Goal: Task Accomplishment & Management: Manage account settings

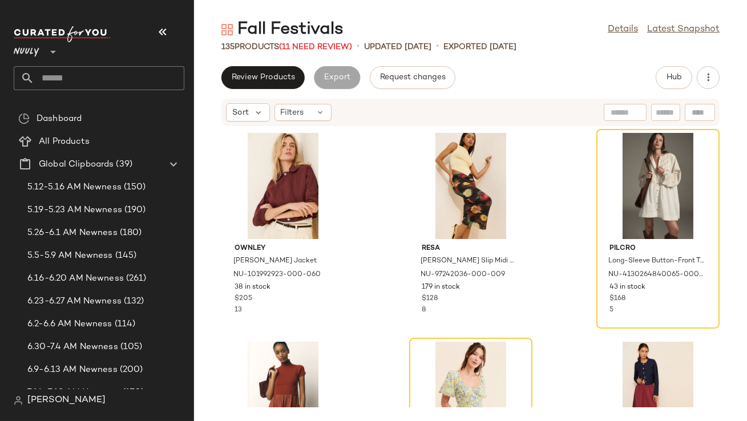
click at [165, 33] on icon "button" at bounding box center [163, 32] width 14 height 14
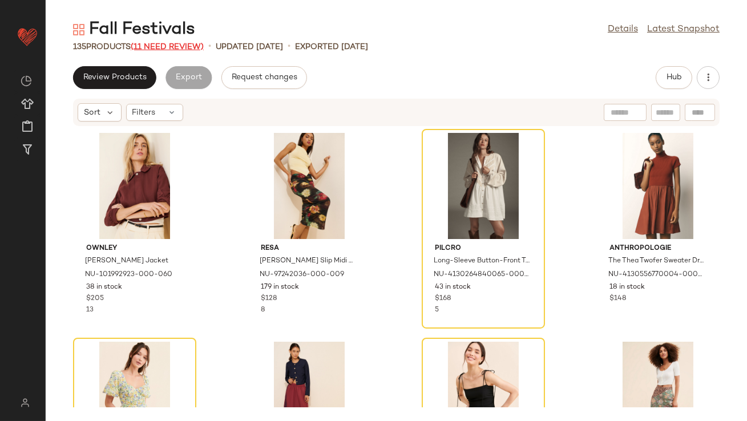
click at [165, 47] on span "(11 Need Review)" at bounding box center [167, 47] width 73 height 9
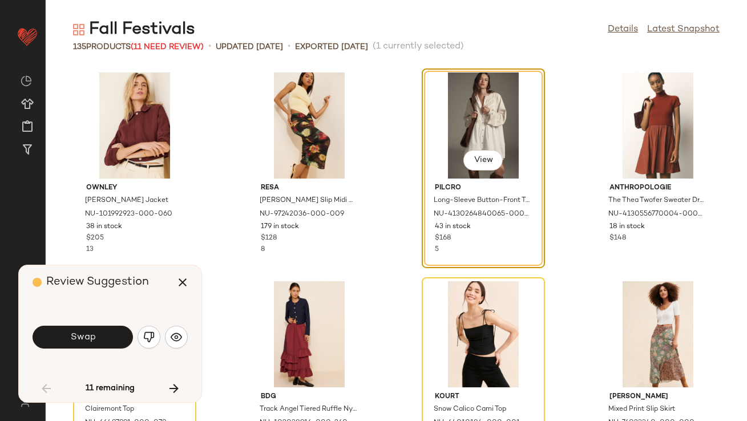
click at [99, 339] on button "Swap" at bounding box center [83, 337] width 100 height 23
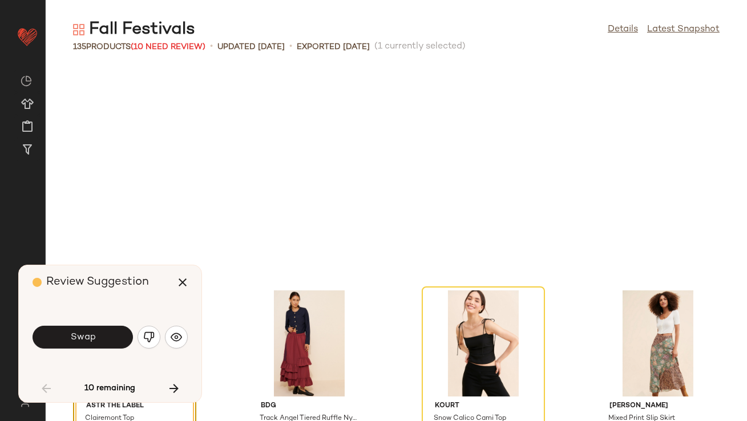
scroll to position [217, 0]
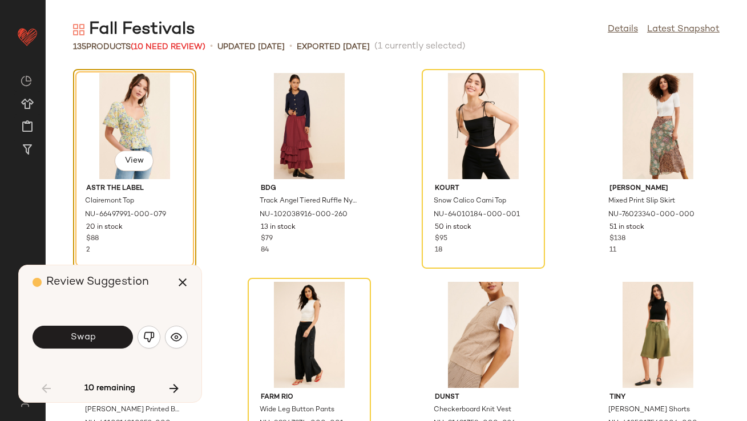
click at [186, 344] on div "Swap" at bounding box center [110, 337] width 155 height 27
click at [181, 341] on img "button" at bounding box center [176, 337] width 11 height 11
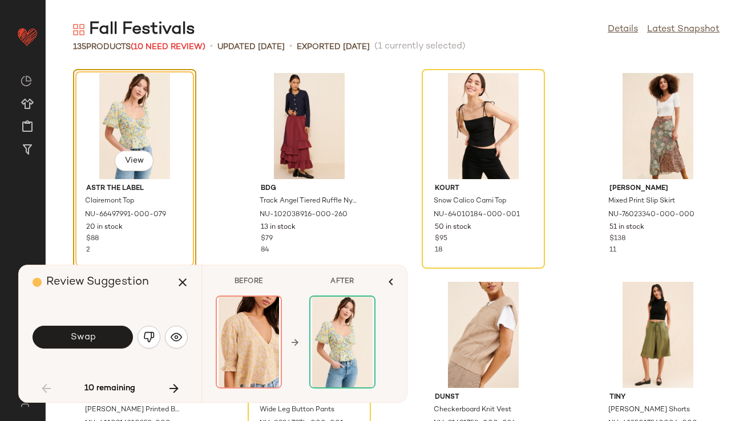
click at [153, 338] on img "button" at bounding box center [148, 337] width 11 height 11
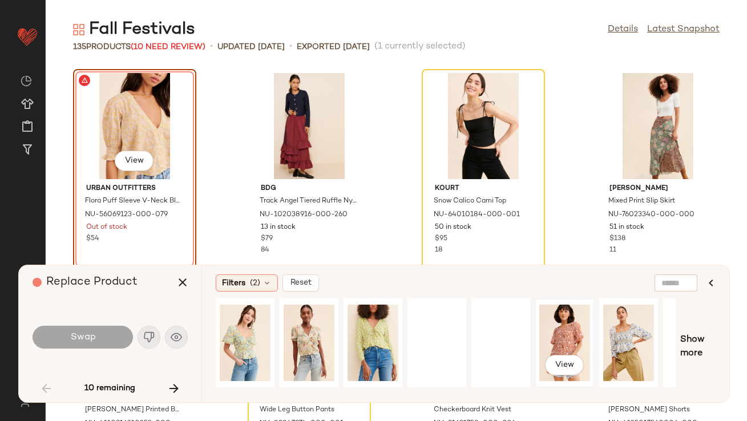
click at [558, 334] on div "View" at bounding box center [564, 342] width 51 height 81
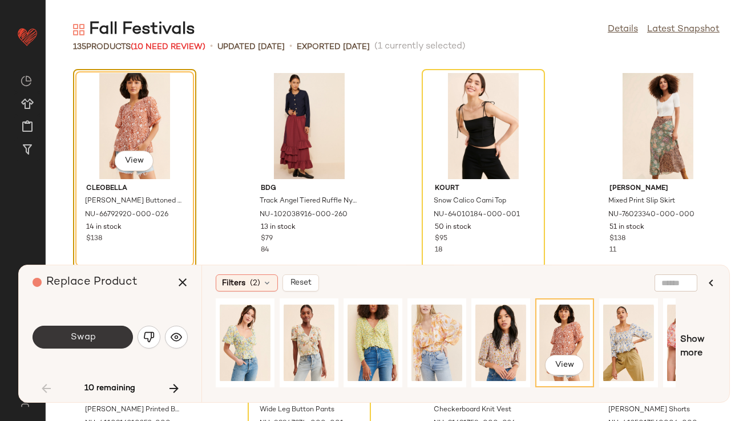
click at [74, 326] on button "Swap" at bounding box center [83, 337] width 100 height 23
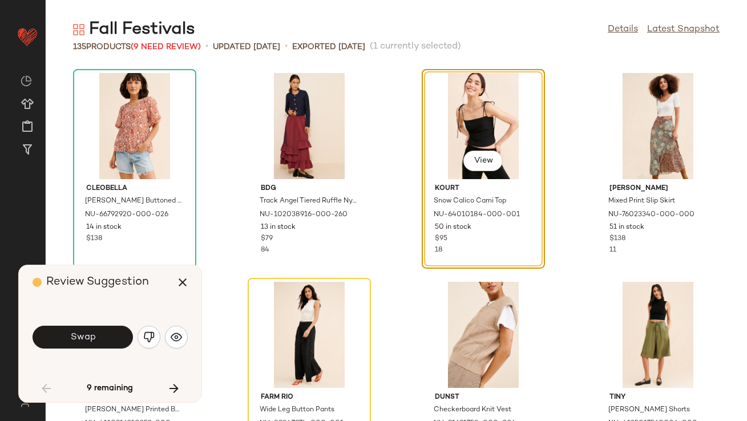
scroll to position [208, 0]
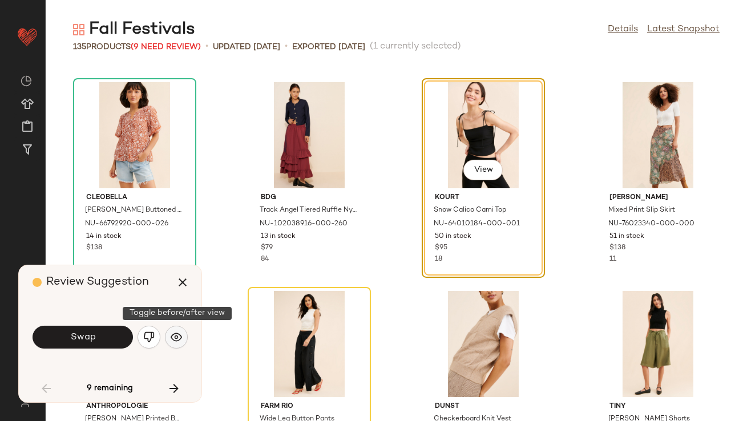
click at [176, 332] on img "button" at bounding box center [176, 337] width 11 height 11
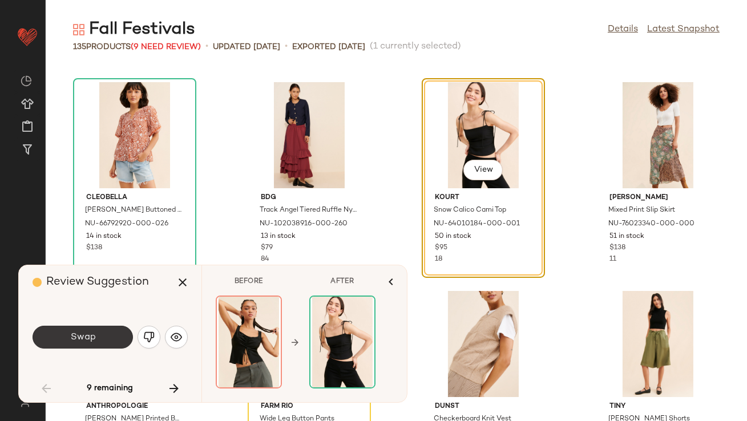
click at [111, 335] on button "Swap" at bounding box center [83, 337] width 100 height 23
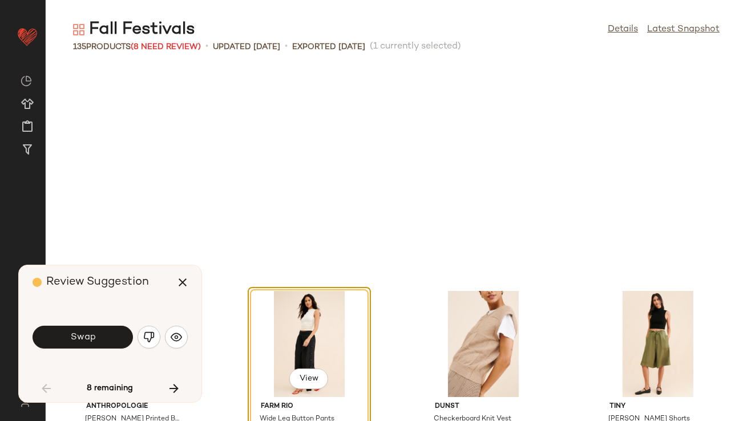
scroll to position [417, 0]
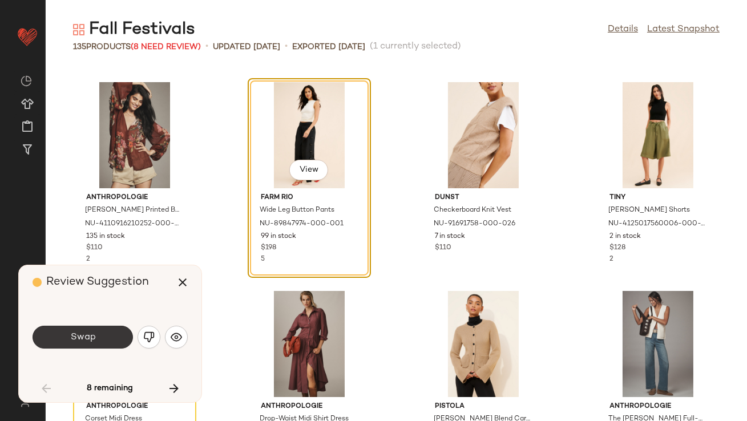
click at [82, 348] on button "Swap" at bounding box center [83, 337] width 100 height 23
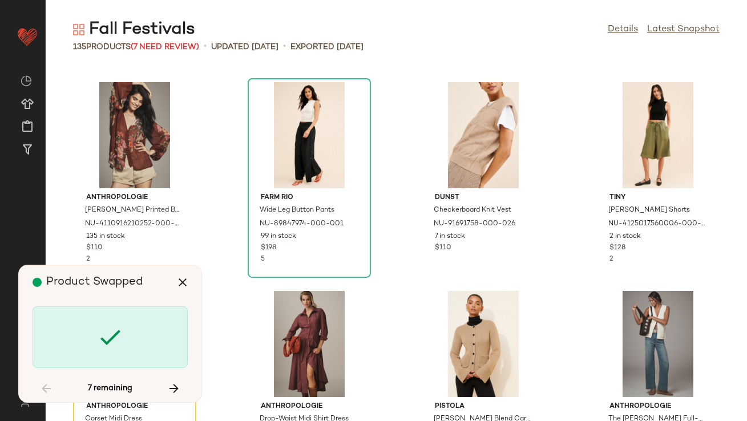
scroll to position [627, 0]
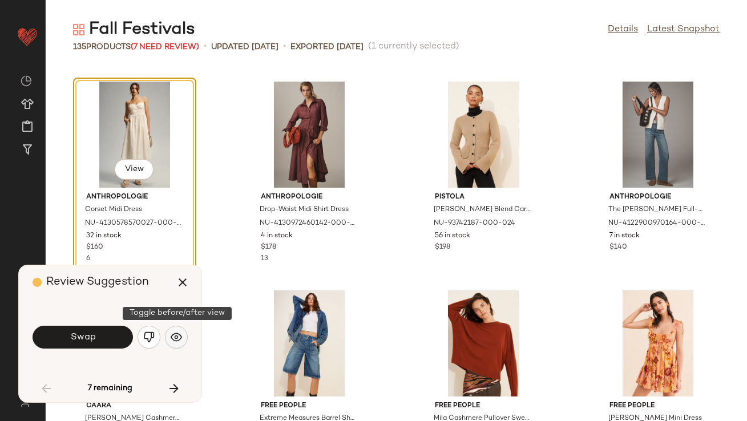
click at [173, 336] on img "button" at bounding box center [176, 337] width 11 height 11
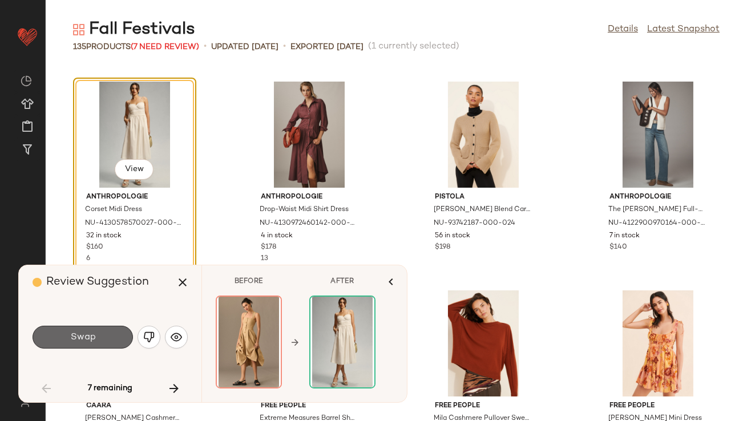
click at [106, 335] on button "Swap" at bounding box center [83, 337] width 100 height 23
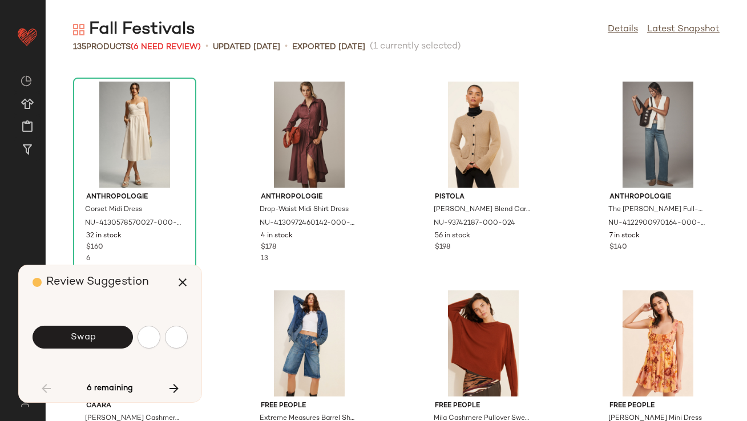
scroll to position [1253, 0]
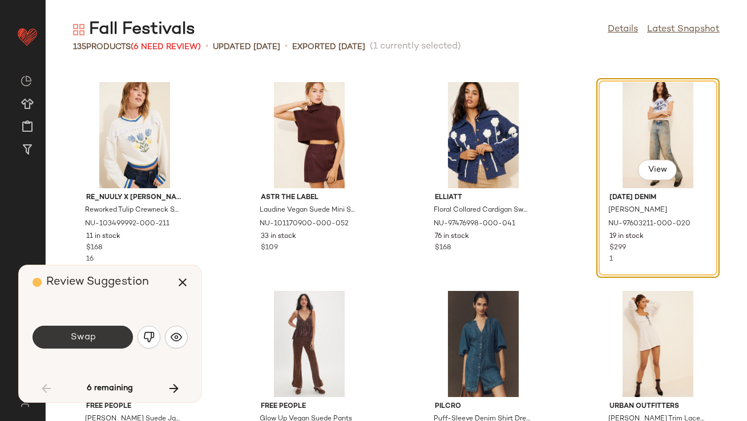
click at [81, 344] on button "Swap" at bounding box center [83, 337] width 100 height 23
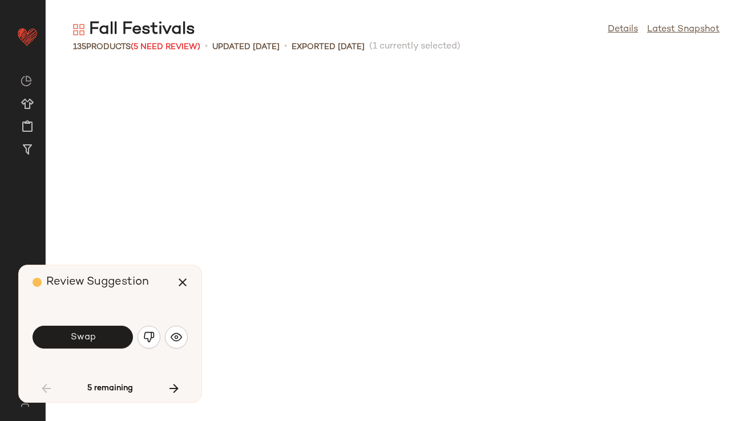
scroll to position [1671, 0]
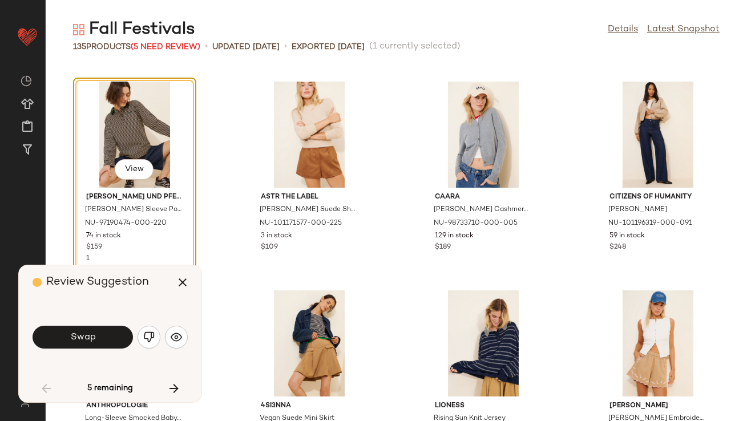
click at [93, 342] on span "Swap" at bounding box center [83, 337] width 26 height 11
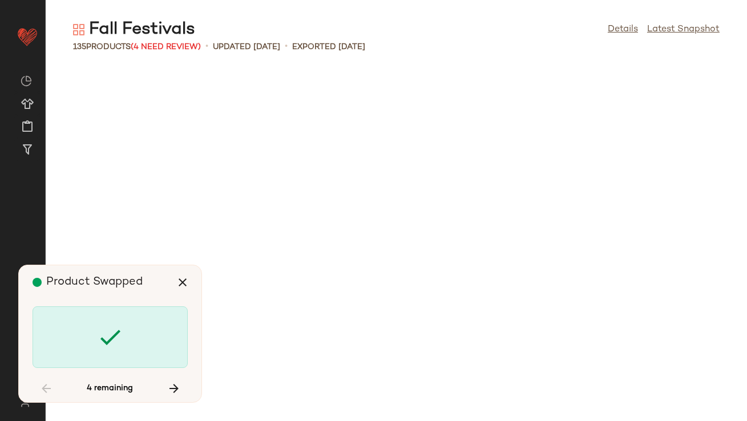
scroll to position [2924, 0]
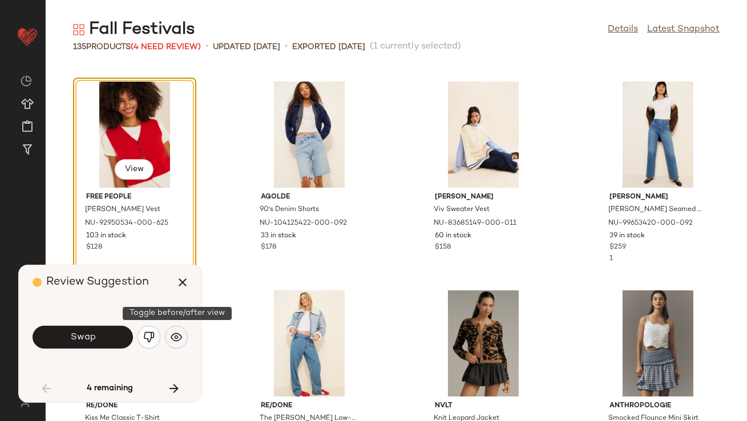
click at [181, 336] on img "button" at bounding box center [176, 337] width 11 height 11
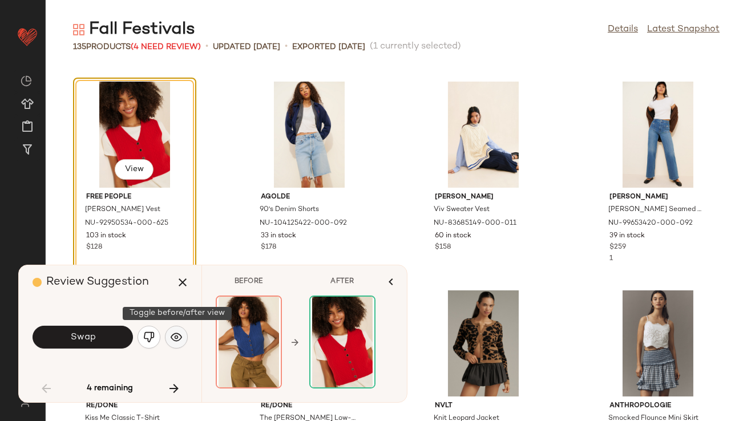
click at [181, 337] on img "button" at bounding box center [176, 337] width 11 height 11
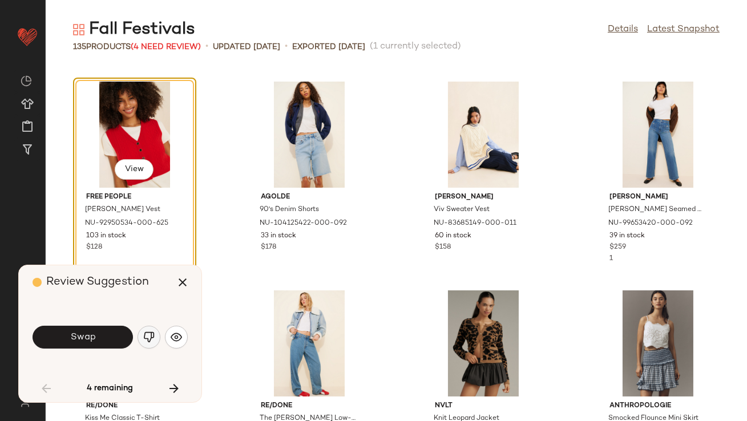
click at [151, 334] on img "button" at bounding box center [148, 337] width 11 height 11
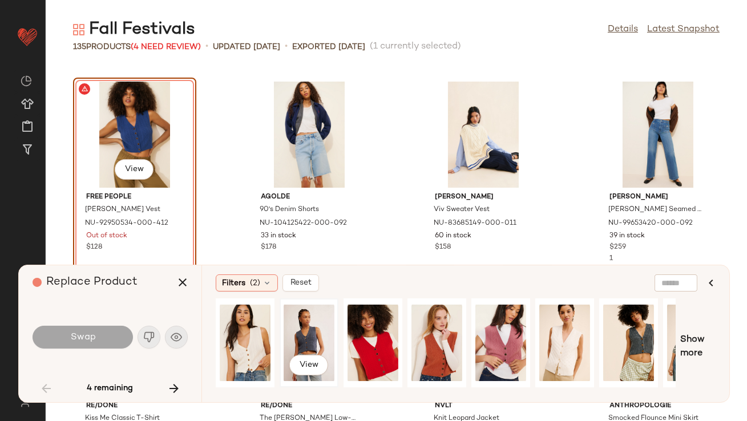
click at [301, 340] on div "View" at bounding box center [309, 342] width 51 height 81
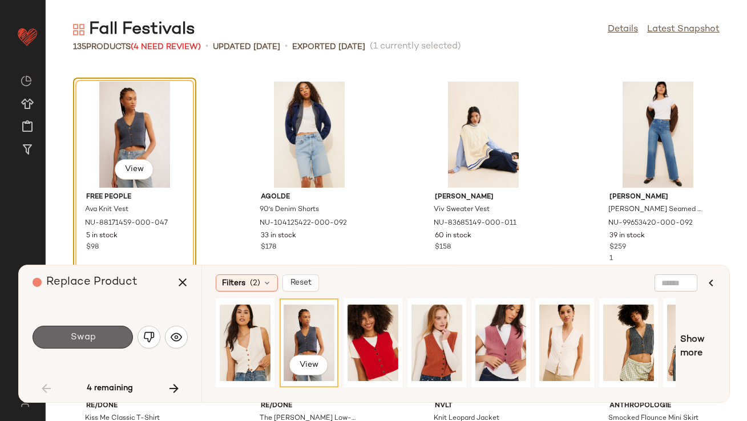
click at [107, 342] on button "Swap" at bounding box center [83, 337] width 100 height 23
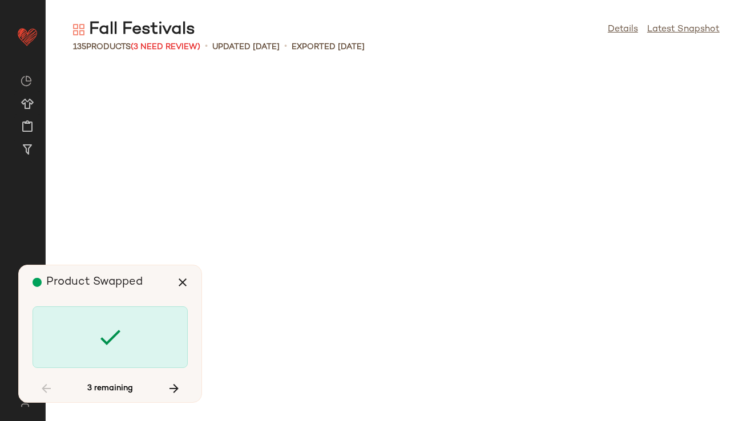
scroll to position [3968, 0]
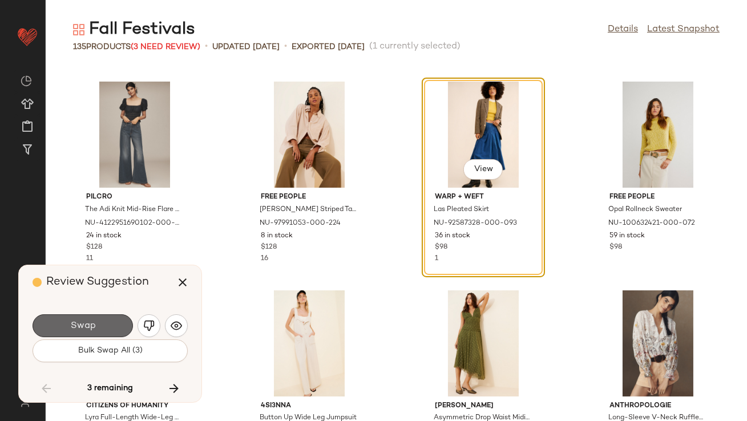
click at [117, 327] on button "Swap" at bounding box center [83, 325] width 100 height 23
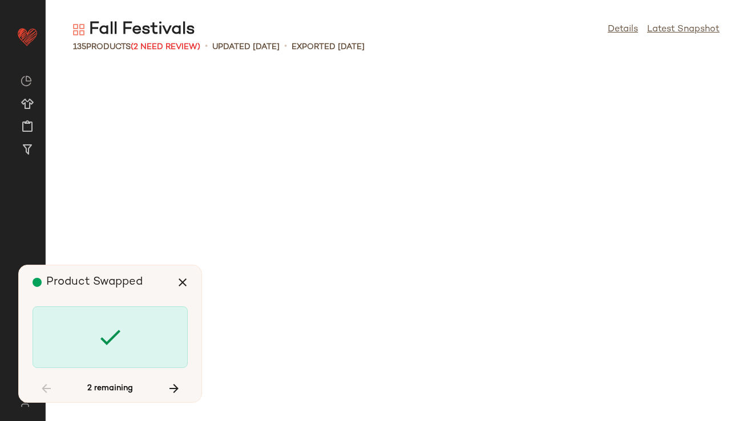
scroll to position [6057, 0]
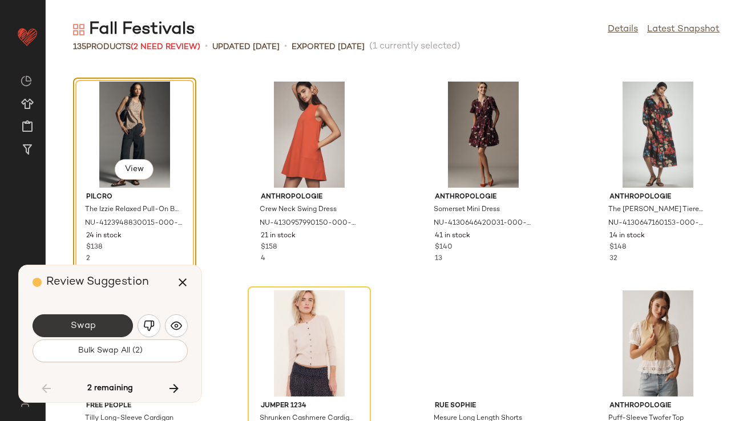
click at [95, 315] on button "Swap" at bounding box center [83, 325] width 100 height 23
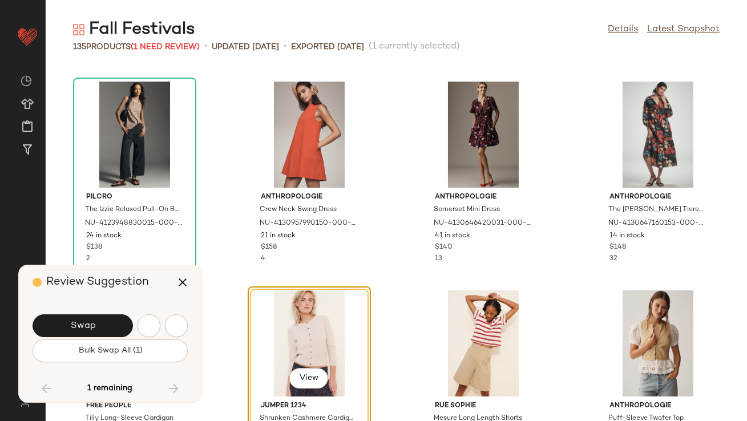
scroll to position [6266, 0]
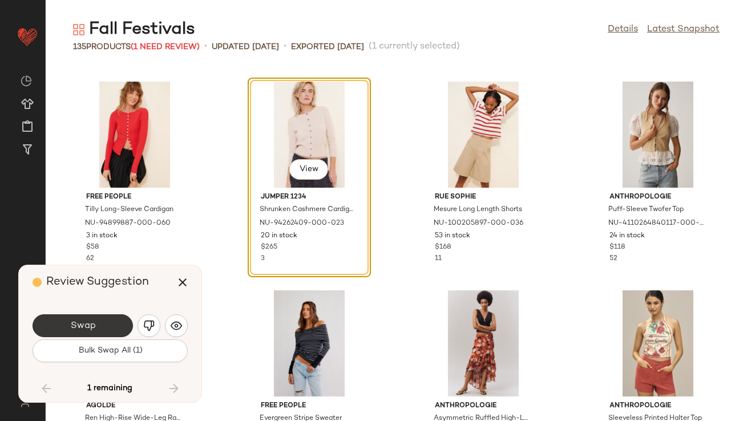
click at [97, 321] on button "Swap" at bounding box center [83, 325] width 100 height 23
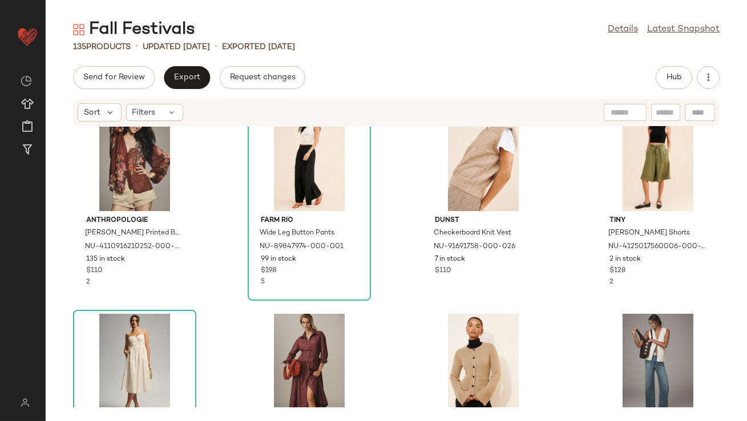
scroll to position [535, 0]
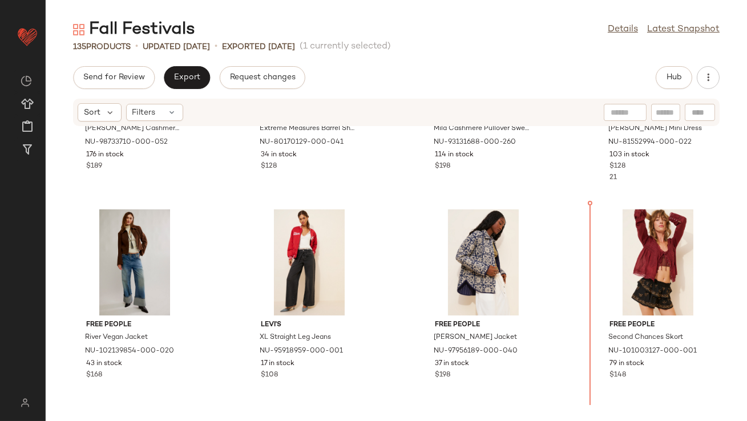
scroll to position [996, 0]
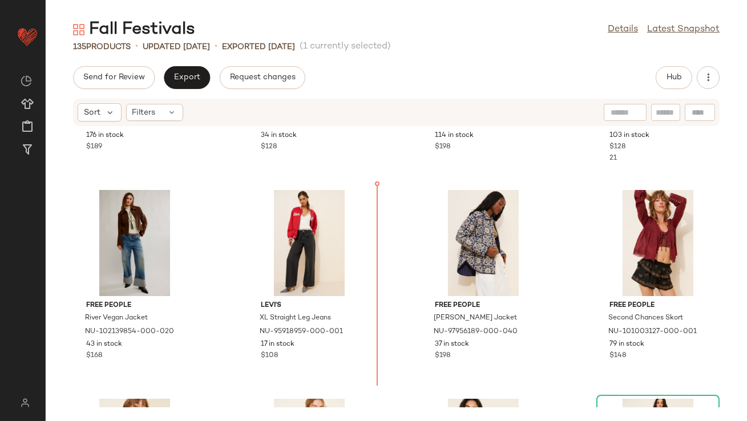
drag, startPoint x: 643, startPoint y: 166, endPoint x: 639, endPoint y: 170, distance: 6.1
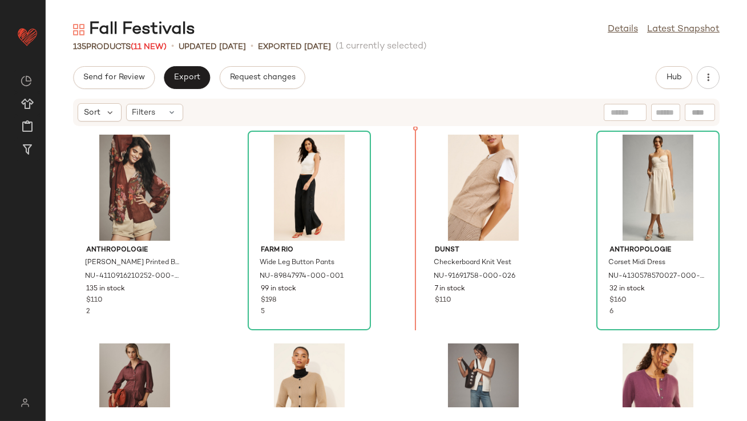
scroll to position [398, 0]
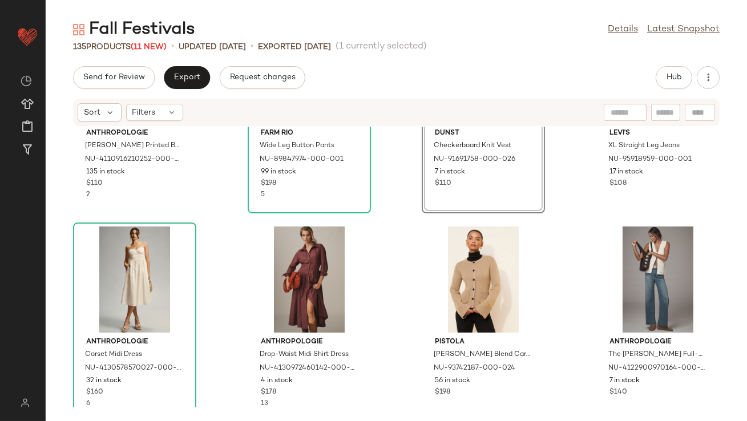
scroll to position [543, 0]
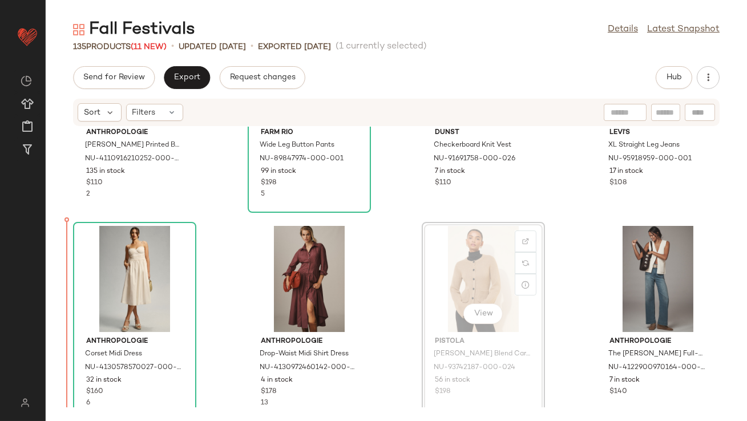
drag, startPoint x: 478, startPoint y: 268, endPoint x: 471, endPoint y: 268, distance: 6.3
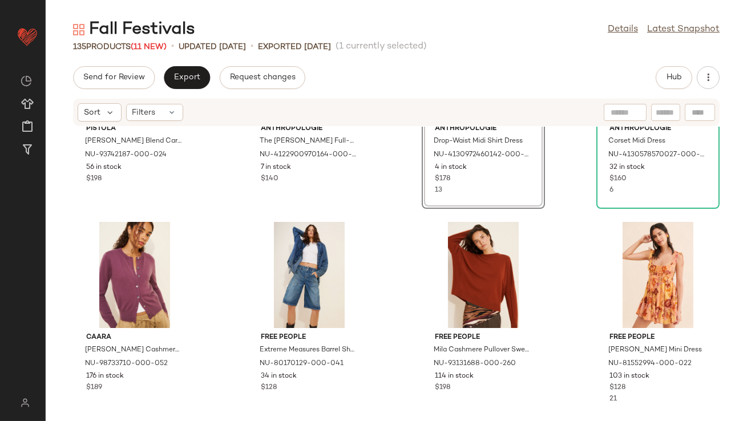
scroll to position [757, 0]
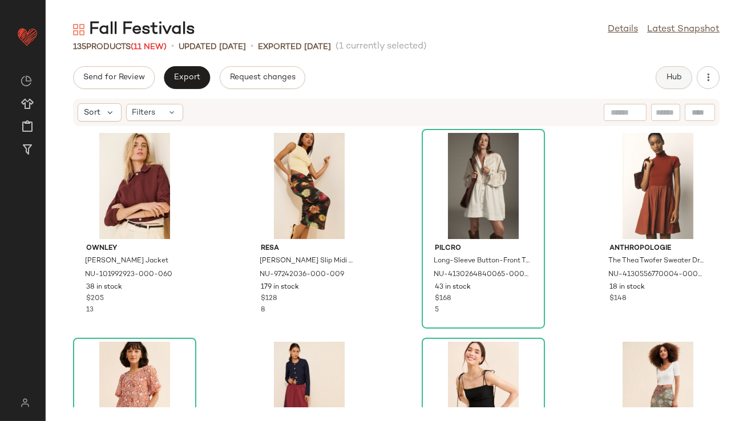
click at [643, 74] on button "Hub" at bounding box center [674, 77] width 37 height 23
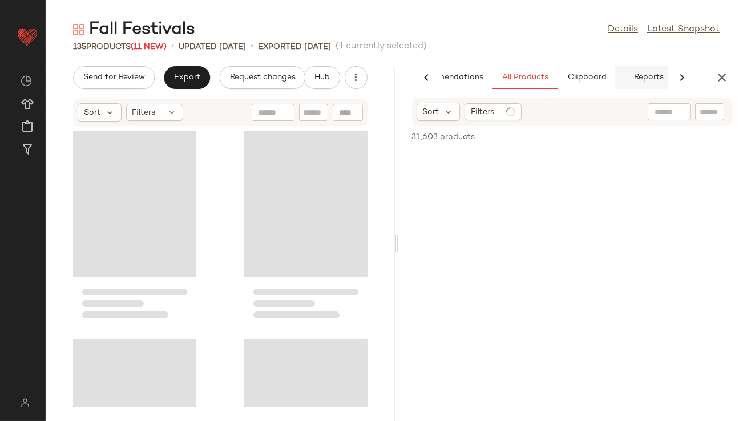
scroll to position [0, 64]
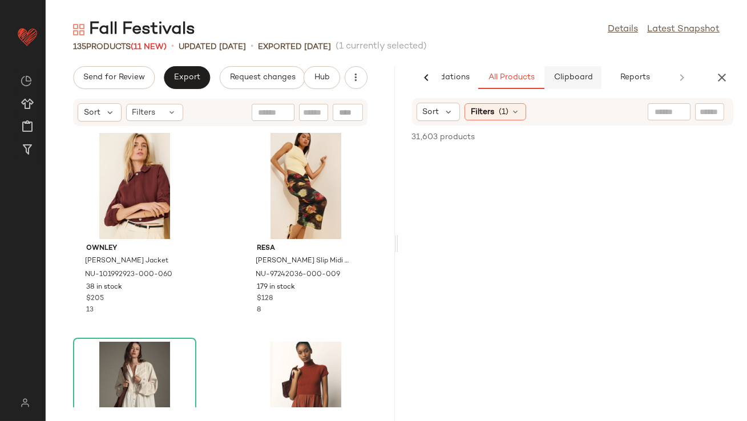
click at [583, 78] on span "Clipboard" at bounding box center [572, 77] width 39 height 9
click at [498, 83] on button "All Products" at bounding box center [511, 77] width 66 height 23
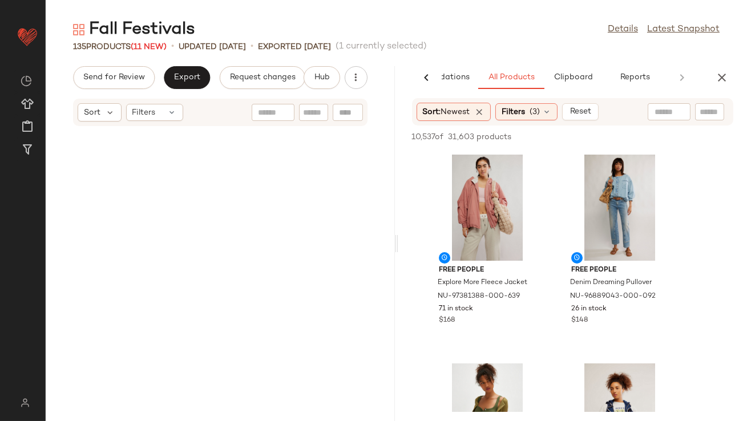
scroll to position [845, 0]
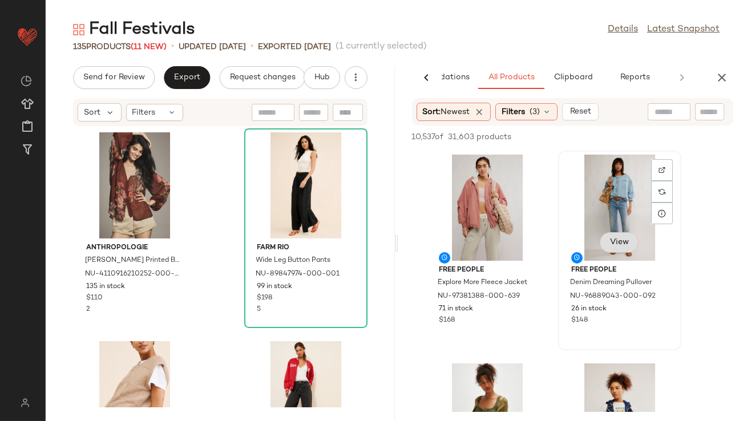
click at [619, 248] on button "View" at bounding box center [619, 242] width 39 height 21
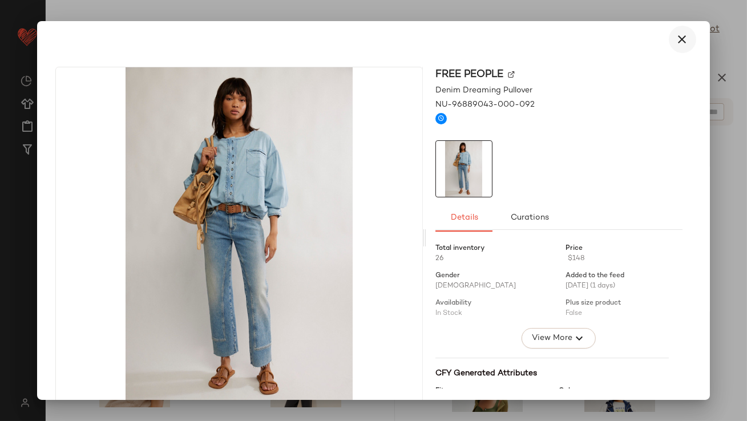
click at [643, 47] on button "button" at bounding box center [682, 39] width 27 height 27
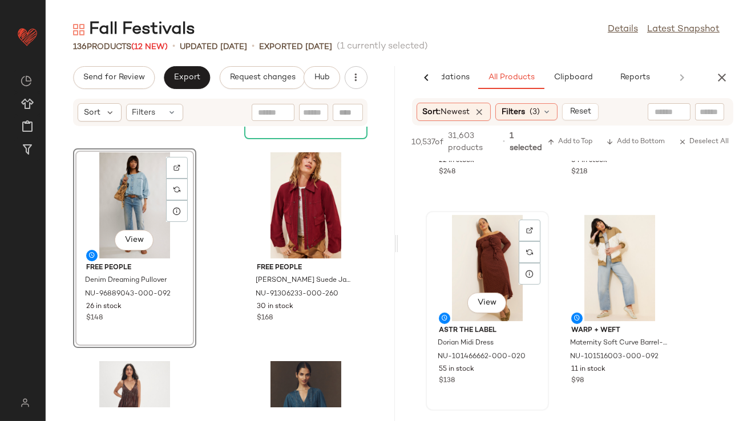
scroll to position [995, 0]
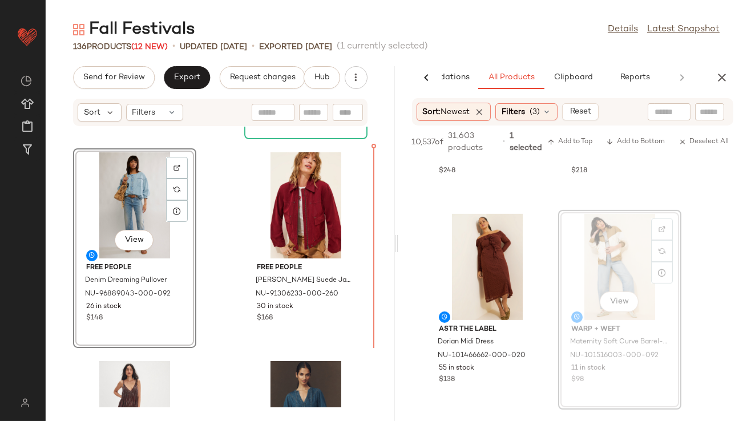
drag, startPoint x: 591, startPoint y: 269, endPoint x: 577, endPoint y: 269, distance: 13.1
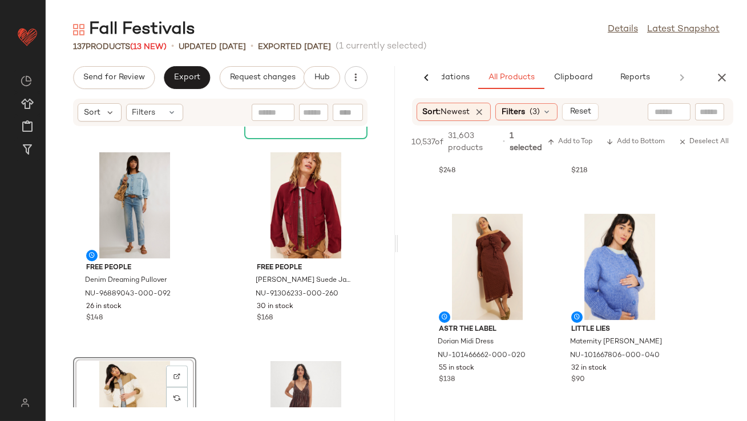
click at [105, 360] on div "View" at bounding box center [134, 414] width 115 height 106
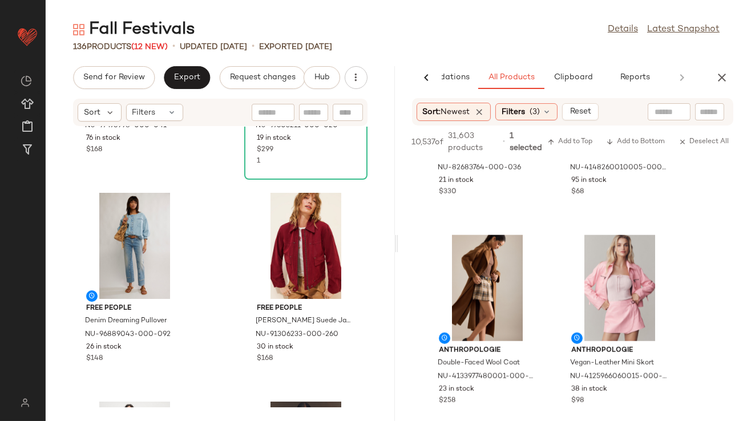
scroll to position [2243, 0]
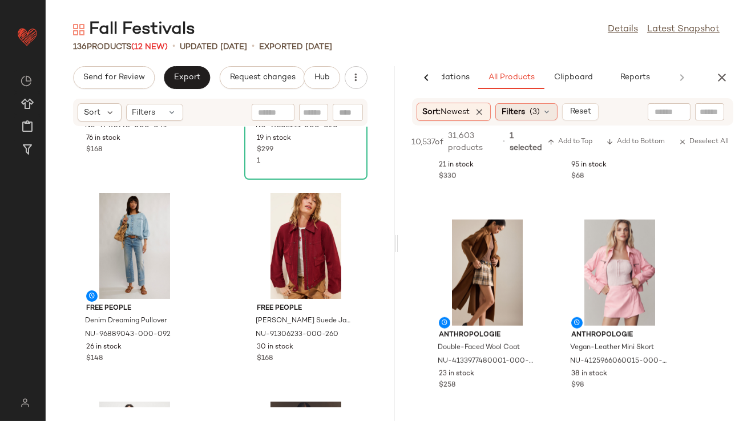
click at [538, 115] on span "(3)" at bounding box center [535, 112] width 10 height 12
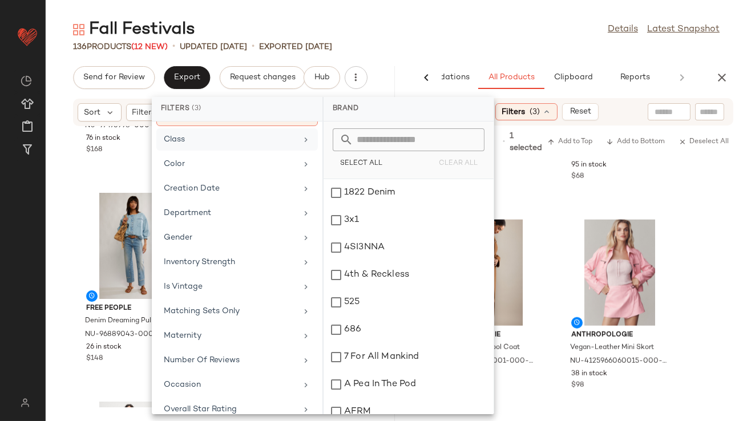
scroll to position [284, 0]
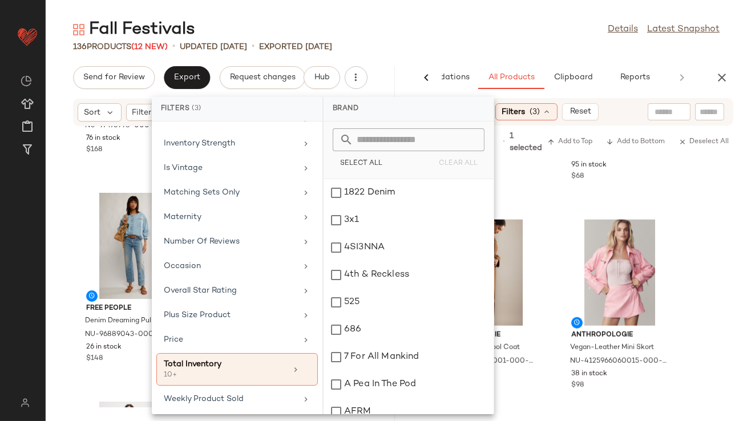
click at [522, 46] on div "136 Products (12 New) • updated Aug 25th • Exported Aug 18th" at bounding box center [396, 46] width 701 height 11
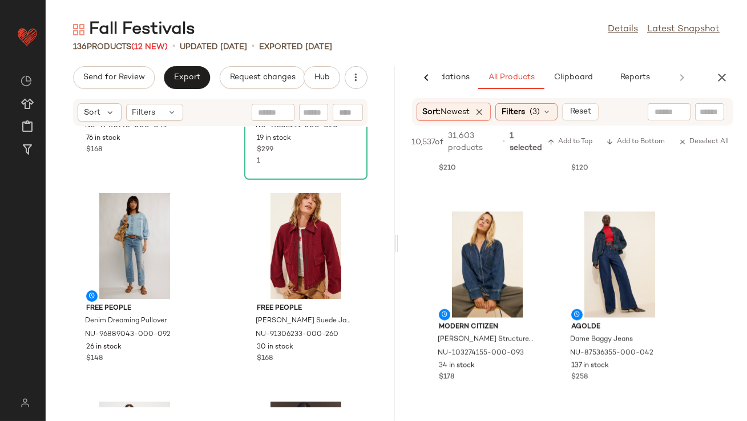
scroll to position [3540, 0]
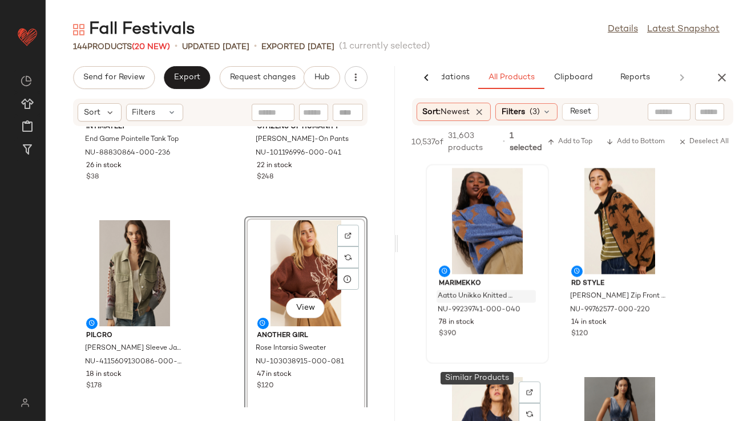
scroll to position [3165, 0]
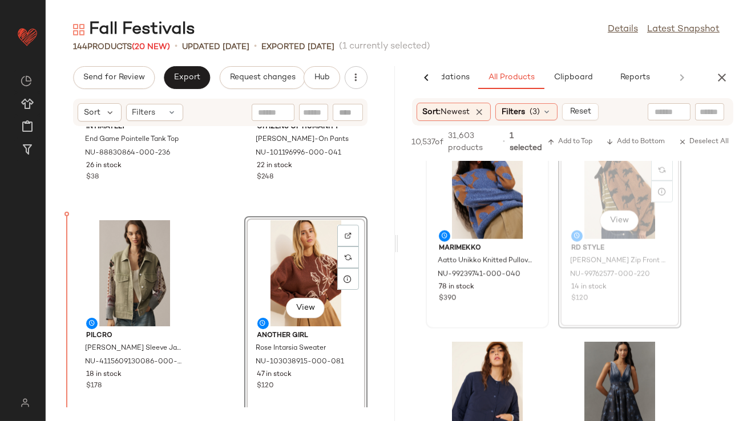
drag, startPoint x: 632, startPoint y: 209, endPoint x: 467, endPoint y: 224, distance: 165.6
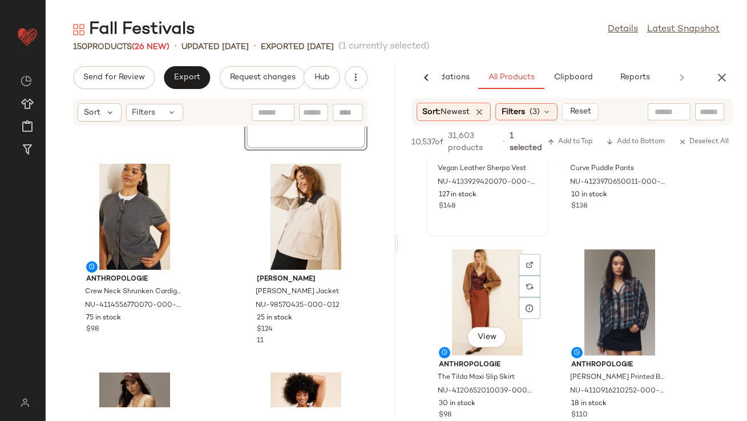
scroll to position [6831, 0]
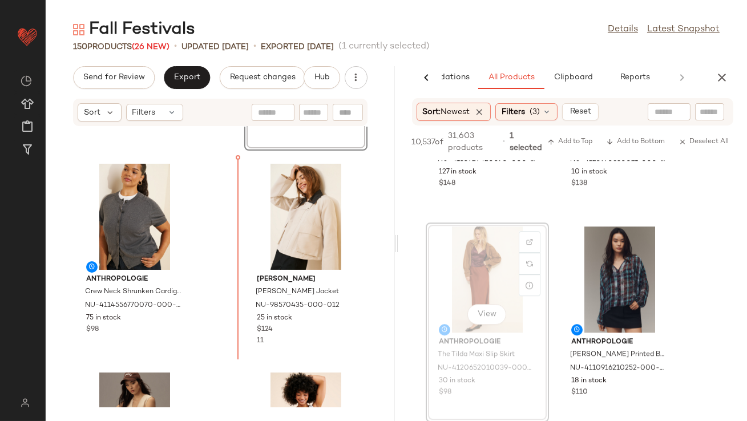
drag, startPoint x: 501, startPoint y: 297, endPoint x: 441, endPoint y: 297, distance: 59.9
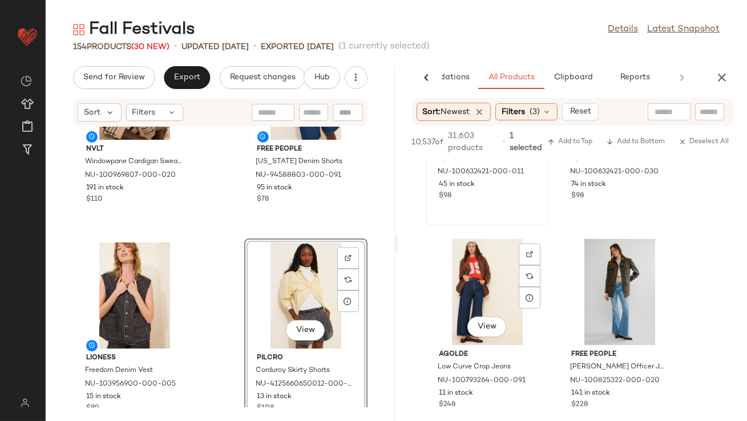
scroll to position [9818, 0]
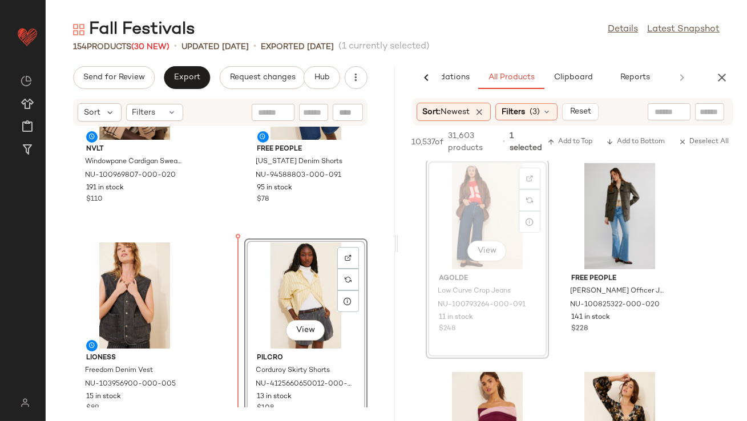
drag, startPoint x: 488, startPoint y: 188, endPoint x: 472, endPoint y: 189, distance: 15.4
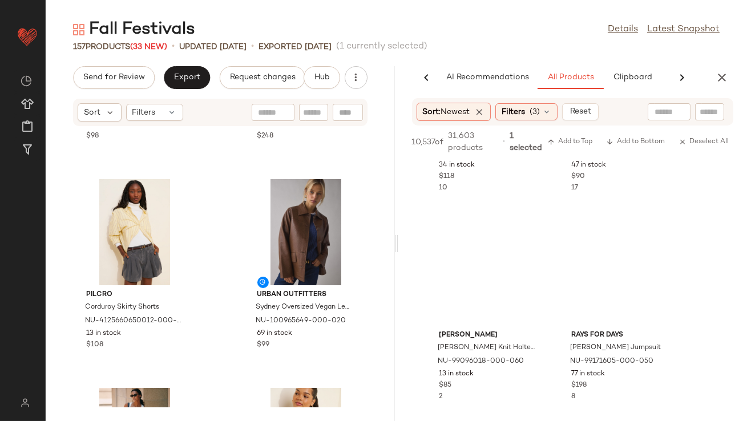
scroll to position [66773, 0]
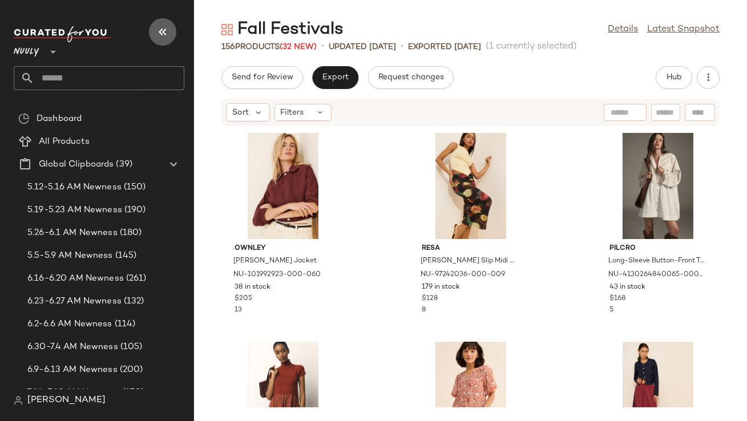
click at [150, 38] on button "button" at bounding box center [162, 31] width 27 height 27
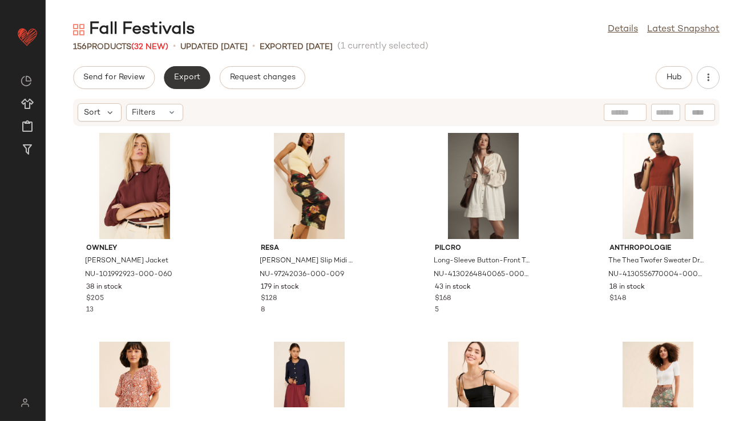
click at [178, 78] on span "Export" at bounding box center [186, 77] width 27 height 9
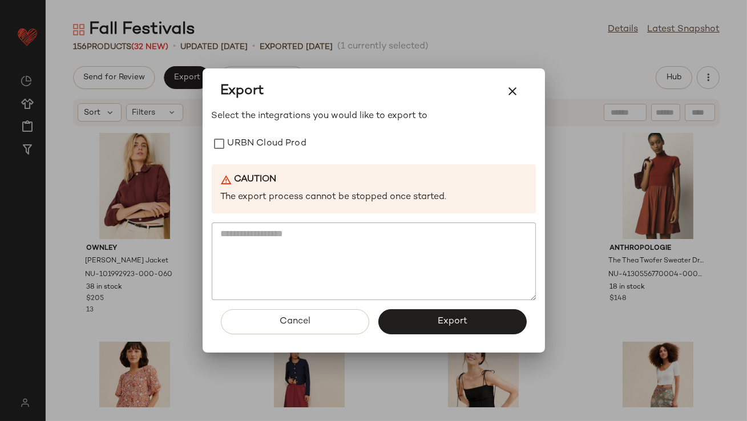
click at [256, 158] on div "Select the integrations you would like to export to URBN Cloud Prod Caution The…" at bounding box center [374, 205] width 324 height 191
click at [253, 140] on label "URBN Cloud Prod" at bounding box center [267, 143] width 79 height 23
click at [505, 83] on button "button" at bounding box center [512, 91] width 27 height 27
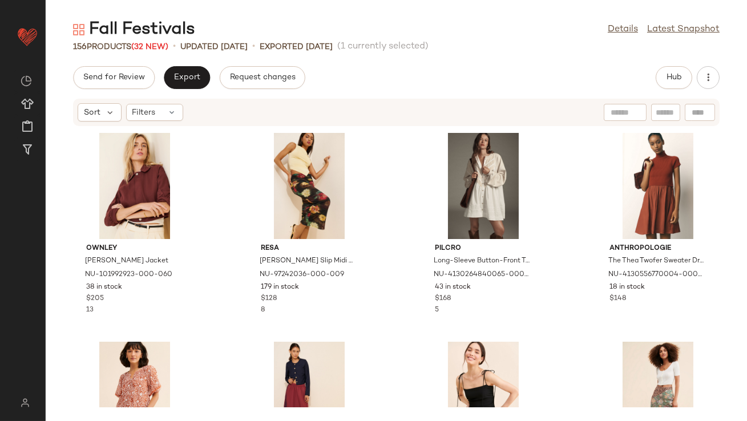
click at [169, 66] on div "Fall Festivals Details Latest Snapshot 156 Products (32 New) • updated Aug 25th…" at bounding box center [396, 219] width 701 height 403
click at [176, 74] on span "Export" at bounding box center [186, 77] width 27 height 9
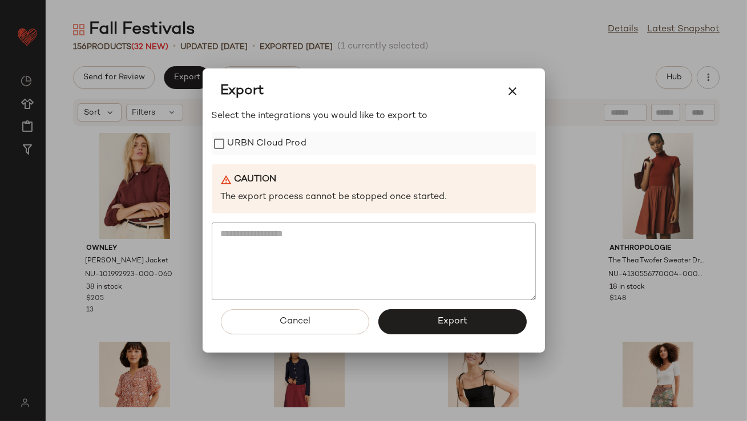
click at [261, 144] on label "URBN Cloud Prod" at bounding box center [267, 143] width 79 height 23
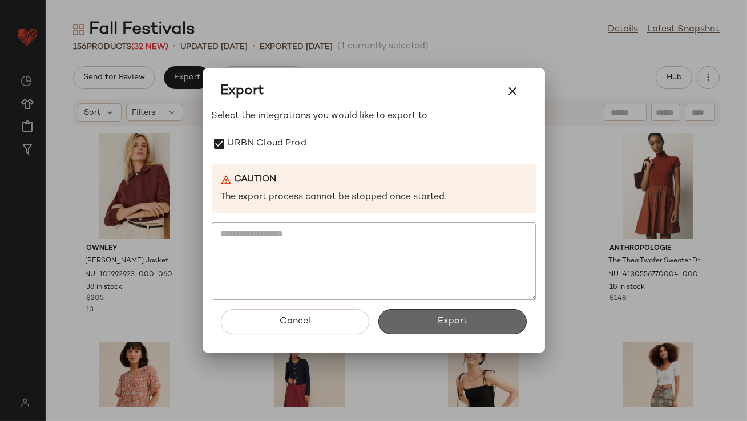
click at [406, 317] on button "Export" at bounding box center [452, 321] width 148 height 25
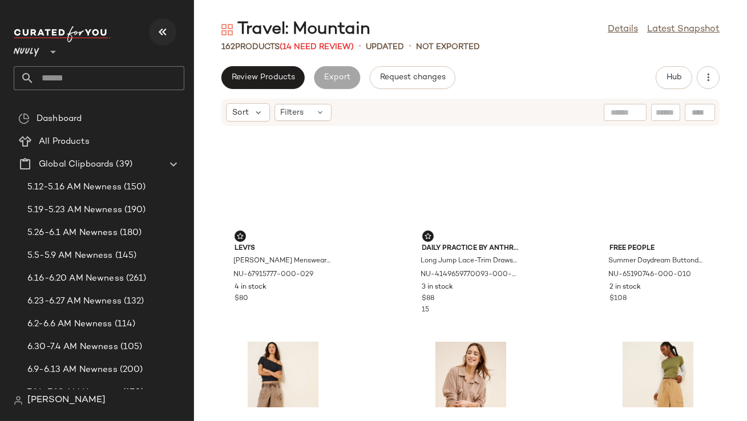
click at [166, 34] on icon "button" at bounding box center [163, 32] width 14 height 14
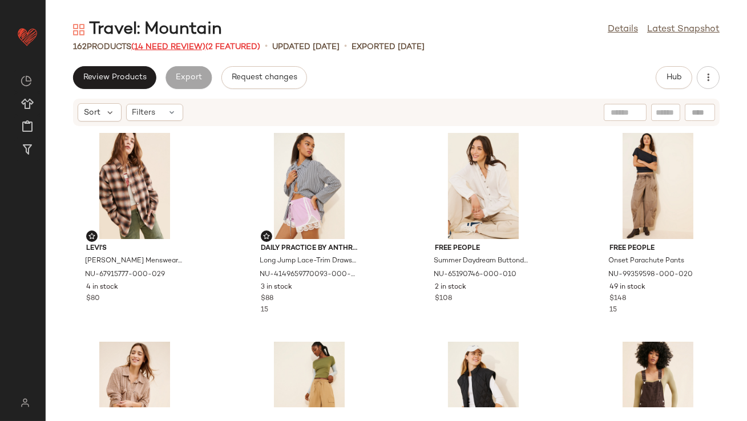
click at [169, 46] on span "(14 Need Review)" at bounding box center [168, 47] width 74 height 9
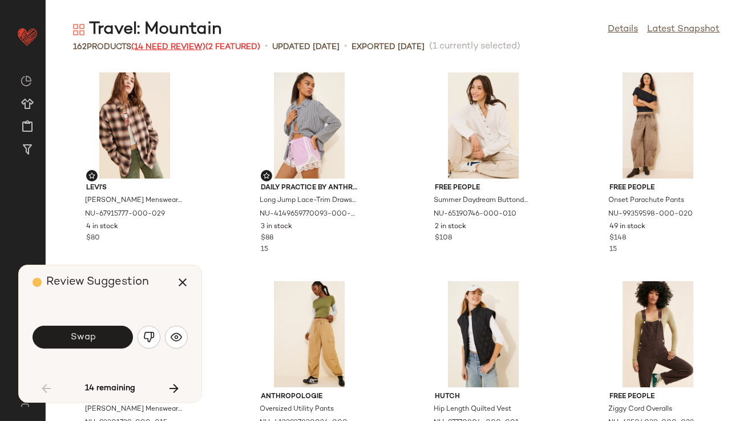
scroll to position [636, 0]
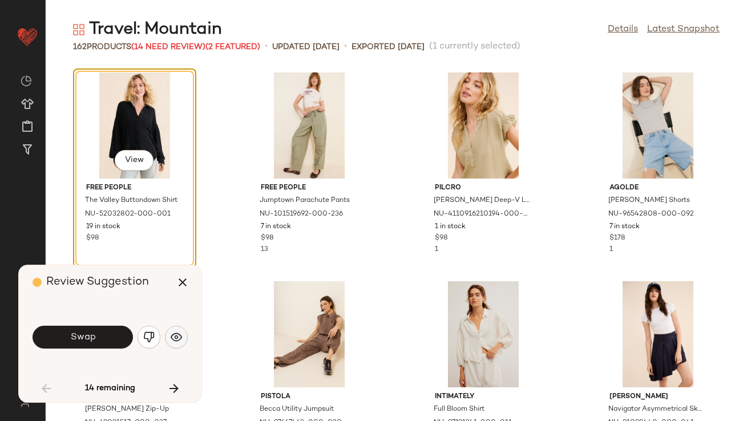
click at [174, 327] on button "button" at bounding box center [176, 337] width 23 height 23
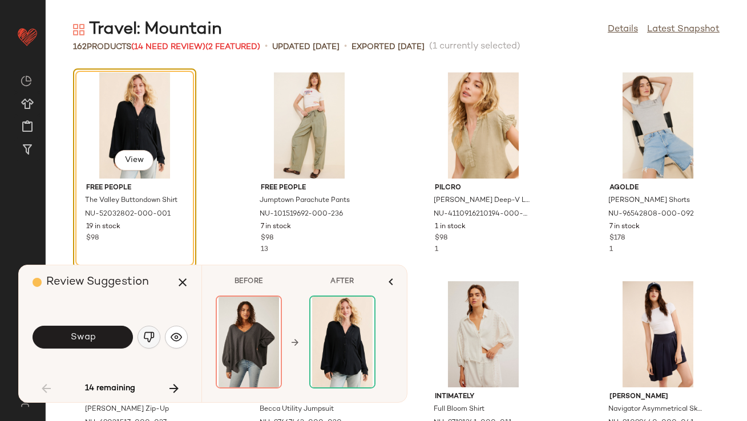
click at [152, 334] on img "button" at bounding box center [148, 337] width 11 height 11
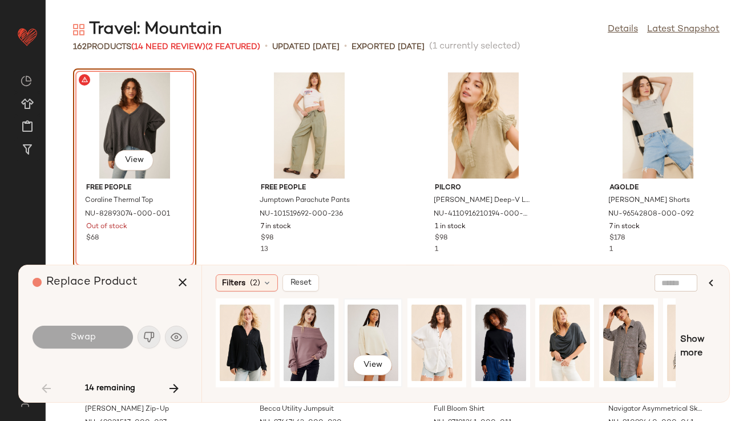
click at [358, 322] on div "View" at bounding box center [373, 342] width 51 height 81
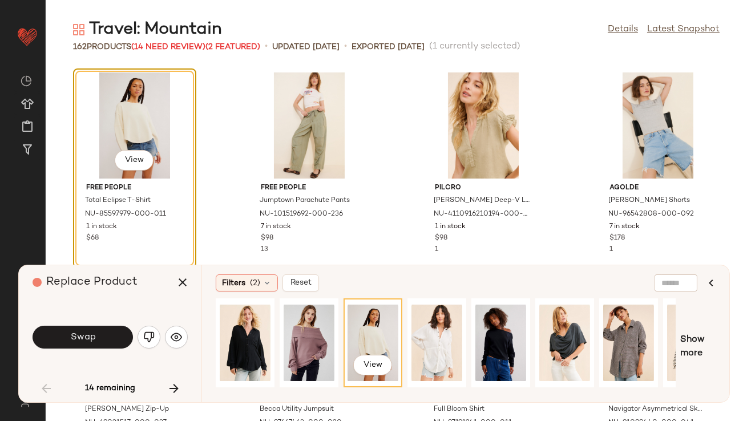
click at [94, 342] on span "Swap" at bounding box center [83, 337] width 26 height 11
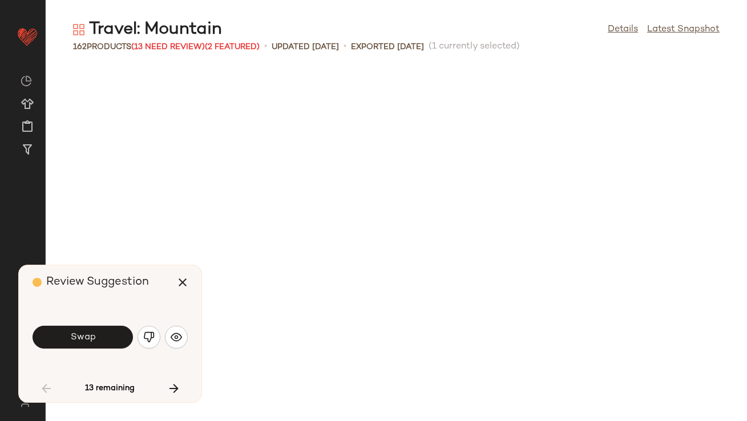
scroll to position [1044, 0]
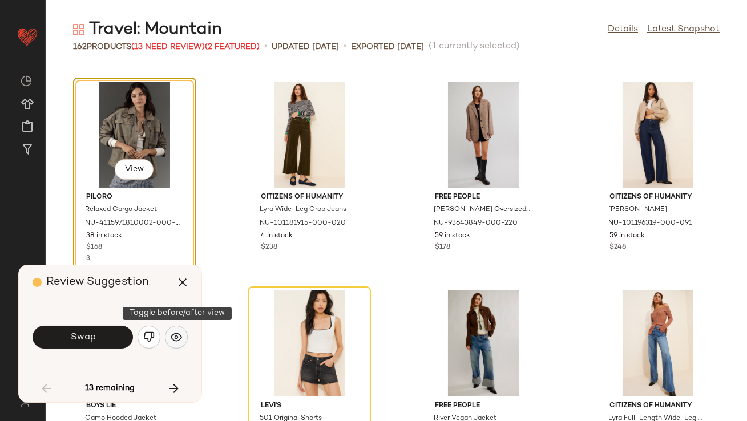
click at [173, 340] on img "button" at bounding box center [176, 337] width 11 height 11
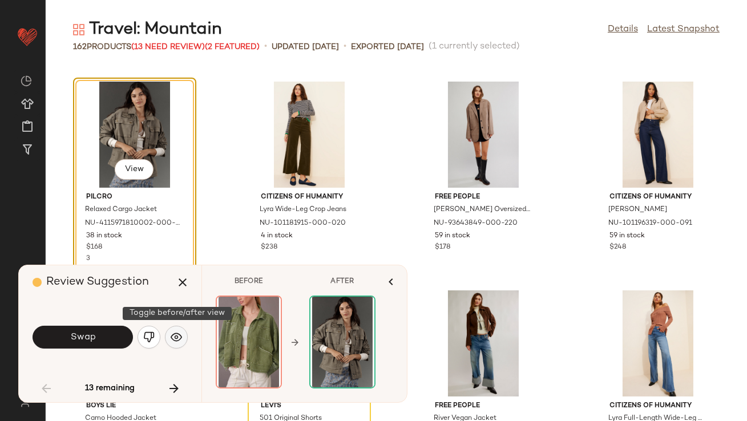
click at [173, 340] on img "button" at bounding box center [176, 337] width 11 height 11
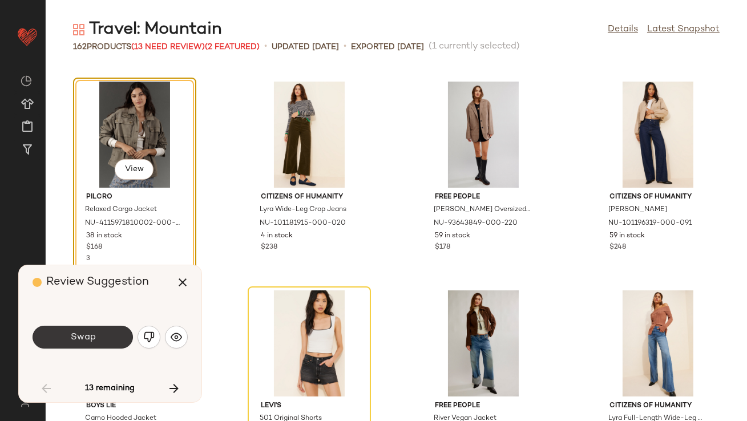
click at [110, 336] on button "Swap" at bounding box center [83, 337] width 100 height 23
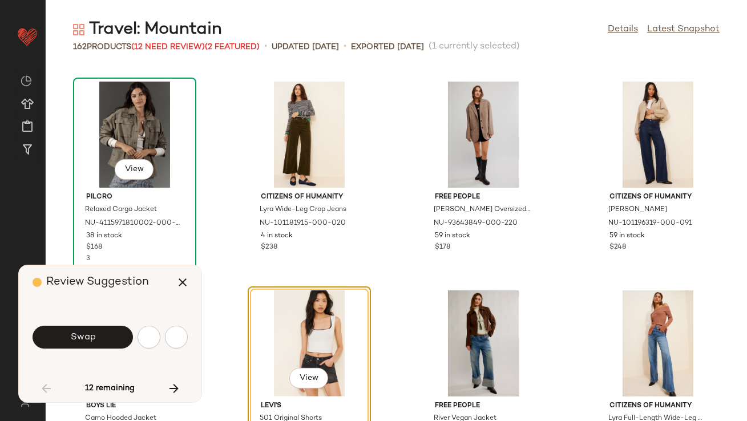
scroll to position [1253, 0]
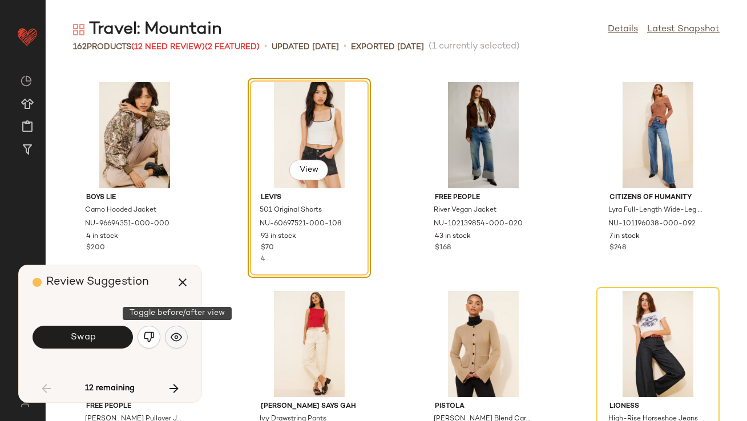
click at [179, 340] on img "button" at bounding box center [176, 337] width 11 height 11
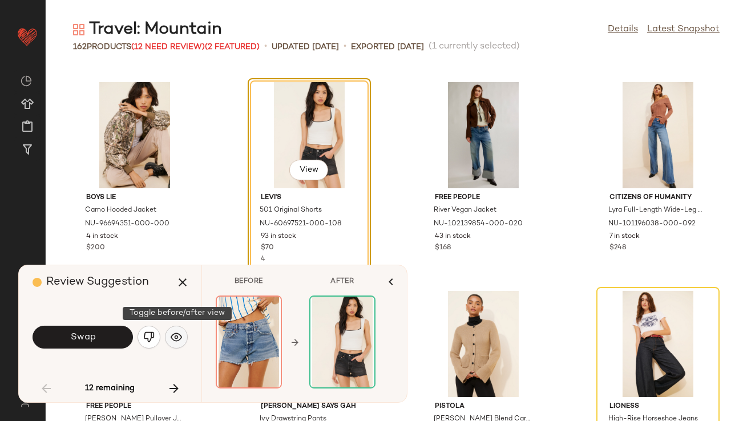
click at [179, 339] on img "button" at bounding box center [176, 337] width 11 height 11
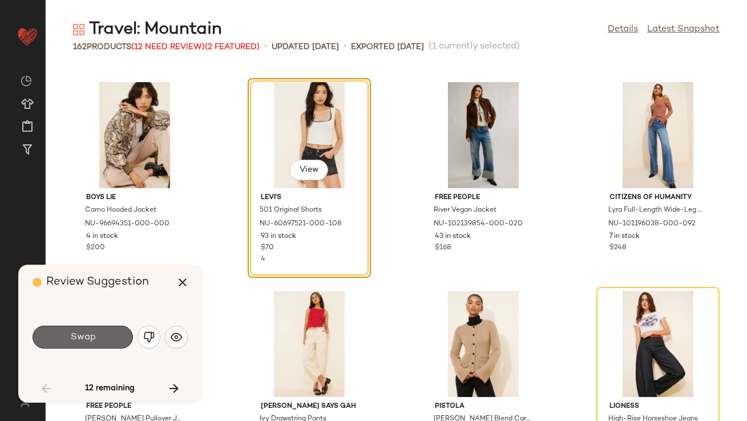
click at [70, 338] on button "Swap" at bounding box center [83, 337] width 100 height 23
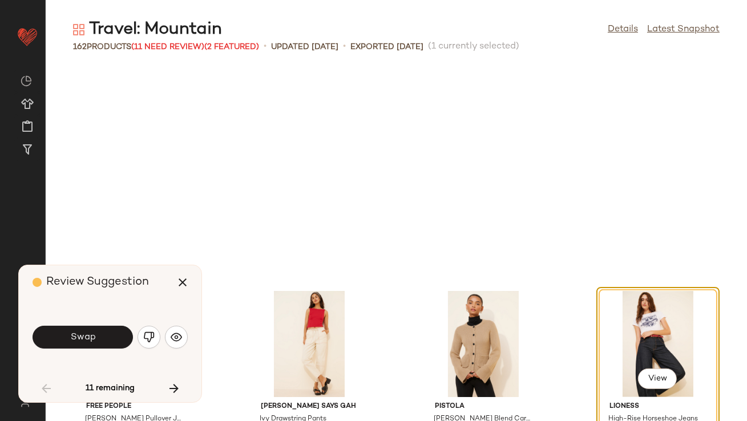
scroll to position [1461, 0]
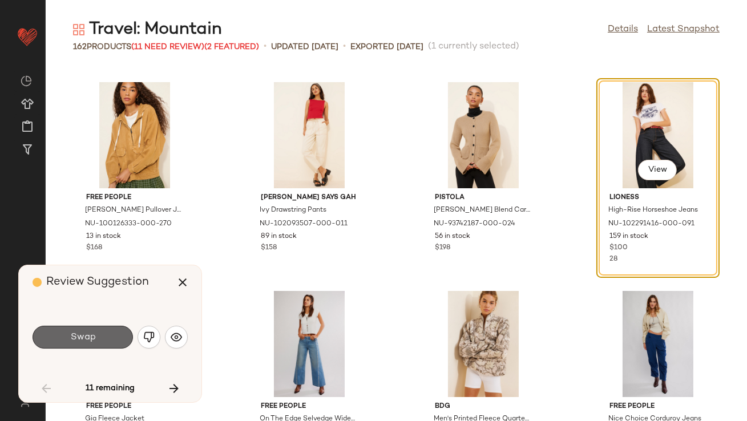
click at [115, 340] on button "Swap" at bounding box center [83, 337] width 100 height 23
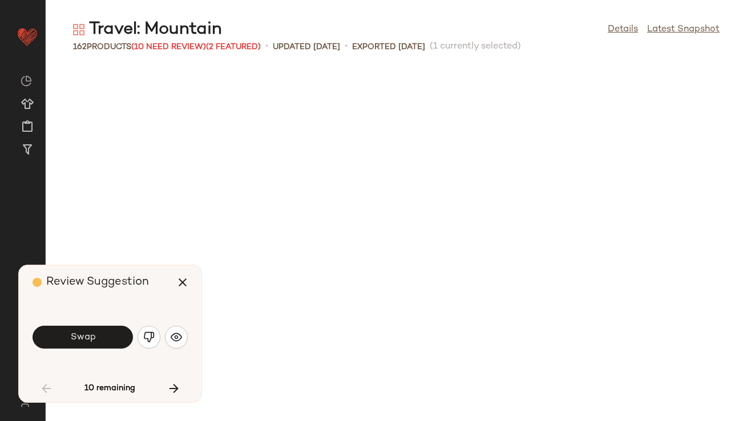
scroll to position [1880, 0]
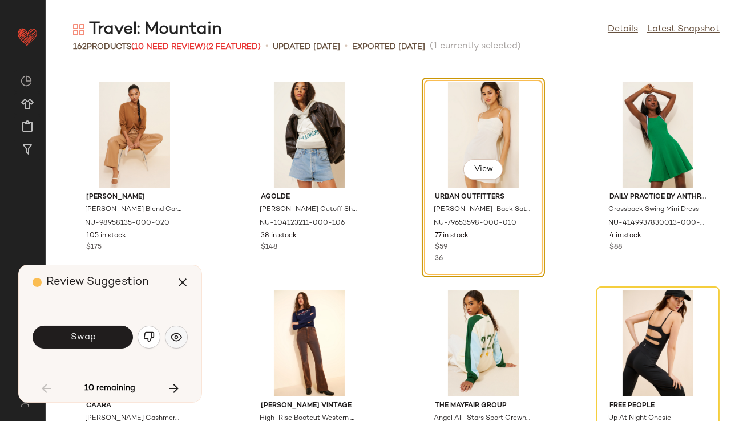
click at [179, 337] on img "button" at bounding box center [176, 337] width 11 height 11
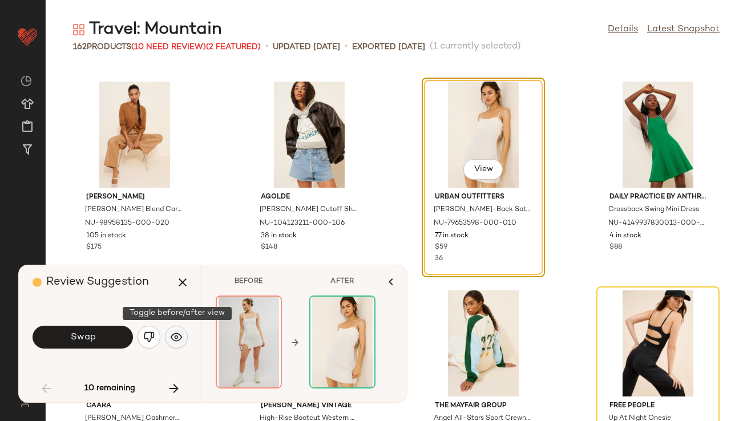
click at [179, 337] on img "button" at bounding box center [176, 337] width 11 height 11
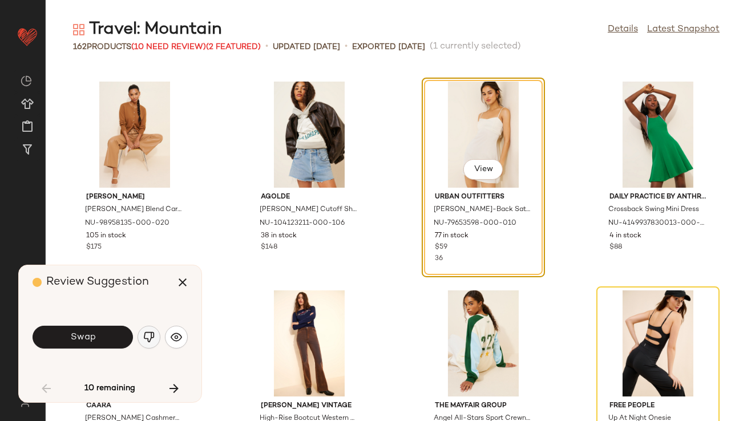
click at [144, 338] on img "button" at bounding box center [148, 337] width 11 height 11
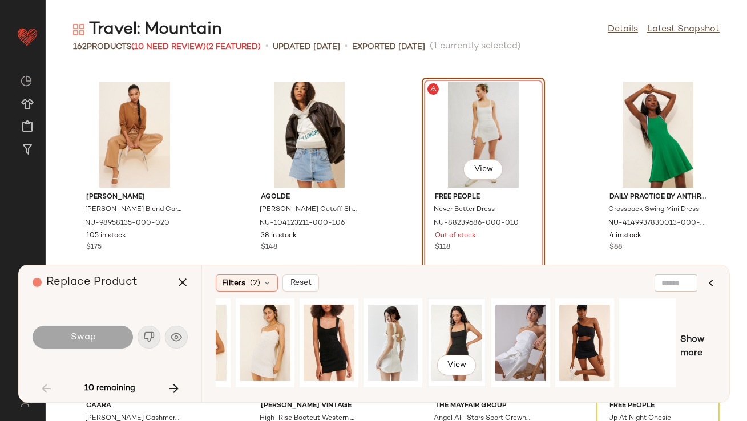
scroll to position [0, 173]
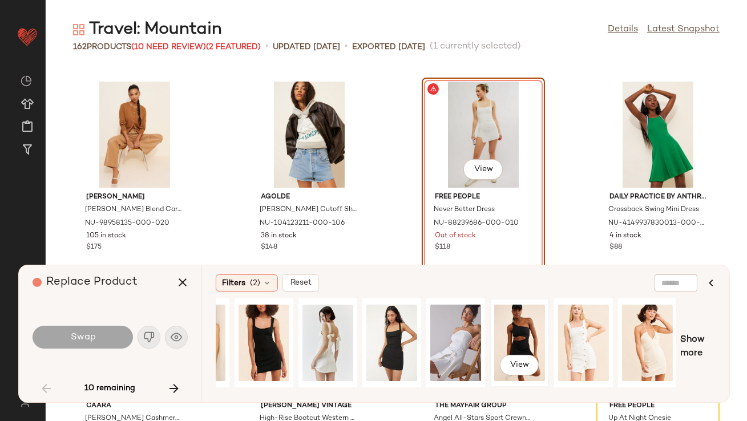
click at [530, 330] on div "View" at bounding box center [519, 342] width 51 height 81
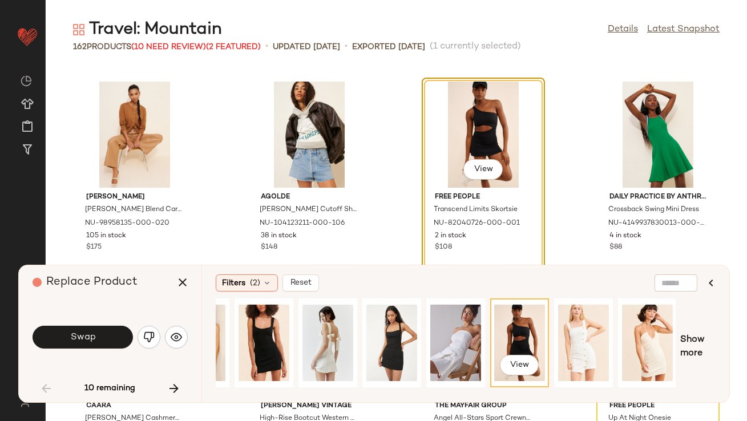
click at [56, 335] on button "Swap" at bounding box center [83, 337] width 100 height 23
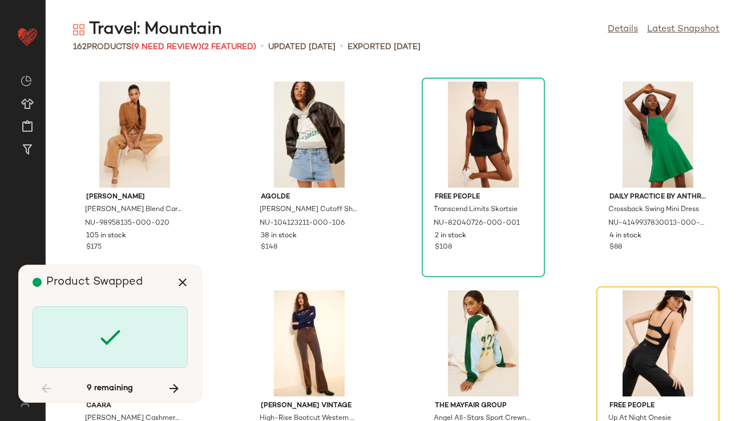
scroll to position [2089, 0]
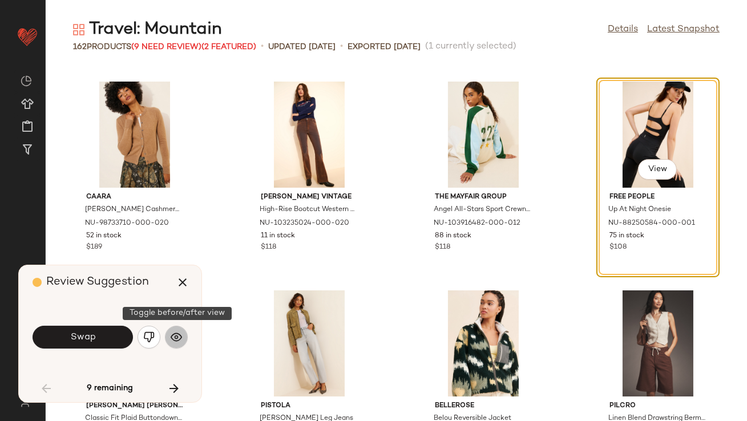
click at [172, 332] on img "button" at bounding box center [176, 337] width 11 height 11
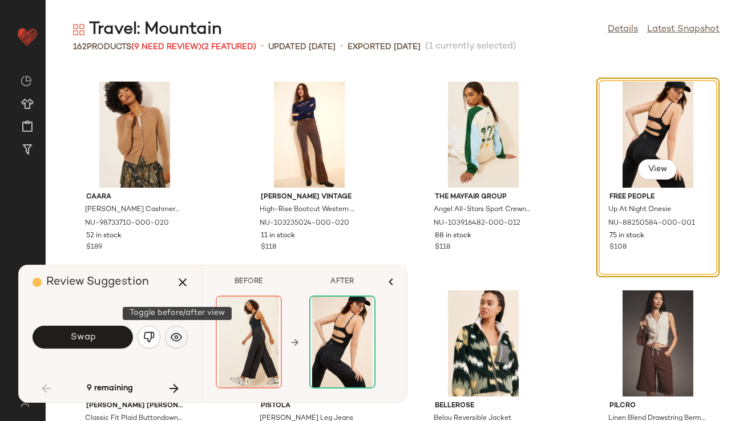
click at [172, 332] on img "button" at bounding box center [176, 337] width 11 height 11
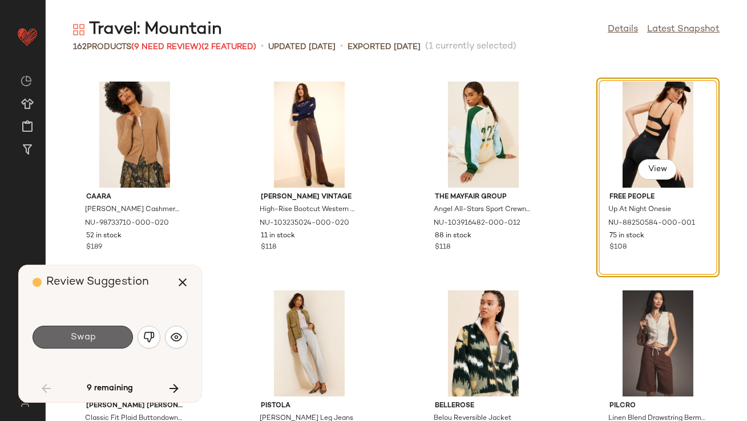
click at [83, 336] on span "Swap" at bounding box center [83, 337] width 26 height 11
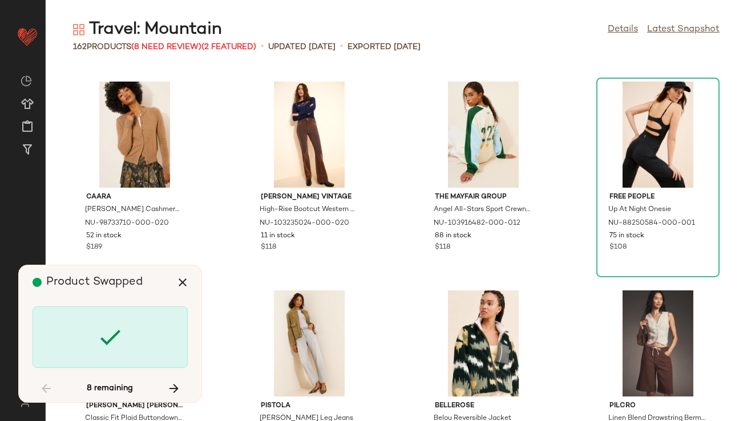
scroll to position [4594, 0]
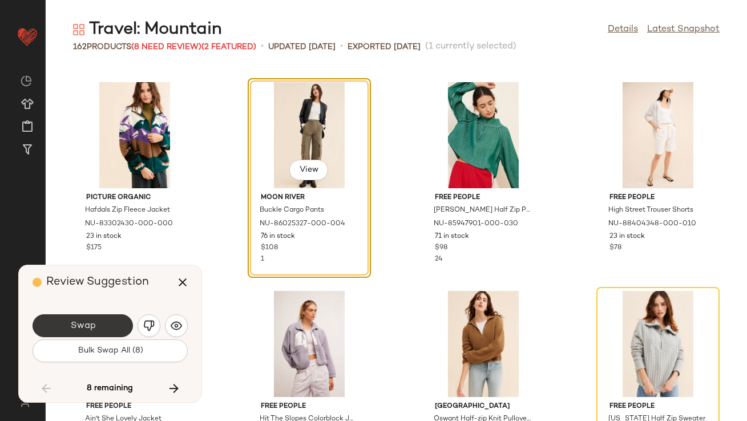
click at [94, 334] on button "Swap" at bounding box center [83, 325] width 100 height 23
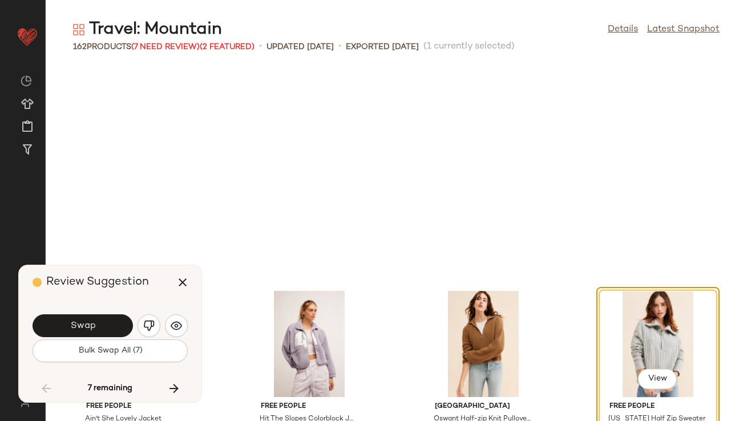
scroll to position [4804, 0]
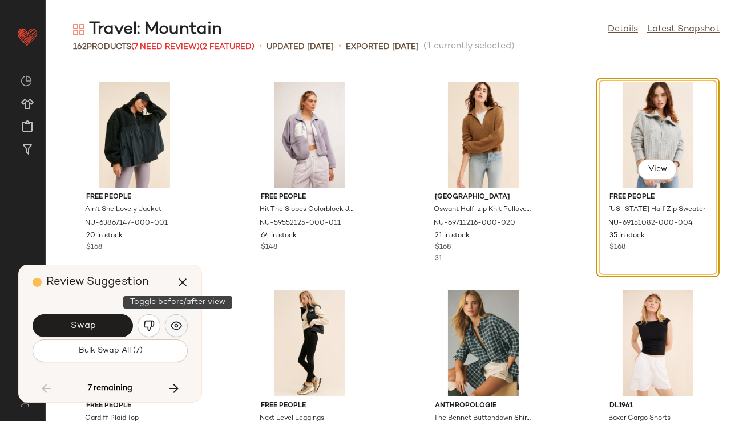
click at [169, 324] on button "button" at bounding box center [176, 325] width 23 height 23
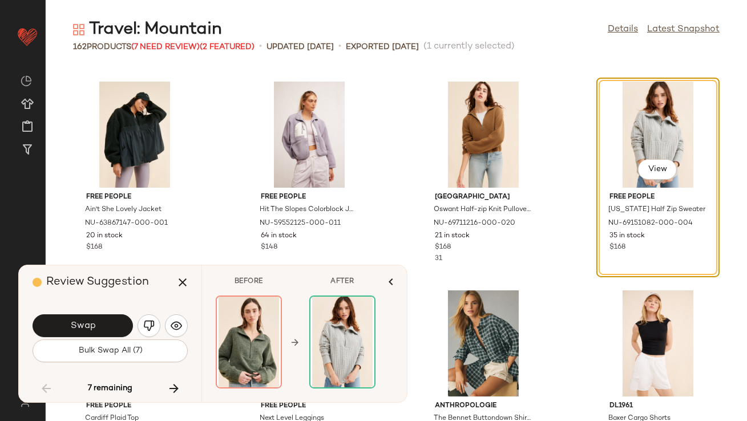
click at [99, 328] on button "Swap" at bounding box center [83, 325] width 100 height 23
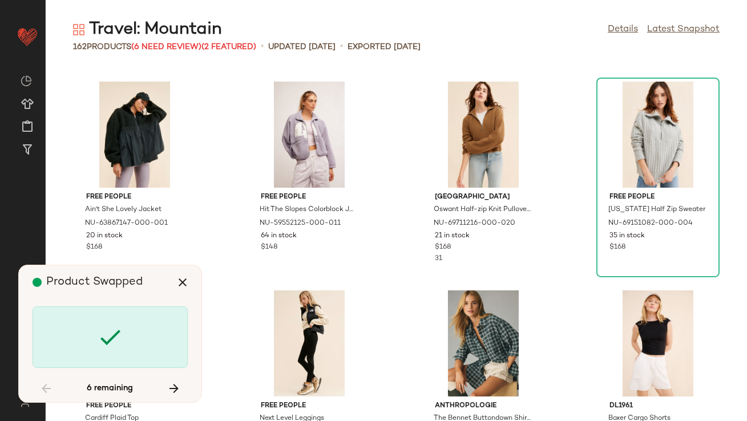
scroll to position [6683, 0]
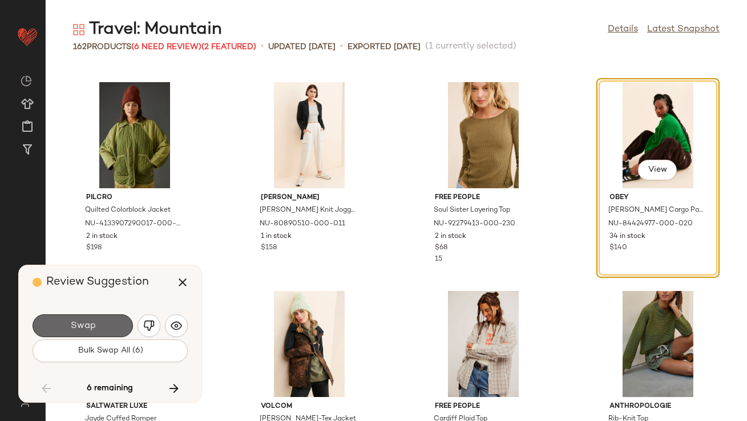
click at [79, 332] on button "Swap" at bounding box center [83, 325] width 100 height 23
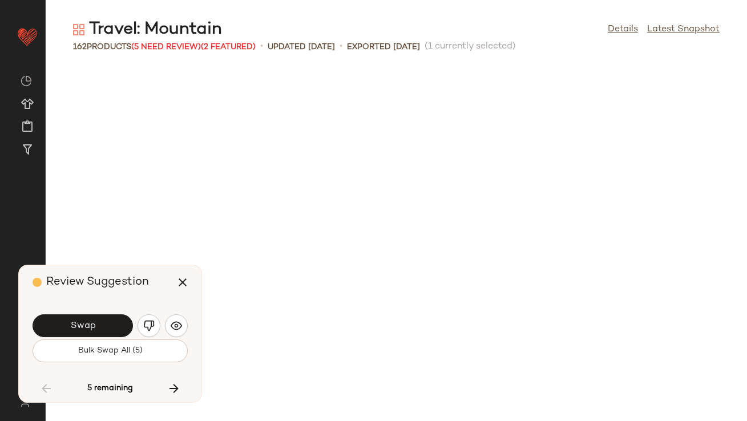
scroll to position [7101, 0]
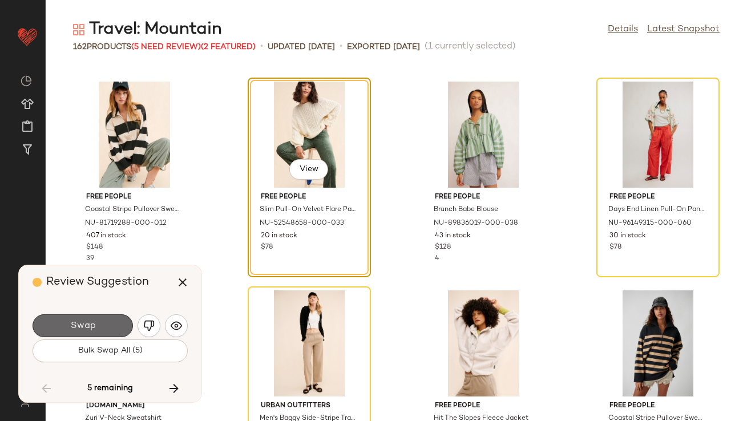
click at [100, 333] on button "Swap" at bounding box center [83, 325] width 100 height 23
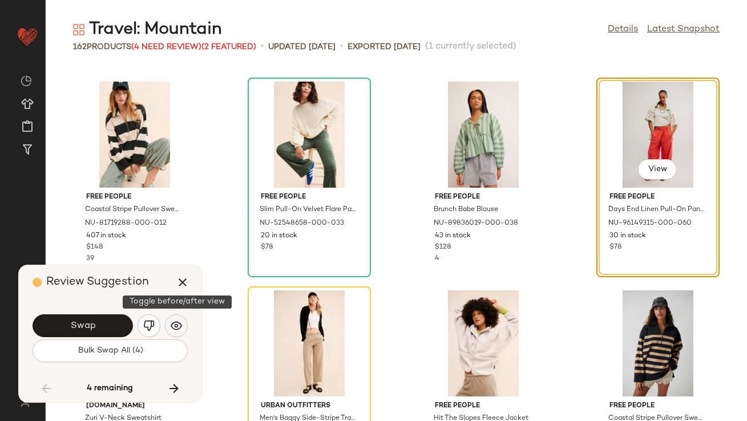
click at [171, 320] on button "button" at bounding box center [176, 325] width 23 height 23
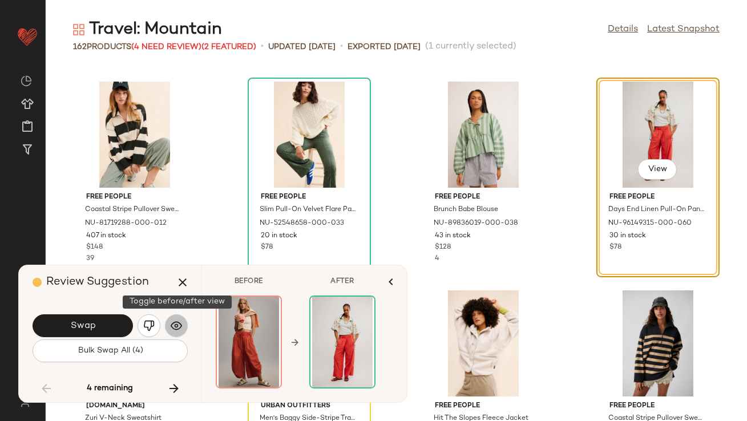
click at [171, 320] on img "button" at bounding box center [176, 325] width 11 height 11
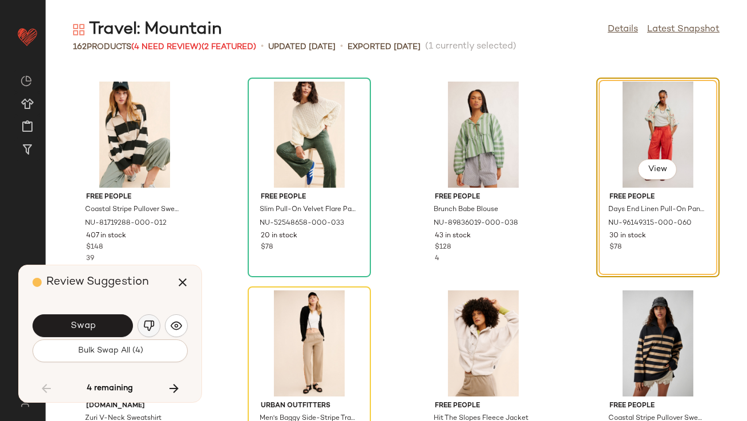
click at [157, 323] on button "button" at bounding box center [149, 325] width 23 height 23
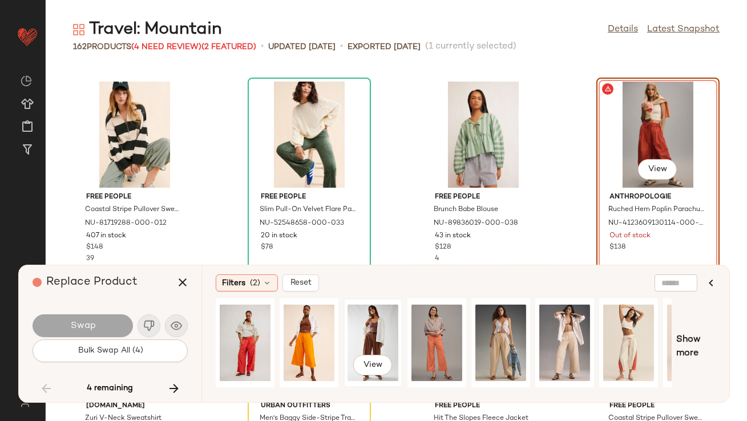
click at [379, 338] on div "View" at bounding box center [373, 342] width 51 height 81
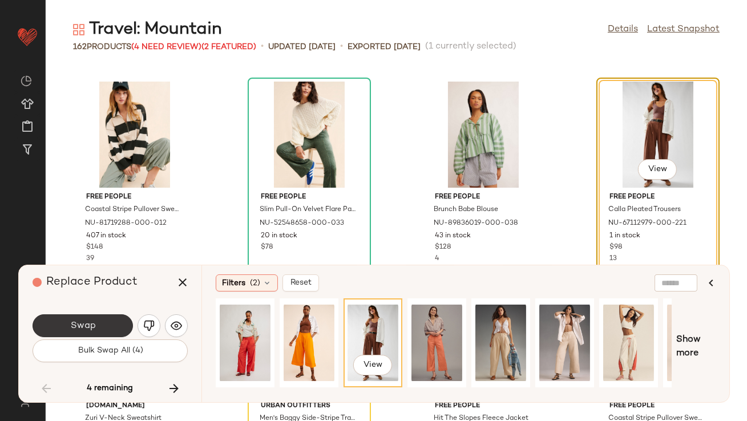
click at [106, 318] on button "Swap" at bounding box center [83, 325] width 100 height 23
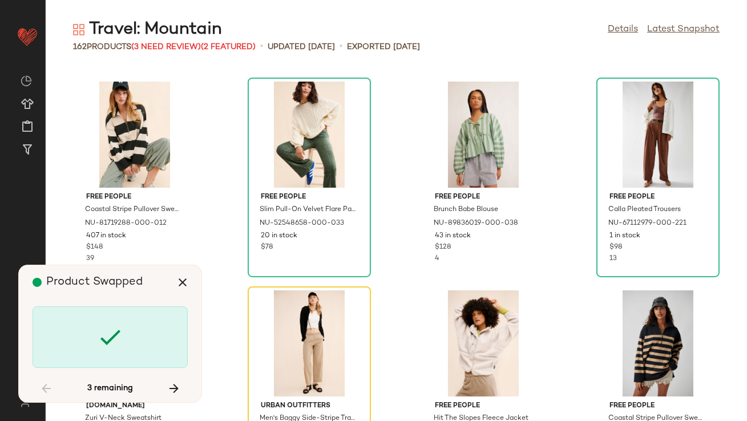
scroll to position [7310, 0]
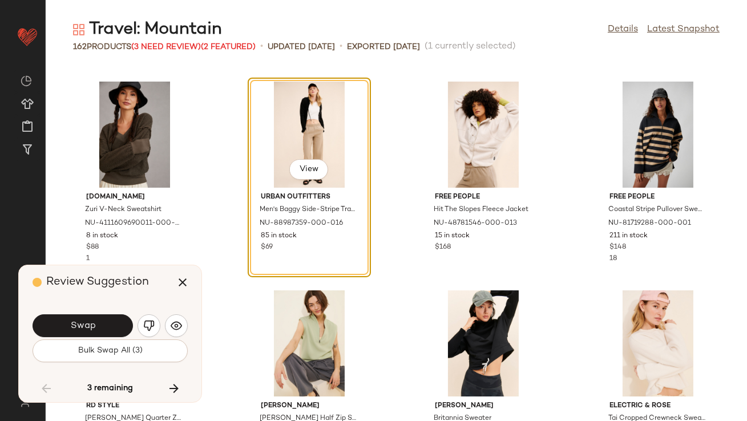
click at [115, 318] on button "Swap" at bounding box center [83, 325] width 100 height 23
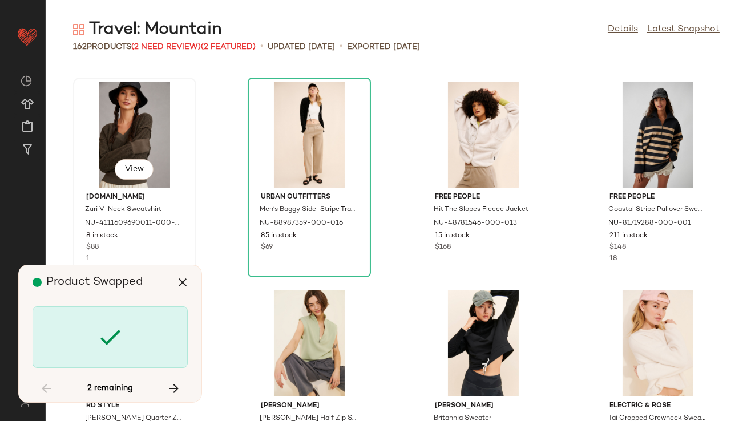
scroll to position [8145, 0]
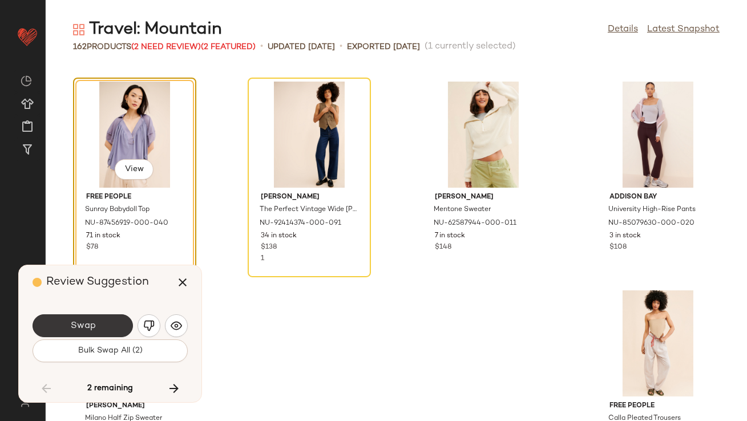
click at [97, 316] on button "Swap" at bounding box center [83, 325] width 100 height 23
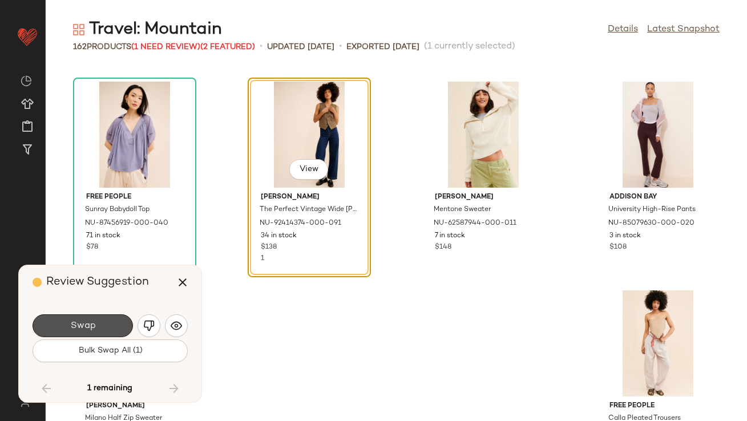
click at [98, 317] on button "Swap" at bounding box center [83, 325] width 100 height 23
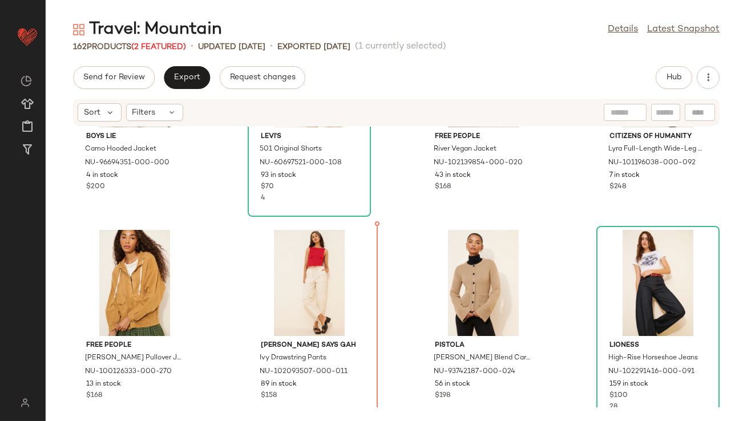
scroll to position [1376, 0]
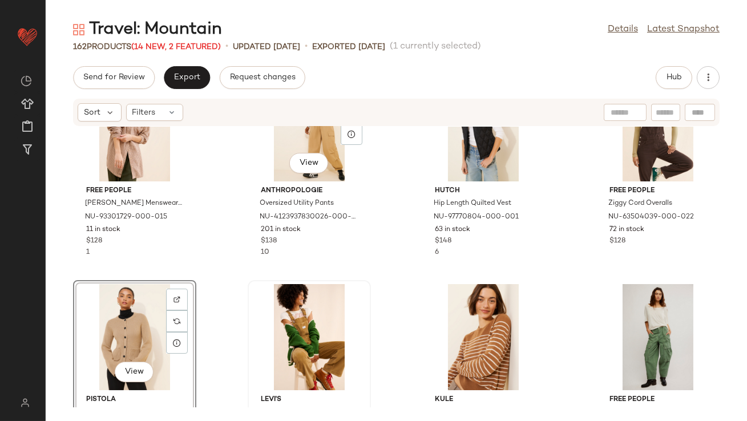
scroll to position [311, 0]
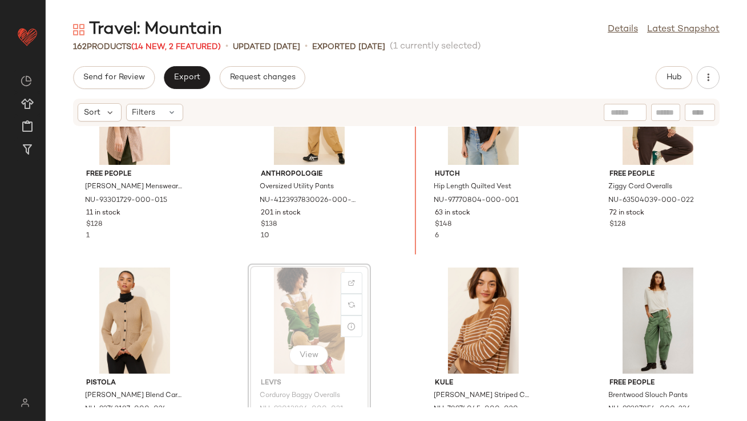
scroll to position [266, 0]
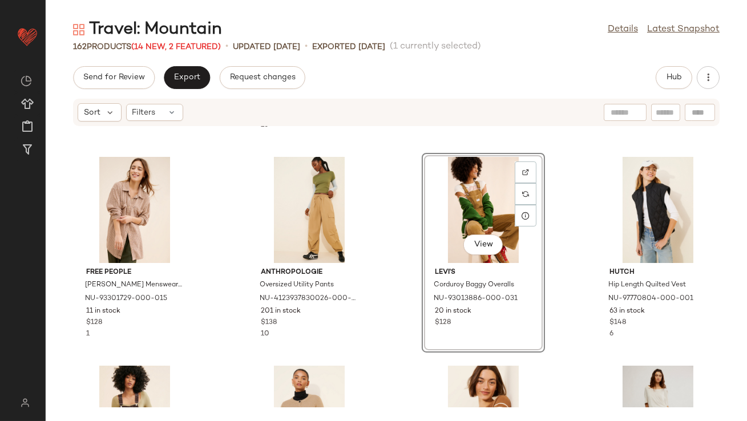
scroll to position [128, 0]
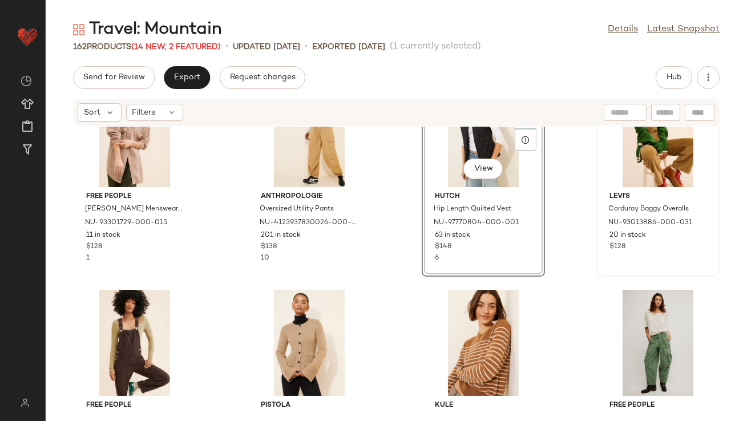
scroll to position [413, 0]
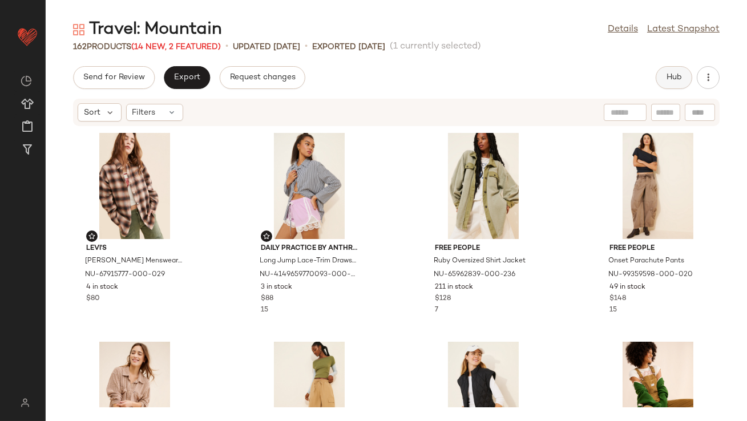
click at [666, 77] on span "Hub" at bounding box center [674, 77] width 16 height 9
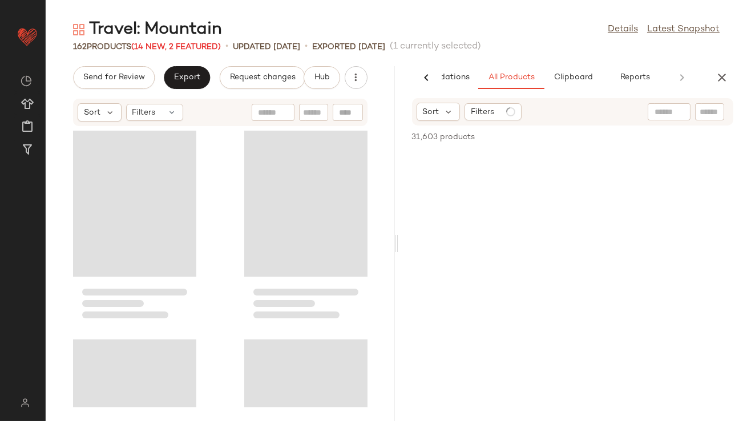
scroll to position [0, 64]
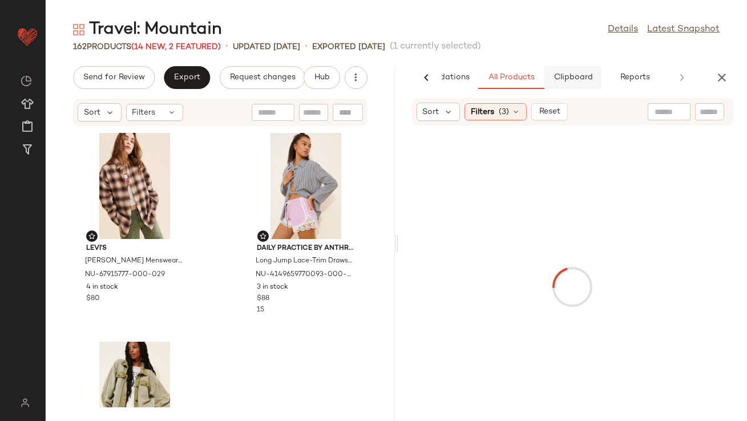
click at [561, 76] on span "Clipboard" at bounding box center [572, 77] width 39 height 9
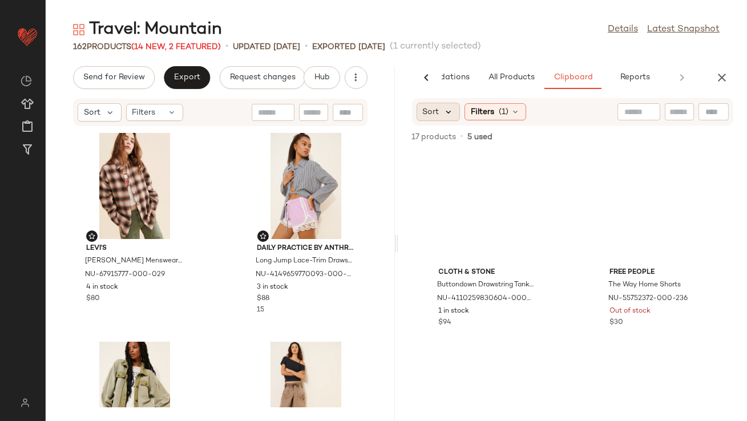
click at [449, 109] on icon at bounding box center [449, 112] width 10 height 10
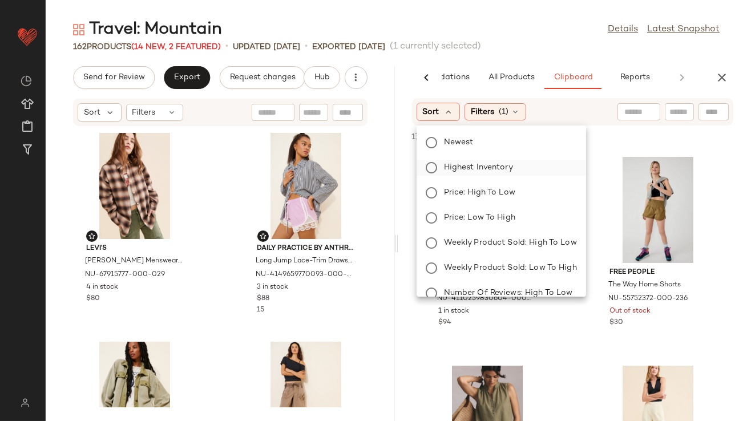
click at [449, 164] on span "Highest Inventory" at bounding box center [478, 167] width 69 height 12
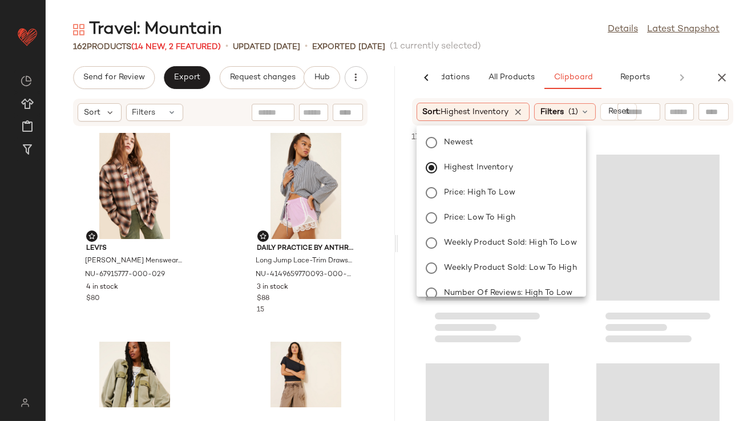
click at [516, 27] on div "Travel: Mountain Details Latest Snapshot" at bounding box center [396, 29] width 701 height 23
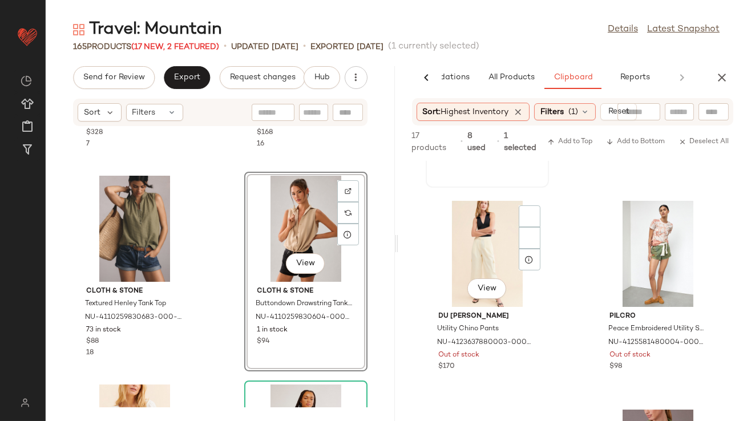
scroll to position [183, 0]
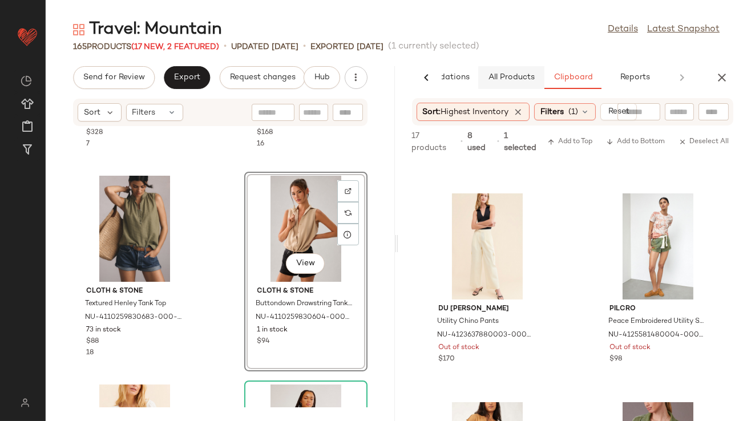
click at [498, 77] on span "All Products" at bounding box center [510, 77] width 47 height 9
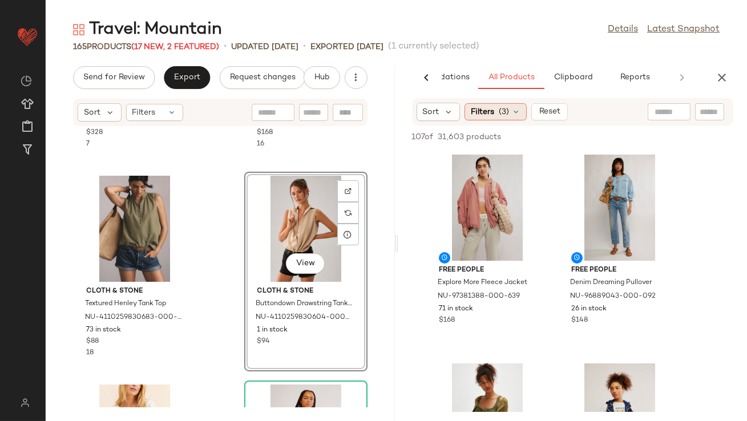
click at [502, 118] on span "(3)" at bounding box center [504, 112] width 10 height 12
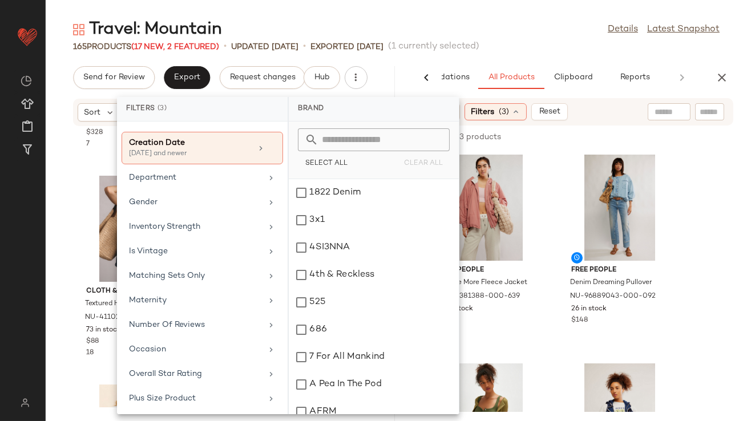
scroll to position [284, 0]
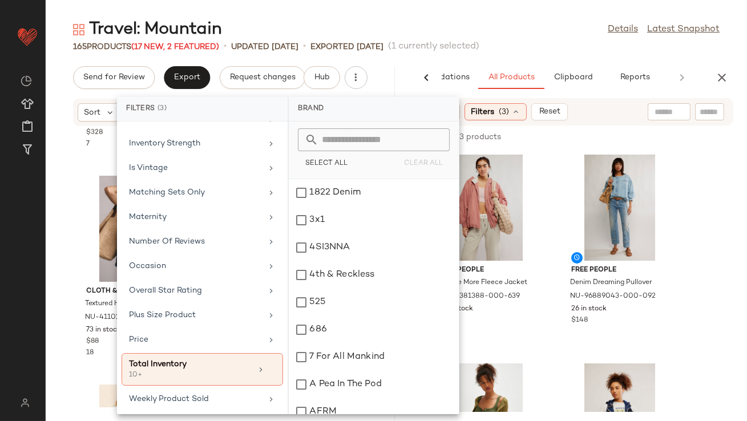
click at [430, 17] on main "Travel: Mountain Details Latest Snapshot 165 Products (17 New, 2 Featured) • up…" at bounding box center [373, 210] width 747 height 421
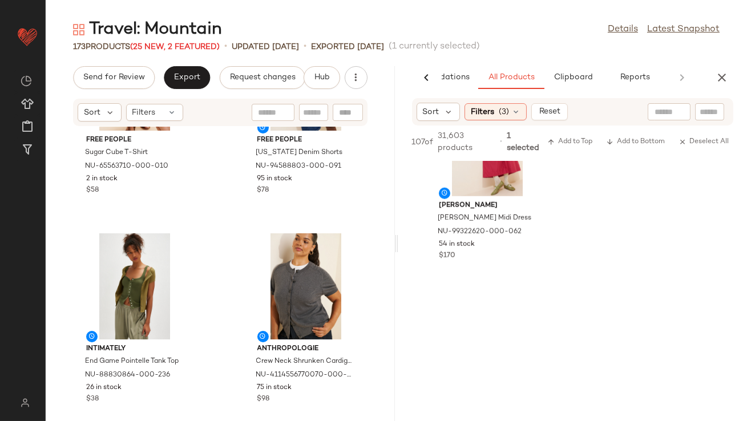
scroll to position [10002, 0]
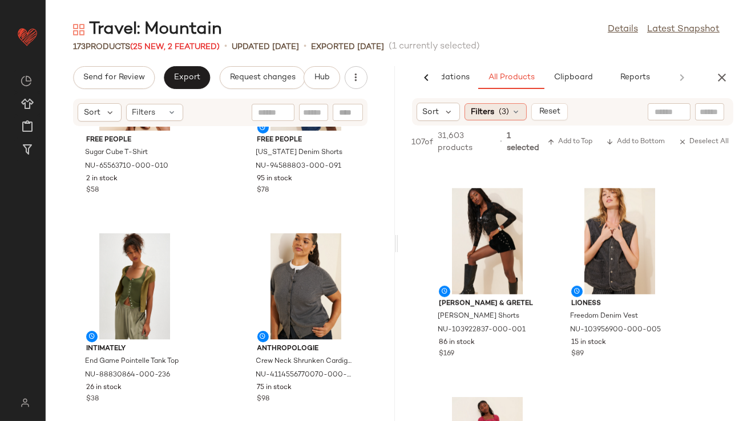
click at [497, 111] on div "Filters (3)" at bounding box center [495, 111] width 62 height 17
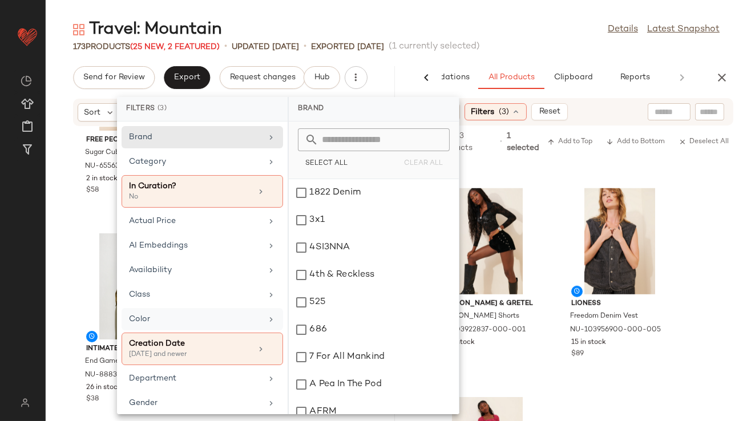
scroll to position [18, 0]
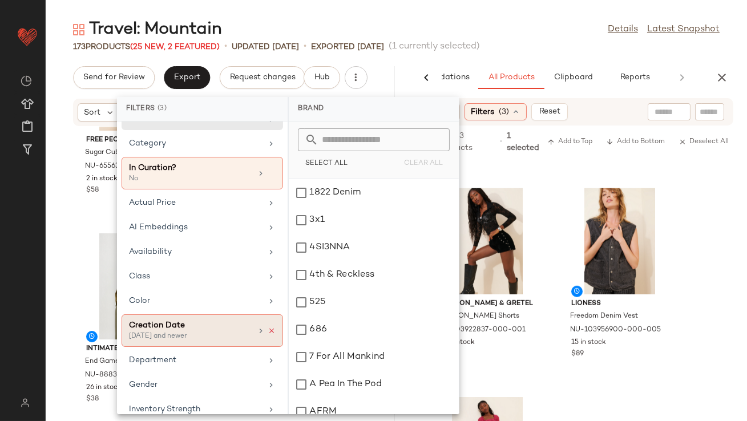
click at [269, 331] on icon at bounding box center [272, 331] width 8 height 8
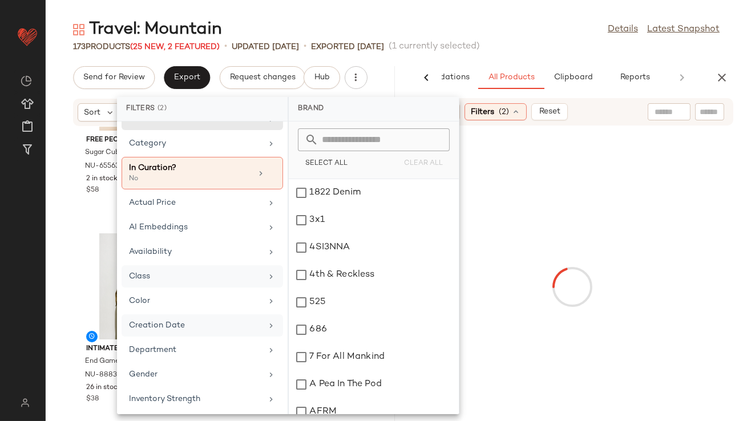
click at [206, 266] on div "Class" at bounding box center [202, 276] width 161 height 22
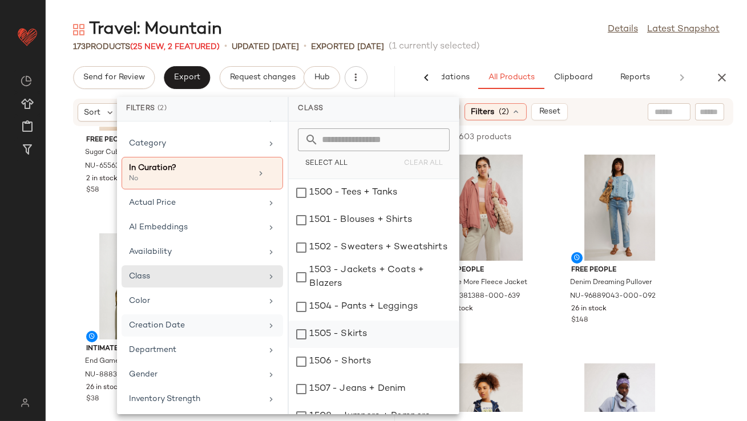
scroll to position [63, 0]
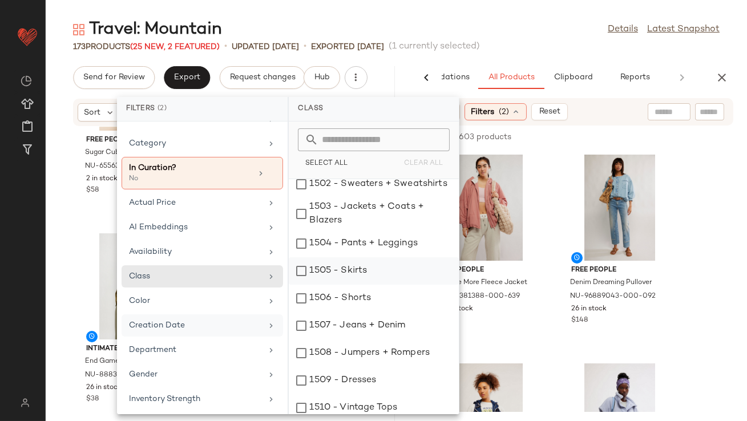
click at [300, 270] on div "1505 - Skirts" at bounding box center [374, 270] width 170 height 27
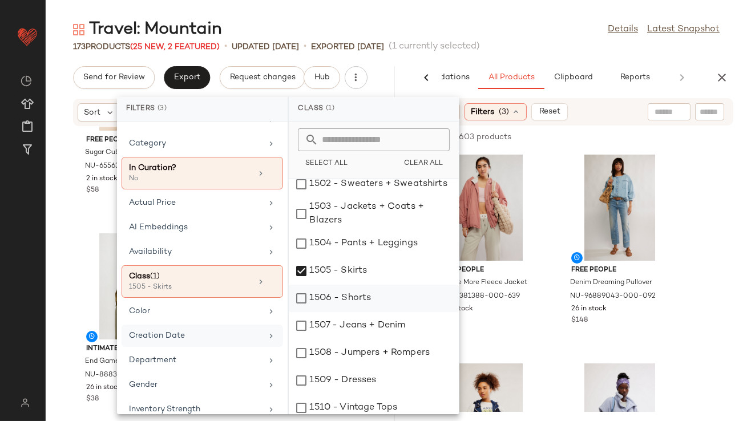
click at [300, 301] on div "1506 - Shorts" at bounding box center [374, 298] width 170 height 27
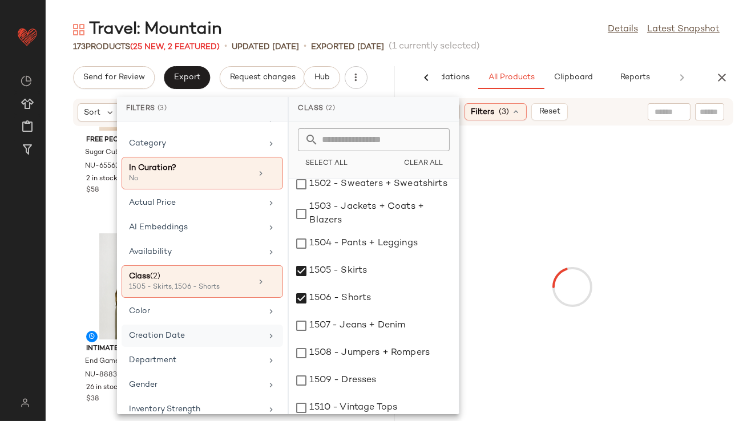
click at [495, 26] on div "Travel: Mountain Details Latest Snapshot" at bounding box center [396, 29] width 701 height 23
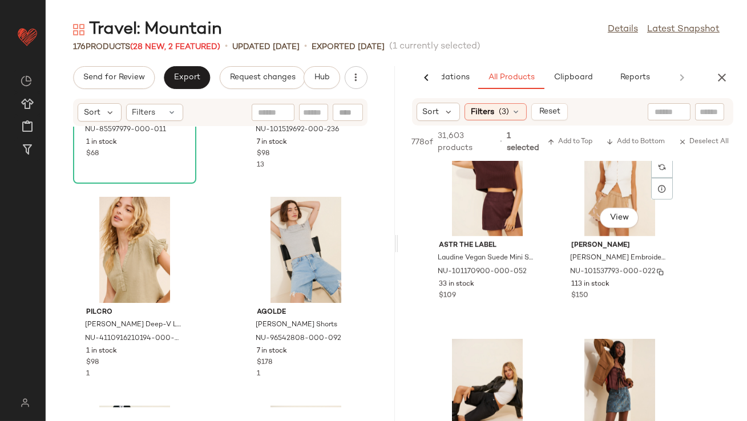
scroll to position [2300, 0]
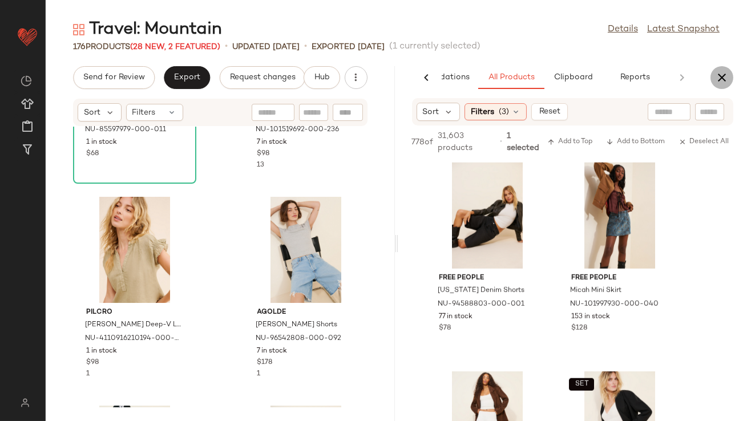
click at [720, 83] on icon "button" at bounding box center [722, 78] width 14 height 14
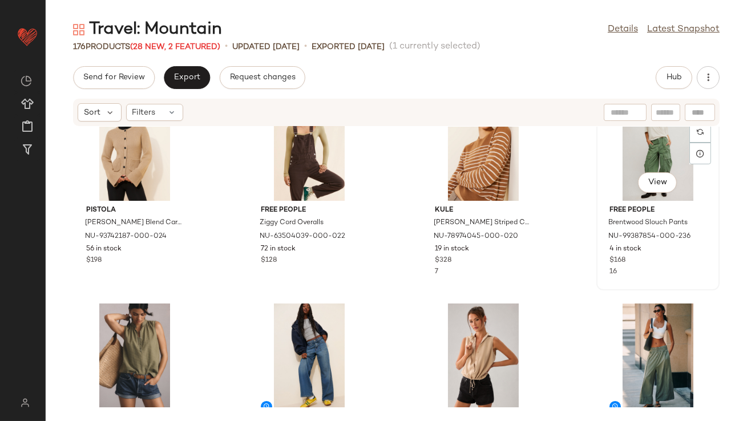
scroll to position [546, 0]
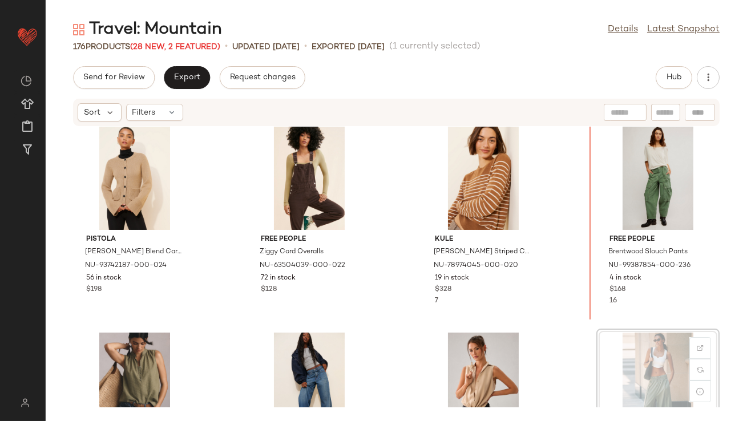
scroll to position [434, 0]
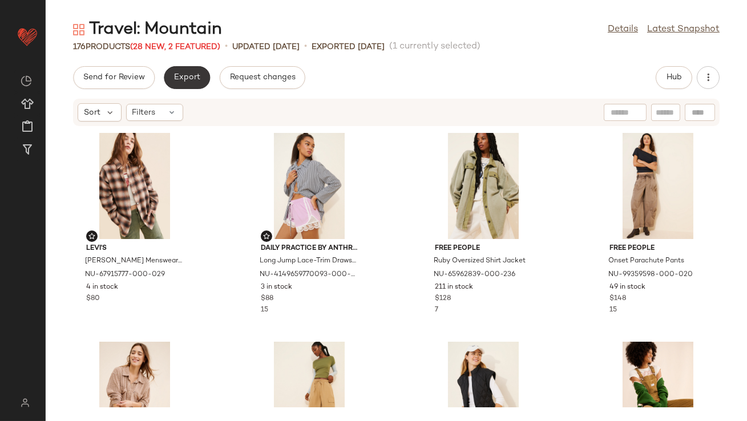
click at [199, 86] on button "Export" at bounding box center [187, 77] width 46 height 23
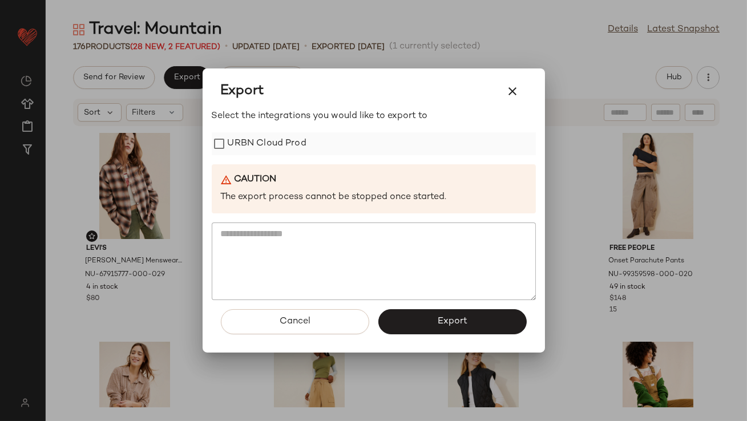
click at [245, 138] on label "URBN Cloud Prod" at bounding box center [267, 143] width 79 height 23
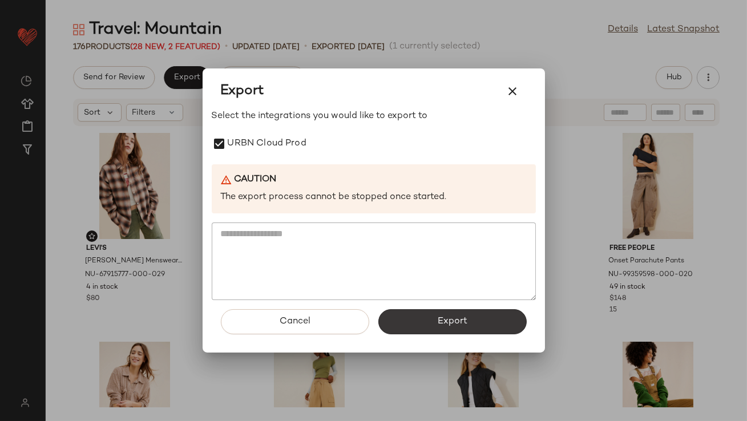
click at [446, 315] on button "Export" at bounding box center [452, 321] width 148 height 25
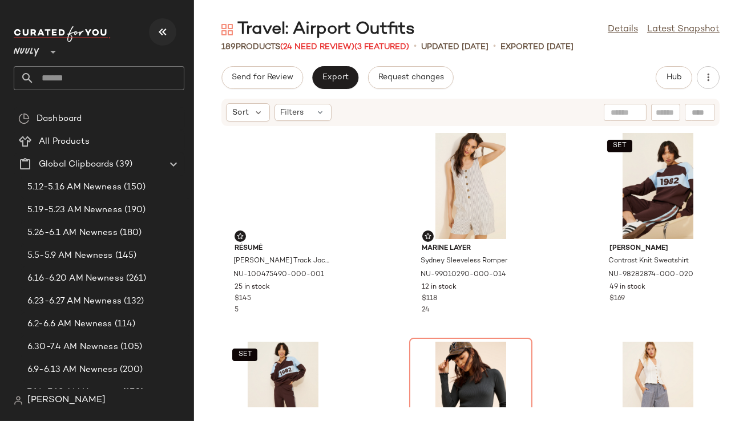
click at [155, 37] on button "button" at bounding box center [162, 31] width 27 height 27
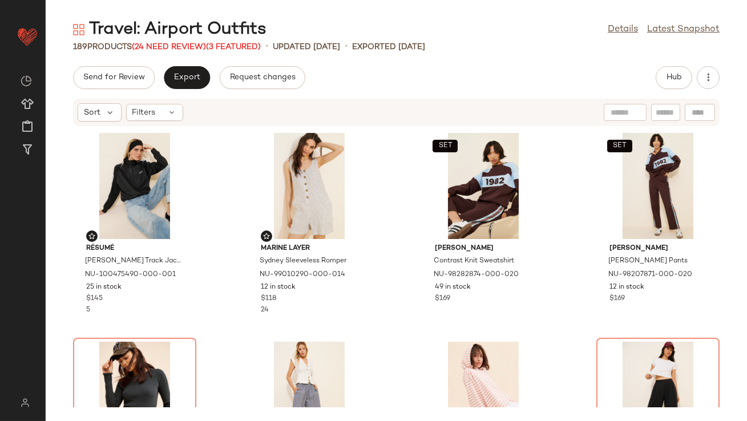
click at [161, 35] on div "Travel: Airport Outfits" at bounding box center [169, 29] width 193 height 23
click at [161, 41] on div "189 Products (24 Need Review) (3 Featured)" at bounding box center [167, 47] width 188 height 12
click at [159, 46] on span "(24 Need Review)" at bounding box center [169, 47] width 74 height 9
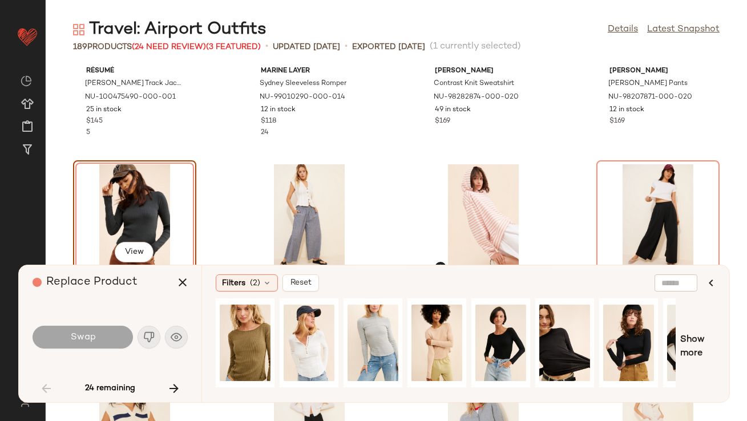
scroll to position [204, 0]
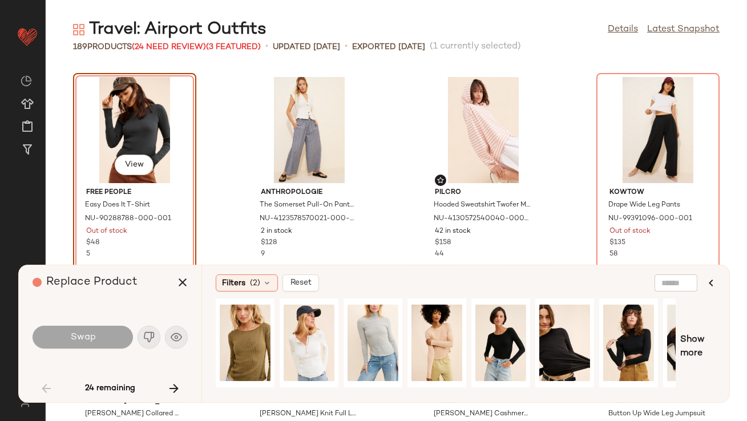
click at [175, 338] on div "Swap" at bounding box center [110, 337] width 155 height 27
click at [161, 235] on div "NU-90288788-000-001" at bounding box center [133, 224] width 99 height 23
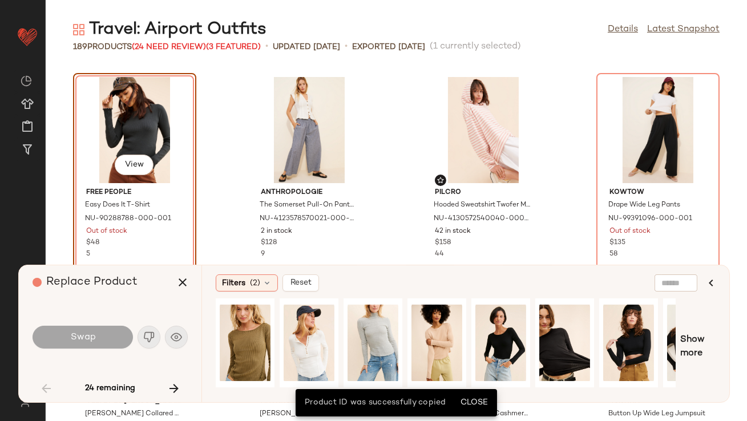
click at [151, 339] on div "Swap" at bounding box center [110, 337] width 155 height 27
click at [168, 337] on div "Swap" at bounding box center [110, 337] width 155 height 27
click at [177, 281] on icon "button" at bounding box center [183, 283] width 14 height 14
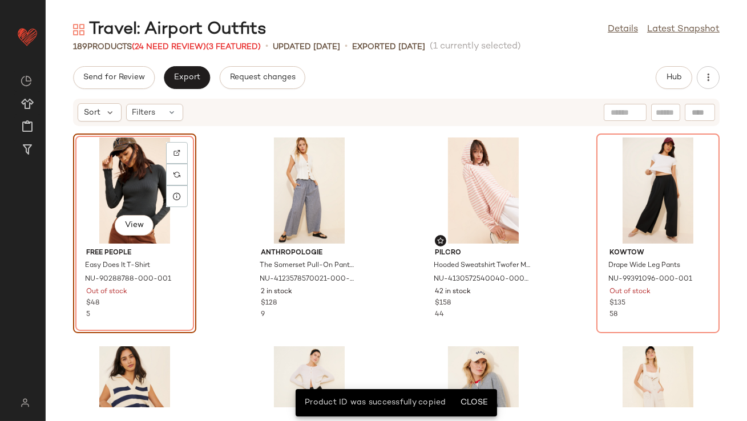
click at [181, 243] on div "View Free People Easy Does It T-Shirt NU-90288788-000-001 Out of stock $48 5" at bounding box center [134, 234] width 123 height 200
click at [159, 49] on span "(24 Need Review)" at bounding box center [169, 47] width 74 height 9
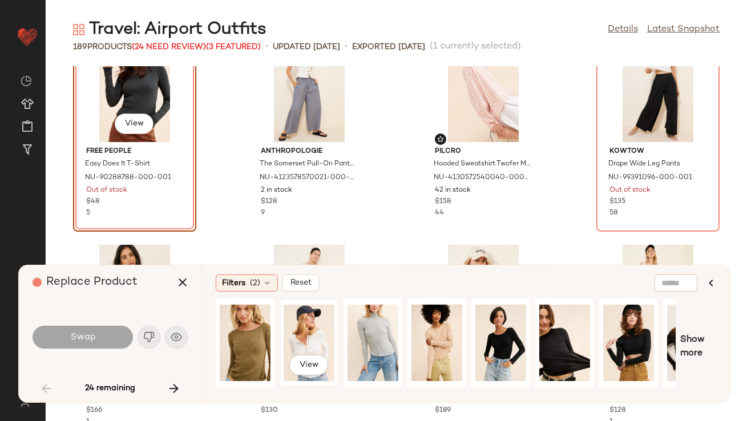
click at [320, 338] on div "View" at bounding box center [309, 342] width 51 height 81
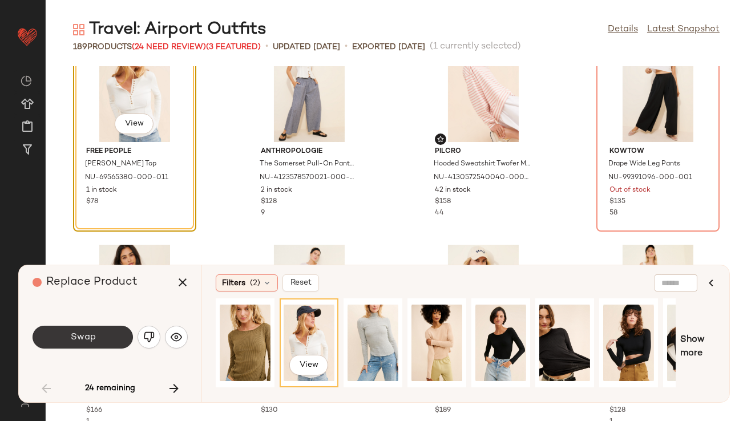
click at [119, 336] on button "Swap" at bounding box center [83, 337] width 100 height 23
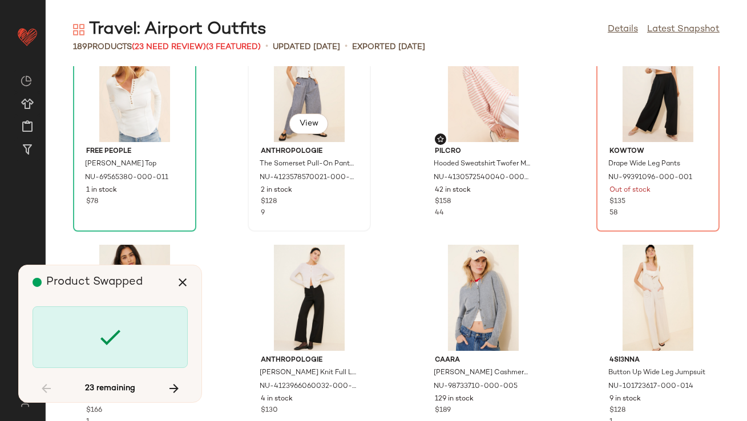
scroll to position [217, 0]
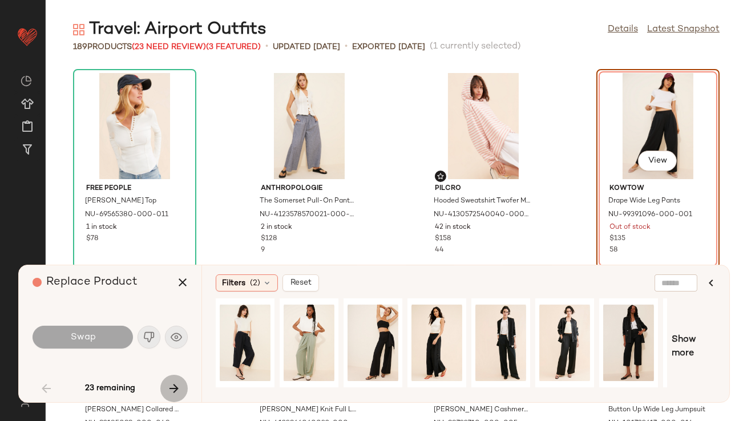
click at [173, 389] on icon "button" at bounding box center [174, 389] width 14 height 14
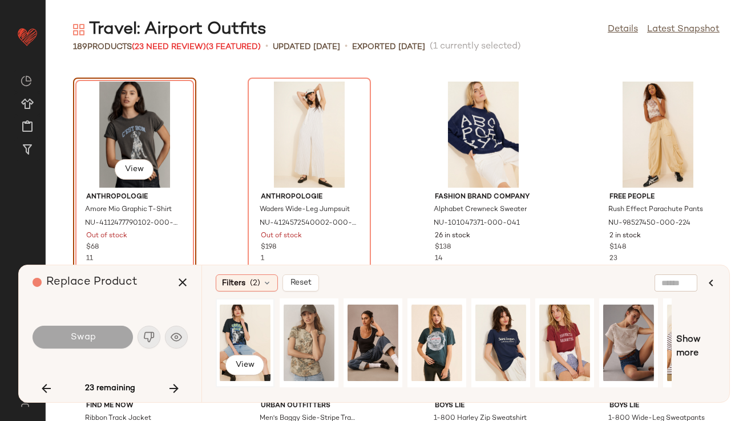
click at [243, 323] on div "View" at bounding box center [245, 342] width 51 height 81
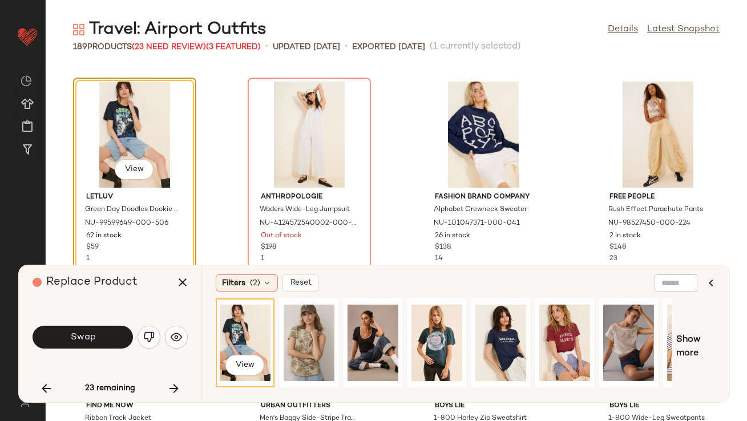
click at [82, 338] on span "Swap" at bounding box center [83, 337] width 26 height 11
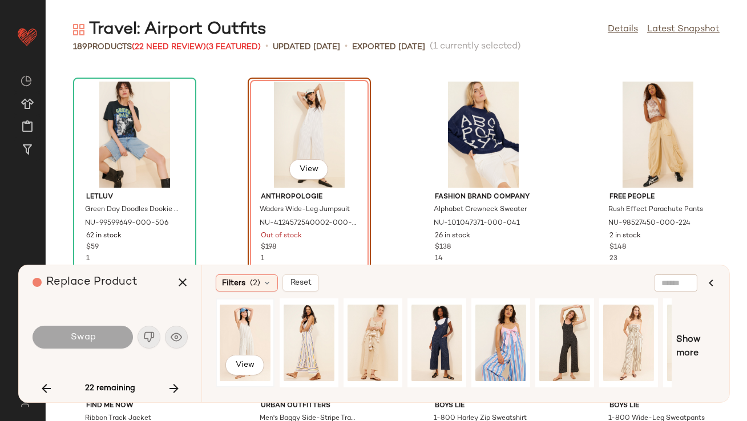
click at [229, 329] on div "View" at bounding box center [245, 342] width 51 height 81
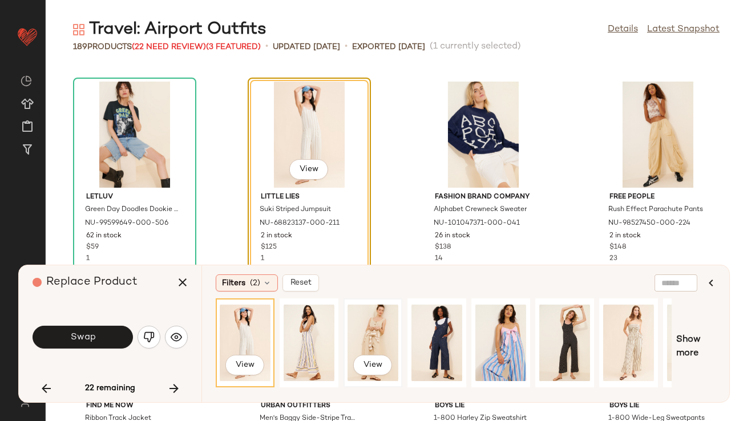
click at [383, 321] on div "View" at bounding box center [373, 342] width 51 height 81
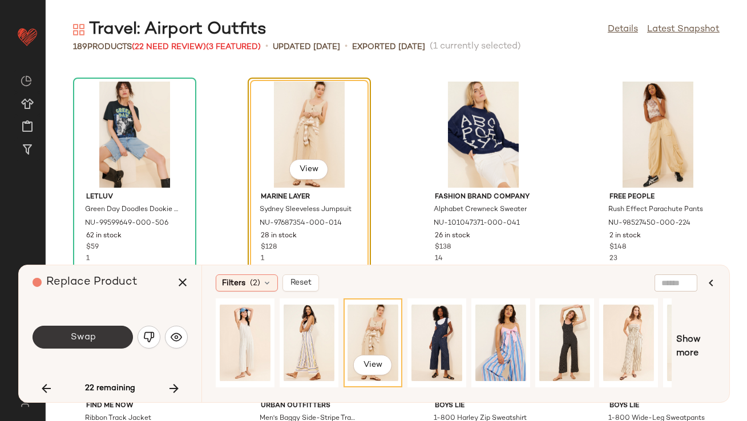
click at [107, 339] on button "Swap" at bounding box center [83, 337] width 100 height 23
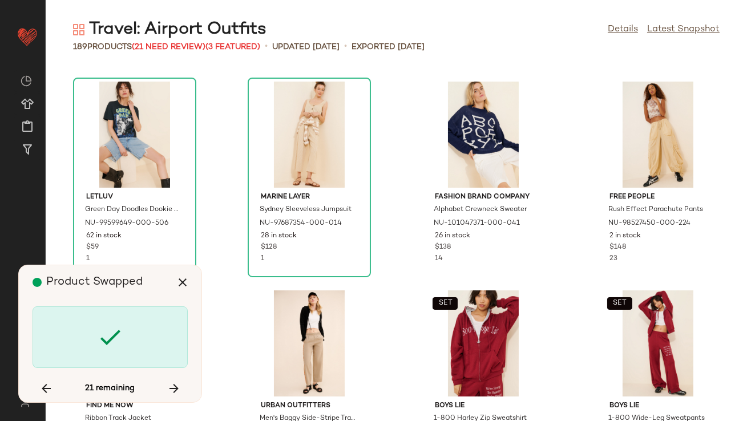
scroll to position [1253, 0]
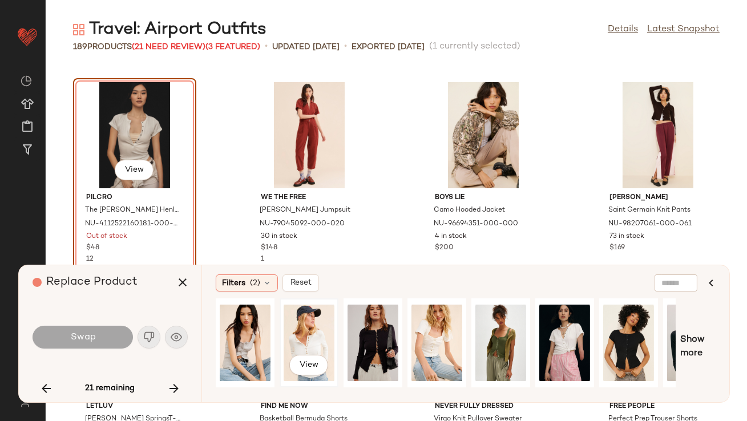
click at [297, 341] on div "View" at bounding box center [309, 342] width 51 height 81
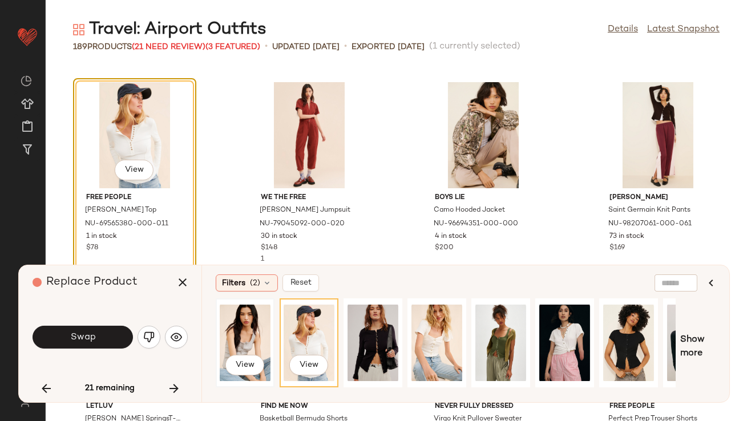
click at [235, 320] on div "View" at bounding box center [245, 342] width 51 height 81
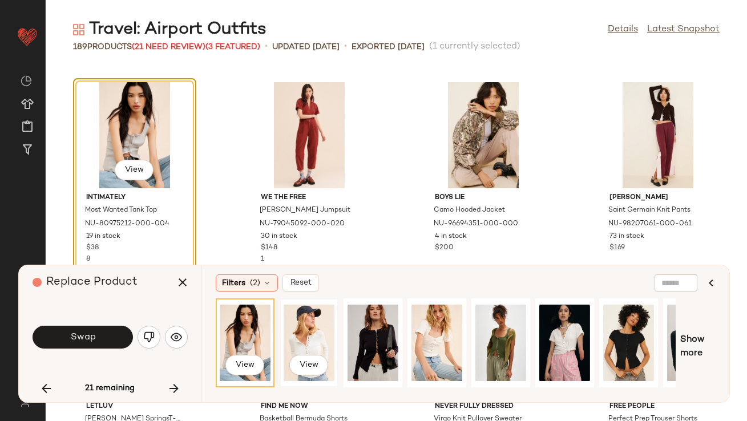
click at [302, 328] on div "View" at bounding box center [309, 342] width 51 height 81
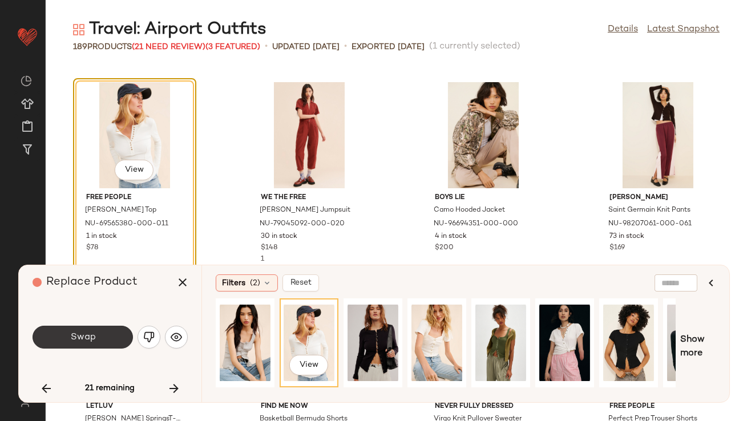
click at [120, 340] on button "Swap" at bounding box center [83, 337] width 100 height 23
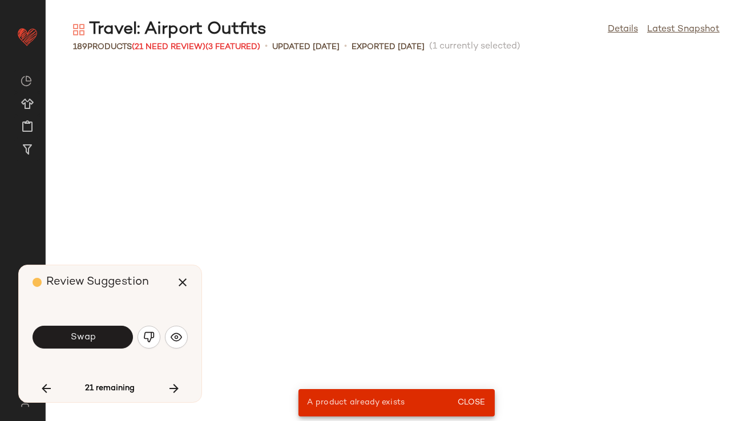
scroll to position [208, 0]
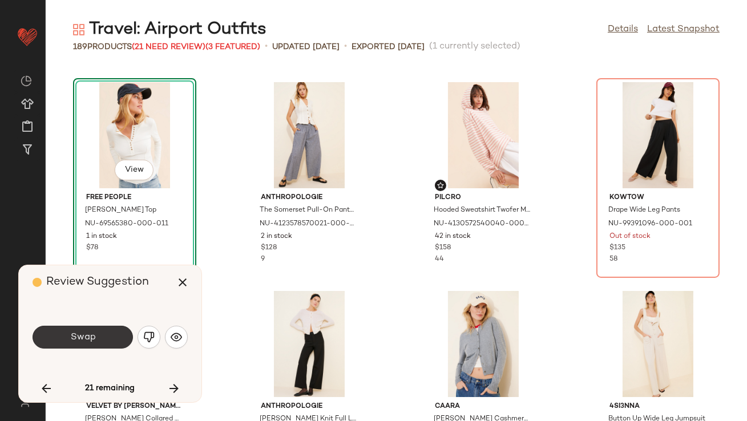
click at [96, 331] on button "Swap" at bounding box center [83, 337] width 100 height 23
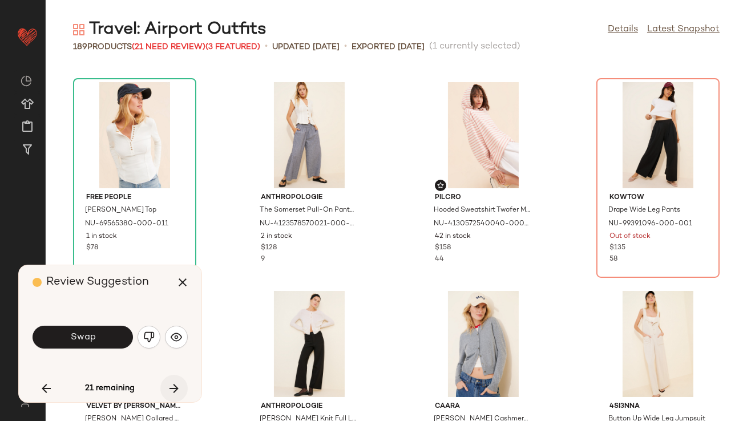
click at [175, 389] on icon "button" at bounding box center [174, 389] width 14 height 14
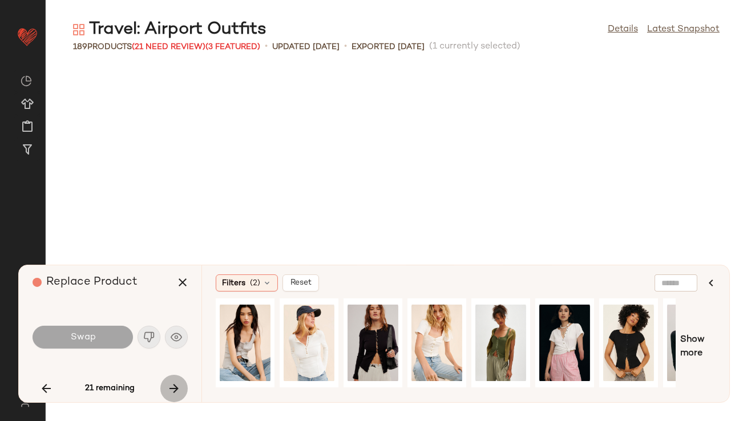
scroll to position [2089, 0]
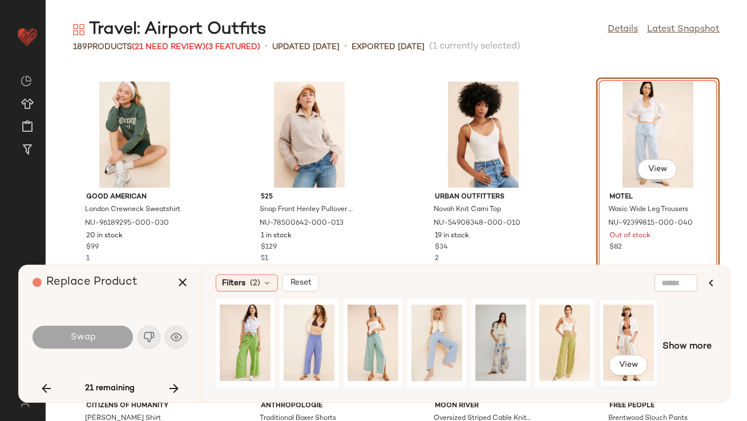
click at [612, 320] on div "View" at bounding box center [628, 342] width 51 height 81
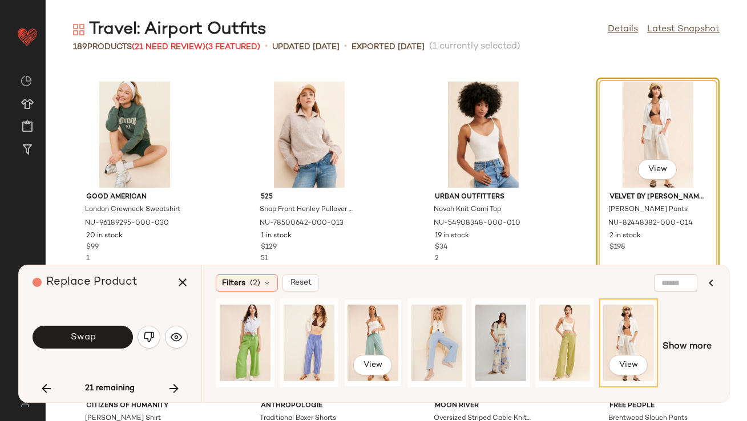
click at [381, 326] on div "View" at bounding box center [373, 342] width 51 height 81
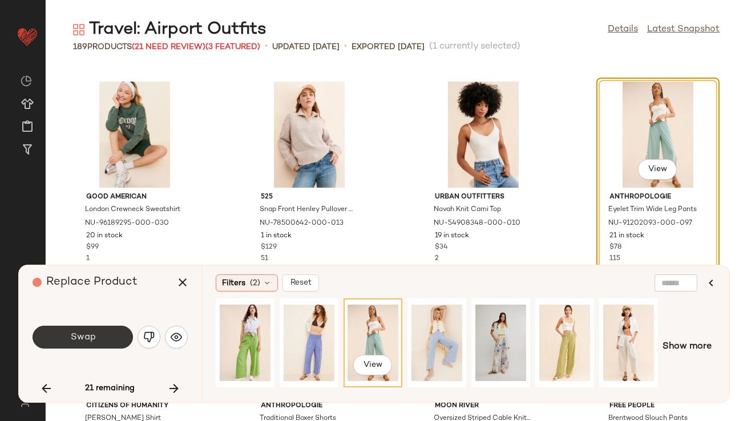
click at [69, 333] on button "Swap" at bounding box center [83, 337] width 100 height 23
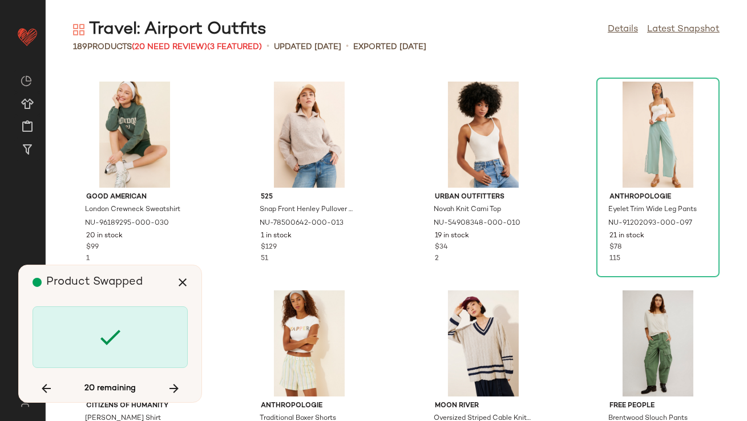
scroll to position [2924, 0]
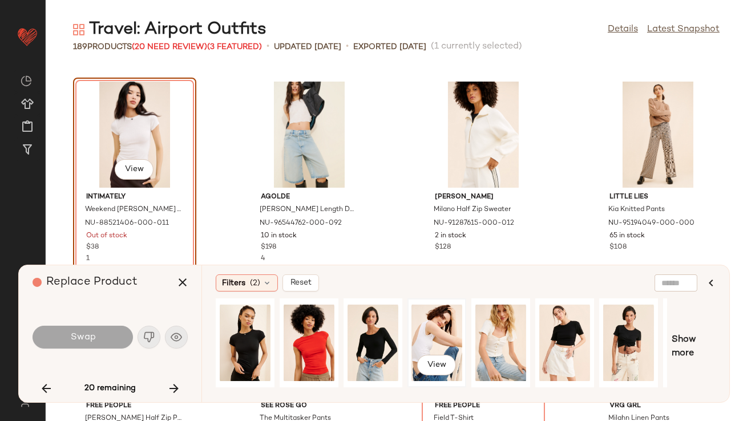
click at [453, 321] on div "View" at bounding box center [436, 342] width 51 height 81
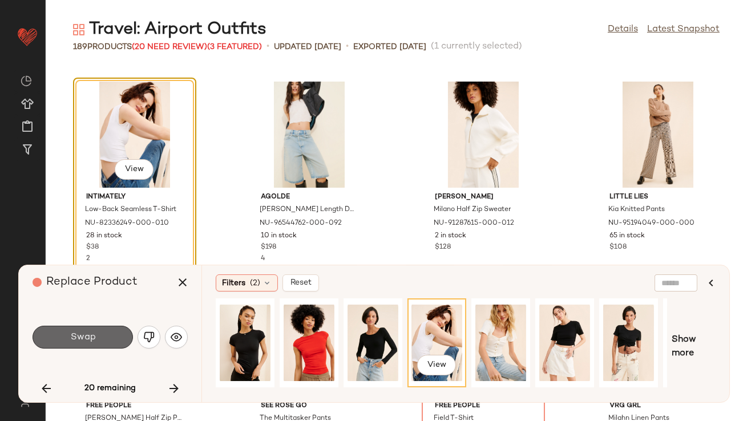
click at [70, 334] on button "Swap" at bounding box center [83, 337] width 100 height 23
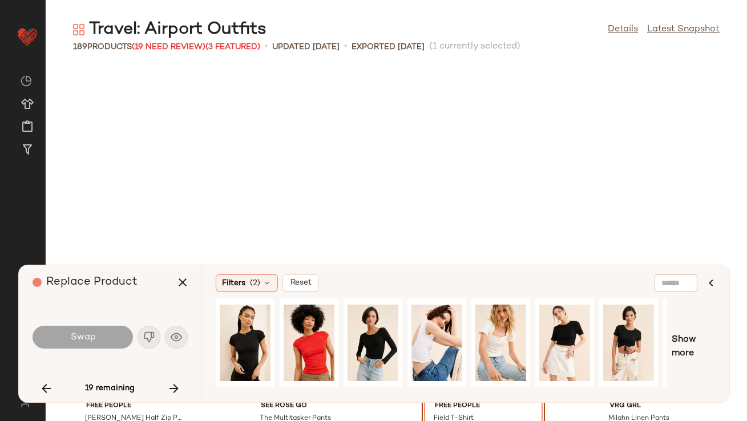
scroll to position [3133, 0]
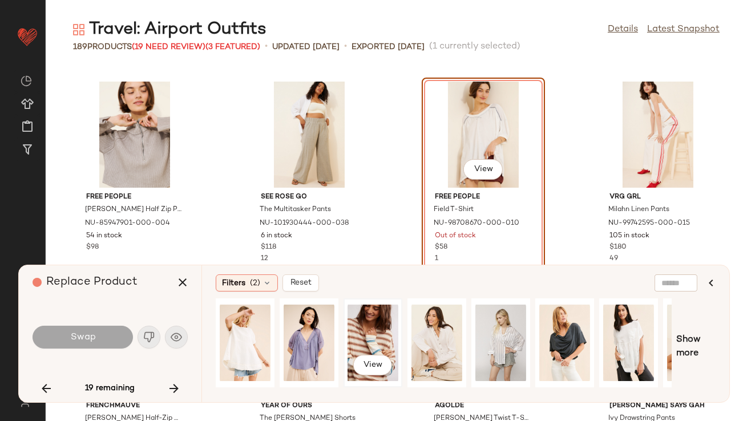
click at [352, 330] on div "View" at bounding box center [373, 342] width 51 height 81
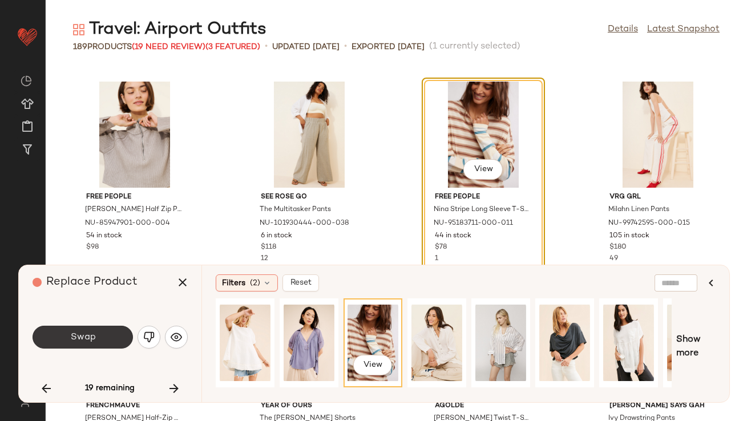
click at [75, 338] on span "Swap" at bounding box center [83, 337] width 26 height 11
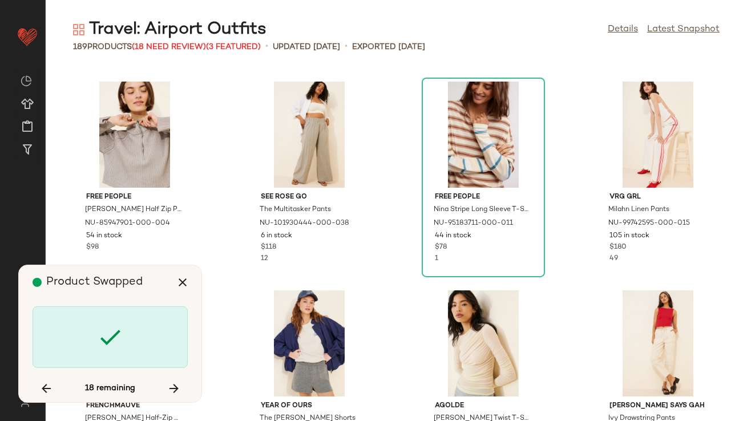
scroll to position [4177, 0]
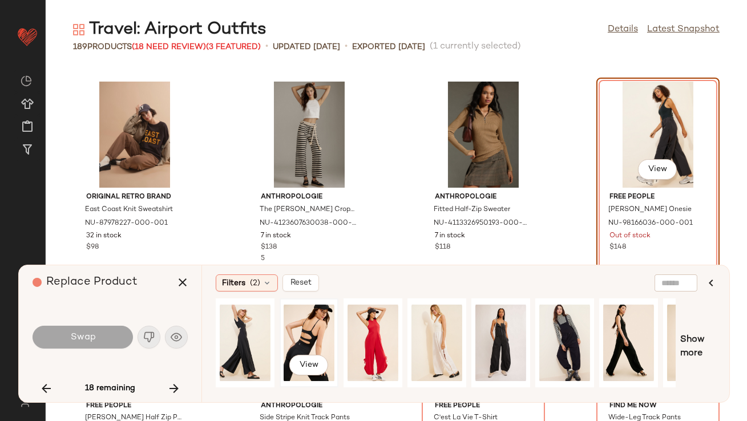
click at [291, 328] on div "View" at bounding box center [309, 342] width 51 height 81
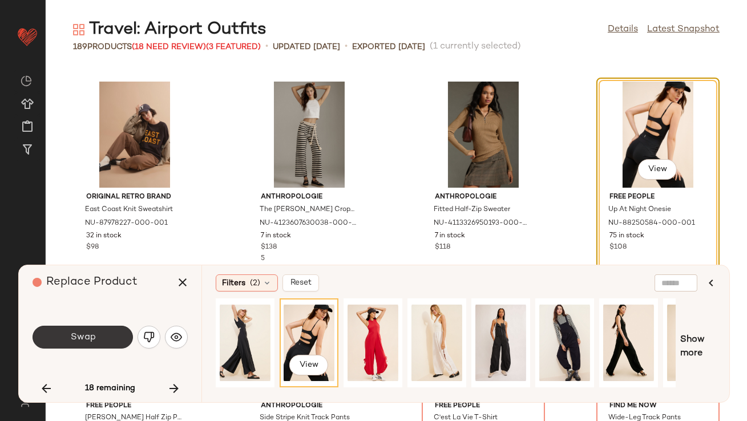
click at [92, 336] on span "Swap" at bounding box center [83, 337] width 26 height 11
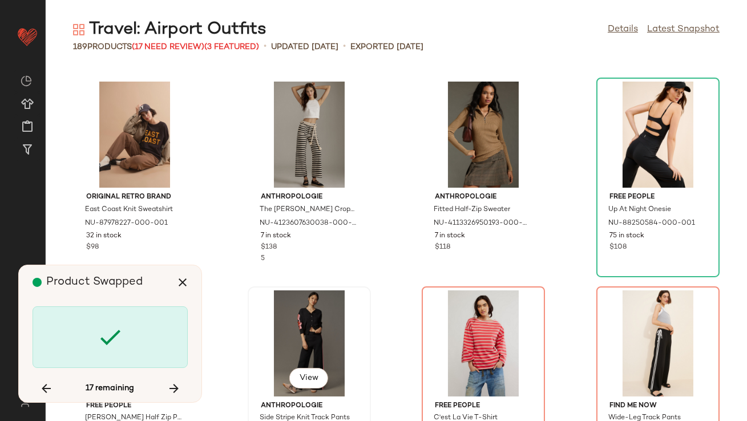
scroll to position [4385, 0]
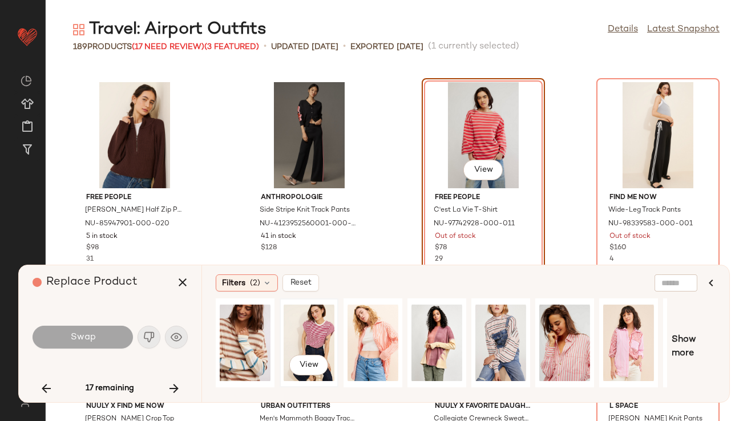
click at [307, 339] on div "View" at bounding box center [309, 342] width 51 height 81
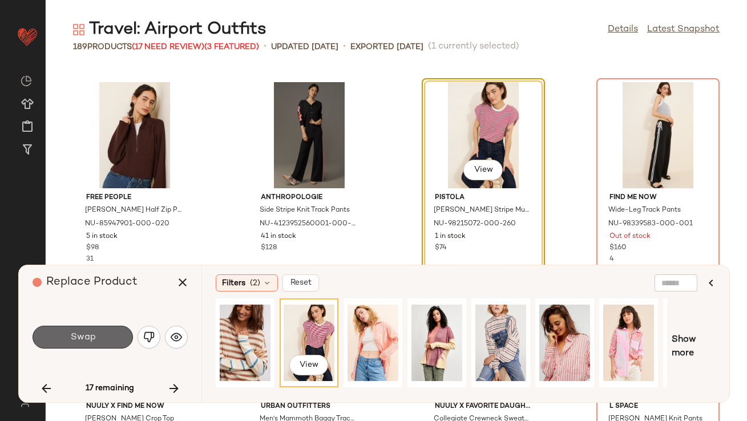
click at [91, 338] on span "Swap" at bounding box center [83, 337] width 26 height 11
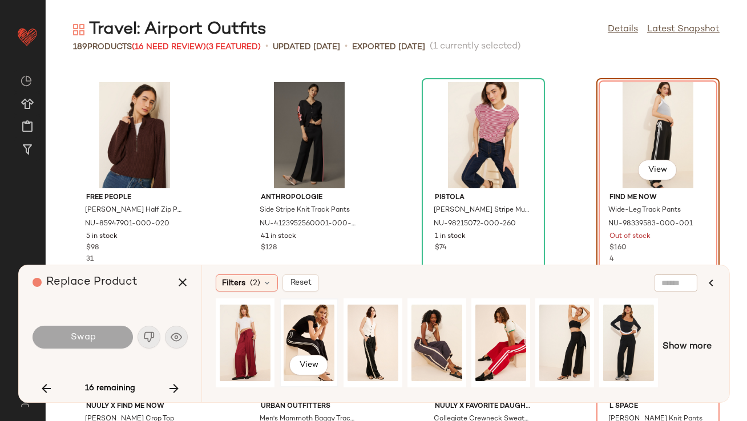
click at [298, 318] on div "View" at bounding box center [309, 342] width 51 height 81
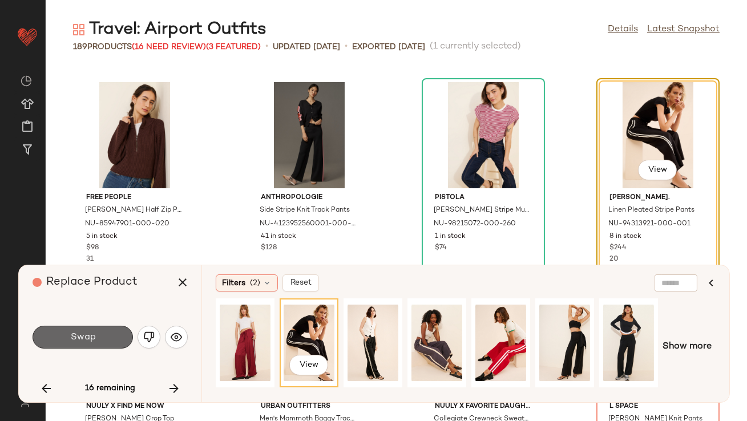
click at [96, 331] on button "Swap" at bounding box center [83, 337] width 100 height 23
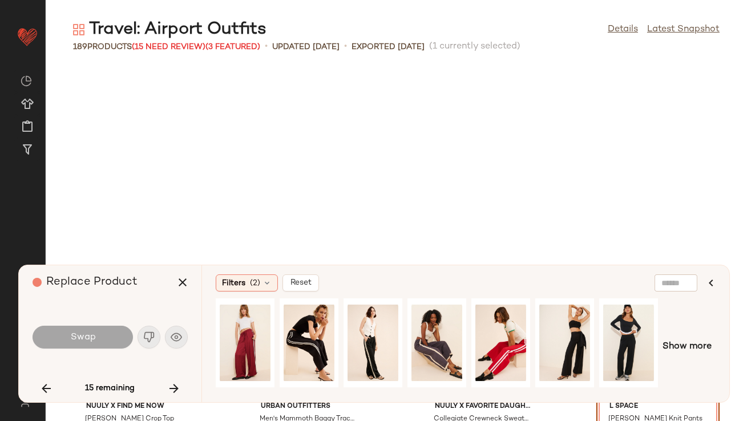
scroll to position [4594, 0]
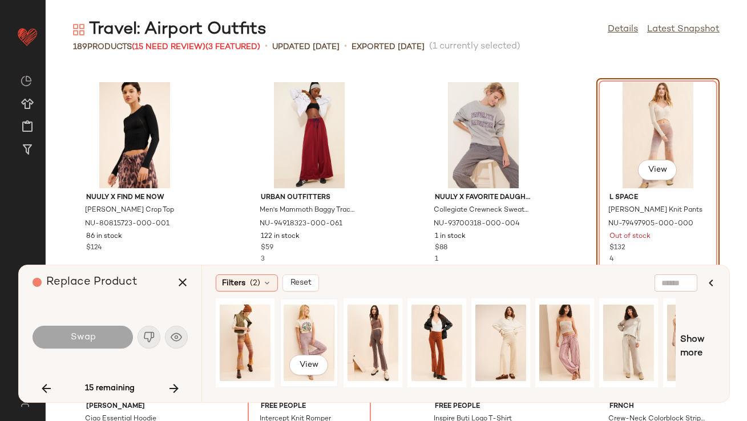
click at [308, 333] on div "View" at bounding box center [309, 342] width 51 height 81
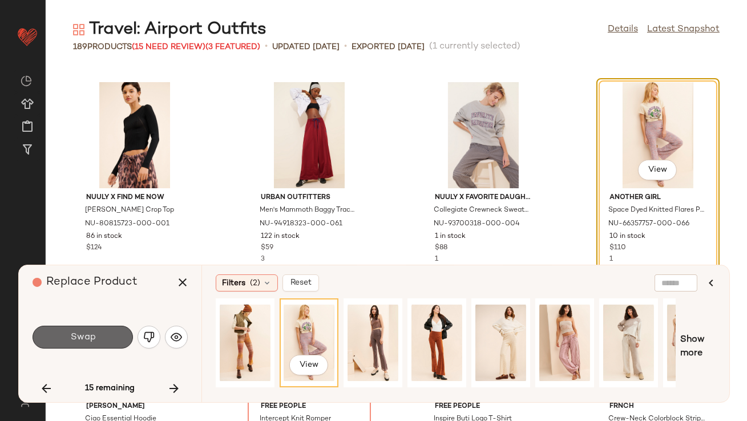
click at [111, 338] on button "Swap" at bounding box center [83, 337] width 100 height 23
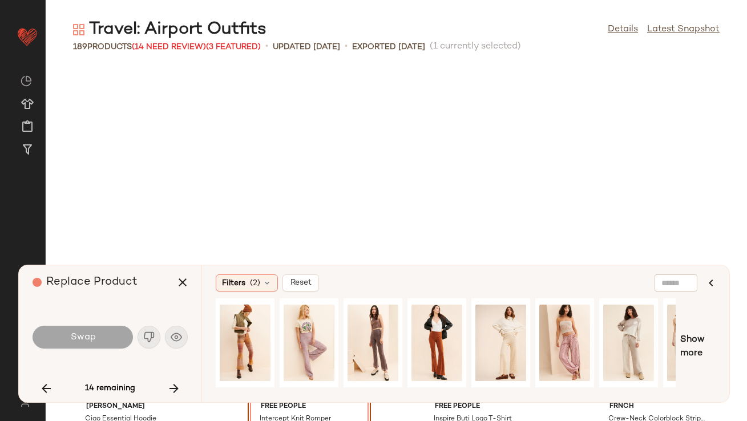
scroll to position [4804, 0]
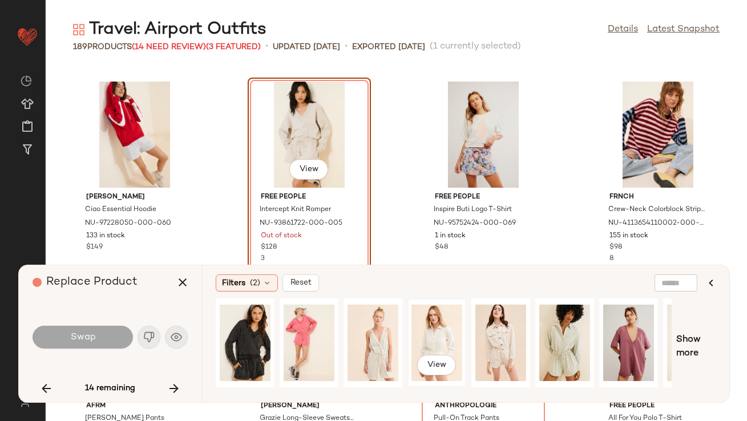
click at [417, 329] on div "View" at bounding box center [436, 342] width 51 height 81
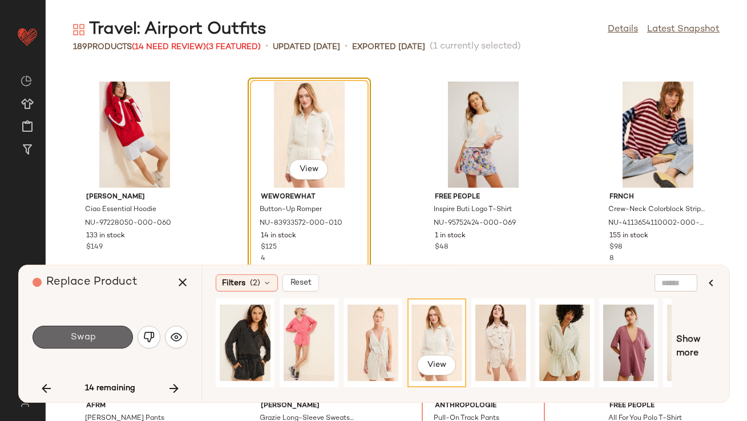
click at [95, 338] on button "Swap" at bounding box center [83, 337] width 100 height 23
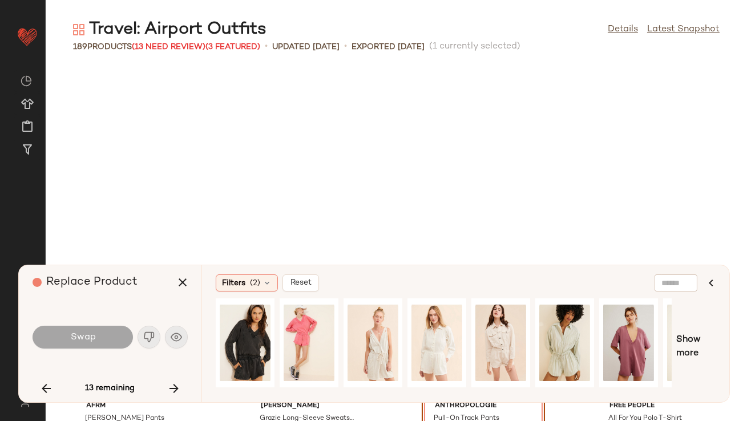
scroll to position [5012, 0]
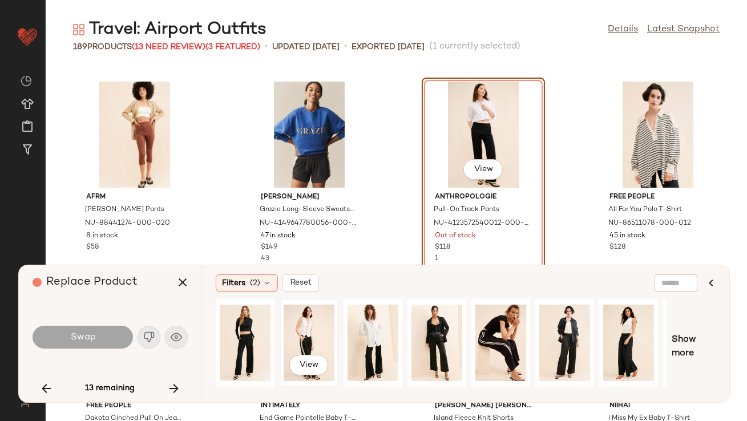
click at [304, 336] on div "View" at bounding box center [309, 342] width 51 height 81
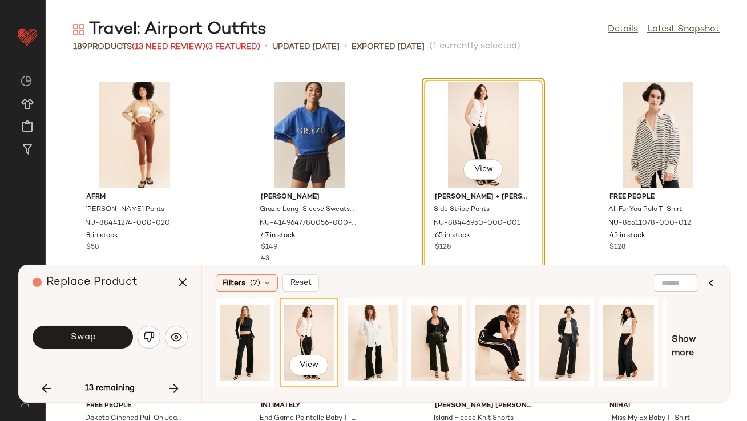
click at [98, 335] on button "Swap" at bounding box center [83, 337] width 100 height 23
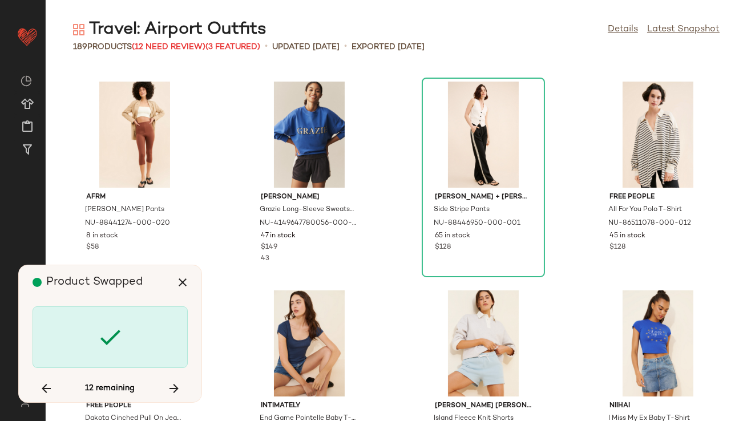
scroll to position [5848, 0]
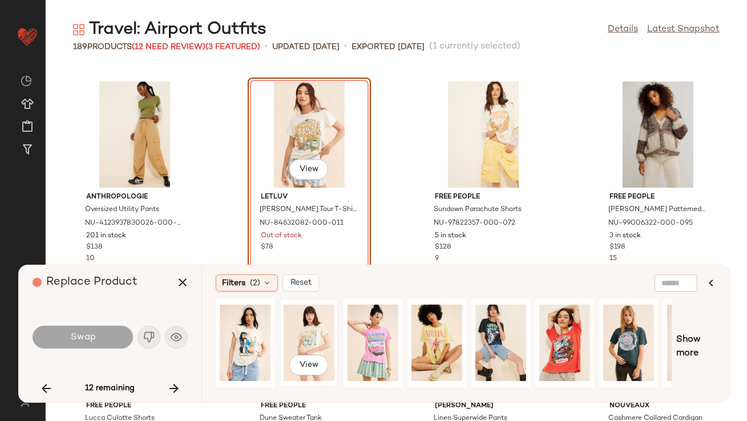
click at [306, 319] on div "View" at bounding box center [309, 342] width 51 height 81
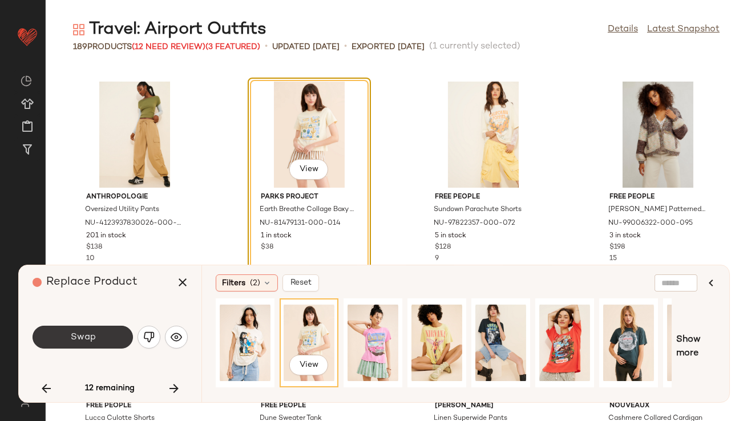
click at [109, 333] on button "Swap" at bounding box center [83, 337] width 100 height 23
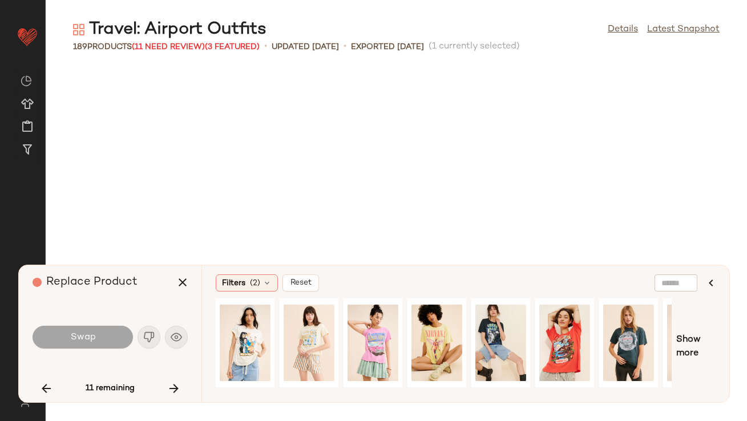
scroll to position [6266, 0]
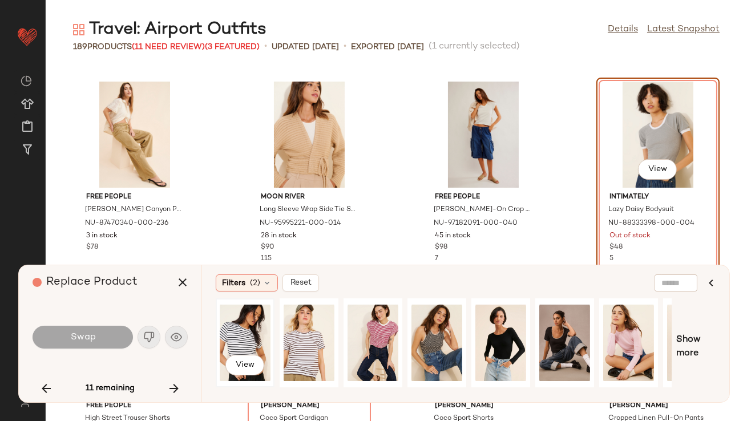
click at [236, 327] on div "View" at bounding box center [245, 342] width 51 height 81
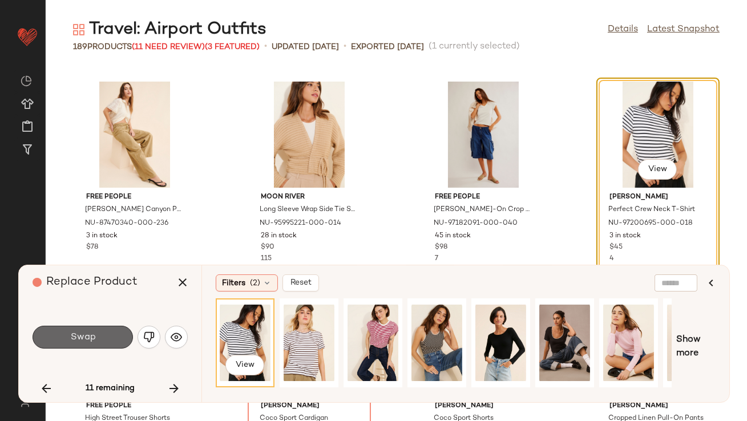
click at [99, 345] on button "Swap" at bounding box center [83, 337] width 100 height 23
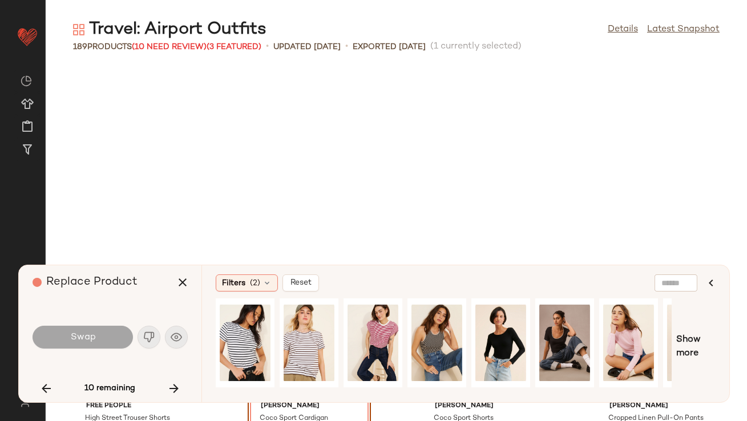
scroll to position [6474, 0]
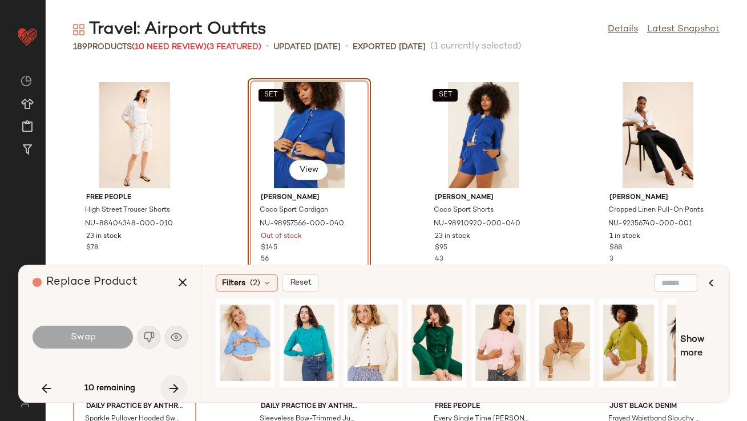
click at [176, 385] on icon "button" at bounding box center [174, 389] width 14 height 14
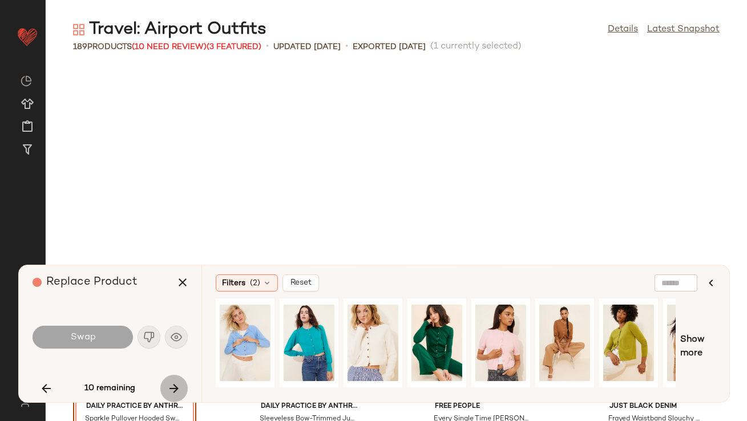
scroll to position [6683, 0]
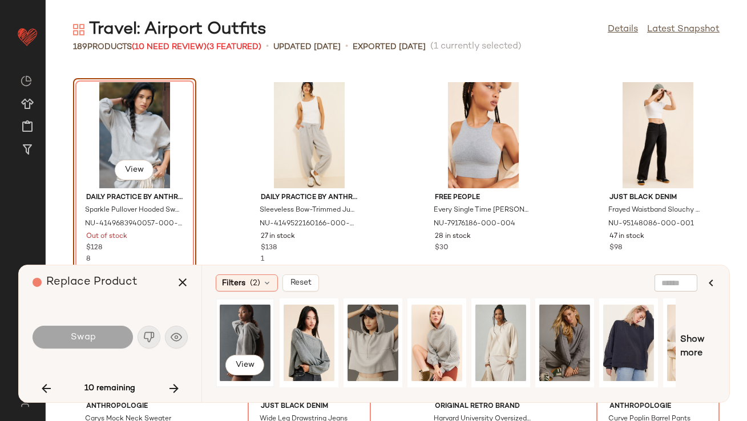
click at [252, 329] on div "View" at bounding box center [245, 342] width 51 height 81
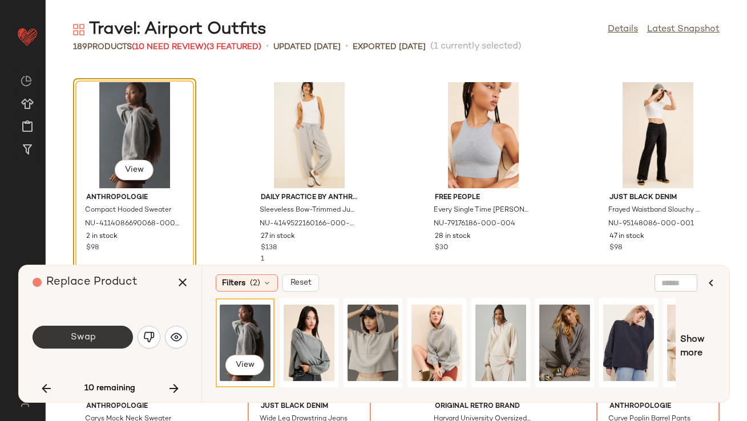
click at [103, 338] on button "Swap" at bounding box center [83, 337] width 100 height 23
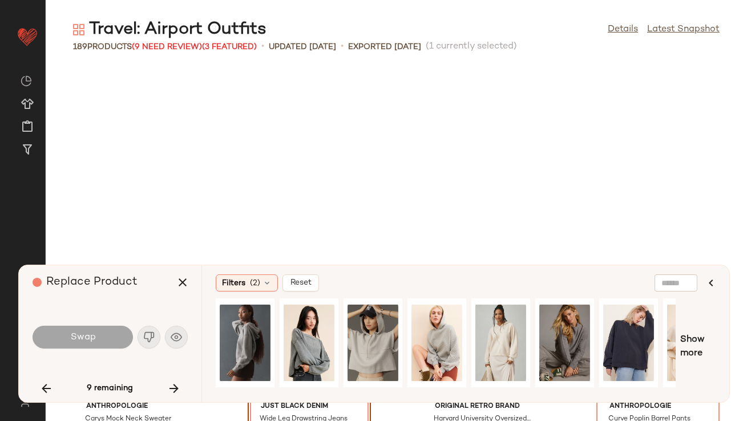
scroll to position [6892, 0]
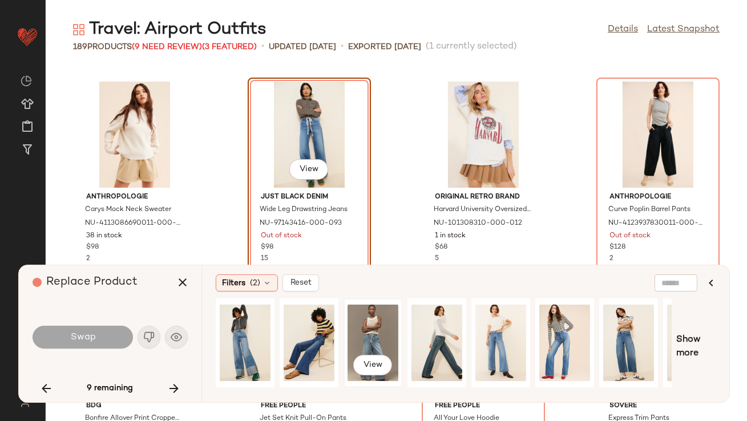
click at [357, 313] on div "View" at bounding box center [373, 342] width 51 height 81
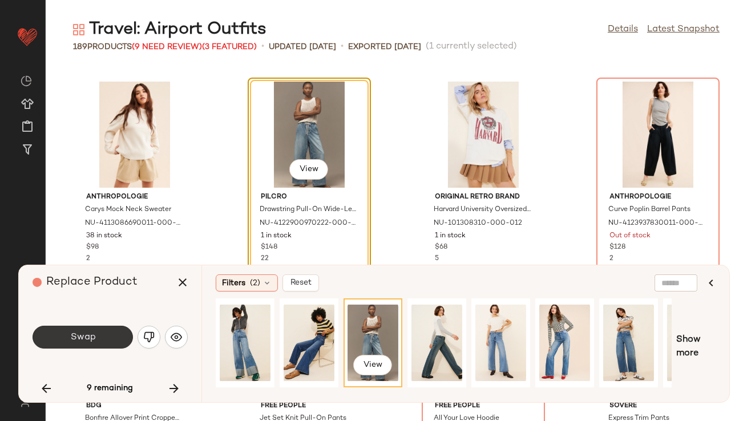
click at [104, 328] on button "Swap" at bounding box center [83, 337] width 100 height 23
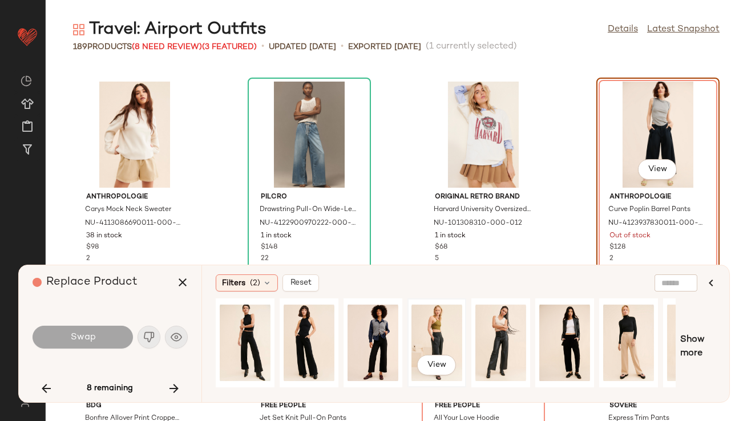
click at [426, 328] on div "View" at bounding box center [436, 342] width 51 height 81
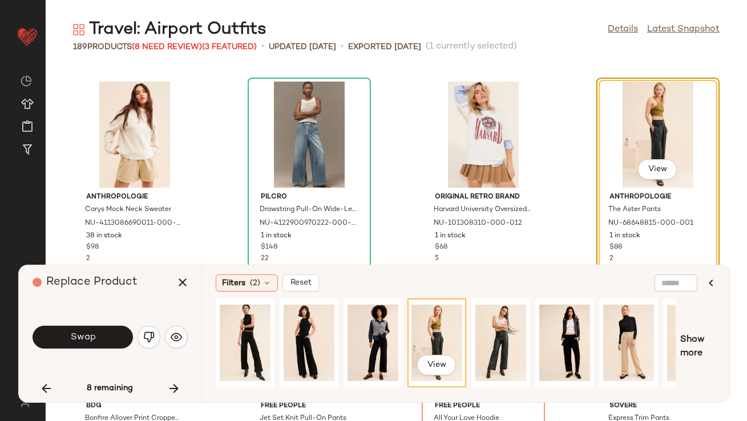
click at [77, 344] on button "Swap" at bounding box center [83, 337] width 100 height 23
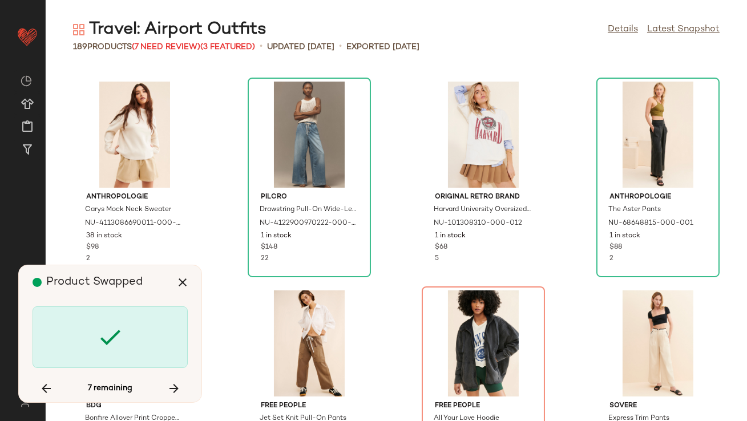
scroll to position [7101, 0]
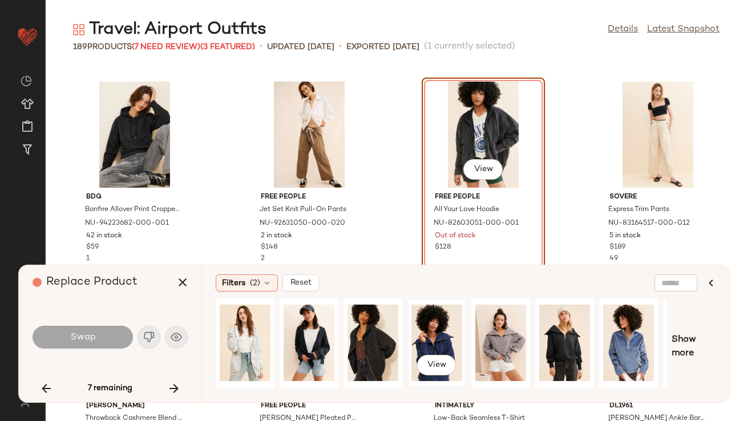
click at [429, 339] on div "View" at bounding box center [436, 342] width 51 height 81
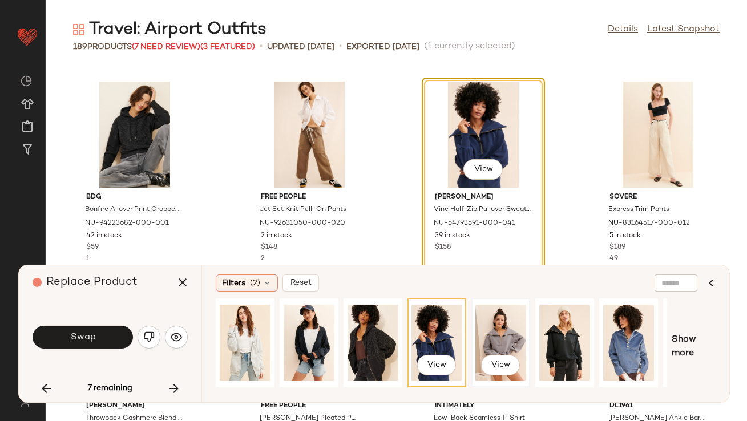
click at [505, 338] on div "View" at bounding box center [500, 342] width 51 height 81
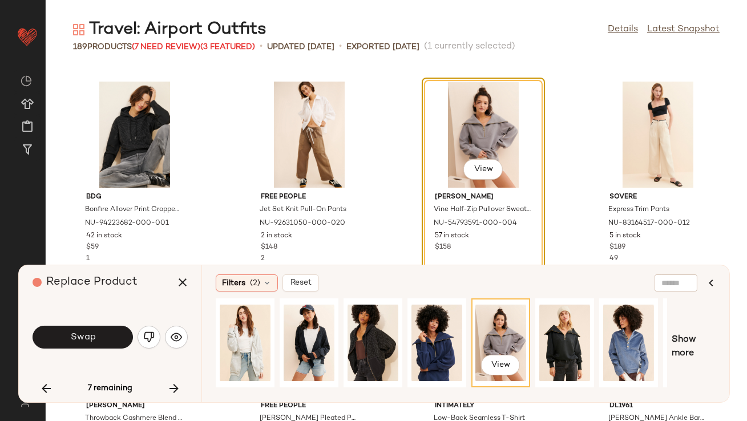
click at [89, 339] on span "Swap" at bounding box center [83, 337] width 26 height 11
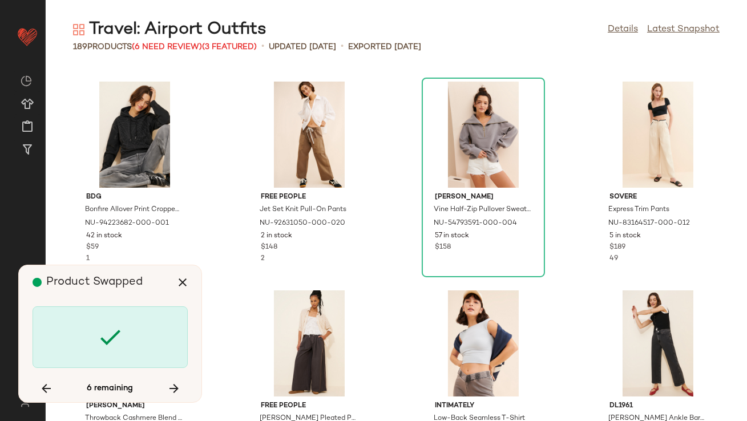
scroll to position [7936, 0]
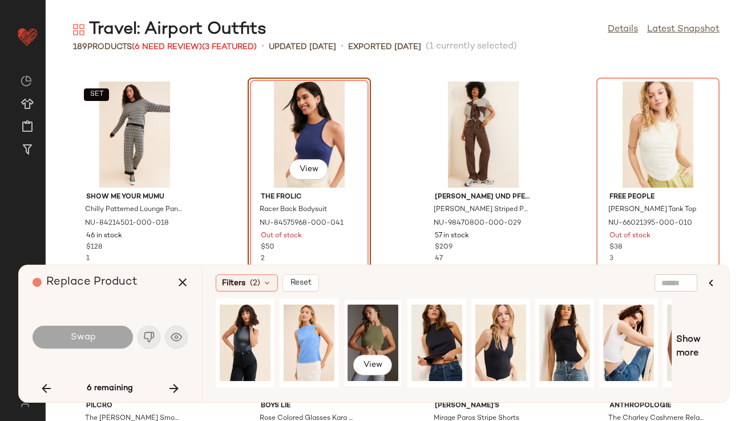
click at [363, 337] on div "View" at bounding box center [373, 342] width 51 height 81
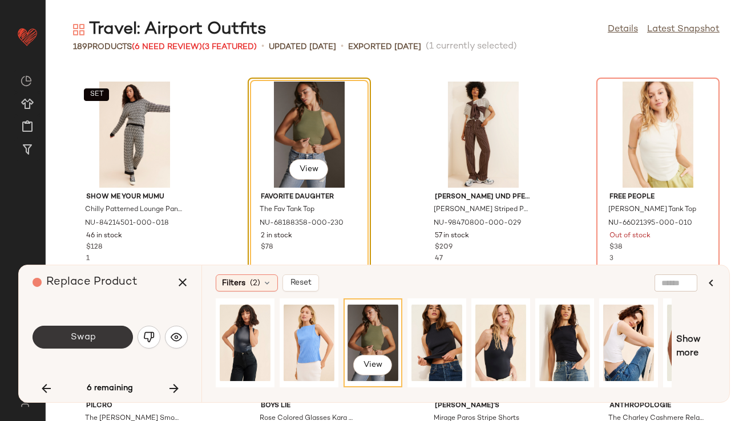
click at [71, 340] on span "Swap" at bounding box center [83, 337] width 26 height 11
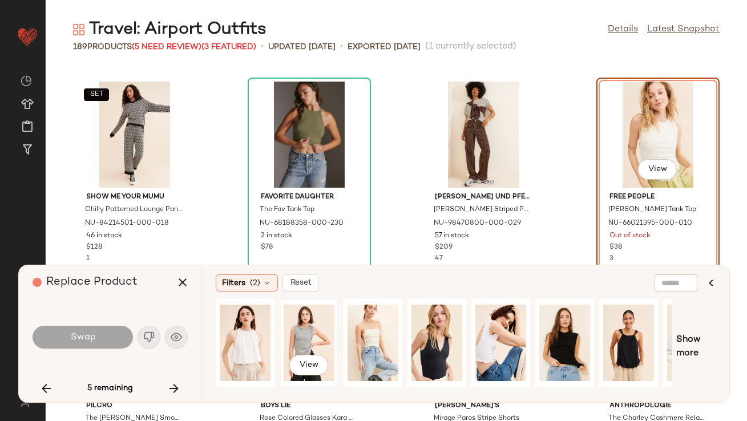
click at [296, 341] on div "View" at bounding box center [309, 342] width 51 height 81
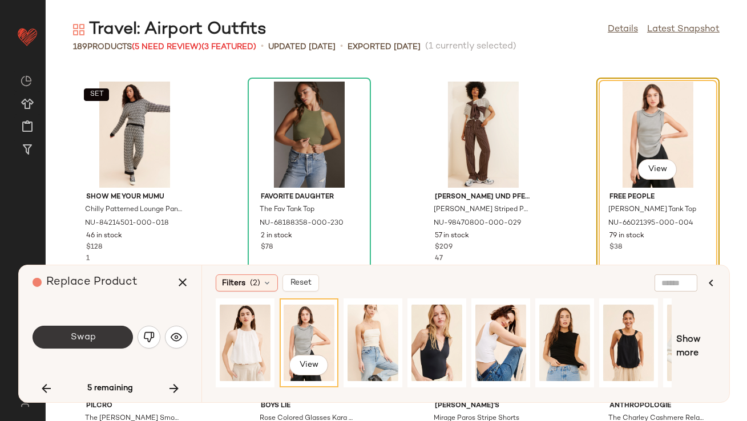
click at [55, 329] on button "Swap" at bounding box center [83, 337] width 100 height 23
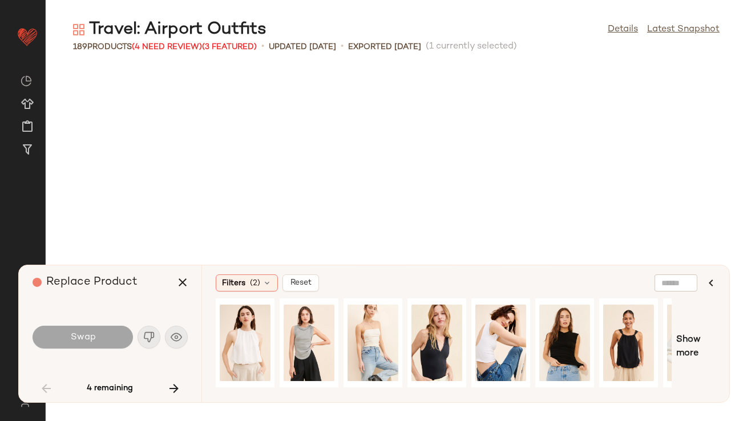
scroll to position [208, 0]
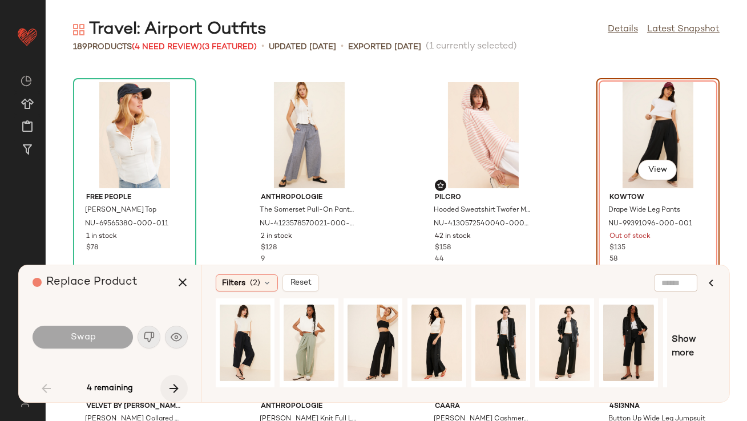
click at [179, 387] on icon "button" at bounding box center [174, 389] width 14 height 14
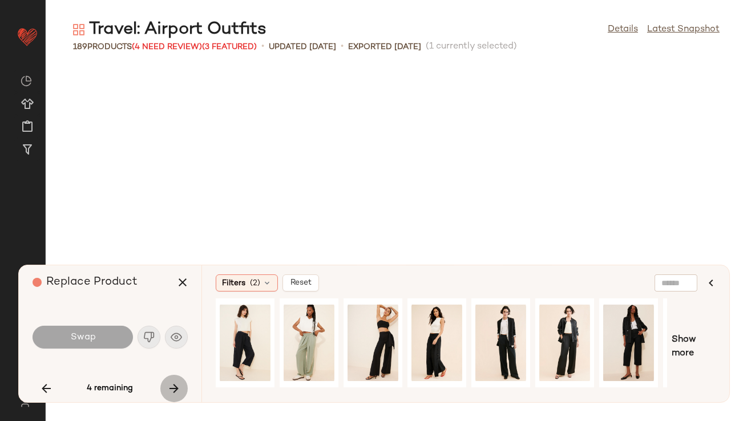
scroll to position [1253, 0]
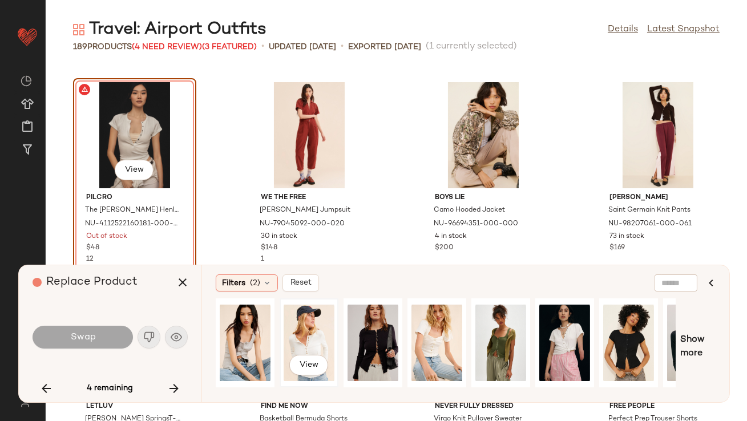
click at [320, 341] on div "View" at bounding box center [309, 342] width 51 height 81
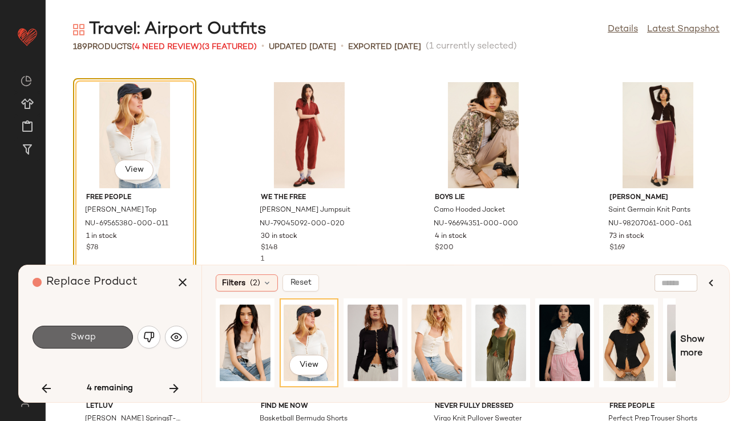
click at [88, 346] on button "Swap" at bounding box center [83, 337] width 100 height 23
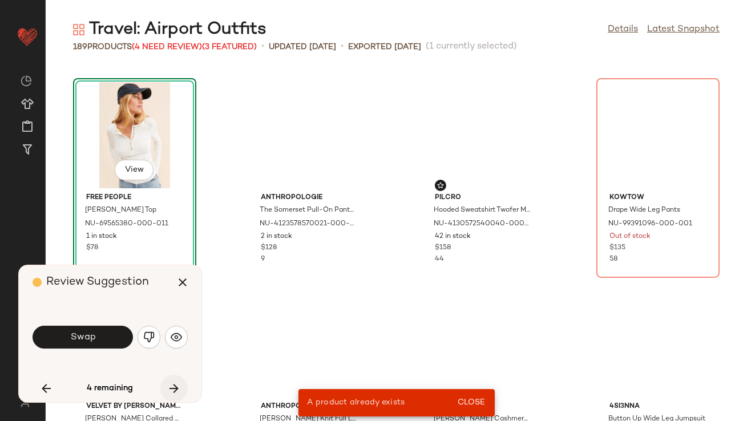
click at [179, 383] on icon "button" at bounding box center [174, 389] width 14 height 14
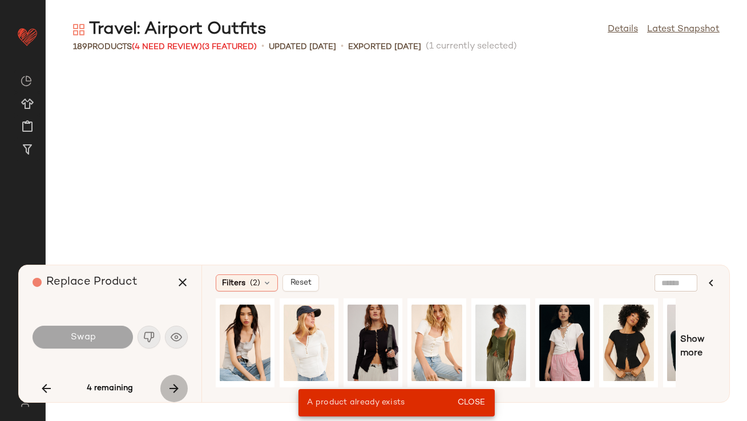
scroll to position [6474, 0]
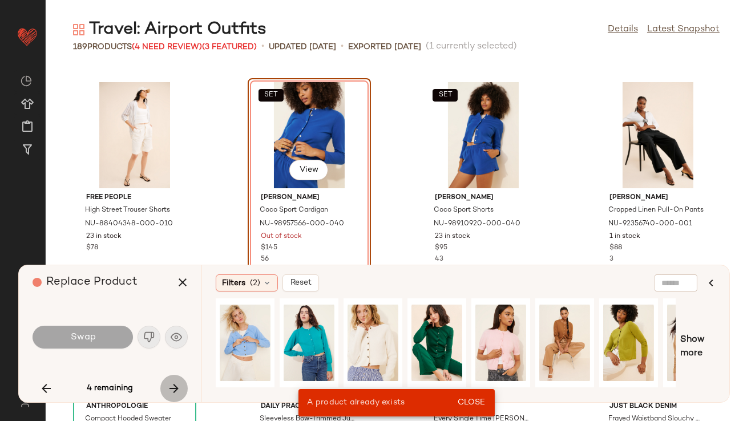
click at [179, 384] on icon "button" at bounding box center [174, 389] width 14 height 14
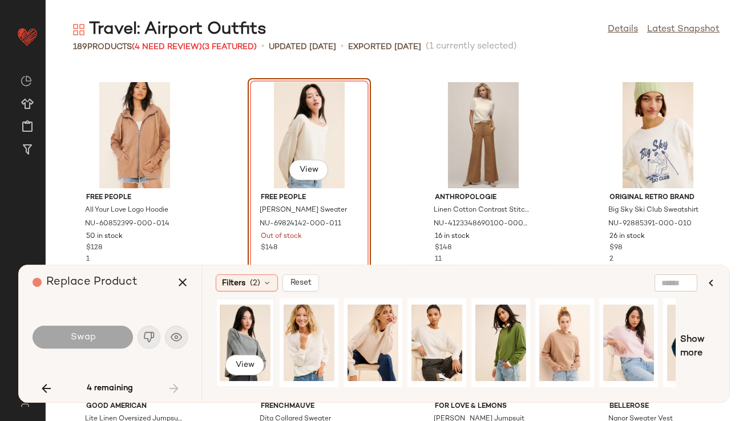
click at [240, 339] on div "View" at bounding box center [245, 342] width 51 height 81
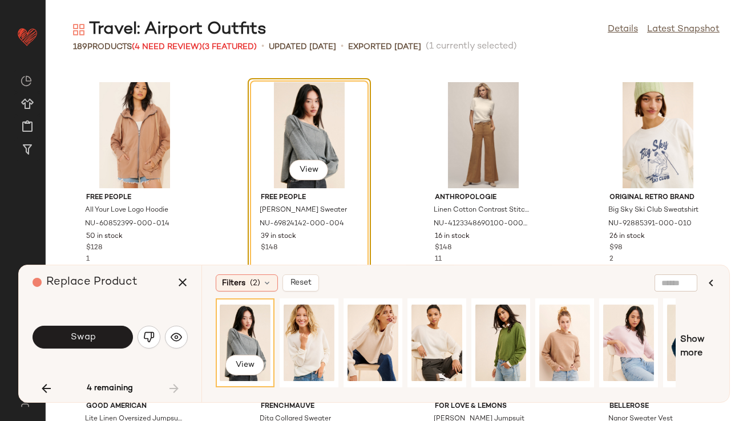
click at [90, 353] on div "Swap" at bounding box center [110, 337] width 155 height 62
click at [90, 337] on span "Swap" at bounding box center [83, 337] width 26 height 11
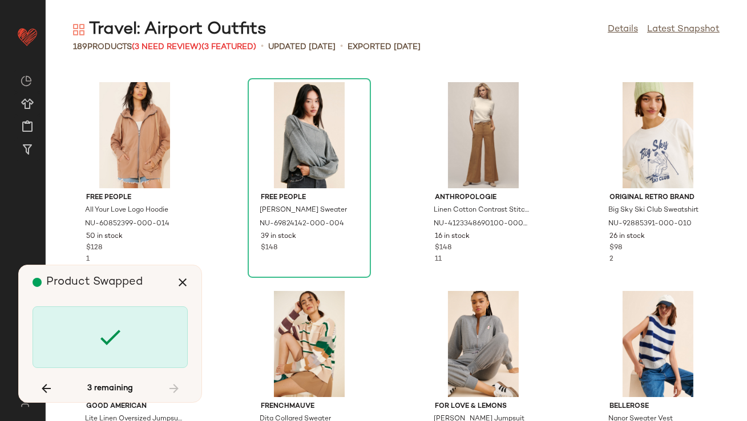
scroll to position [208, 0]
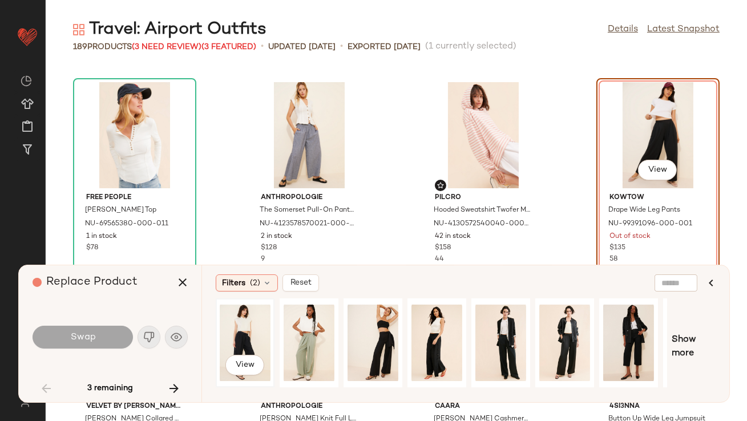
click at [260, 332] on div "View" at bounding box center [245, 342] width 51 height 81
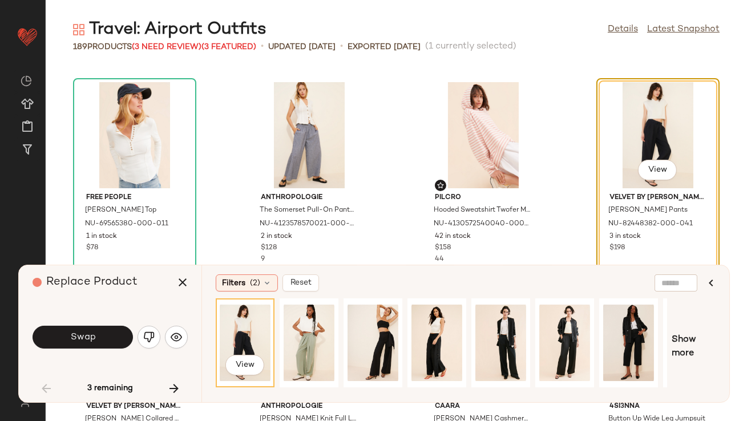
click at [102, 345] on button "Swap" at bounding box center [83, 337] width 100 height 23
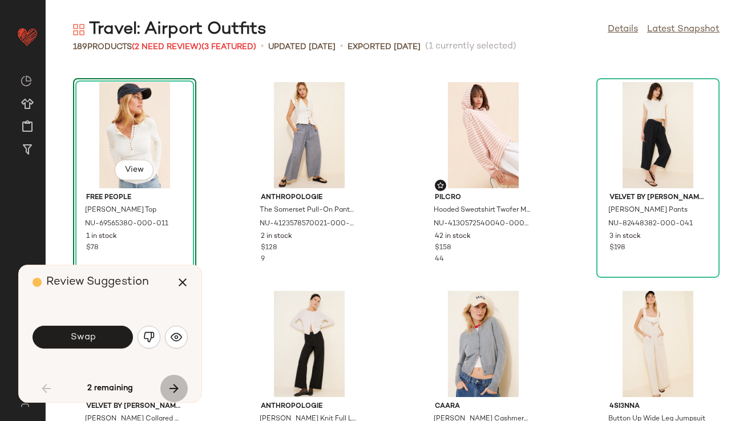
click at [176, 387] on icon "button" at bounding box center [174, 389] width 14 height 14
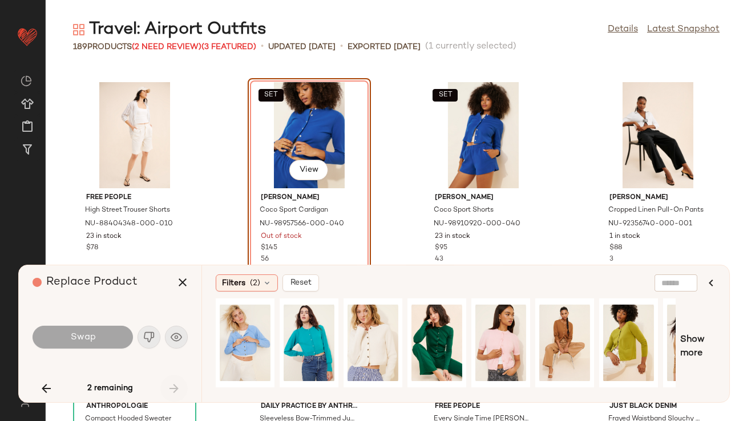
click at [176, 387] on div "2 remaining" at bounding box center [110, 388] width 155 height 27
click at [176, 276] on icon "button" at bounding box center [183, 283] width 14 height 14
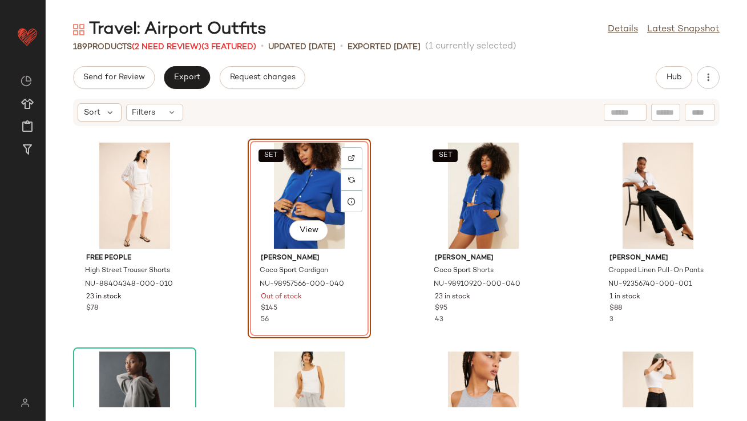
click at [248, 187] on div "SET View Alex Mill Coco Sport Cardigan NU-98957566-000-040 Out of stock $145 56" at bounding box center [309, 239] width 123 height 200
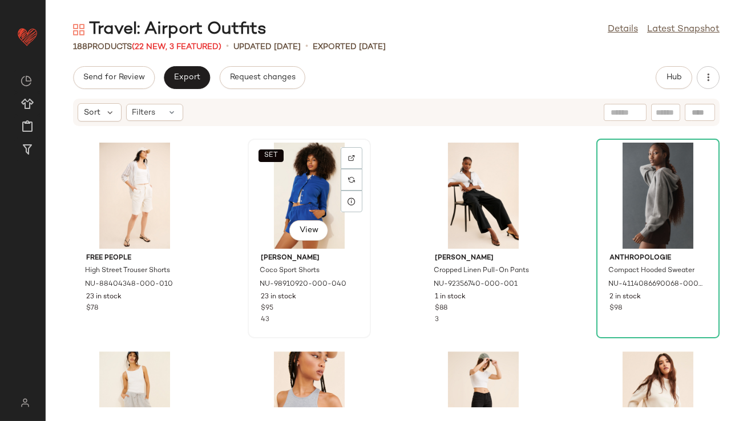
click at [306, 185] on div "SET View" at bounding box center [309, 196] width 115 height 106
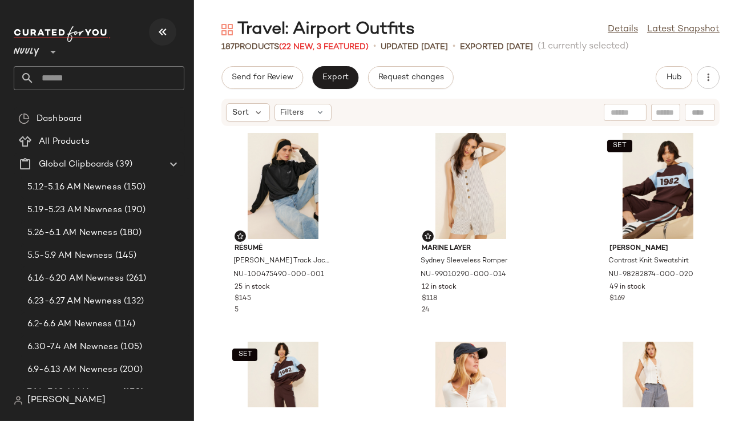
click at [170, 37] on button "button" at bounding box center [162, 31] width 27 height 27
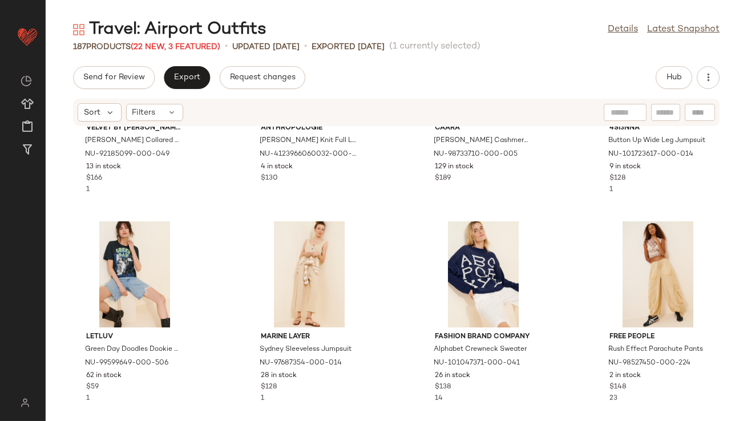
scroll to position [577, 0]
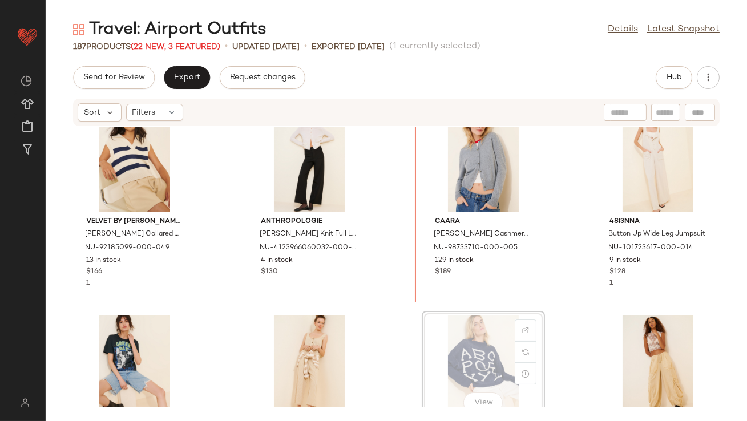
scroll to position [448, 0]
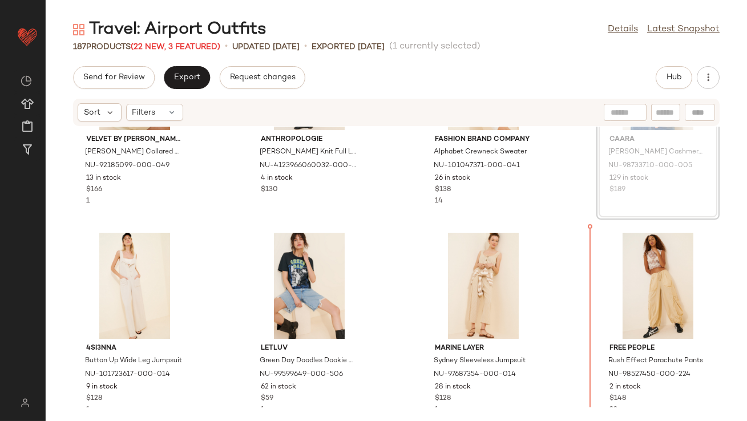
scroll to position [561, 0]
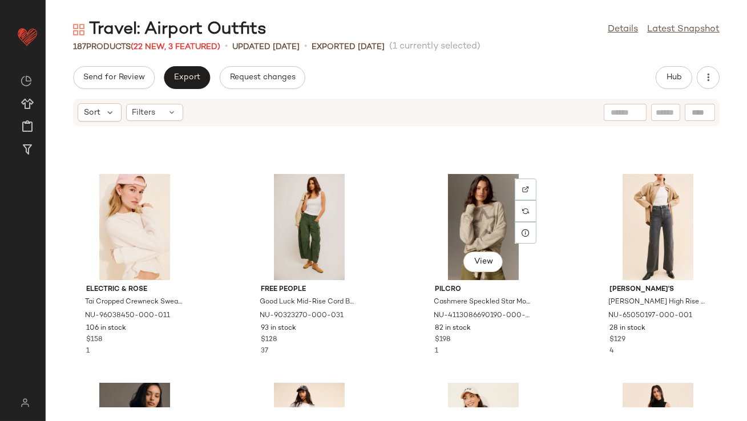
scroll to position [1690, 0]
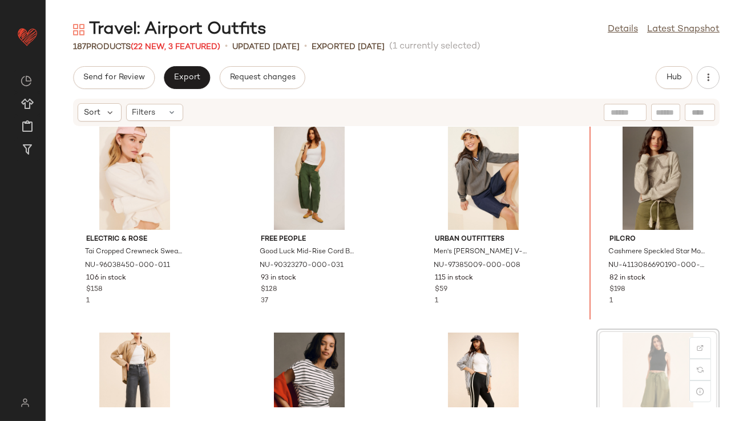
scroll to position [1677, 0]
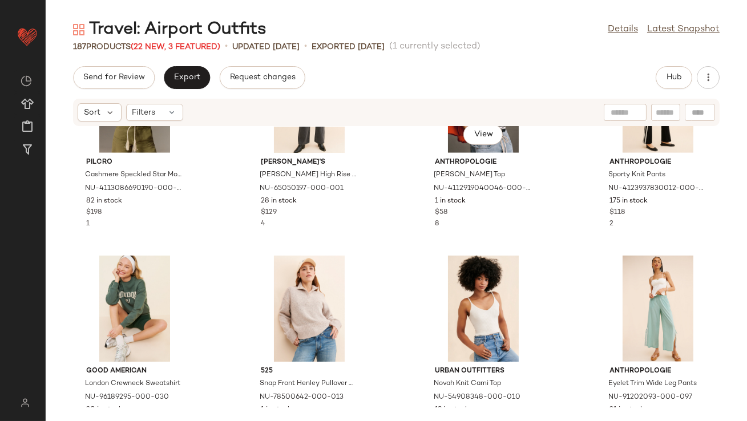
scroll to position [2004, 0]
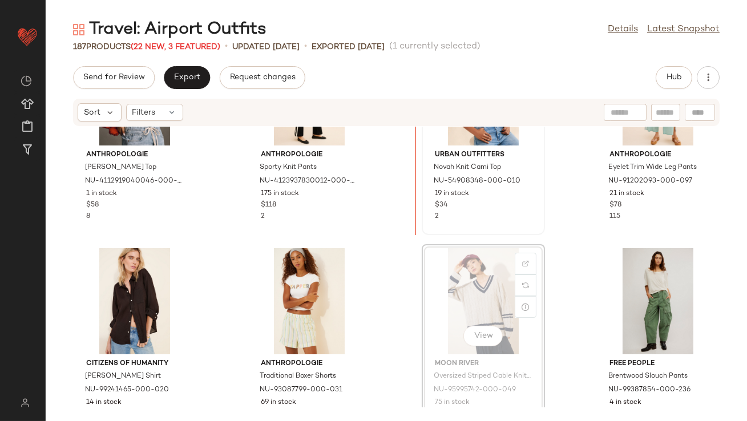
scroll to position [2160, 0]
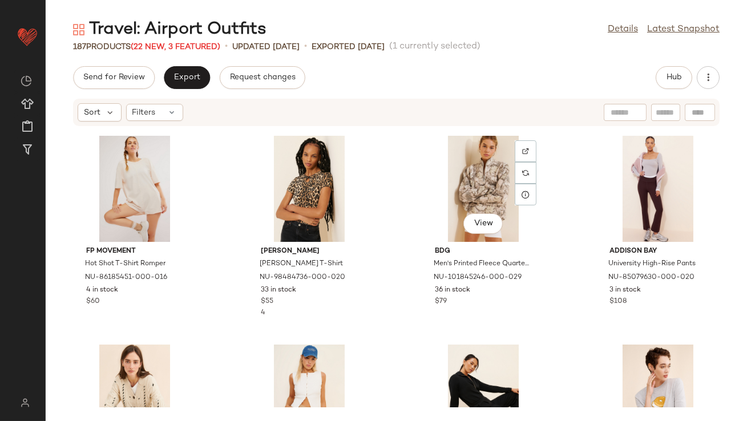
scroll to position [3744, 0]
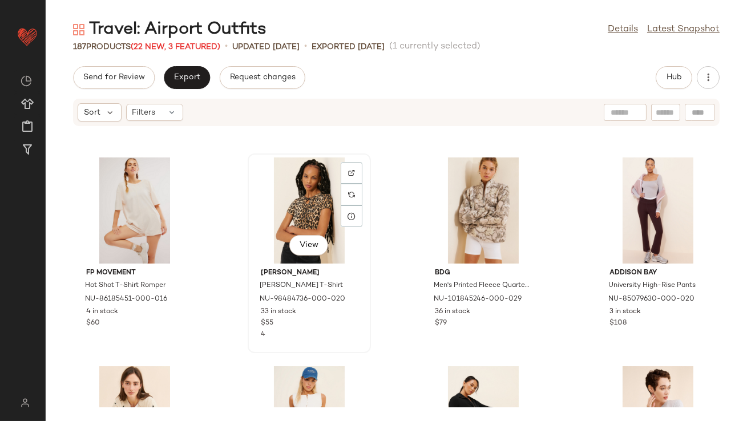
click at [282, 196] on div "View" at bounding box center [309, 210] width 115 height 106
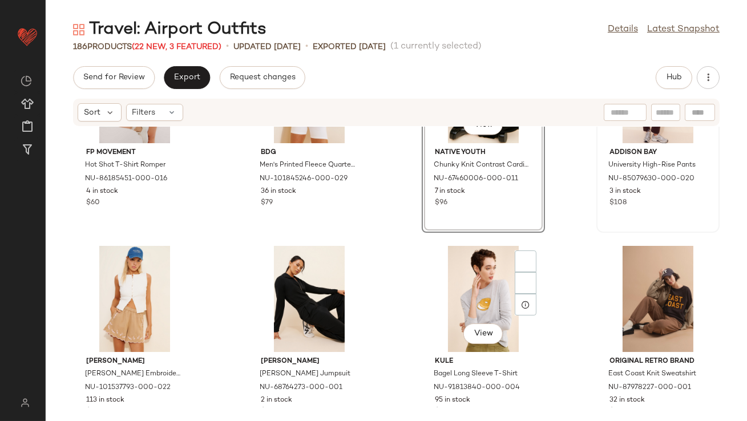
scroll to position [3923, 0]
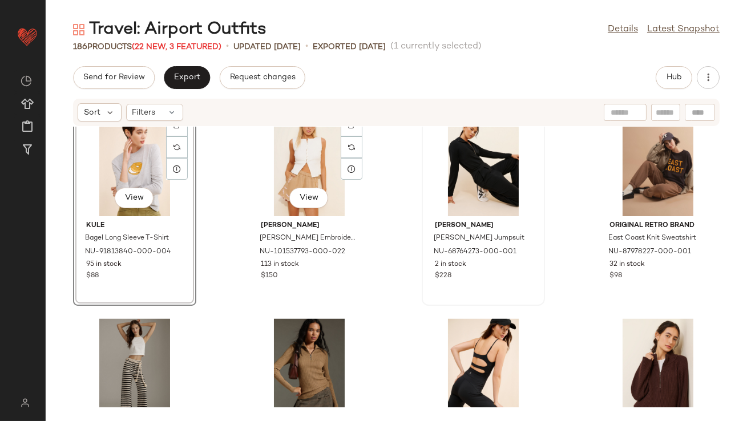
scroll to position [3977, 0]
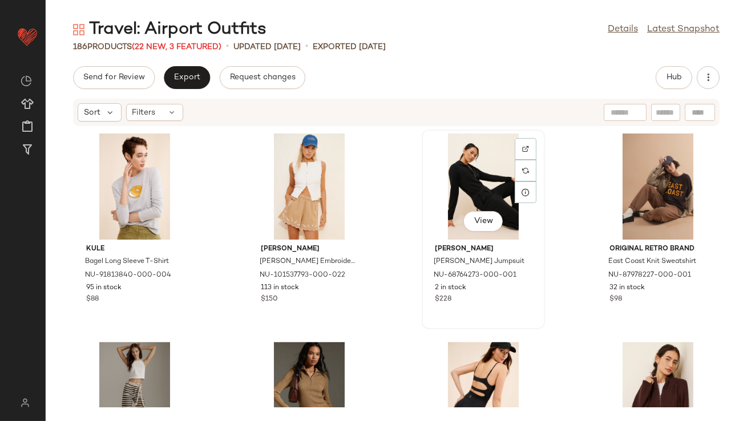
click at [468, 192] on div "View" at bounding box center [483, 187] width 115 height 106
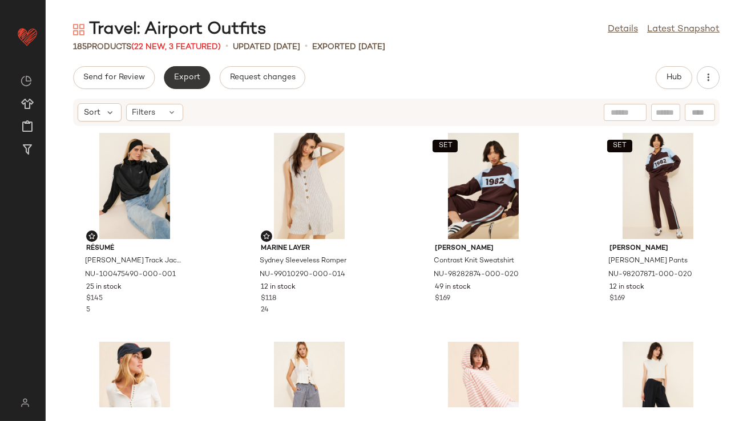
click at [195, 80] on span "Export" at bounding box center [186, 77] width 27 height 9
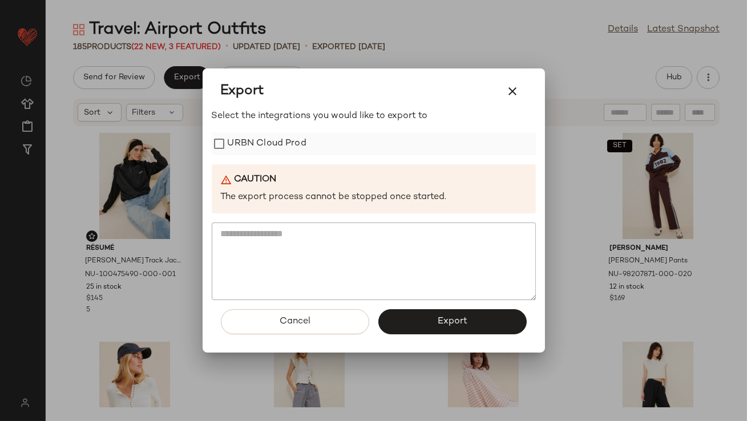
click at [239, 139] on label "URBN Cloud Prod" at bounding box center [267, 143] width 79 height 23
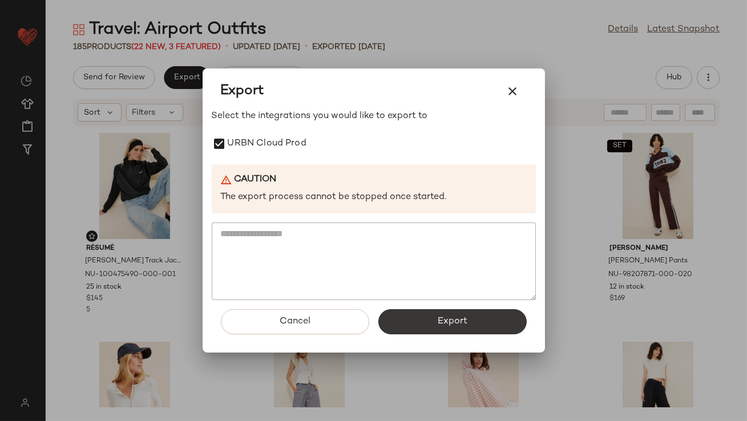
click at [400, 314] on button "Export" at bounding box center [452, 321] width 148 height 25
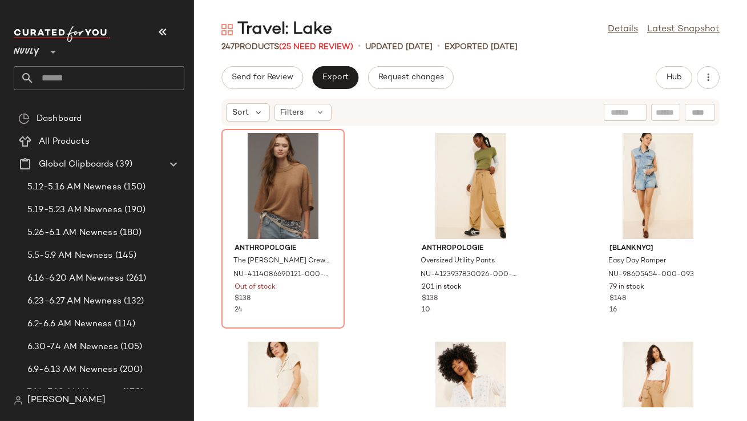
click at [168, 35] on icon "button" at bounding box center [163, 32] width 14 height 14
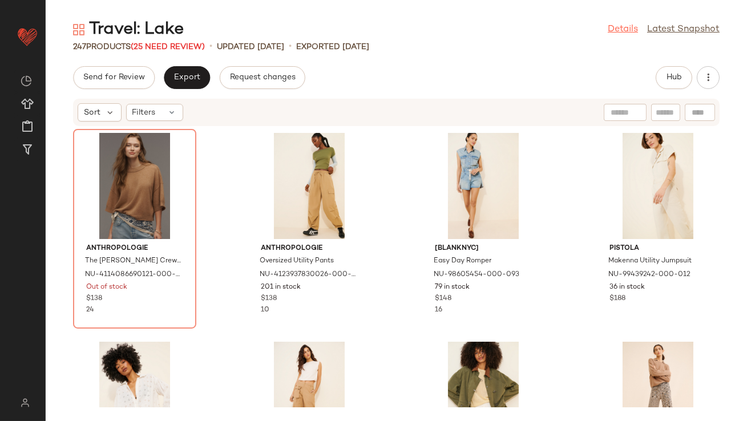
click at [628, 30] on link "Details" at bounding box center [623, 30] width 30 height 14
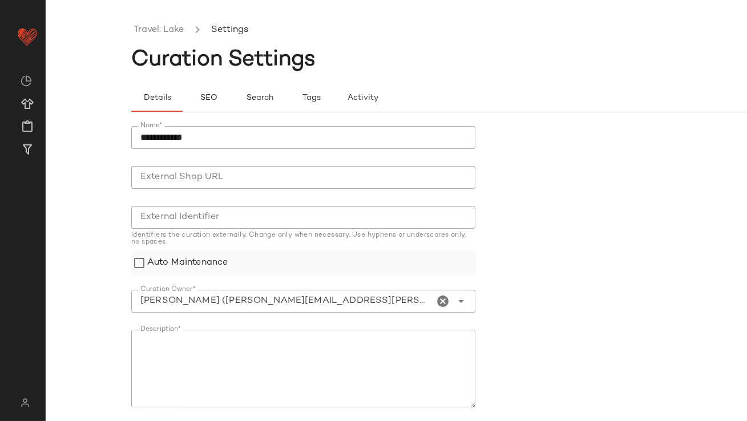
click at [194, 263] on label "Auto Maintenance" at bounding box center [187, 264] width 80 height 26
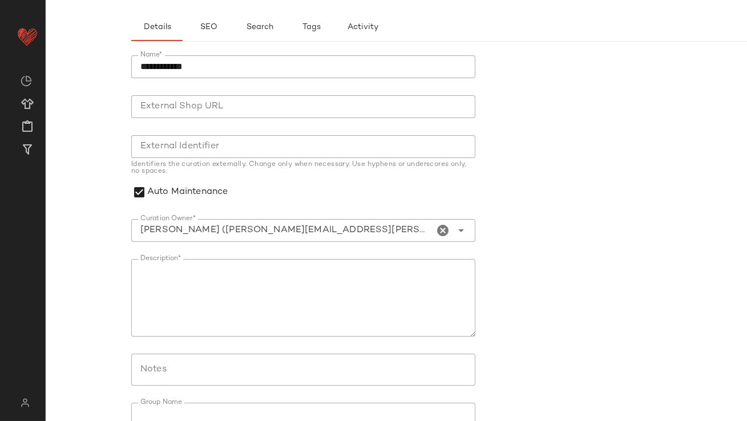
scroll to position [136, 0]
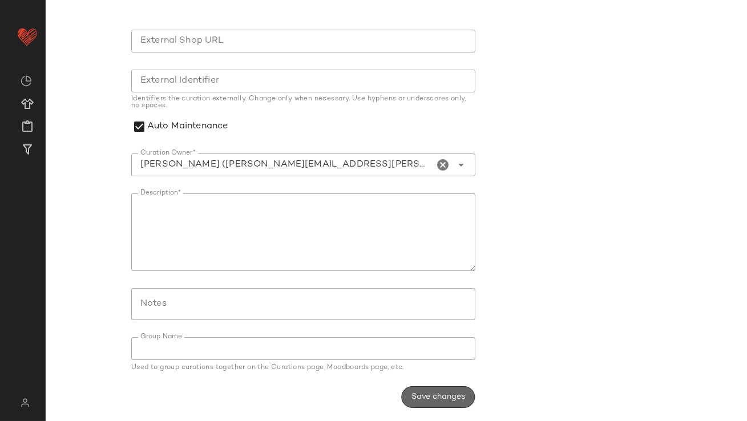
click at [459, 406] on button "Save changes" at bounding box center [438, 397] width 74 height 22
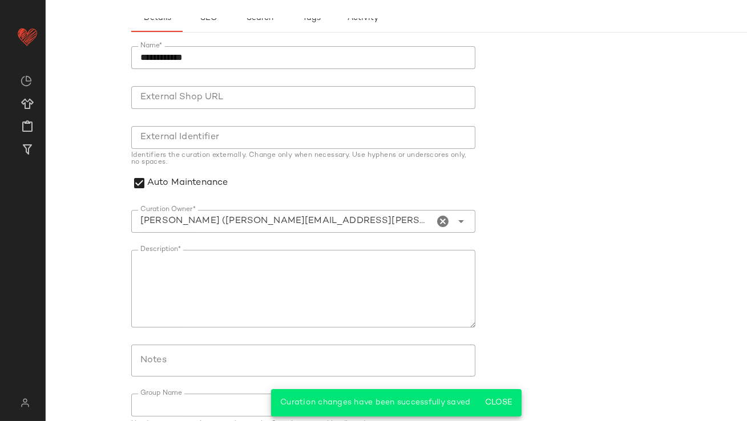
scroll to position [0, 0]
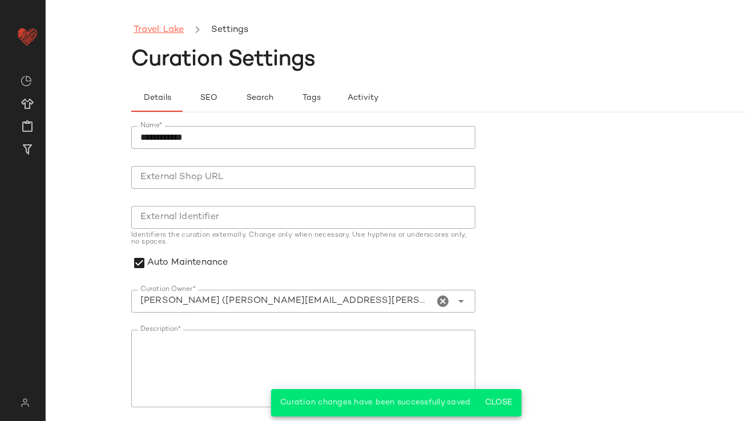
click at [156, 31] on link "Travel: Lake" at bounding box center [159, 30] width 50 height 15
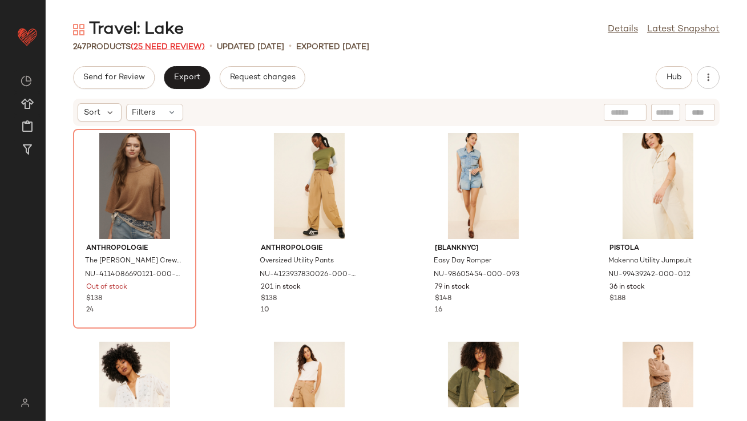
click at [168, 43] on span "(25 Need Review)" at bounding box center [168, 47] width 74 height 9
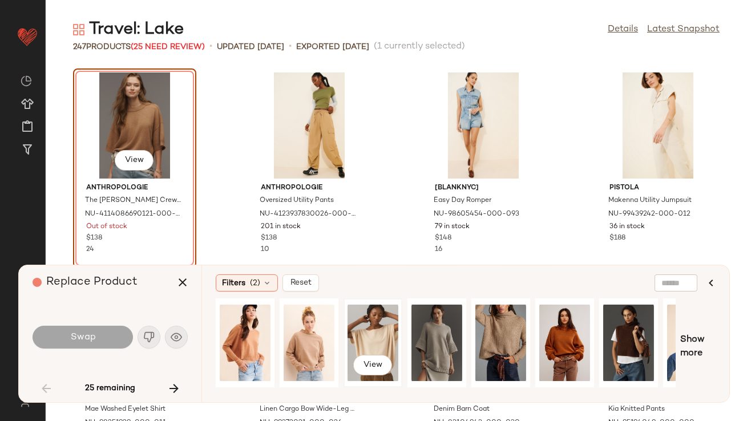
click at [374, 331] on div "View" at bounding box center [373, 342] width 51 height 81
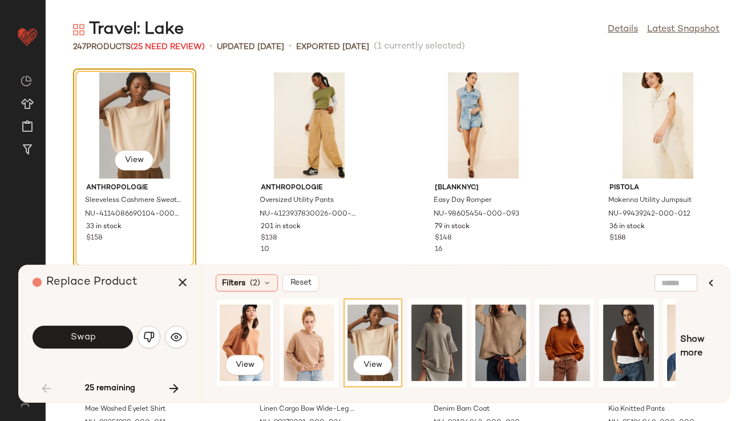
click at [226, 327] on div "View" at bounding box center [245, 342] width 51 height 81
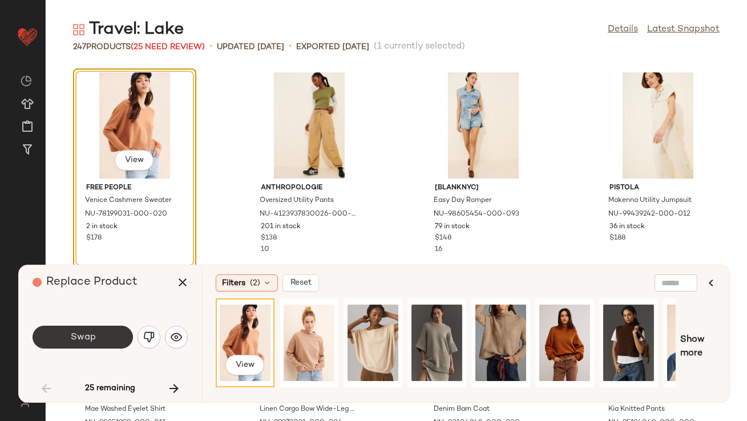
click at [68, 334] on button "Swap" at bounding box center [83, 337] width 100 height 23
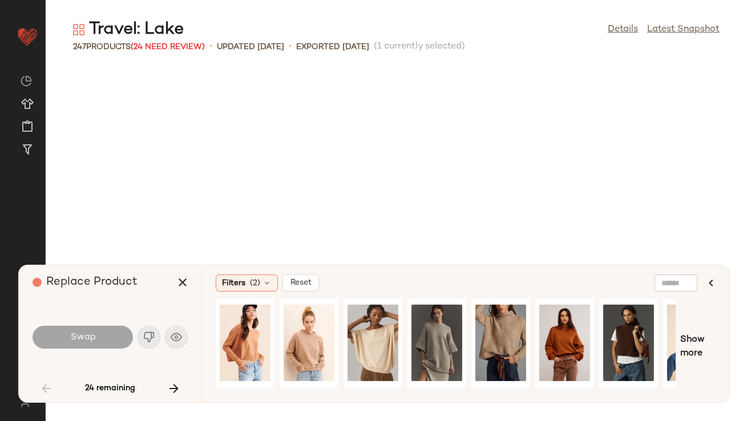
scroll to position [426, 0]
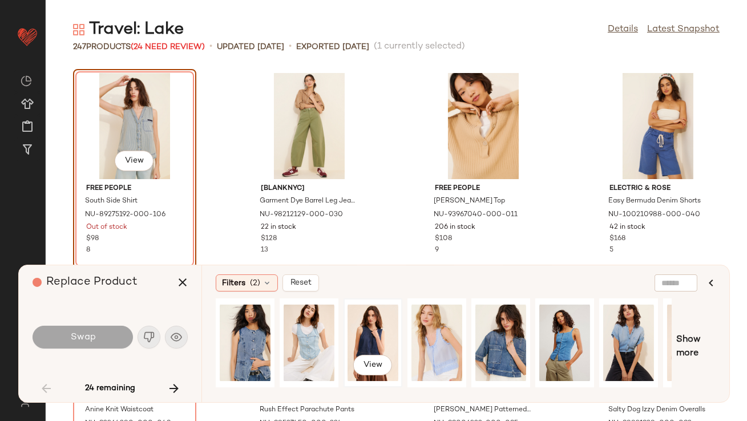
click at [373, 334] on div "View" at bounding box center [373, 342] width 51 height 81
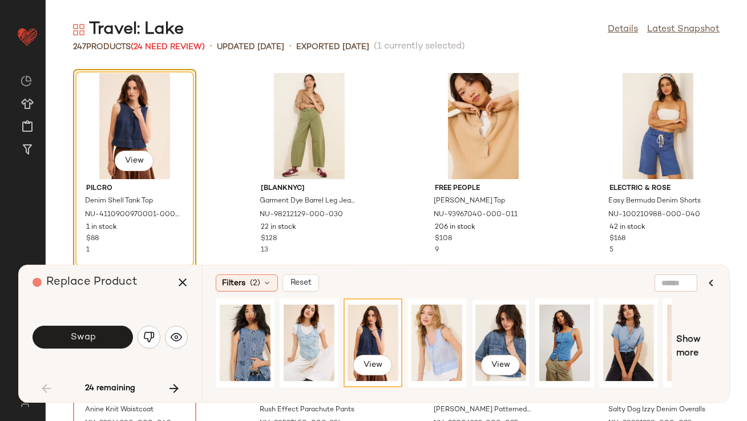
click at [520, 338] on div "View" at bounding box center [500, 342] width 51 height 81
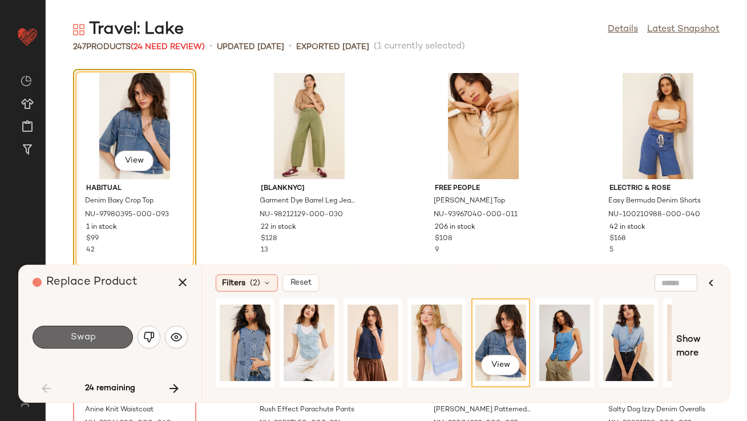
click at [95, 334] on button "Swap" at bounding box center [83, 337] width 100 height 23
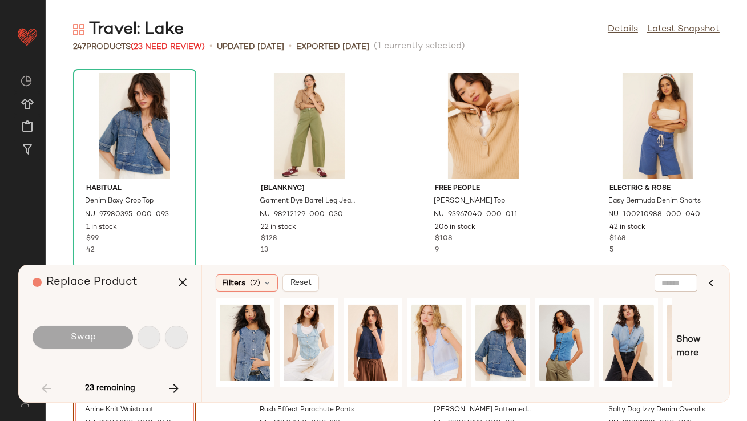
scroll to position [627, 0]
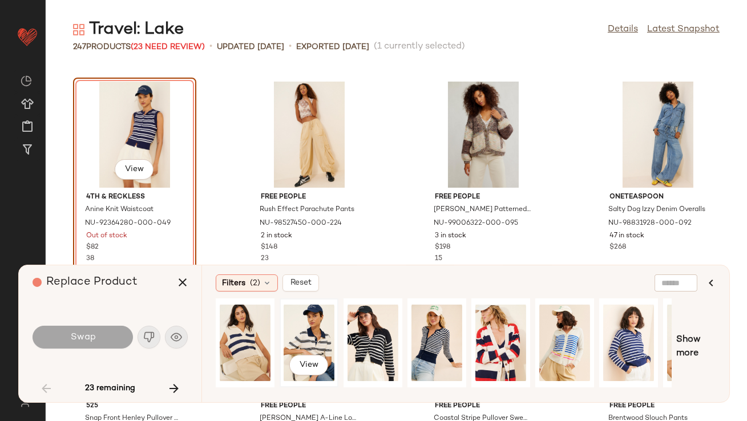
click at [314, 321] on div "View" at bounding box center [309, 342] width 51 height 81
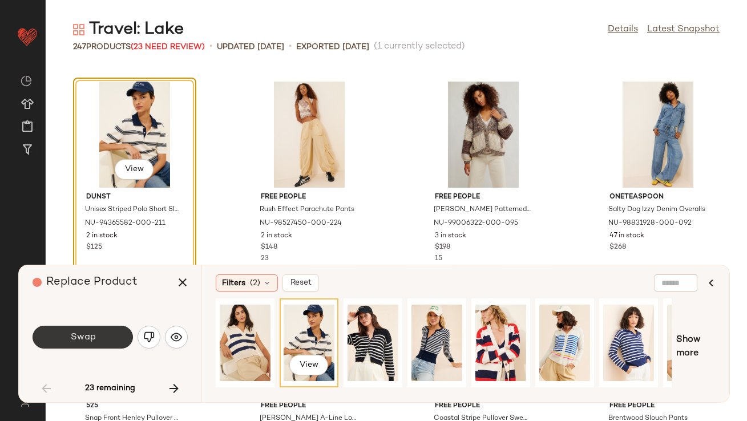
click at [99, 333] on button "Swap" at bounding box center [83, 337] width 100 height 23
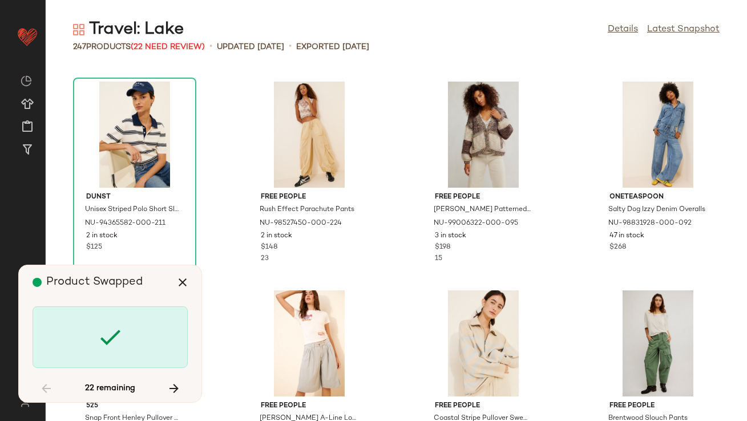
scroll to position [1044, 0]
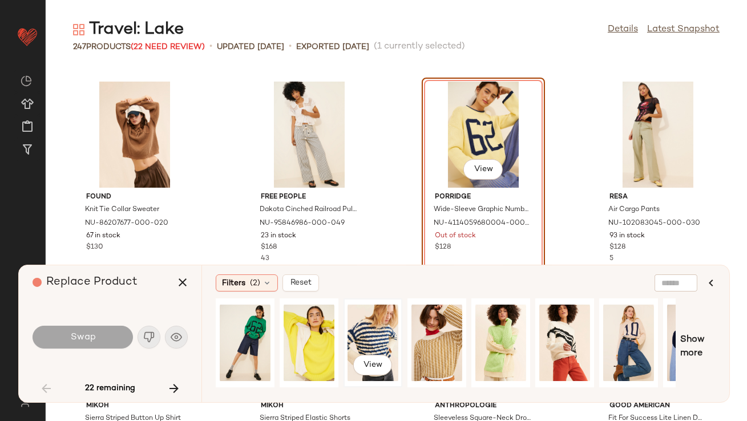
click at [369, 324] on div "View" at bounding box center [373, 342] width 51 height 81
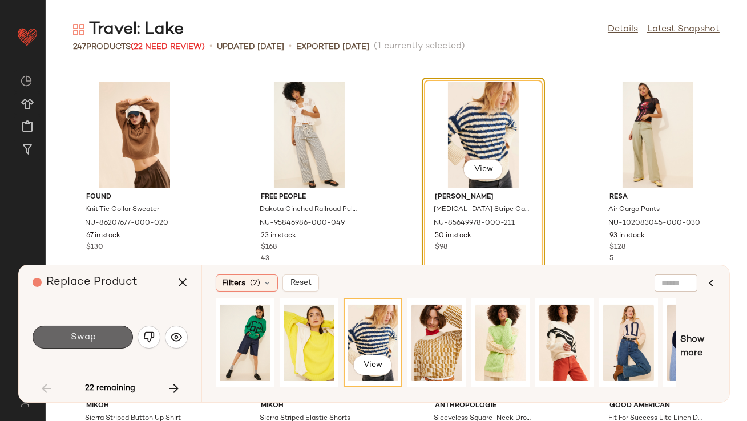
click at [105, 332] on button "Swap" at bounding box center [83, 337] width 100 height 23
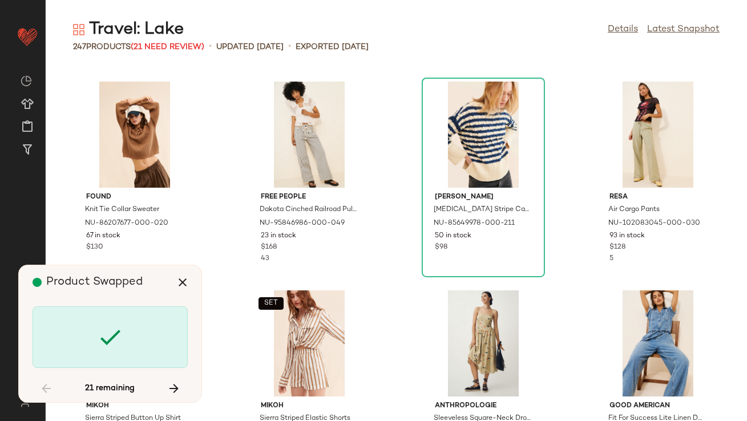
scroll to position [1671, 0]
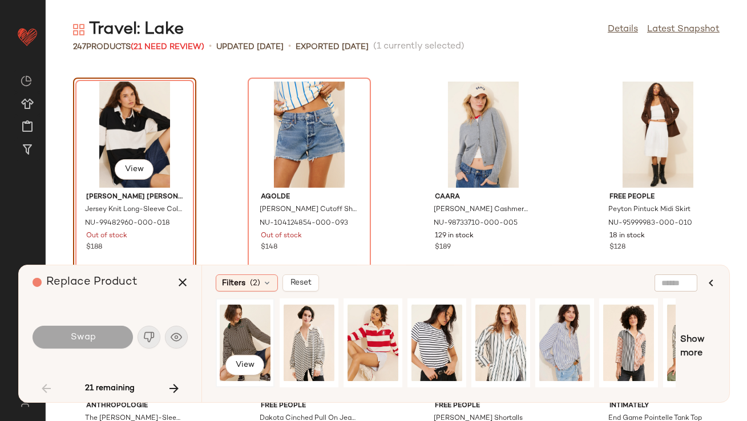
click at [251, 325] on div "View" at bounding box center [245, 342] width 51 height 81
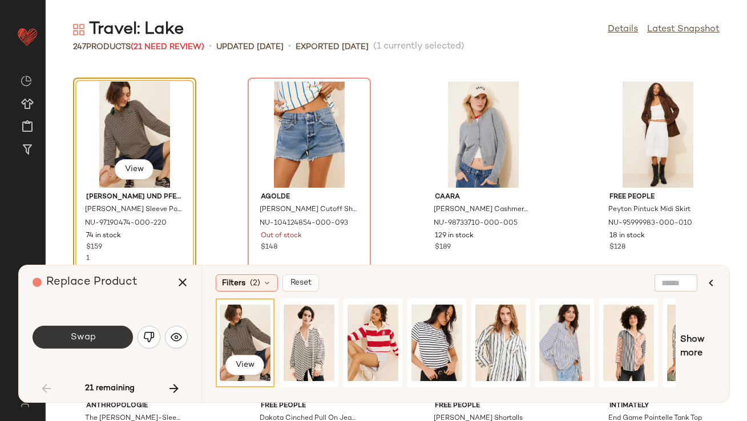
click at [99, 332] on button "Swap" at bounding box center [83, 337] width 100 height 23
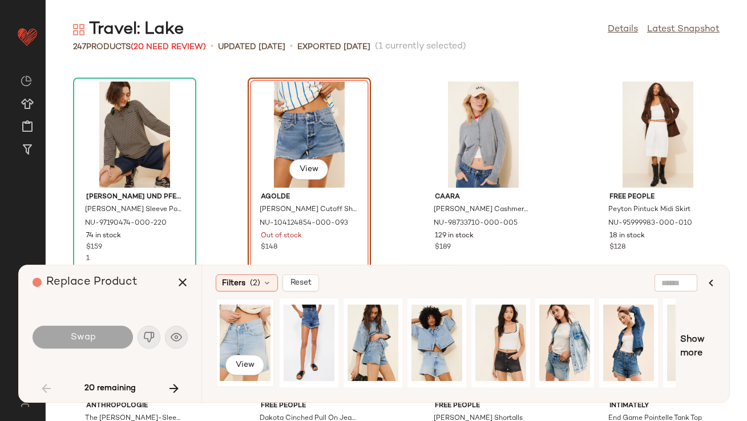
click at [254, 328] on div "View" at bounding box center [245, 342] width 51 height 81
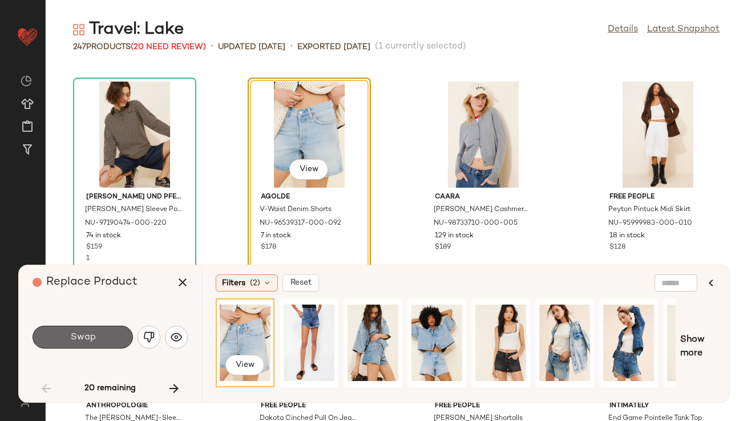
click at [87, 341] on span "Swap" at bounding box center [83, 337] width 26 height 11
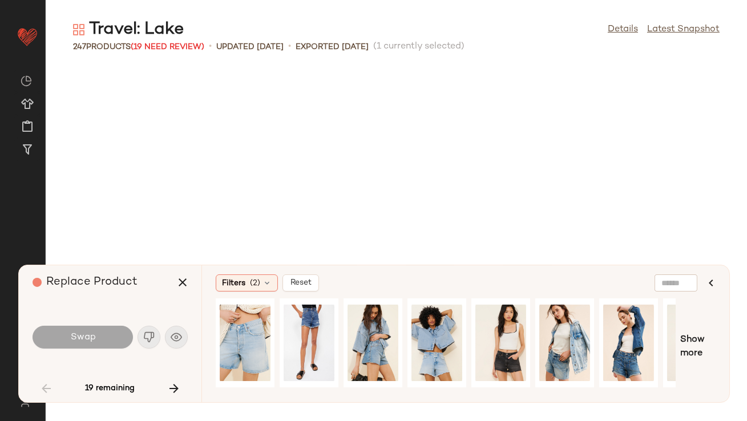
scroll to position [2089, 0]
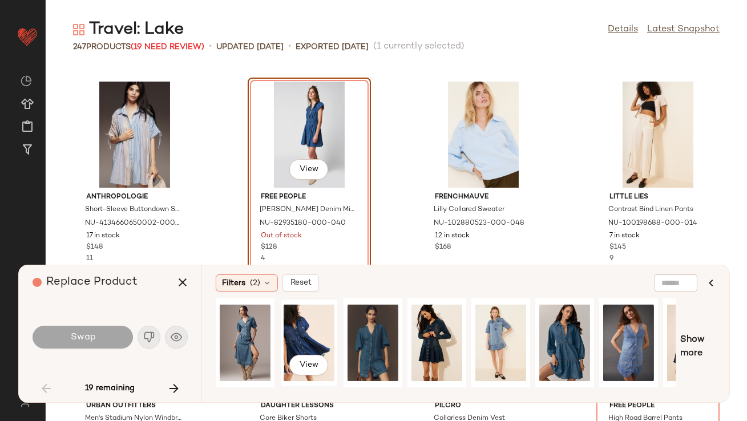
click at [306, 318] on div "View" at bounding box center [309, 342] width 51 height 81
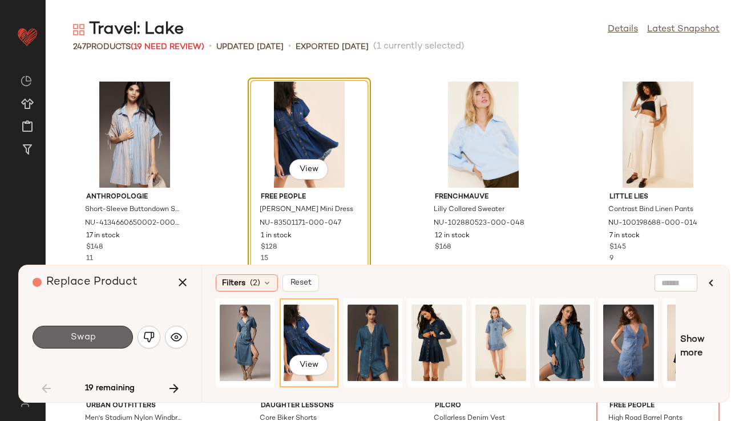
click at [93, 328] on button "Swap" at bounding box center [83, 337] width 100 height 23
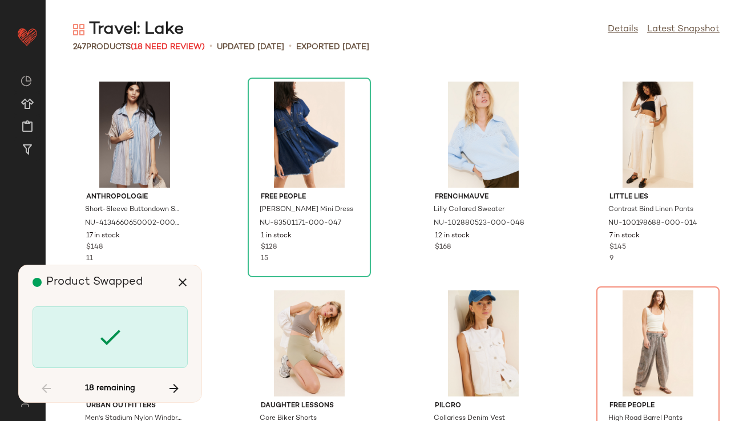
scroll to position [2297, 0]
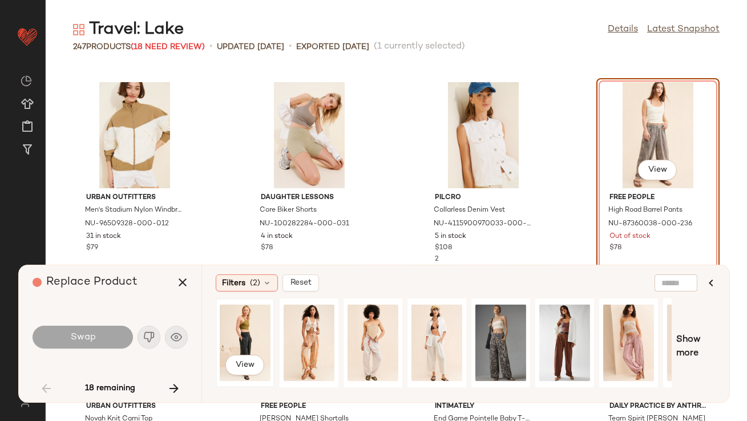
click at [240, 331] on div "View" at bounding box center [245, 342] width 51 height 81
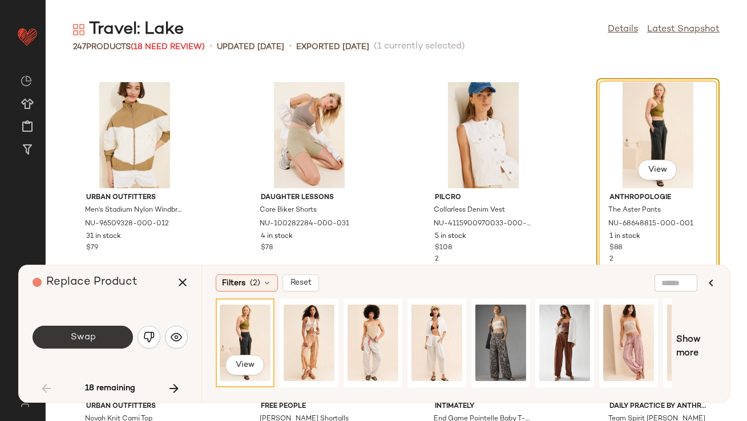
click at [112, 345] on button "Swap" at bounding box center [83, 337] width 100 height 23
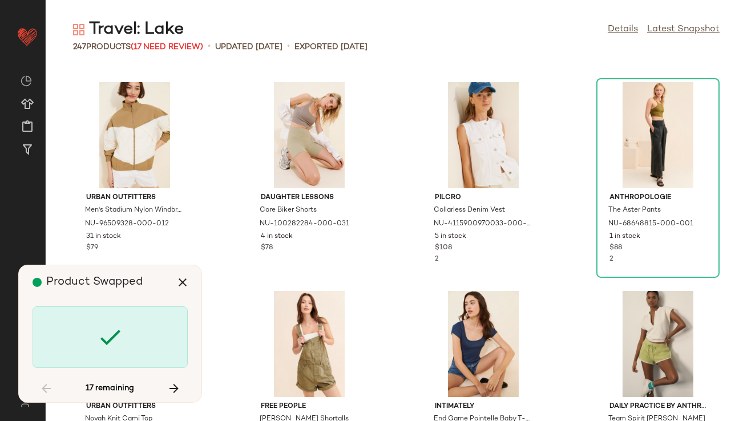
scroll to position [2715, 0]
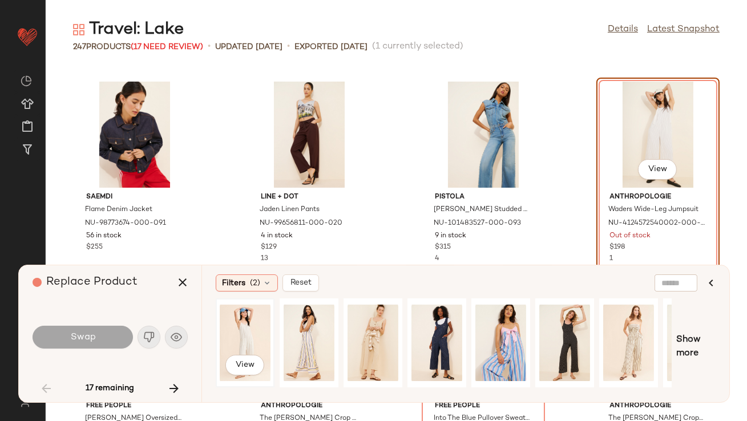
click at [248, 332] on div "View" at bounding box center [245, 342] width 51 height 81
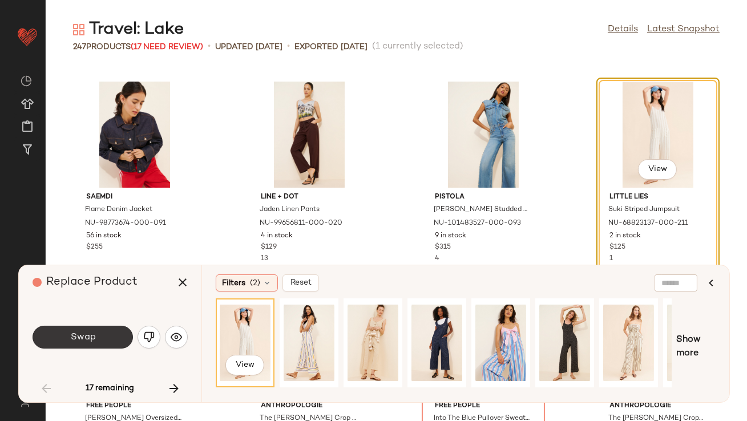
click at [86, 338] on span "Swap" at bounding box center [83, 337] width 26 height 11
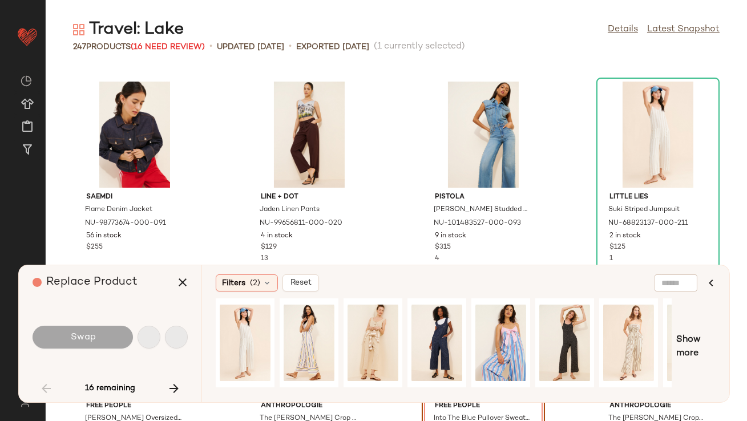
scroll to position [2924, 0]
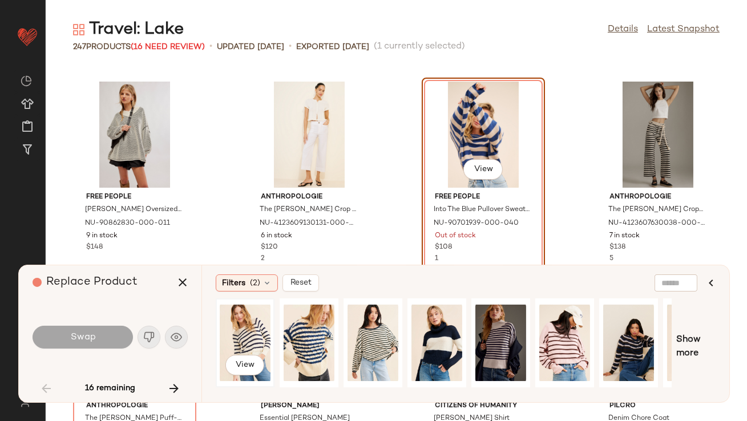
click at [256, 315] on div "View" at bounding box center [245, 342] width 51 height 81
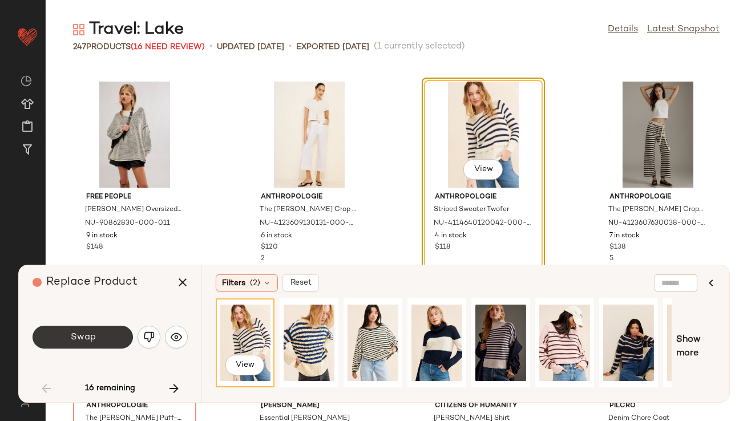
click at [112, 341] on button "Swap" at bounding box center [83, 337] width 100 height 23
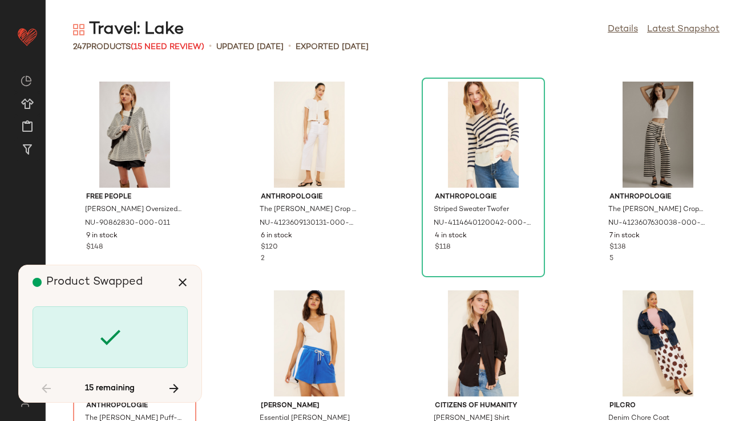
scroll to position [3133, 0]
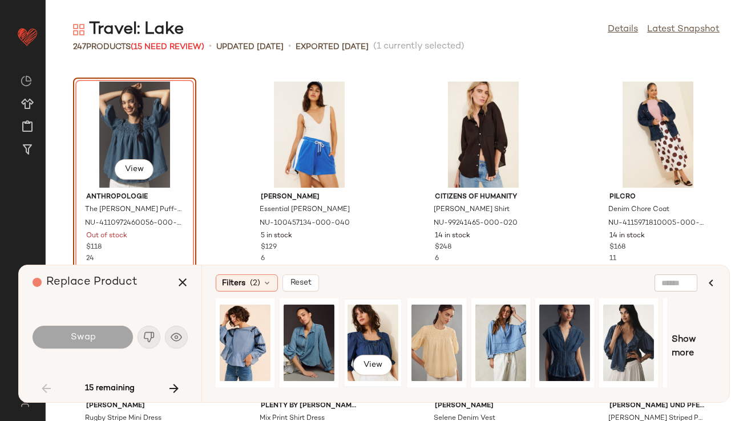
click at [371, 320] on div "View" at bounding box center [373, 342] width 51 height 81
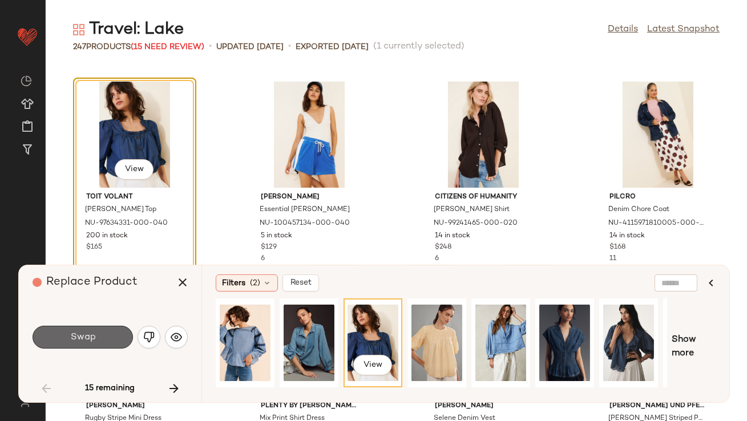
click at [106, 338] on button "Swap" at bounding box center [83, 337] width 100 height 23
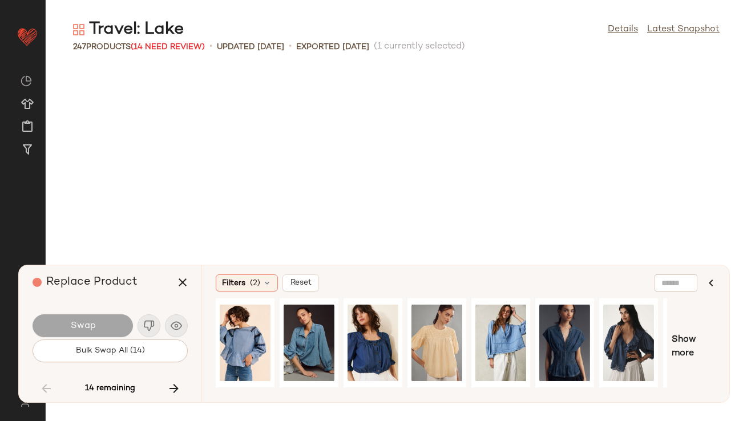
scroll to position [3759, 0]
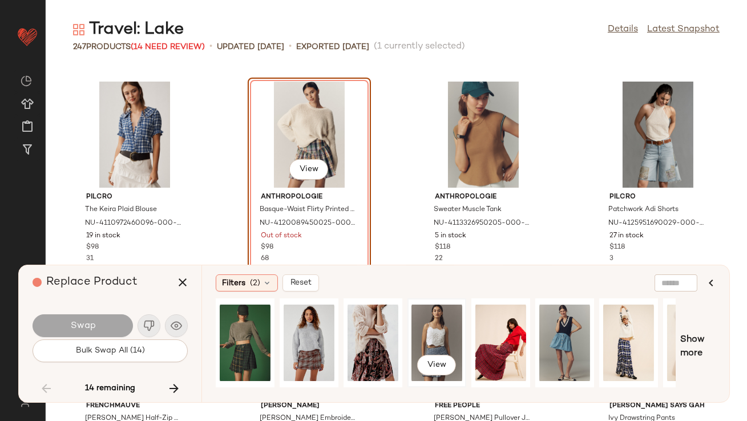
click at [419, 322] on div "View" at bounding box center [436, 342] width 51 height 81
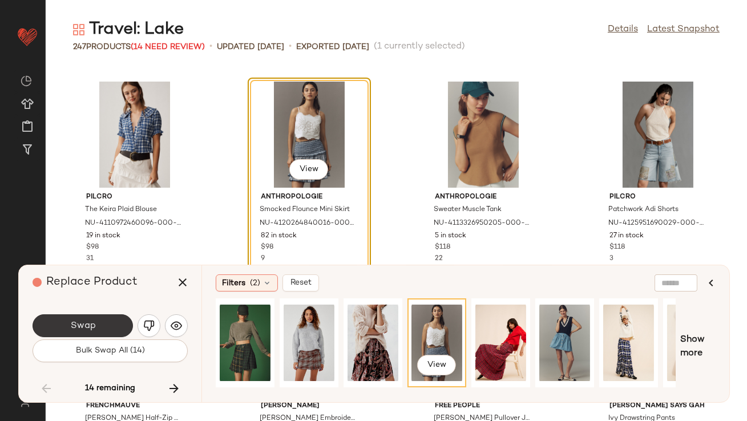
click at [122, 317] on button "Swap" at bounding box center [83, 325] width 100 height 23
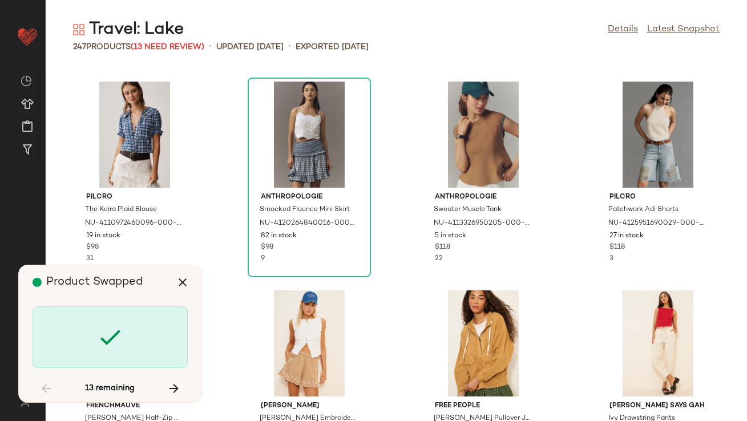
scroll to position [4177, 0]
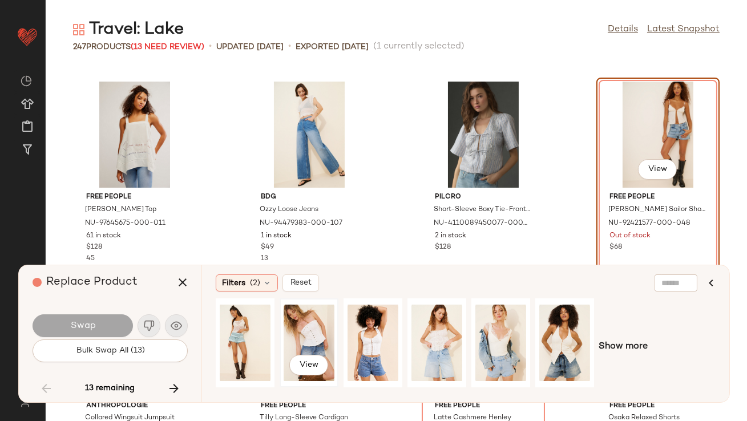
click at [289, 323] on div "View" at bounding box center [309, 342] width 51 height 81
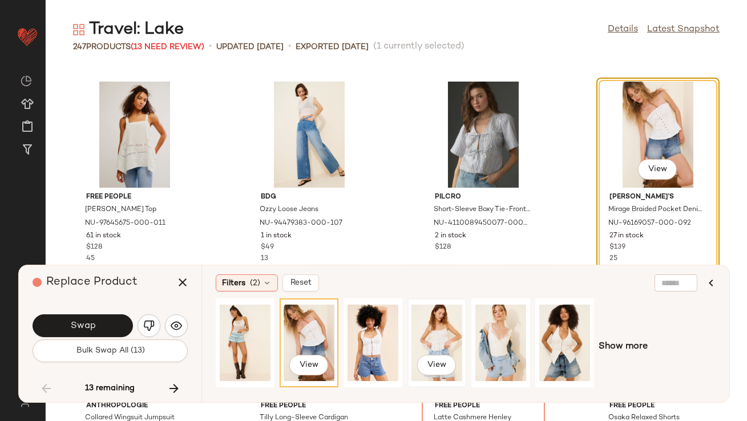
click at [446, 328] on div "View" at bounding box center [436, 342] width 51 height 81
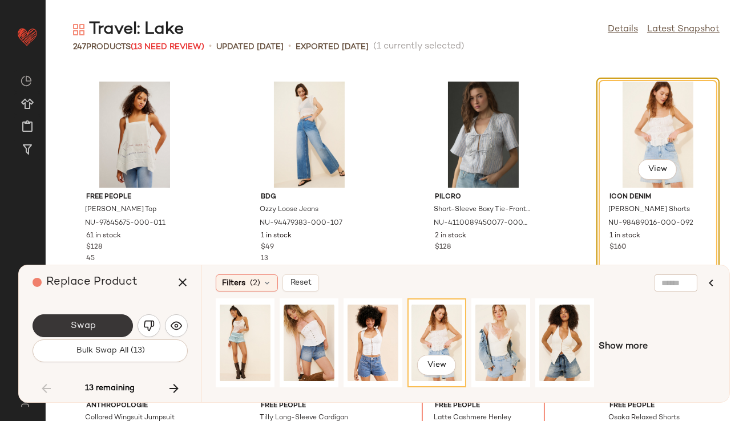
click at [96, 330] on button "Swap" at bounding box center [83, 325] width 100 height 23
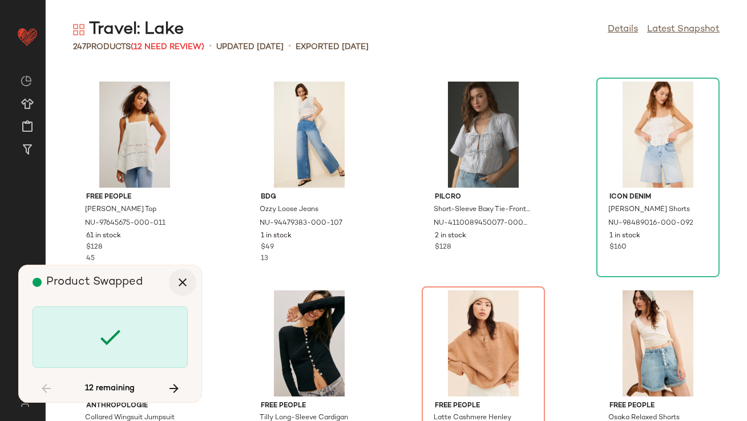
scroll to position [4385, 0]
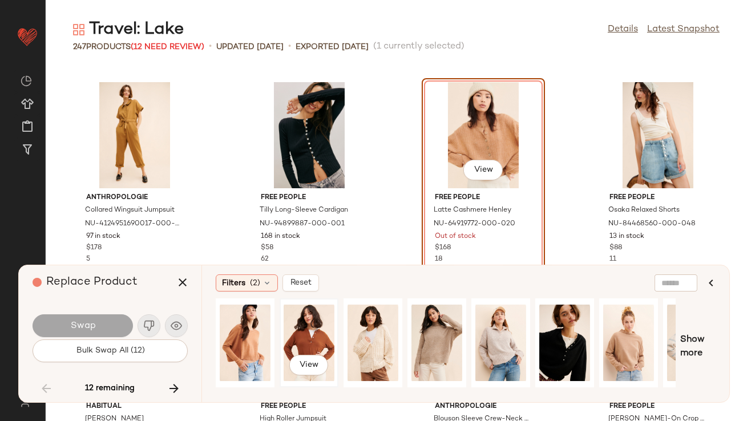
click at [298, 317] on div "View" at bounding box center [309, 342] width 51 height 81
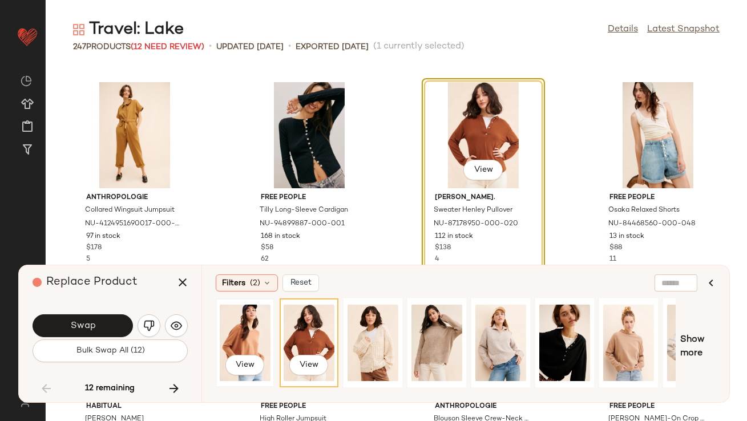
click at [231, 334] on div "View" at bounding box center [245, 342] width 51 height 81
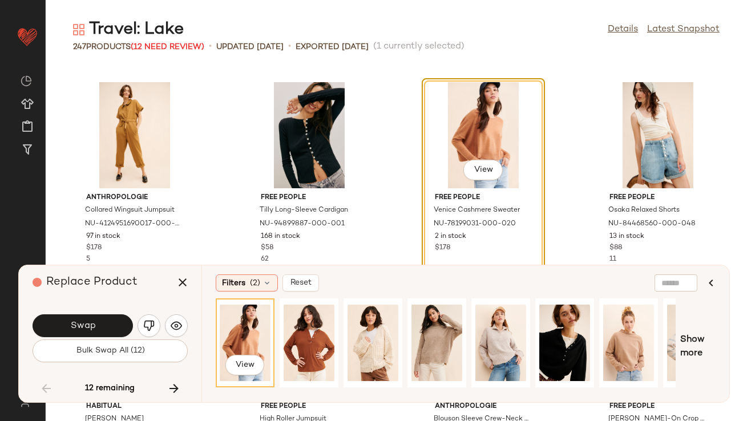
click at [106, 325] on button "Swap" at bounding box center [83, 325] width 100 height 23
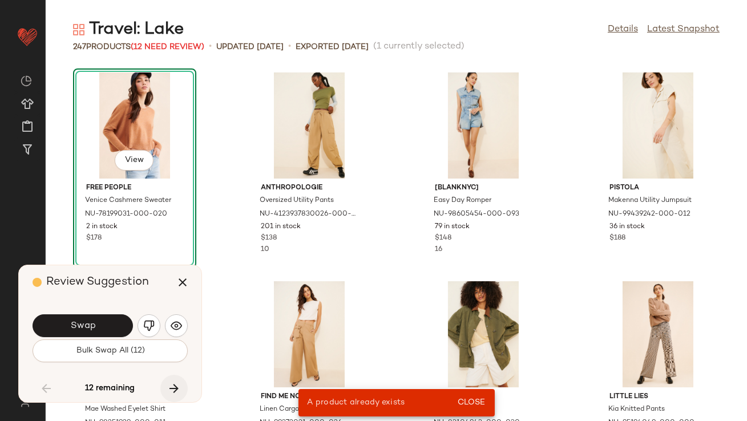
click at [170, 384] on icon "button" at bounding box center [174, 389] width 14 height 14
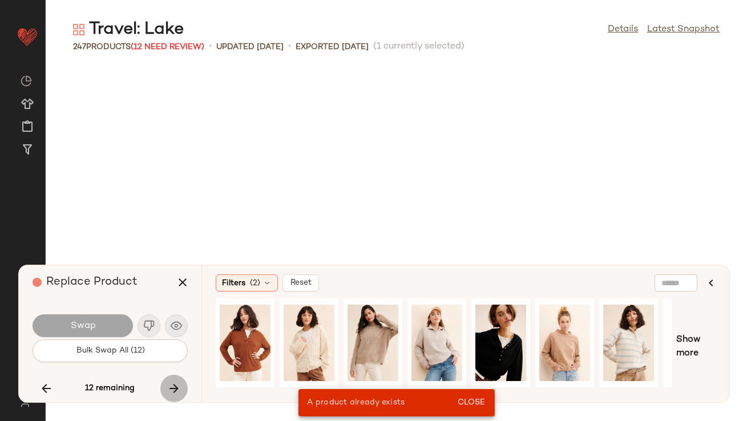
scroll to position [5221, 0]
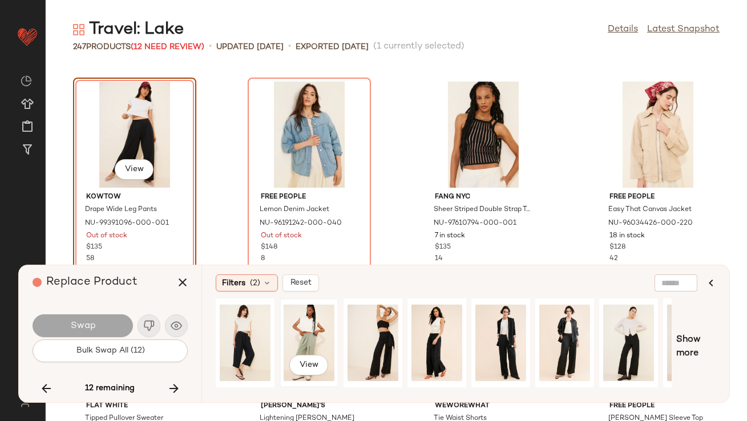
click at [294, 333] on div "View" at bounding box center [309, 342] width 51 height 81
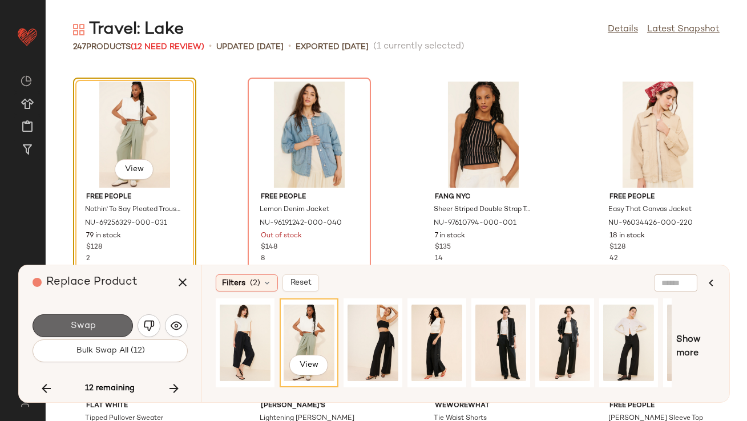
click at [98, 324] on button "Swap" at bounding box center [83, 325] width 100 height 23
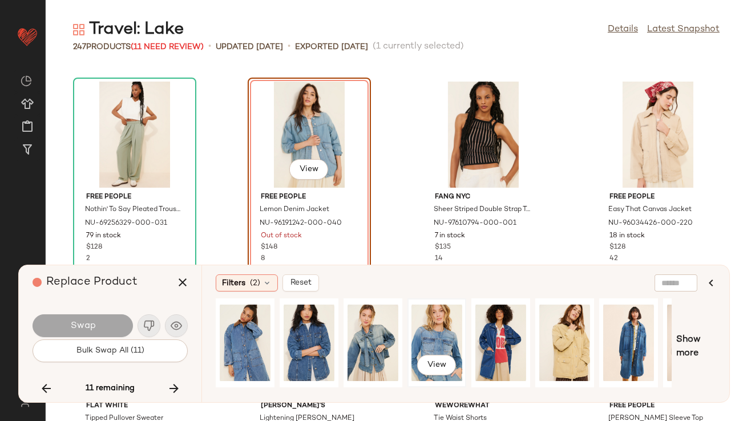
click at [422, 324] on div "View" at bounding box center [436, 342] width 51 height 81
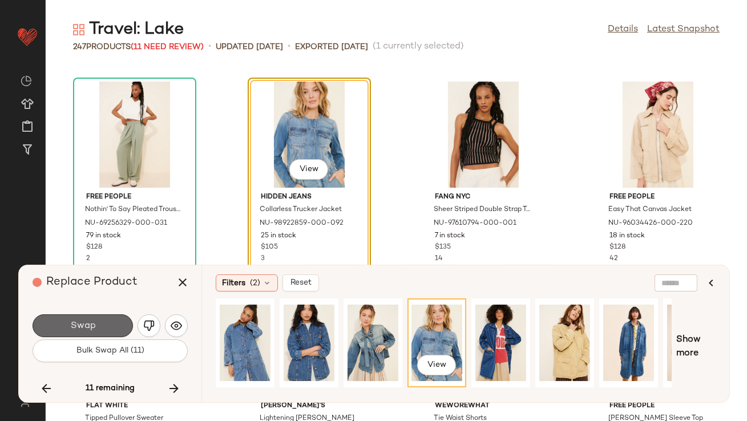
click at [96, 325] on button "Swap" at bounding box center [83, 325] width 100 height 23
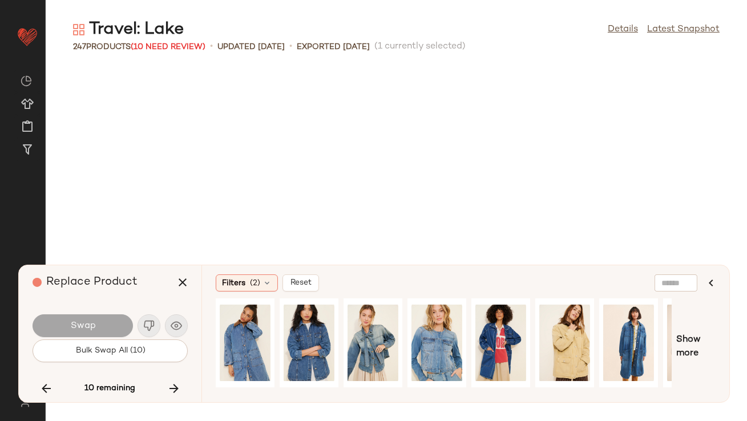
scroll to position [5848, 0]
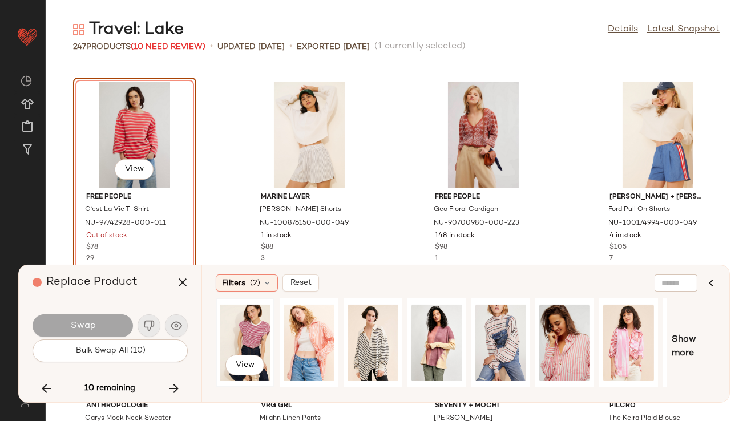
click at [241, 333] on div "View" at bounding box center [245, 342] width 51 height 81
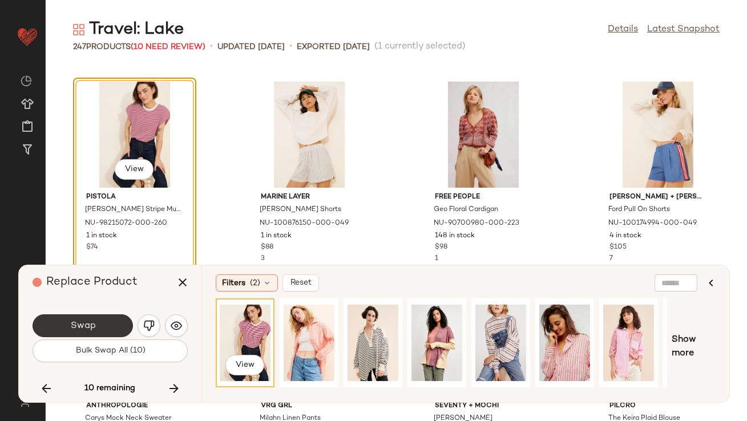
click at [96, 333] on button "Swap" at bounding box center [83, 325] width 100 height 23
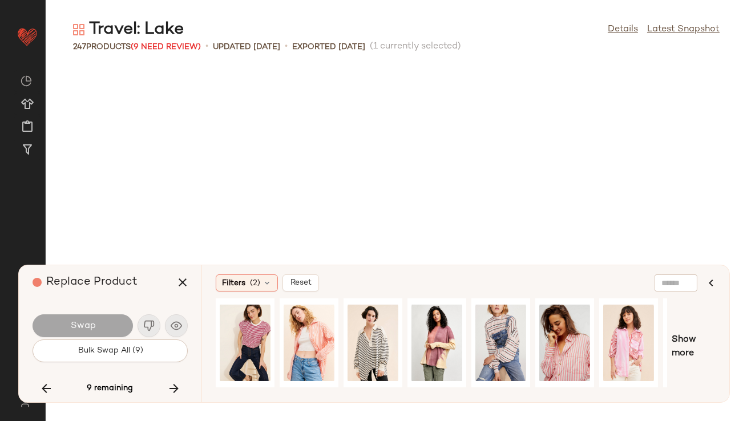
scroll to position [6474, 0]
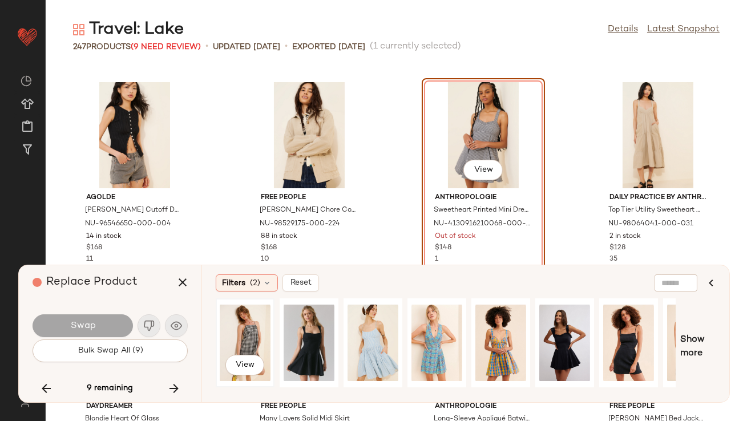
click at [239, 318] on div "View" at bounding box center [245, 342] width 51 height 81
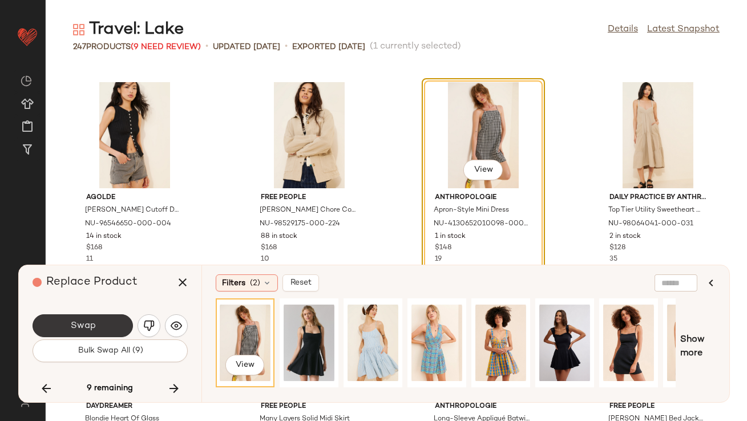
click at [106, 324] on button "Swap" at bounding box center [83, 325] width 100 height 23
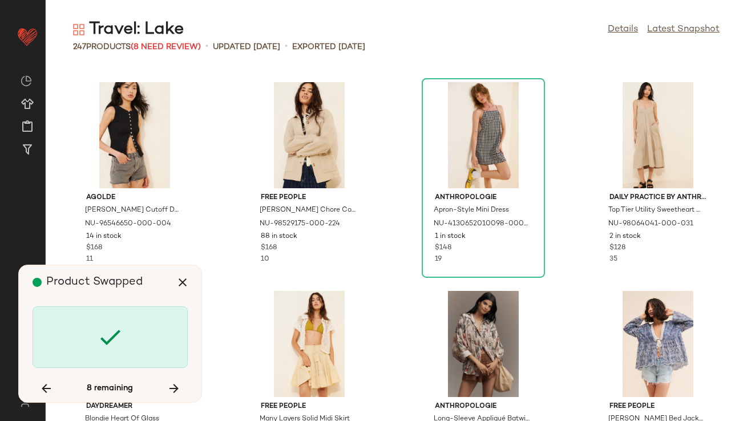
scroll to position [6892, 0]
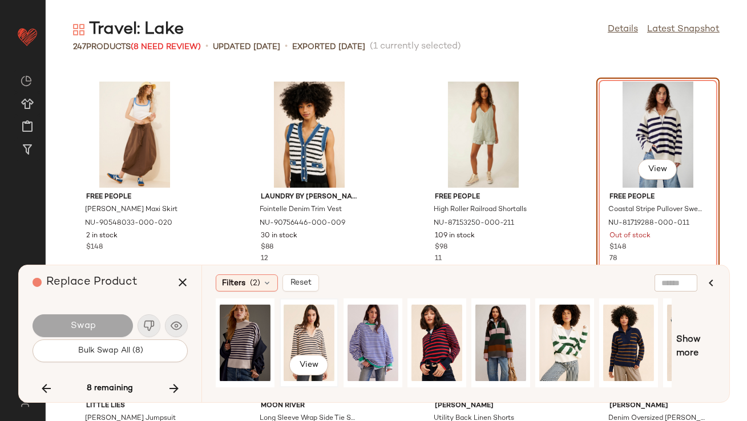
click at [328, 337] on div "View" at bounding box center [309, 342] width 51 height 81
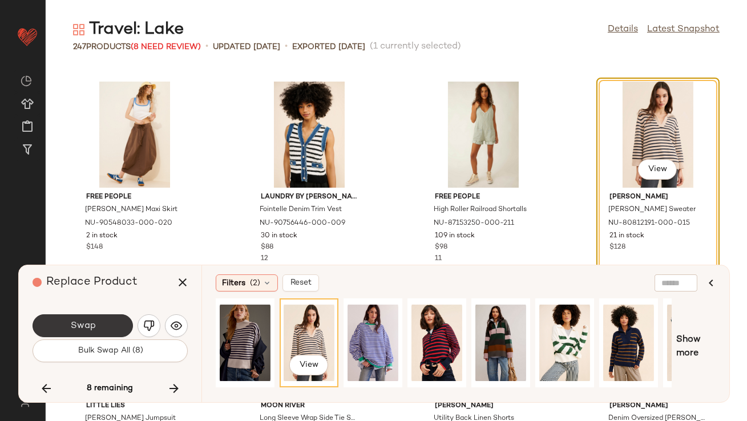
click at [106, 321] on button "Swap" at bounding box center [83, 325] width 100 height 23
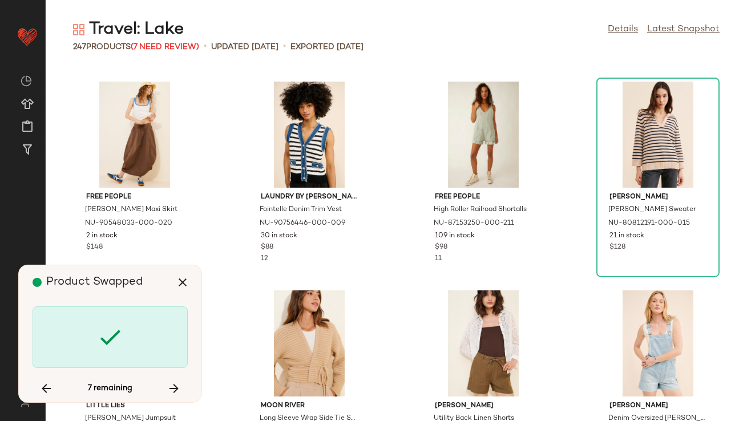
scroll to position [7727, 0]
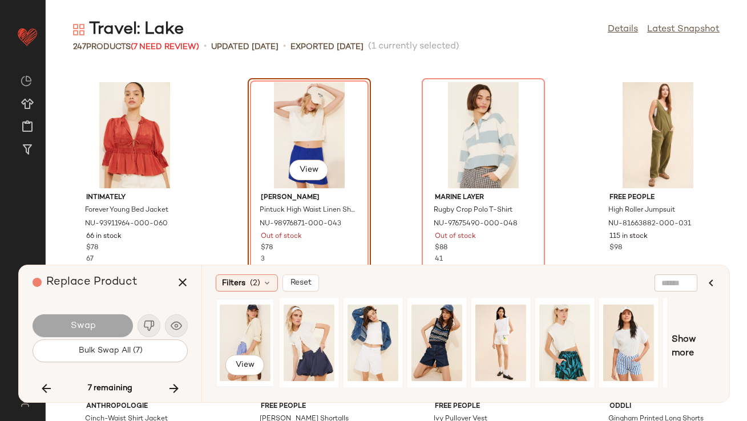
click at [235, 330] on div "View" at bounding box center [245, 342] width 51 height 81
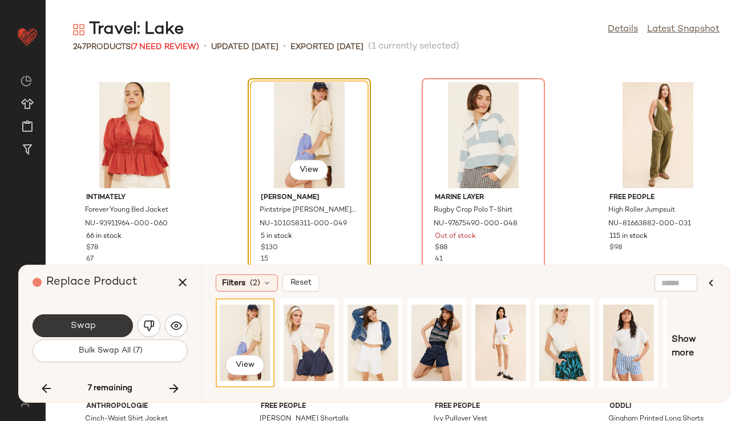
click at [93, 324] on span "Swap" at bounding box center [83, 326] width 26 height 11
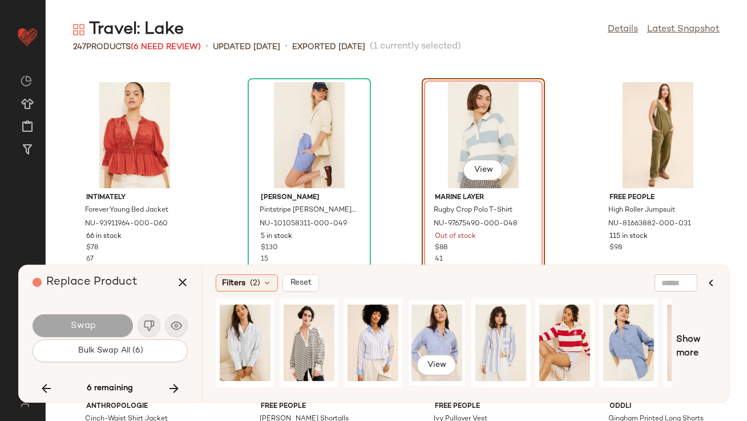
click at [422, 318] on div "View" at bounding box center [436, 342] width 51 height 81
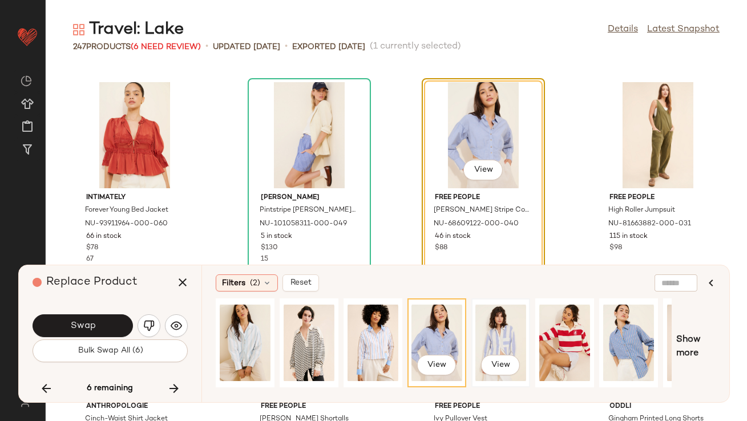
click at [487, 328] on div "View" at bounding box center [500, 342] width 51 height 81
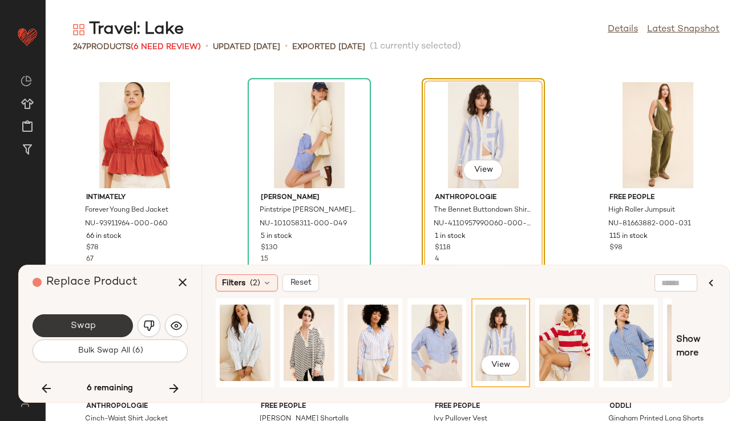
click at [128, 327] on button "Swap" at bounding box center [83, 325] width 100 height 23
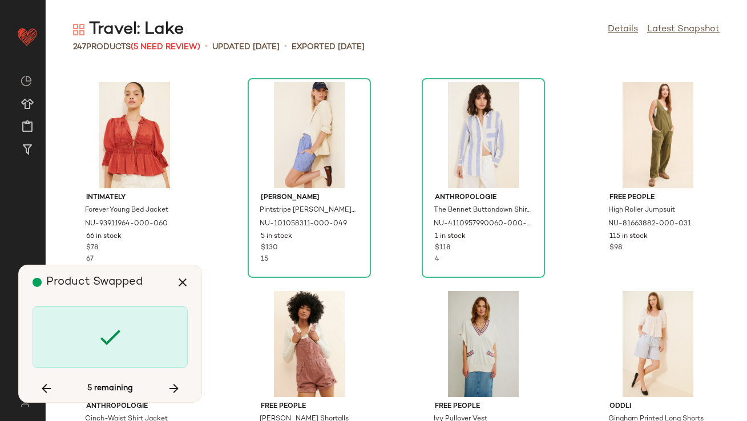
scroll to position [9398, 0]
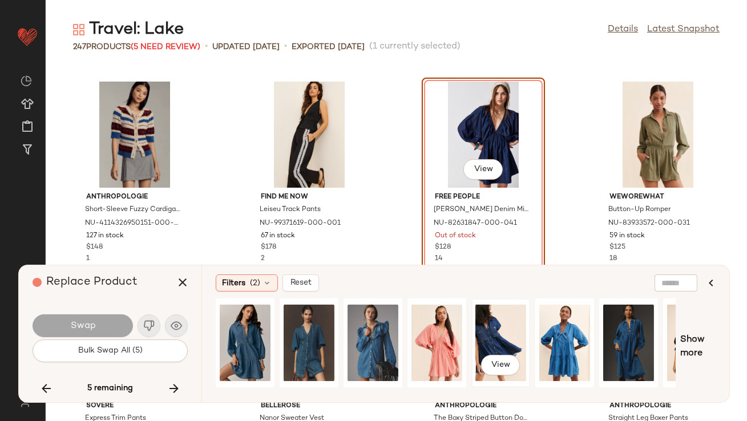
click at [522, 324] on div "View" at bounding box center [500, 342] width 51 height 81
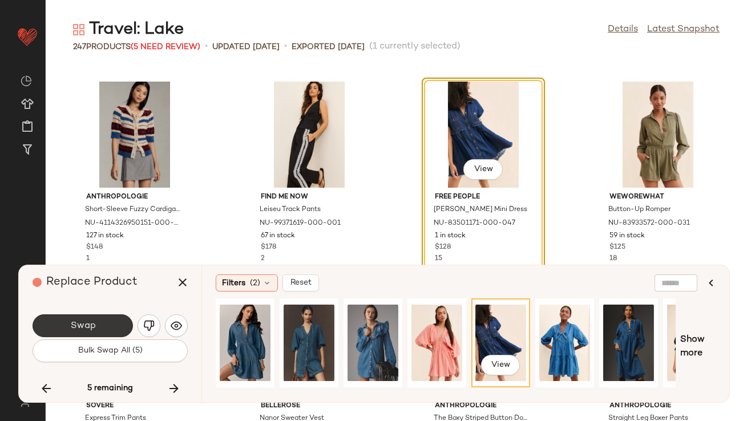
click at [90, 328] on span "Swap" at bounding box center [83, 326] width 26 height 11
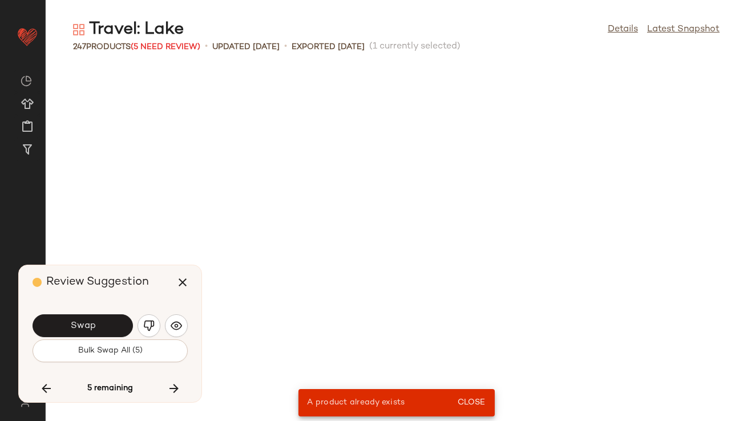
scroll to position [2089, 0]
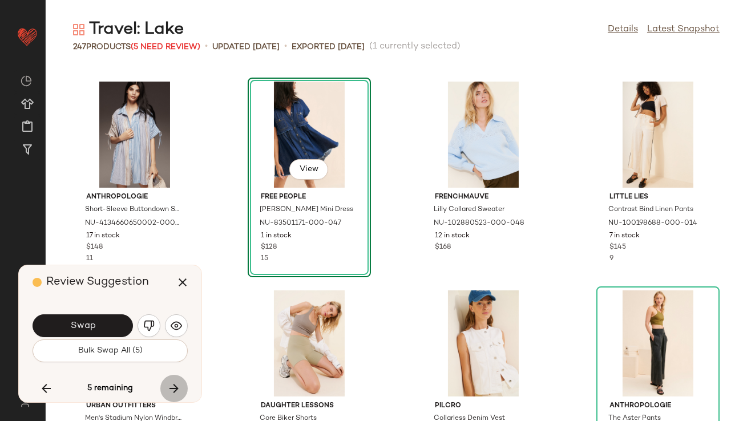
click at [172, 380] on button "button" at bounding box center [173, 388] width 27 height 27
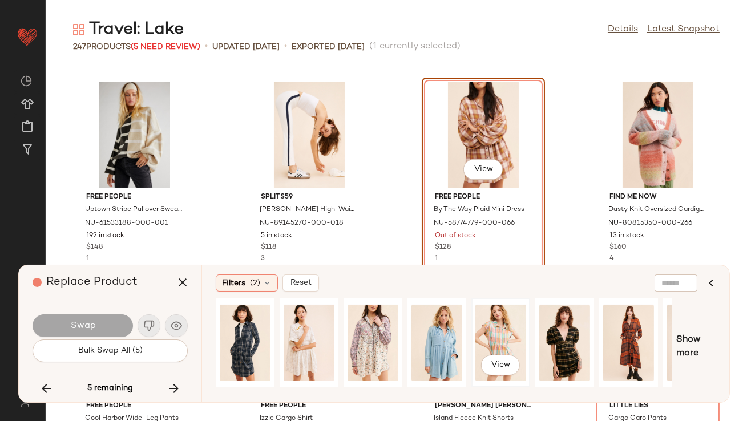
click at [521, 325] on div "View" at bounding box center [500, 342] width 51 height 81
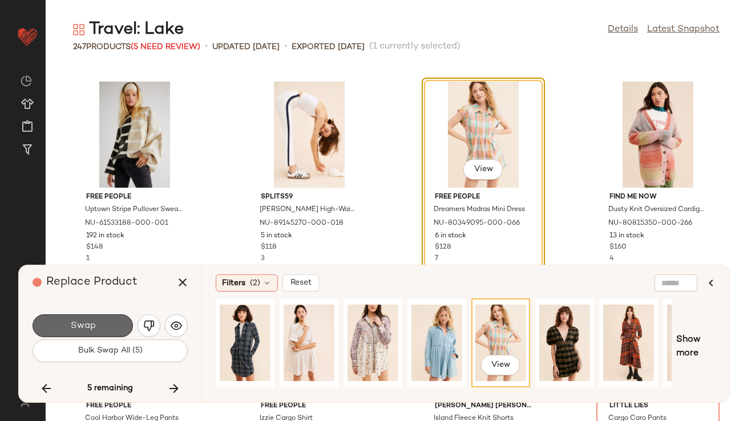
click at [93, 324] on span "Swap" at bounding box center [83, 326] width 26 height 11
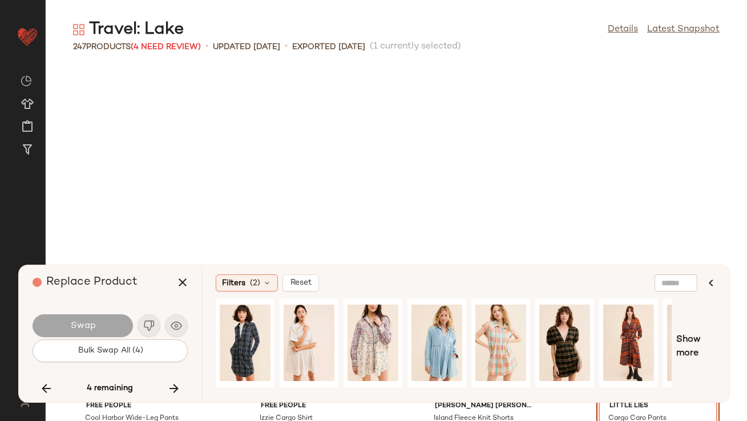
scroll to position [10443, 0]
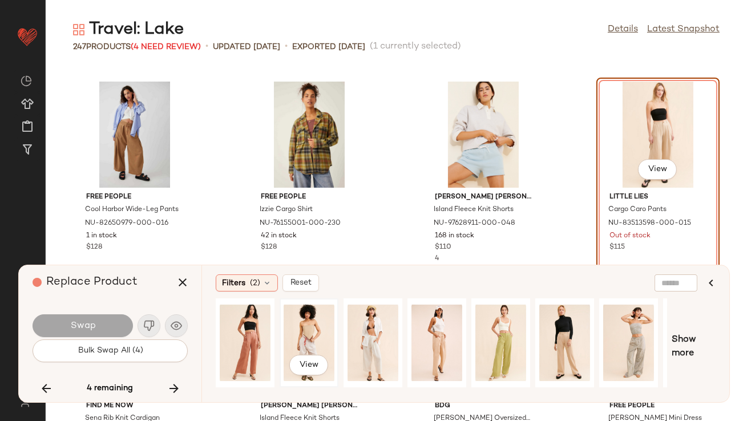
click at [302, 324] on div "View" at bounding box center [309, 342] width 51 height 81
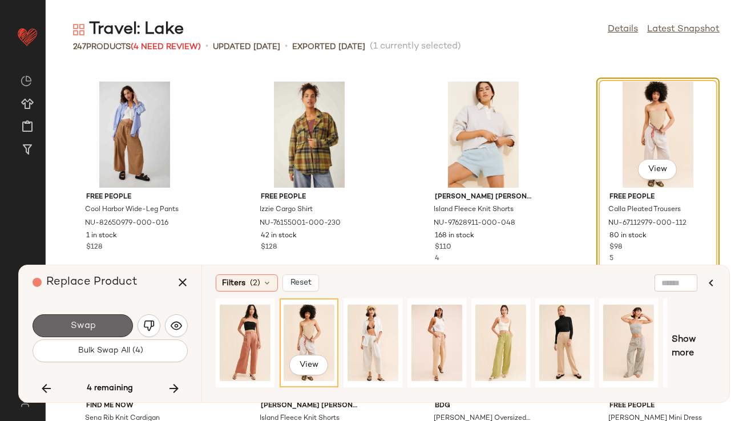
click at [110, 325] on button "Swap" at bounding box center [83, 325] width 100 height 23
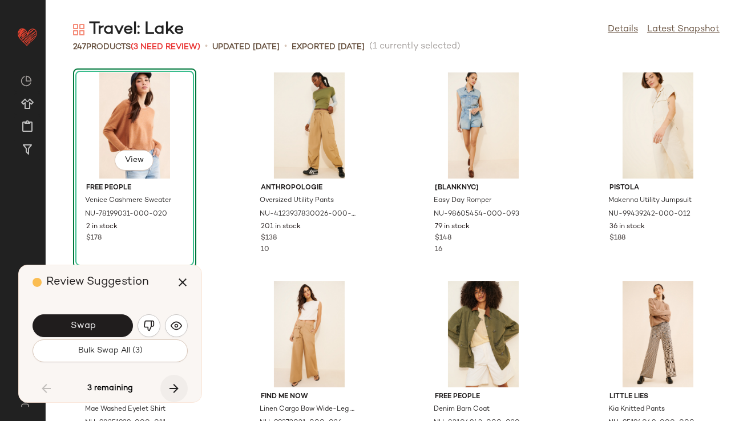
click at [184, 384] on button "button" at bounding box center [173, 388] width 27 height 27
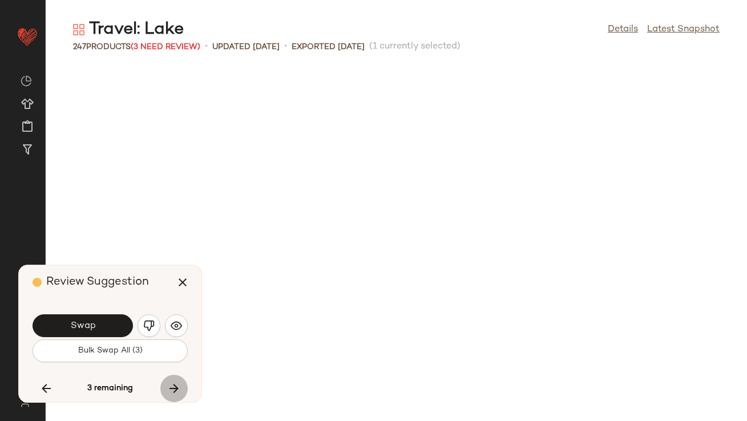
scroll to position [2089, 0]
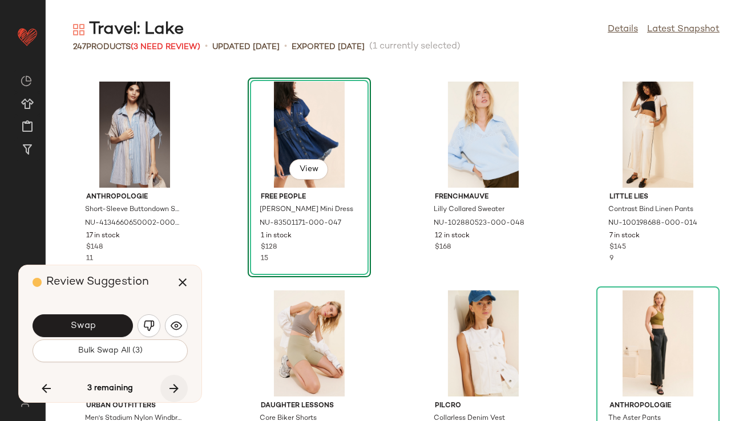
click at [184, 384] on button "button" at bounding box center [173, 388] width 27 height 27
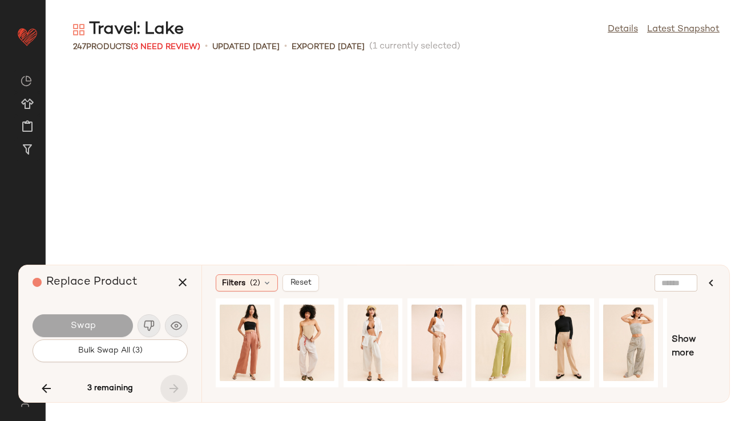
scroll to position [11069, 0]
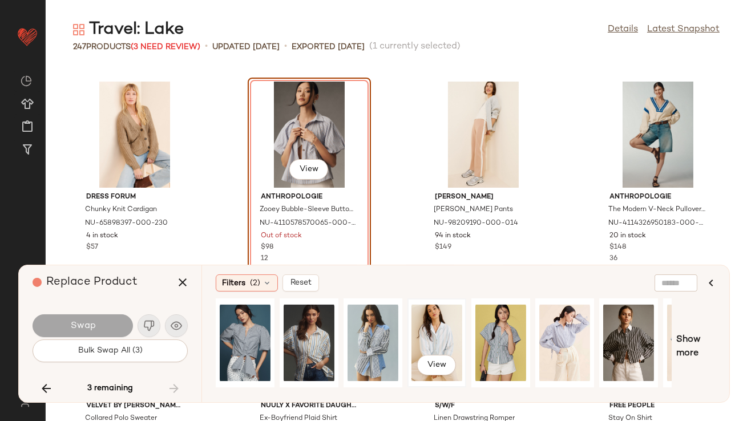
click at [435, 332] on div "View" at bounding box center [436, 342] width 51 height 81
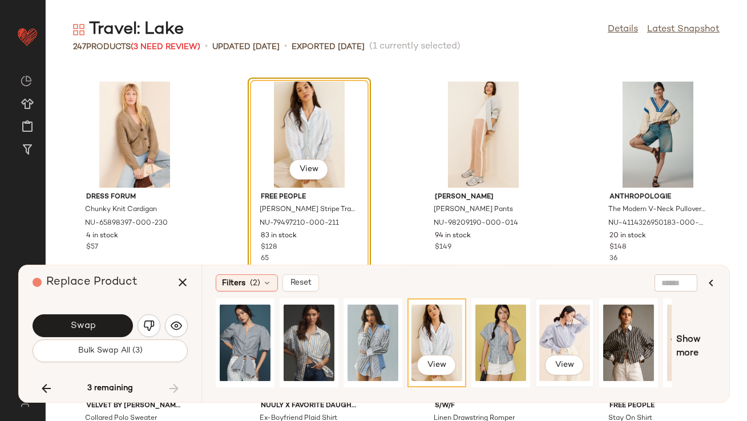
click at [551, 315] on div "View" at bounding box center [564, 342] width 51 height 81
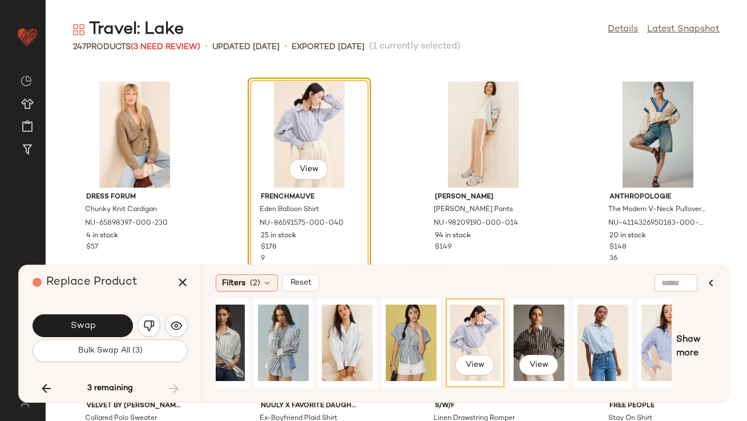
scroll to position [0, 113]
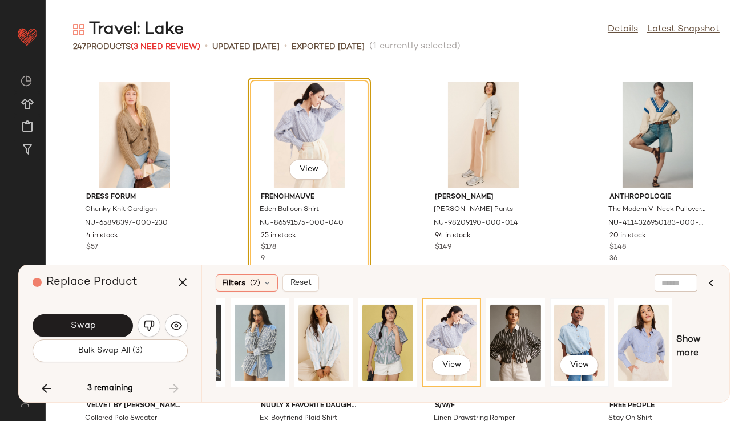
click at [573, 326] on div "View" at bounding box center [579, 342] width 51 height 81
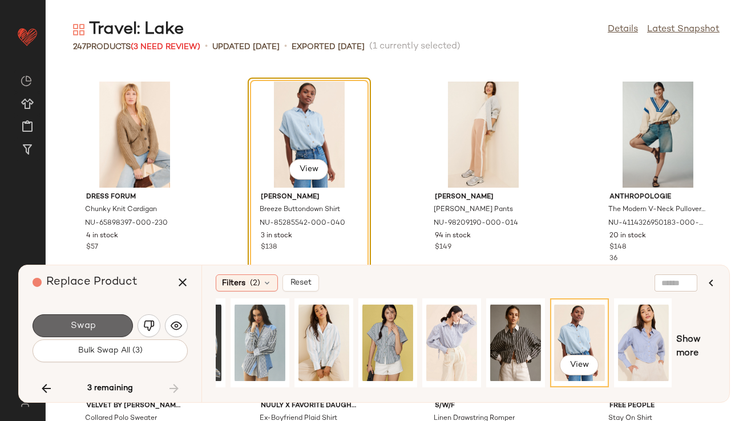
click at [97, 328] on button "Swap" at bounding box center [83, 325] width 100 height 23
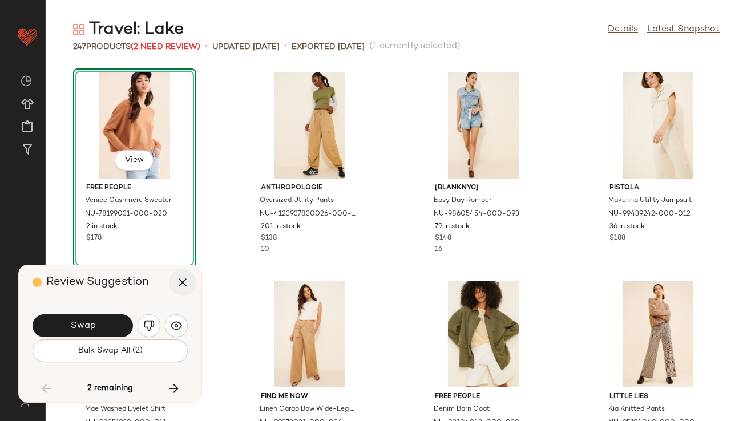
click at [180, 291] on button "button" at bounding box center [182, 282] width 27 height 27
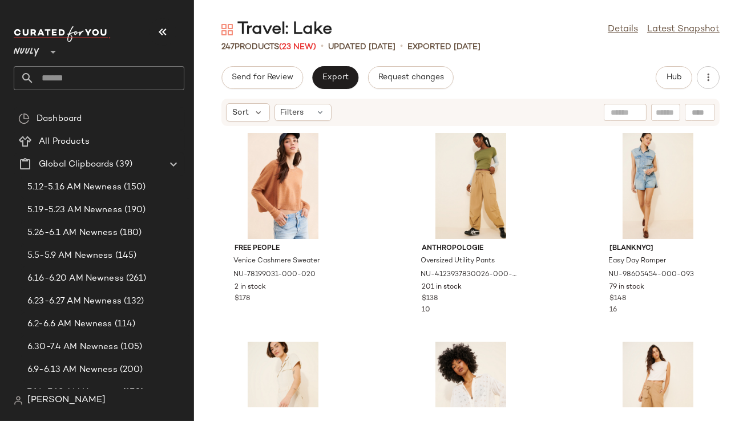
click at [165, 28] on icon "button" at bounding box center [163, 32] width 14 height 14
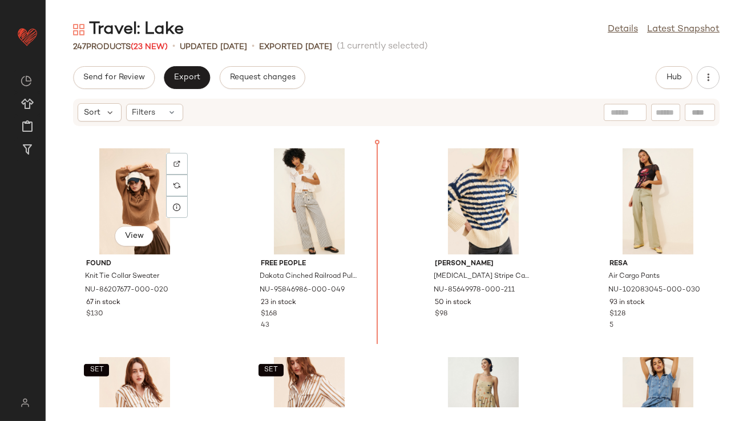
scroll to position [1045, 0]
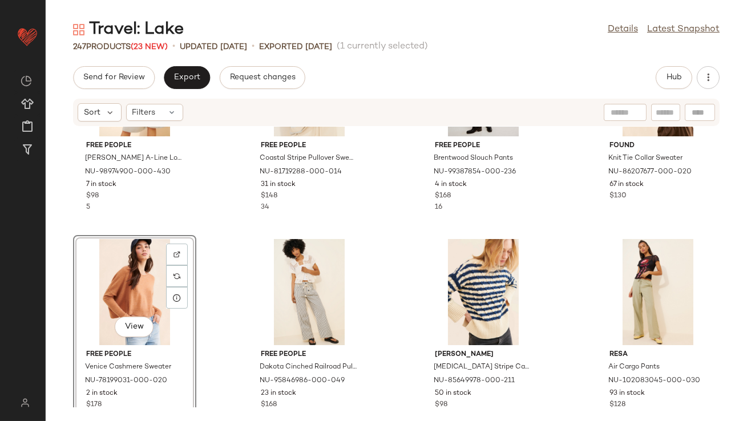
scroll to position [832, 0]
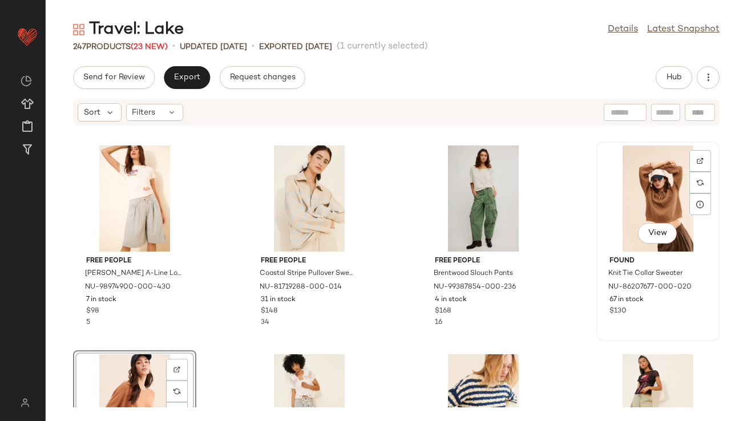
click at [601, 180] on div "View" at bounding box center [657, 199] width 115 height 106
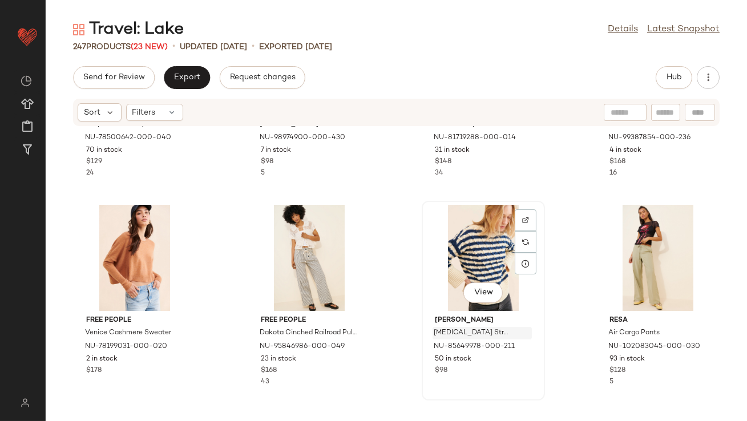
scroll to position [980, 0]
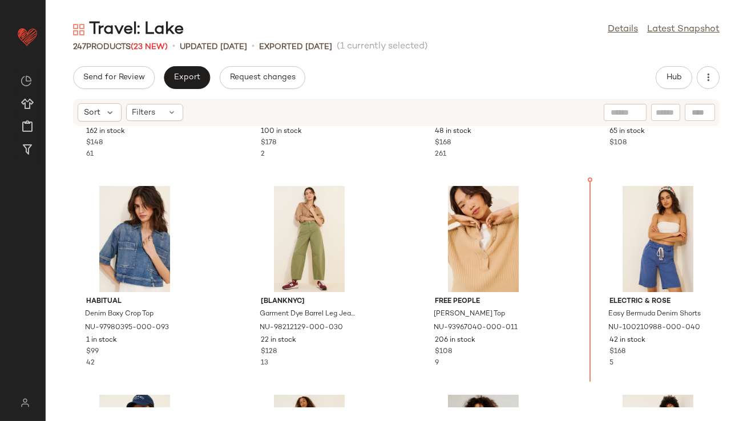
scroll to position [384, 0]
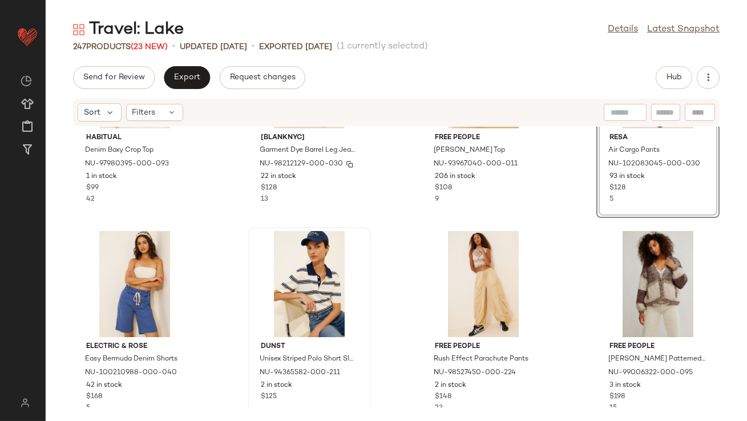
scroll to position [564, 0]
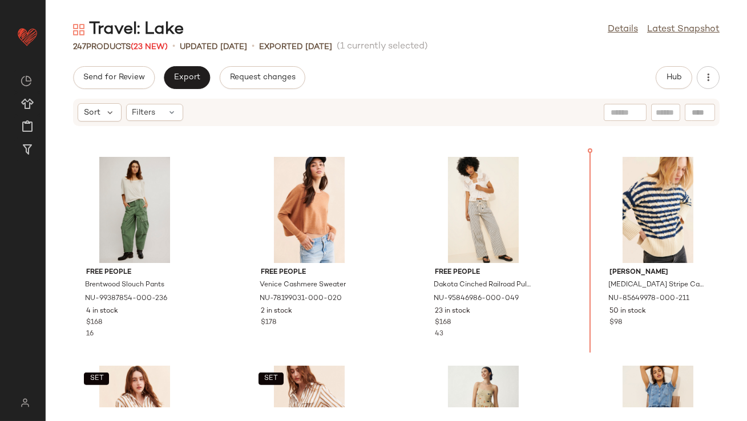
scroll to position [1067, 0]
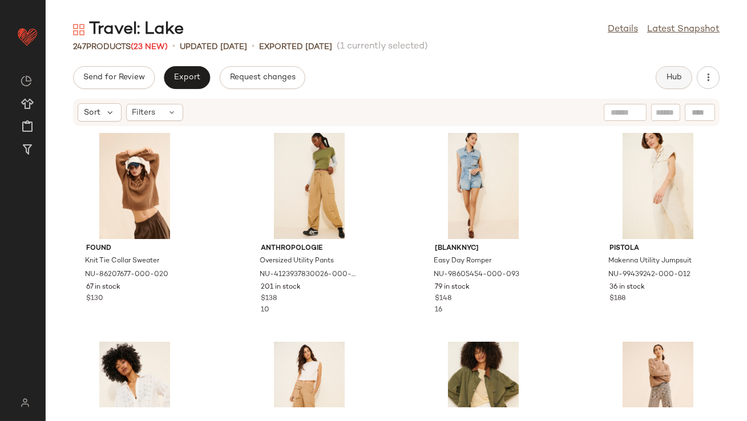
click at [668, 75] on span "Hub" at bounding box center [674, 77] width 16 height 9
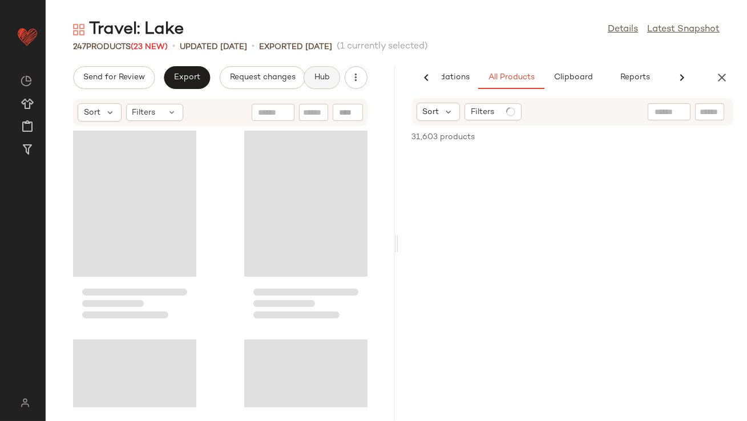
scroll to position [0, 64]
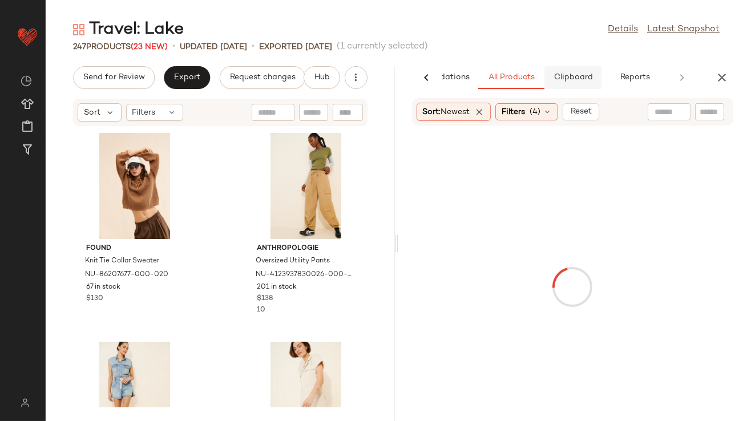
click at [576, 75] on span "Clipboard" at bounding box center [572, 77] width 39 height 9
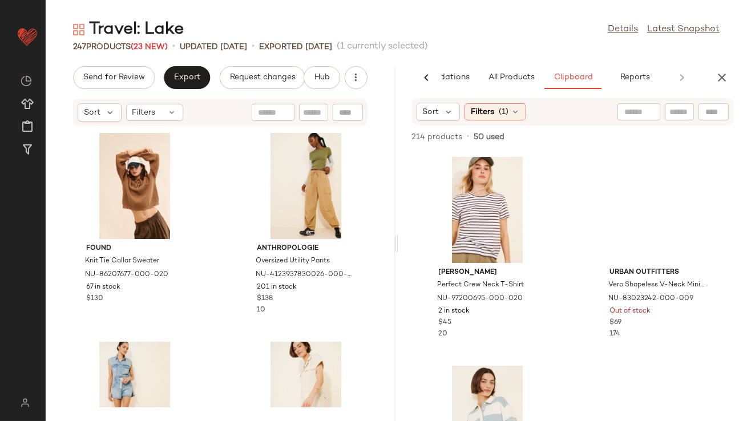
click at [460, 110] on div "Sort Filters (1)" at bounding box center [472, 112] width 110 height 18
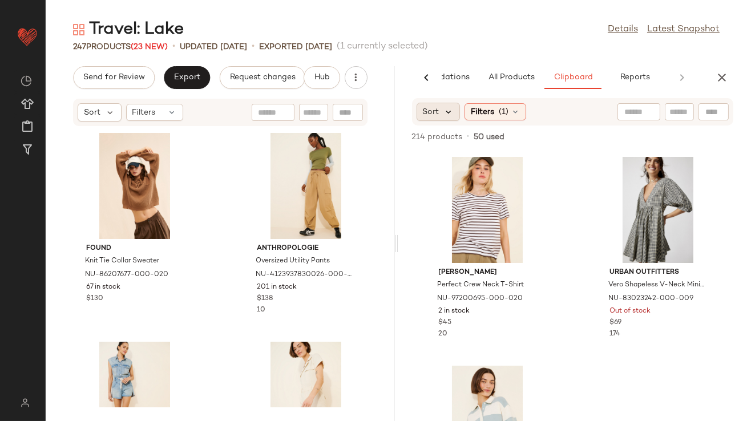
click at [447, 110] on icon at bounding box center [449, 112] width 10 height 10
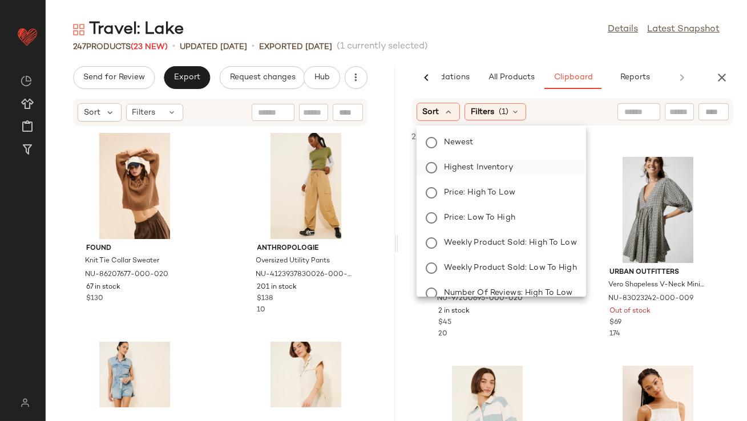
click at [445, 164] on span "Highest Inventory" at bounding box center [478, 167] width 69 height 12
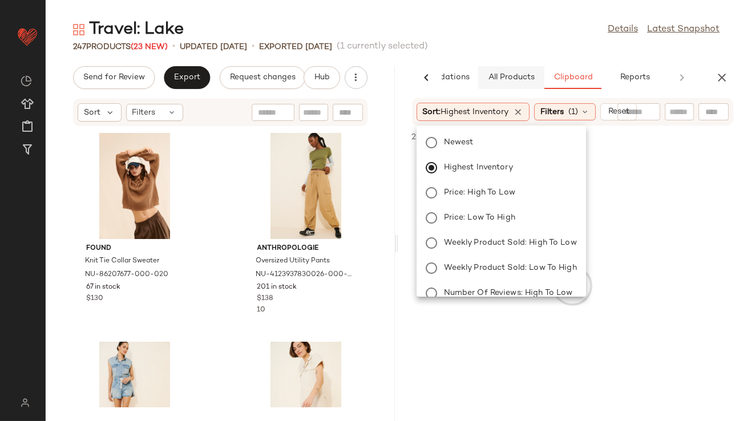
click at [484, 66] on button "All Products" at bounding box center [511, 77] width 66 height 23
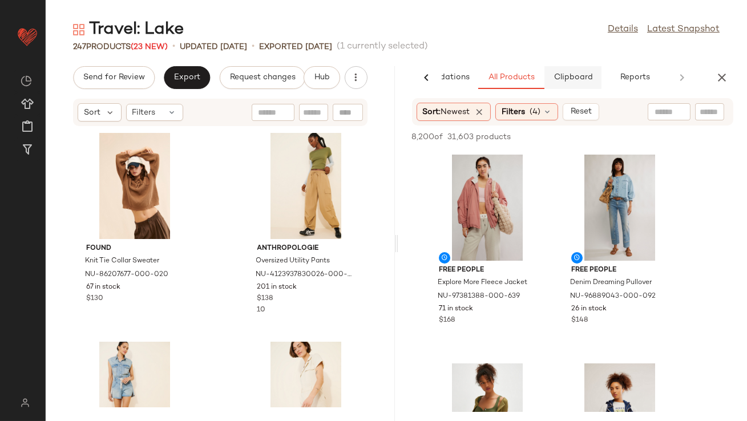
click at [547, 73] on button "Clipboard" at bounding box center [572, 77] width 57 height 23
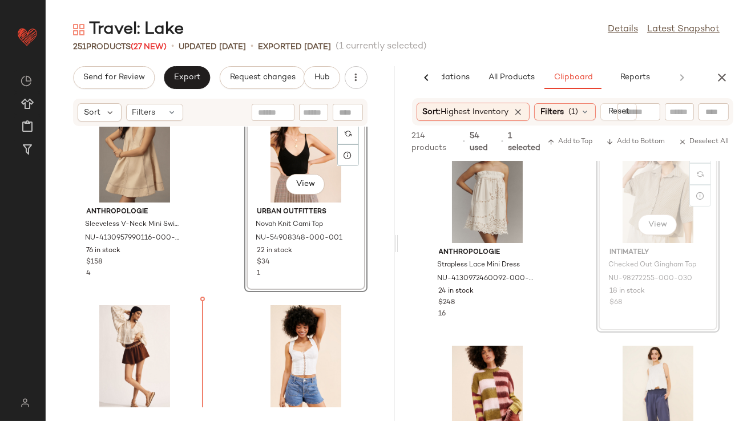
scroll to position [1538, 0]
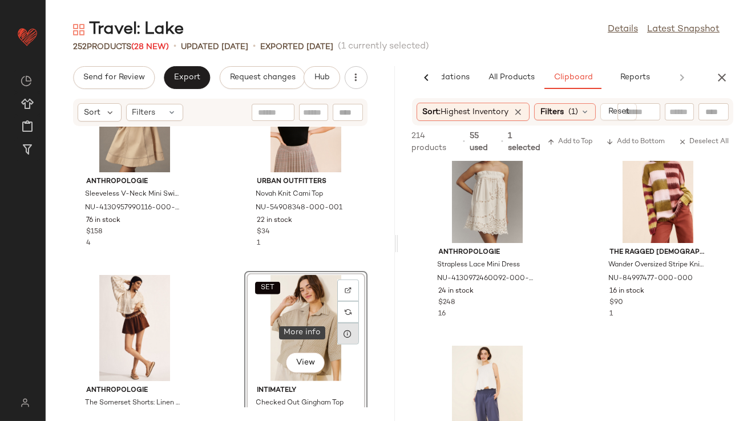
click at [344, 336] on icon at bounding box center [348, 333] width 9 height 9
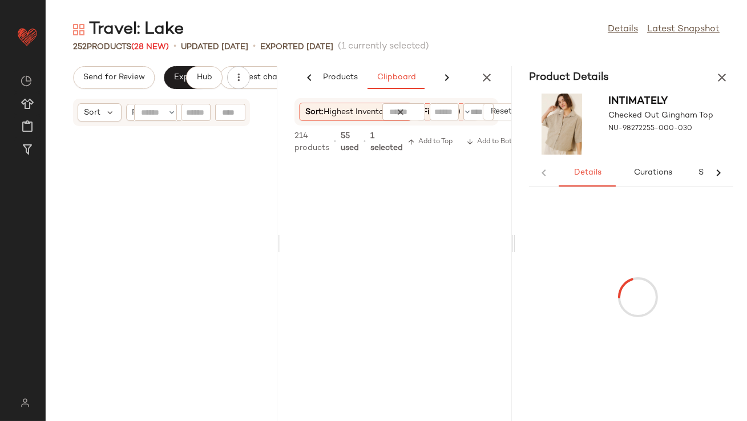
scroll to position [3550, 0]
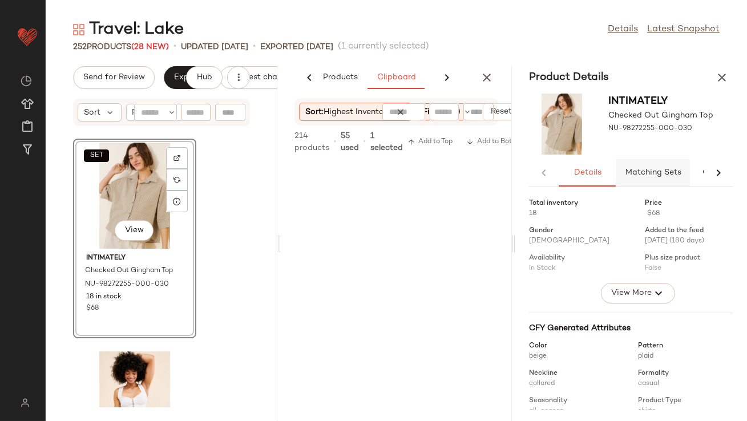
click at [659, 171] on span "Matching Sets" at bounding box center [653, 172] width 56 height 9
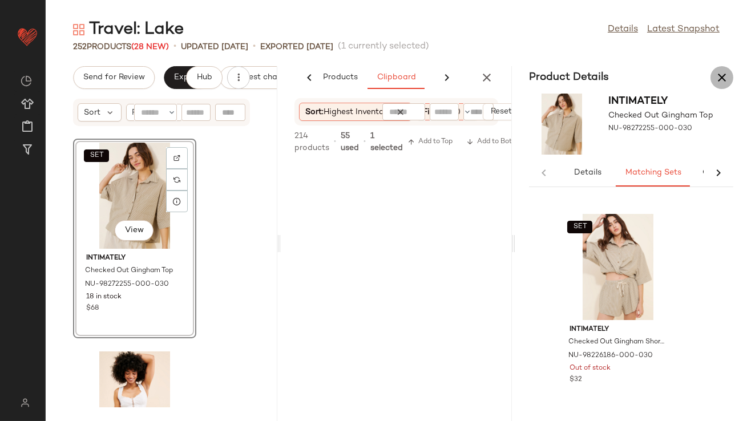
click at [727, 76] on icon "button" at bounding box center [722, 78] width 14 height 14
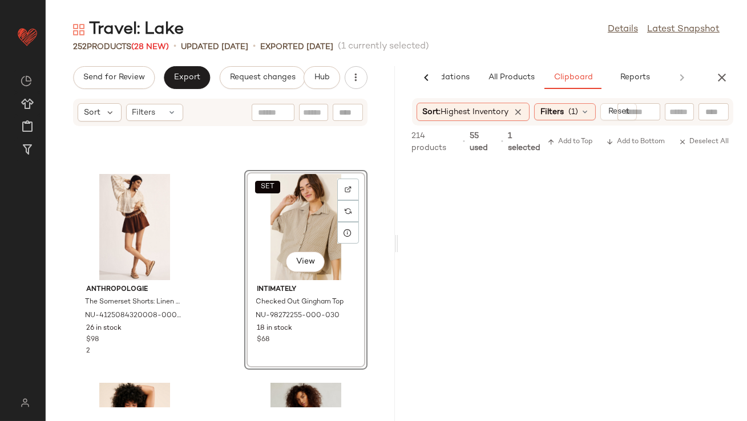
scroll to position [1638, 0]
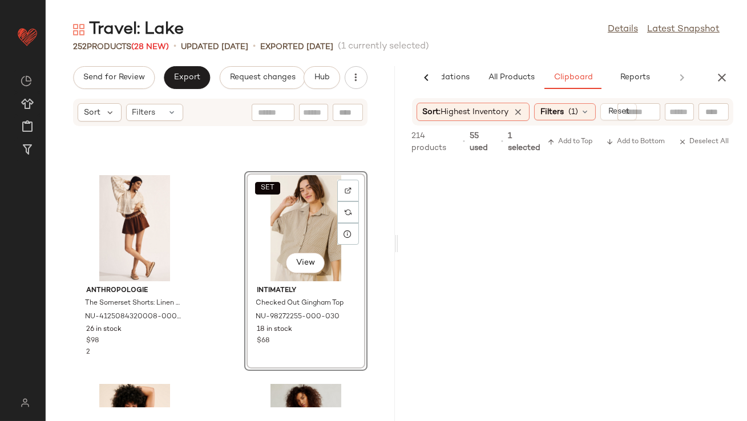
click at [266, 213] on div "SET View" at bounding box center [305, 228] width 115 height 106
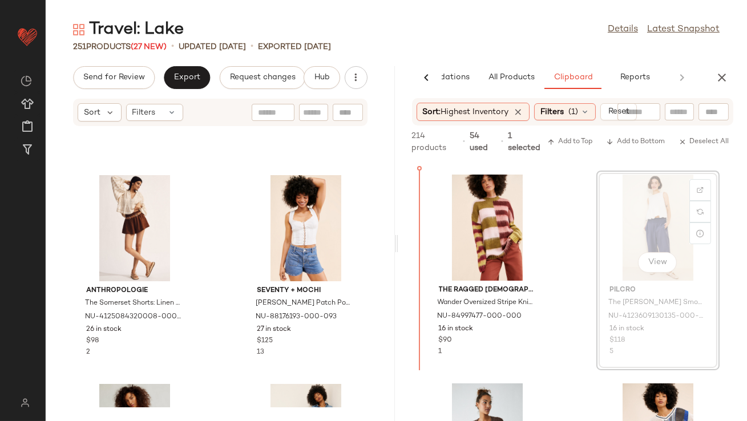
scroll to position [3127, 0]
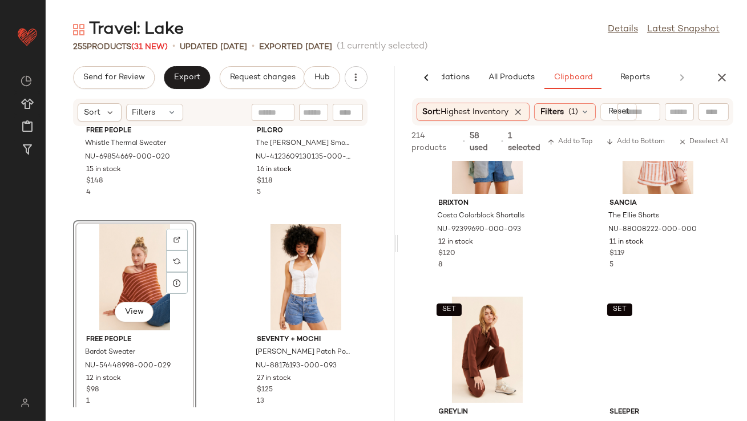
scroll to position [3923, 0]
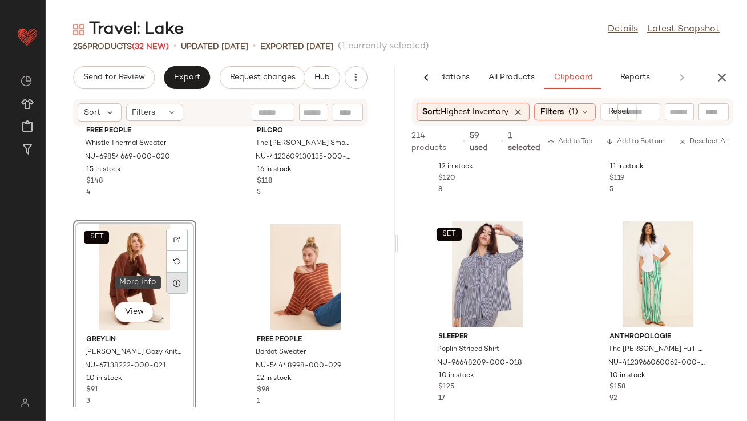
click at [177, 279] on icon at bounding box center [176, 282] width 9 height 9
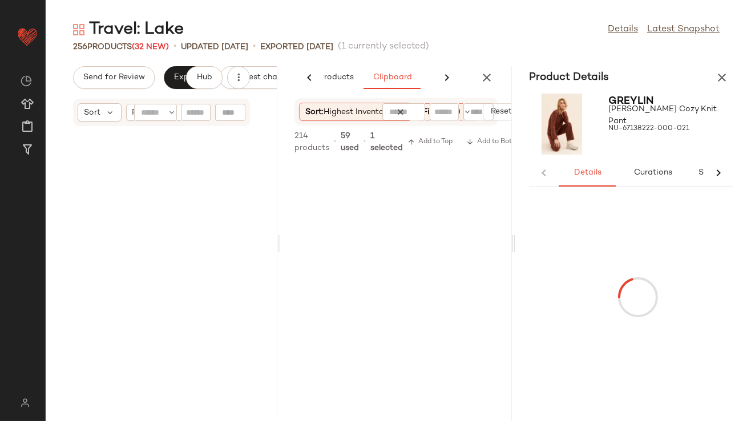
scroll to position [4177, 0]
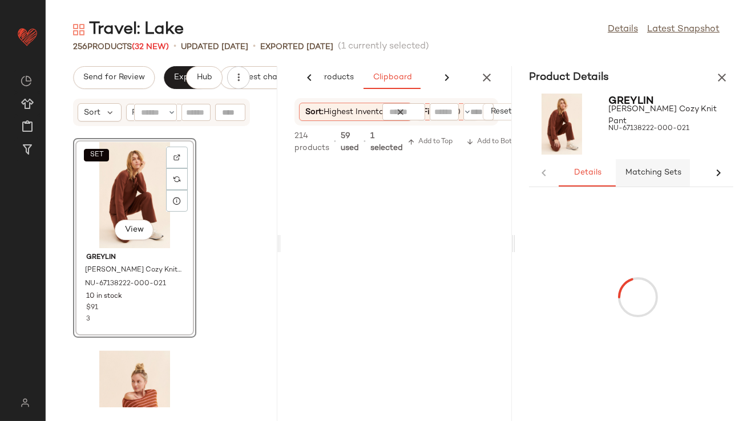
click at [660, 171] on span "Matching Sets" at bounding box center [653, 172] width 56 height 9
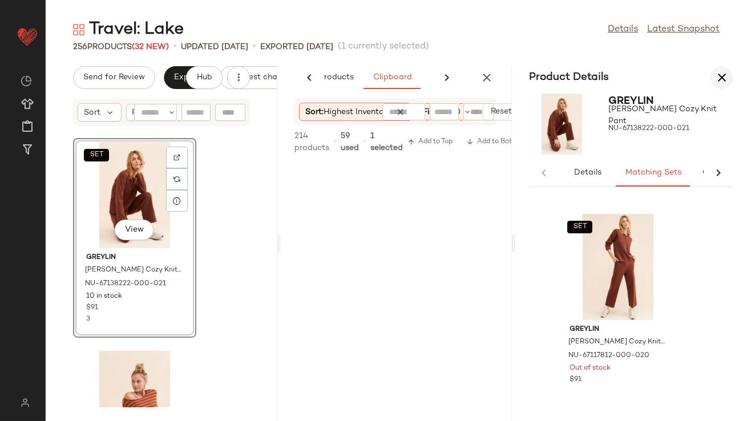
click at [717, 72] on icon "button" at bounding box center [722, 78] width 14 height 14
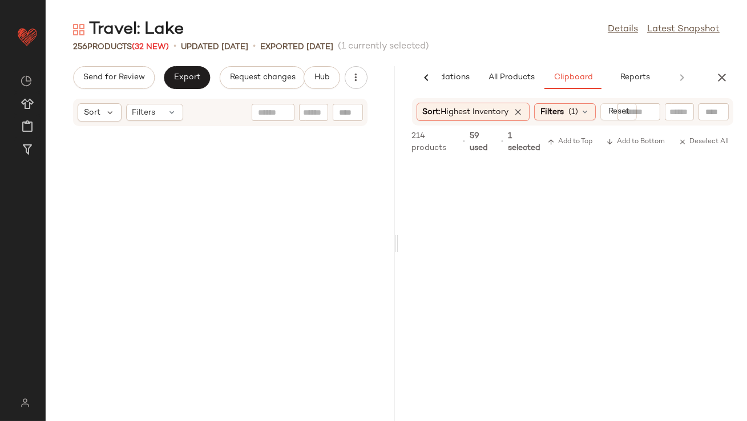
scroll to position [2089, 0]
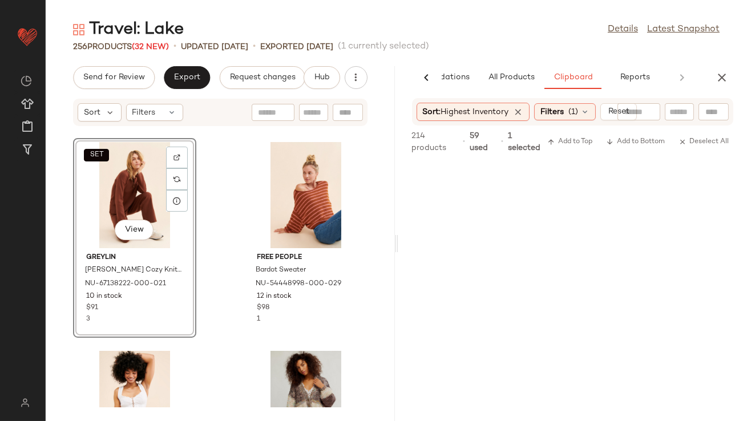
click at [123, 195] on div "SET View" at bounding box center [134, 195] width 115 height 106
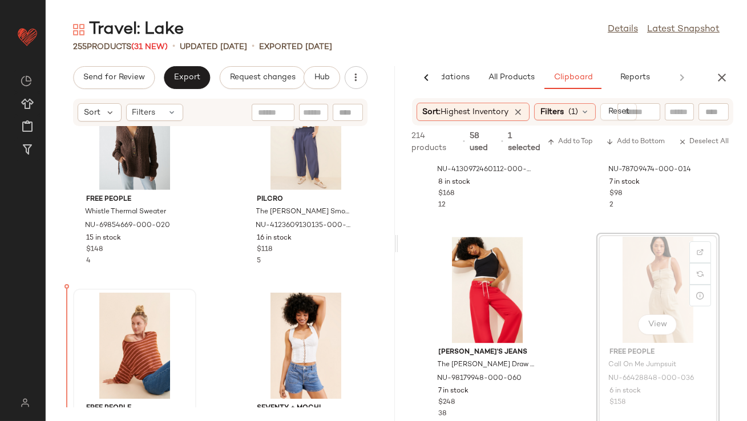
scroll to position [1941, 0]
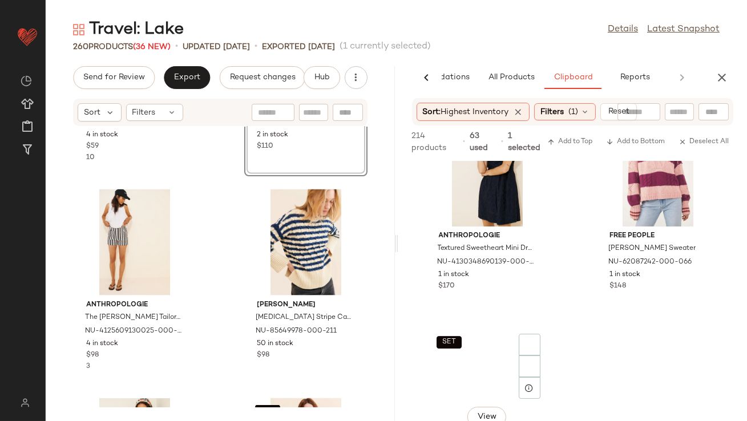
scroll to position [7311, 0]
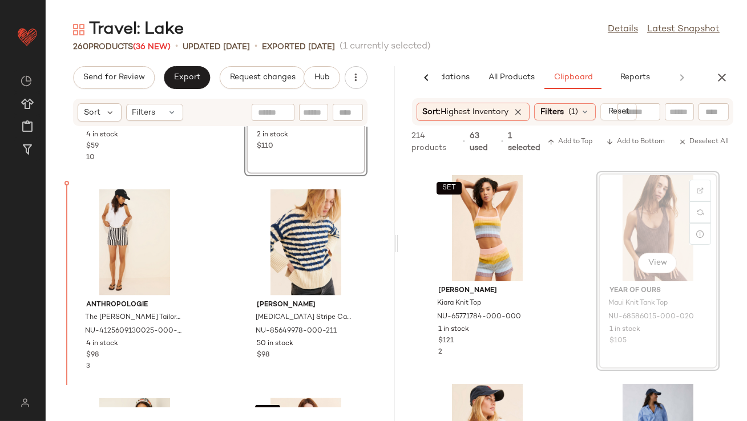
drag, startPoint x: 642, startPoint y: 243, endPoint x: 50, endPoint y: 321, distance: 596.9
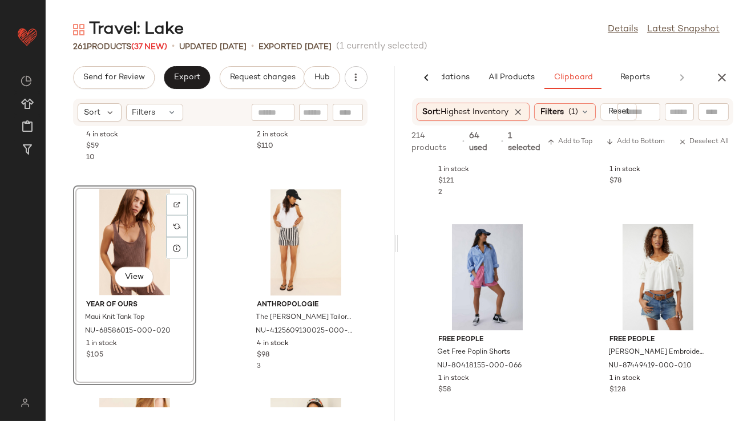
scroll to position [7561, 0]
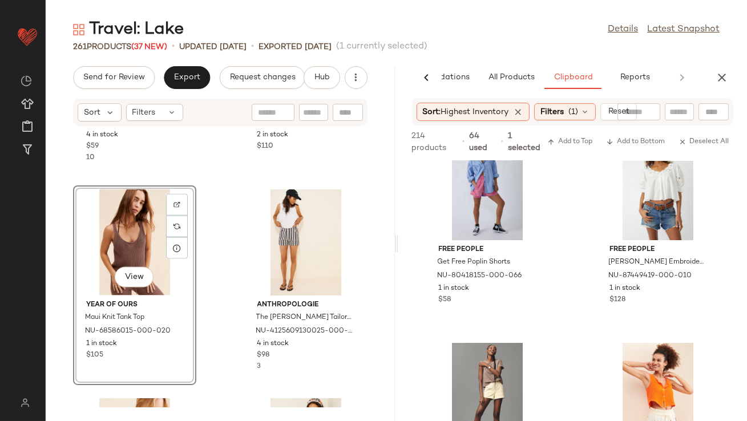
click at [716, 75] on icon "button" at bounding box center [722, 78] width 14 height 14
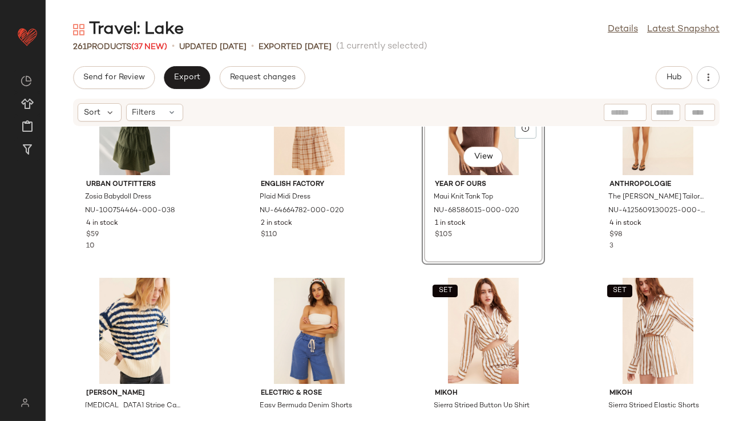
scroll to position [1745, 0]
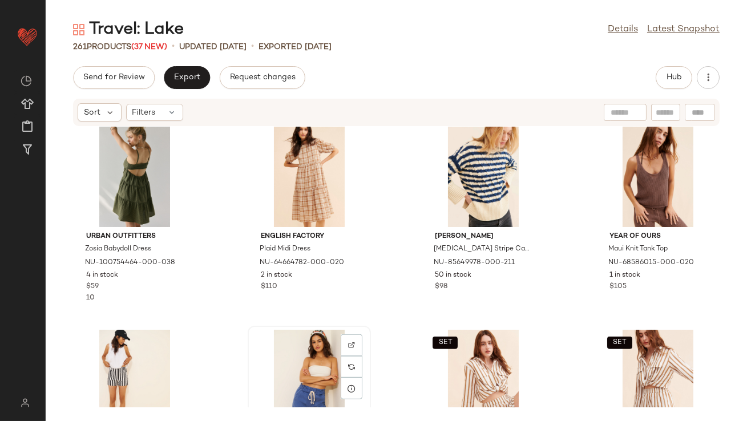
scroll to position [1693, 0]
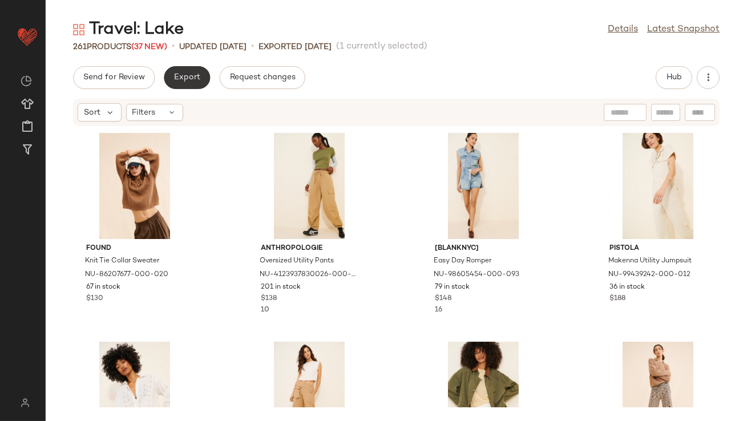
click at [199, 85] on button "Export" at bounding box center [187, 77] width 46 height 23
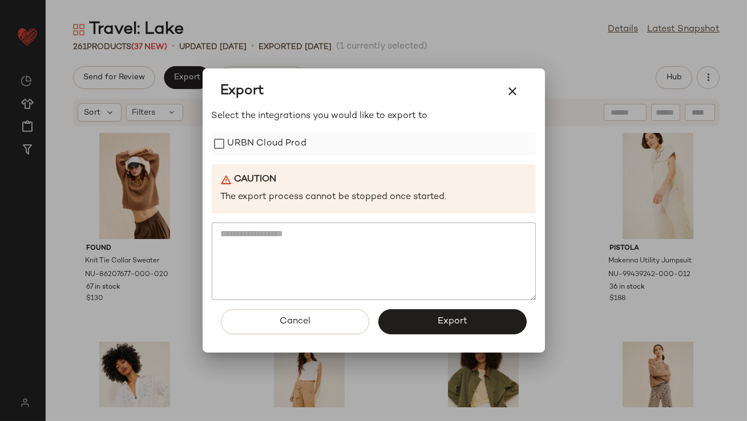
click at [255, 144] on label "URBN Cloud Prod" at bounding box center [267, 143] width 79 height 23
click at [405, 316] on button "Export" at bounding box center [452, 321] width 148 height 25
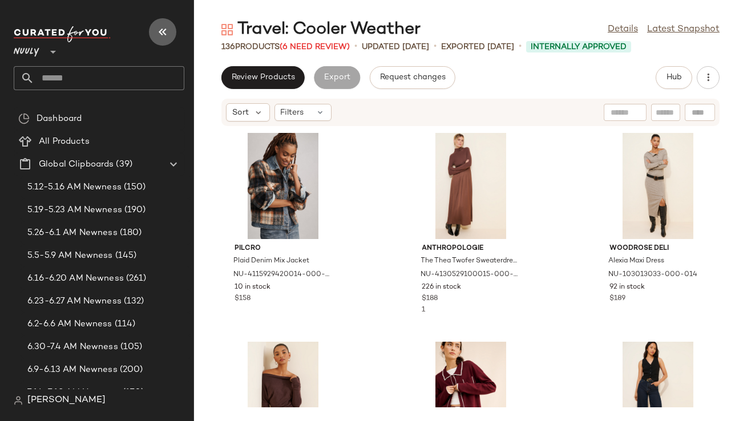
click at [164, 30] on icon "button" at bounding box center [163, 32] width 14 height 14
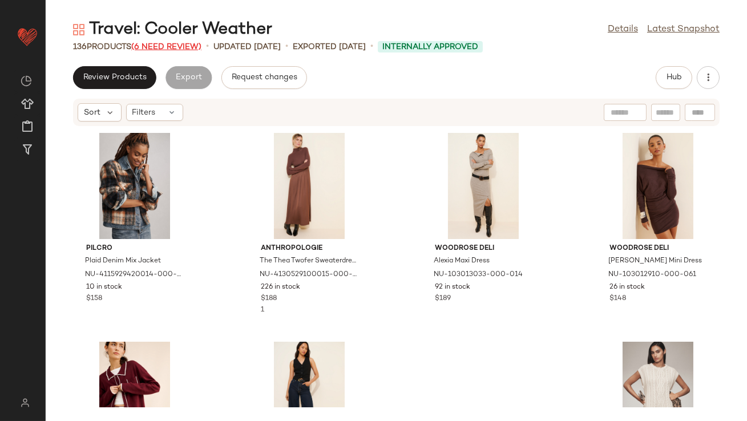
click at [160, 47] on span "(6 Need Review)" at bounding box center [166, 47] width 70 height 9
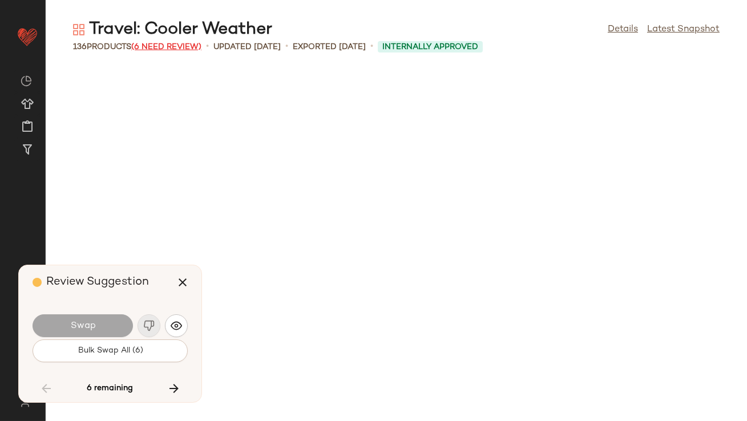
scroll to position [4804, 0]
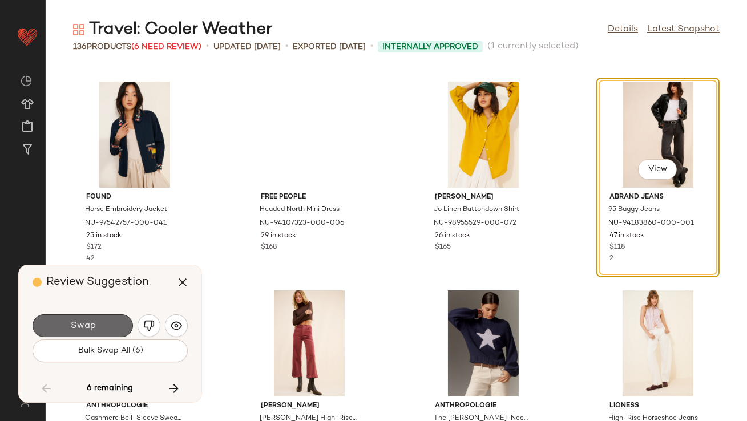
click at [87, 321] on span "Swap" at bounding box center [83, 326] width 26 height 11
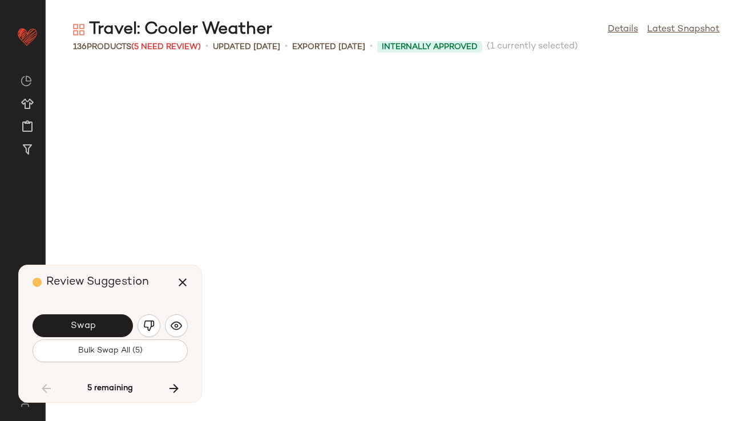
scroll to position [5430, 0]
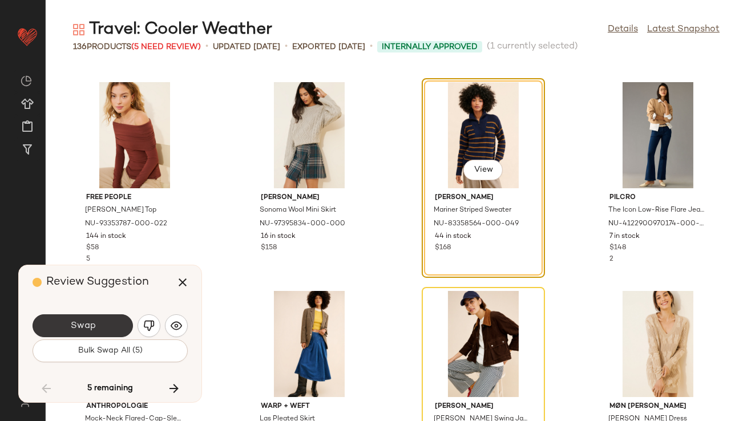
click at [89, 318] on button "Swap" at bounding box center [83, 325] width 100 height 23
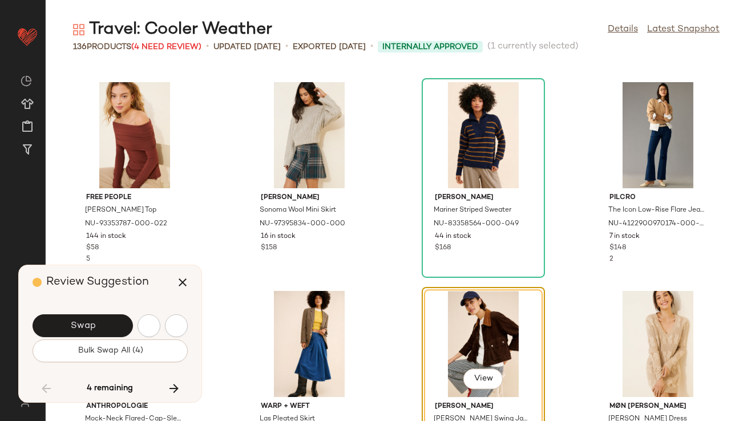
scroll to position [5638, 0]
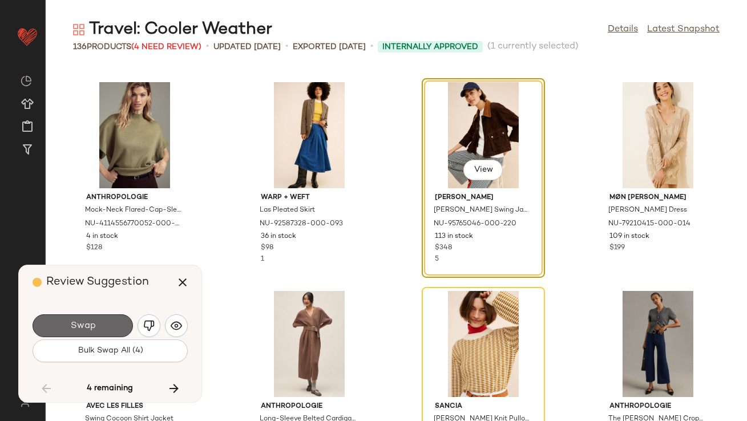
click at [93, 324] on span "Swap" at bounding box center [83, 326] width 26 height 11
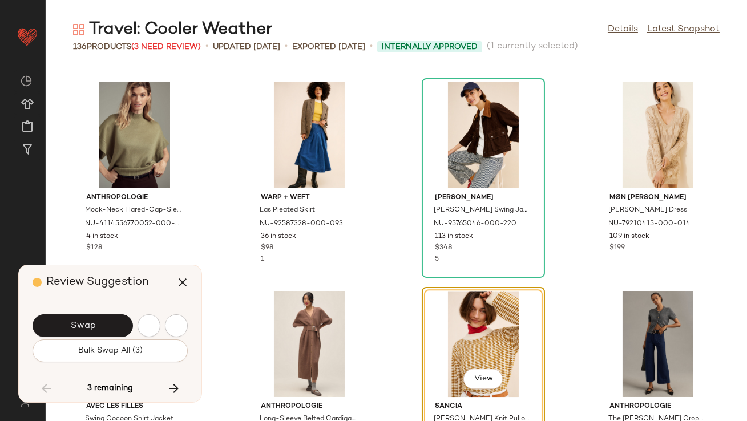
scroll to position [5848, 0]
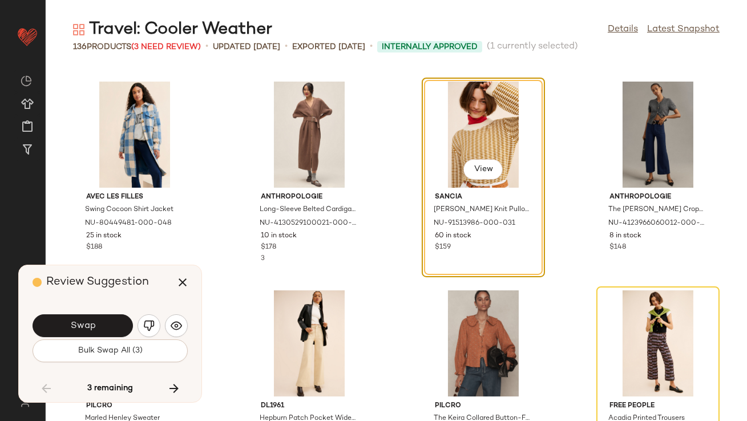
click at [93, 324] on span "Swap" at bounding box center [83, 326] width 26 height 11
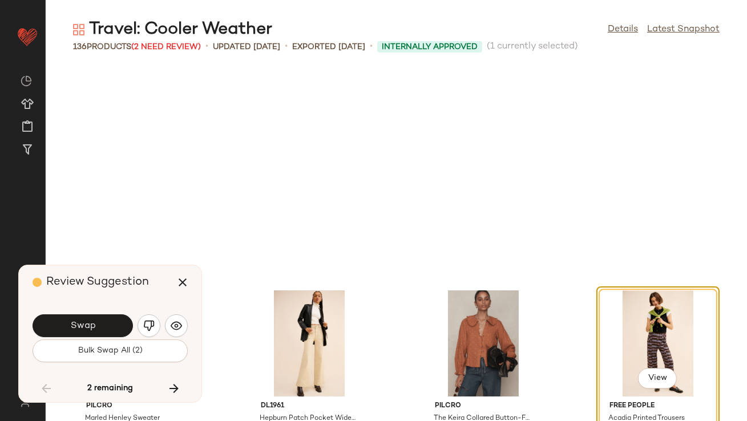
scroll to position [6057, 0]
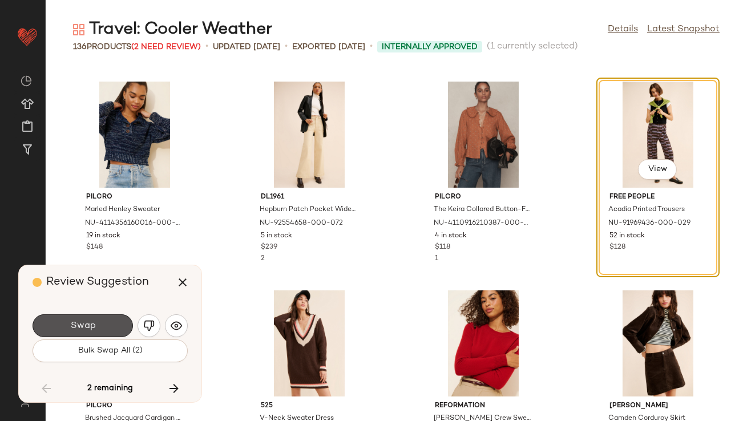
click at [93, 324] on span "Swap" at bounding box center [83, 326] width 26 height 11
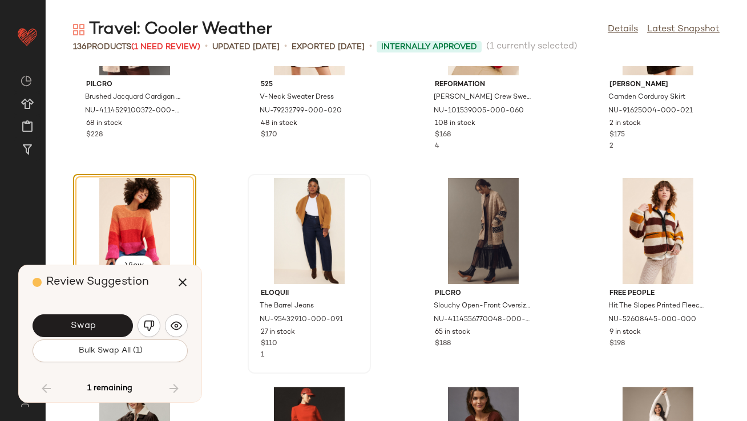
scroll to position [6447, 0]
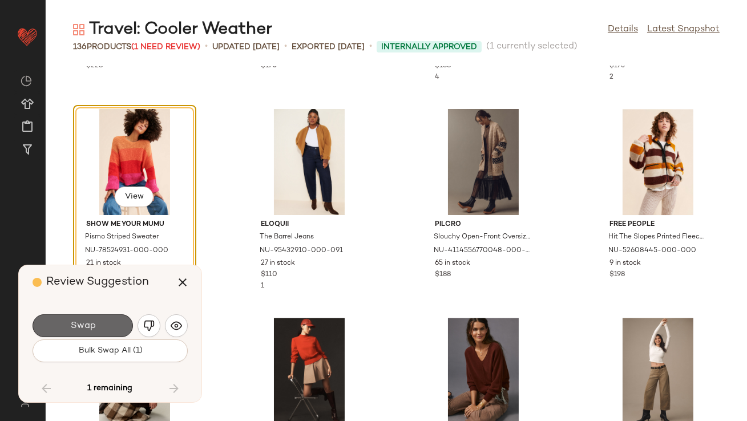
click at [70, 318] on button "Swap" at bounding box center [83, 325] width 100 height 23
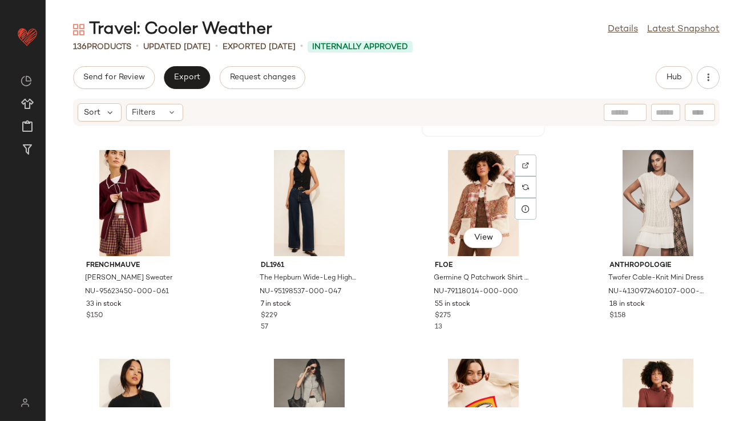
scroll to position [184, 0]
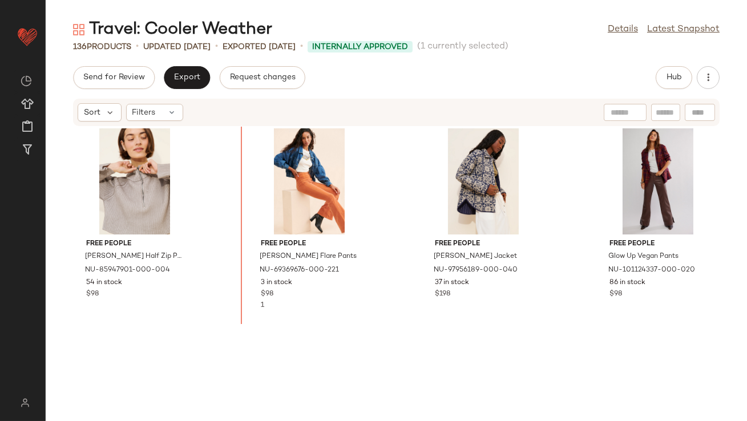
scroll to position [899, 0]
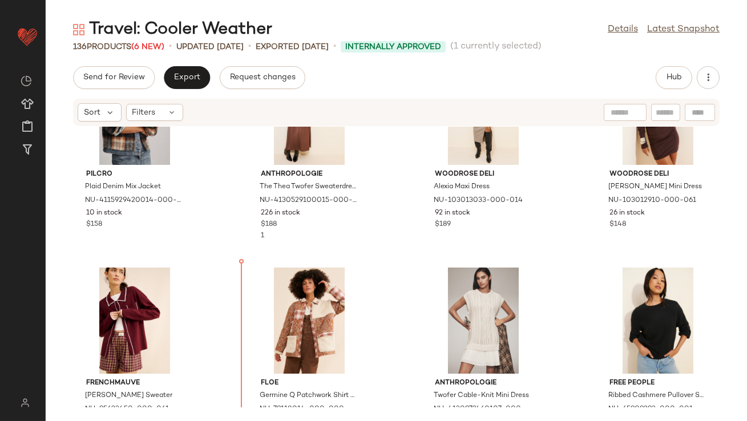
scroll to position [142, 0]
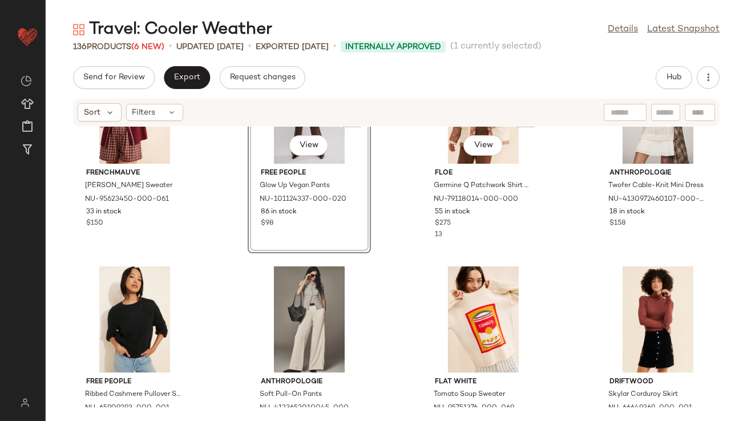
scroll to position [431, 0]
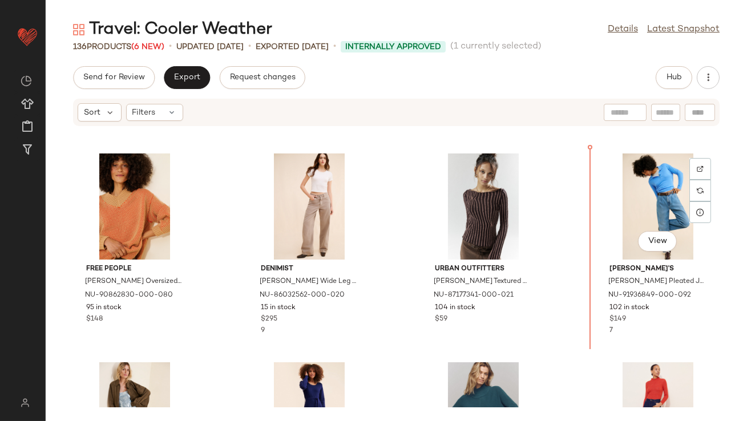
scroll to position [2064, 0]
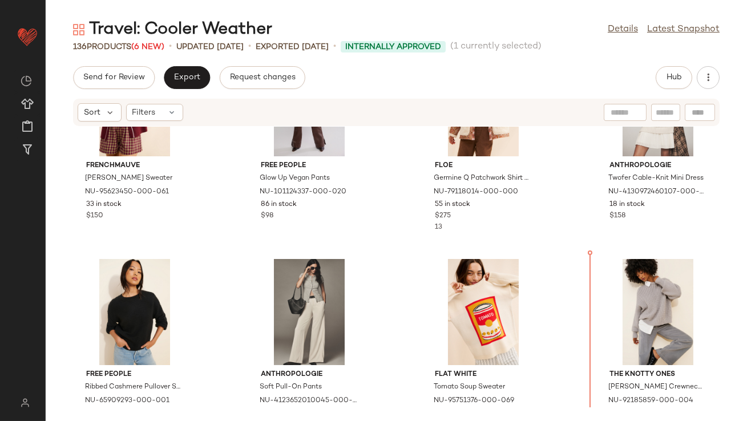
scroll to position [387, 0]
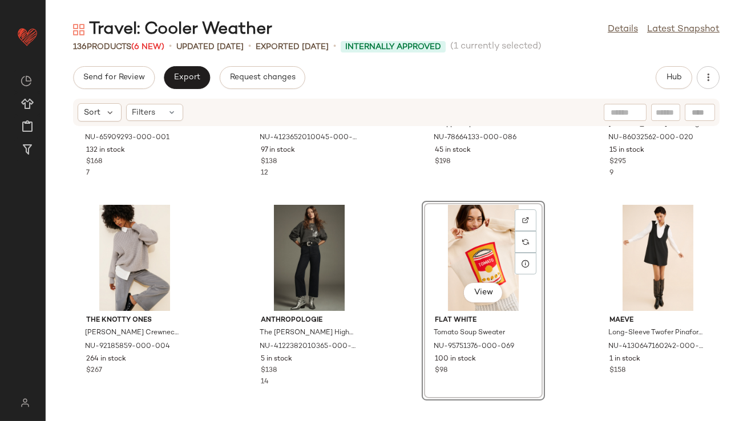
scroll to position [589, 0]
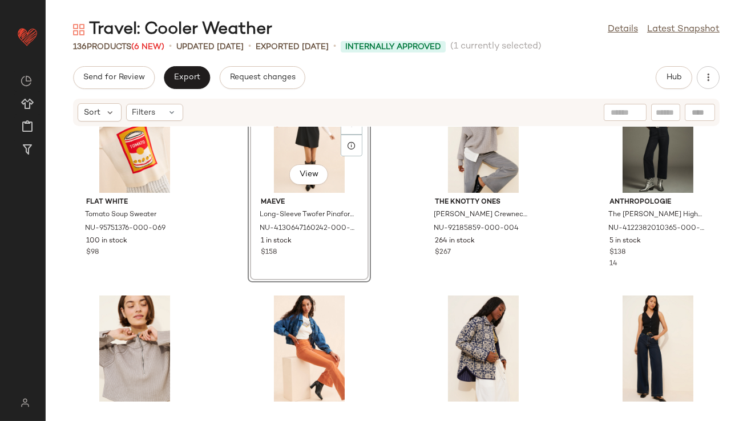
scroll to position [683, 0]
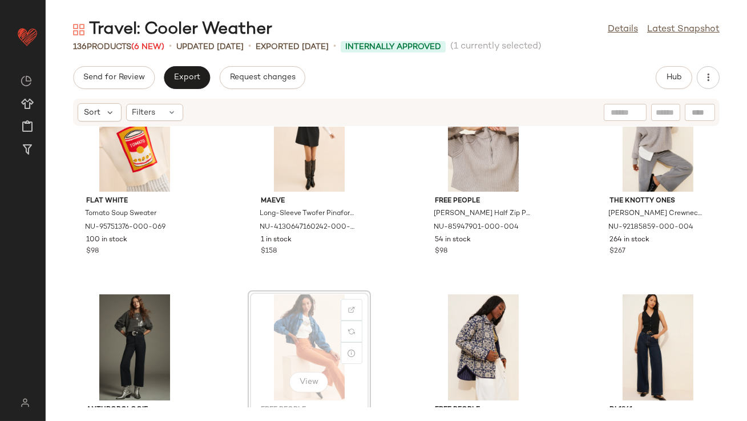
scroll to position [685, 0]
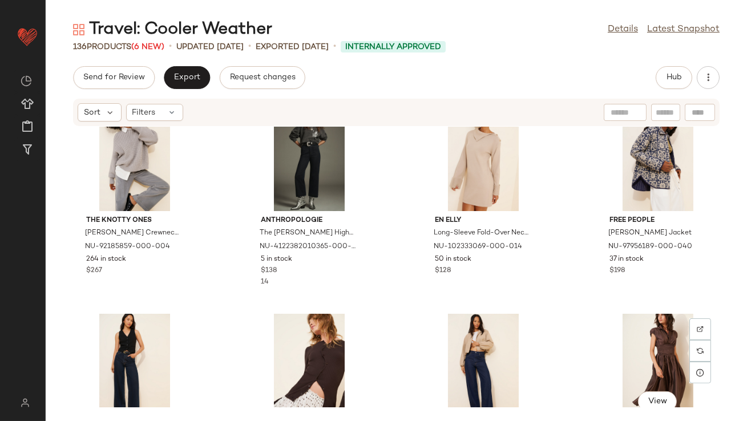
drag, startPoint x: 629, startPoint y: 313, endPoint x: 629, endPoint y: 306, distance: 7.4
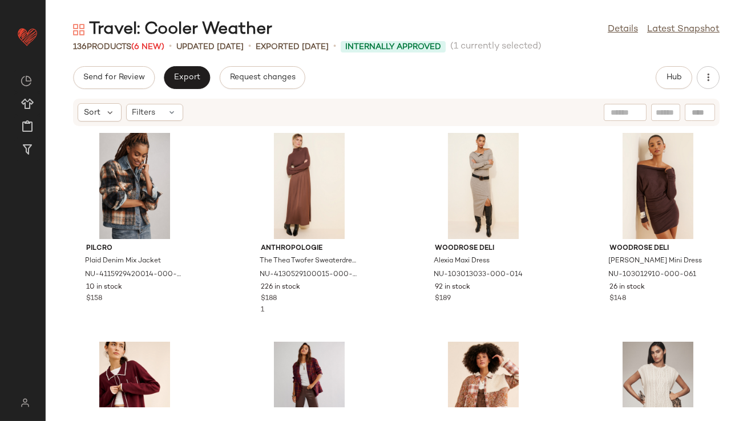
click at [674, 65] on div "Travel: Cooler Weather Details Latest Snapshot 136 Products (6 New) • updated A…" at bounding box center [396, 219] width 701 height 403
click at [672, 74] on span "Hub" at bounding box center [674, 77] width 16 height 9
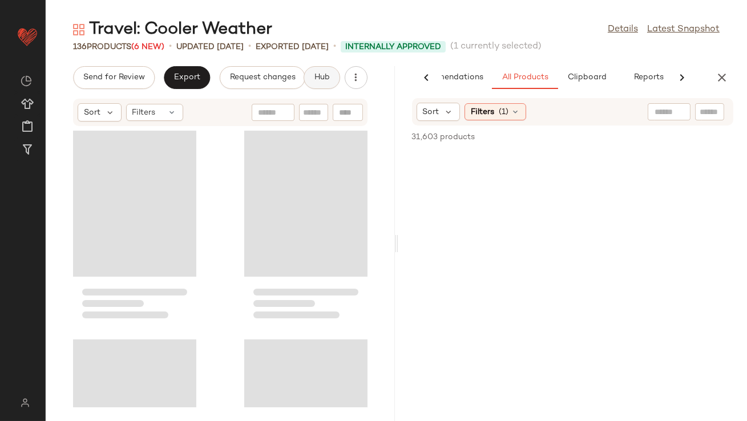
scroll to position [0, 64]
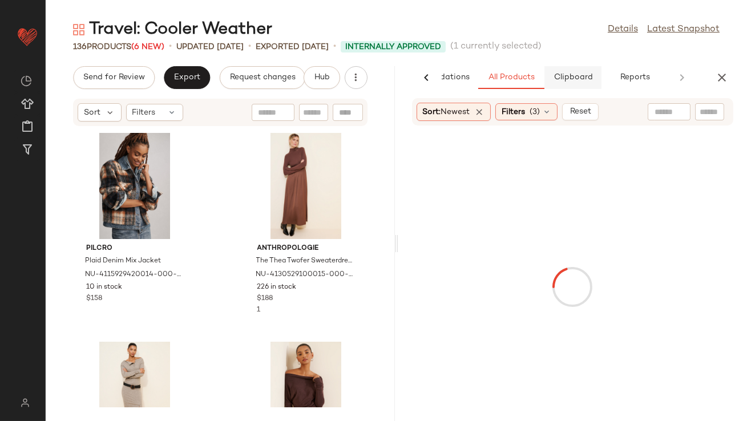
click at [589, 78] on span "Clipboard" at bounding box center [572, 77] width 39 height 9
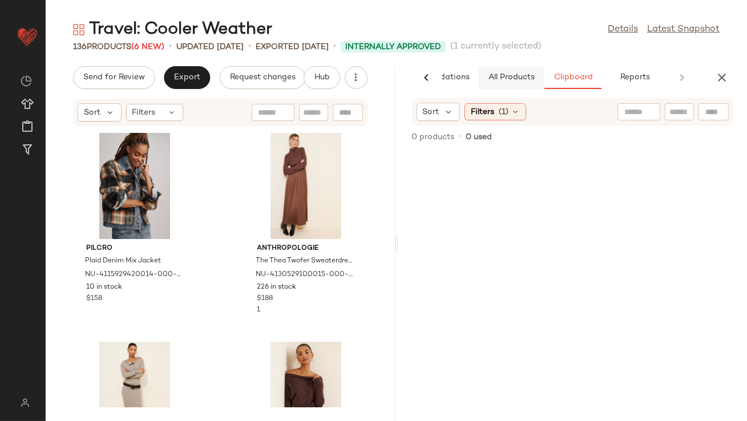
click at [515, 78] on span "All Products" at bounding box center [510, 77] width 47 height 9
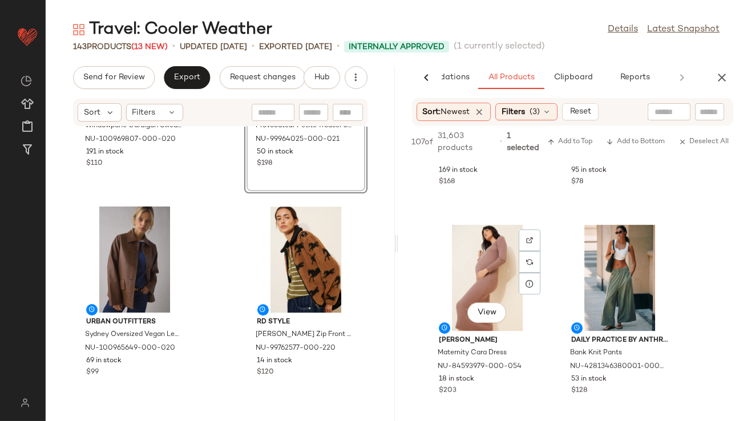
scroll to position [7042, 0]
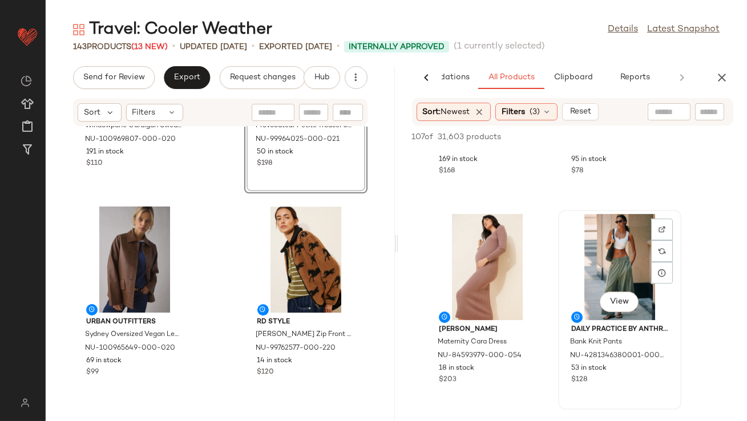
click at [602, 275] on div "View" at bounding box center [619, 267] width 115 height 106
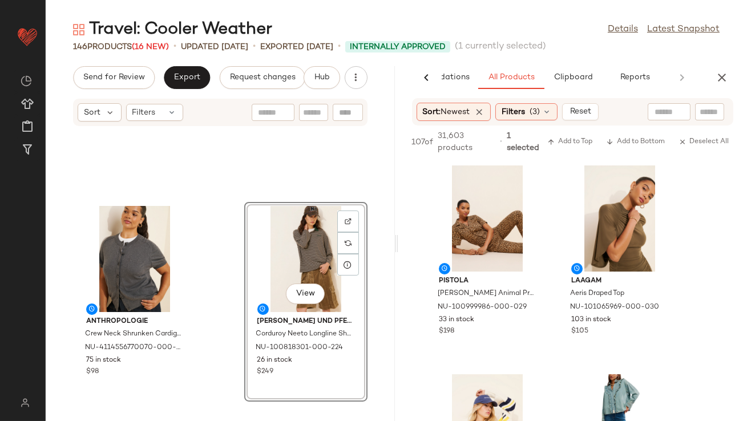
scroll to position [6607, 0]
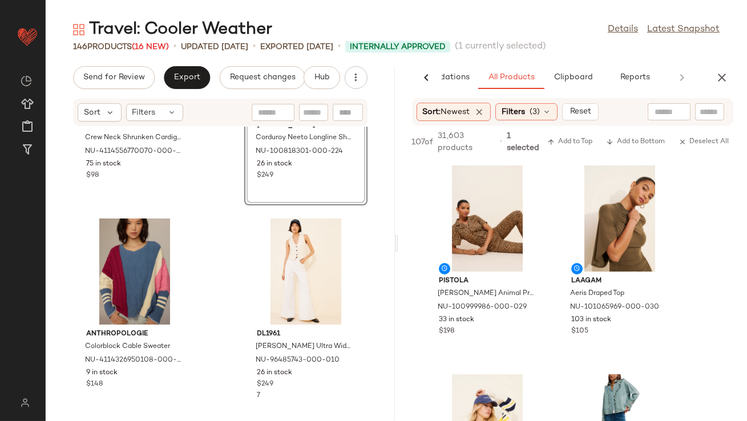
click at [718, 88] on div "AI Recommendations All Products Clipboard Reports" at bounding box center [572, 77] width 349 height 23
click at [721, 80] on icon "button" at bounding box center [722, 78] width 14 height 14
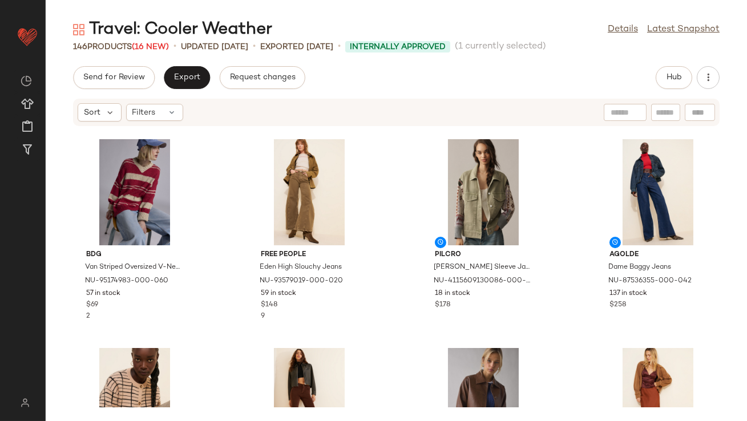
scroll to position [2714, 0]
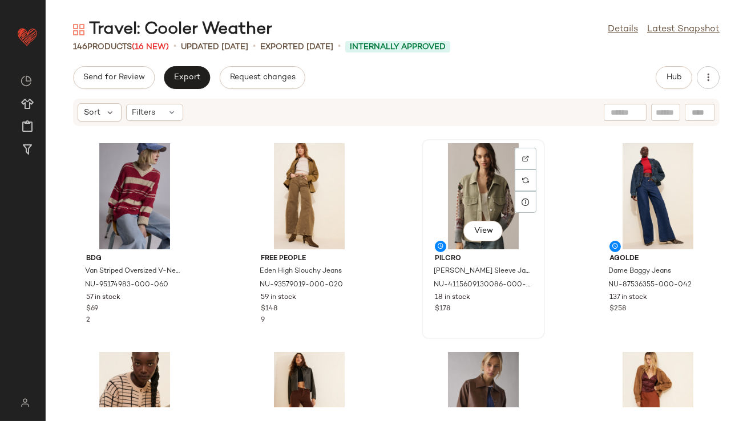
click at [478, 203] on div "View" at bounding box center [483, 196] width 115 height 106
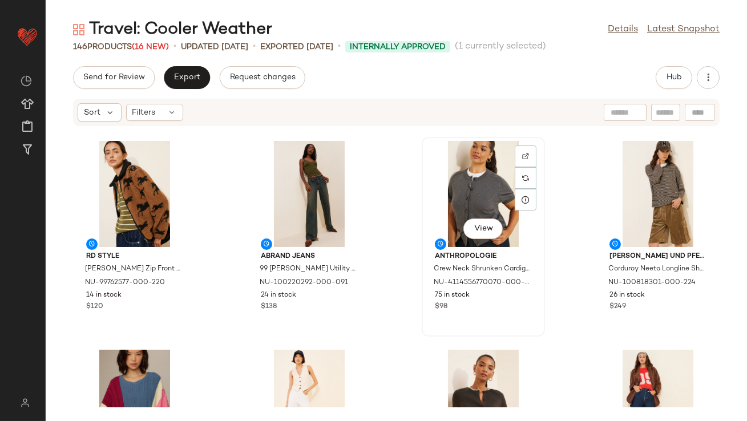
scroll to position [3072, 0]
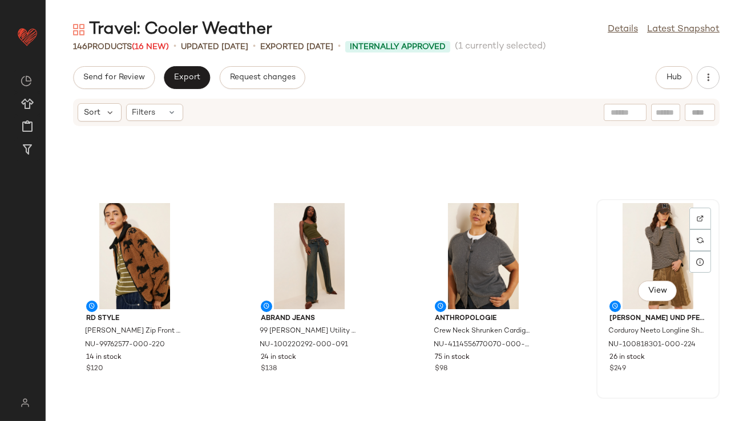
click at [634, 246] on div "View" at bounding box center [657, 256] width 115 height 106
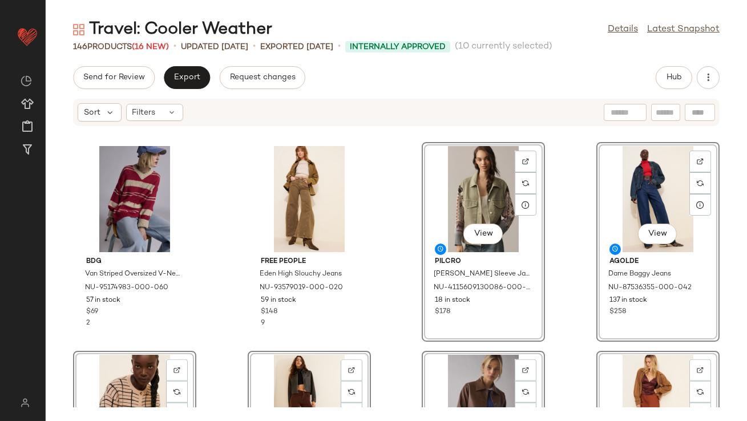
scroll to position [2690, 0]
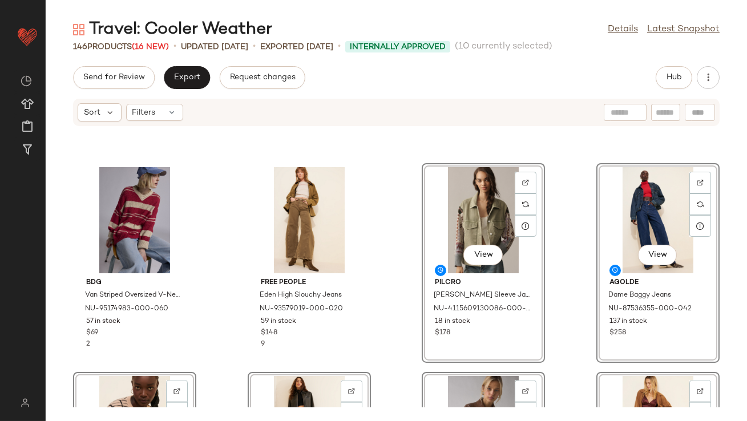
drag, startPoint x: 415, startPoint y: 225, endPoint x: 415, endPoint y: 198, distance: 26.8
click at [415, 198] on div "BDG Van Striped Oversized V-Neck Dad Sweater NU-95174983-000-060 57 in stock $6…" at bounding box center [396, 267] width 701 height 281
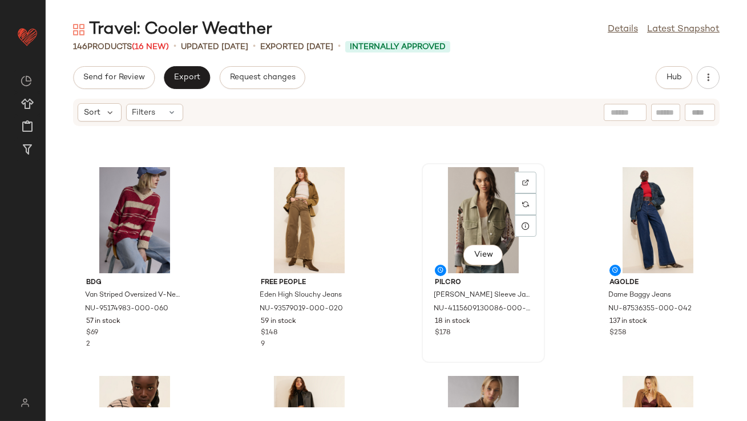
click at [441, 206] on div "View" at bounding box center [483, 220] width 115 height 106
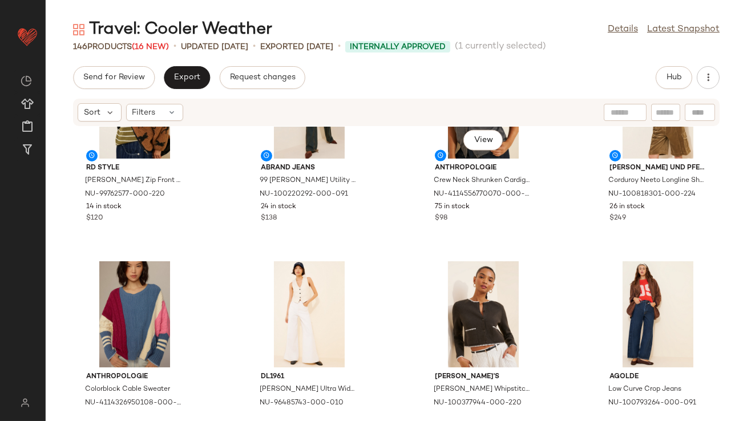
scroll to position [3251, 0]
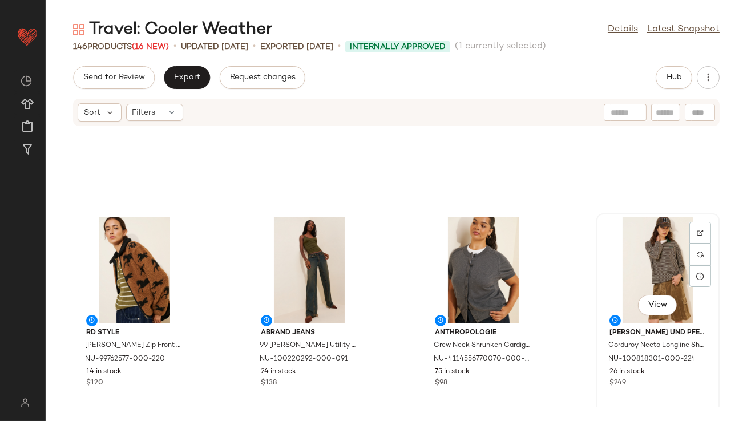
click at [653, 245] on div "View" at bounding box center [657, 270] width 115 height 106
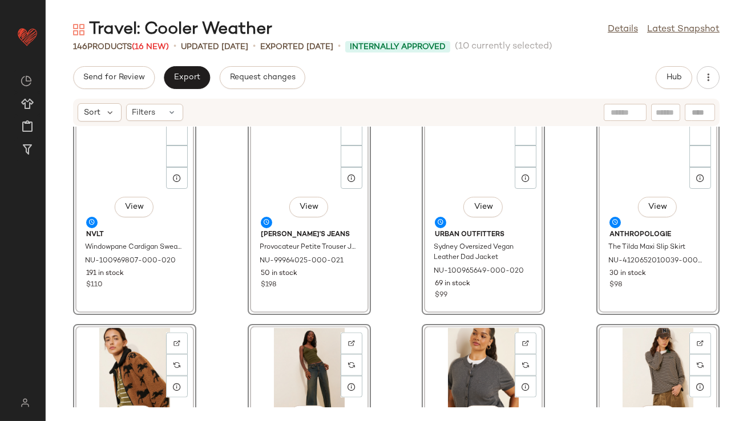
scroll to position [2727, 0]
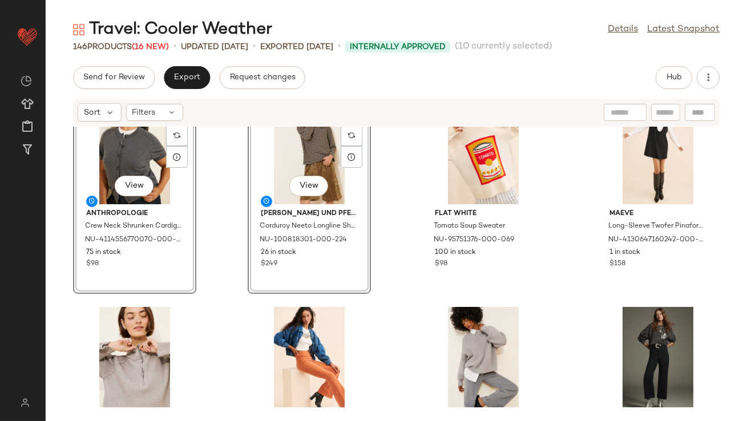
click at [223, 200] on div "View Anthropologie Crew Neck Shrunken Cardigan NU-4114556770070-000-003 75 in s…" at bounding box center [396, 267] width 701 height 281
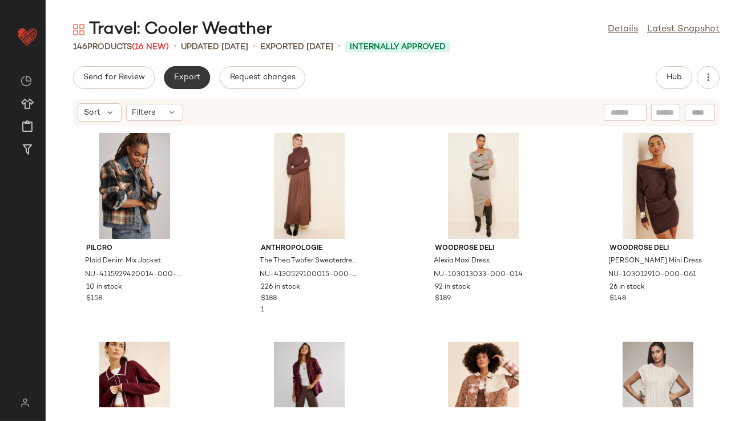
click at [192, 76] on span "Export" at bounding box center [186, 77] width 27 height 9
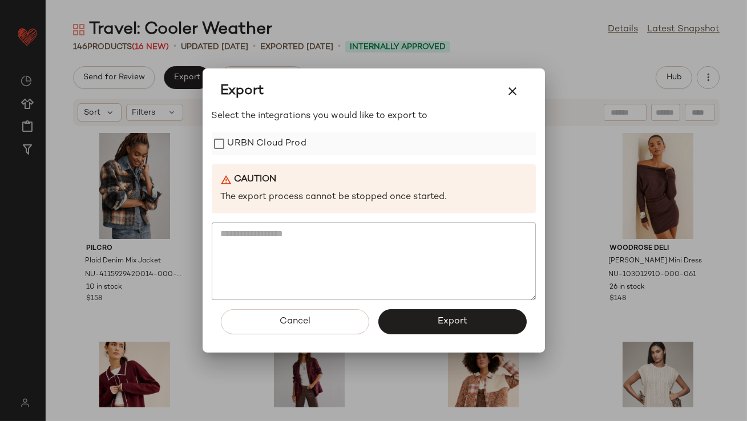
click at [286, 136] on label "URBN Cloud Prod" at bounding box center [267, 143] width 79 height 23
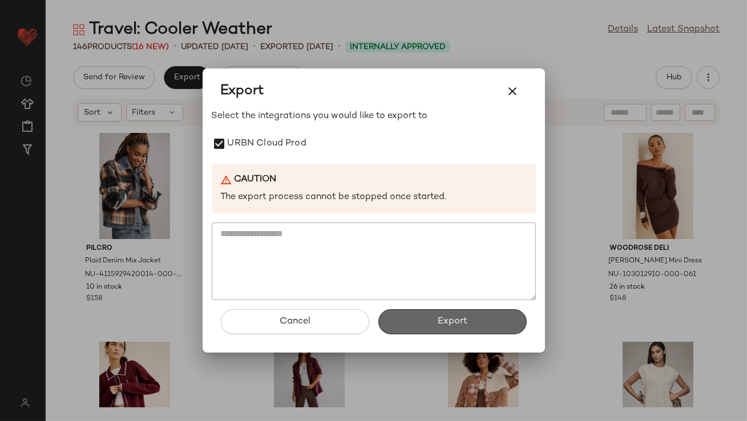
click at [437, 321] on span "Export" at bounding box center [452, 321] width 30 height 11
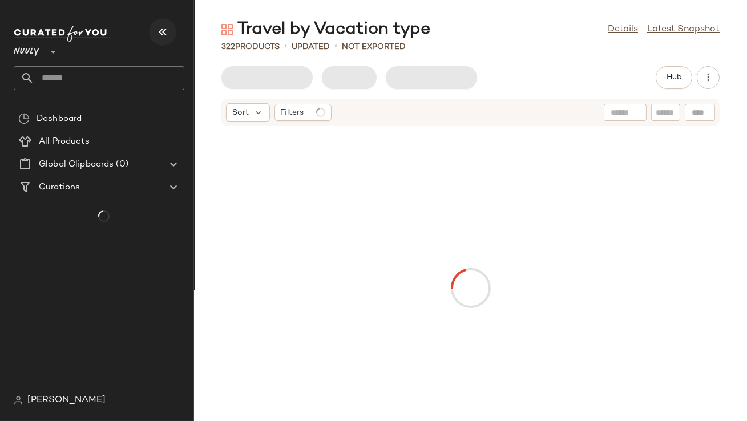
click at [161, 40] on button "button" at bounding box center [162, 31] width 27 height 27
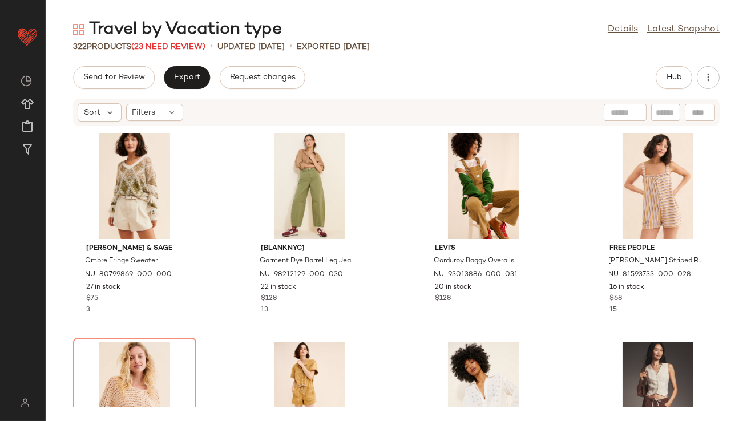
click at [162, 47] on span "(23 Need Review)" at bounding box center [168, 47] width 74 height 9
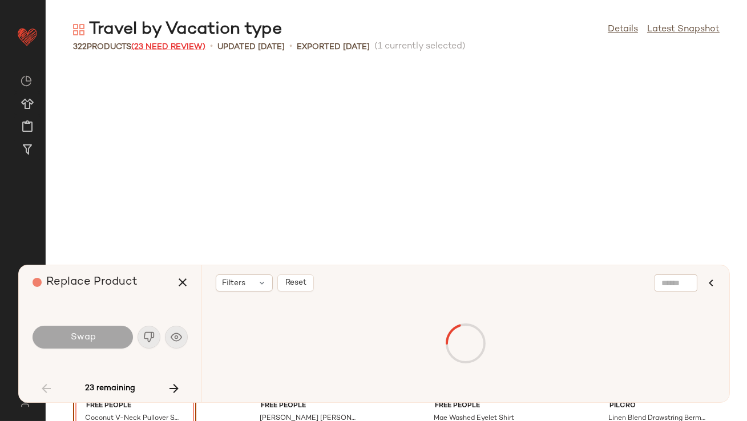
scroll to position [217, 0]
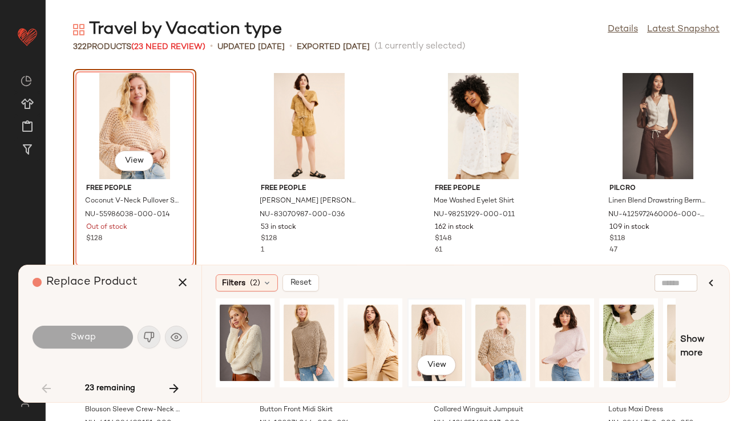
click at [447, 336] on div "View" at bounding box center [436, 342] width 51 height 81
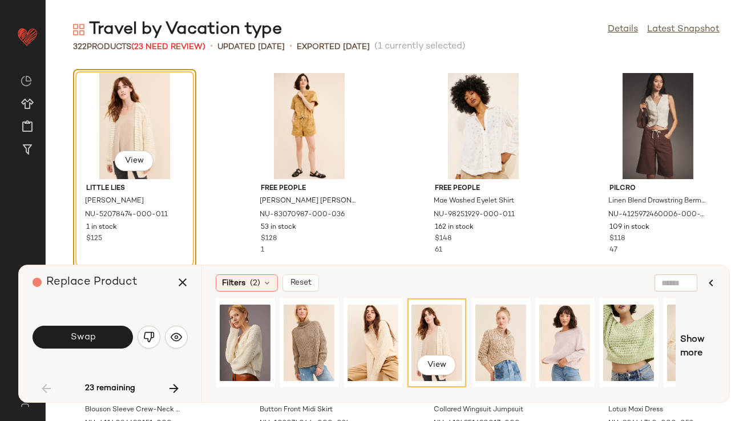
click at [73, 334] on span "Swap" at bounding box center [83, 337] width 26 height 11
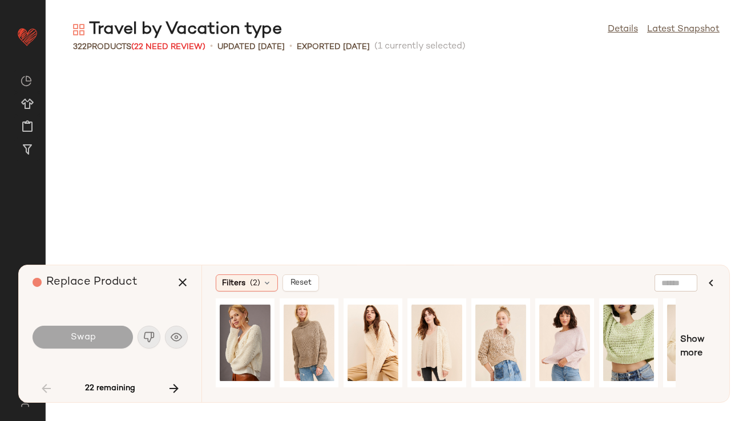
scroll to position [2089, 0]
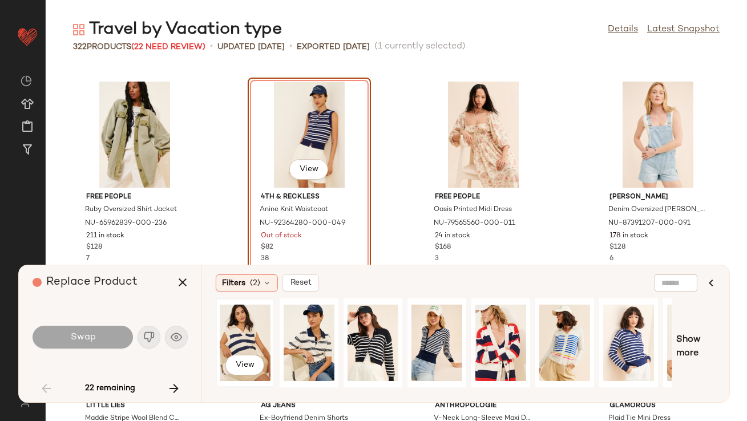
click at [247, 342] on div "View" at bounding box center [245, 342] width 51 height 81
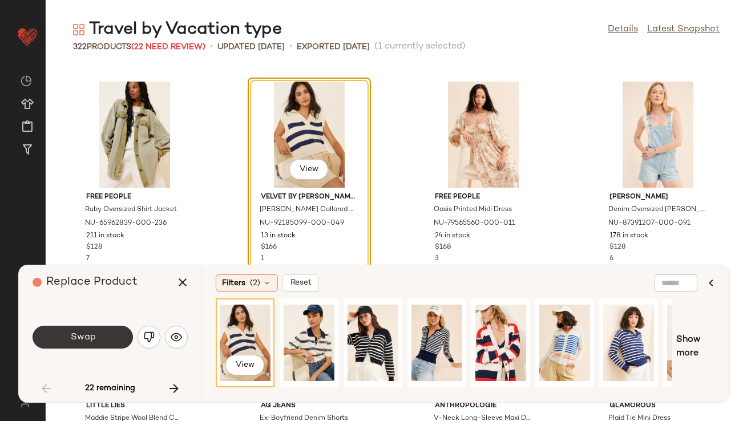
click at [102, 340] on button "Swap" at bounding box center [83, 337] width 100 height 23
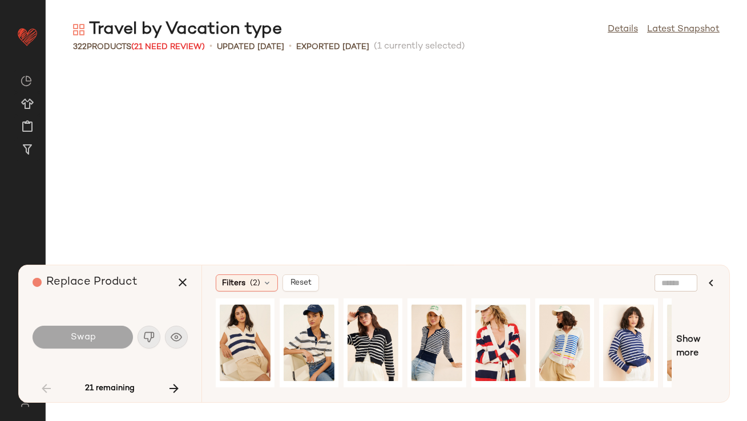
scroll to position [2506, 0]
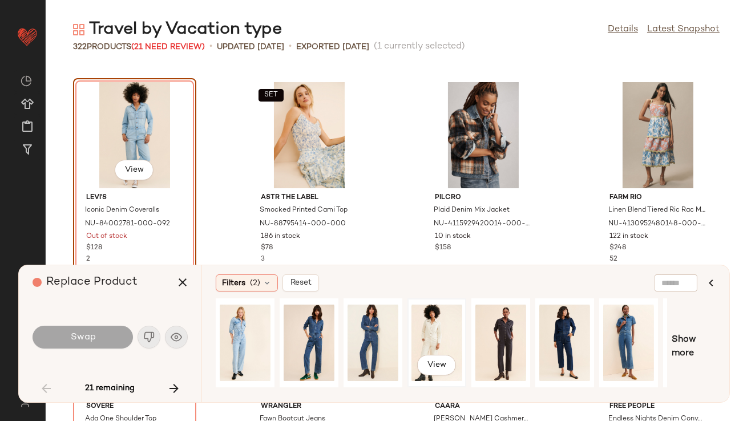
click at [430, 329] on div "View" at bounding box center [436, 342] width 51 height 81
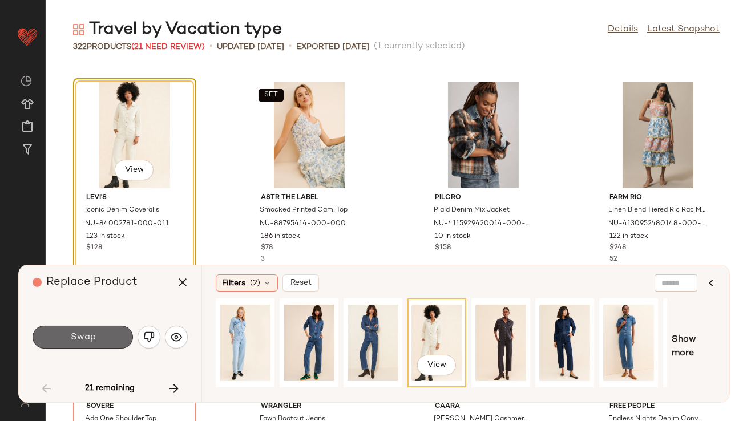
click at [75, 336] on span "Swap" at bounding box center [83, 337] width 26 height 11
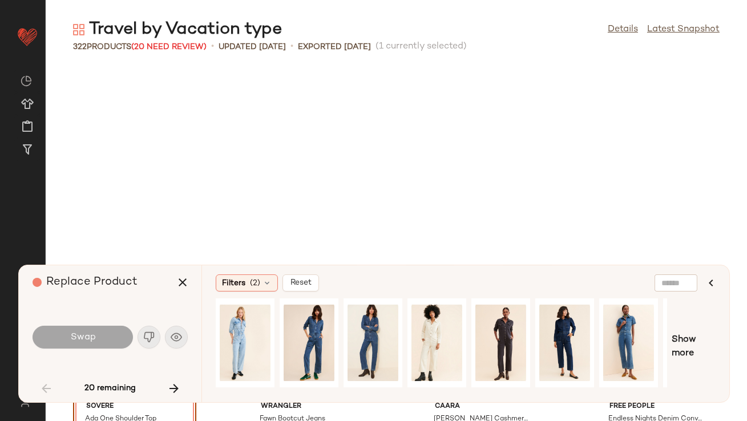
scroll to position [2715, 0]
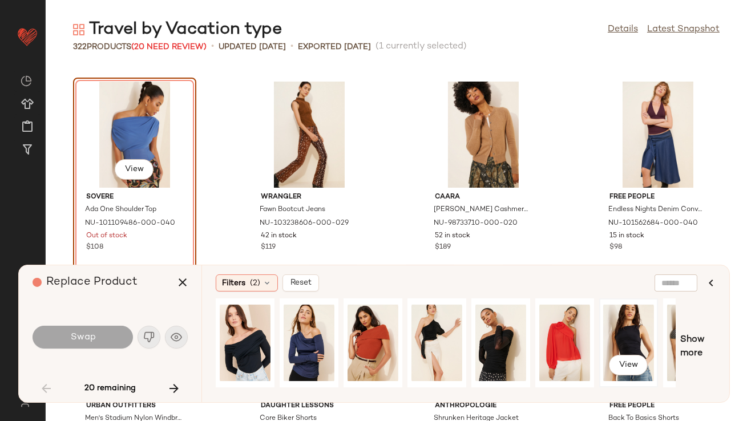
click at [613, 336] on div "View" at bounding box center [628, 342] width 51 height 81
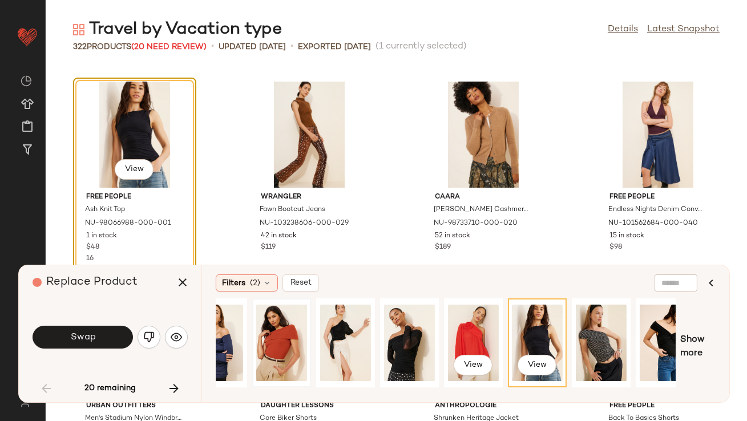
scroll to position [0, 0]
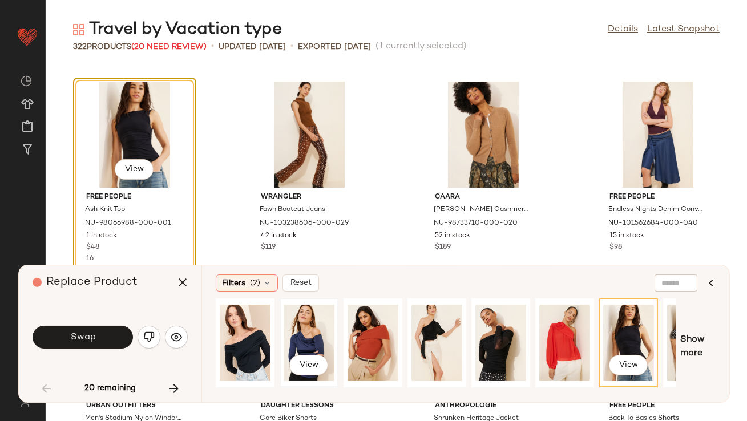
click at [314, 333] on div "View" at bounding box center [309, 342] width 51 height 81
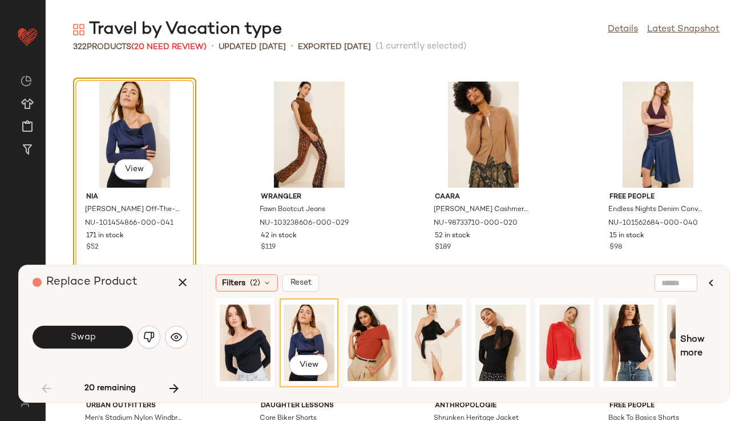
click at [104, 345] on button "Swap" at bounding box center [83, 337] width 100 height 23
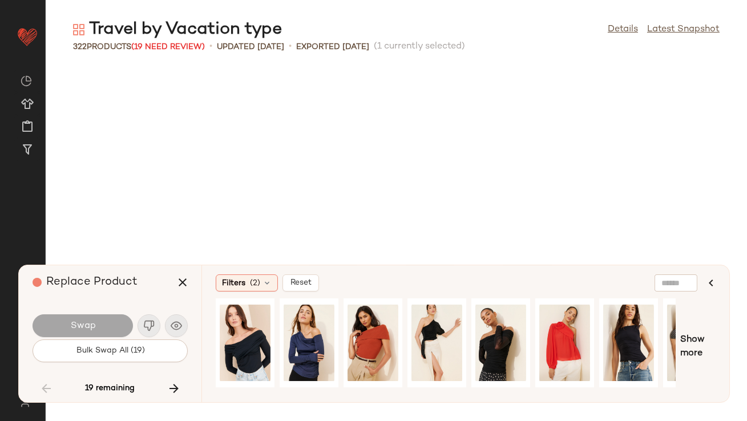
scroll to position [3968, 0]
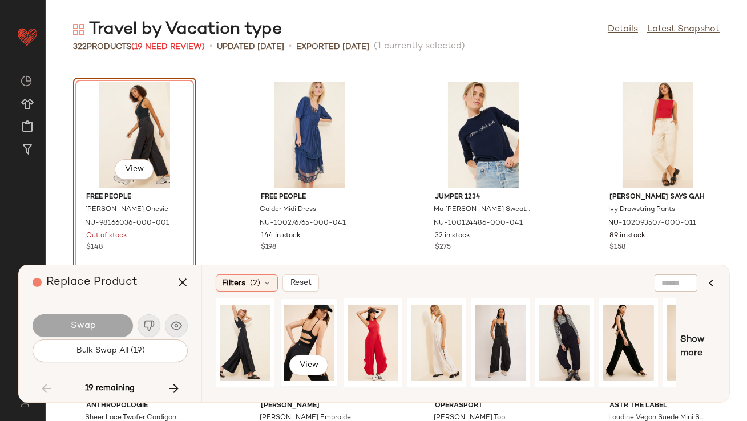
click at [325, 330] on div "View" at bounding box center [309, 342] width 51 height 81
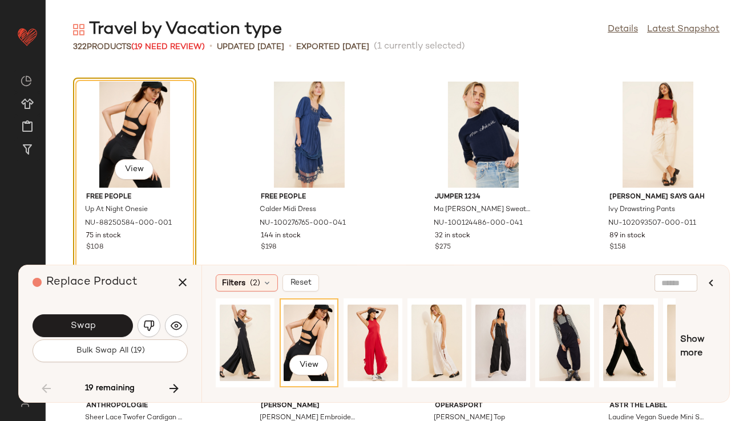
click at [107, 312] on div "Swap" at bounding box center [110, 325] width 155 height 27
click at [107, 314] on button "Swap" at bounding box center [83, 325] width 100 height 23
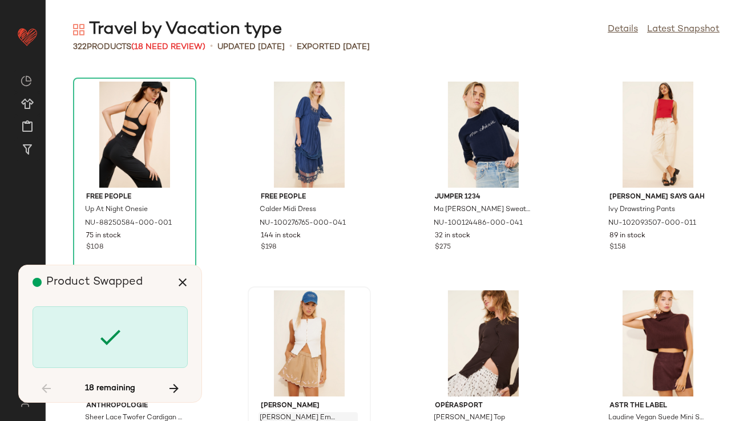
scroll to position [4594, 0]
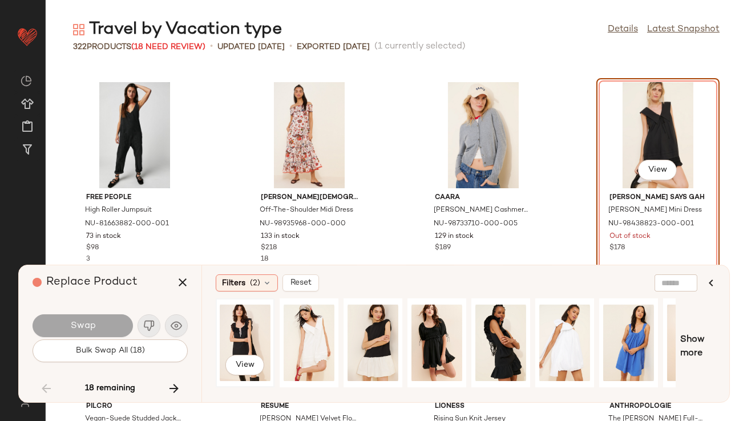
click at [237, 334] on div "View" at bounding box center [245, 342] width 51 height 81
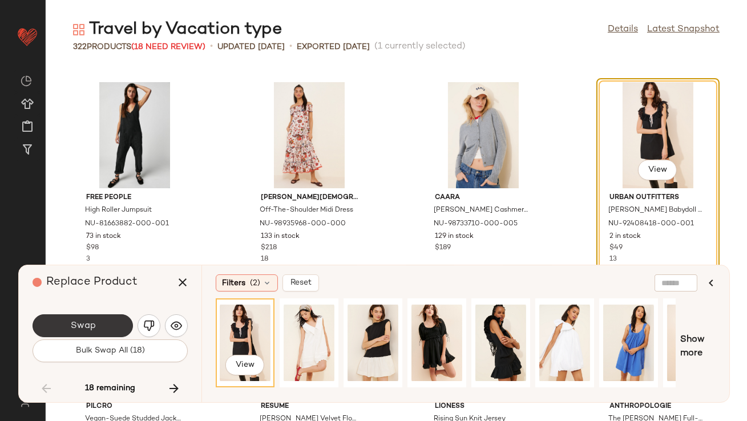
click at [118, 326] on button "Swap" at bounding box center [83, 325] width 100 height 23
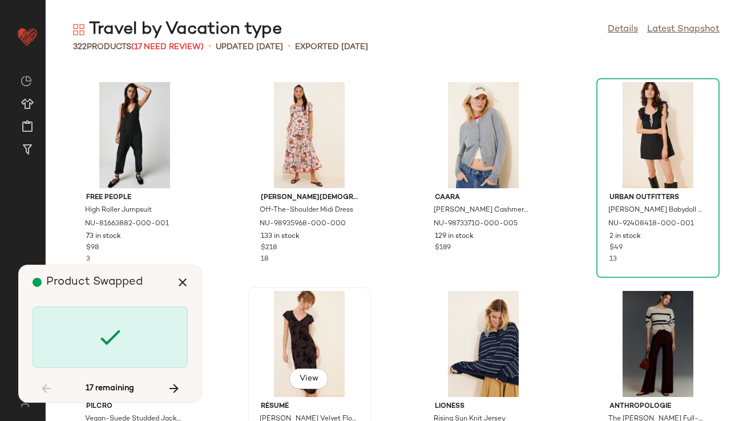
scroll to position [5848, 0]
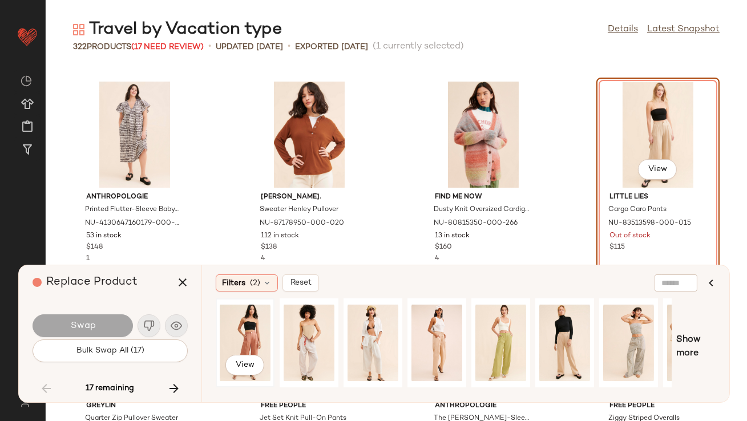
click at [265, 328] on div "View" at bounding box center [245, 342] width 51 height 81
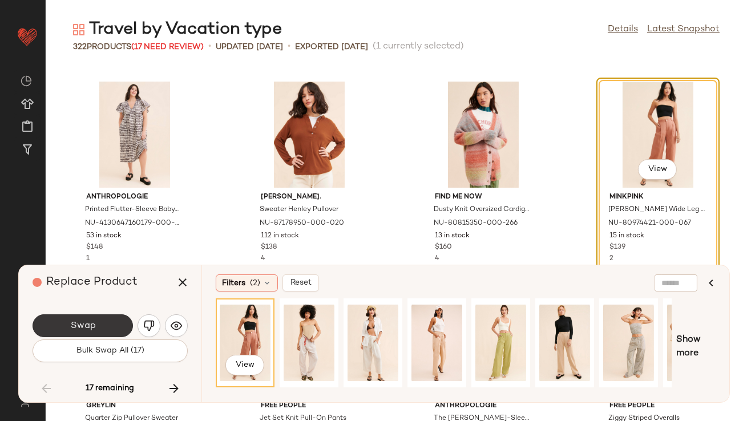
click at [115, 334] on button "Swap" at bounding box center [83, 325] width 100 height 23
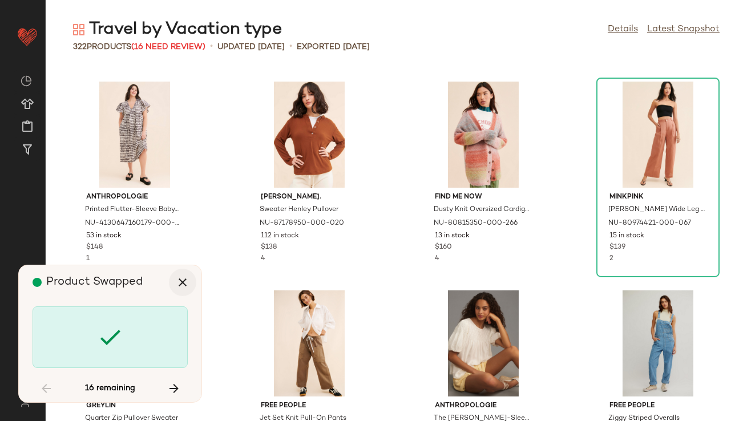
scroll to position [6474, 0]
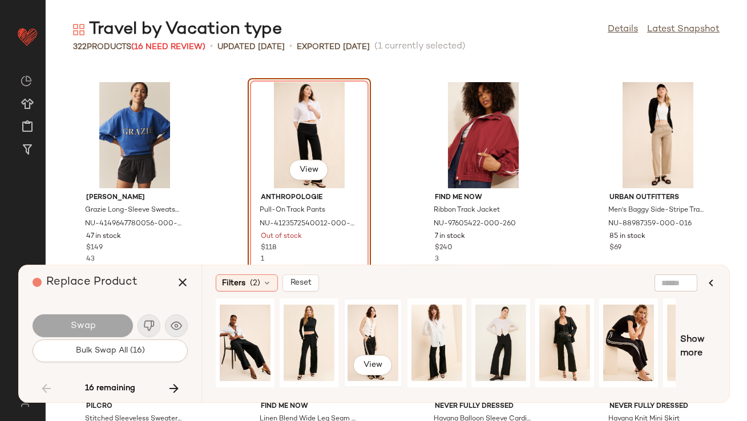
click at [385, 331] on div "View" at bounding box center [373, 342] width 51 height 81
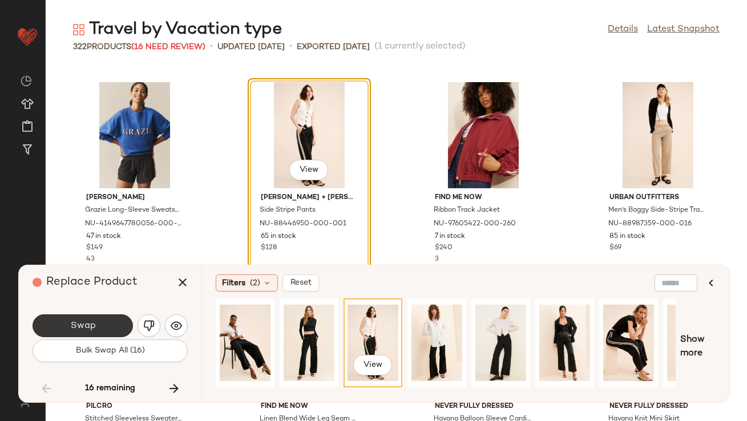
click at [82, 333] on button "Swap" at bounding box center [83, 325] width 100 height 23
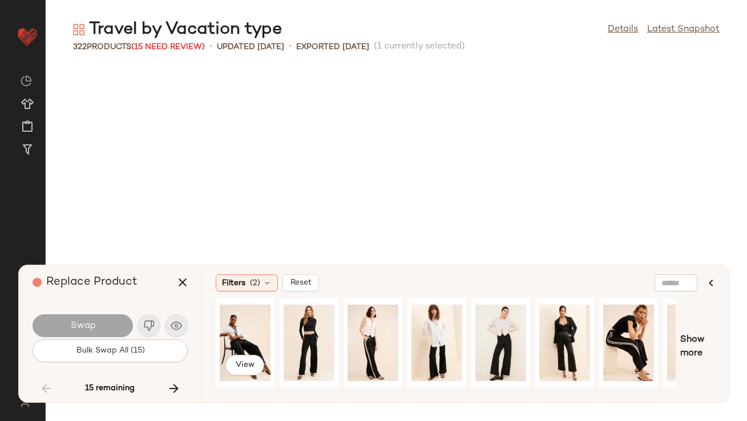
scroll to position [6892, 0]
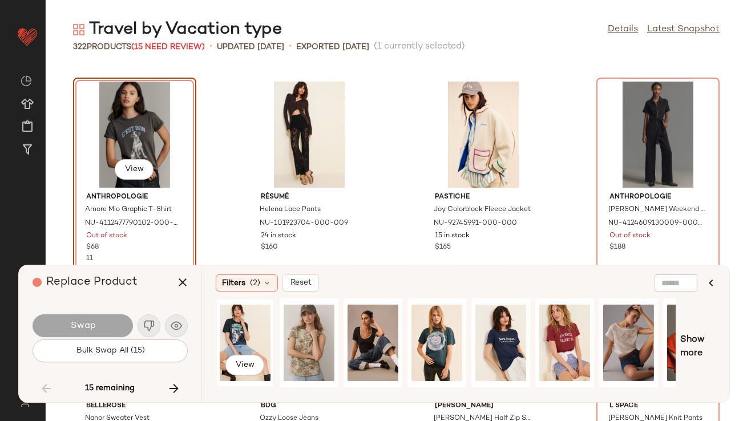
click at [256, 310] on div "View" at bounding box center [245, 342] width 51 height 81
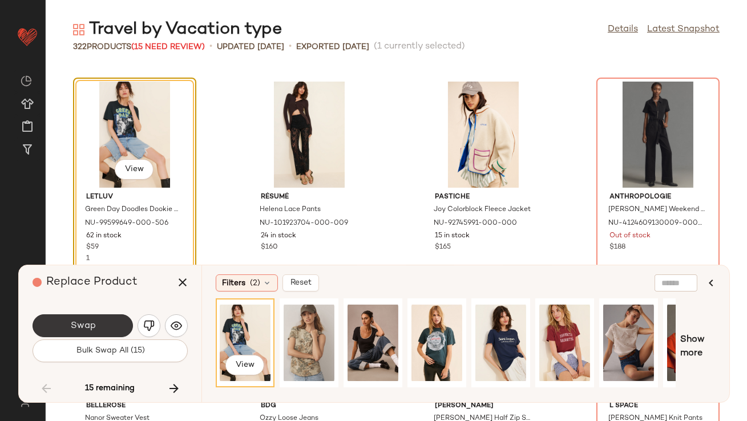
click at [114, 326] on button "Swap" at bounding box center [83, 325] width 100 height 23
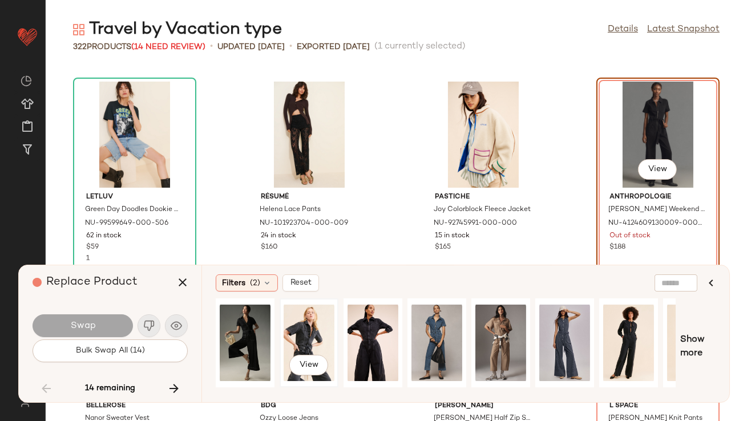
click at [298, 336] on div "View" at bounding box center [309, 342] width 51 height 81
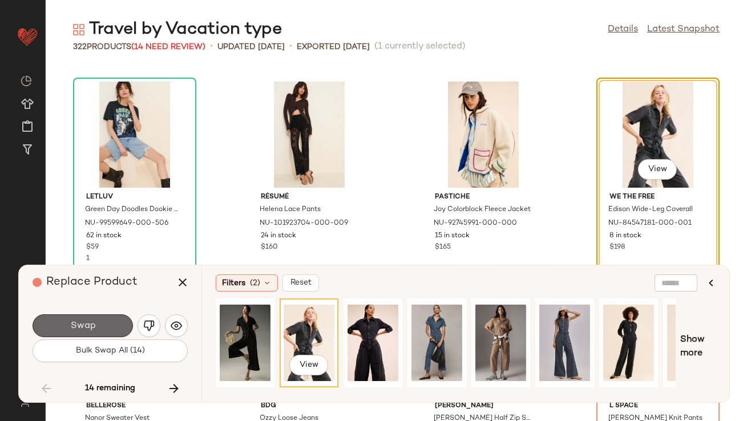
click at [95, 333] on button "Swap" at bounding box center [83, 325] width 100 height 23
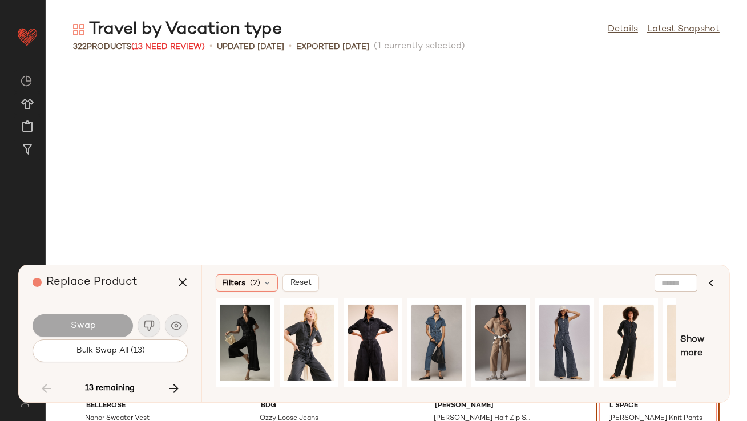
scroll to position [7101, 0]
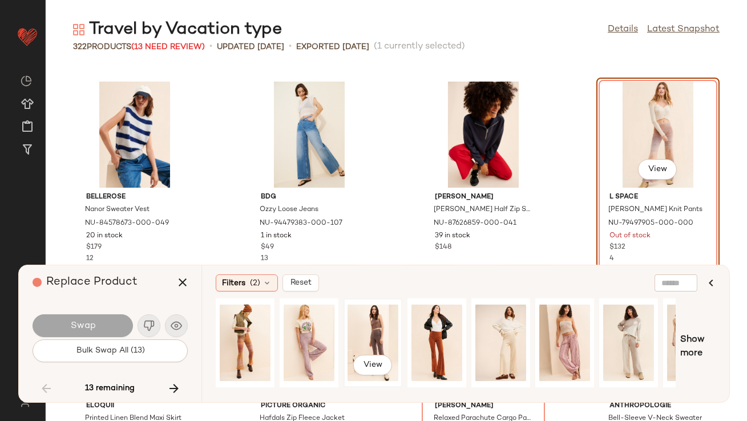
click at [383, 326] on div "View" at bounding box center [373, 342] width 51 height 81
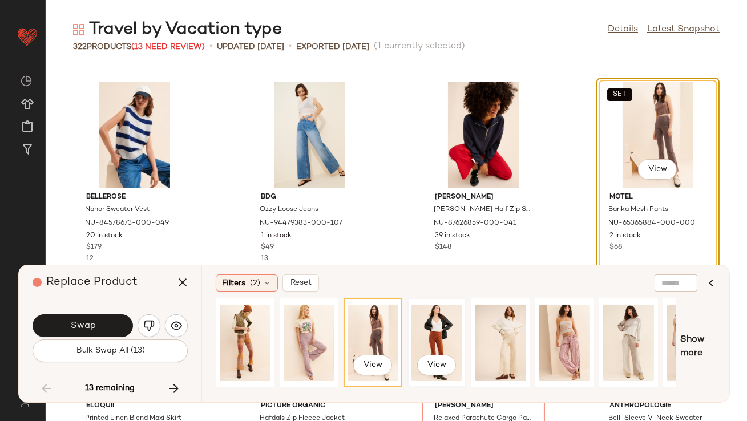
click at [437, 336] on div "View" at bounding box center [436, 342] width 51 height 81
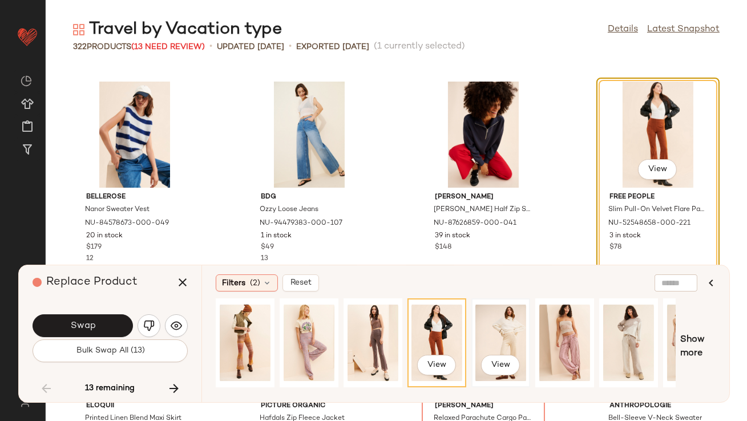
click at [507, 348] on div "View" at bounding box center [500, 342] width 51 height 81
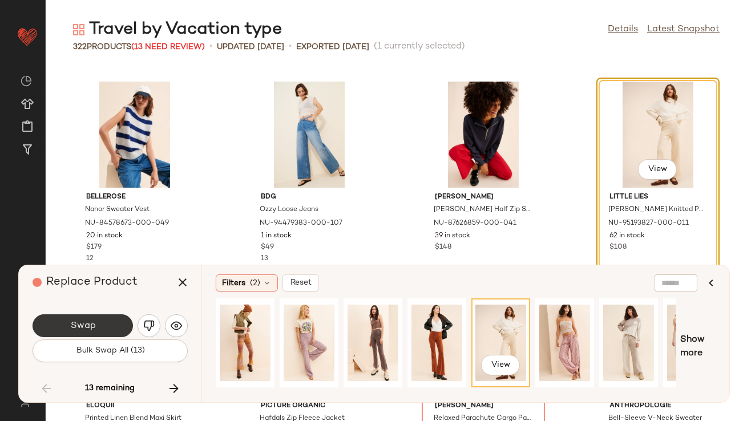
click at [108, 330] on button "Swap" at bounding box center [83, 325] width 100 height 23
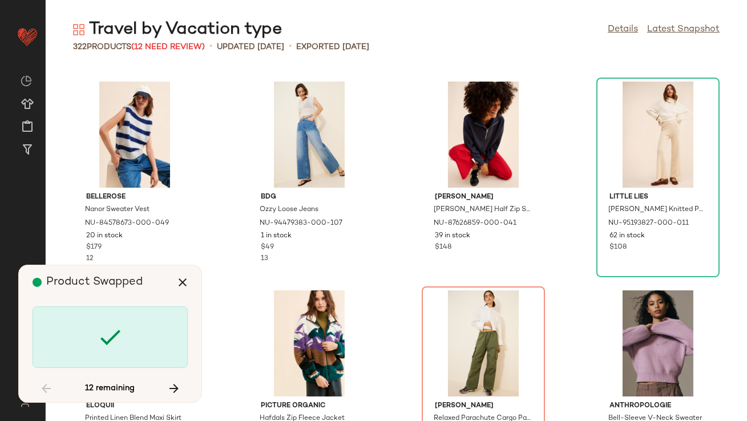
scroll to position [7310, 0]
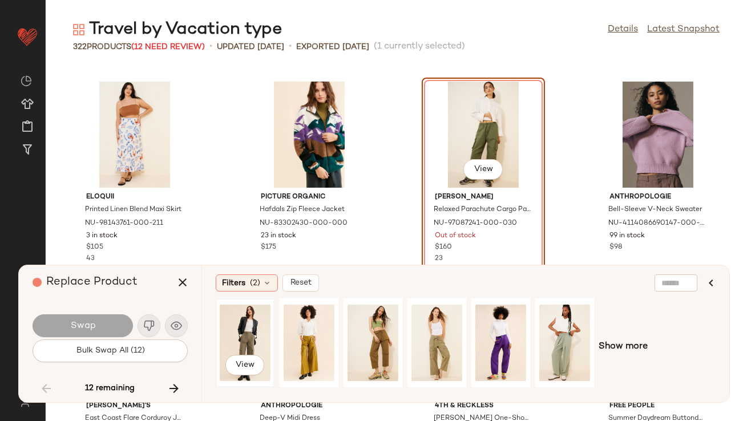
click at [231, 333] on div "View" at bounding box center [245, 342] width 51 height 81
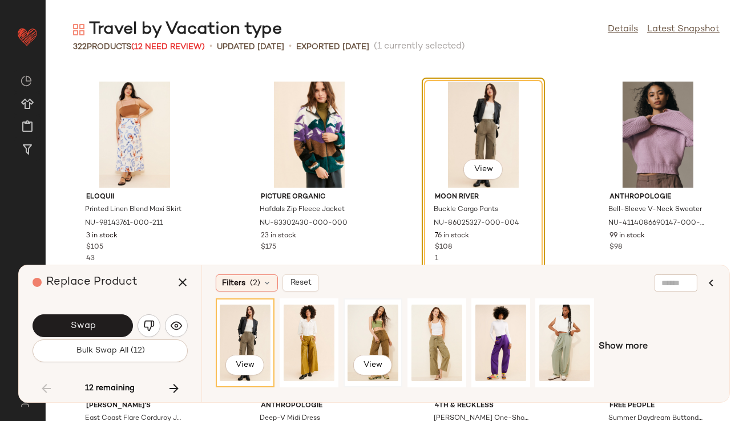
click at [370, 332] on div "View" at bounding box center [373, 342] width 51 height 81
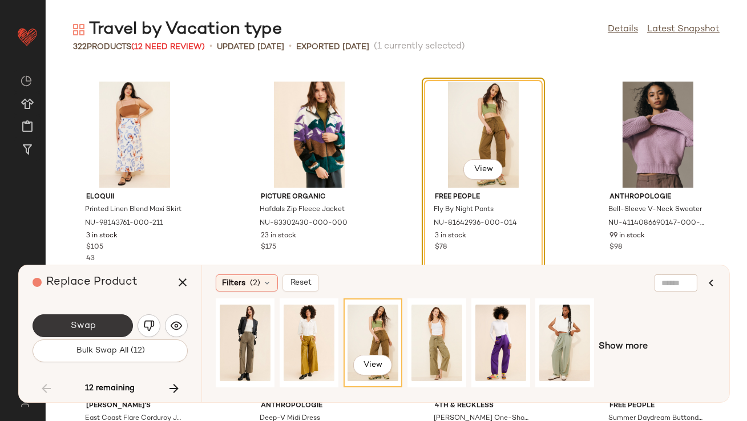
click at [71, 321] on span "Swap" at bounding box center [83, 326] width 26 height 11
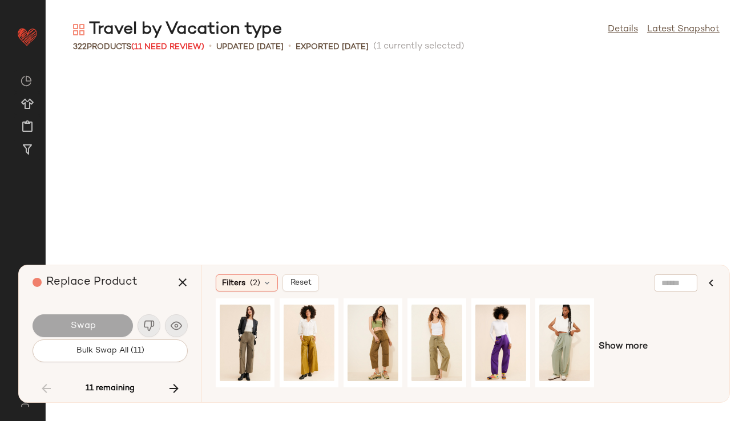
scroll to position [7727, 0]
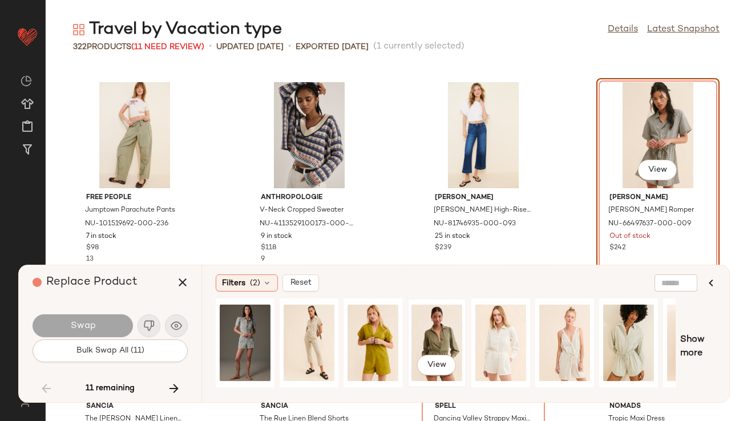
click at [414, 333] on div "View" at bounding box center [436, 342] width 51 height 81
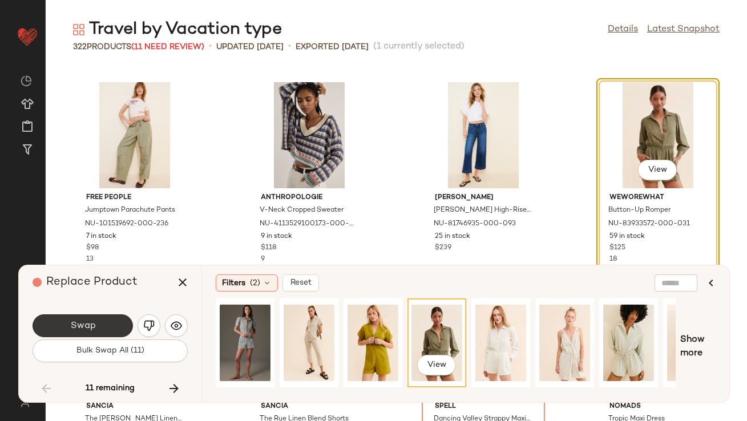
click at [82, 329] on span "Swap" at bounding box center [83, 326] width 26 height 11
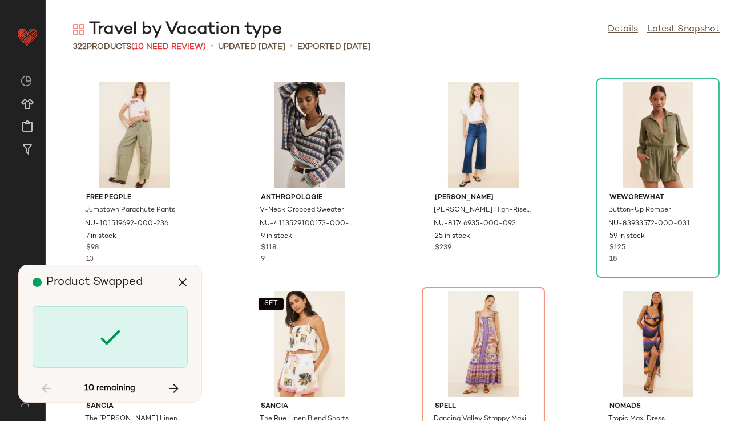
scroll to position [7936, 0]
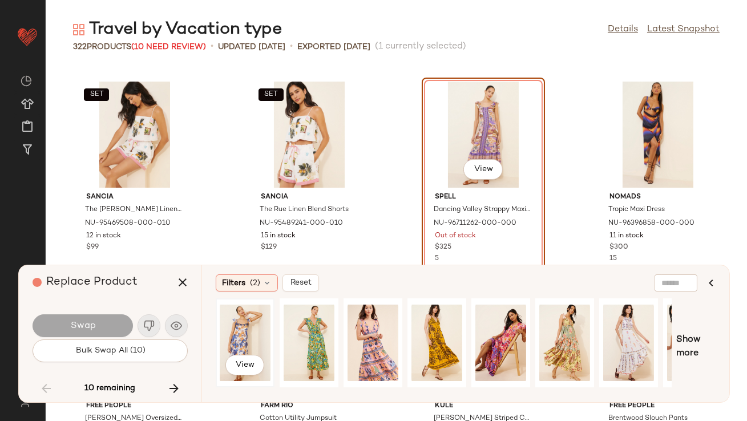
click at [233, 325] on div "View" at bounding box center [245, 342] width 51 height 81
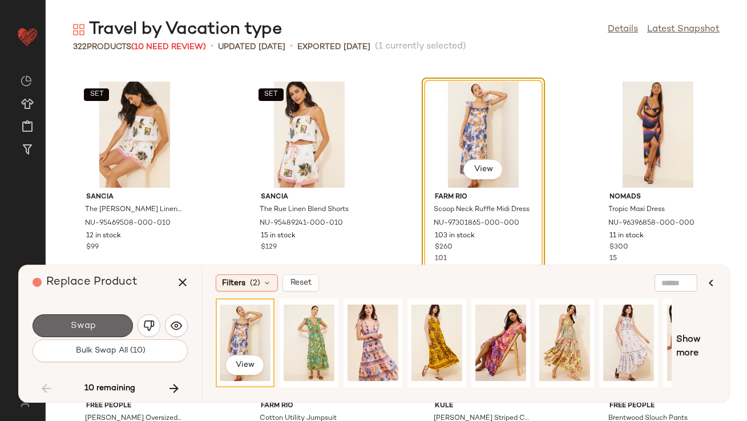
click at [129, 328] on button "Swap" at bounding box center [83, 325] width 100 height 23
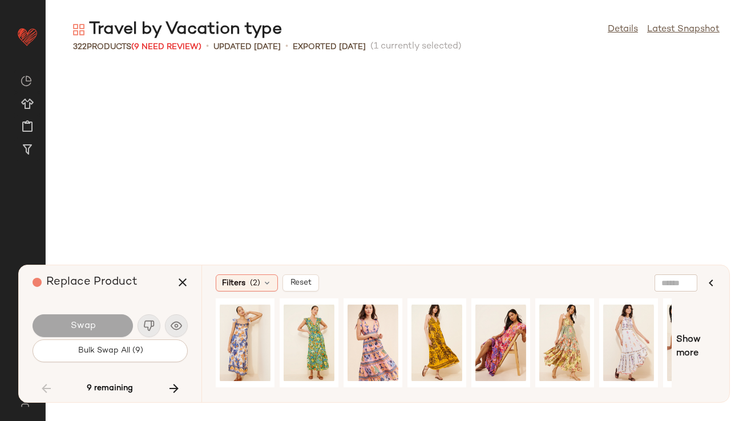
scroll to position [8771, 0]
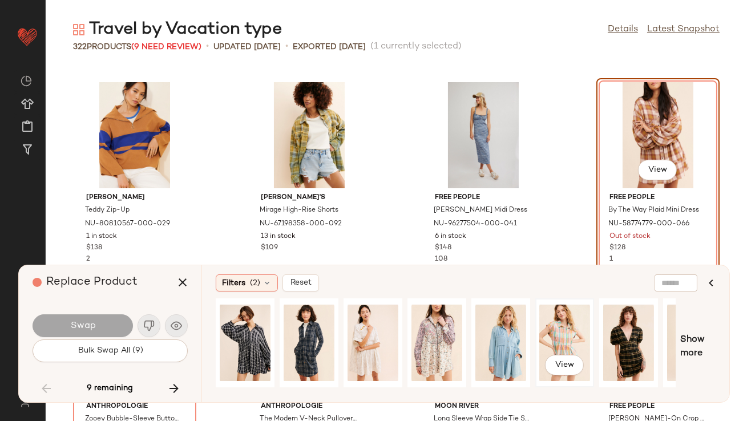
click at [566, 337] on div "View" at bounding box center [564, 342] width 51 height 81
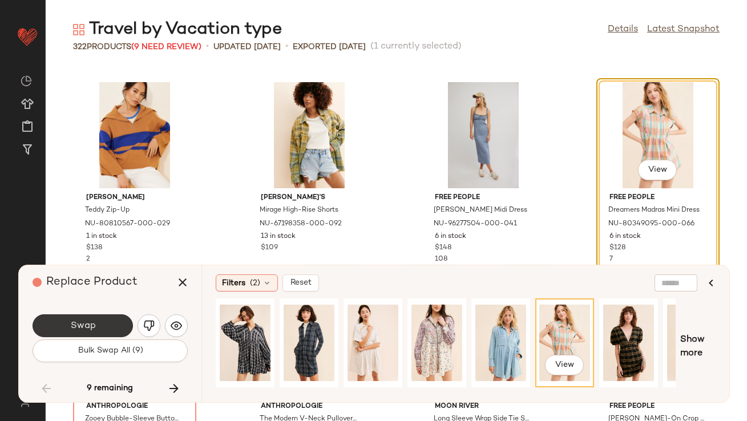
click at [98, 323] on button "Swap" at bounding box center [83, 325] width 100 height 23
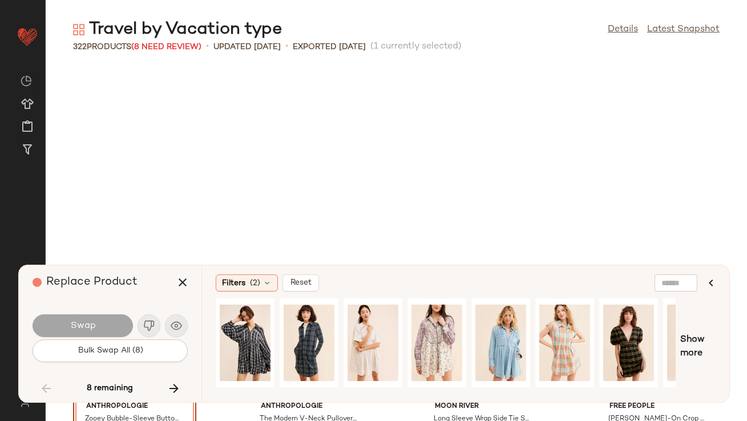
scroll to position [8981, 0]
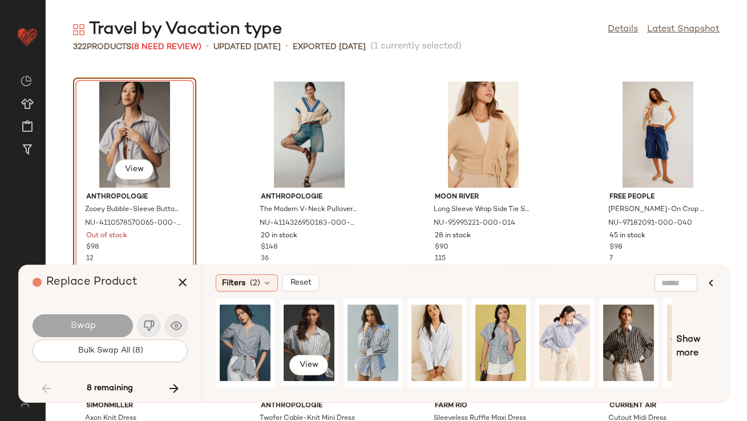
click at [306, 331] on div "View" at bounding box center [309, 342] width 51 height 81
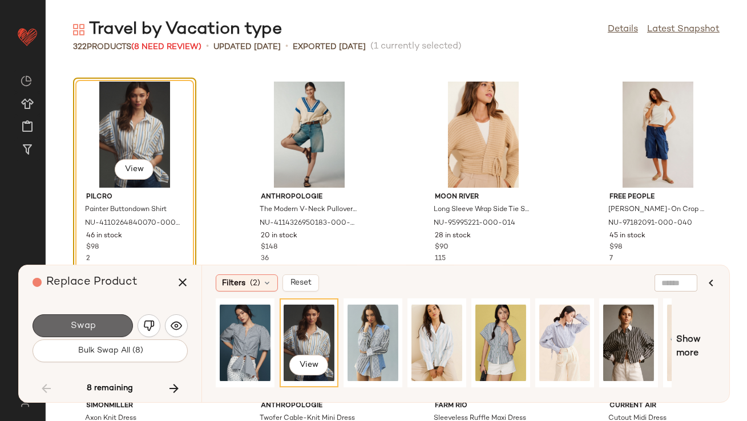
click at [67, 322] on button "Swap" at bounding box center [83, 325] width 100 height 23
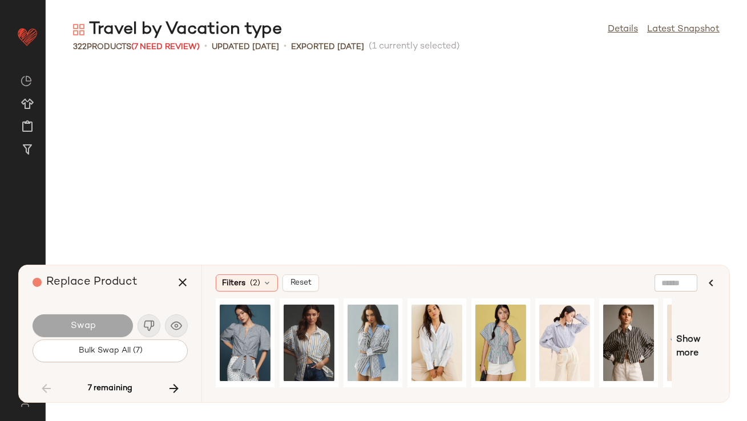
scroll to position [9607, 0]
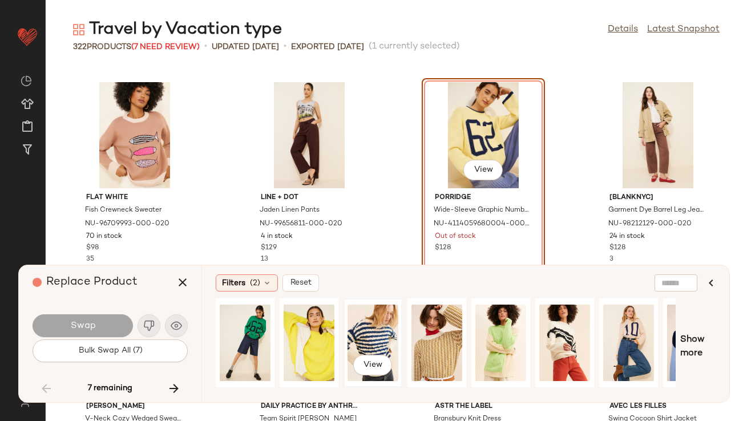
click at [374, 335] on div "View" at bounding box center [373, 342] width 51 height 81
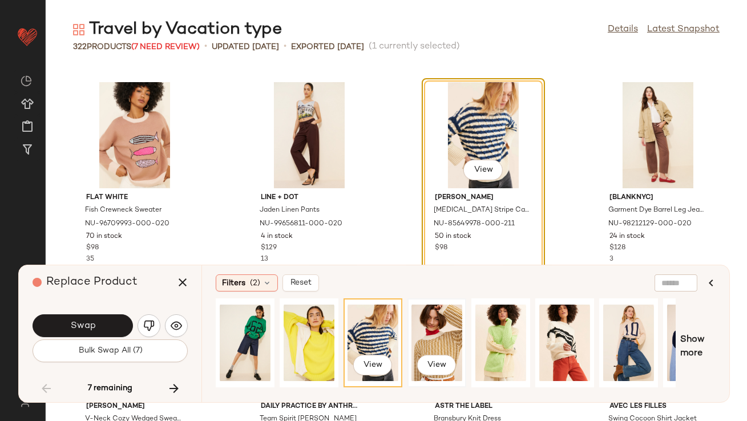
click at [420, 342] on div "View" at bounding box center [436, 342] width 51 height 81
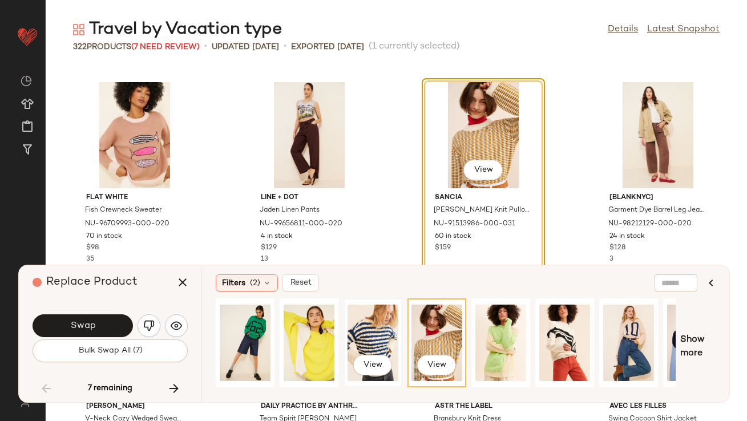
click at [366, 336] on div "View" at bounding box center [373, 342] width 51 height 81
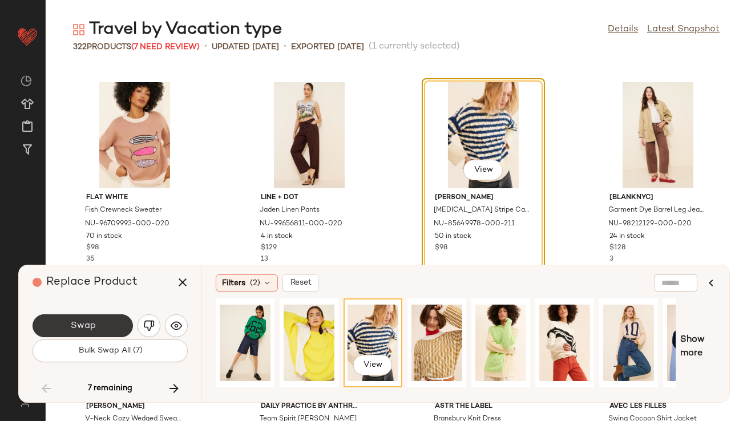
click at [112, 330] on button "Swap" at bounding box center [83, 325] width 100 height 23
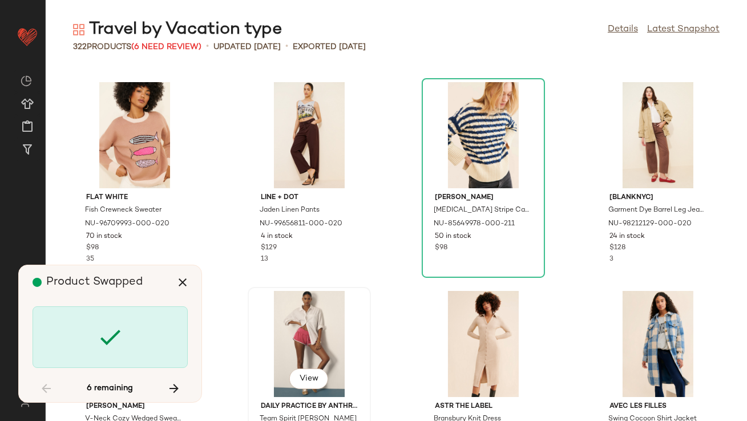
scroll to position [10025, 0]
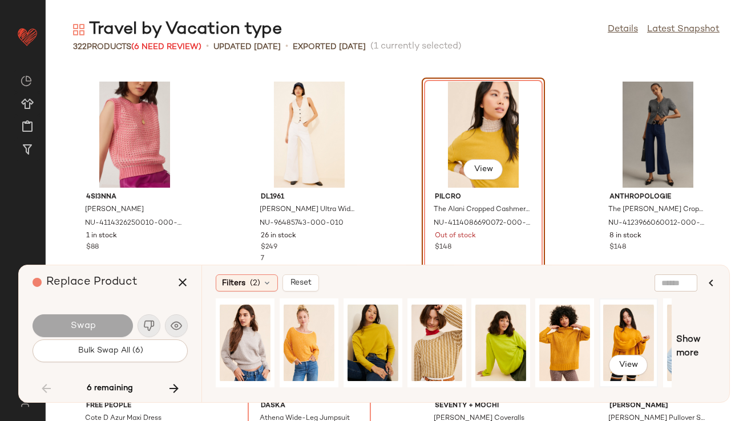
click at [616, 328] on div "View" at bounding box center [628, 342] width 51 height 81
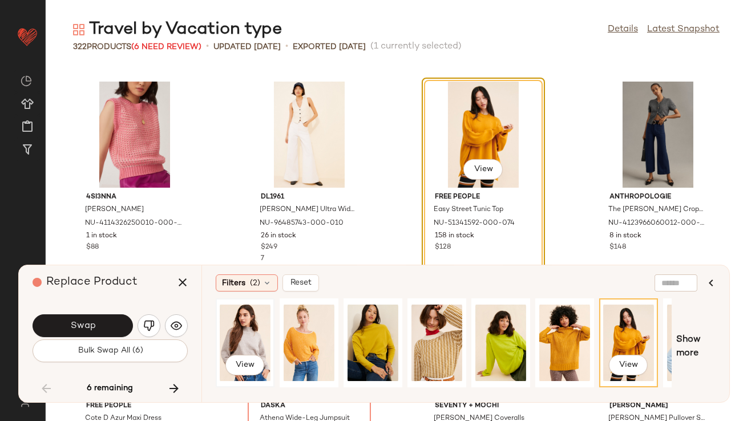
click at [238, 353] on div "View" at bounding box center [245, 342] width 51 height 81
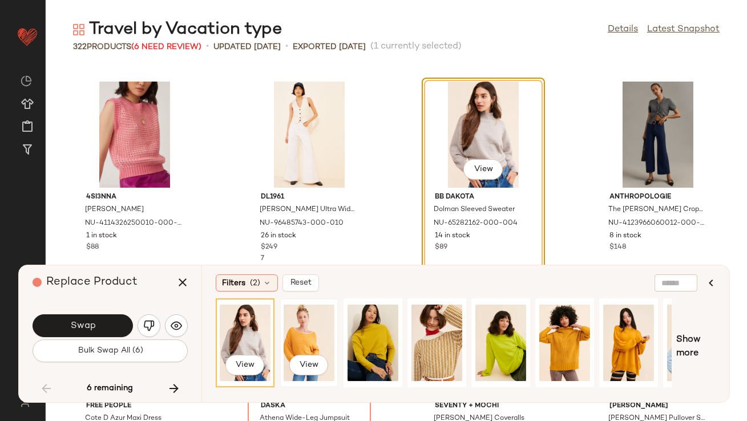
click at [282, 335] on div "View" at bounding box center [309, 343] width 56 height 87
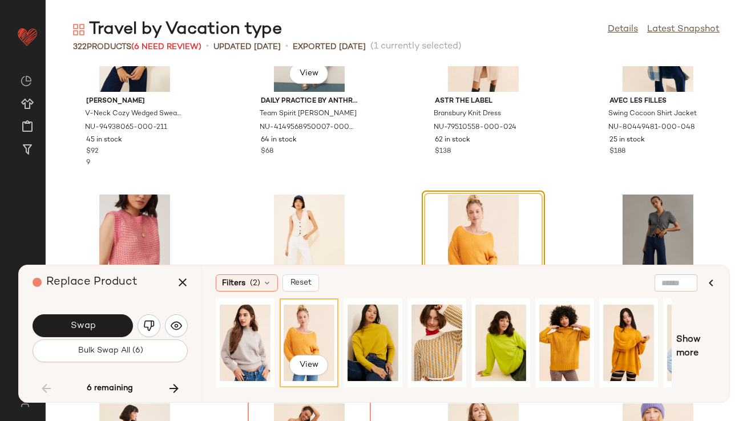
scroll to position [10016, 0]
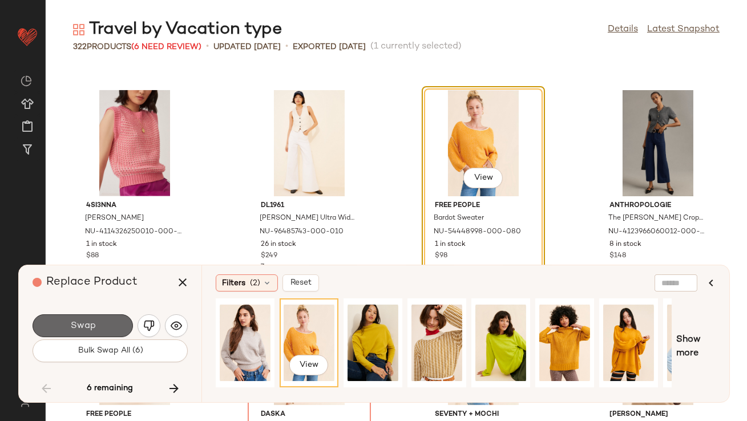
click at [84, 322] on span "Swap" at bounding box center [83, 326] width 26 height 11
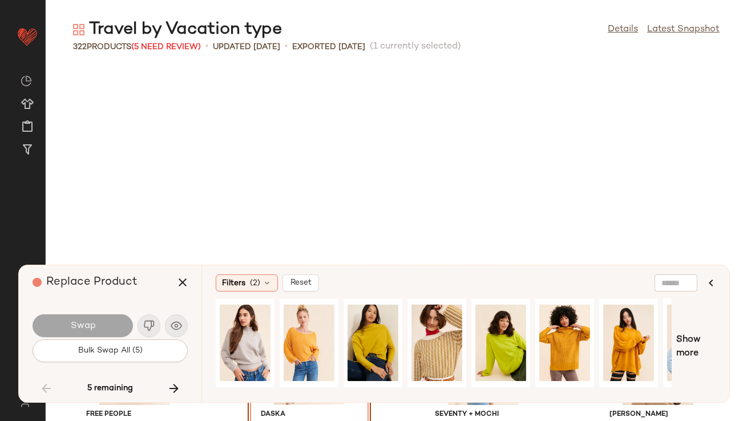
scroll to position [10234, 0]
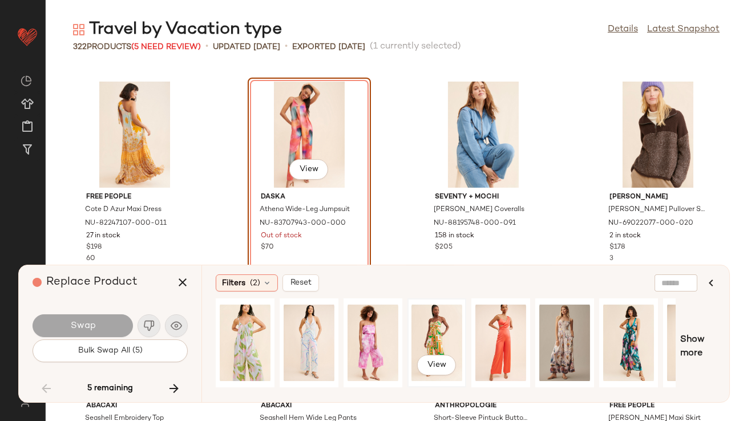
click at [445, 324] on div "View" at bounding box center [436, 342] width 51 height 81
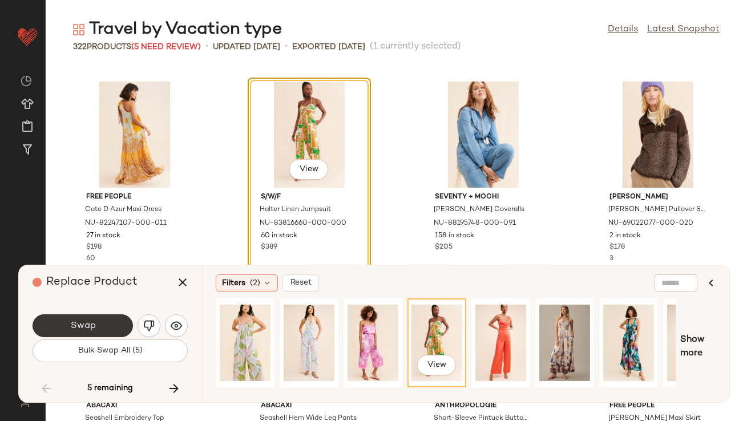
click at [87, 329] on span "Swap" at bounding box center [83, 326] width 26 height 11
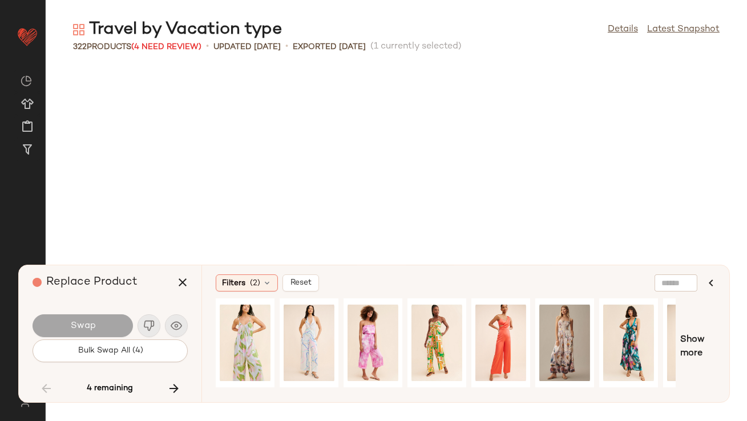
scroll to position [11487, 0]
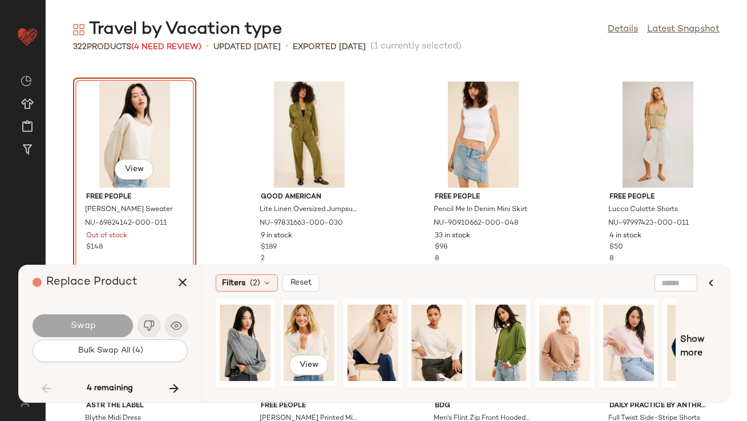
click at [313, 342] on div "View" at bounding box center [309, 342] width 51 height 81
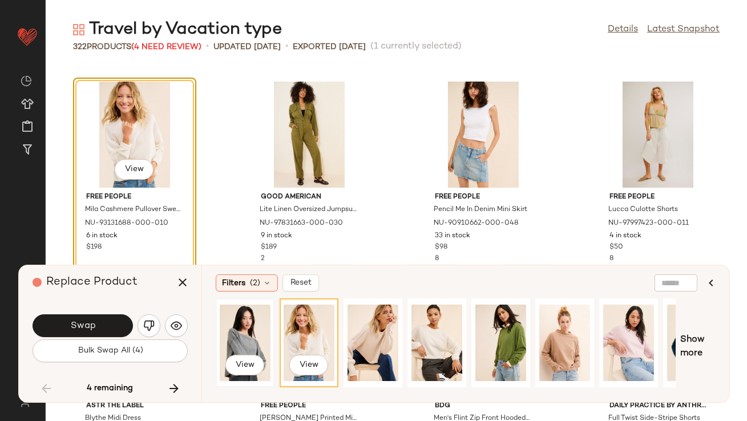
click at [246, 344] on div "View" at bounding box center [245, 342] width 51 height 81
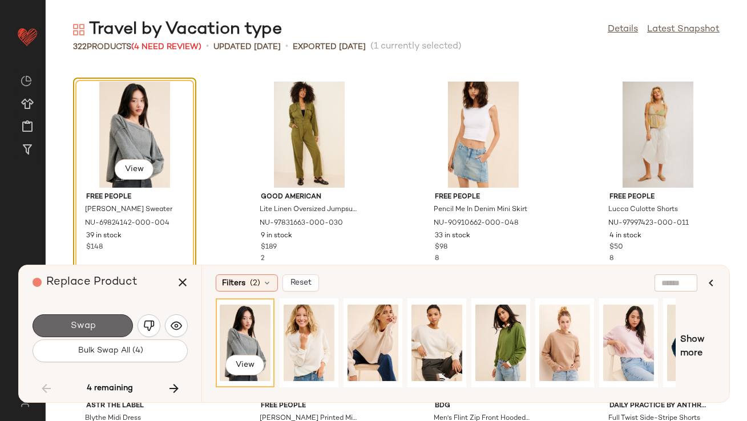
click at [118, 323] on button "Swap" at bounding box center [83, 325] width 100 height 23
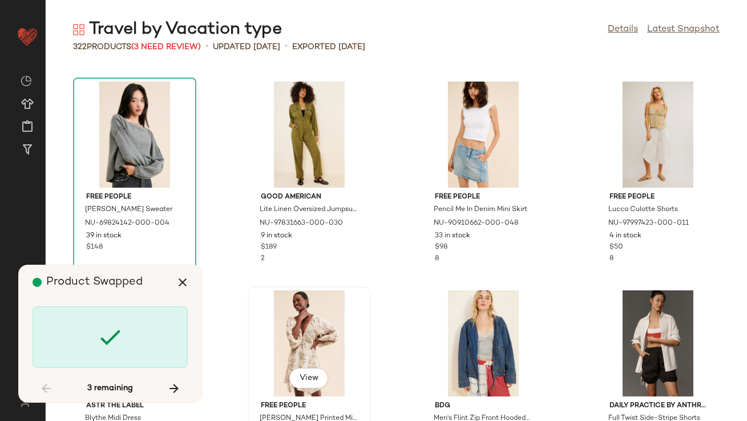
scroll to position [12322, 0]
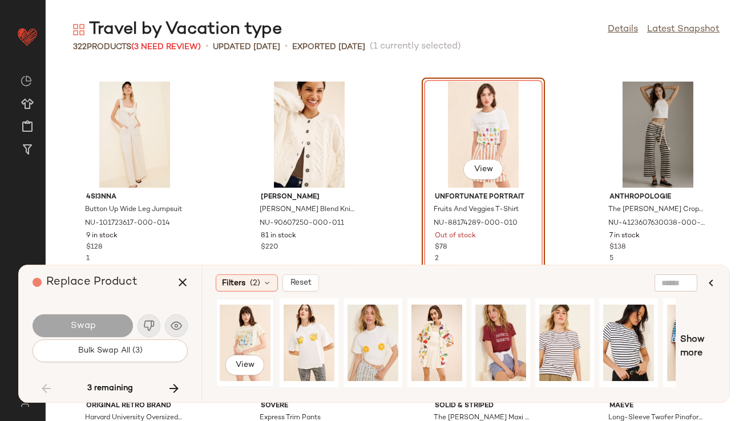
click at [251, 347] on div "View" at bounding box center [245, 342] width 51 height 81
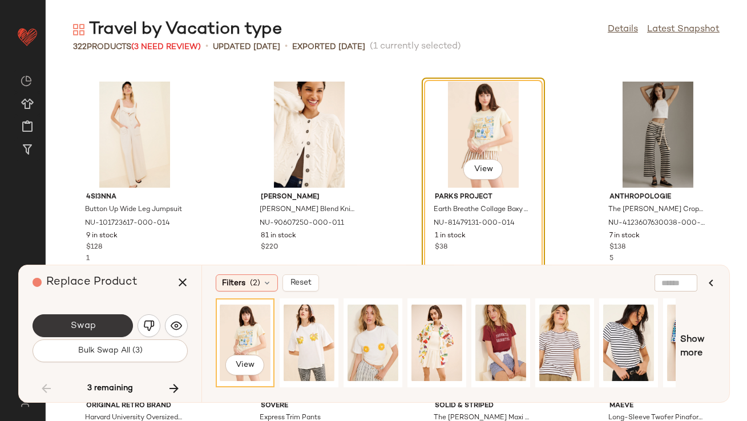
click at [116, 330] on button "Swap" at bounding box center [83, 325] width 100 height 23
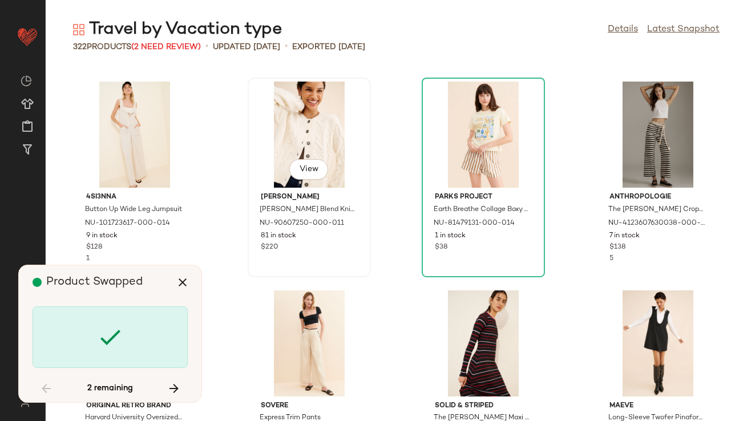
scroll to position [12739, 0]
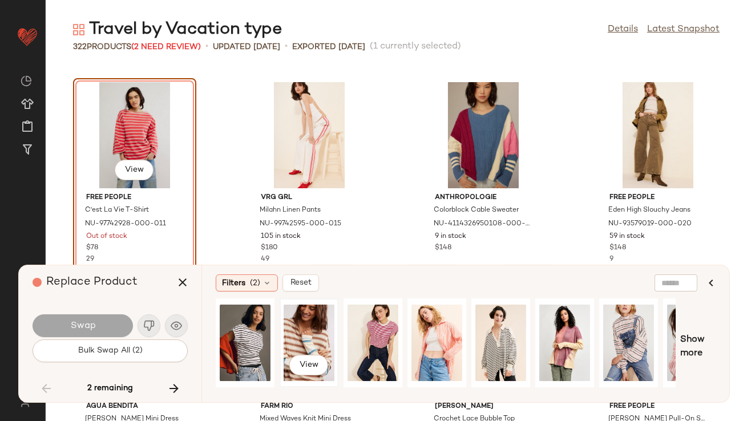
click at [319, 338] on div "View" at bounding box center [309, 342] width 51 height 81
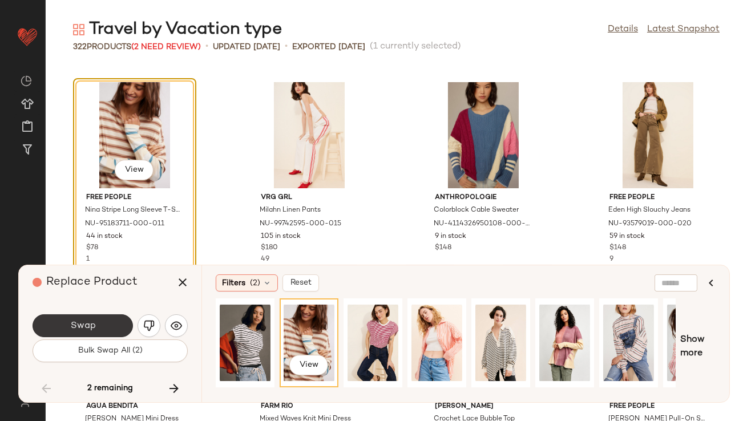
click at [118, 318] on button "Swap" at bounding box center [83, 325] width 100 height 23
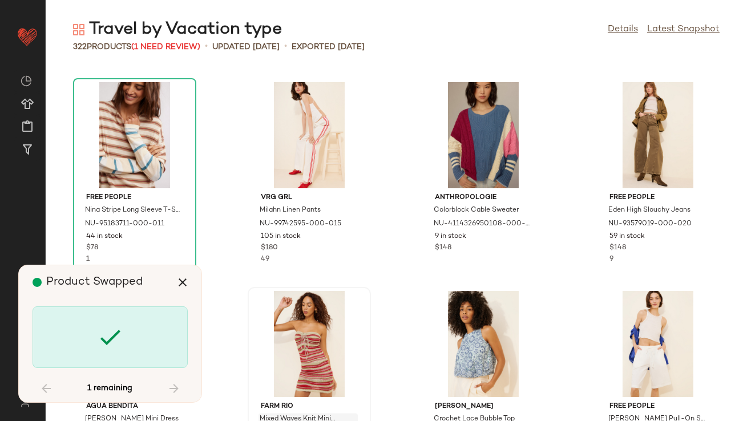
scroll to position [15037, 0]
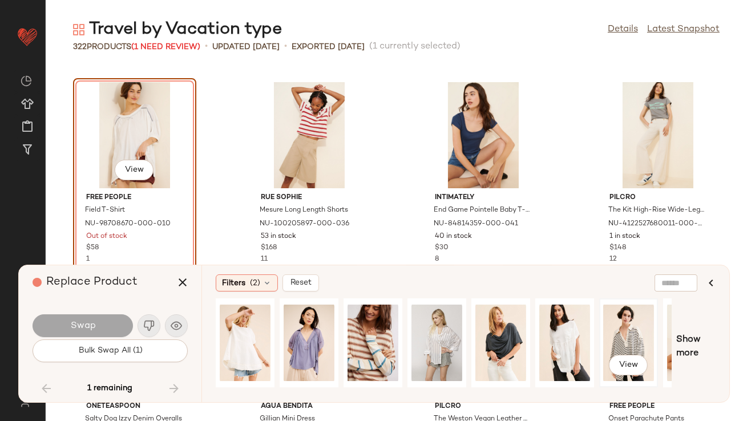
click at [612, 338] on div "View" at bounding box center [628, 342] width 51 height 81
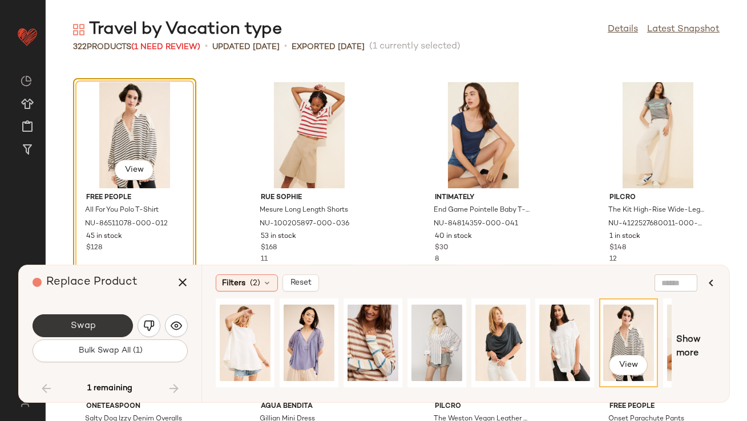
click at [84, 327] on span "Swap" at bounding box center [83, 326] width 26 height 11
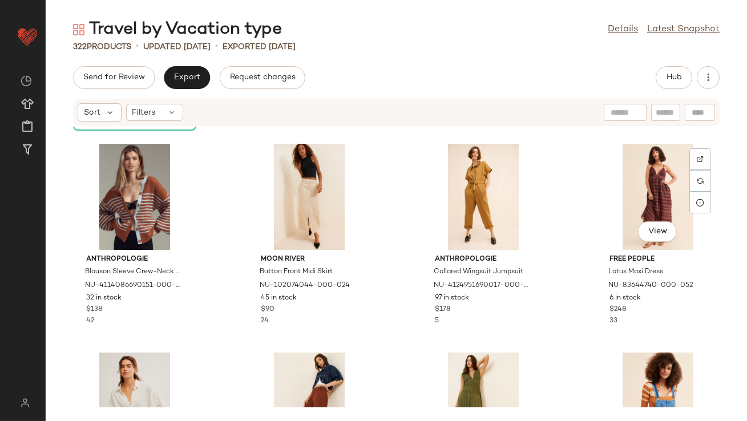
scroll to position [552, 0]
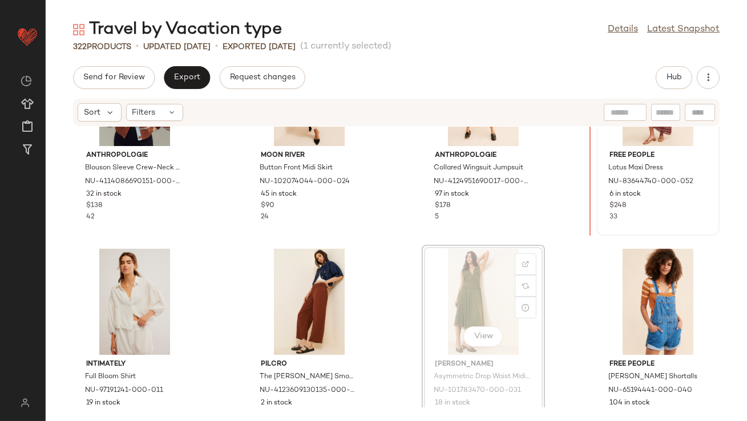
scroll to position [514, 0]
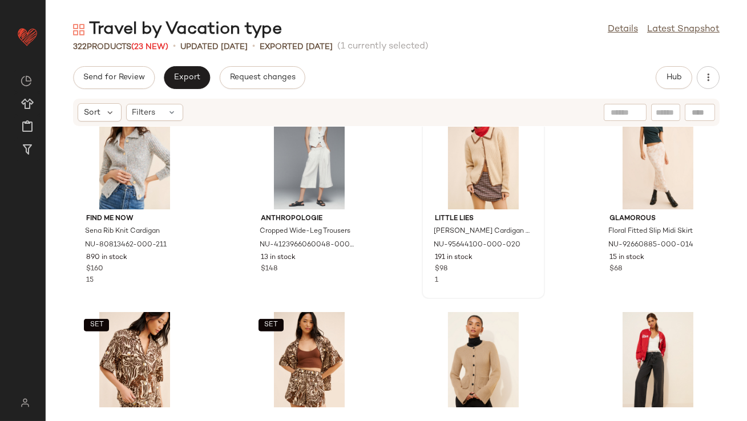
scroll to position [886, 0]
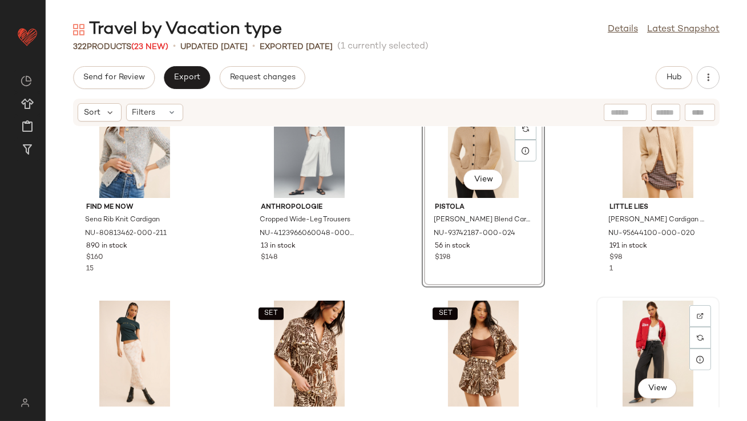
scroll to position [887, 0]
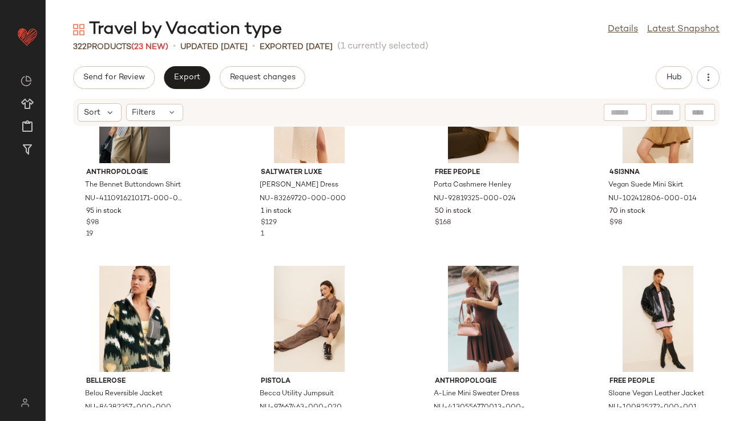
scroll to position [1241, 0]
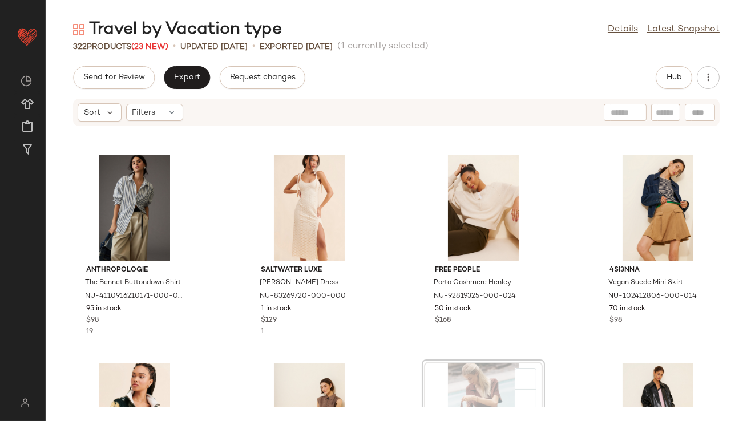
drag, startPoint x: 488, startPoint y: 366, endPoint x: 484, endPoint y: 356, distance: 11.6
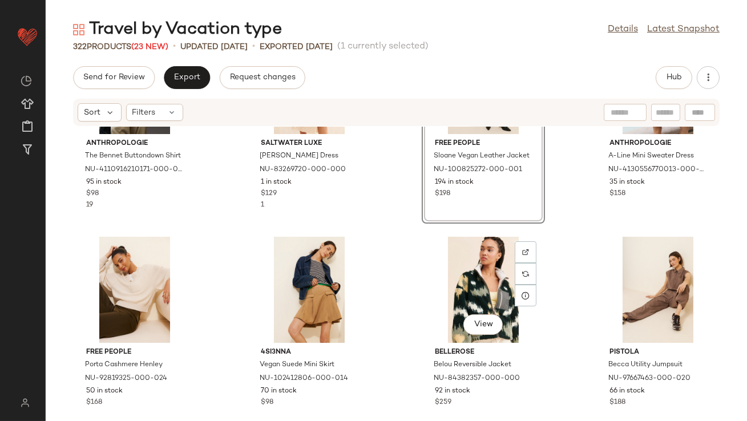
scroll to position [1355, 0]
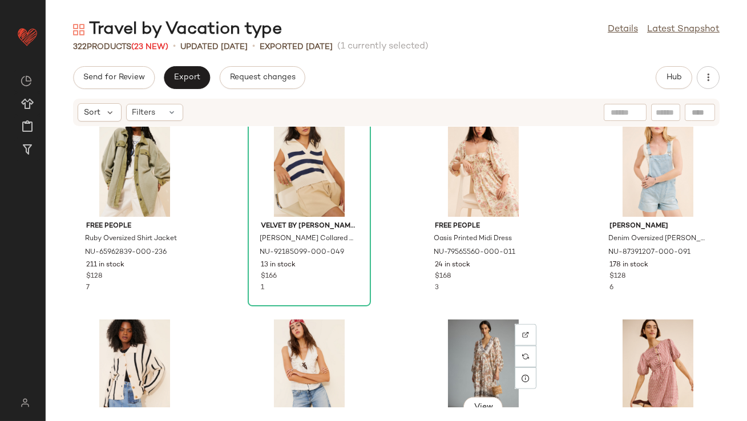
scroll to position [2120, 0]
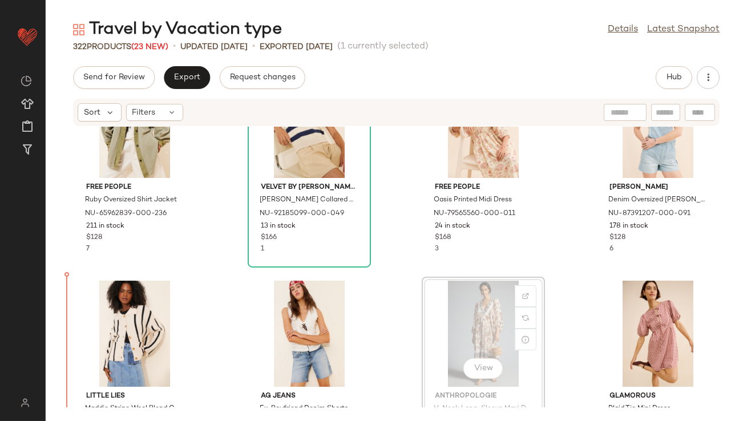
scroll to position [2165, 0]
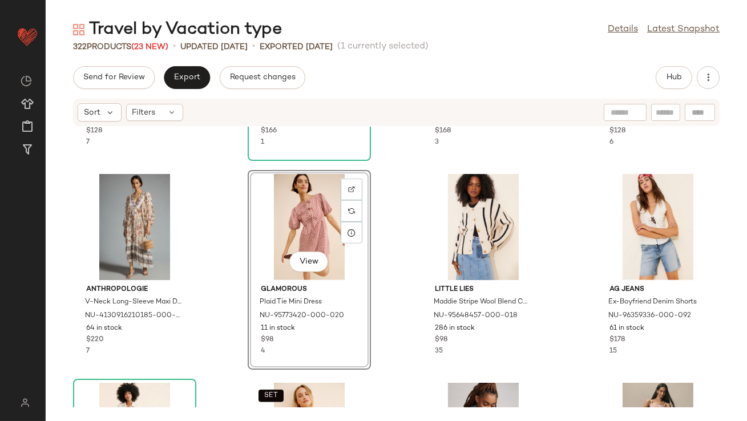
scroll to position [2384, 0]
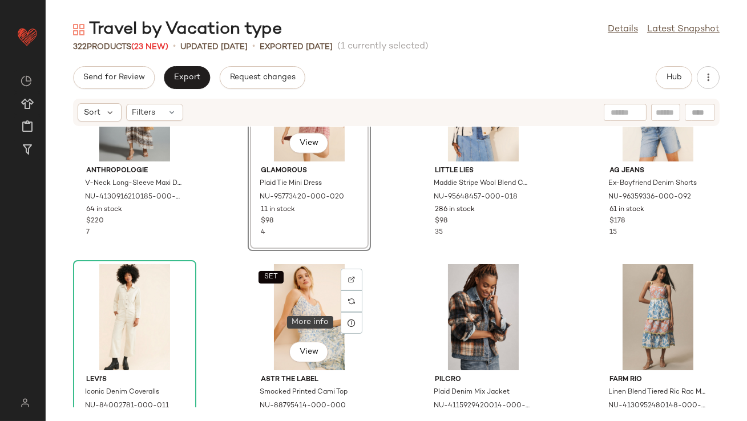
click at [353, 317] on div at bounding box center [352, 323] width 22 height 22
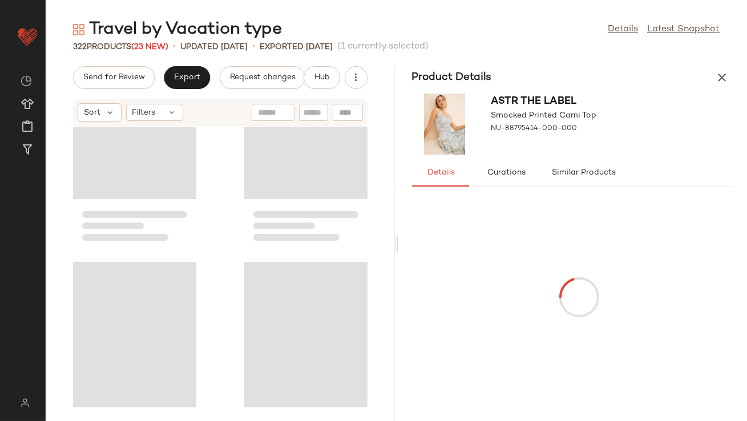
scroll to position [5012, 0]
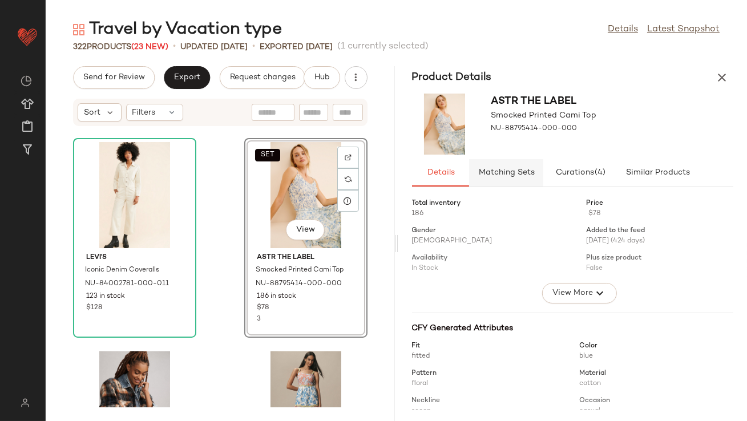
click at [508, 173] on span "Matching Sets" at bounding box center [506, 172] width 56 height 9
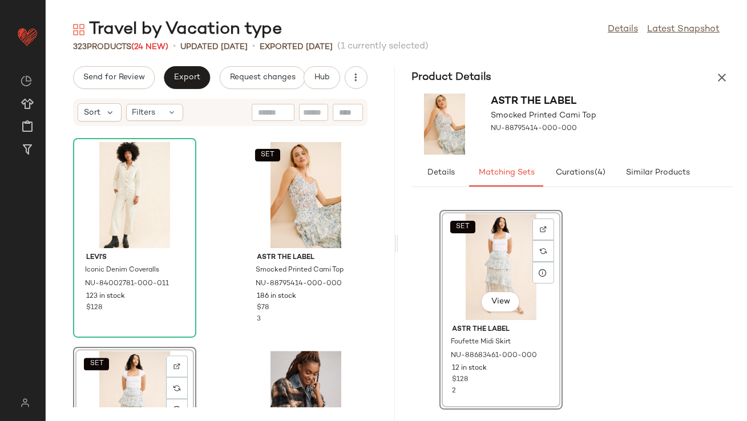
click at [720, 74] on icon "button" at bounding box center [722, 78] width 14 height 14
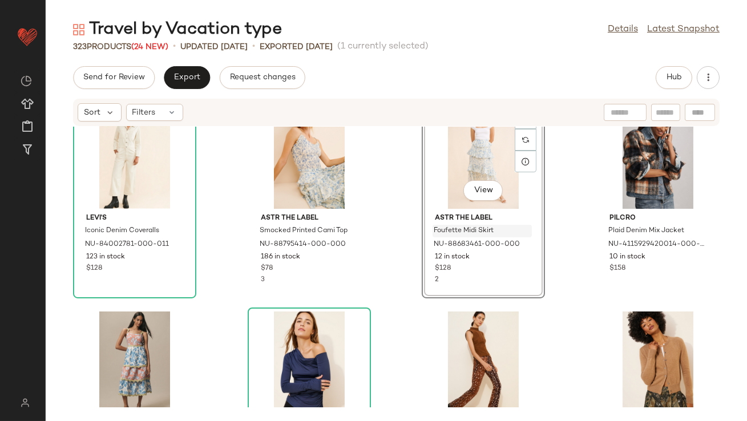
scroll to position [2547, 0]
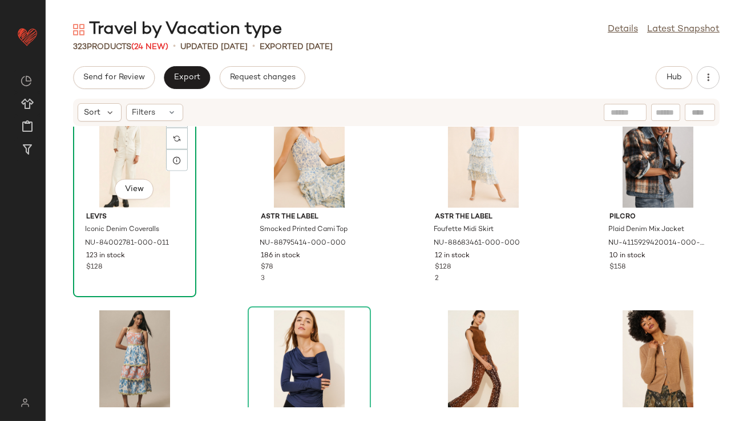
click at [150, 163] on div "View" at bounding box center [134, 155] width 115 height 106
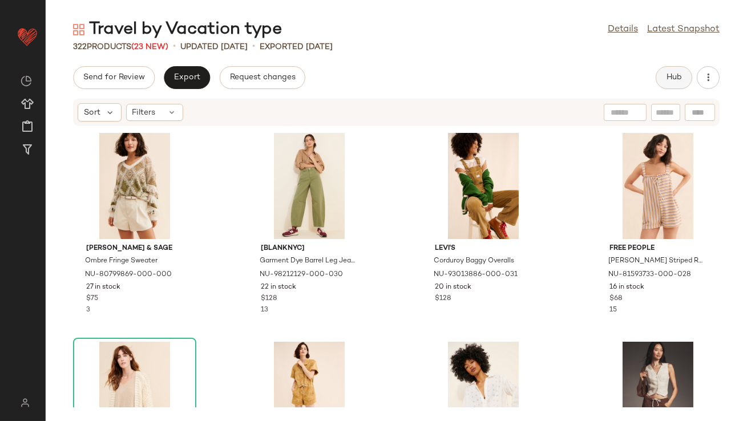
click at [685, 85] on button "Hub" at bounding box center [674, 77] width 37 height 23
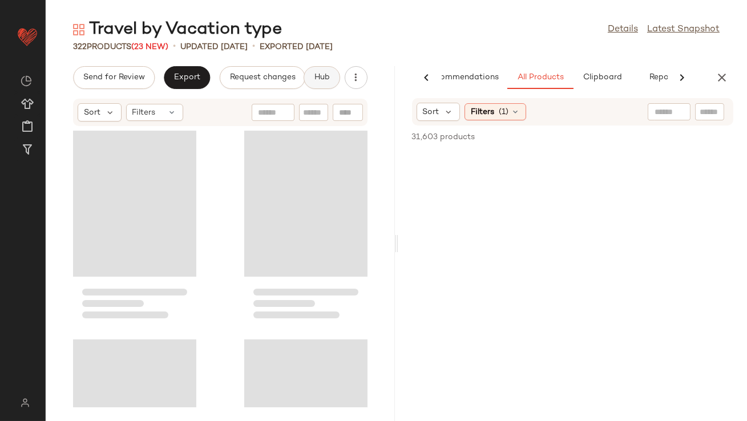
scroll to position [0, 38]
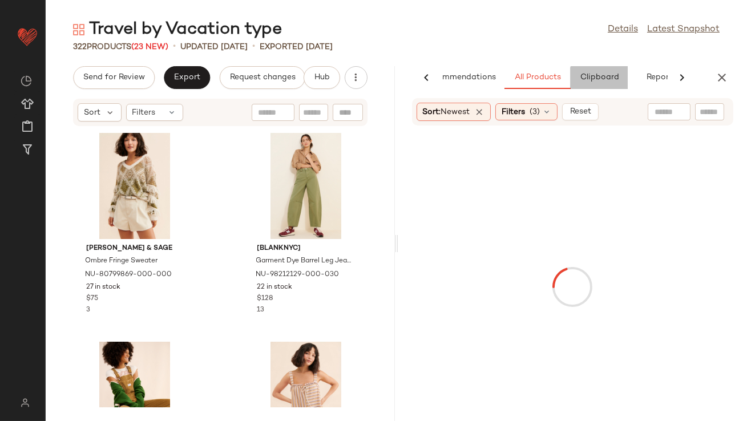
click at [588, 87] on button "Clipboard" at bounding box center [599, 77] width 57 height 23
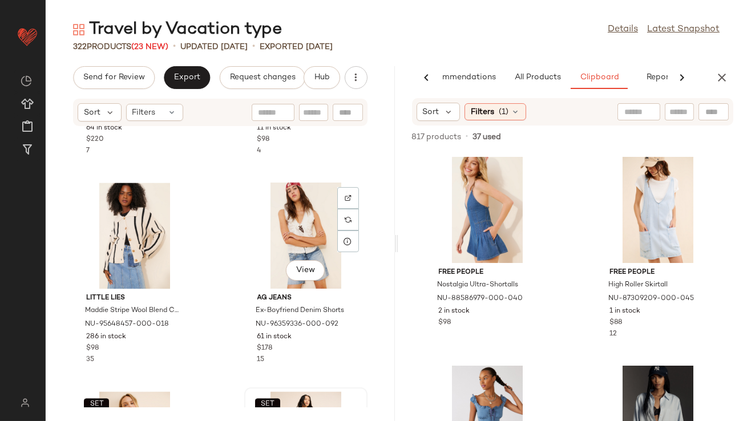
scroll to position [4759, 0]
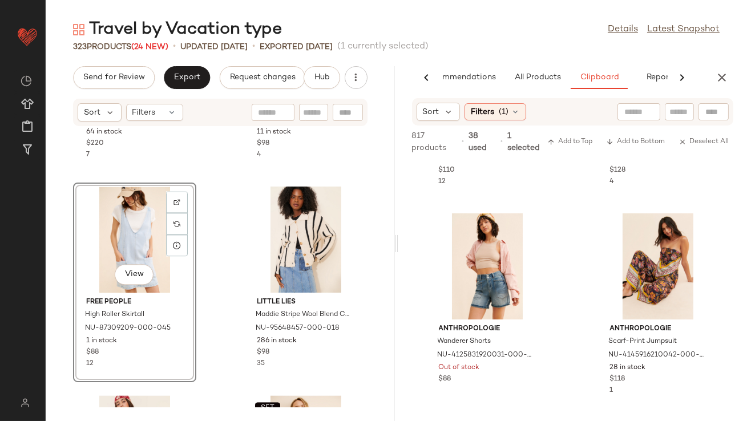
scroll to position [838, 0]
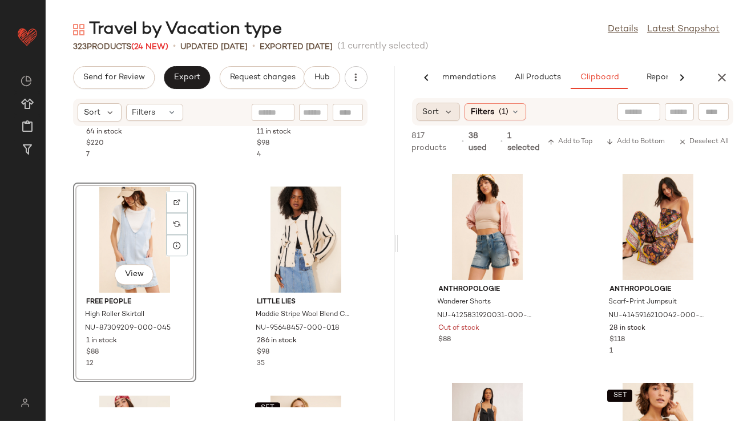
click at [445, 117] on div "Sort" at bounding box center [439, 112] width 44 height 18
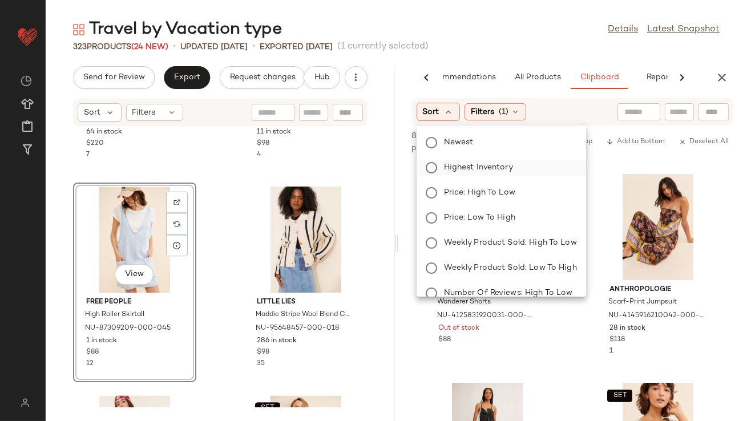
click at [449, 173] on span "Highest Inventory" at bounding box center [478, 167] width 69 height 12
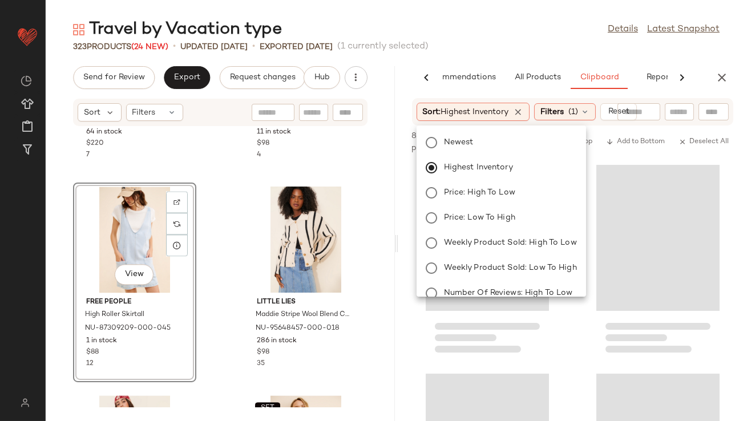
click at [508, 29] on div "Travel by Vacation type Details Latest Snapshot" at bounding box center [396, 29] width 701 height 23
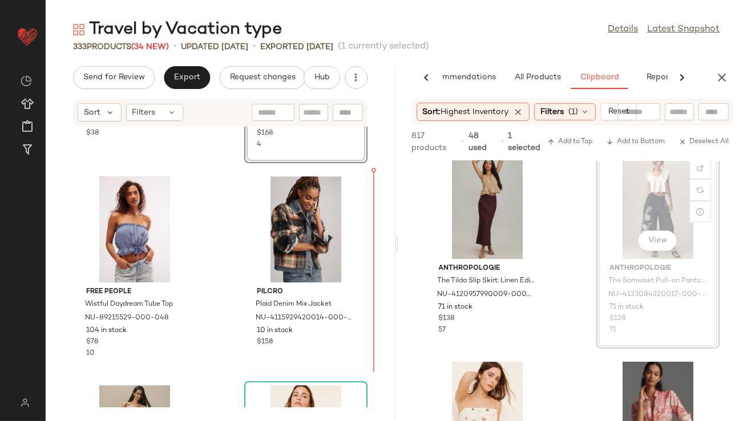
scroll to position [7541, 0]
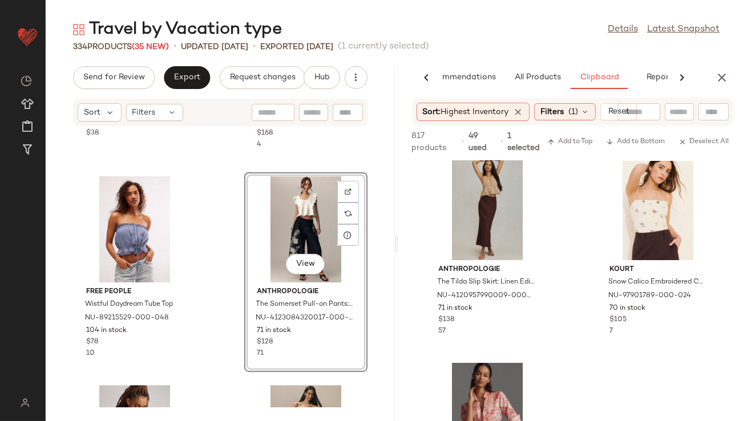
click at [718, 91] on div "AI Recommendations All Products Clipboard Reports Sort: Newest Filters (3) Rese…" at bounding box center [572, 243] width 349 height 355
click at [713, 73] on button "button" at bounding box center [721, 77] width 23 height 23
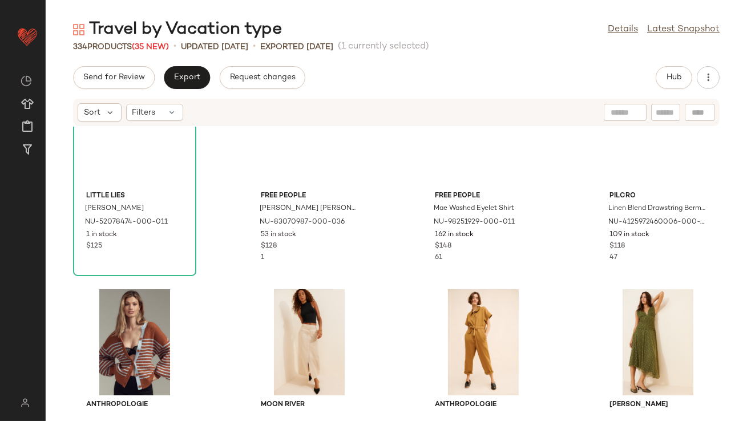
scroll to position [0, 0]
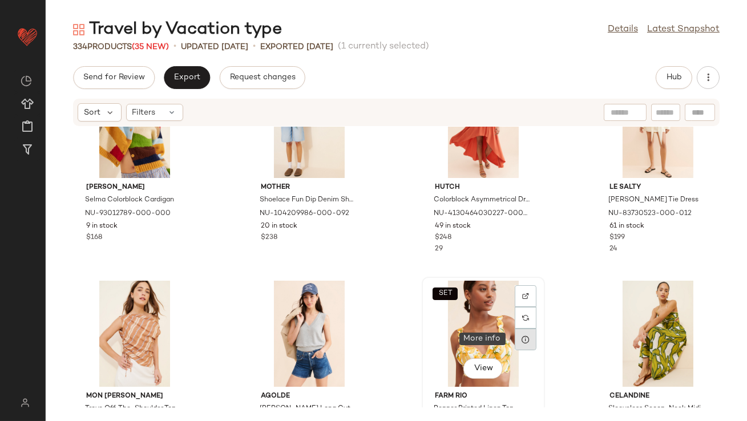
click at [521, 340] on icon at bounding box center [525, 339] width 9 height 9
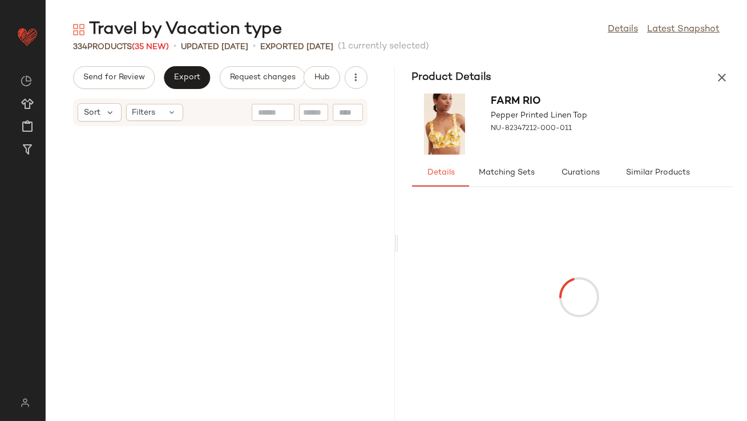
scroll to position [8145, 0]
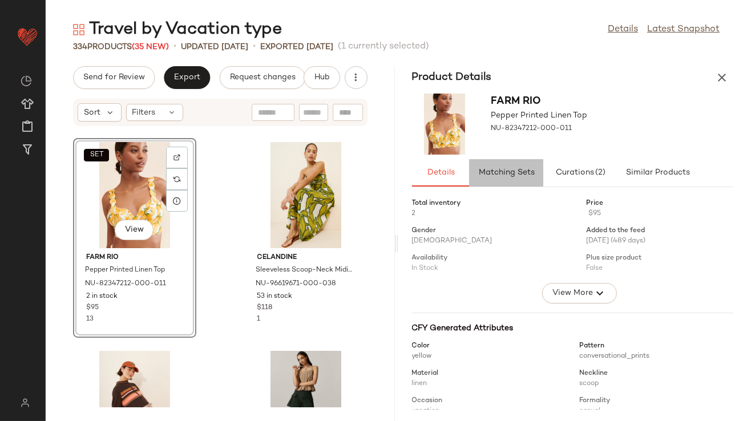
click at [522, 171] on span "Matching Sets" at bounding box center [506, 172] width 56 height 9
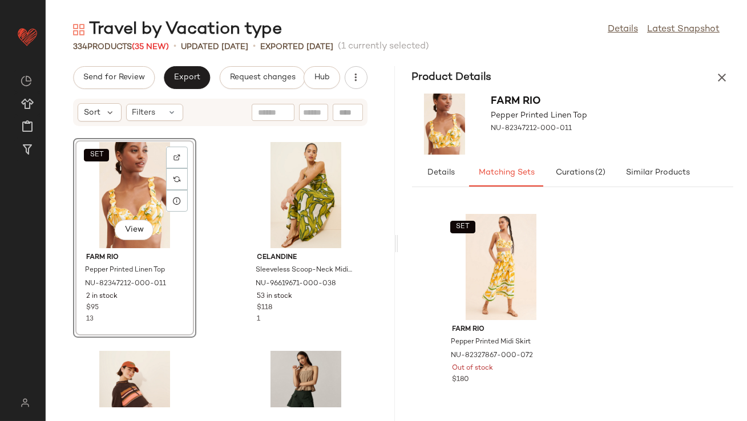
click at [720, 74] on icon "button" at bounding box center [722, 78] width 14 height 14
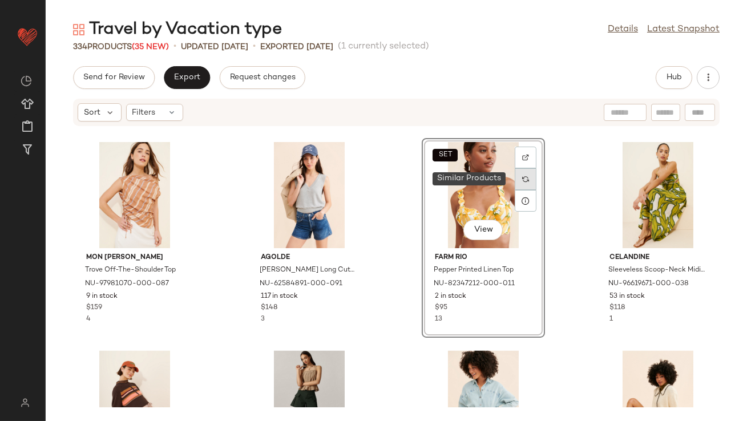
click at [519, 183] on div at bounding box center [526, 179] width 22 height 22
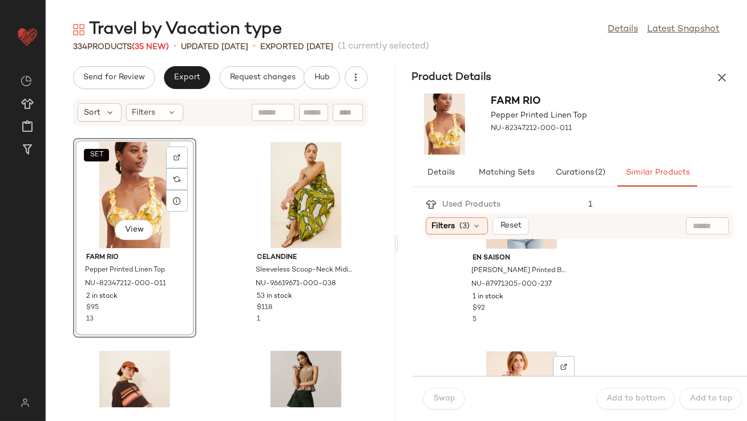
scroll to position [0, 0]
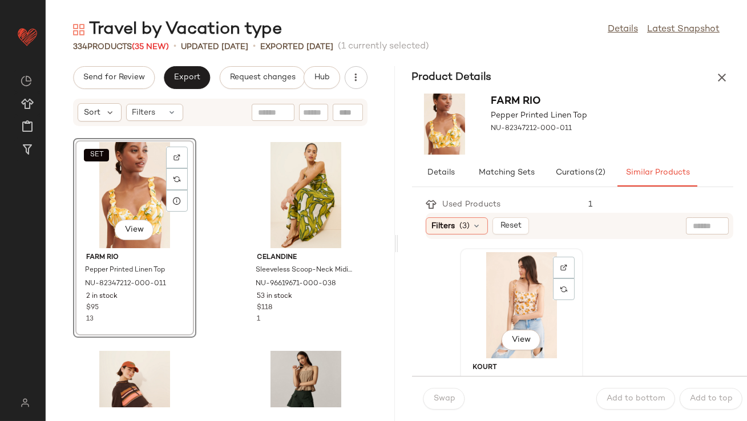
click at [523, 302] on div "View" at bounding box center [521, 305] width 115 height 106
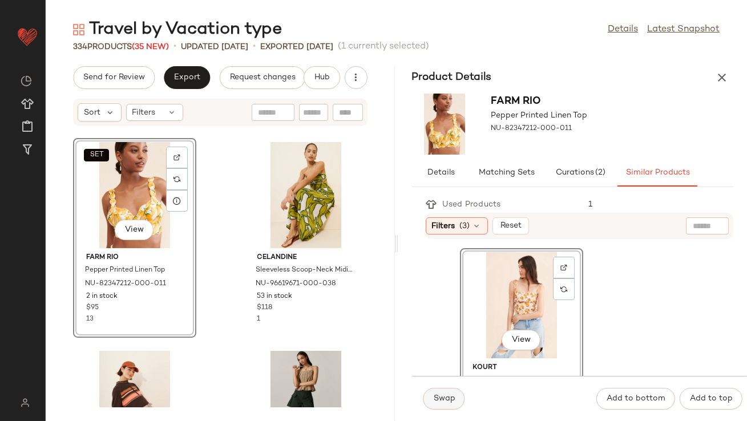
click at [430, 399] on button "Swap" at bounding box center [444, 399] width 42 height 22
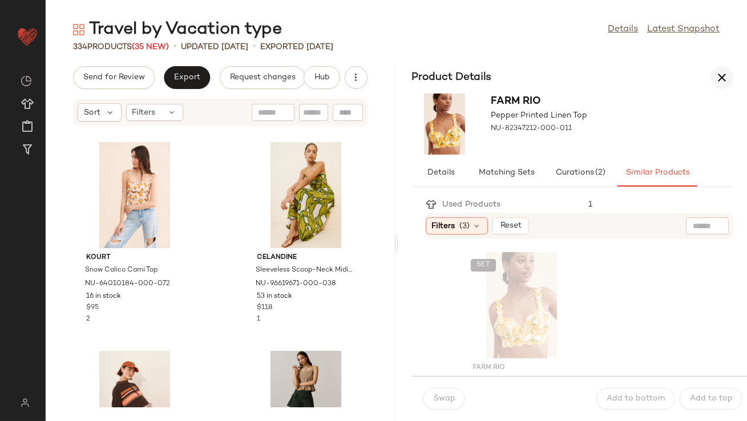
click at [724, 83] on icon "button" at bounding box center [722, 78] width 14 height 14
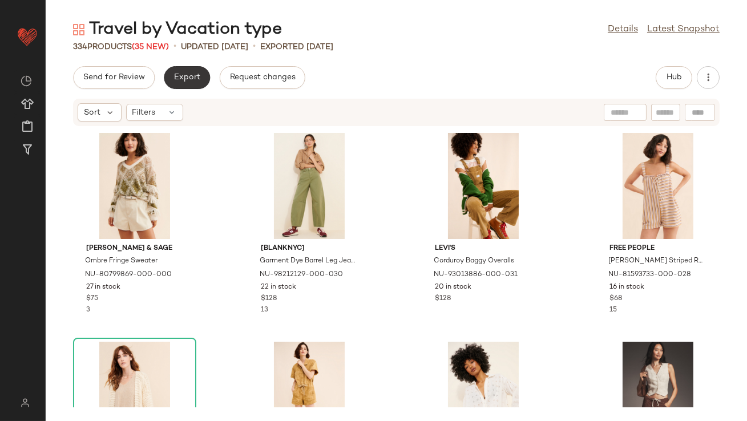
click at [199, 78] on span "Export" at bounding box center [186, 77] width 27 height 9
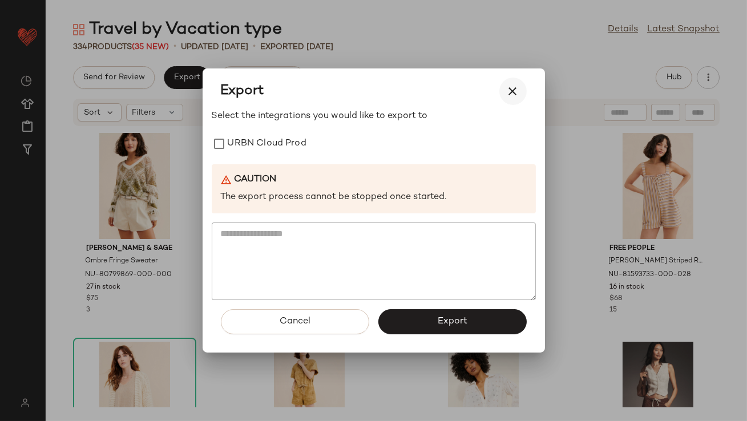
click at [508, 84] on icon "button" at bounding box center [513, 91] width 14 height 14
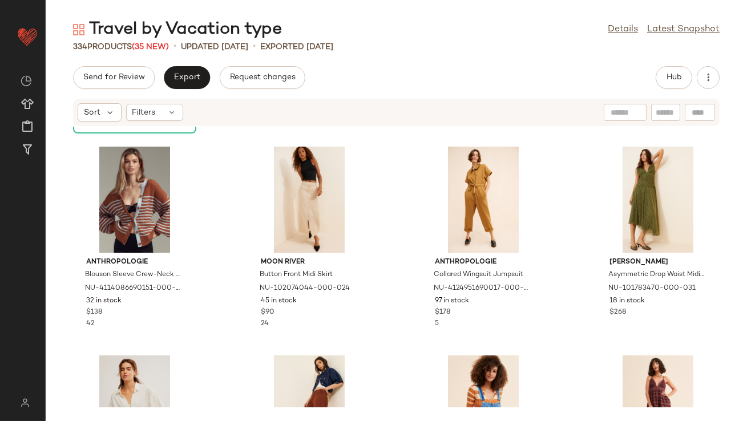
scroll to position [455, 0]
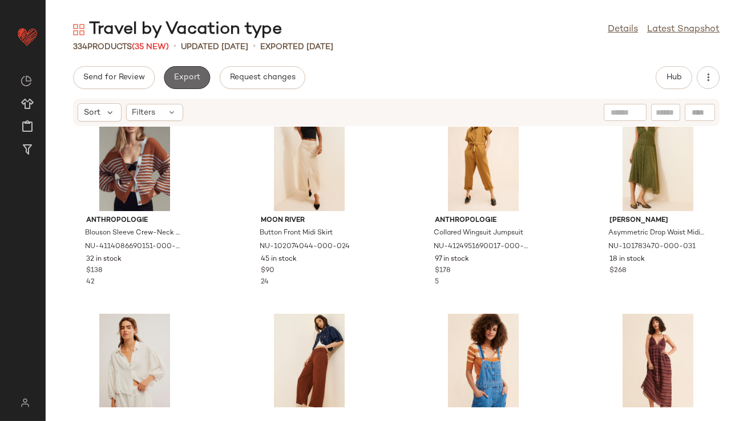
click at [188, 79] on span "Export" at bounding box center [186, 77] width 27 height 9
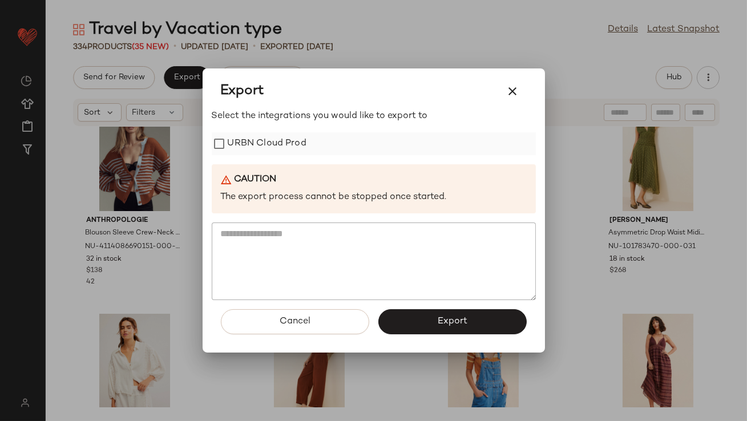
click at [234, 143] on label "URBN Cloud Prod" at bounding box center [267, 143] width 79 height 23
click at [436, 317] on button "Export" at bounding box center [452, 321] width 148 height 25
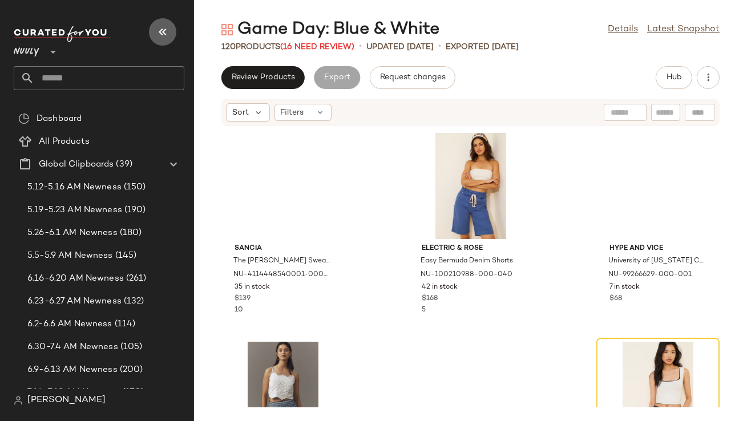
click at [160, 32] on icon "button" at bounding box center [163, 32] width 14 height 14
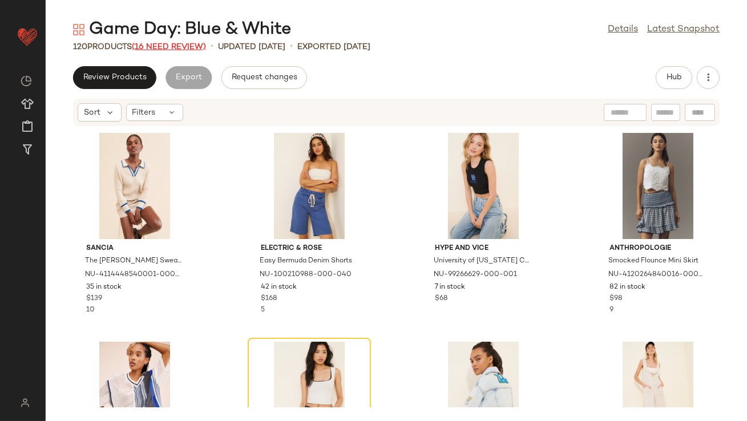
click at [172, 46] on span "(16 Need Review)" at bounding box center [169, 47] width 74 height 9
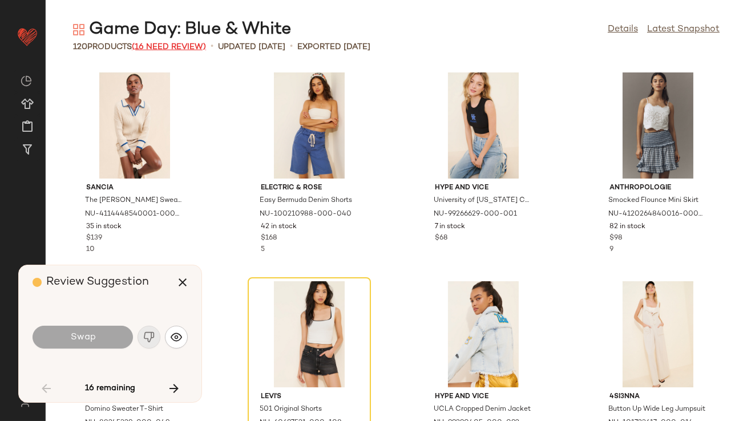
scroll to position [217, 0]
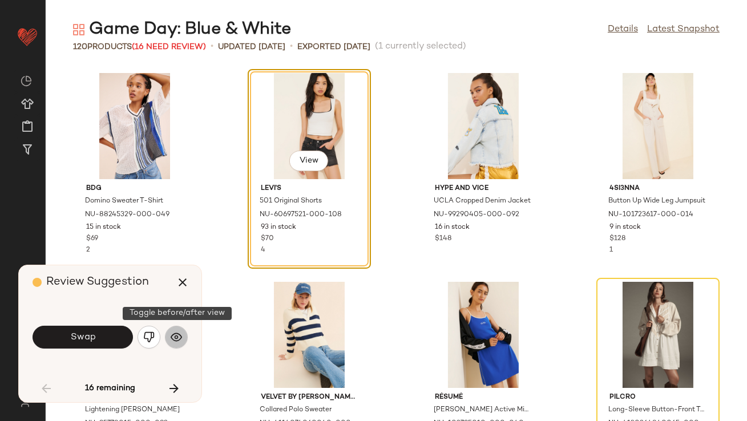
click at [168, 339] on button "button" at bounding box center [176, 337] width 23 height 23
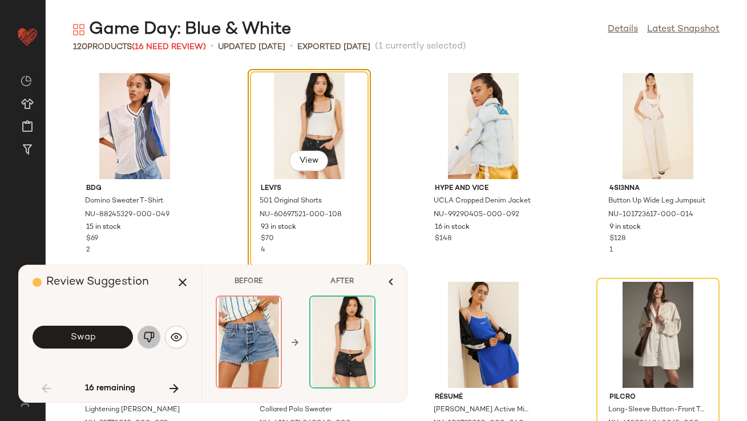
click at [156, 340] on button "button" at bounding box center [149, 337] width 23 height 23
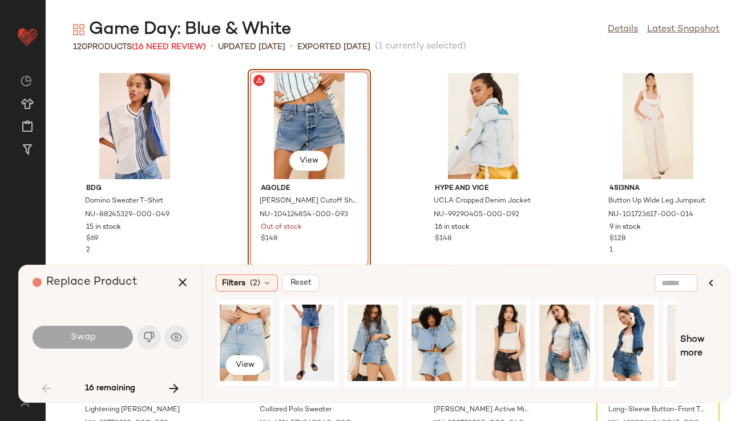
click at [264, 330] on div "View" at bounding box center [245, 342] width 51 height 81
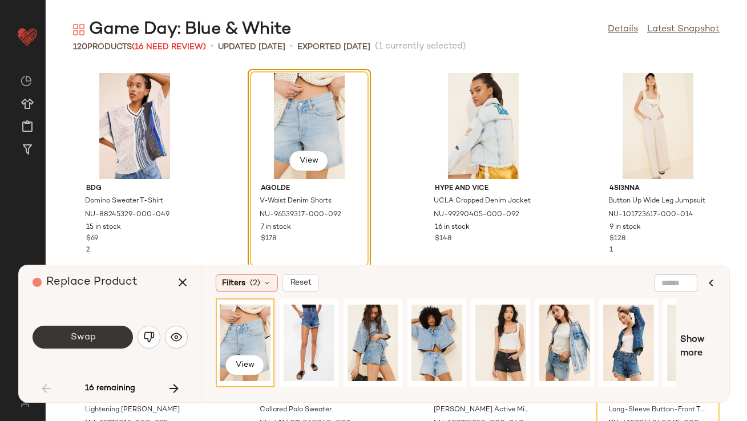
click at [101, 341] on button "Swap" at bounding box center [83, 337] width 100 height 23
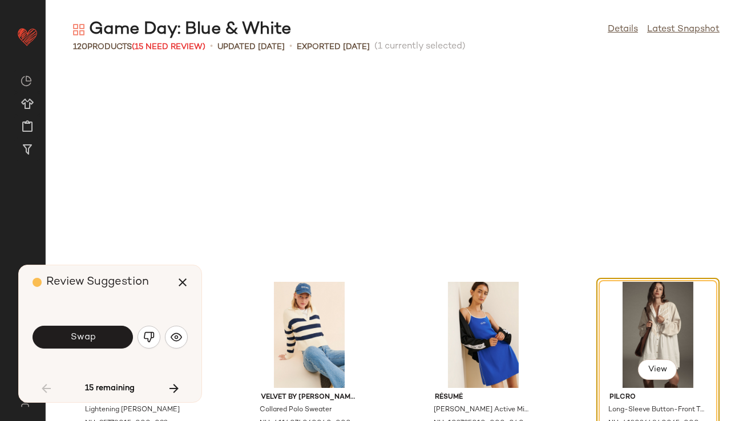
scroll to position [417, 0]
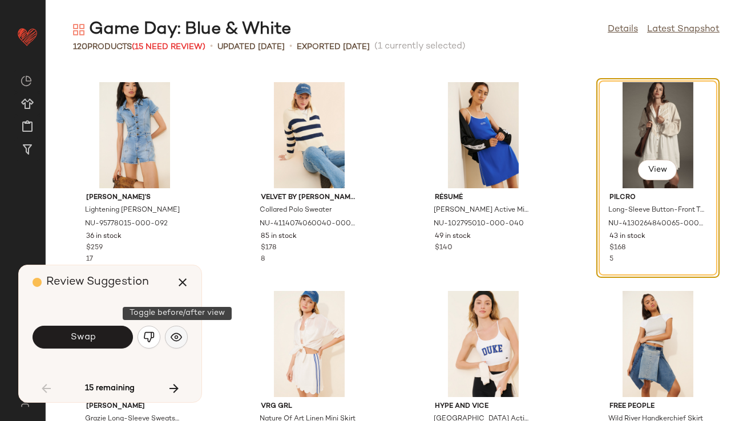
click at [172, 336] on img "button" at bounding box center [176, 337] width 11 height 11
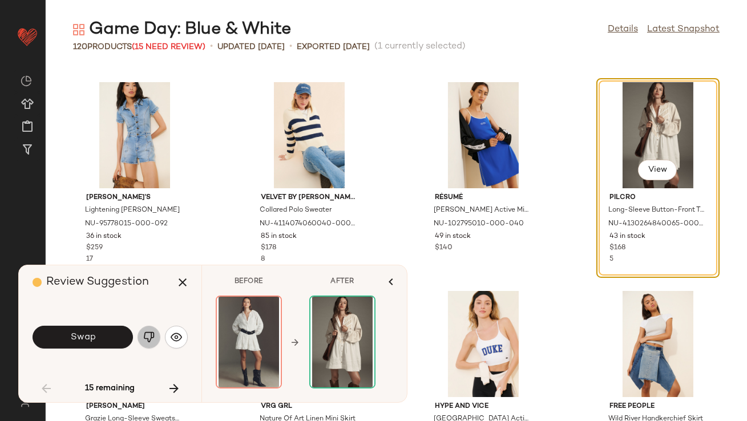
click at [155, 336] on button "button" at bounding box center [149, 337] width 23 height 23
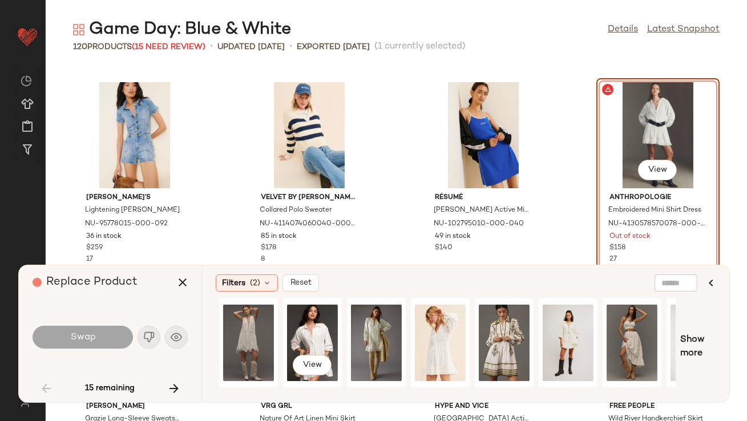
scroll to position [0, 104]
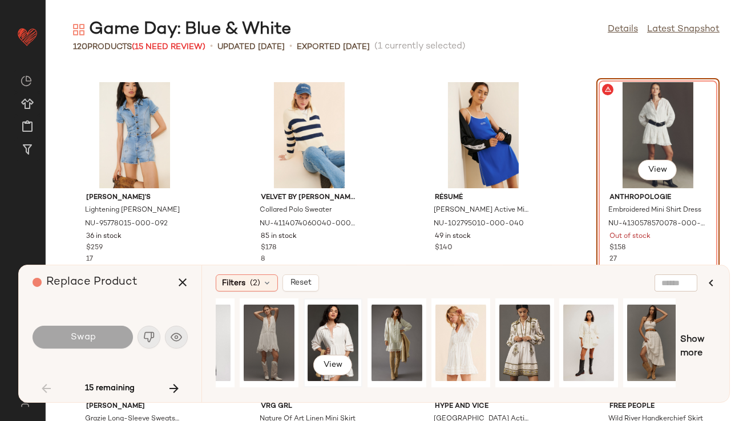
click at [333, 337] on div "View" at bounding box center [333, 342] width 51 height 81
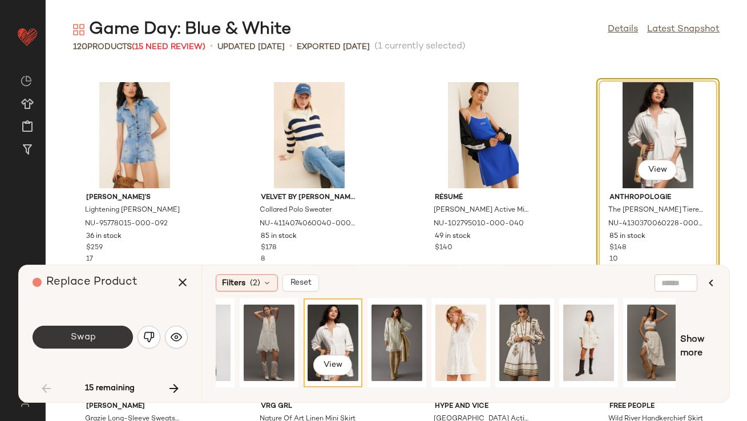
click at [103, 342] on button "Swap" at bounding box center [83, 337] width 100 height 23
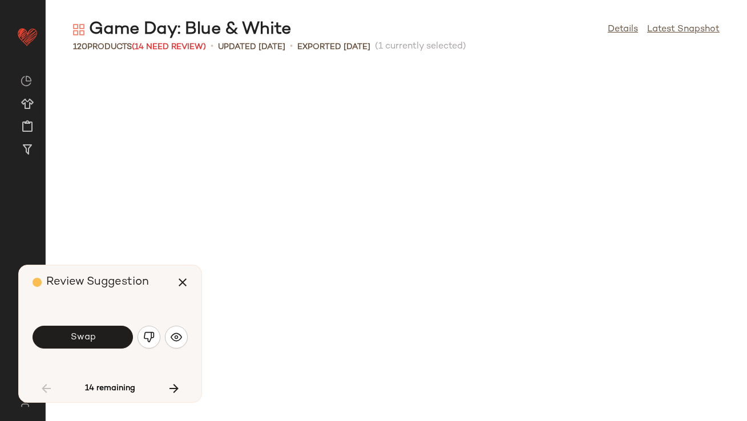
scroll to position [1044, 0]
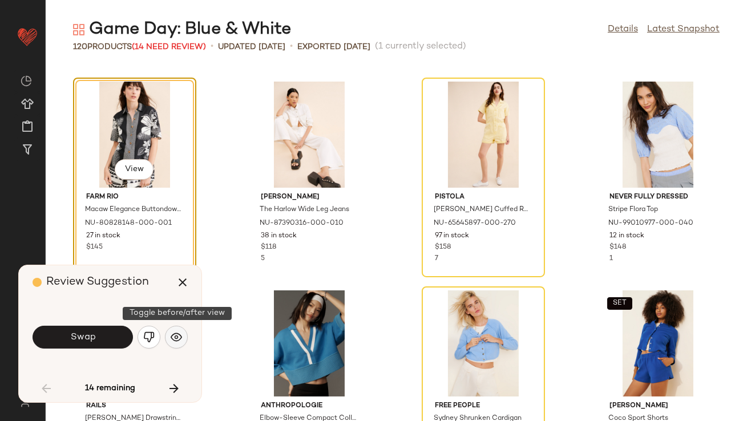
click at [171, 333] on img "button" at bounding box center [176, 337] width 11 height 11
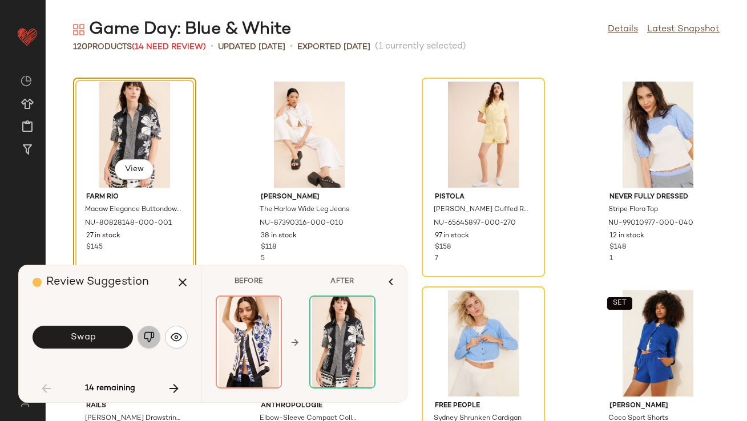
click at [155, 337] on button "button" at bounding box center [149, 337] width 23 height 23
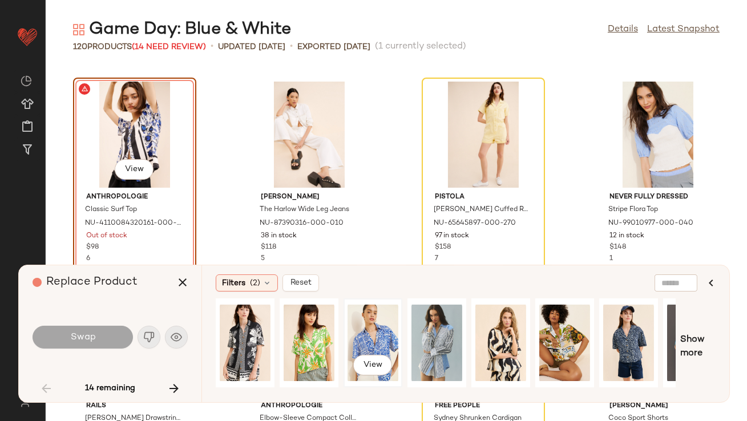
click at [386, 337] on div "View" at bounding box center [373, 342] width 51 height 81
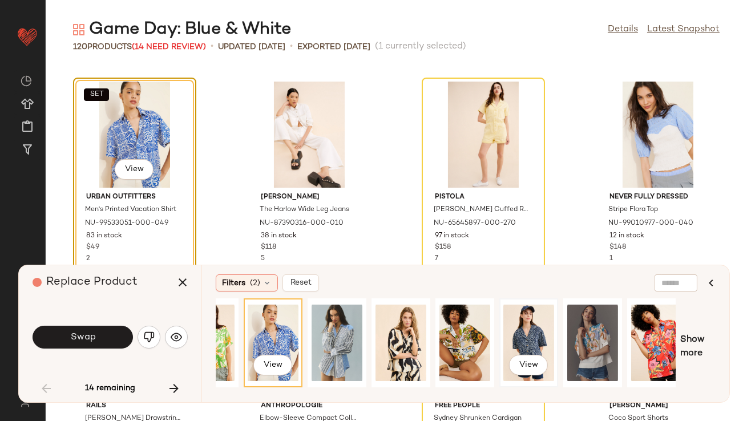
scroll to position [0, 101]
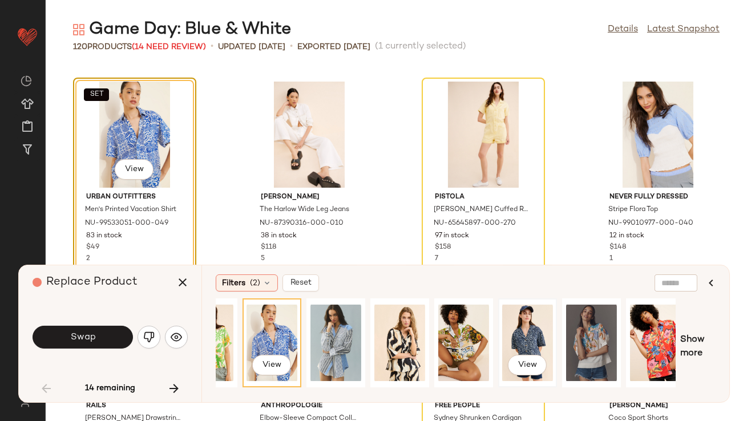
click at [521, 348] on div "View" at bounding box center [527, 342] width 51 height 81
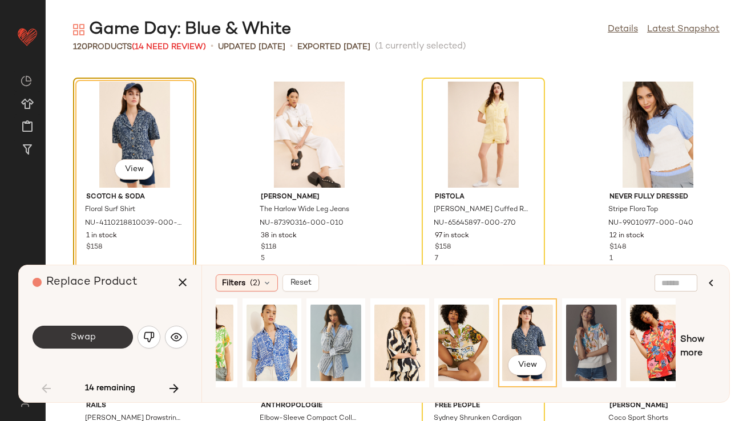
click at [96, 332] on button "Swap" at bounding box center [83, 337] width 100 height 23
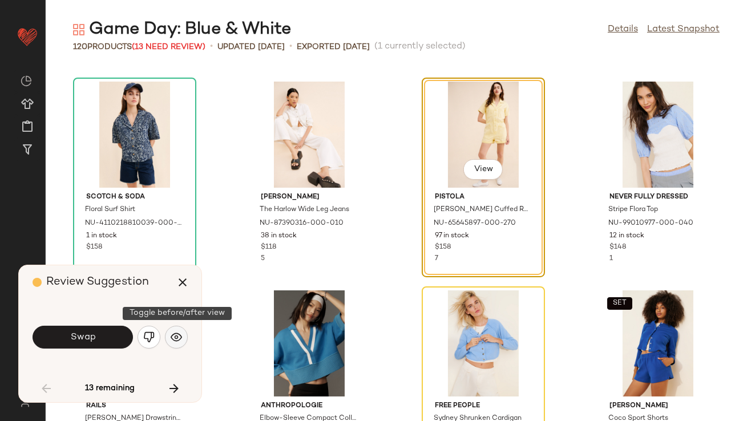
click at [182, 345] on button "button" at bounding box center [176, 337] width 23 height 23
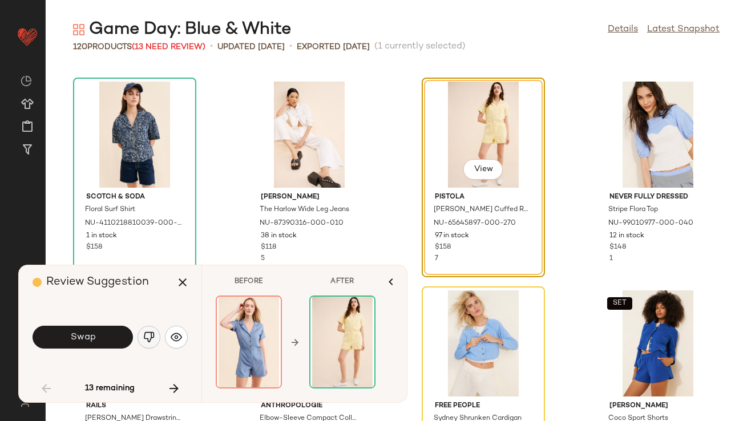
click at [156, 341] on button "button" at bounding box center [149, 337] width 23 height 23
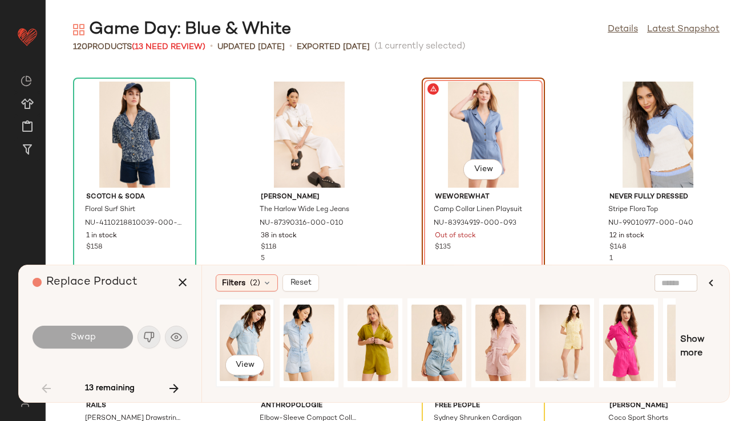
click at [256, 341] on div "View" at bounding box center [245, 342] width 51 height 81
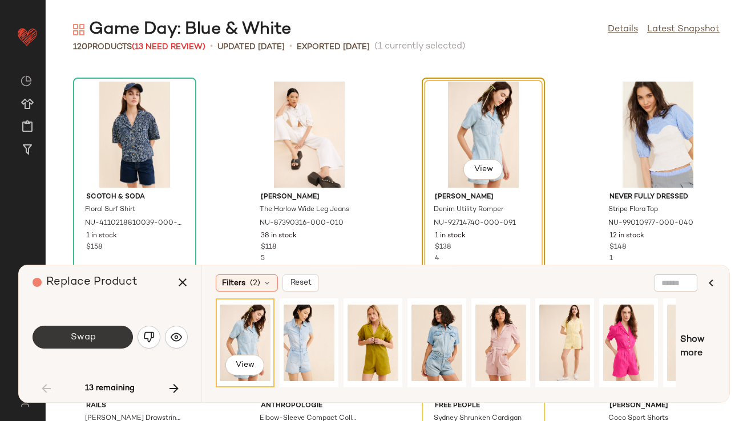
click at [106, 346] on button "Swap" at bounding box center [83, 337] width 100 height 23
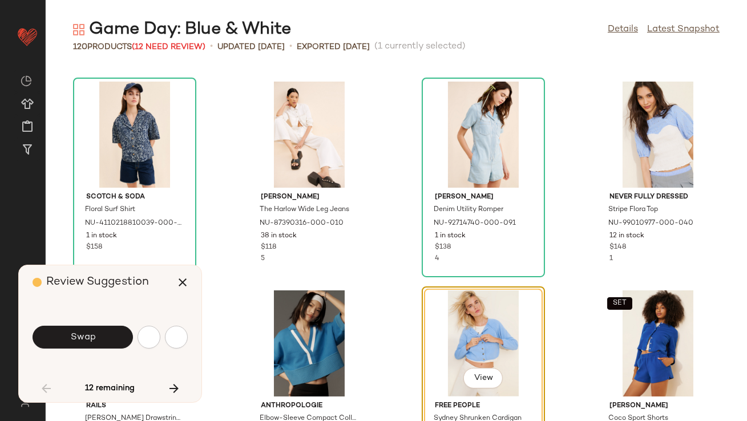
scroll to position [1253, 0]
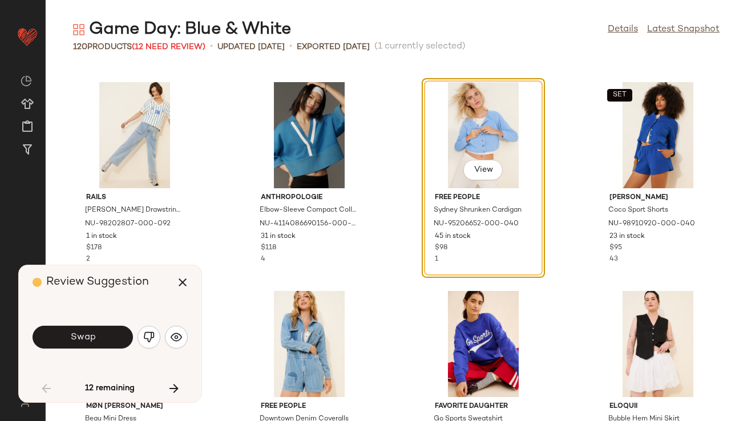
click at [102, 337] on button "Swap" at bounding box center [83, 337] width 100 height 23
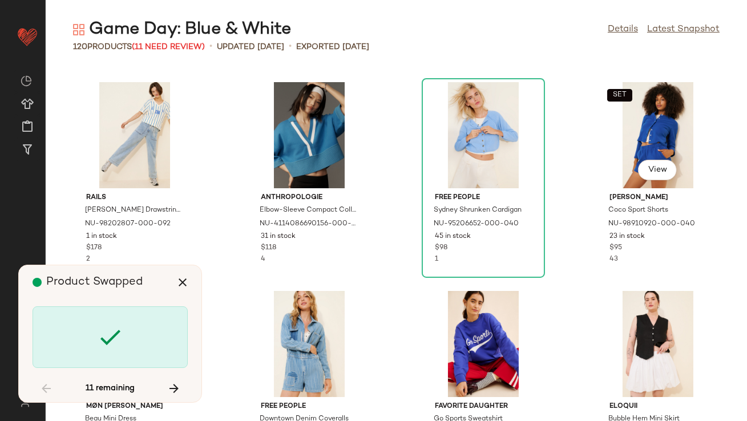
scroll to position [1671, 0]
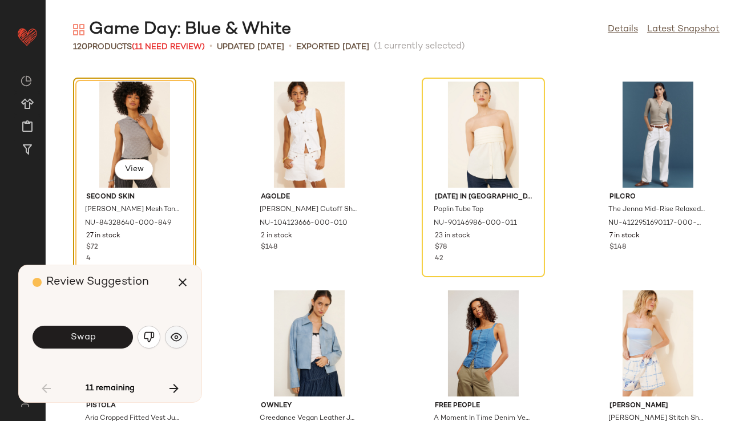
click at [175, 341] on img "button" at bounding box center [176, 337] width 11 height 11
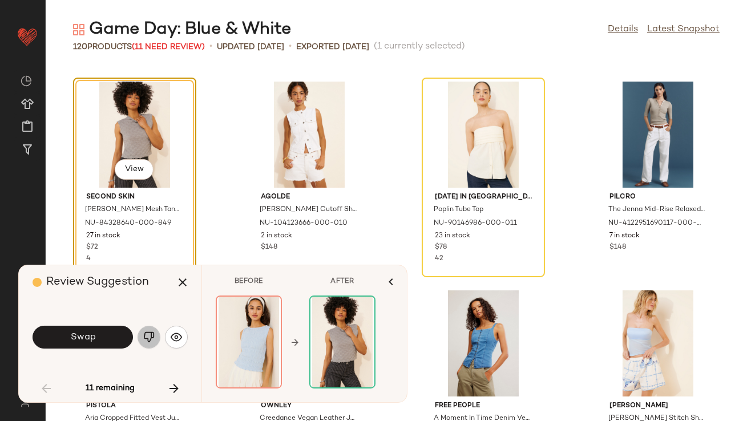
click at [155, 343] on button "button" at bounding box center [149, 337] width 23 height 23
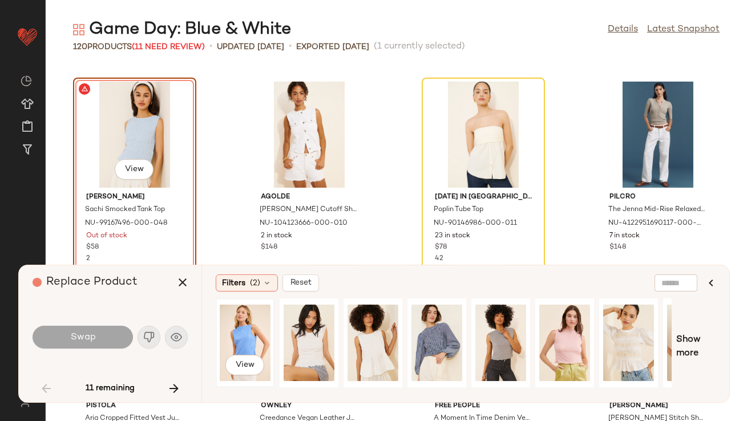
click at [247, 344] on div "View" at bounding box center [245, 342] width 51 height 81
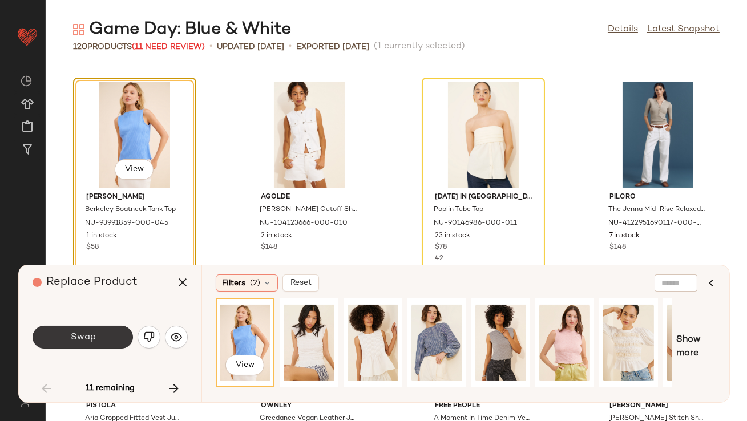
click at [79, 334] on span "Swap" at bounding box center [83, 337] width 26 height 11
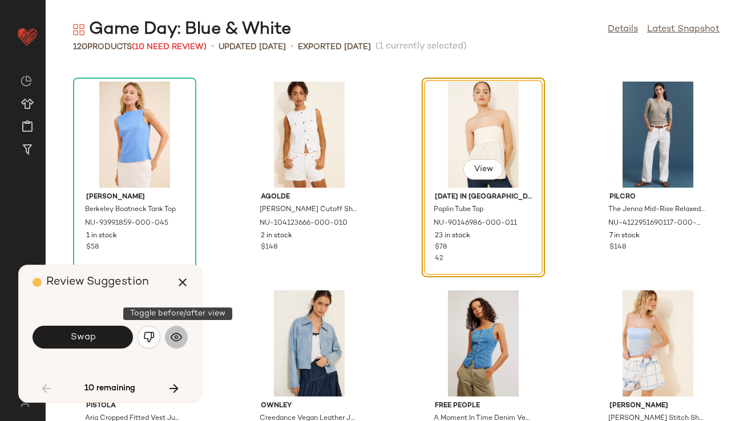
click at [181, 337] on img "button" at bounding box center [176, 337] width 11 height 11
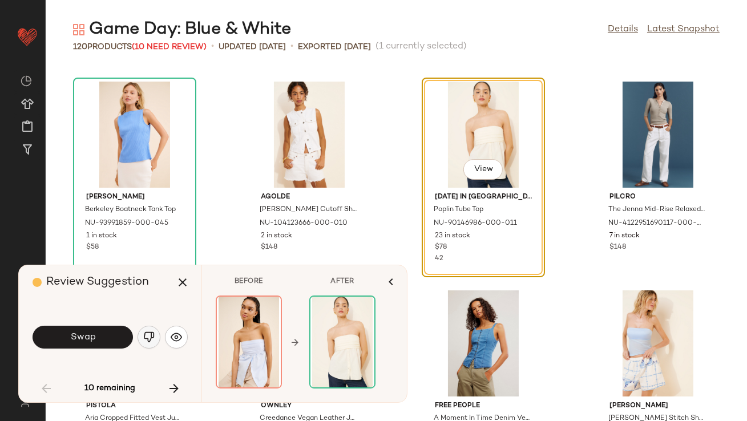
click at [143, 340] on img "button" at bounding box center [148, 337] width 11 height 11
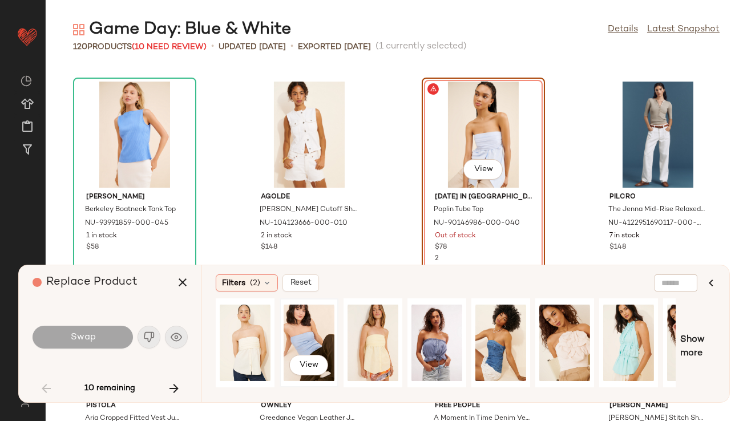
click at [316, 325] on div "View" at bounding box center [309, 342] width 51 height 81
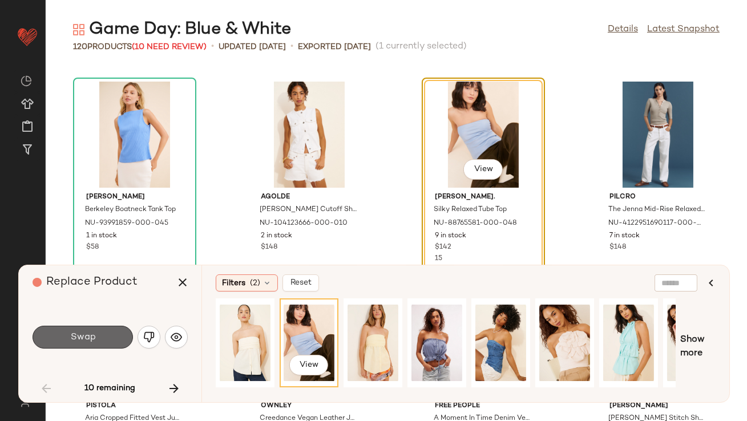
click at [92, 336] on span "Swap" at bounding box center [83, 337] width 26 height 11
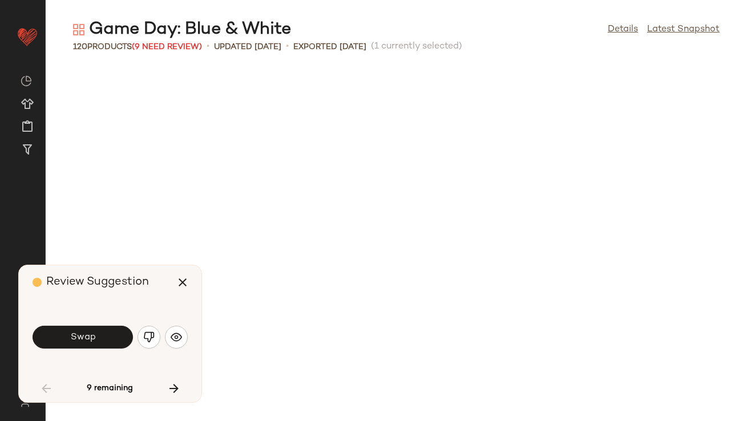
scroll to position [2297, 0]
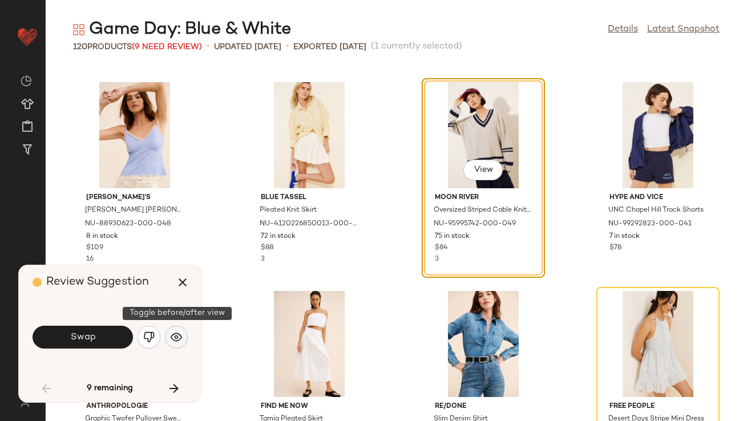
click at [173, 333] on img "button" at bounding box center [176, 337] width 11 height 11
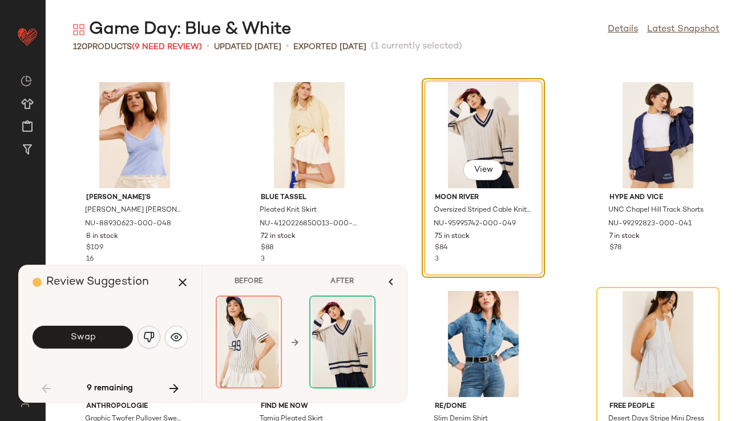
click at [157, 335] on button "button" at bounding box center [149, 337] width 23 height 23
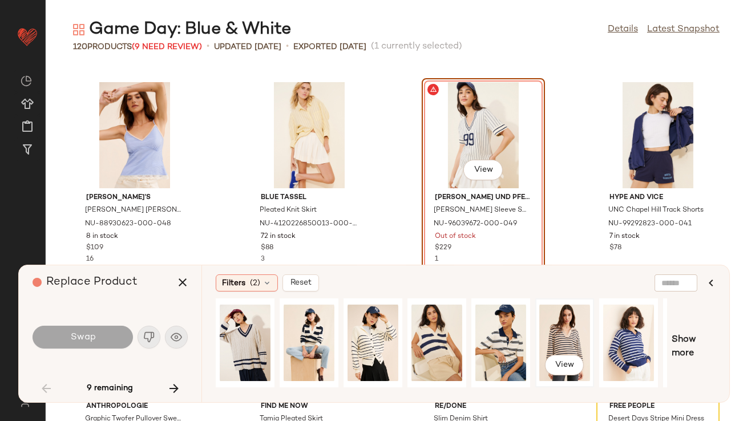
scroll to position [0, 54]
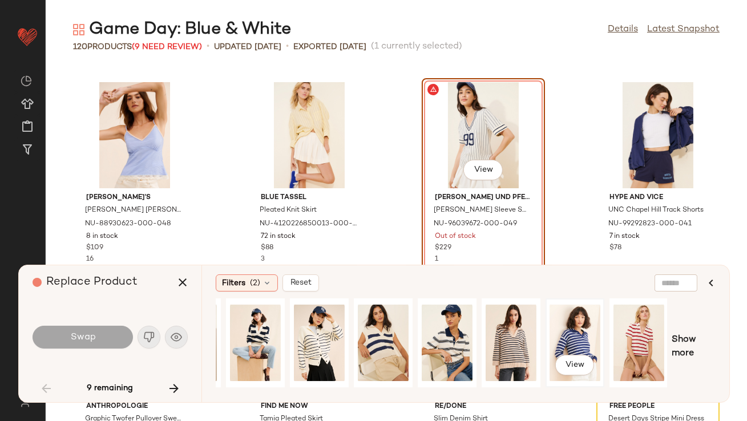
click at [583, 345] on div "View" at bounding box center [575, 342] width 51 height 81
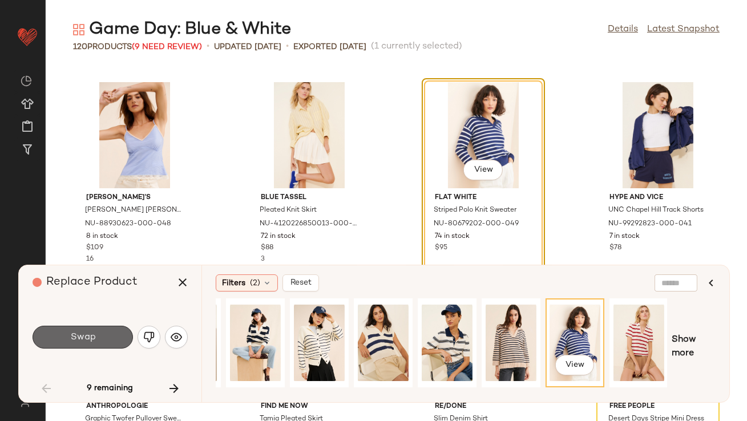
click at [97, 342] on button "Swap" at bounding box center [83, 337] width 100 height 23
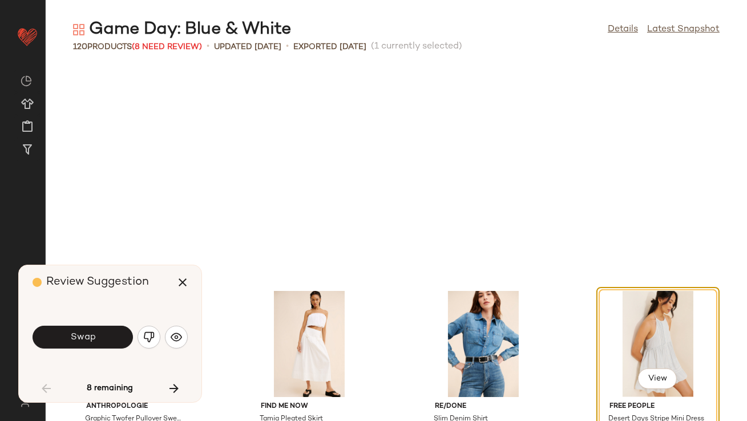
scroll to position [2506, 0]
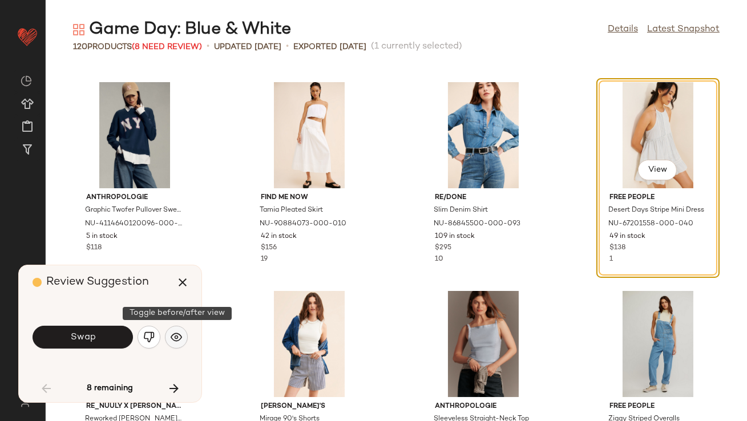
click at [171, 341] on img "button" at bounding box center [176, 337] width 11 height 11
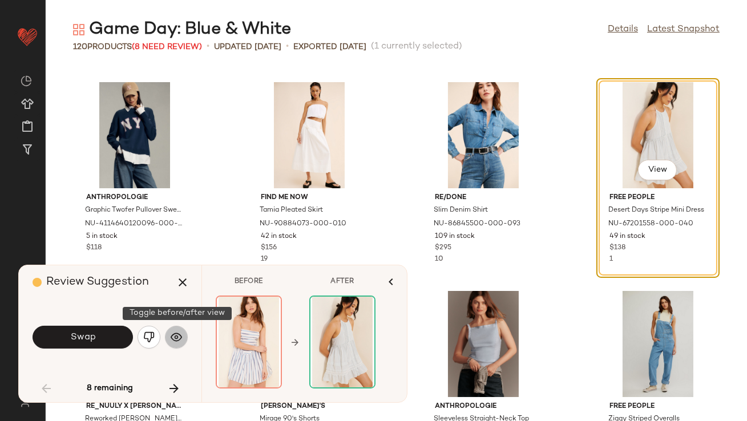
click at [171, 341] on img "button" at bounding box center [176, 337] width 11 height 11
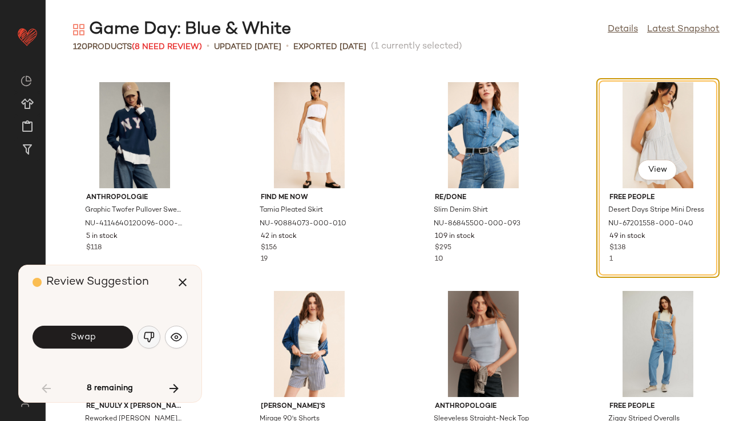
click at [153, 341] on img "button" at bounding box center [148, 337] width 11 height 11
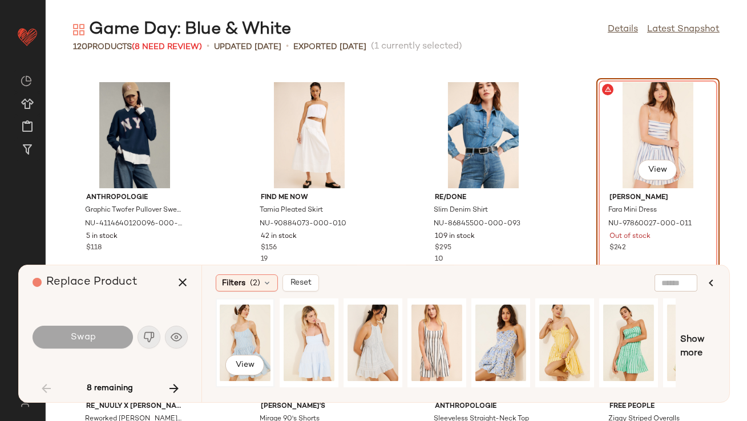
click at [258, 317] on div "View" at bounding box center [245, 342] width 51 height 81
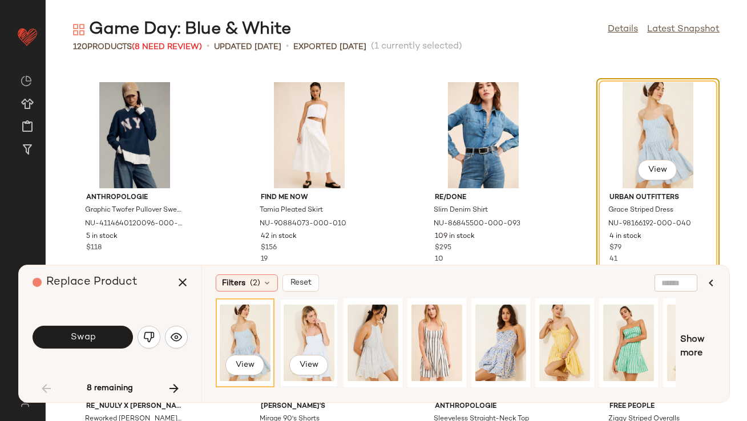
click at [286, 319] on div "View" at bounding box center [309, 342] width 51 height 81
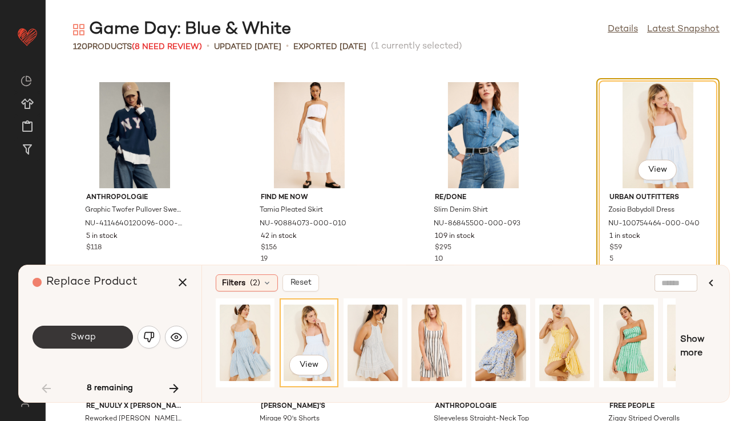
click at [98, 343] on button "Swap" at bounding box center [83, 337] width 100 height 23
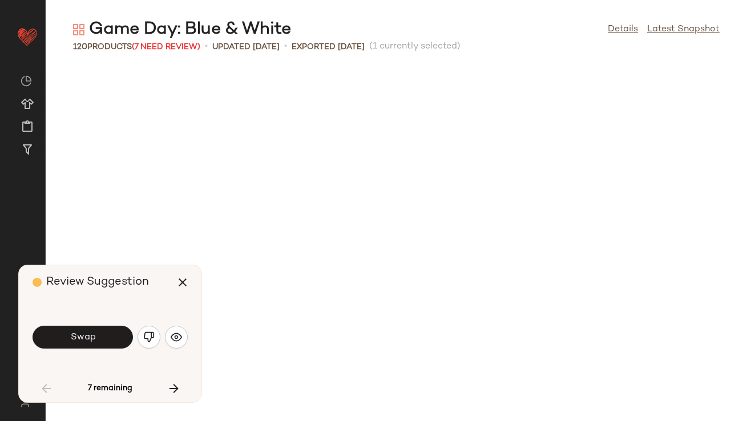
scroll to position [2924, 0]
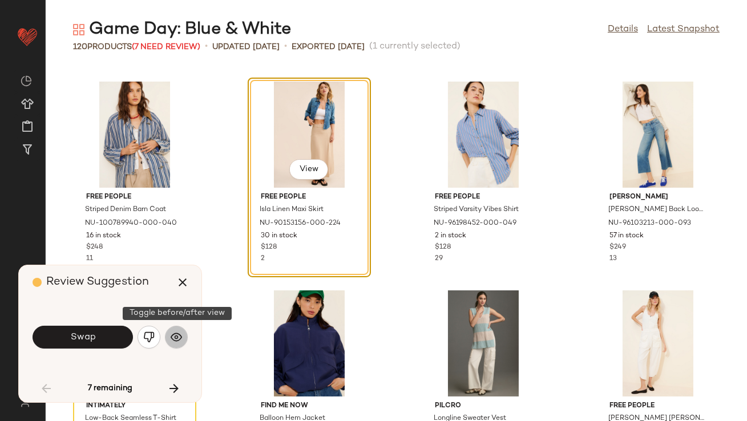
click at [181, 341] on img "button" at bounding box center [176, 337] width 11 height 11
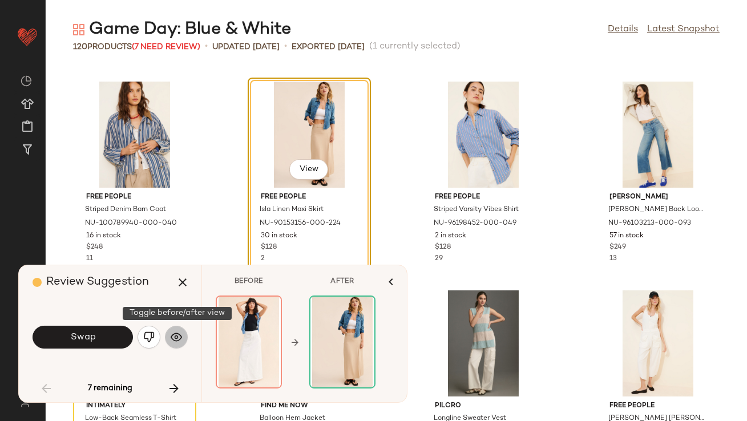
click at [181, 341] on img "button" at bounding box center [176, 337] width 11 height 11
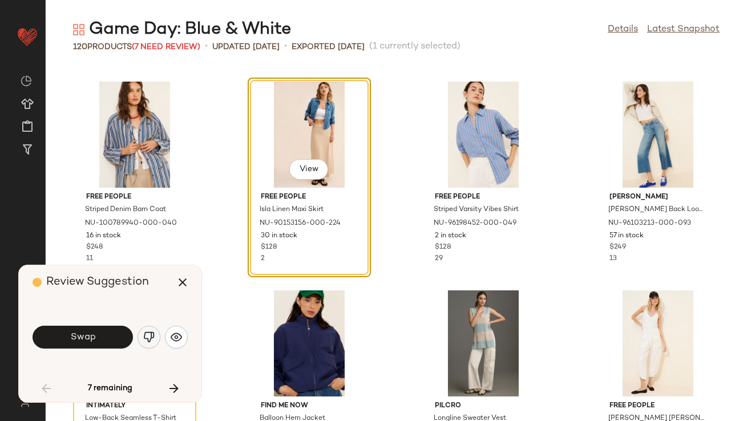
click at [155, 340] on button "button" at bounding box center [149, 337] width 23 height 23
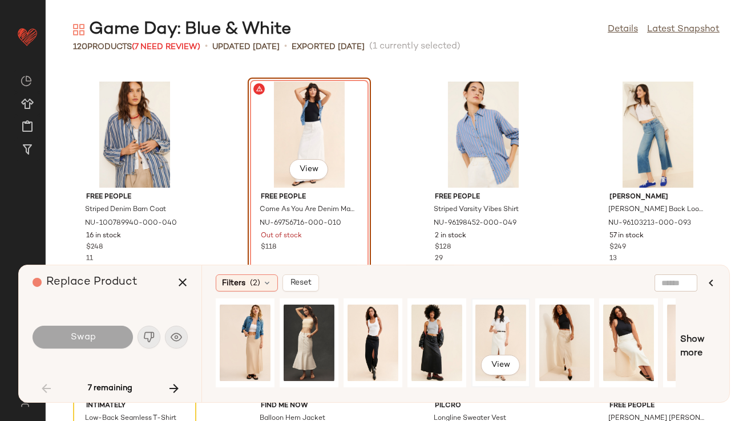
click at [486, 318] on div "View" at bounding box center [500, 342] width 51 height 81
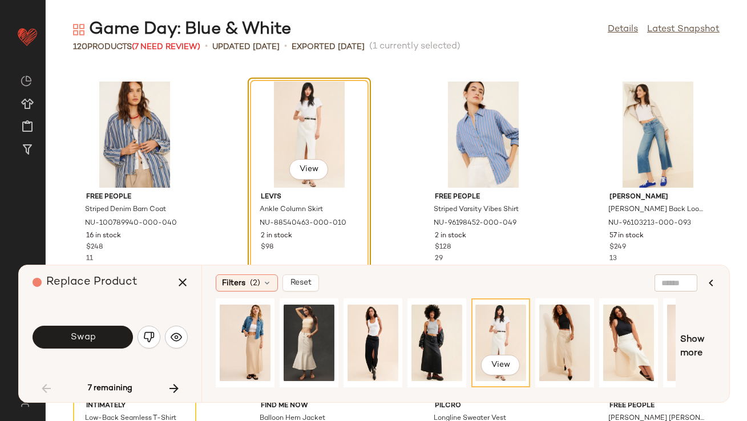
click at [60, 324] on div "Swap" at bounding box center [110, 337] width 155 height 27
click at [60, 333] on button "Swap" at bounding box center [83, 337] width 100 height 23
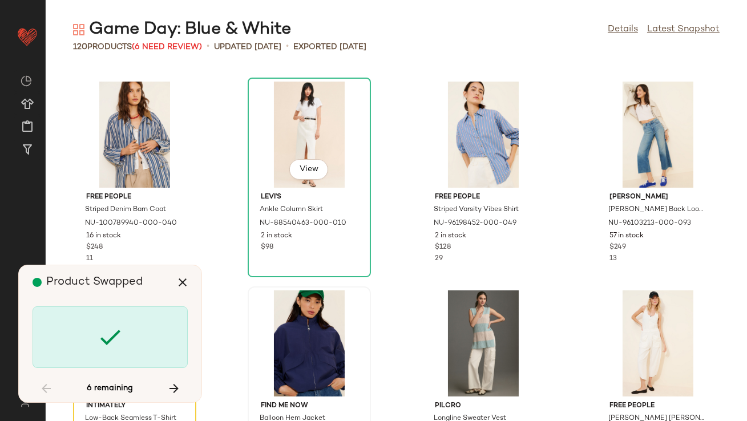
scroll to position [3133, 0]
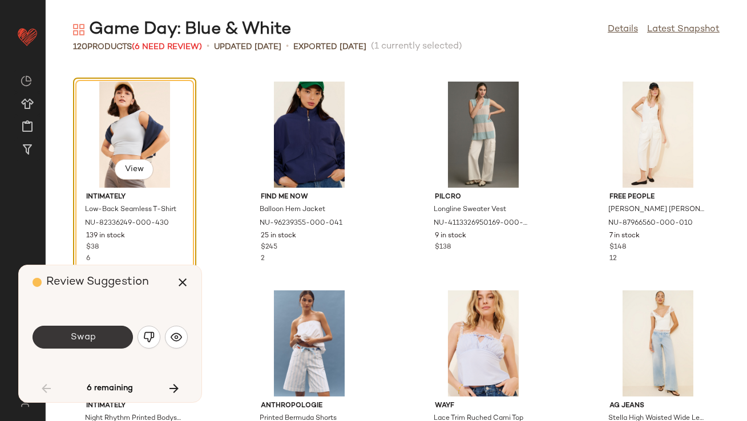
click at [118, 335] on button "Swap" at bounding box center [83, 337] width 100 height 23
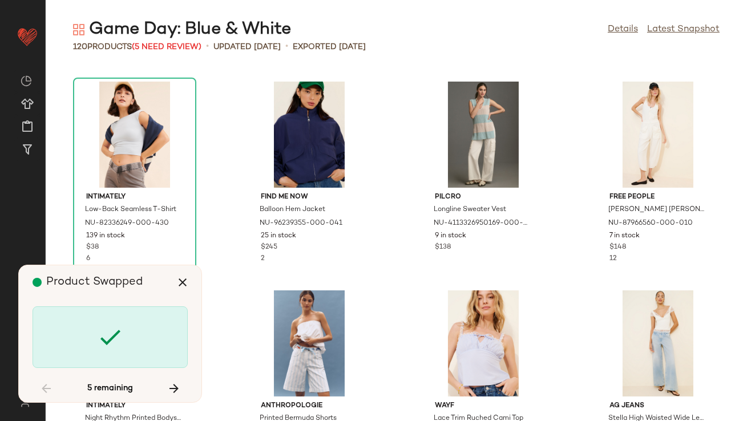
scroll to position [4177, 0]
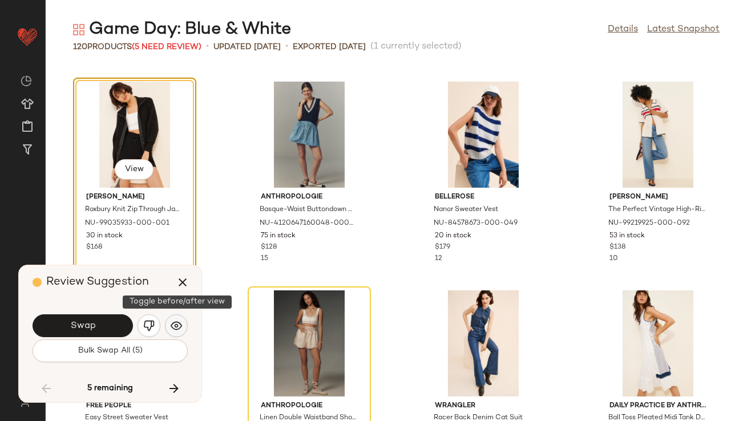
click at [179, 329] on img "button" at bounding box center [176, 325] width 11 height 11
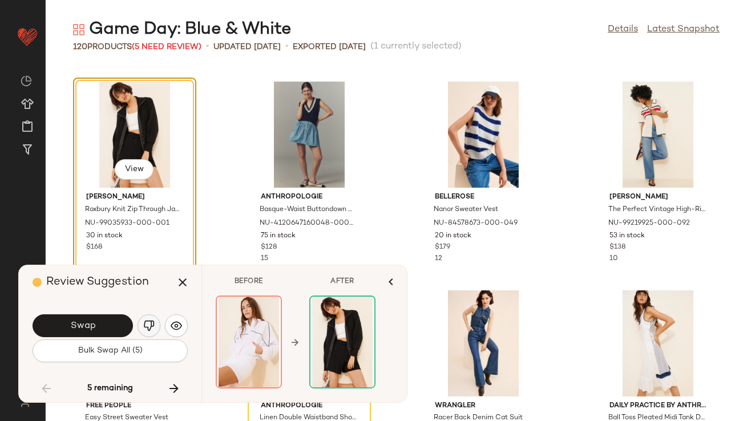
click at [144, 324] on img "button" at bounding box center [148, 325] width 11 height 11
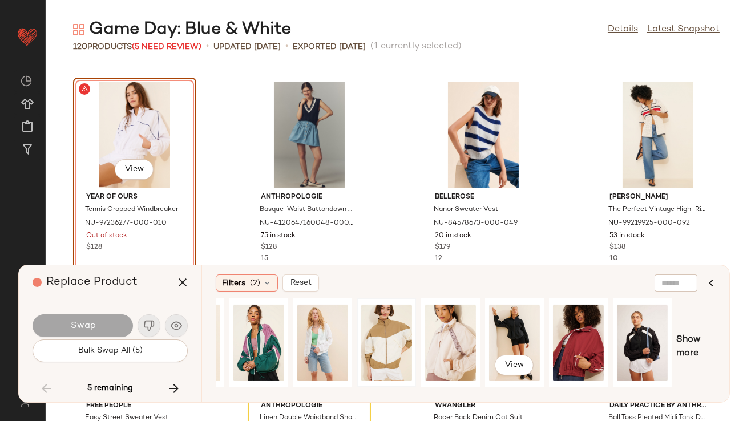
scroll to position [0, 29]
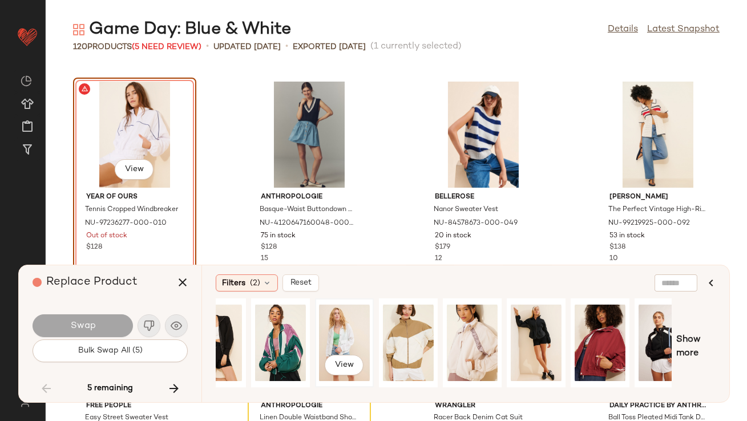
click at [336, 324] on div "View" at bounding box center [344, 342] width 51 height 81
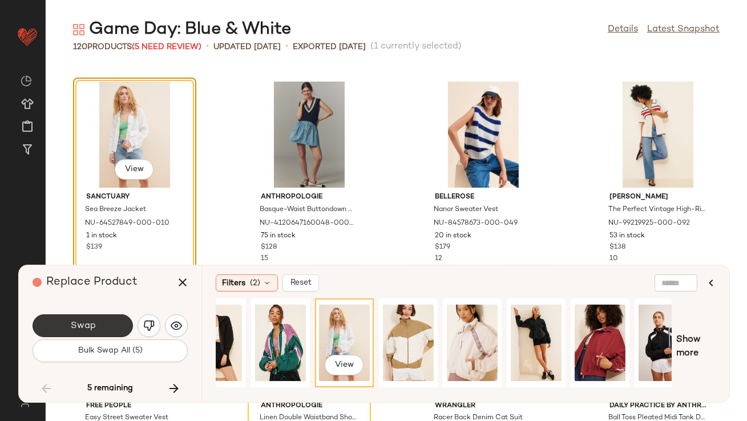
click at [88, 323] on span "Swap" at bounding box center [83, 326] width 26 height 11
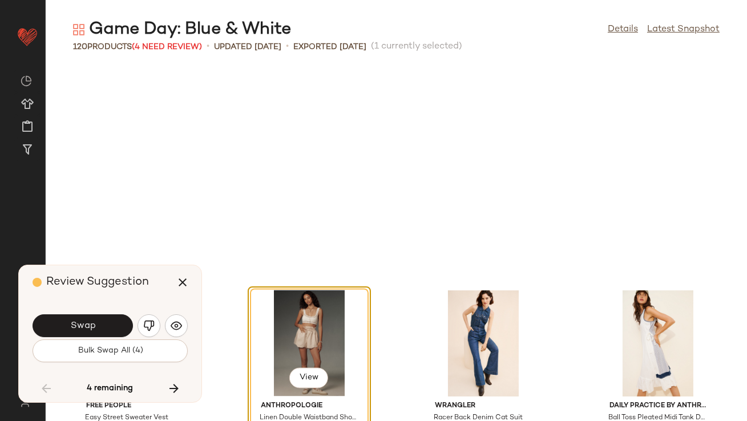
scroll to position [4385, 0]
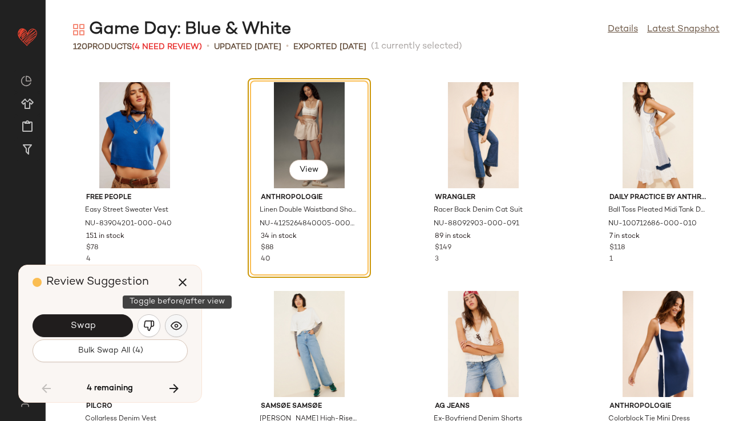
click at [176, 321] on img "button" at bounding box center [176, 325] width 11 height 11
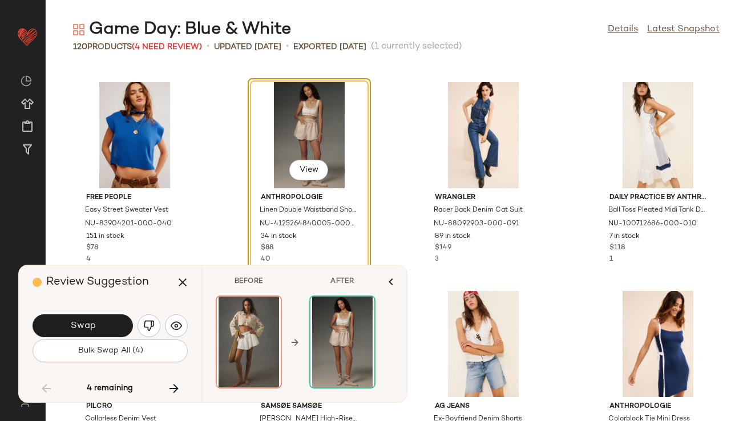
click at [158, 318] on div "Swap" at bounding box center [110, 325] width 155 height 27
click at [154, 323] on img "button" at bounding box center [148, 325] width 11 height 11
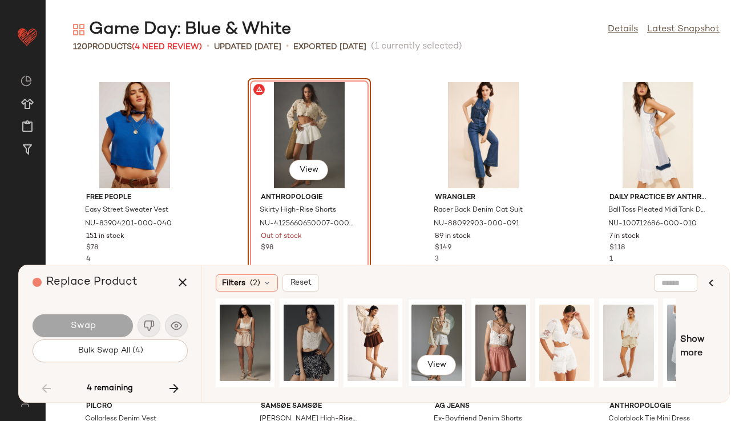
click at [447, 344] on div "View" at bounding box center [436, 342] width 51 height 81
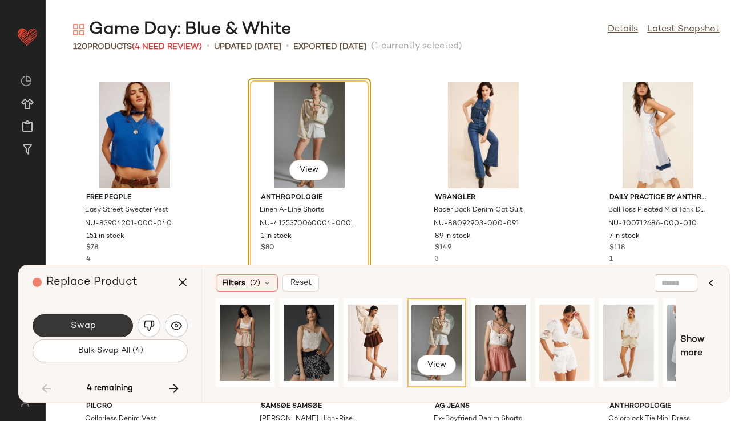
click at [103, 332] on button "Swap" at bounding box center [83, 325] width 100 height 23
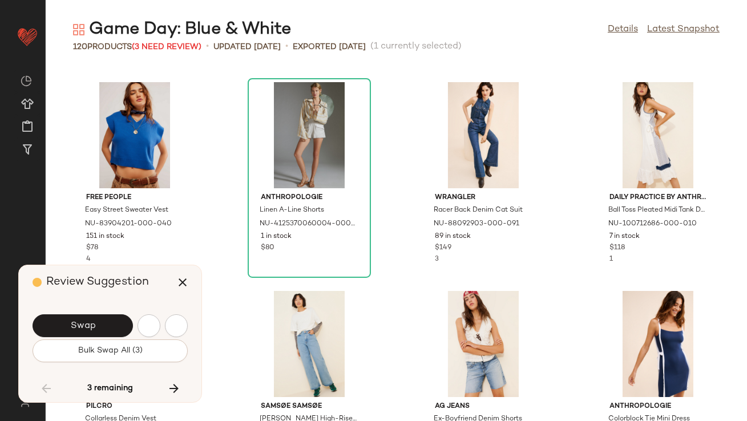
scroll to position [4804, 0]
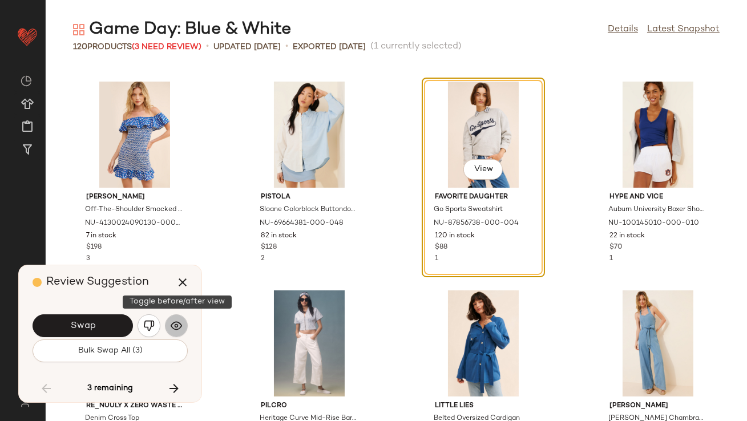
click at [180, 325] on img "button" at bounding box center [176, 325] width 11 height 11
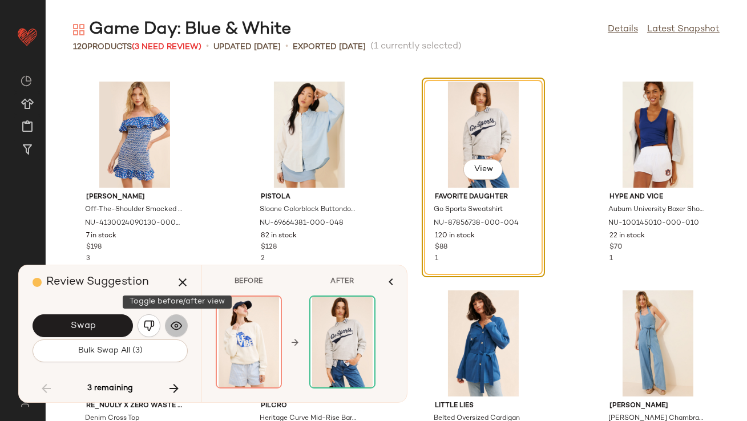
click at [180, 325] on img "button" at bounding box center [176, 325] width 11 height 11
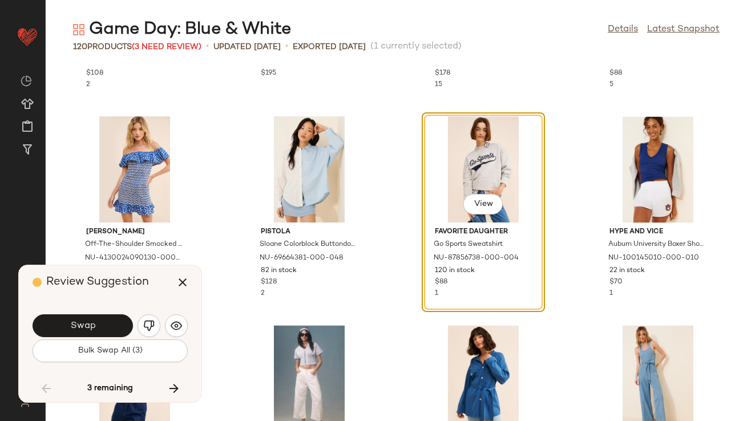
scroll to position [4767, 0]
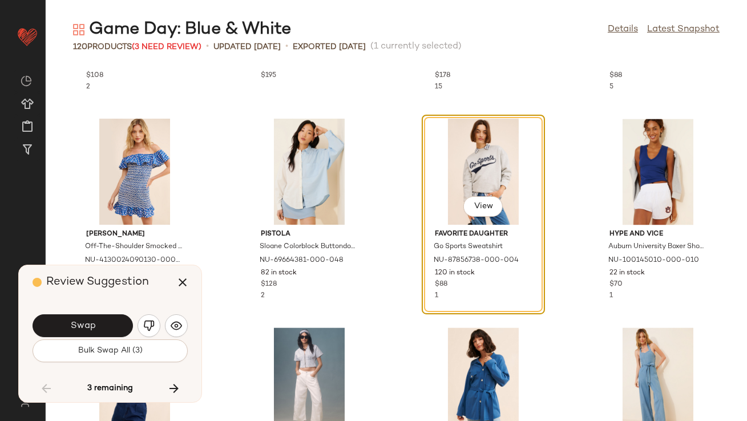
click at [148, 329] on img "button" at bounding box center [148, 325] width 11 height 11
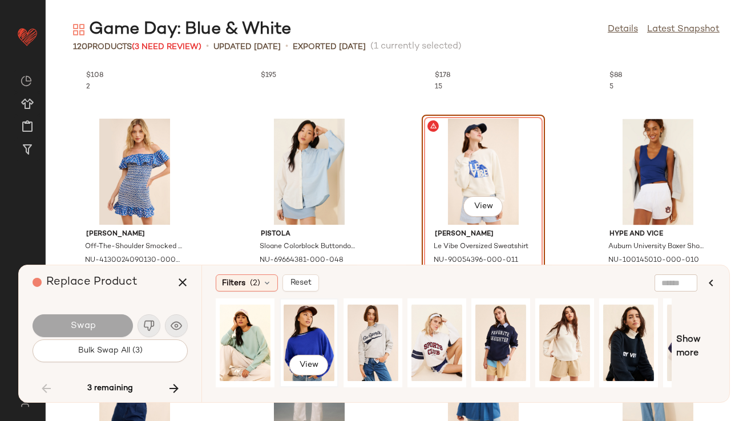
click at [336, 337] on div "View" at bounding box center [309, 343] width 56 height 87
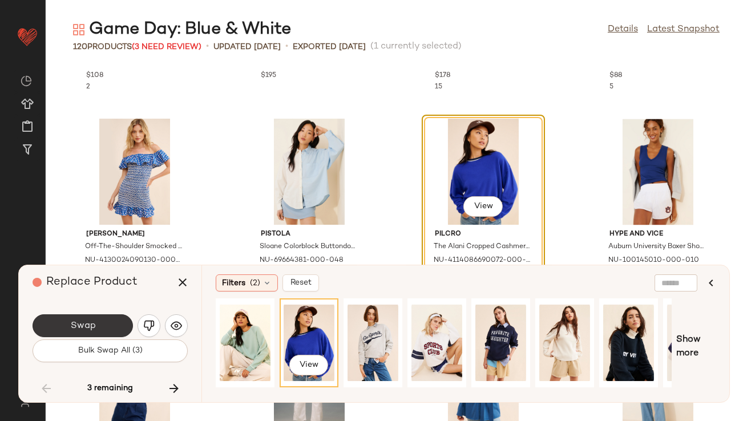
click at [119, 330] on button "Swap" at bounding box center [83, 325] width 100 height 23
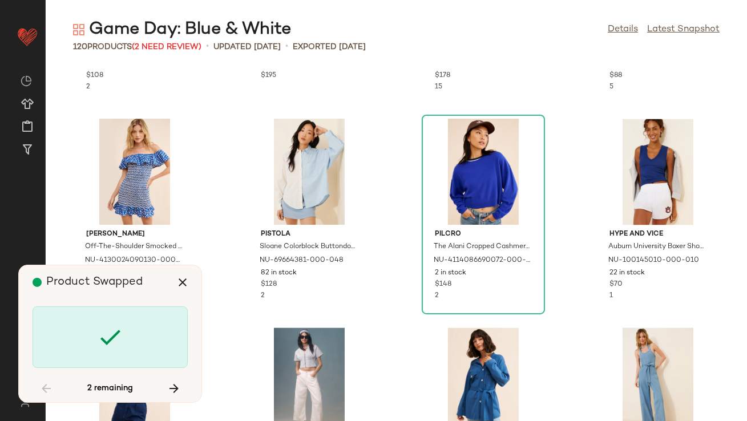
scroll to position [5221, 0]
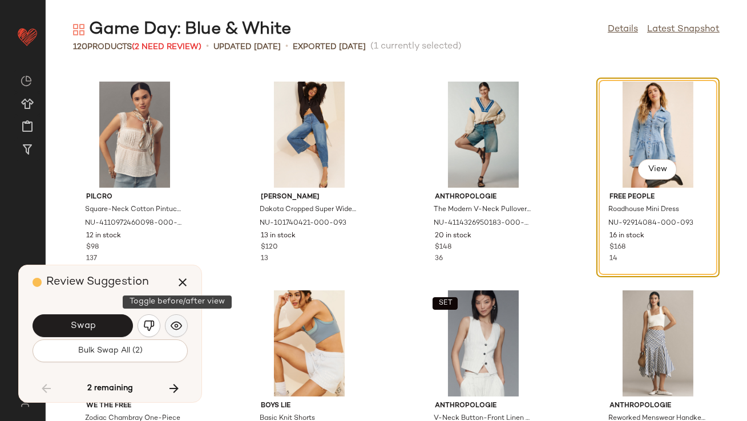
click at [181, 321] on img "button" at bounding box center [176, 325] width 11 height 11
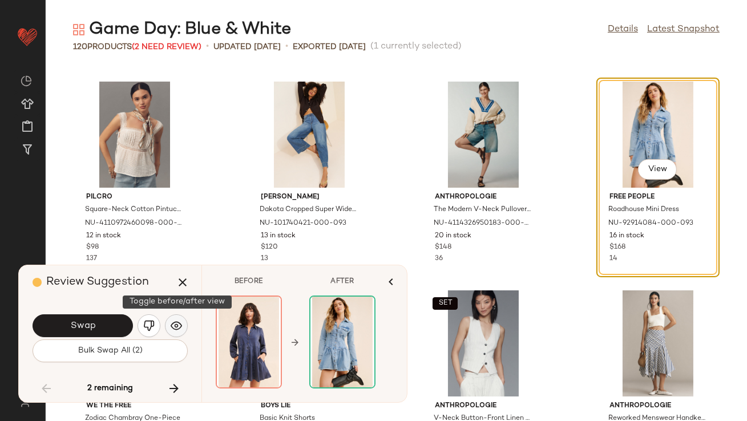
click at [181, 321] on img "button" at bounding box center [176, 325] width 11 height 11
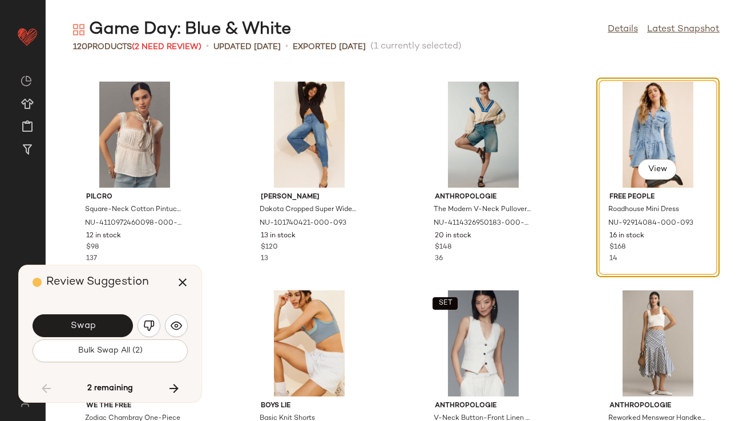
click at [87, 324] on span "Swap" at bounding box center [83, 326] width 26 height 11
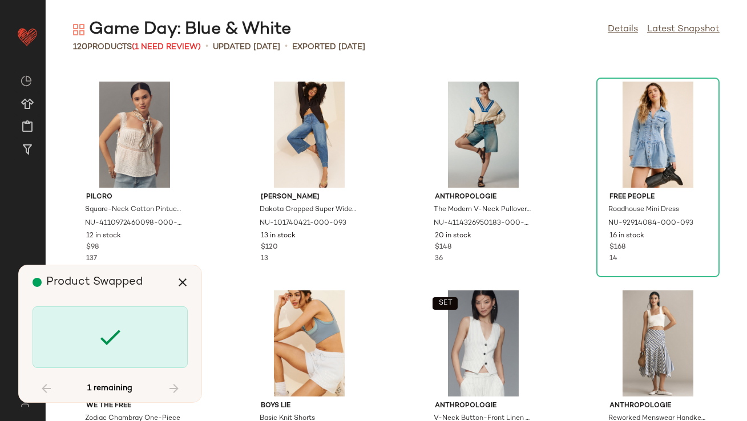
scroll to position [5912, 0]
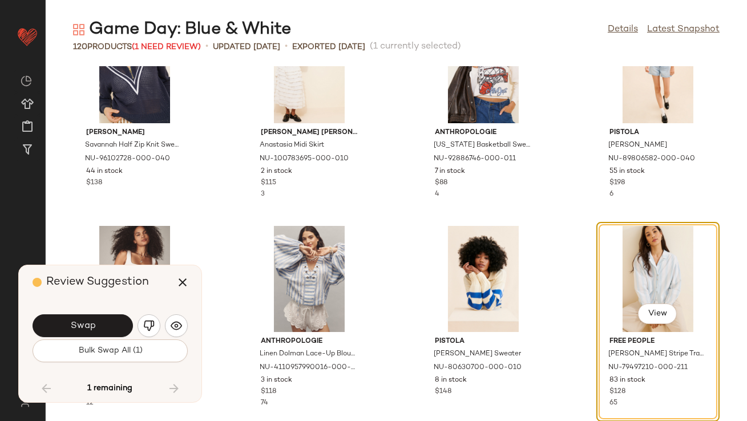
click at [94, 321] on span "Swap" at bounding box center [83, 326] width 26 height 11
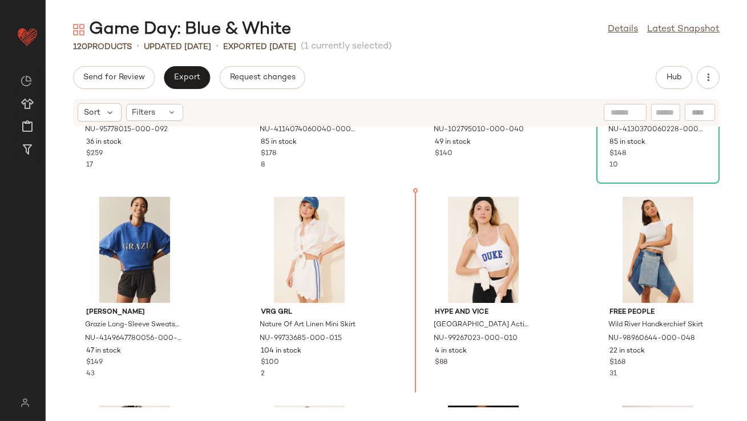
scroll to position [601, 0]
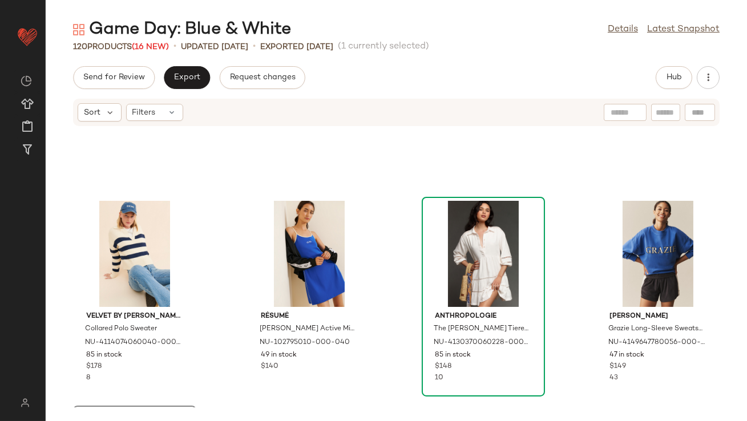
scroll to position [294, 0]
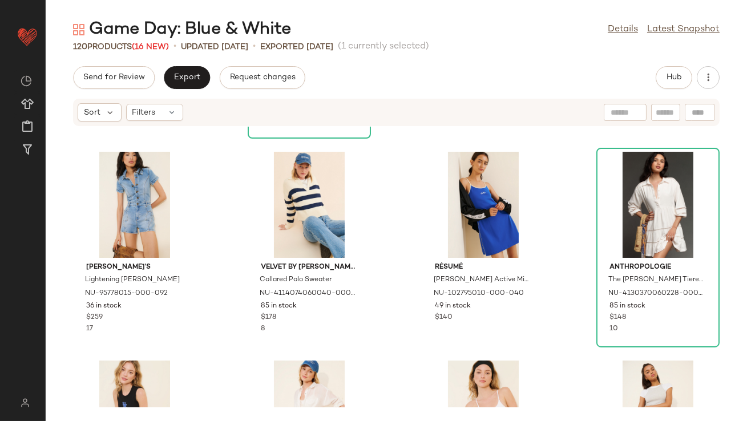
scroll to position [110, 0]
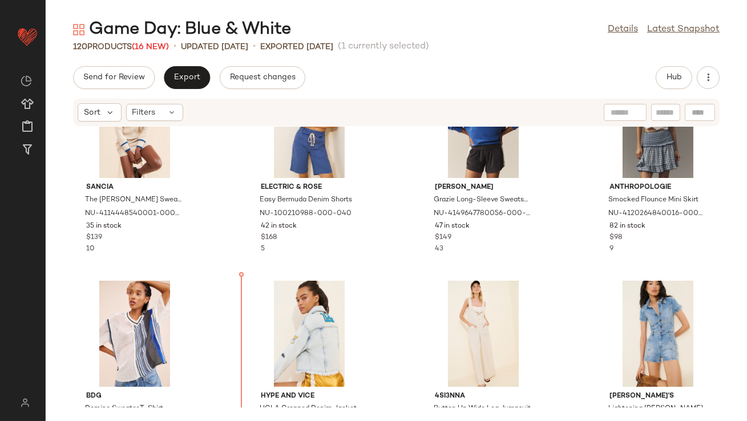
drag, startPoint x: 281, startPoint y: 326, endPoint x: 281, endPoint y: 318, distance: 8.0
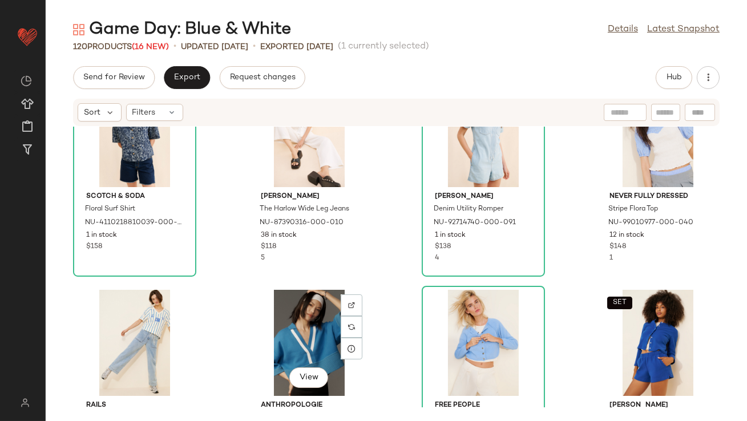
scroll to position [1253, 0]
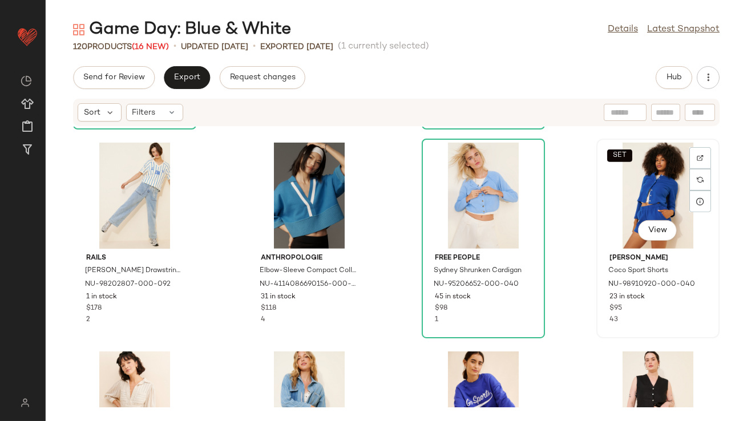
click at [612, 192] on div "SET View" at bounding box center [657, 196] width 115 height 106
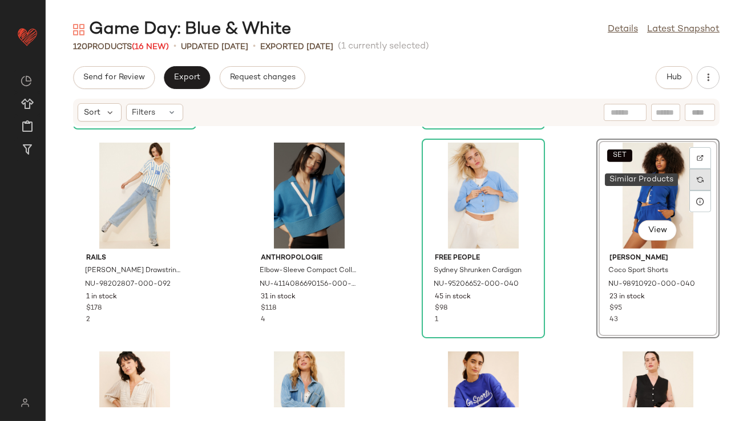
click at [696, 183] on div at bounding box center [700, 180] width 22 height 22
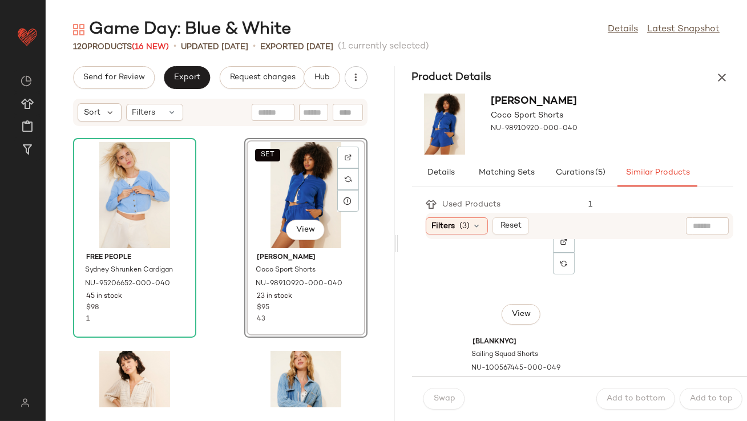
scroll to position [27, 0]
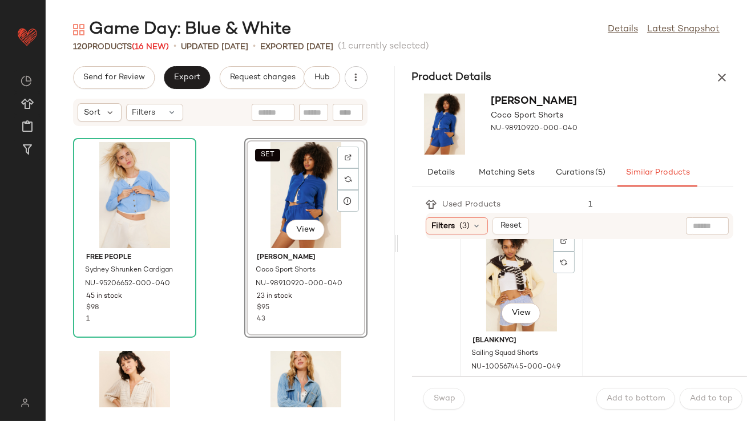
click at [516, 256] on div "View" at bounding box center [521, 278] width 115 height 106
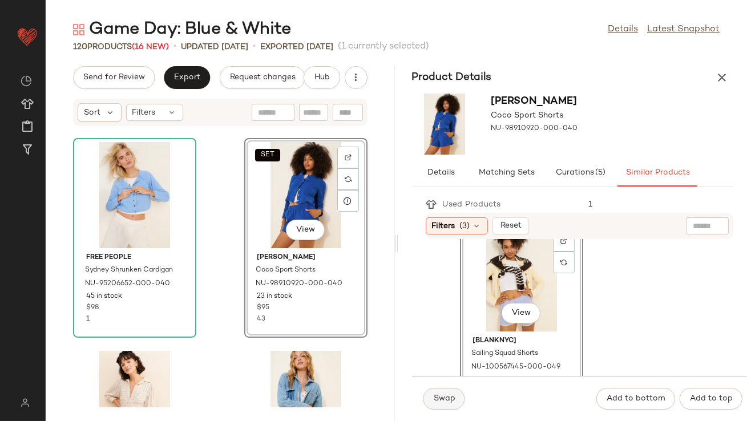
click at [433, 398] on span "Swap" at bounding box center [444, 398] width 22 height 9
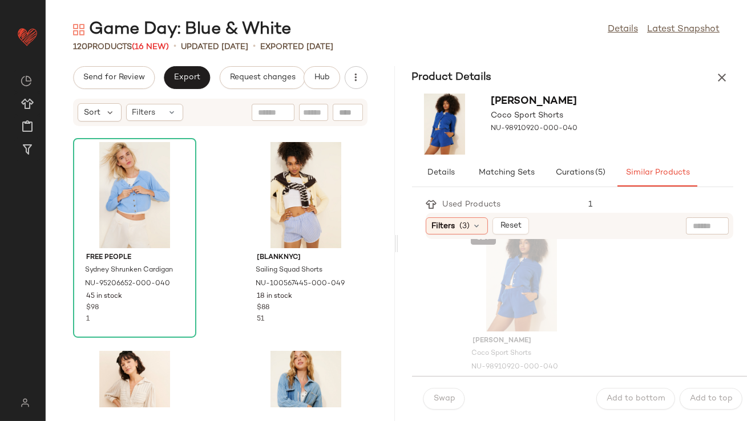
click at [718, 75] on icon "button" at bounding box center [722, 78] width 14 height 14
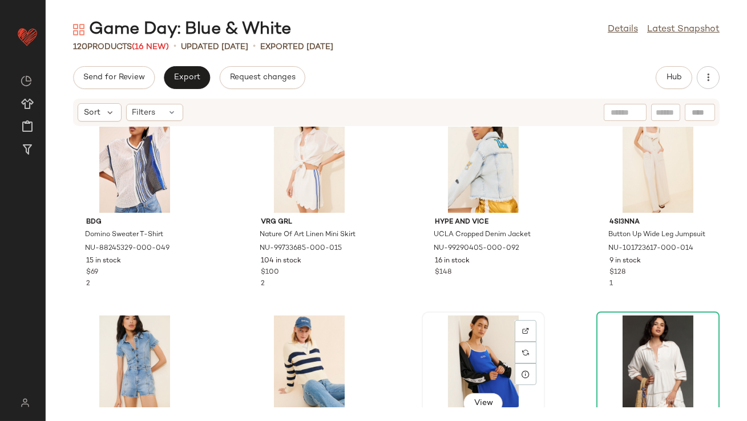
scroll to position [155, 0]
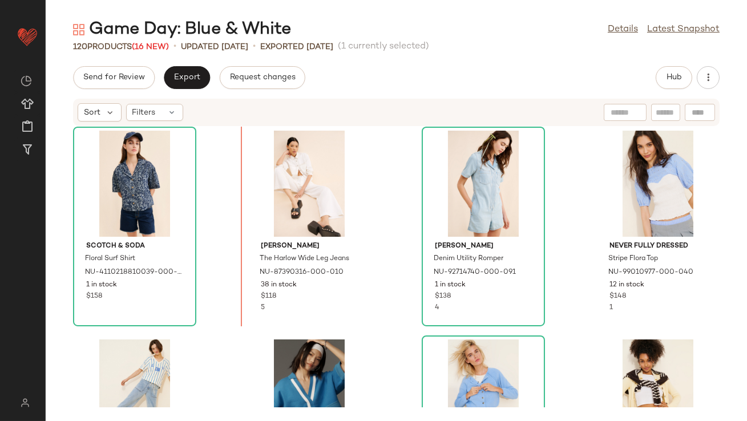
scroll to position [1045, 0]
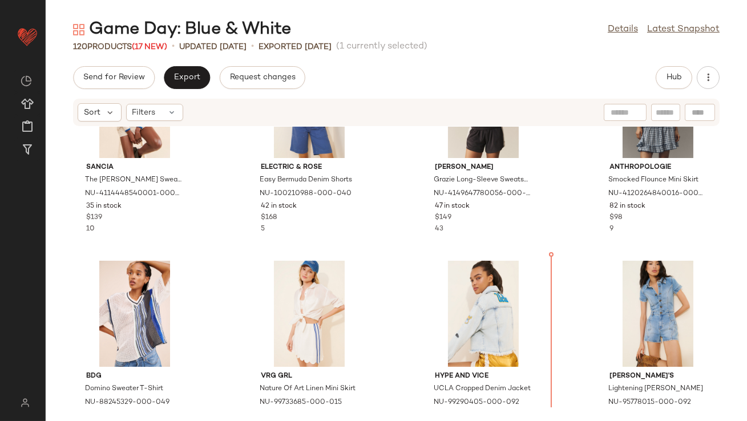
scroll to position [103, 0]
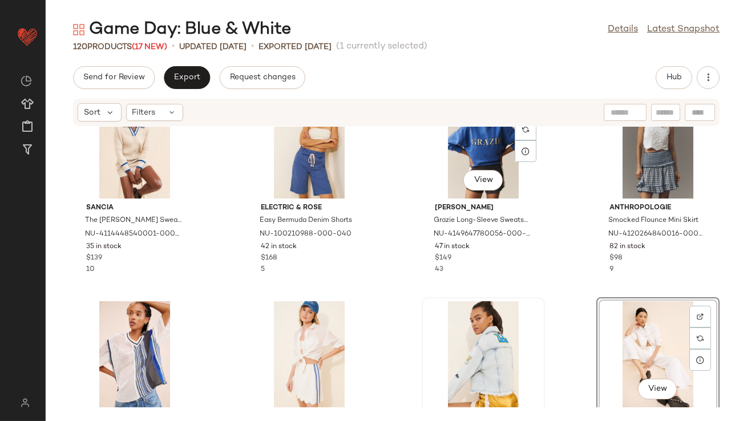
scroll to position [40, 0]
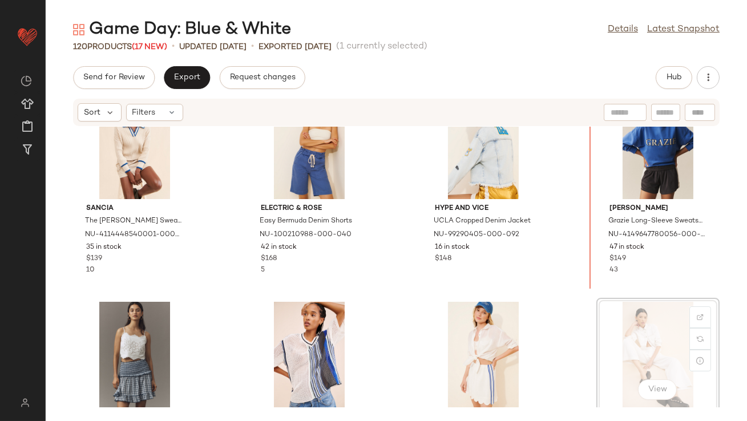
scroll to position [41, 0]
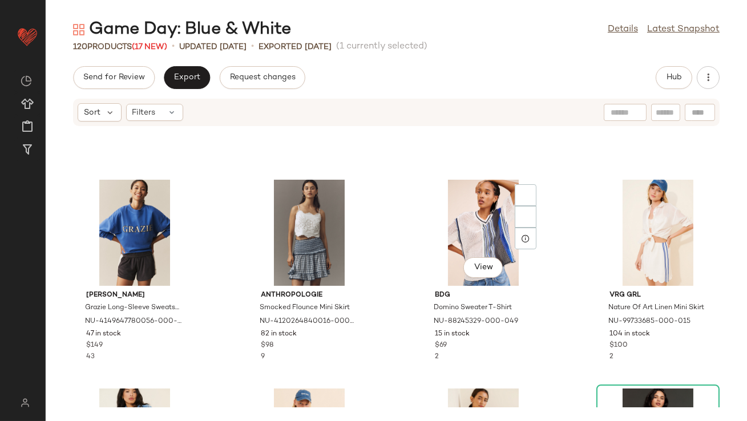
scroll to position [278, 0]
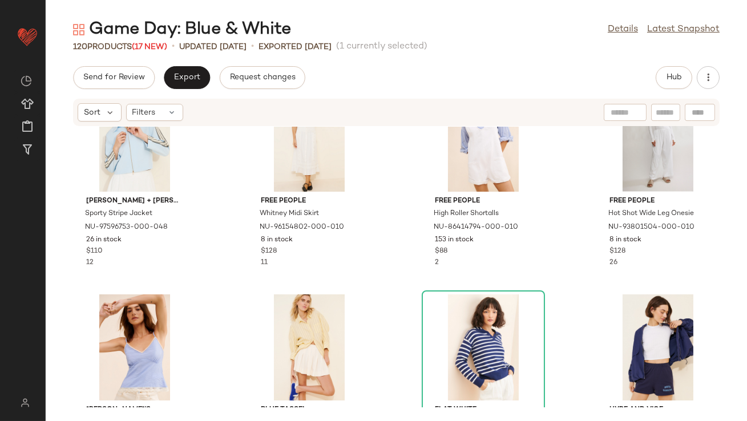
scroll to position [1936, 0]
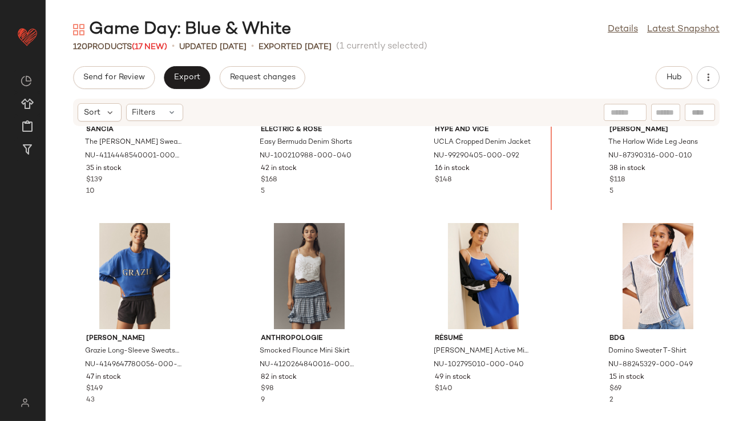
scroll to position [158, 0]
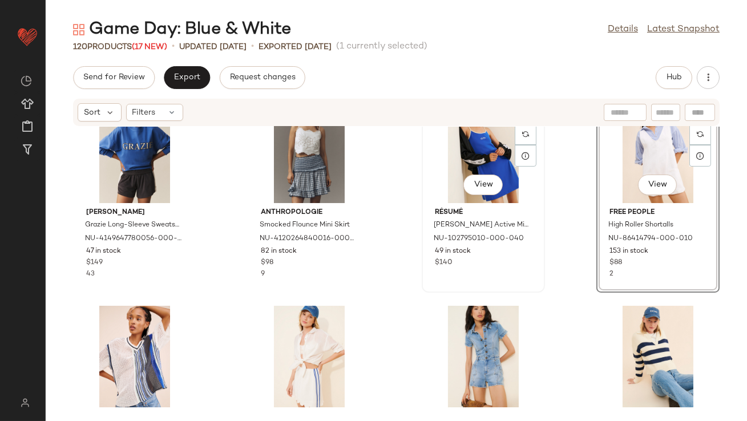
scroll to position [247, 0]
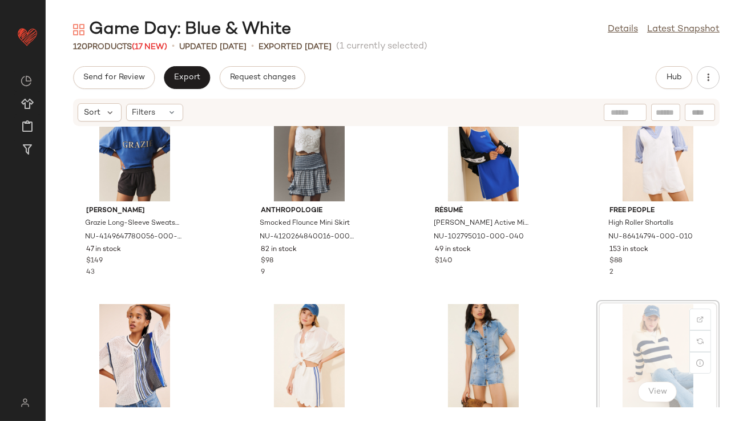
scroll to position [240, 0]
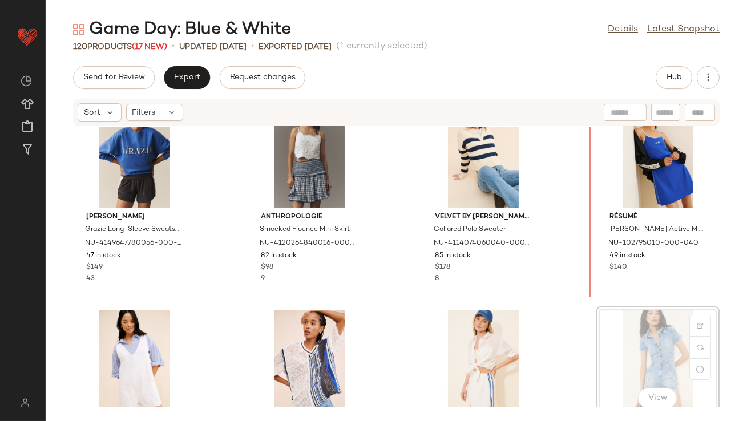
scroll to position [241, 0]
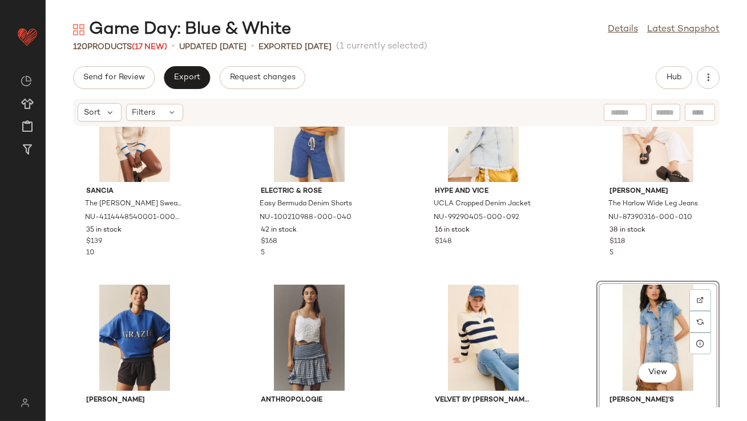
scroll to position [259, 0]
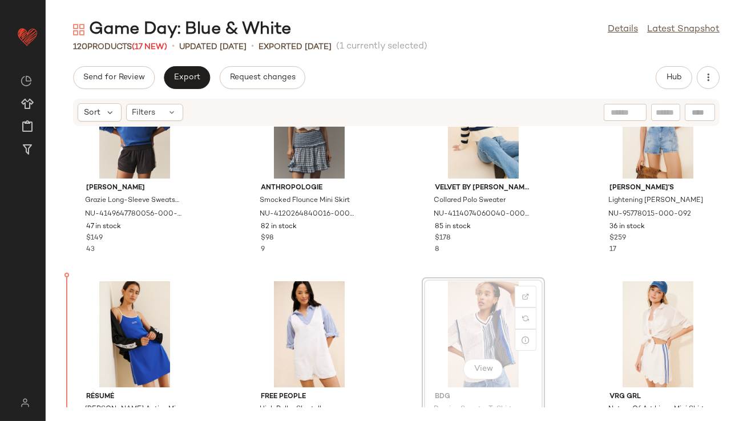
scroll to position [278, 0]
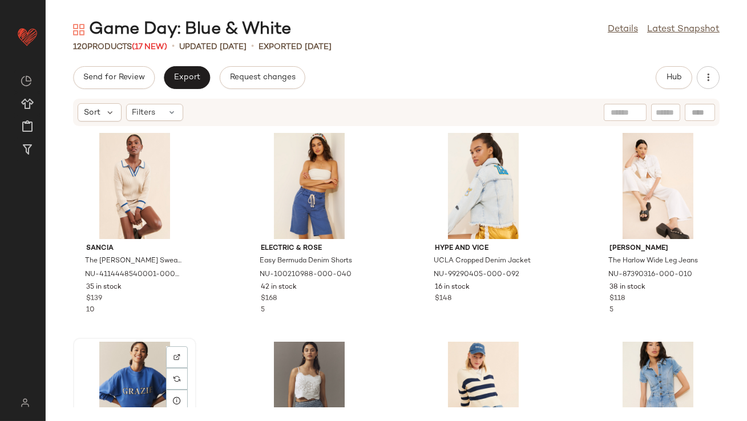
scroll to position [1, 0]
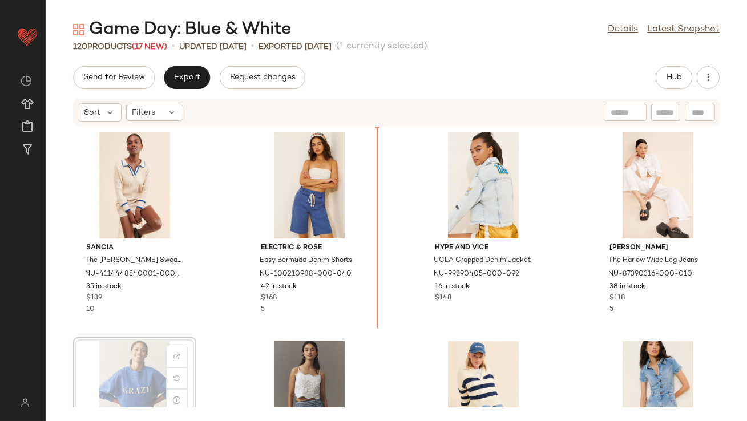
drag, startPoint x: 120, startPoint y: 361, endPoint x: 126, endPoint y: 360, distance: 5.8
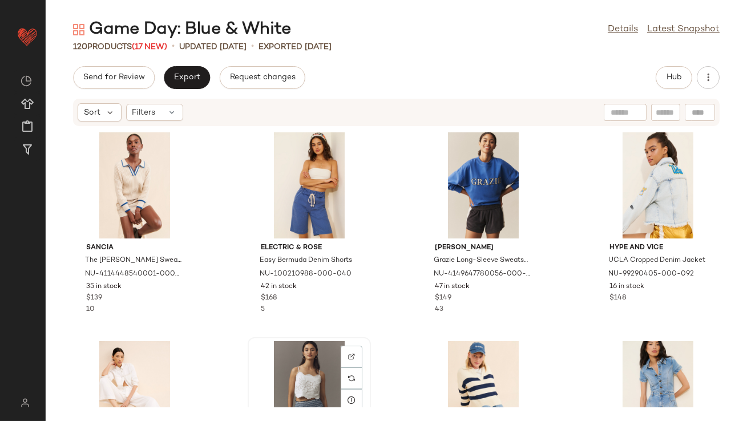
scroll to position [2, 0]
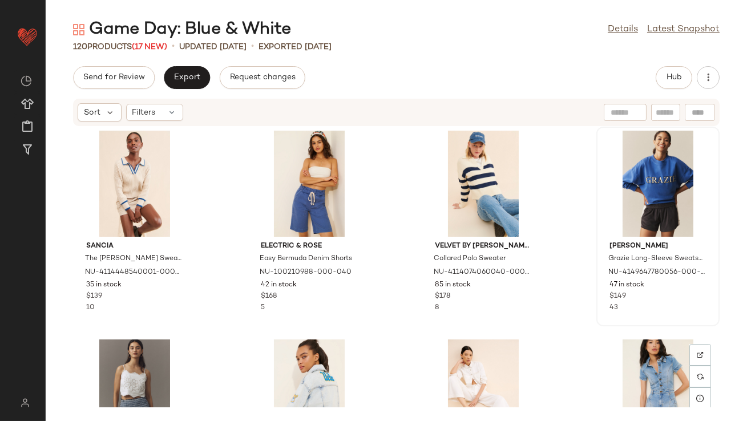
scroll to position [3, 0]
drag, startPoint x: 646, startPoint y: 346, endPoint x: 632, endPoint y: 322, distance: 27.6
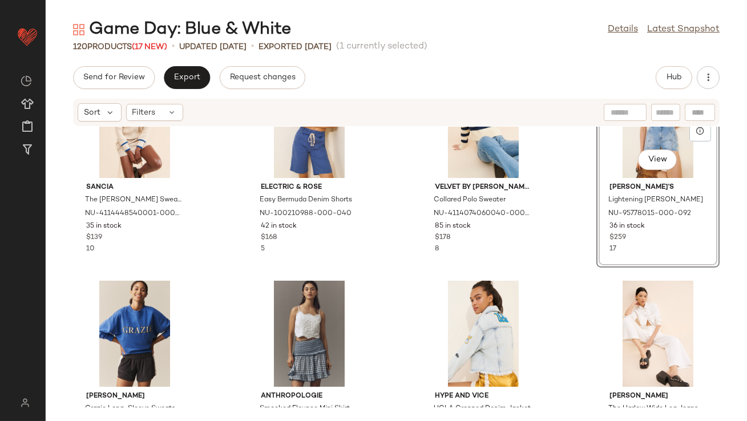
scroll to position [62, 0]
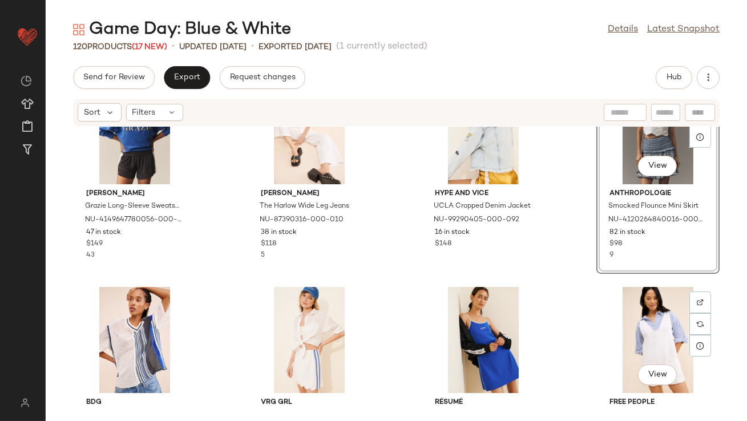
scroll to position [273, 0]
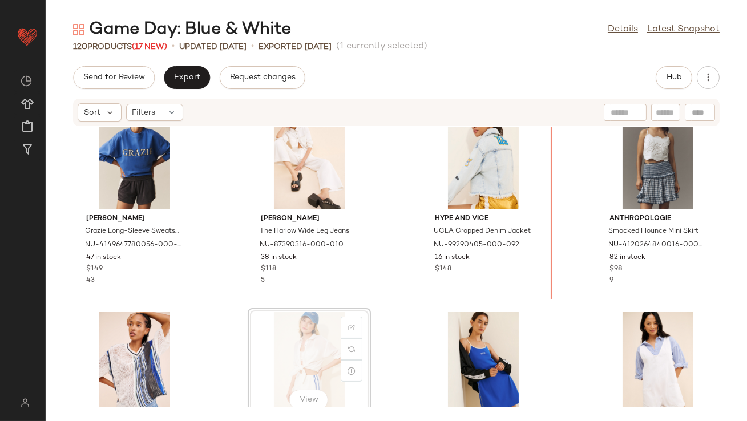
scroll to position [236, 0]
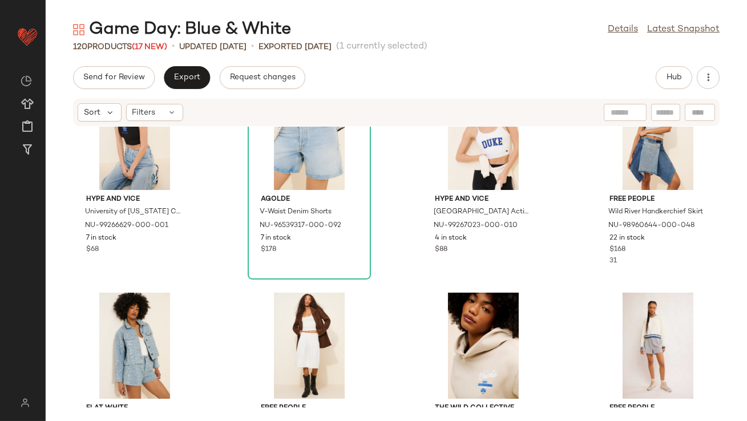
scroll to position [682, 0]
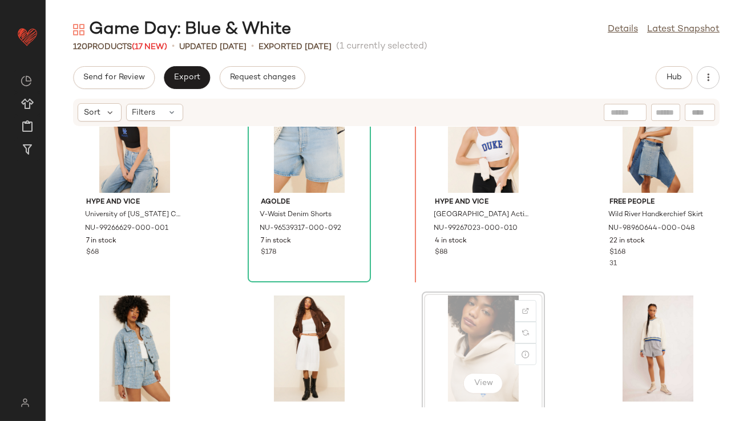
scroll to position [683, 0]
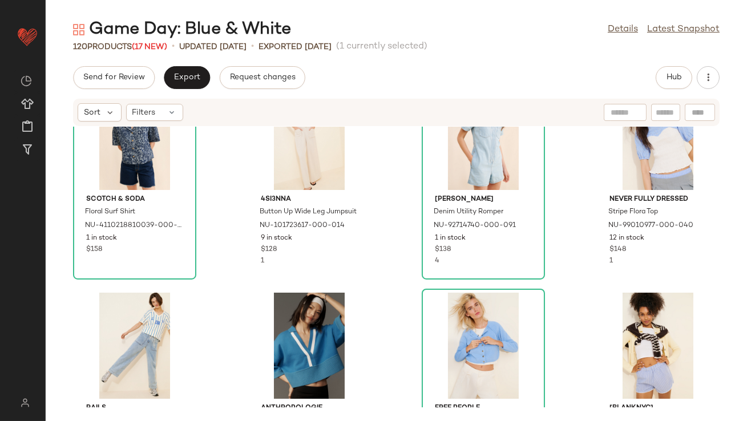
scroll to position [1133, 0]
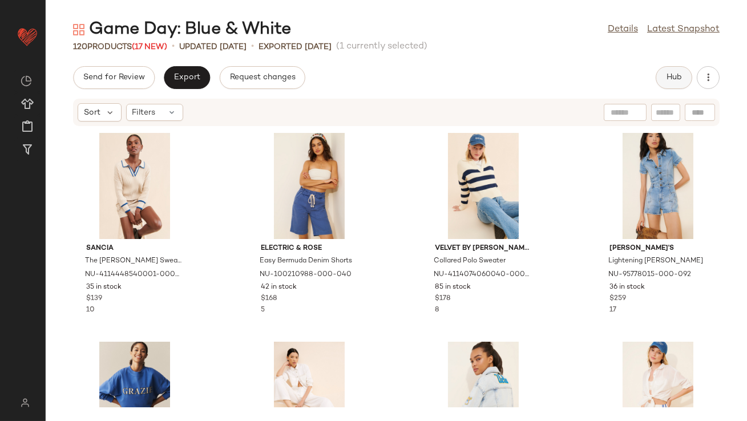
click at [661, 76] on button "Hub" at bounding box center [674, 77] width 37 height 23
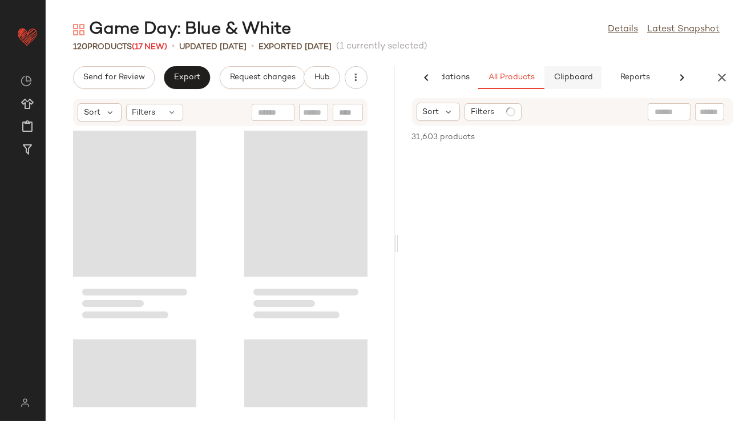
scroll to position [0, 64]
click at [588, 79] on span "Clipboard" at bounding box center [572, 77] width 39 height 9
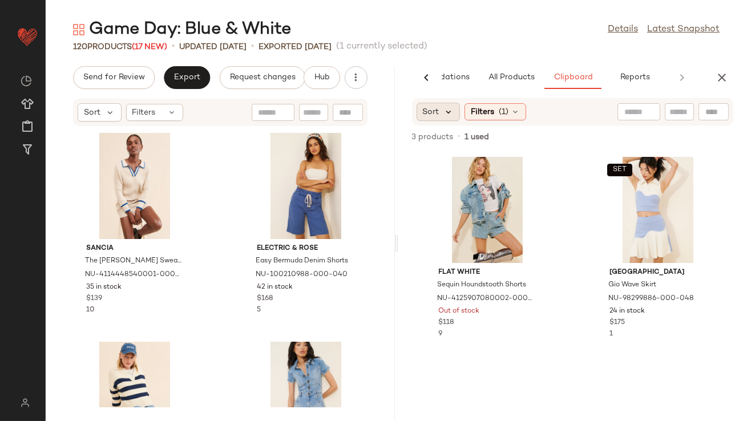
click at [445, 112] on icon at bounding box center [449, 112] width 10 height 10
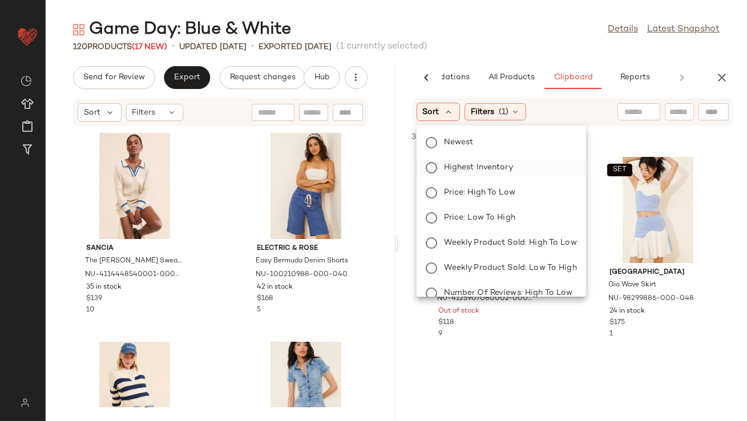
click at [455, 164] on span "Highest Inventory" at bounding box center [478, 167] width 69 height 12
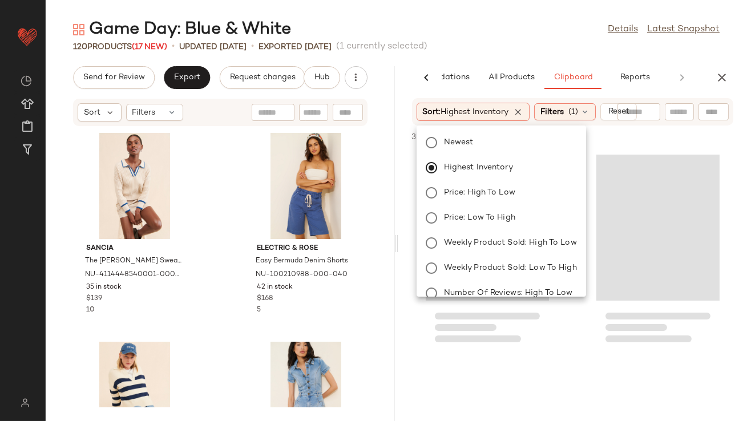
click at [528, 29] on div "Game Day: Blue & White Details Latest Snapshot" at bounding box center [396, 29] width 701 height 23
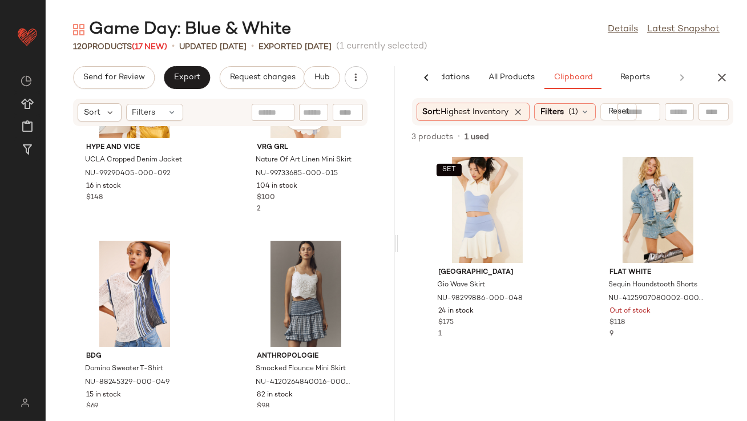
scroll to position [1230, 0]
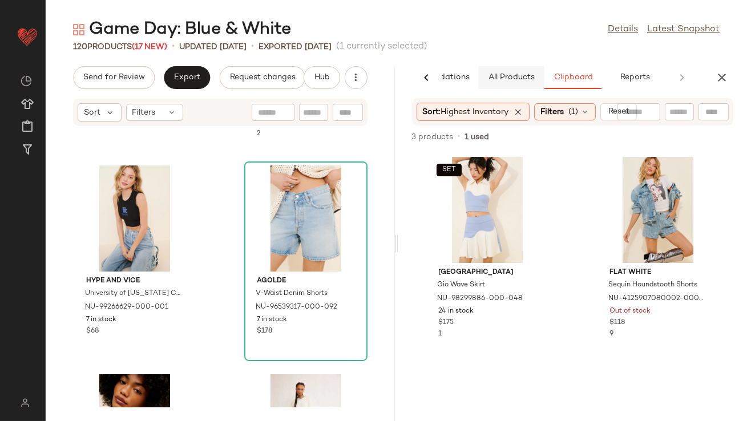
click at [502, 77] on span "All Products" at bounding box center [510, 77] width 47 height 9
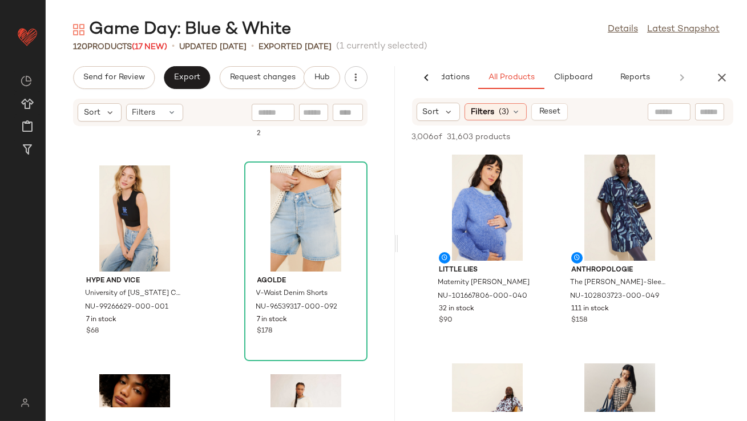
click at [508, 122] on div "Sort Filters (3) Reset" at bounding box center [573, 111] width 322 height 27
click at [503, 115] on span "(3)" at bounding box center [504, 112] width 10 height 12
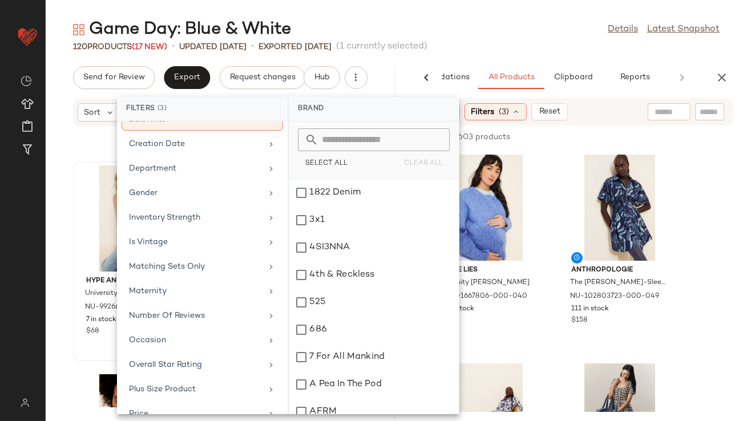
scroll to position [284, 0]
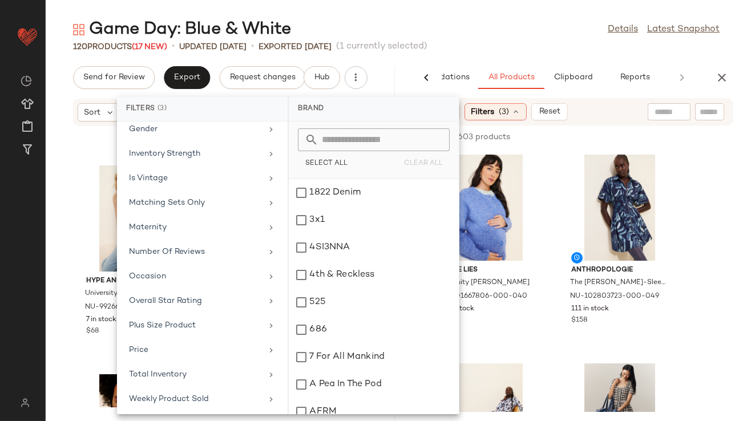
click at [546, 38] on div "Game Day: Blue & White Details Latest Snapshot" at bounding box center [396, 29] width 701 height 23
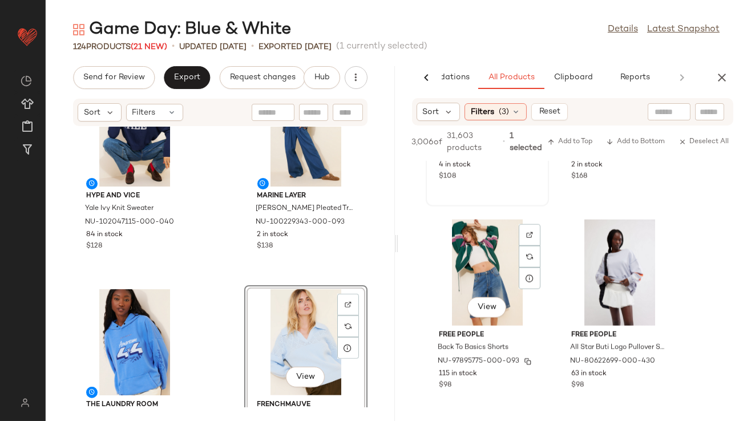
scroll to position [2700, 0]
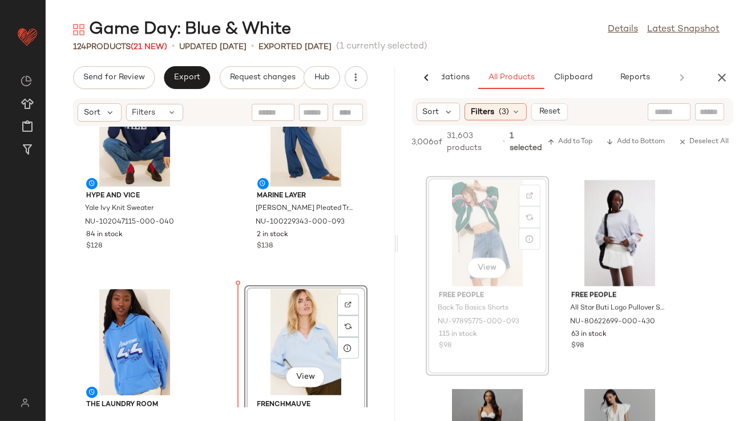
drag, startPoint x: 498, startPoint y: 211, endPoint x: 491, endPoint y: 212, distance: 6.4
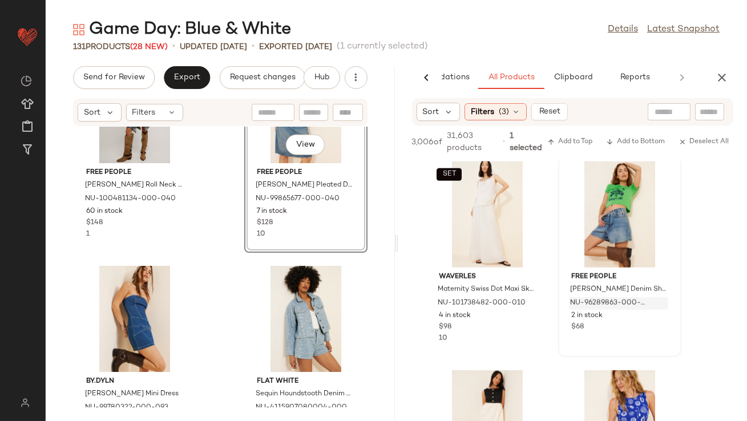
scroll to position [2822, 0]
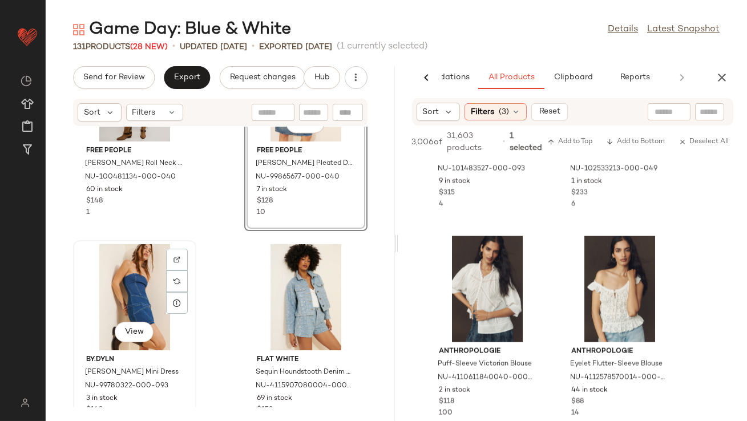
click at [118, 283] on div "View" at bounding box center [134, 297] width 115 height 106
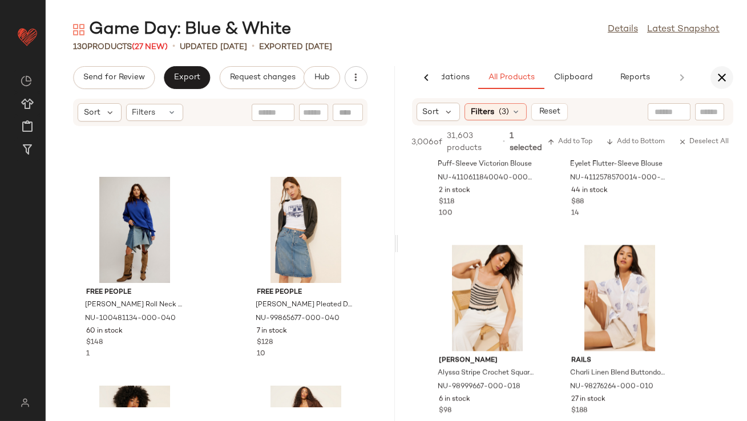
scroll to position [12469, 0]
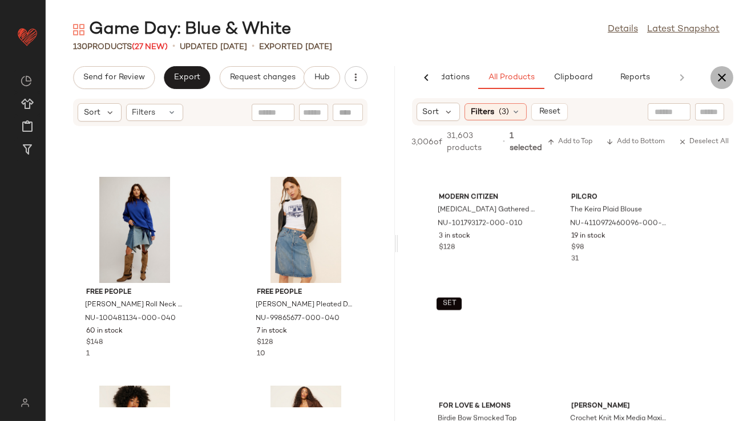
click at [725, 72] on icon "button" at bounding box center [722, 78] width 14 height 14
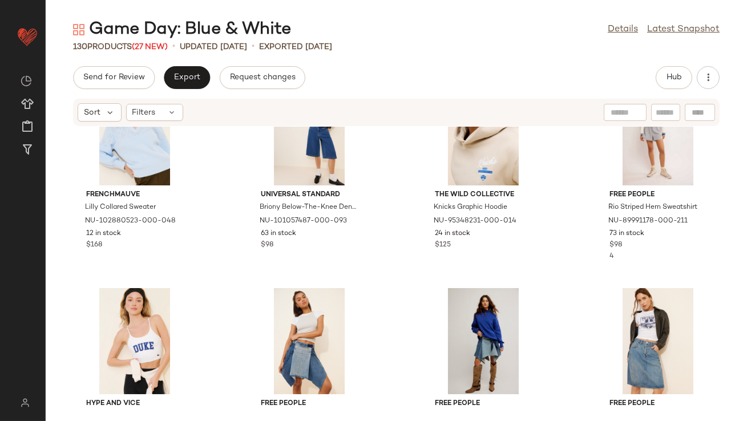
scroll to position [1148, 0]
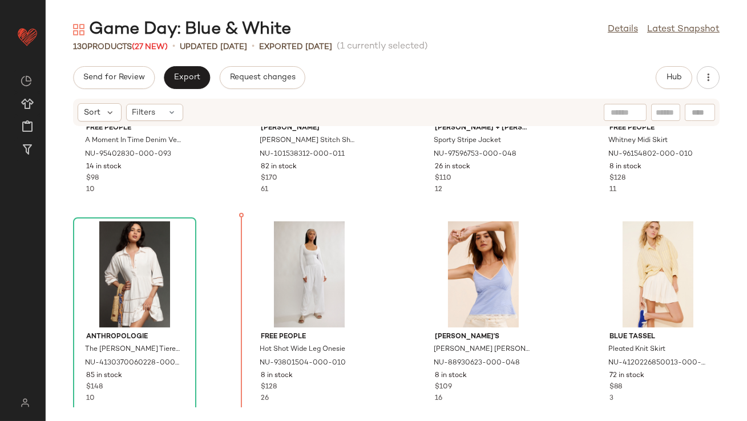
scroll to position [2640, 0]
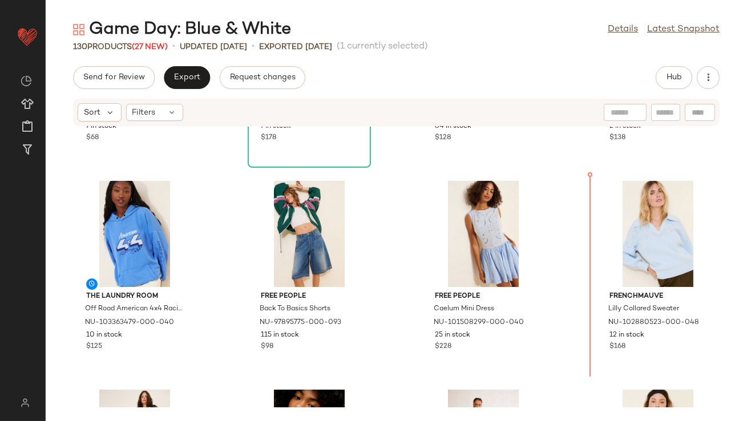
scroll to position [822, 0]
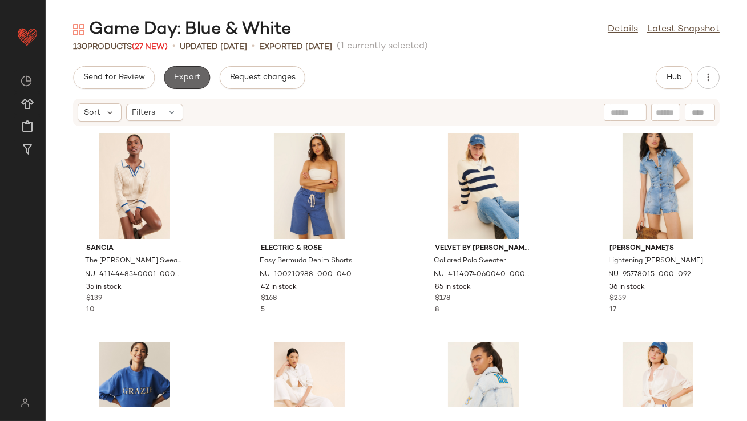
click at [199, 83] on button "Export" at bounding box center [187, 77] width 46 height 23
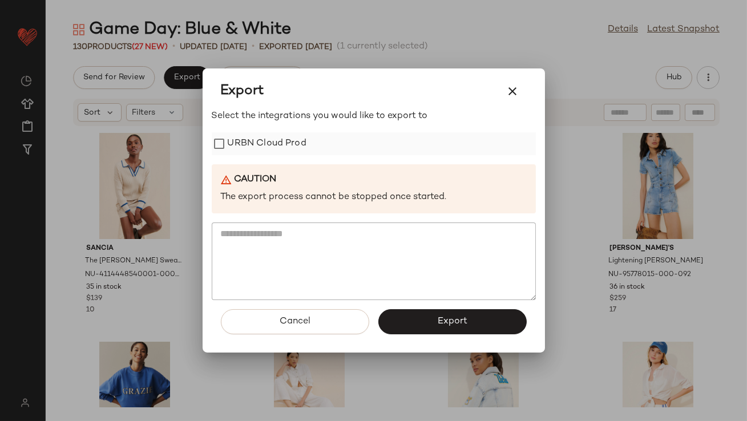
click at [241, 140] on label "URBN Cloud Prod" at bounding box center [267, 143] width 79 height 23
click at [514, 94] on icon "button" at bounding box center [513, 91] width 14 height 14
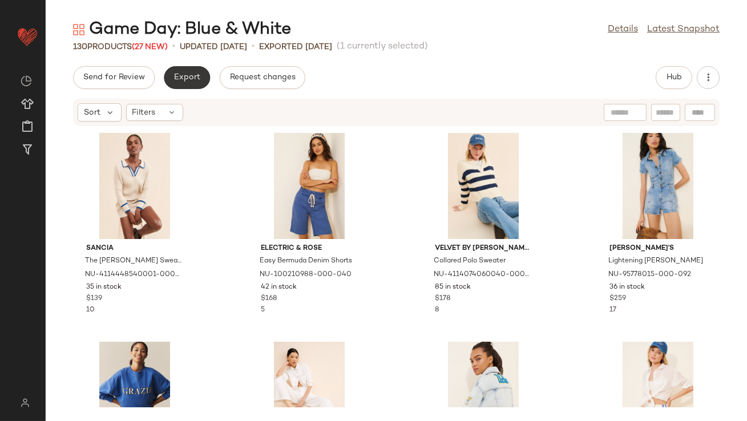
click at [175, 70] on button "Export" at bounding box center [187, 77] width 46 height 23
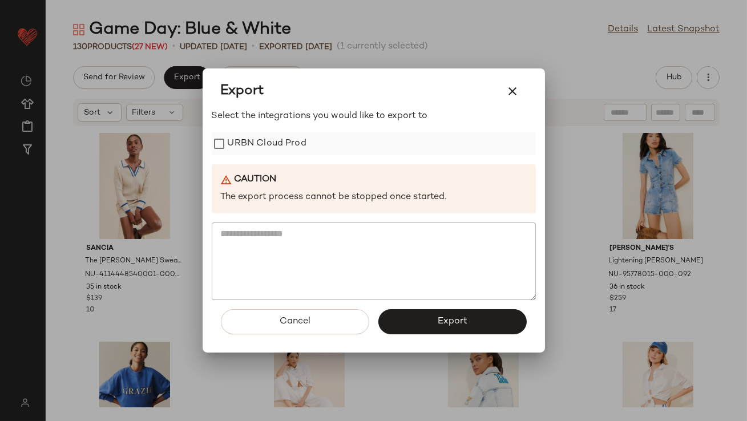
click at [313, 142] on div "URBN Cloud Prod" at bounding box center [374, 143] width 324 height 23
click at [296, 140] on label "URBN Cloud Prod" at bounding box center [267, 143] width 79 height 23
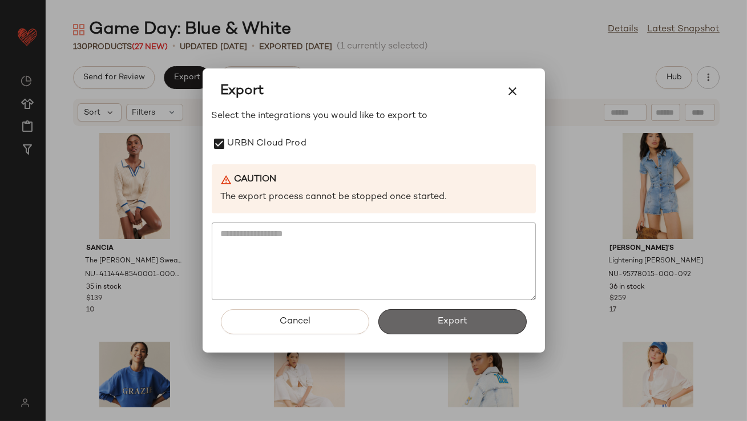
click at [439, 313] on button "Export" at bounding box center [452, 321] width 148 height 25
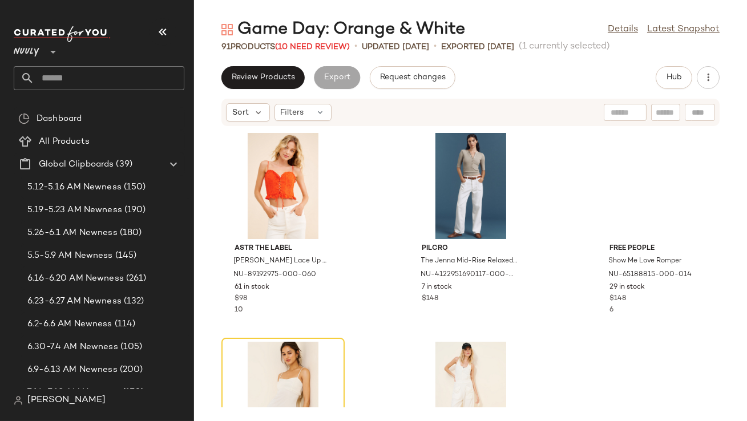
click at [169, 26] on icon "button" at bounding box center [163, 32] width 14 height 14
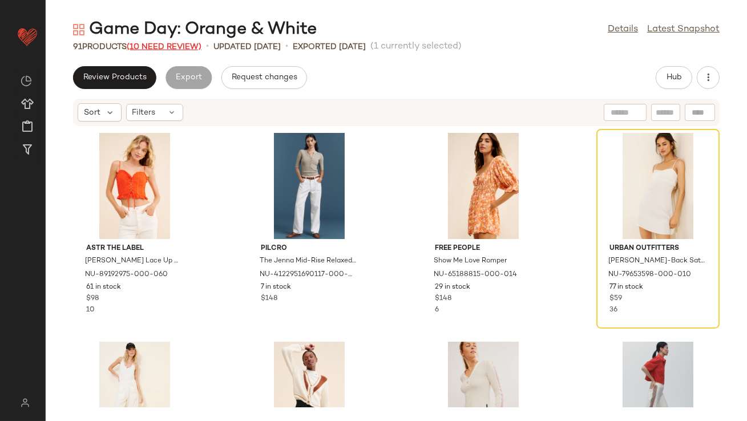
click at [166, 46] on span "(10 Need Review)" at bounding box center [164, 47] width 75 height 9
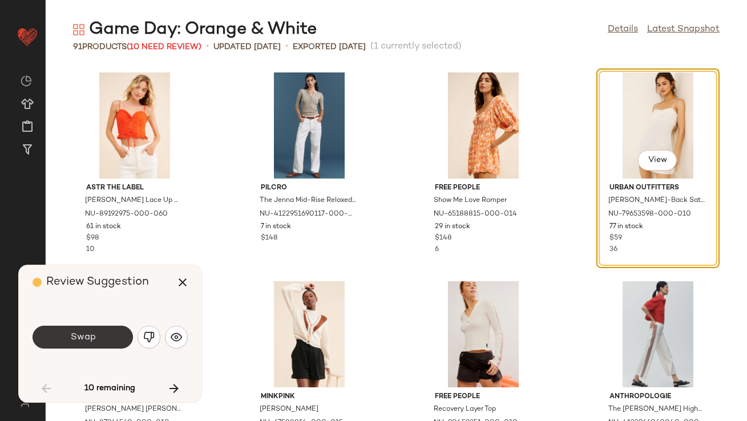
click at [94, 338] on span "Swap" at bounding box center [83, 337] width 26 height 11
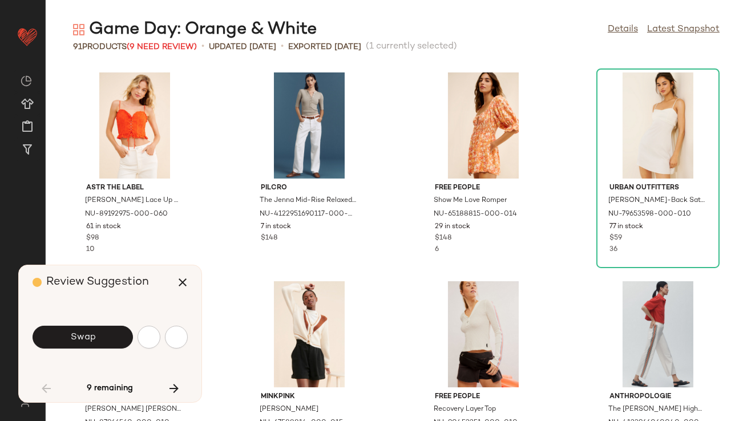
scroll to position [636, 0]
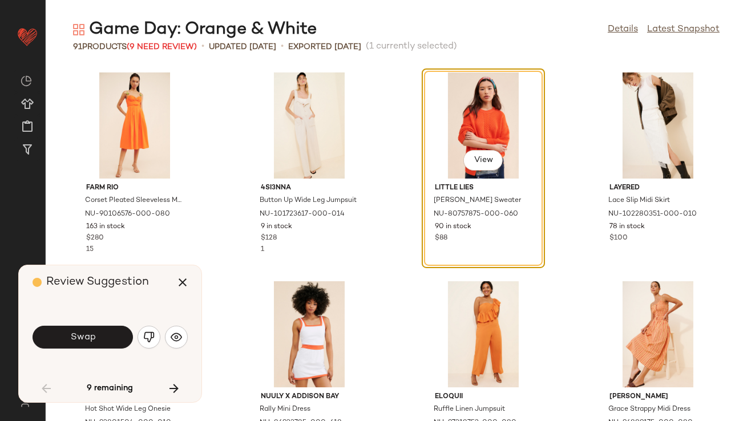
click at [94, 338] on span "Swap" at bounding box center [83, 337] width 26 height 11
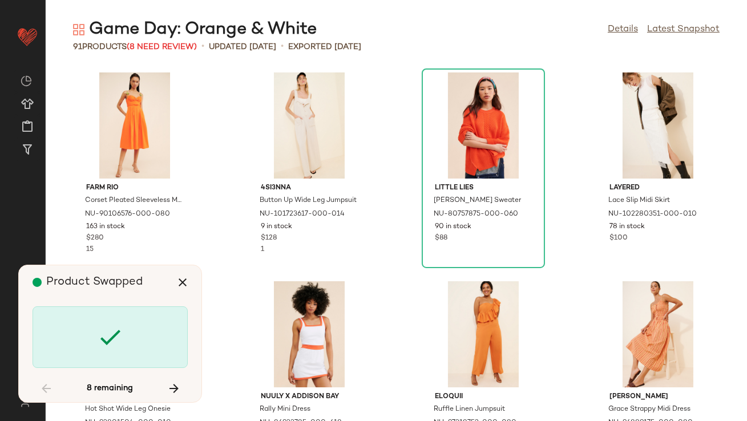
scroll to position [1044, 0]
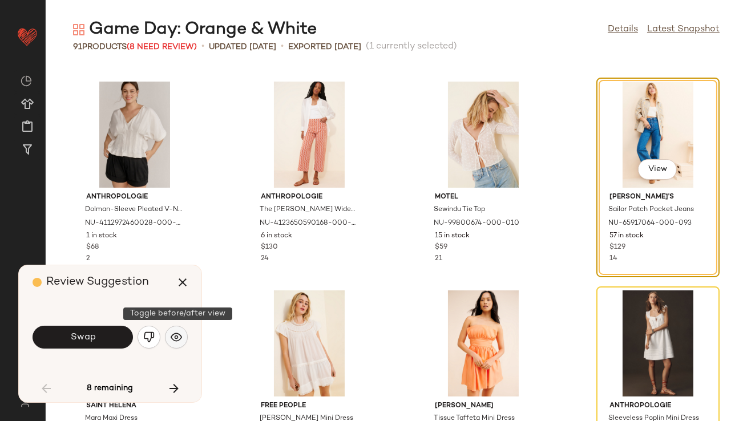
click at [179, 330] on button "button" at bounding box center [176, 337] width 23 height 23
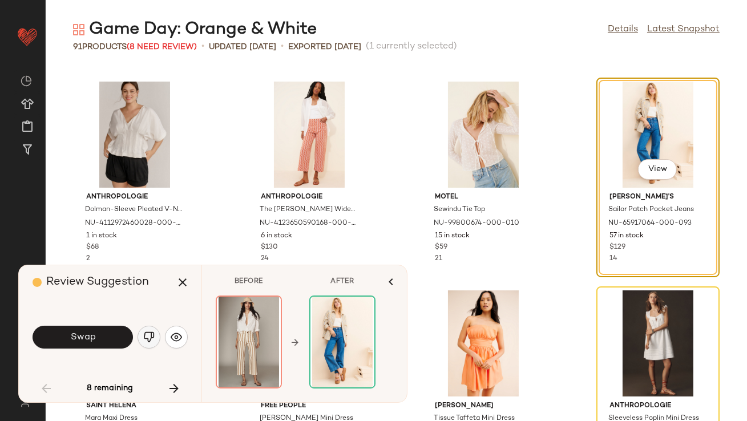
click at [148, 330] on button "button" at bounding box center [149, 337] width 23 height 23
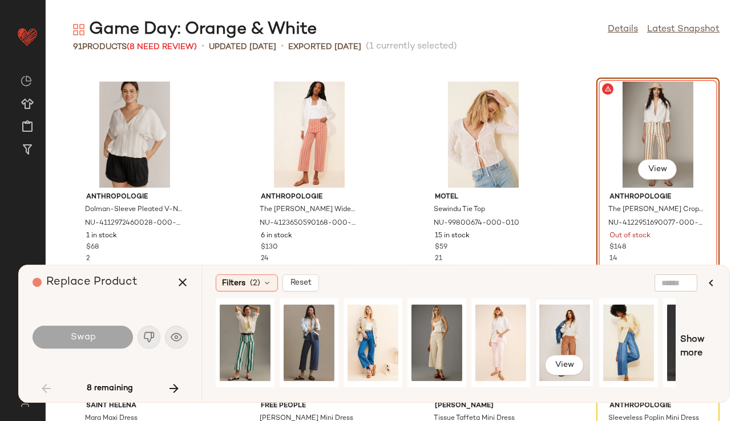
click at [568, 319] on div "View" at bounding box center [564, 342] width 51 height 81
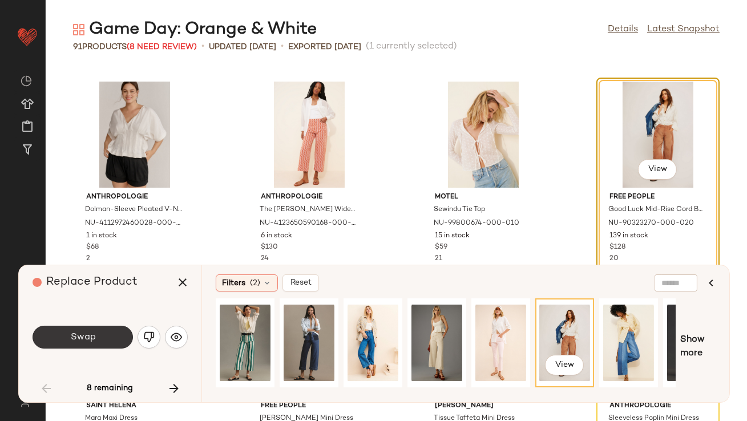
click at [95, 337] on button "Swap" at bounding box center [83, 337] width 100 height 23
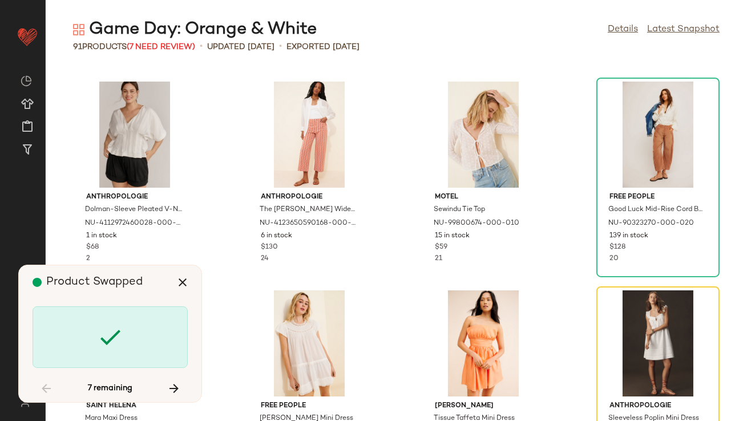
scroll to position [1253, 0]
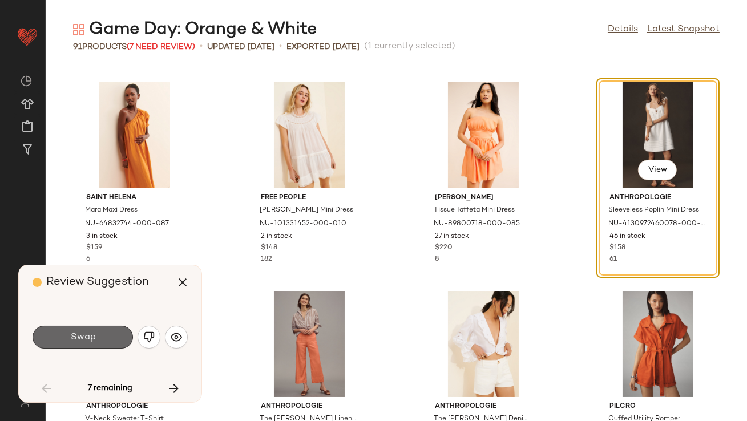
click at [110, 335] on button "Swap" at bounding box center [83, 337] width 100 height 23
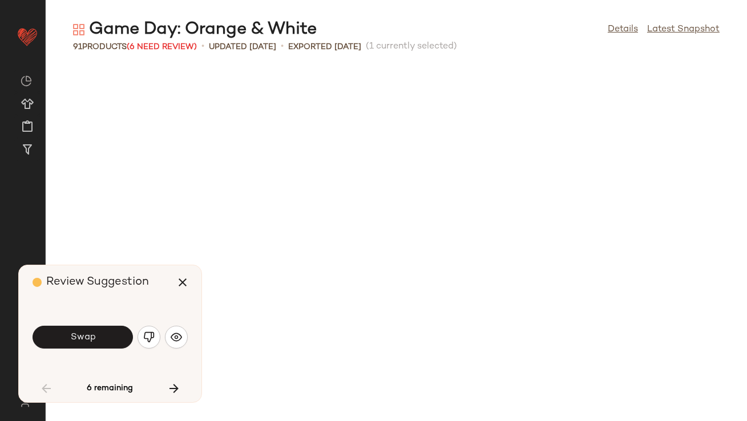
scroll to position [1880, 0]
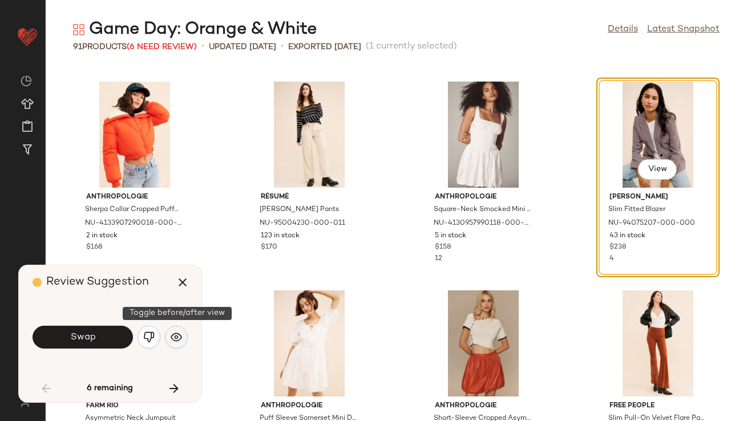
click at [180, 340] on img "button" at bounding box center [176, 337] width 11 height 11
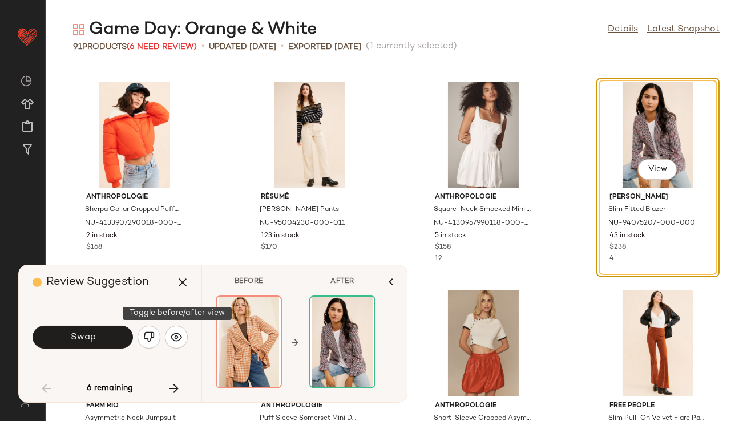
click at [161, 338] on div "Swap" at bounding box center [110, 337] width 155 height 27
click at [156, 338] on button "button" at bounding box center [149, 337] width 23 height 23
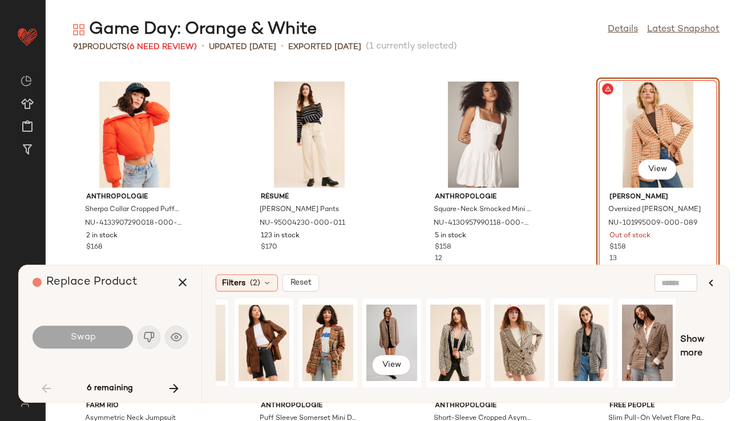
scroll to position [0, 0]
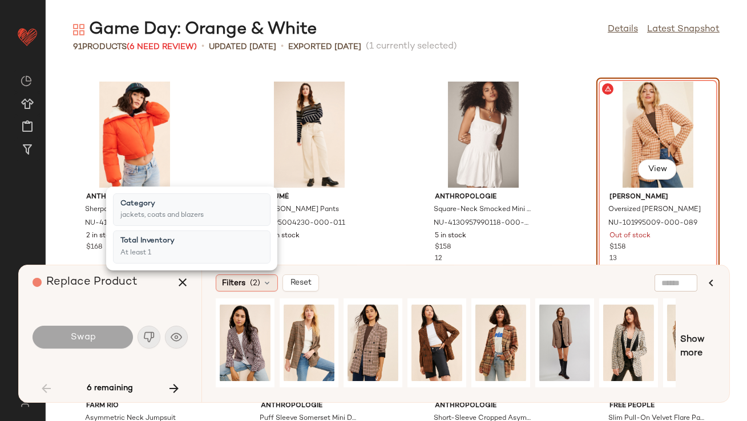
click at [264, 279] on icon at bounding box center [266, 282] width 9 height 9
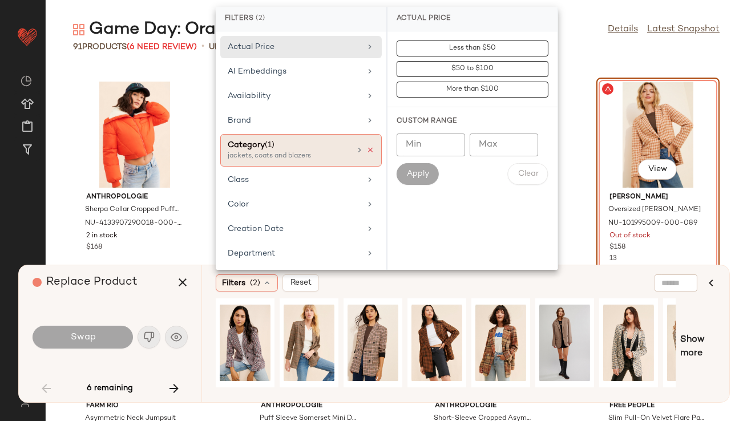
click at [366, 146] on icon at bounding box center [370, 150] width 8 height 8
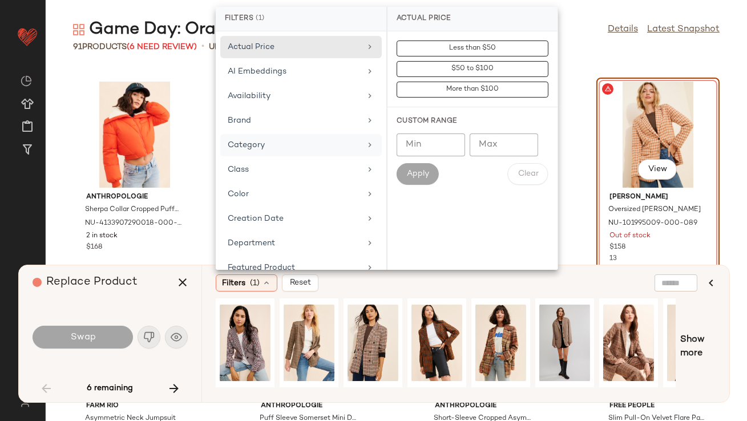
click at [157, 294] on div "Replace Product" at bounding box center [115, 282] width 164 height 34
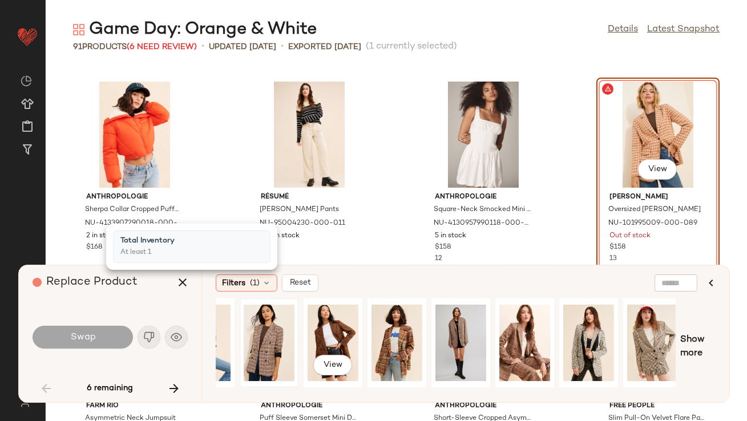
scroll to position [0, 105]
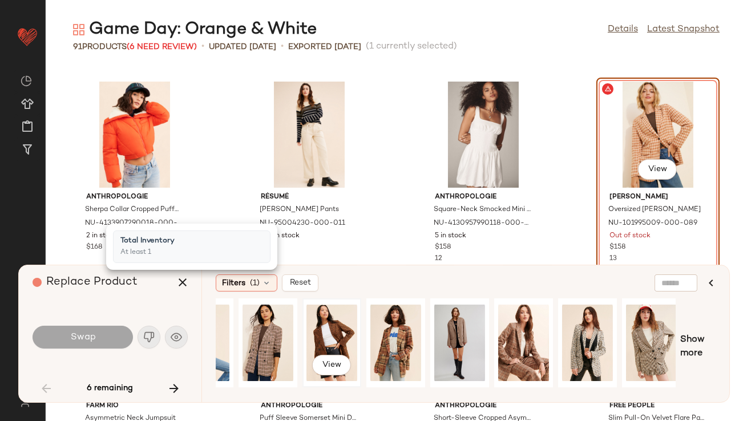
click at [328, 340] on div "View" at bounding box center [331, 342] width 51 height 81
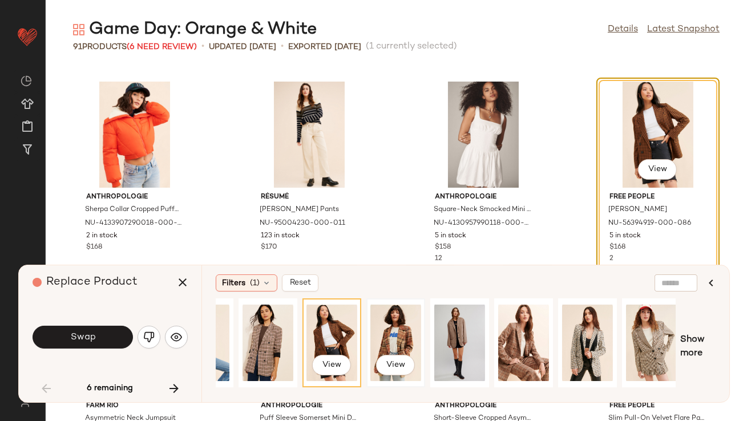
click at [382, 340] on div "View" at bounding box center [395, 342] width 51 height 81
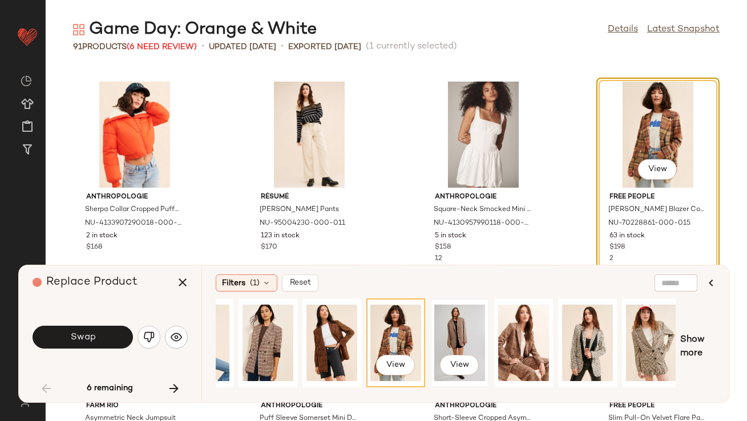
scroll to position [0, 173]
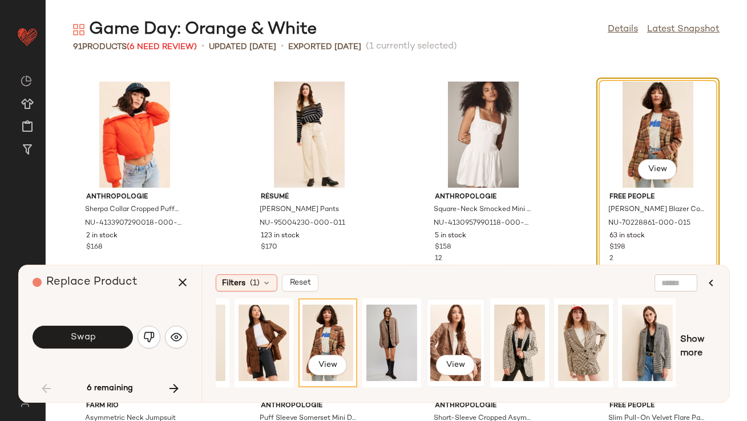
click at [453, 326] on div "View" at bounding box center [455, 342] width 51 height 81
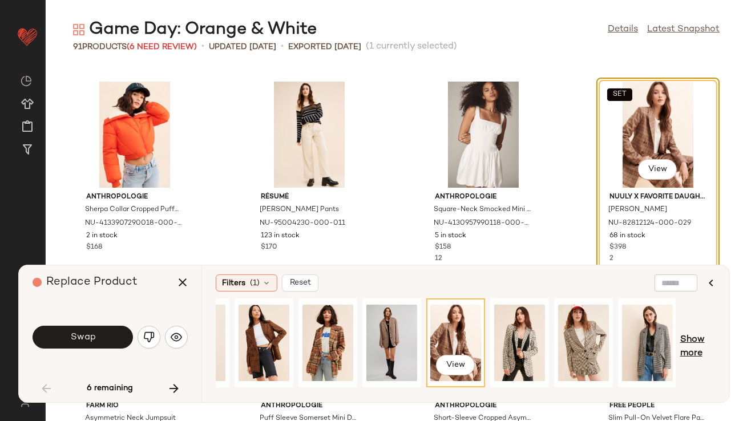
click at [701, 350] on span "Show more" at bounding box center [697, 346] width 35 height 27
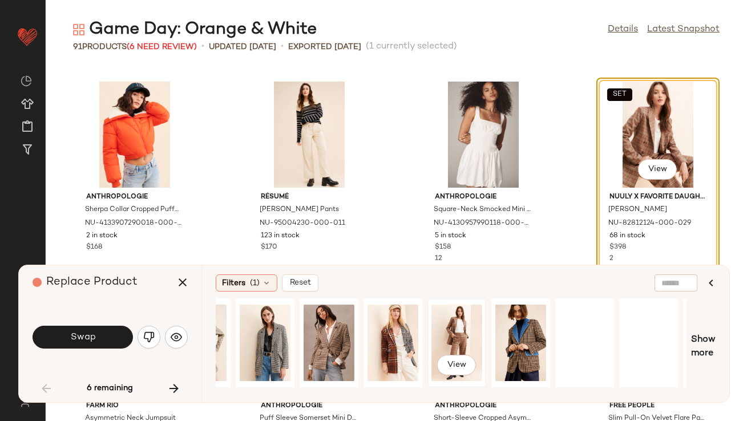
scroll to position [0, 641]
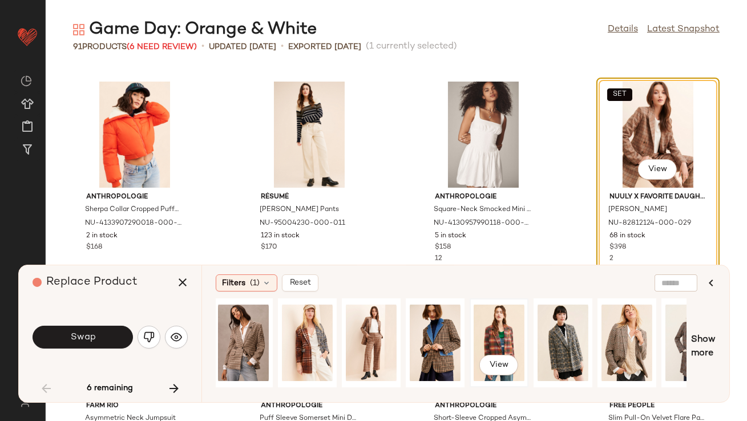
click at [494, 332] on div "View" at bounding box center [499, 342] width 51 height 81
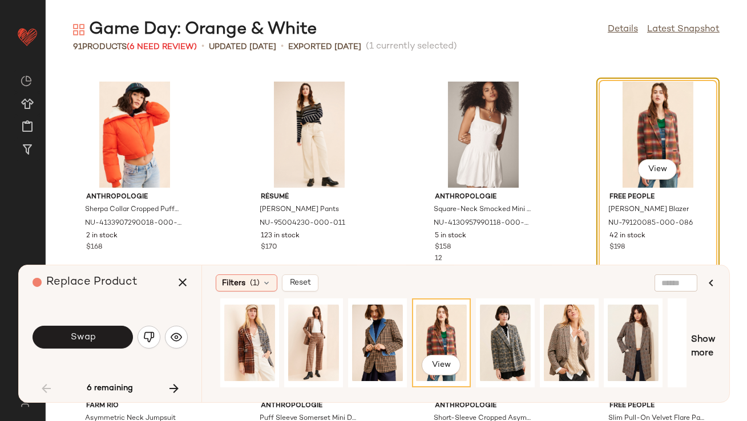
scroll to position [0, 801]
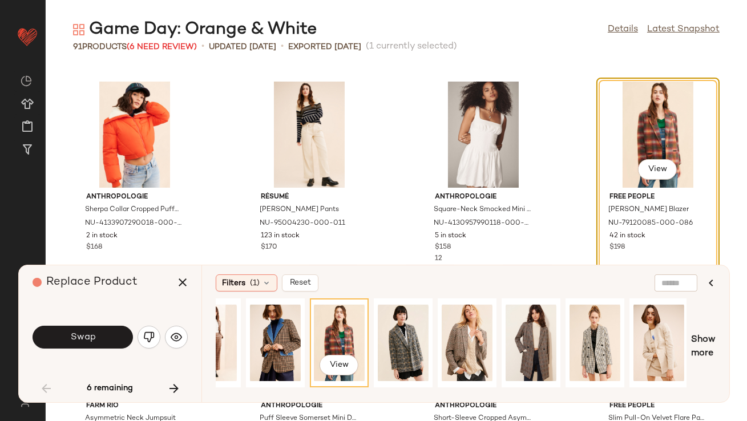
click at [639, 141] on div "View" at bounding box center [657, 135] width 115 height 106
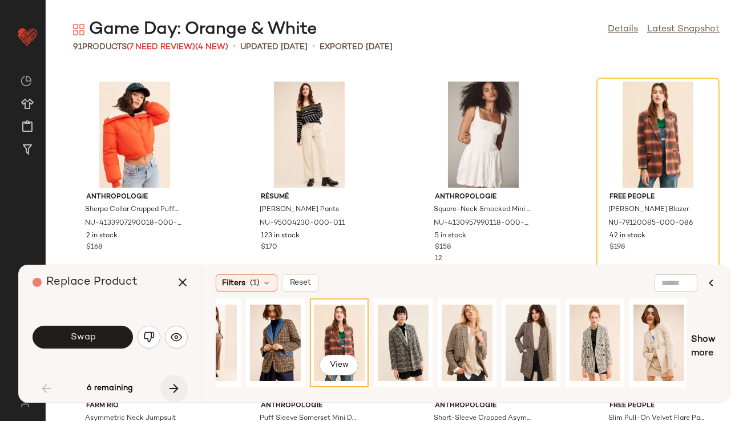
click at [166, 388] on button "button" at bounding box center [173, 388] width 27 height 27
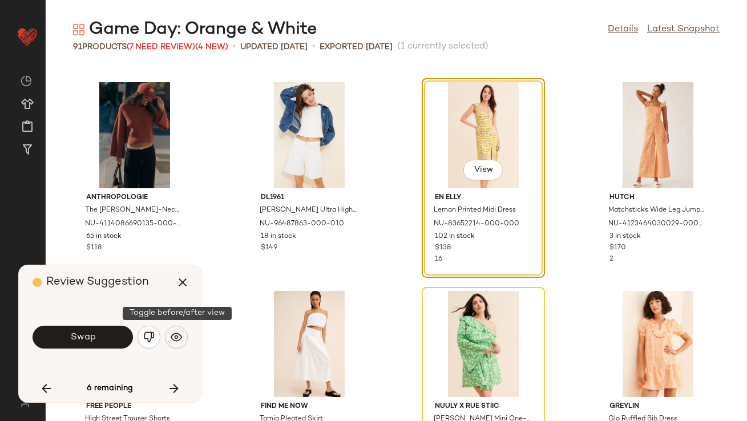
click at [177, 332] on img "button" at bounding box center [176, 337] width 11 height 11
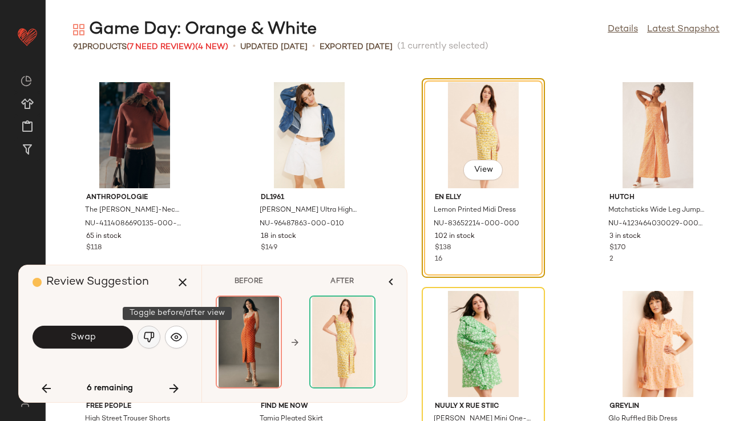
click at [148, 335] on img "button" at bounding box center [148, 337] width 11 height 11
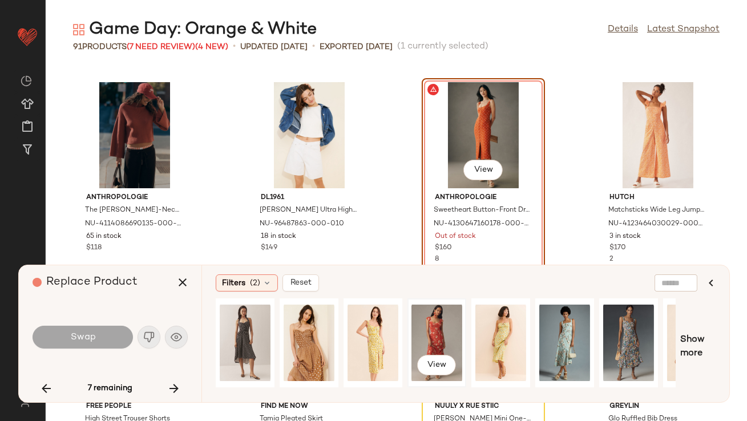
click at [439, 334] on div "View" at bounding box center [436, 342] width 51 height 81
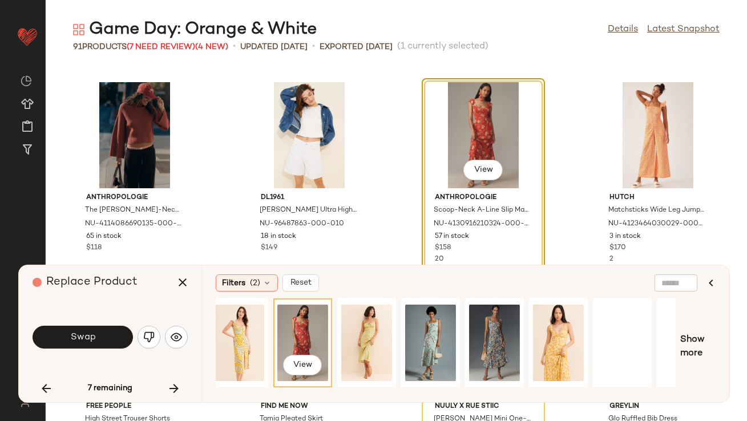
scroll to position [0, 173]
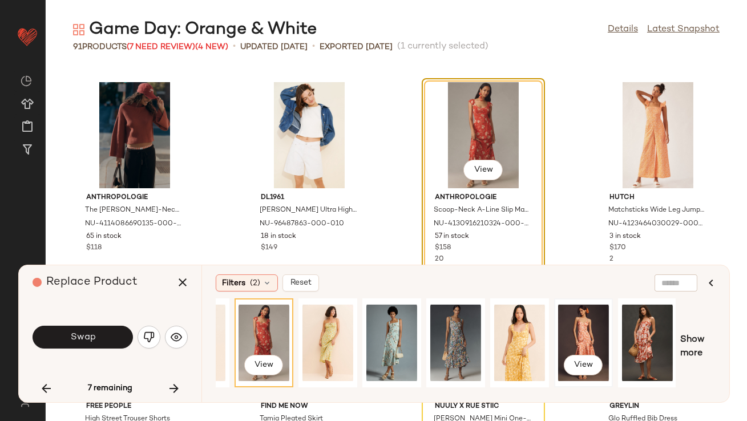
click at [576, 345] on div "View" at bounding box center [583, 342] width 51 height 81
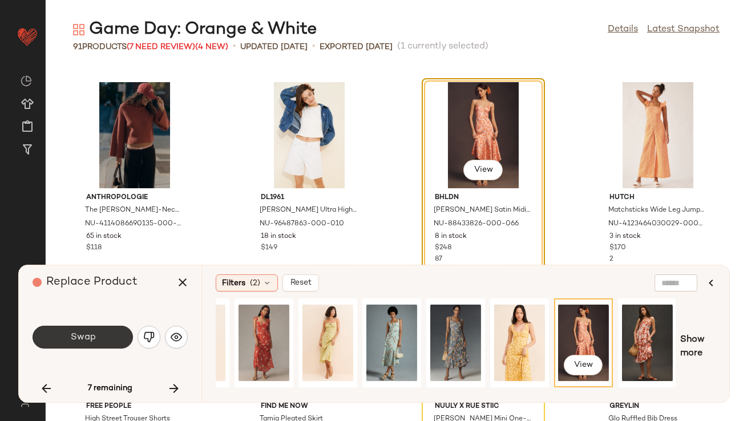
click at [107, 332] on button "Swap" at bounding box center [83, 337] width 100 height 23
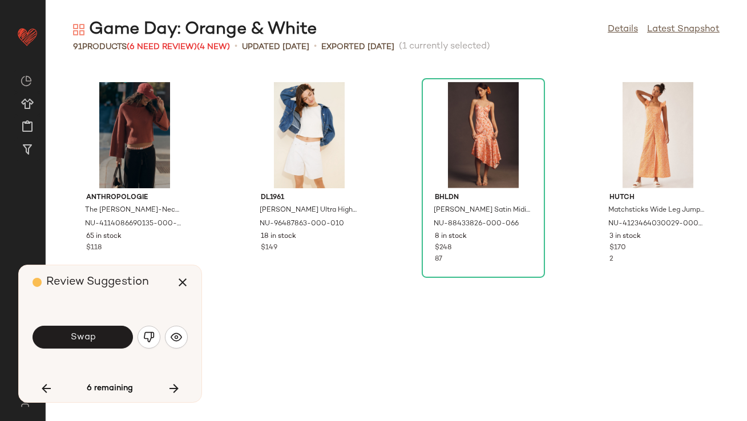
scroll to position [1880, 0]
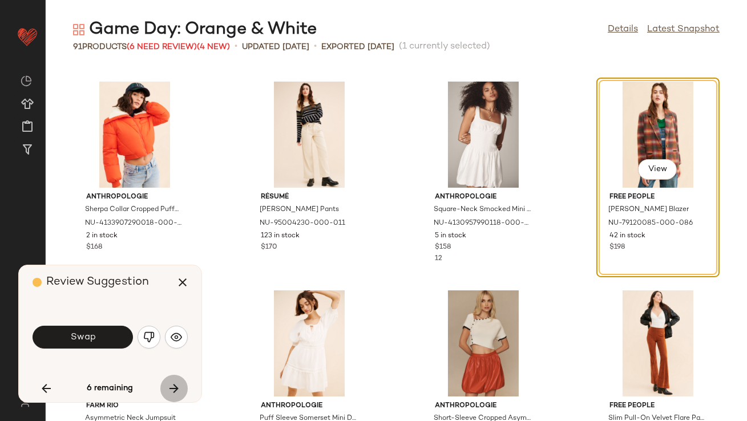
click at [172, 393] on icon "button" at bounding box center [174, 389] width 14 height 14
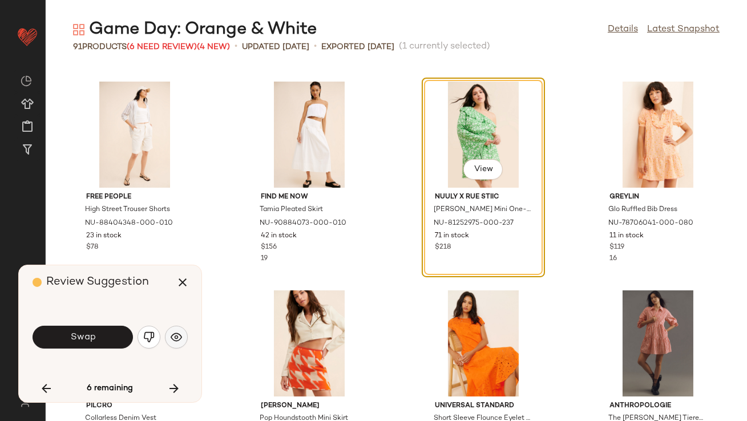
click at [175, 345] on button "button" at bounding box center [176, 337] width 23 height 23
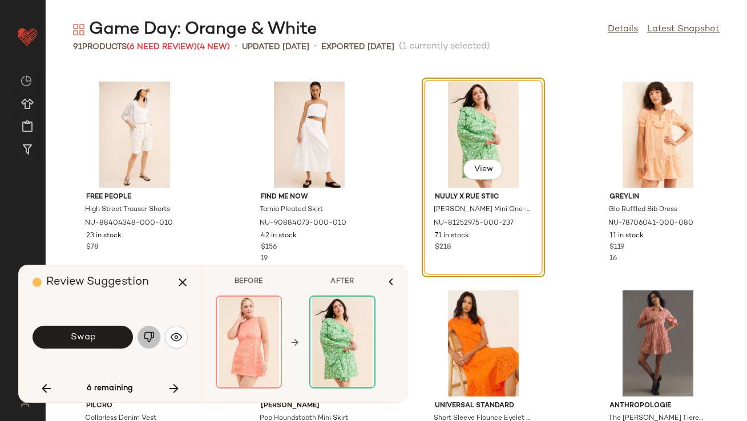
click at [155, 340] on button "button" at bounding box center [149, 337] width 23 height 23
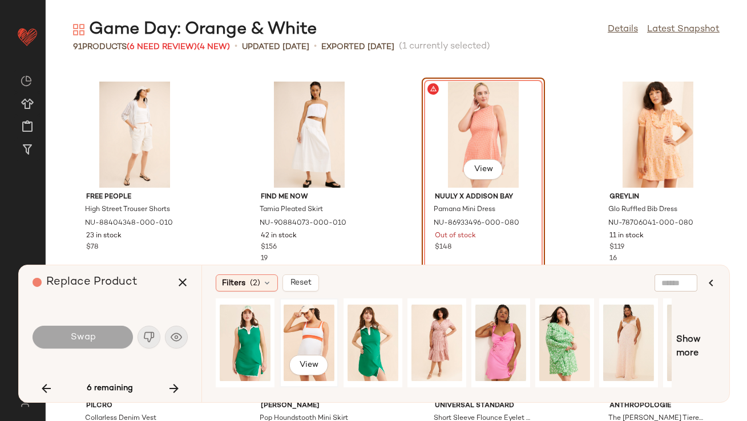
click at [320, 336] on div "View" at bounding box center [309, 342] width 51 height 81
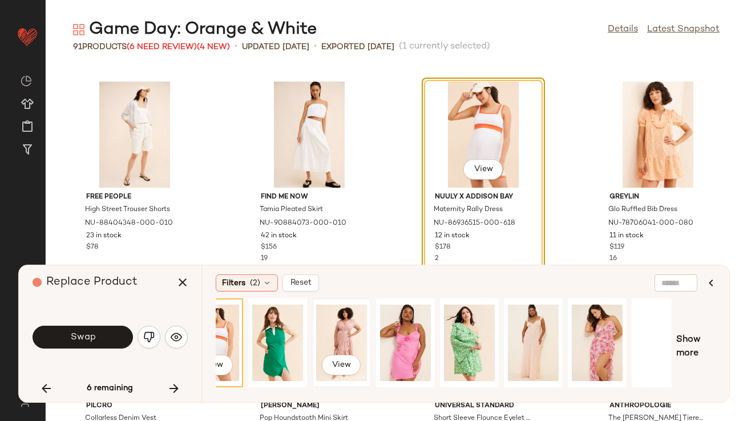
scroll to position [0, 113]
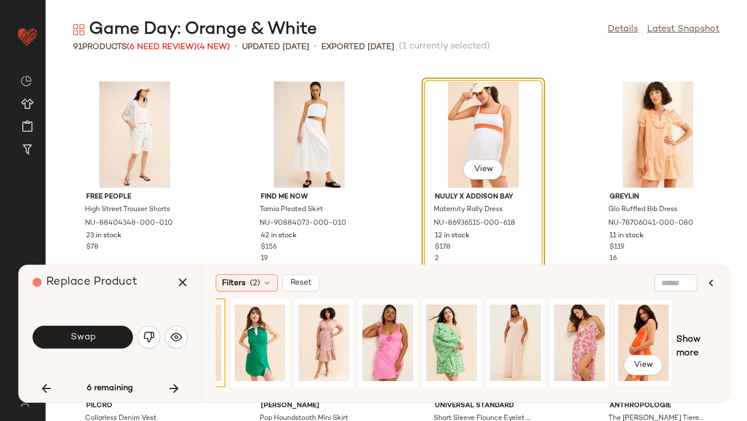
click at [625, 336] on div "View" at bounding box center [643, 342] width 51 height 81
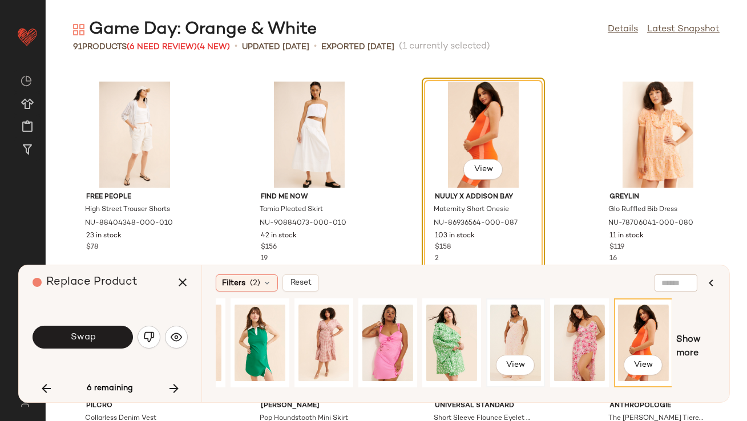
click at [491, 333] on div "View" at bounding box center [515, 342] width 51 height 81
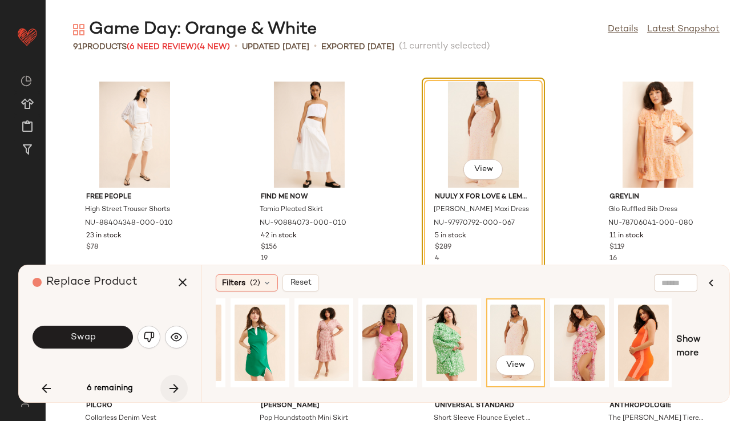
click at [167, 383] on icon "button" at bounding box center [174, 389] width 14 height 14
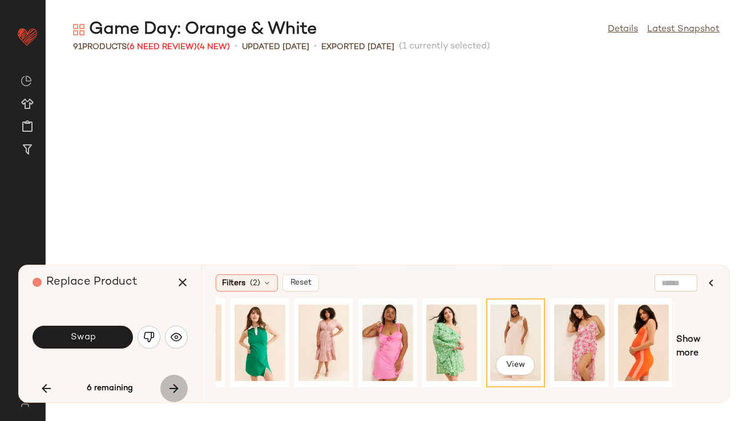
scroll to position [3968, 0]
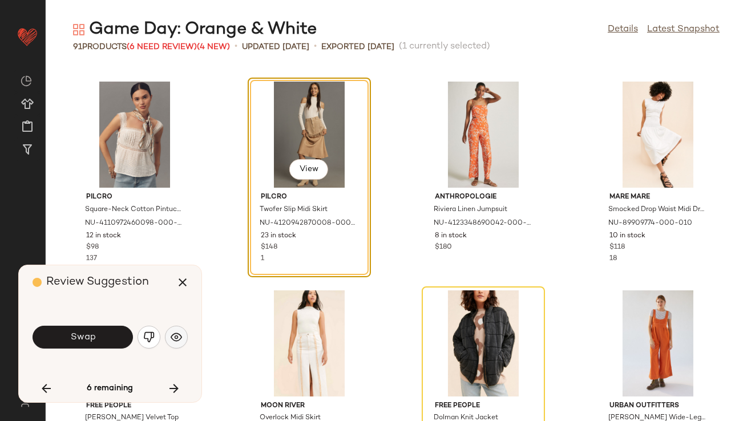
click at [173, 333] on img "button" at bounding box center [176, 337] width 11 height 11
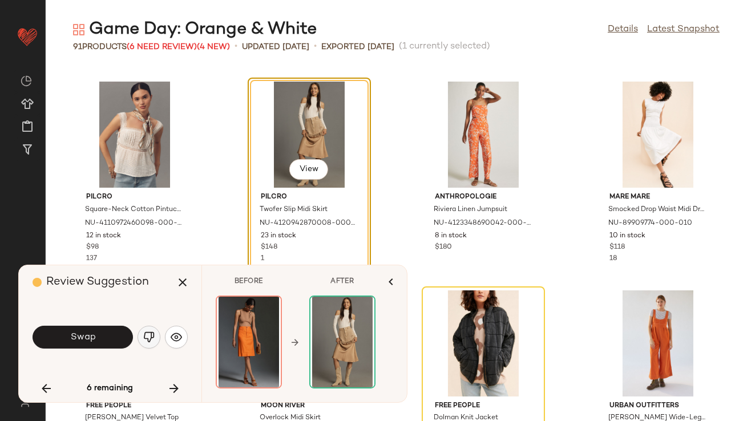
click at [148, 338] on img "button" at bounding box center [148, 337] width 11 height 11
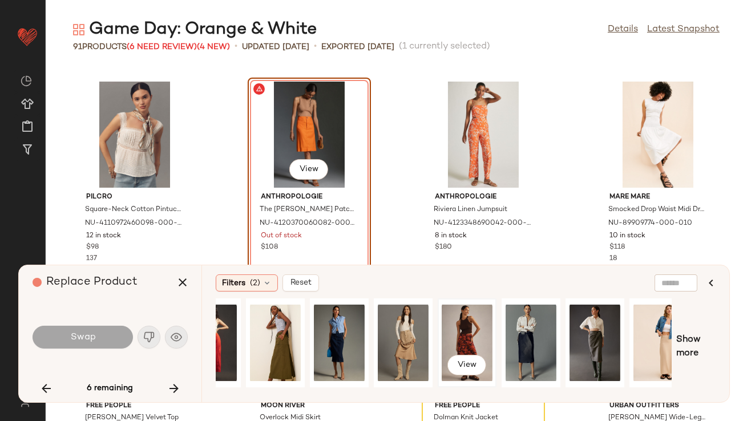
scroll to position [0, 113]
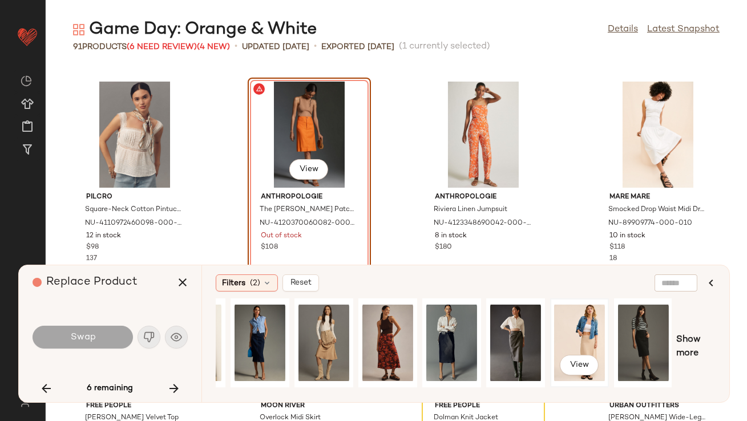
click at [577, 333] on div "View" at bounding box center [579, 342] width 51 height 81
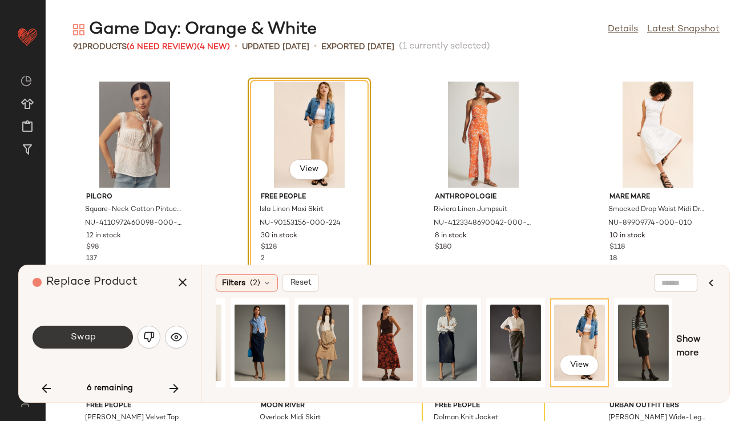
click at [102, 340] on button "Swap" at bounding box center [83, 337] width 100 height 23
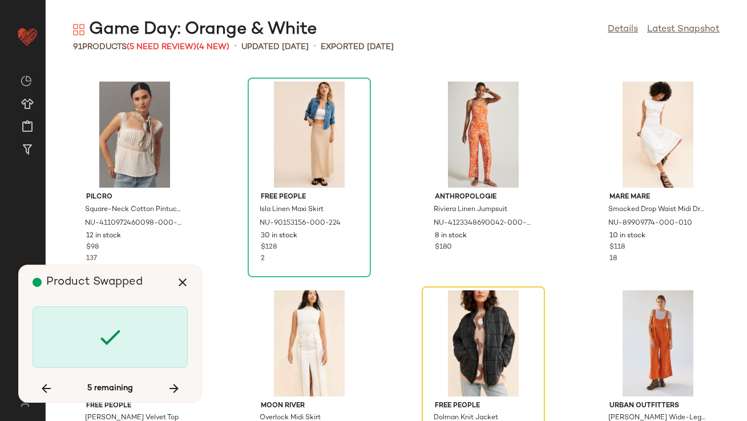
scroll to position [4177, 0]
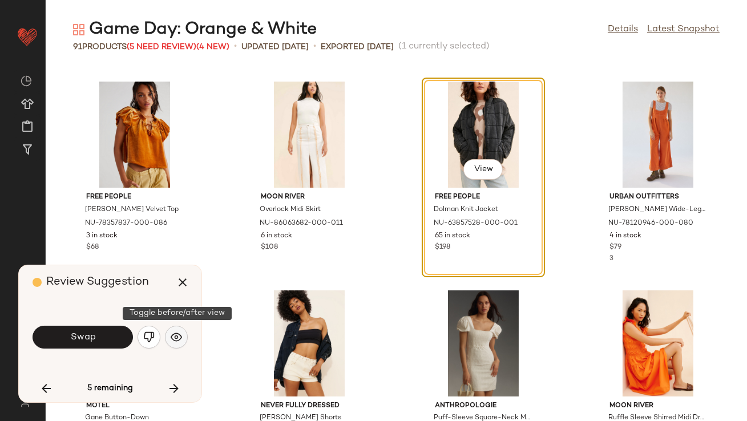
click at [170, 338] on button "button" at bounding box center [176, 337] width 23 height 23
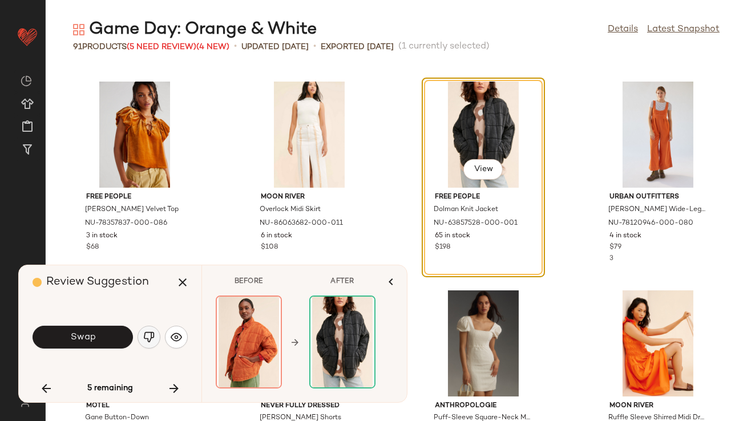
click at [146, 338] on img "button" at bounding box center [148, 337] width 11 height 11
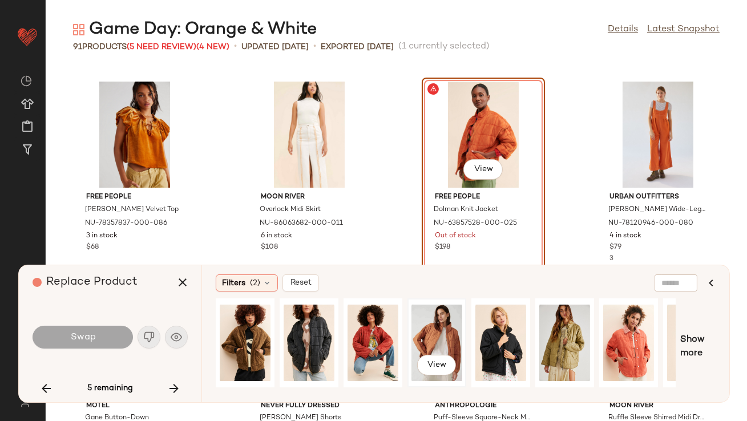
click at [435, 339] on div "View" at bounding box center [436, 342] width 51 height 81
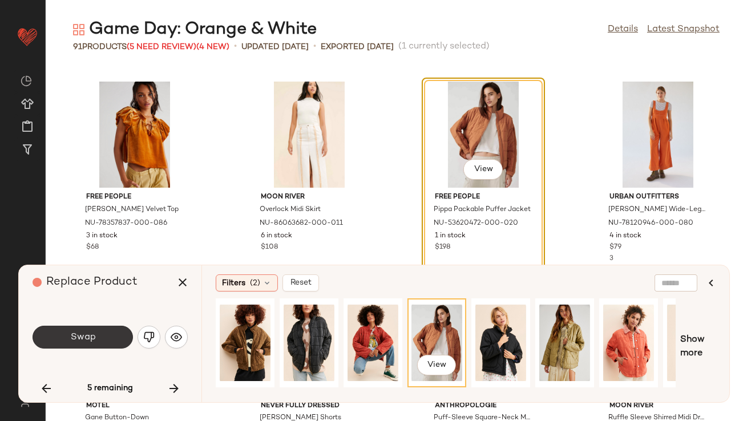
click at [64, 333] on button "Swap" at bounding box center [83, 337] width 100 height 23
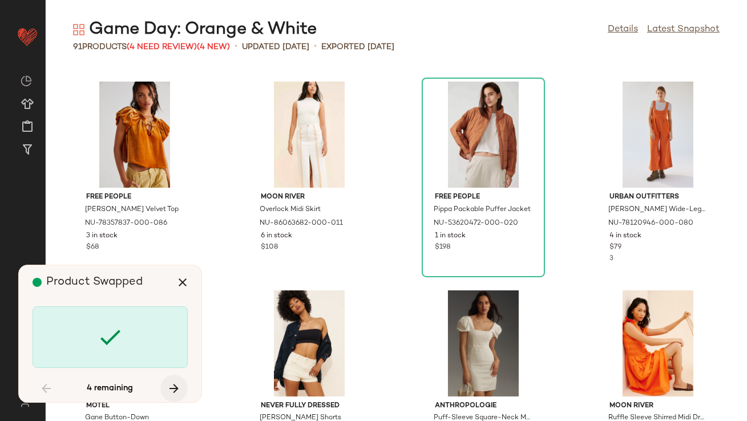
click at [167, 385] on icon "button" at bounding box center [174, 389] width 14 height 14
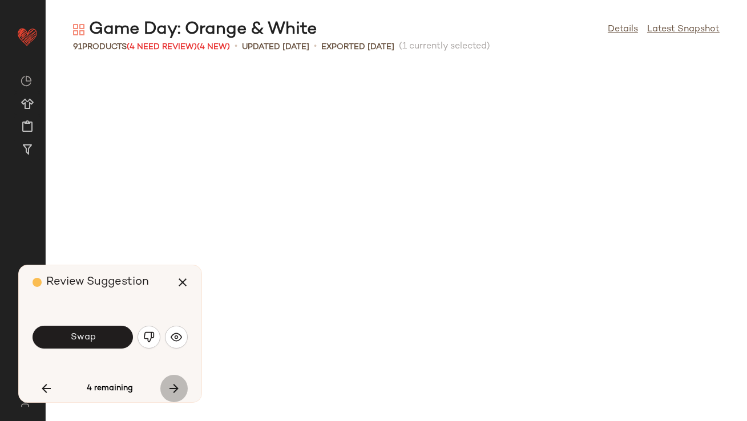
scroll to position [1880, 0]
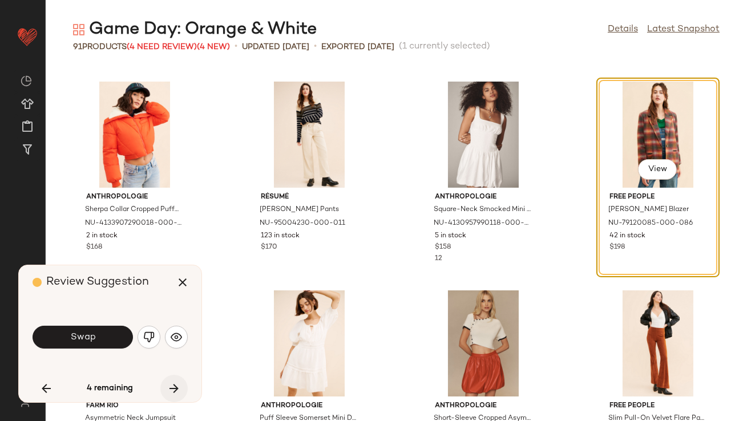
click at [170, 383] on icon "button" at bounding box center [174, 389] width 14 height 14
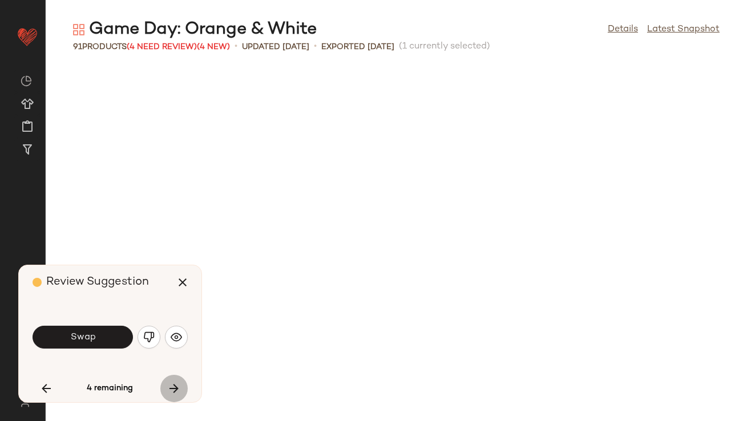
scroll to position [2715, 0]
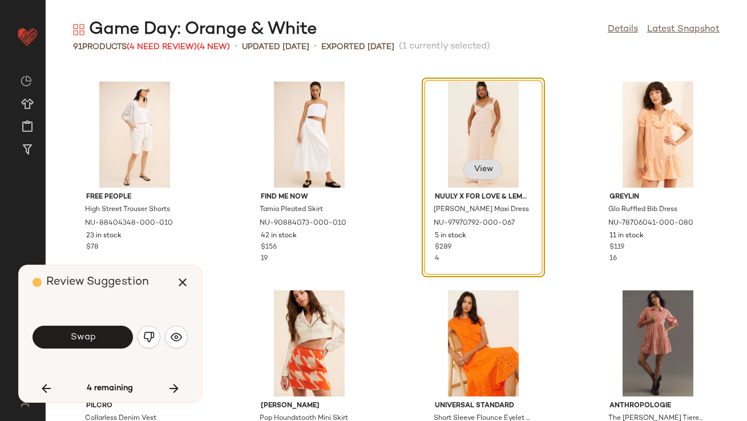
click at [477, 173] on span "View" at bounding box center [482, 169] width 19 height 9
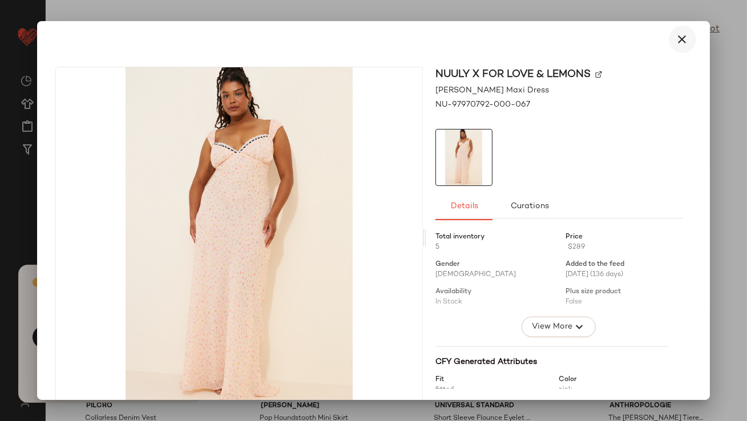
click at [669, 41] on button "button" at bounding box center [682, 39] width 27 height 27
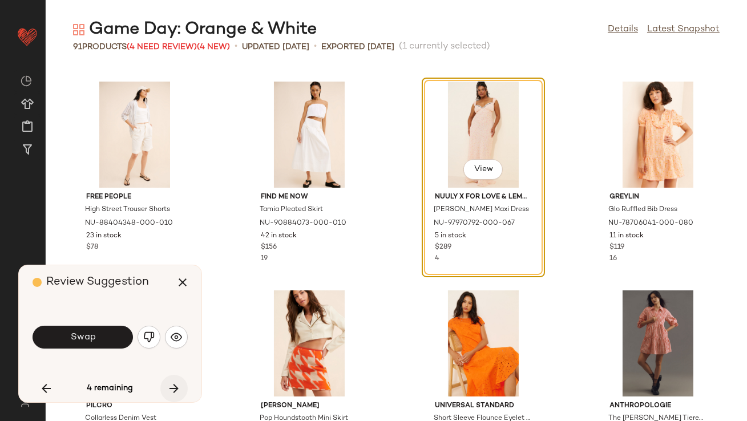
click at [163, 381] on button "button" at bounding box center [173, 388] width 27 height 27
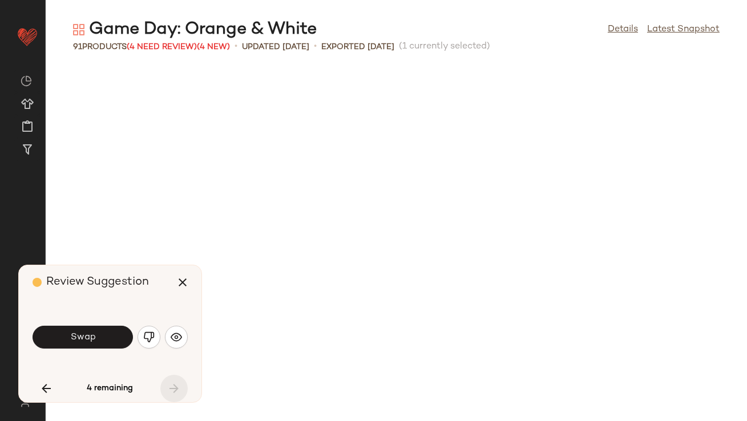
scroll to position [4450, 0]
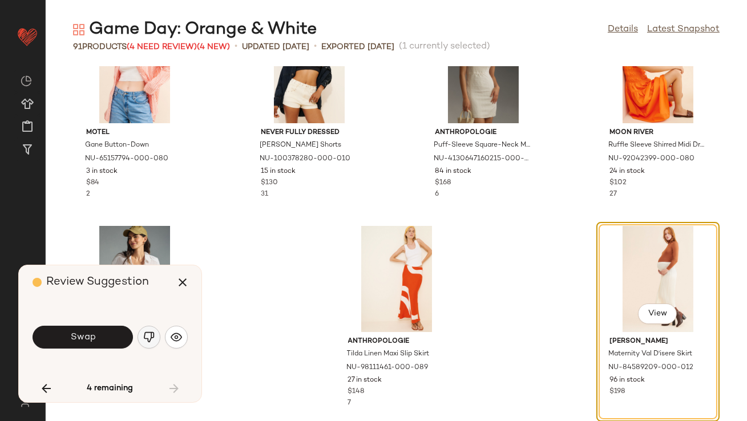
click at [144, 331] on button "button" at bounding box center [149, 337] width 23 height 23
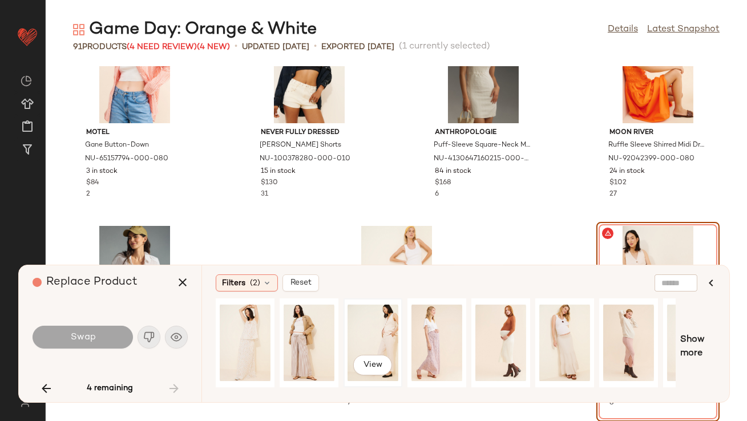
click at [390, 338] on div "View" at bounding box center [373, 342] width 51 height 81
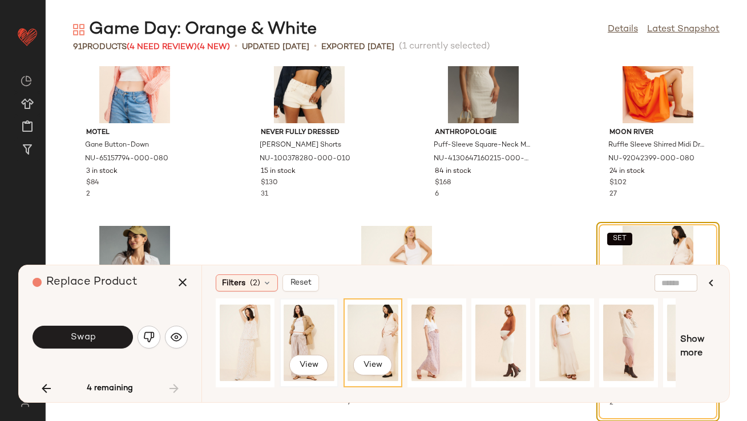
click at [316, 338] on div "View" at bounding box center [309, 342] width 51 height 81
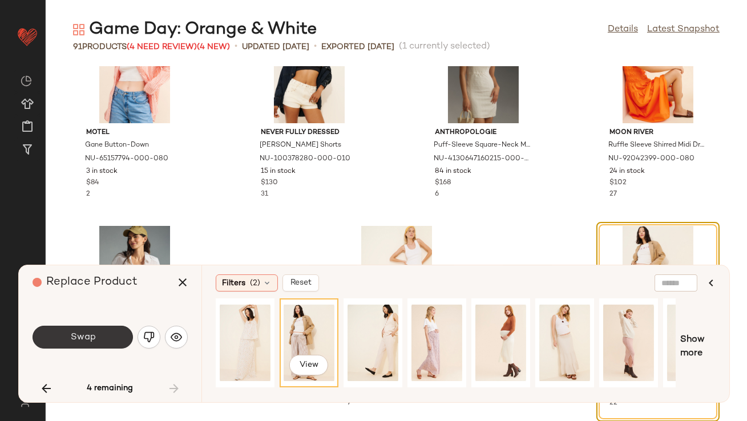
click at [71, 330] on button "Swap" at bounding box center [83, 337] width 100 height 23
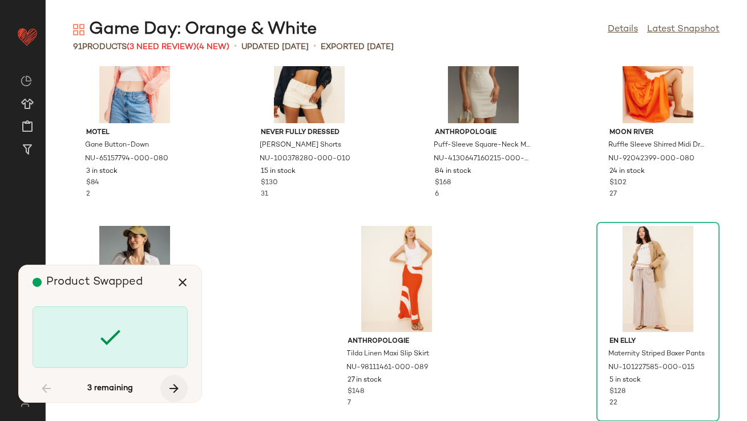
click at [167, 382] on button "button" at bounding box center [173, 388] width 27 height 27
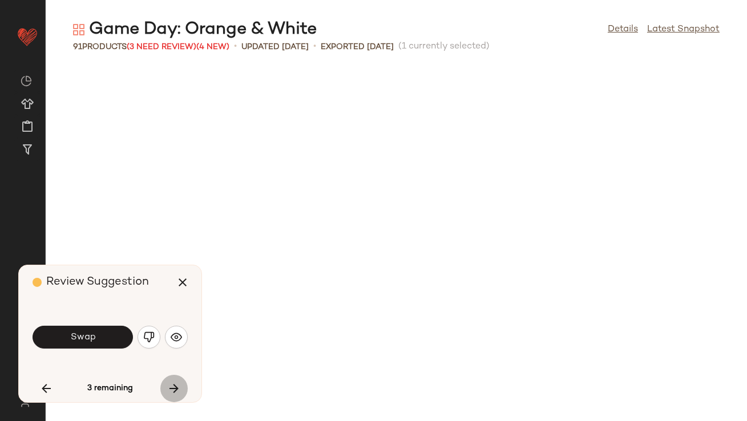
scroll to position [1880, 0]
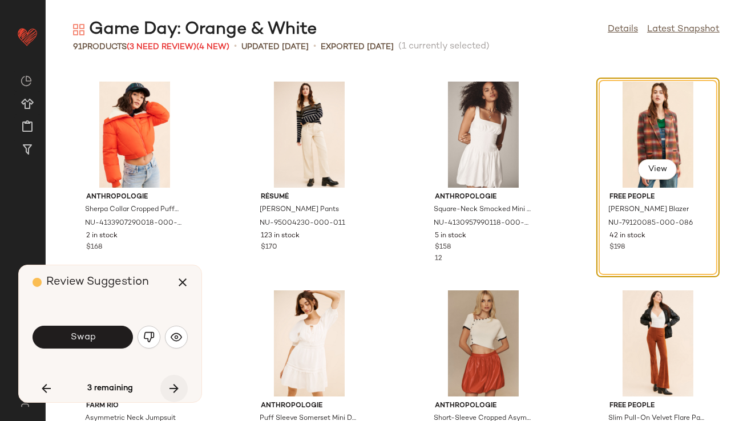
click at [167, 382] on button "button" at bounding box center [173, 388] width 27 height 27
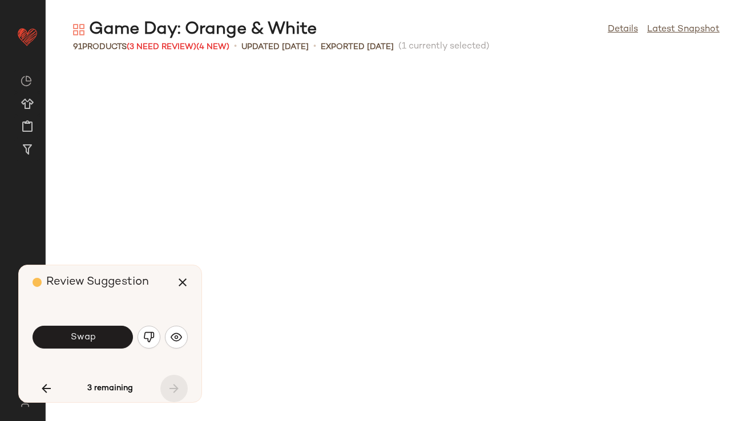
scroll to position [2715, 0]
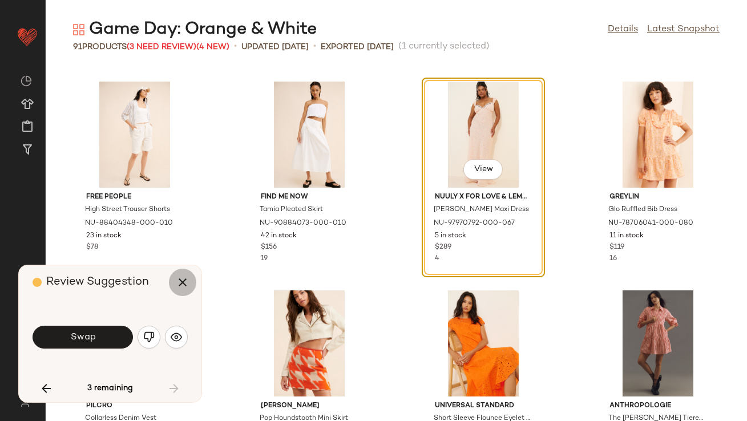
click at [172, 286] on button "button" at bounding box center [182, 282] width 27 height 27
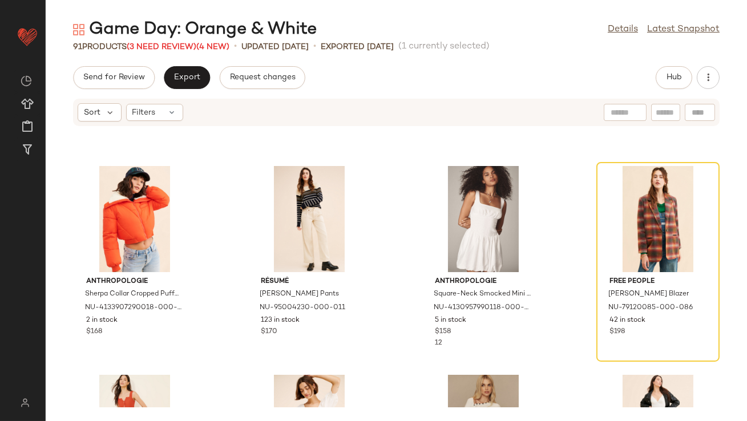
scroll to position [1852, 0]
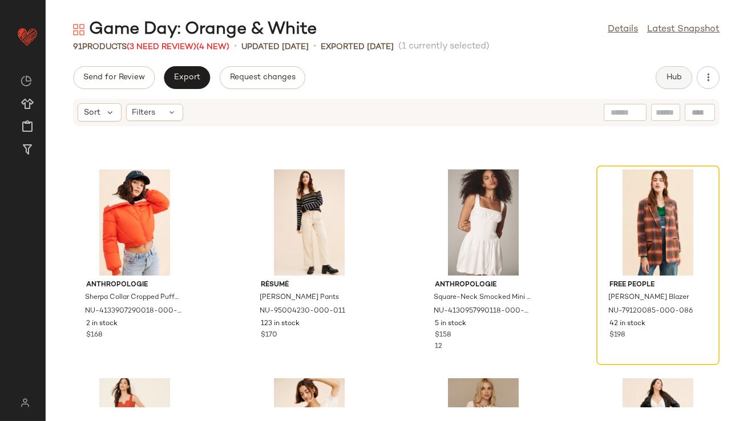
click at [669, 72] on button "Hub" at bounding box center [674, 77] width 37 height 23
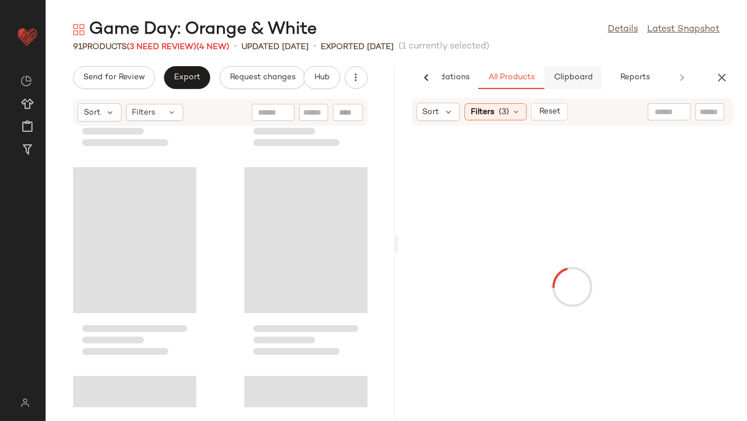
scroll to position [3759, 0]
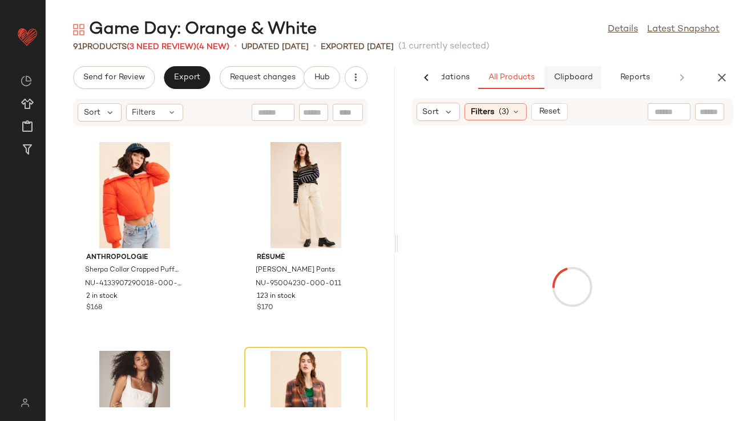
click at [583, 81] on span "Clipboard" at bounding box center [572, 77] width 39 height 9
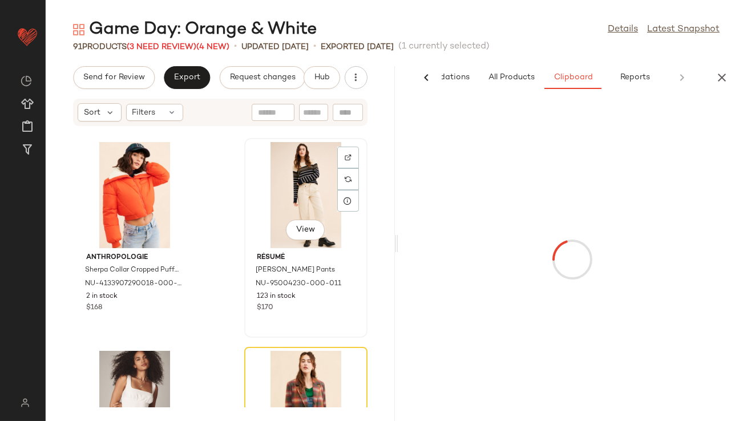
scroll to position [3971, 0]
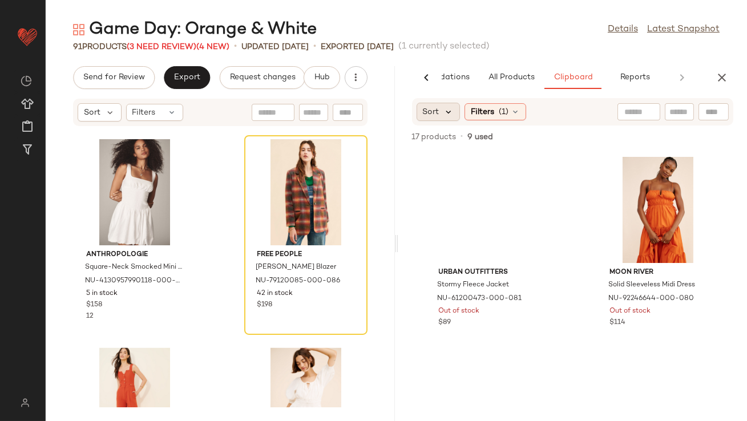
click at [453, 109] on icon at bounding box center [449, 112] width 10 height 10
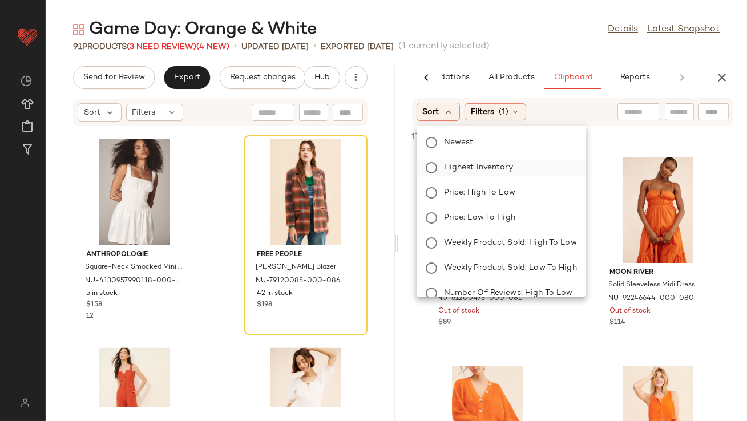
click at [450, 163] on span "Highest Inventory" at bounding box center [478, 167] width 69 height 12
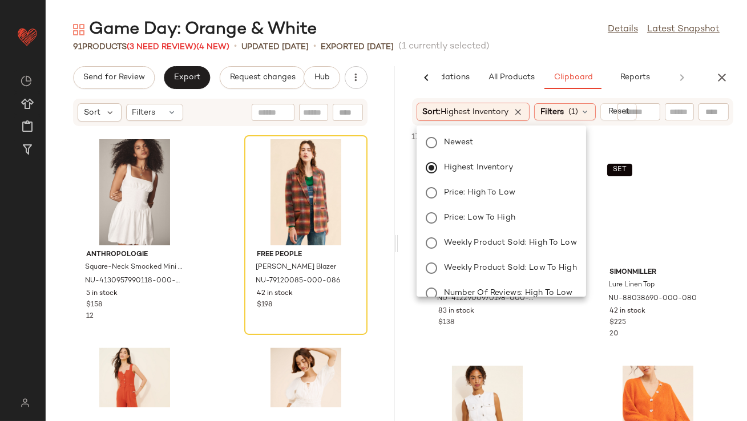
click at [512, 32] on div "Game Day: Orange & White Details Latest Snapshot" at bounding box center [396, 29] width 701 height 23
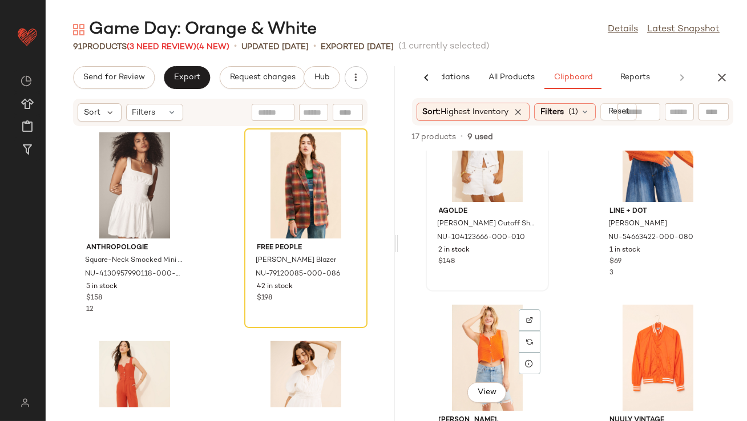
scroll to position [163, 0]
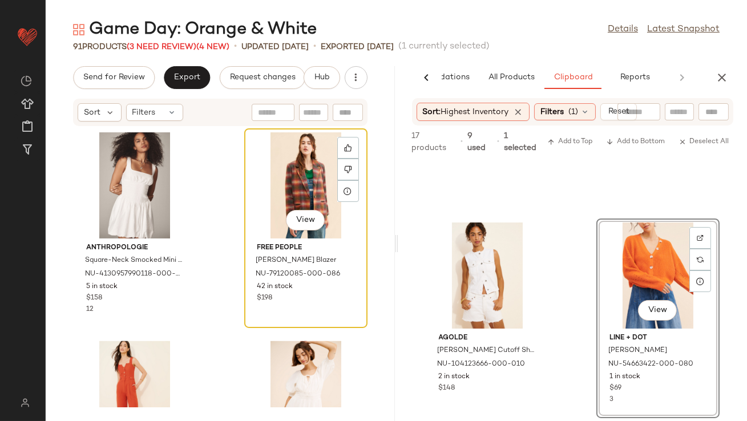
click at [303, 176] on div "View" at bounding box center [305, 185] width 115 height 106
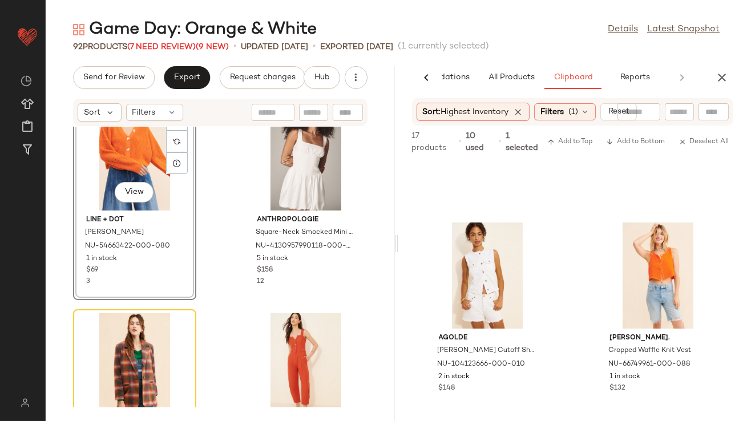
scroll to position [4014, 0]
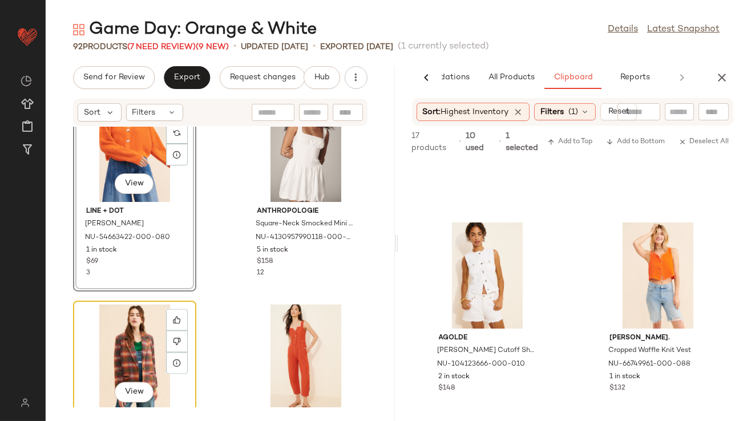
click at [117, 333] on div "View" at bounding box center [134, 358] width 115 height 106
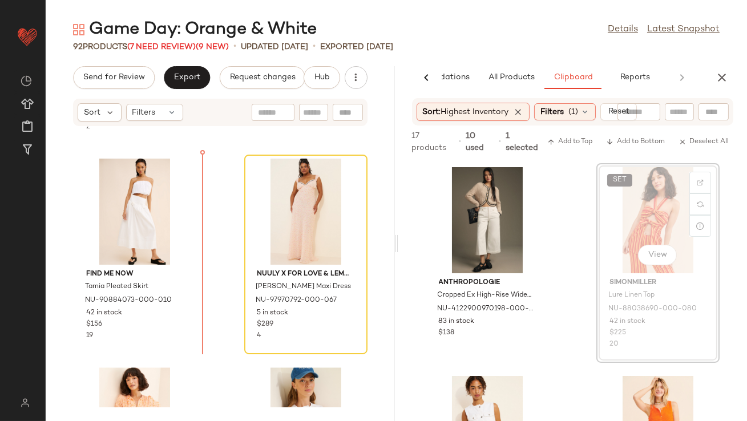
drag, startPoint x: 633, startPoint y: 188, endPoint x: 624, endPoint y: 189, distance: 8.6
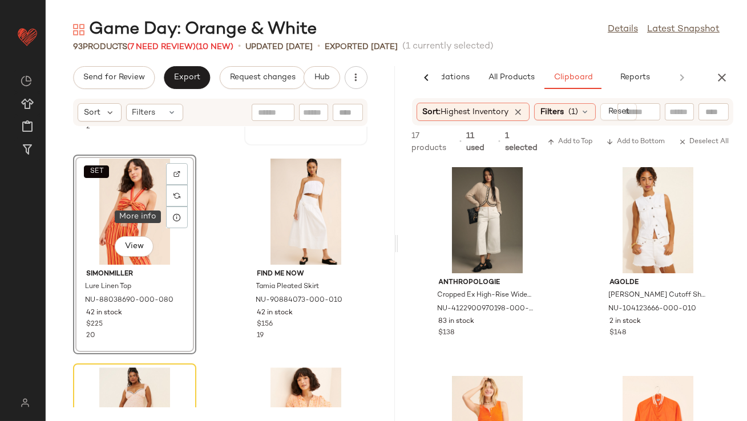
click at [175, 223] on div at bounding box center [177, 218] width 22 height 22
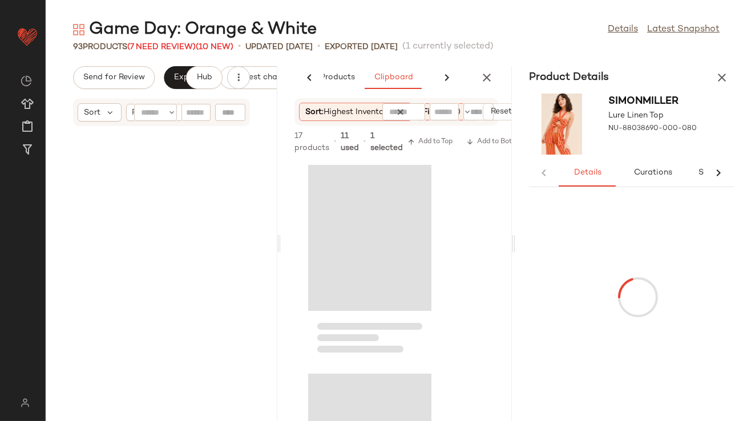
scroll to position [11278, 0]
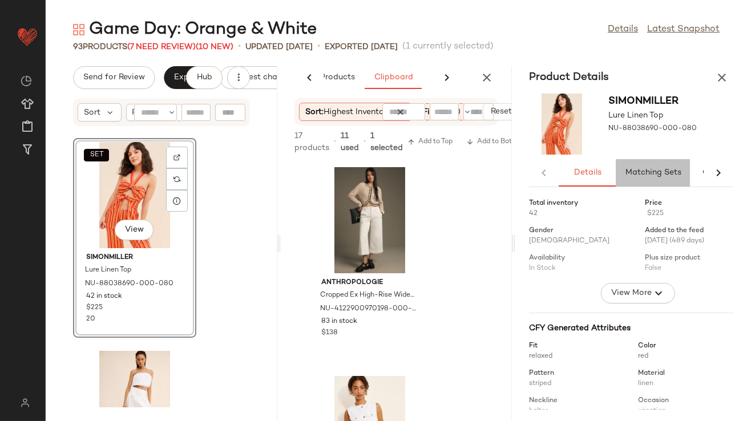
click at [661, 163] on button "Matching Sets" at bounding box center [653, 172] width 74 height 27
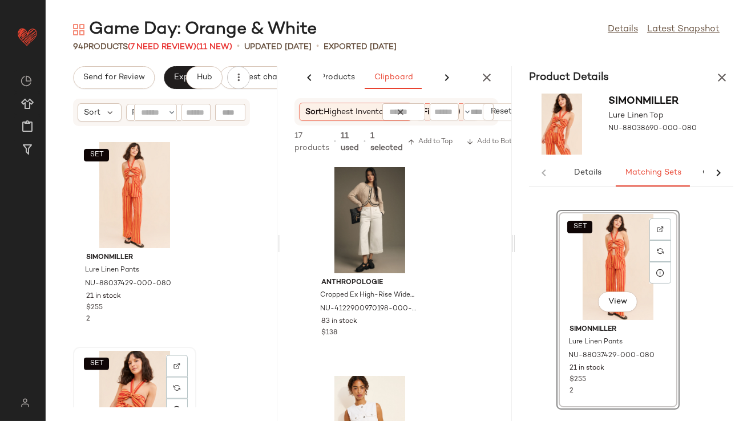
scroll to position [11279, 0]
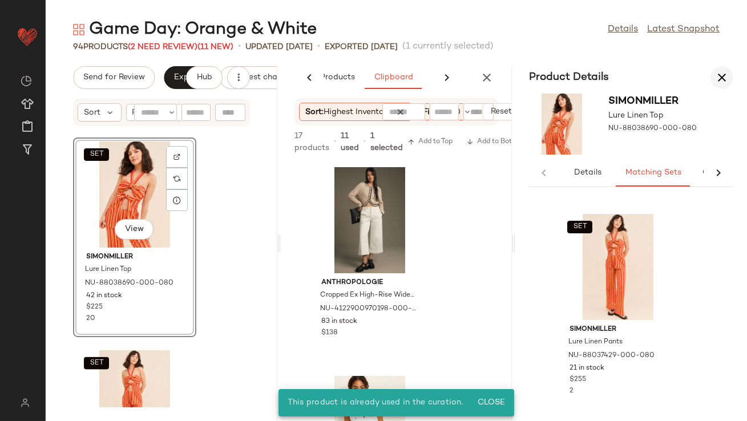
click at [713, 82] on button "button" at bounding box center [721, 77] width 23 height 23
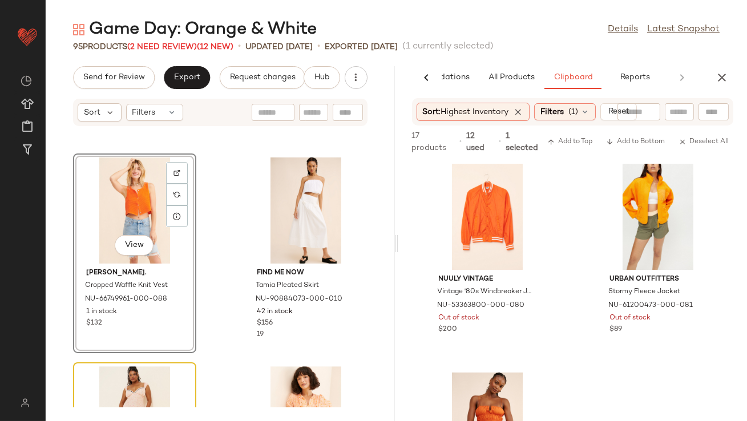
scroll to position [5802, 0]
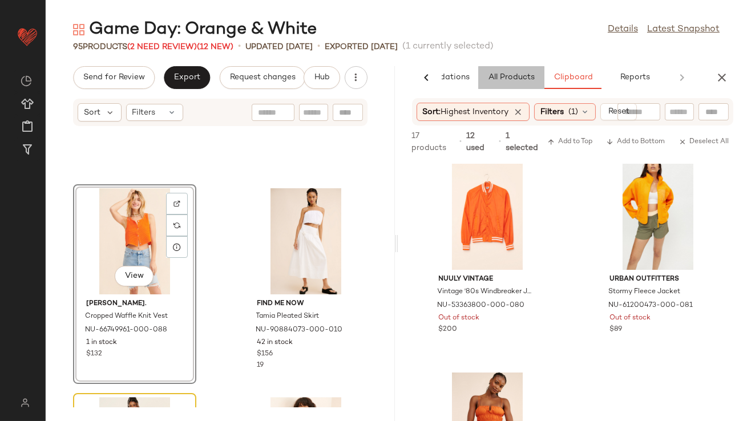
click at [512, 73] on span "All Products" at bounding box center [510, 77] width 47 height 9
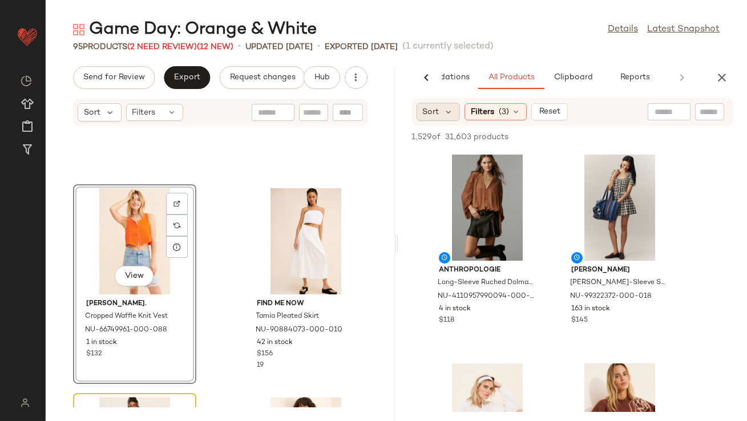
click at [442, 118] on div "Sort" at bounding box center [439, 112] width 44 height 18
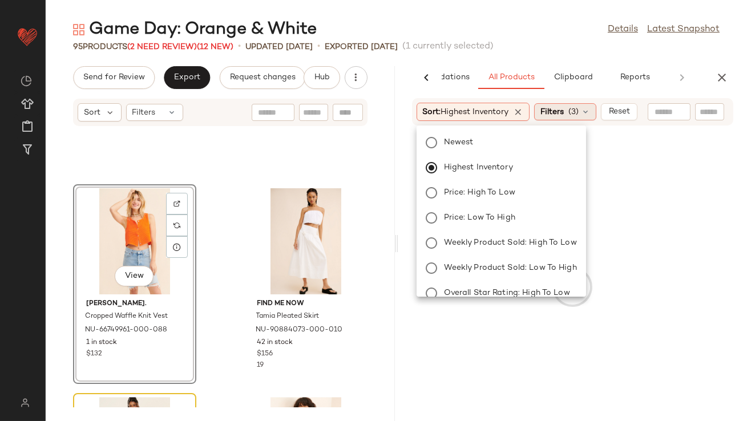
click at [550, 108] on span "Filters" at bounding box center [551, 112] width 23 height 12
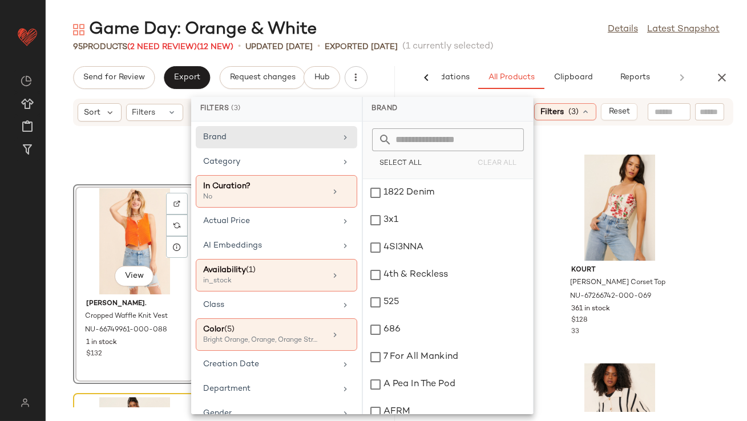
click at [569, 48] on div "95 Products (2 Need Review) (12 New) • updated [DATE] • Exported [DATE] (1 curr…" at bounding box center [396, 46] width 701 height 11
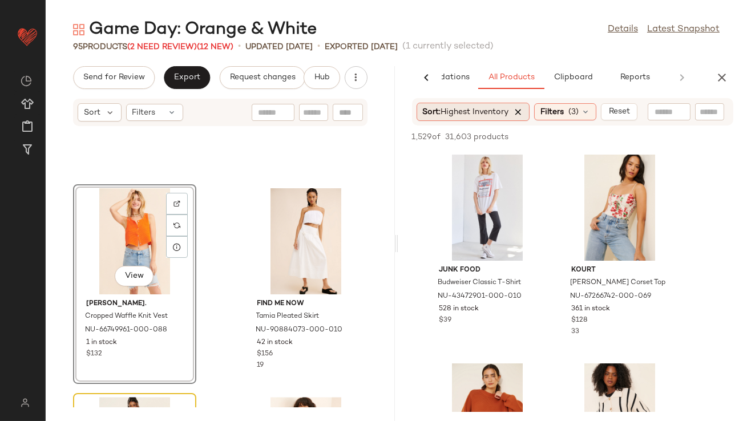
click at [519, 113] on icon at bounding box center [519, 112] width 10 height 10
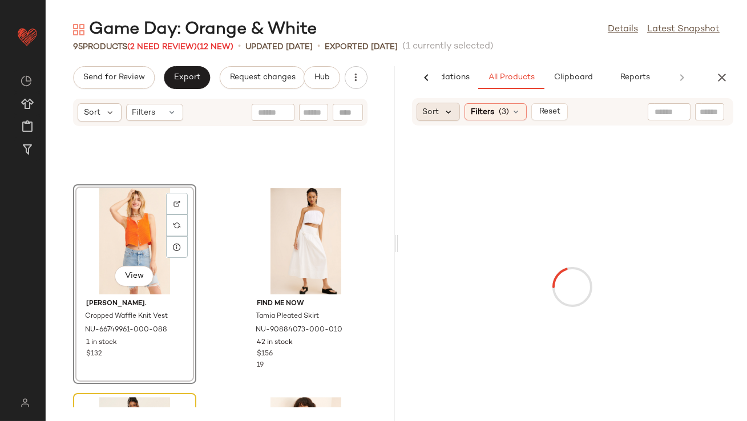
click at [446, 114] on icon at bounding box center [449, 112] width 10 height 10
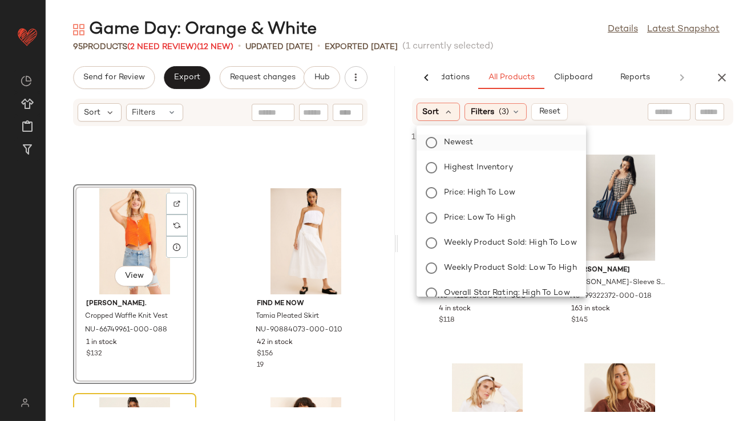
click at [441, 139] on label "Newest" at bounding box center [508, 143] width 138 height 16
drag, startPoint x: 519, startPoint y: 111, endPoint x: 159, endPoint y: 262, distance: 390.5
click at [519, 111] on span "Filters" at bounding box center [513, 112] width 23 height 12
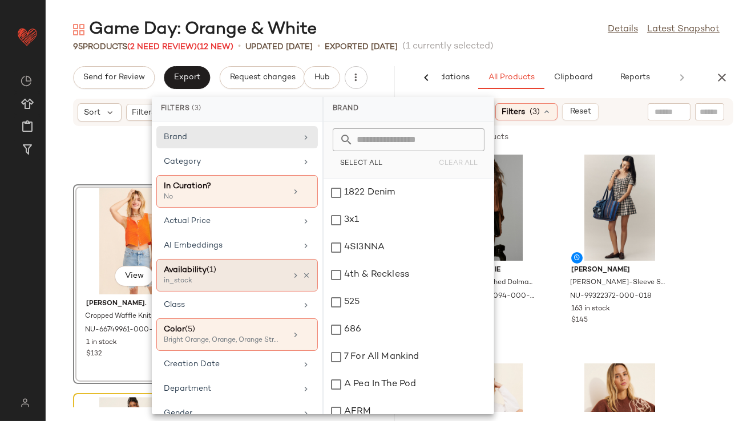
scroll to position [17, 0]
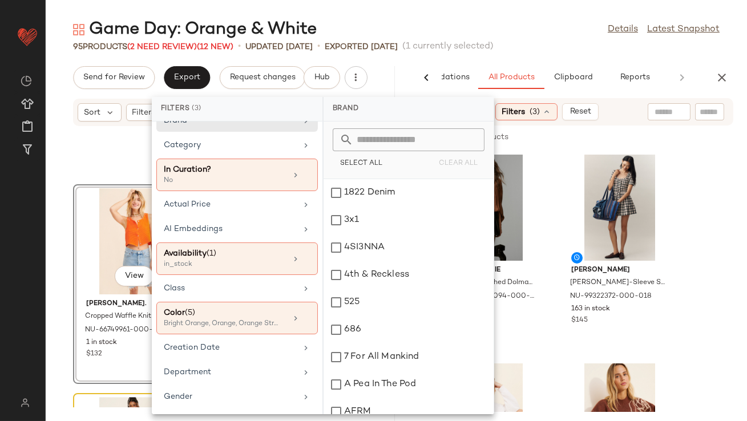
click at [557, 33] on div "Game Day: Orange & White Details Latest Snapshot" at bounding box center [396, 29] width 701 height 23
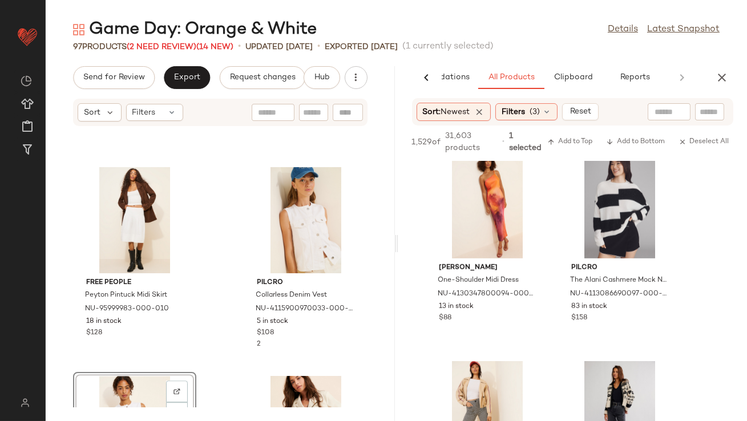
scroll to position [6437, 0]
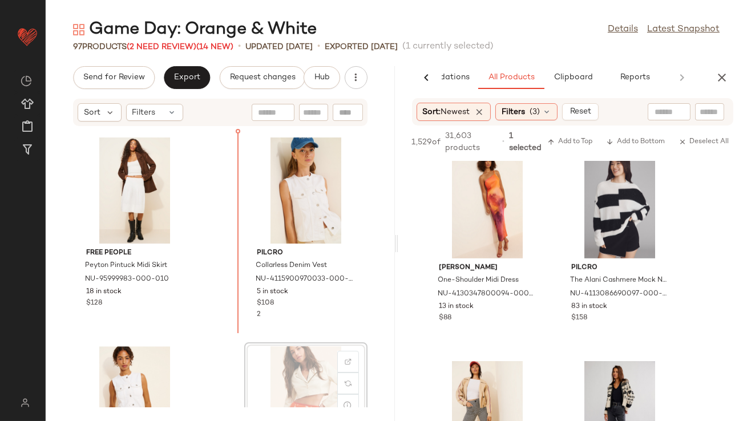
scroll to position [6242, 0]
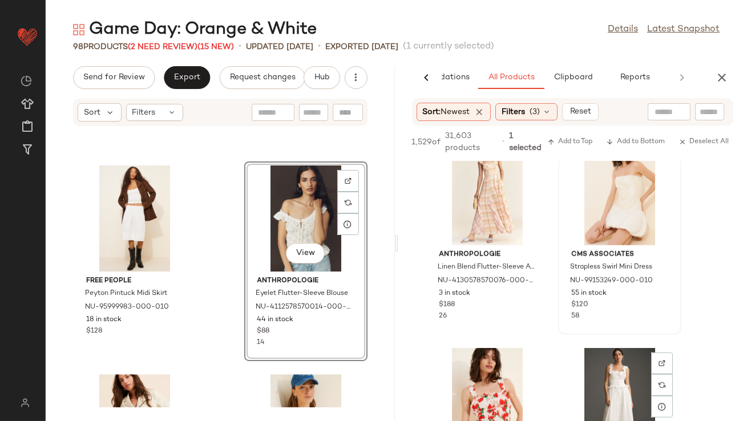
scroll to position [10641, 0]
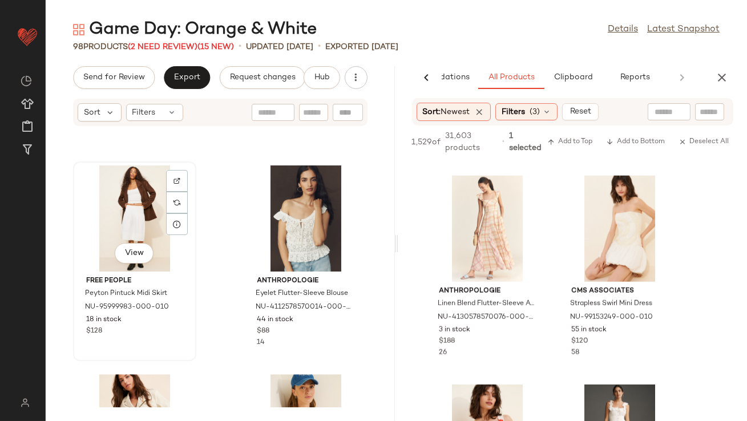
click at [142, 216] on div "View" at bounding box center [134, 218] width 115 height 106
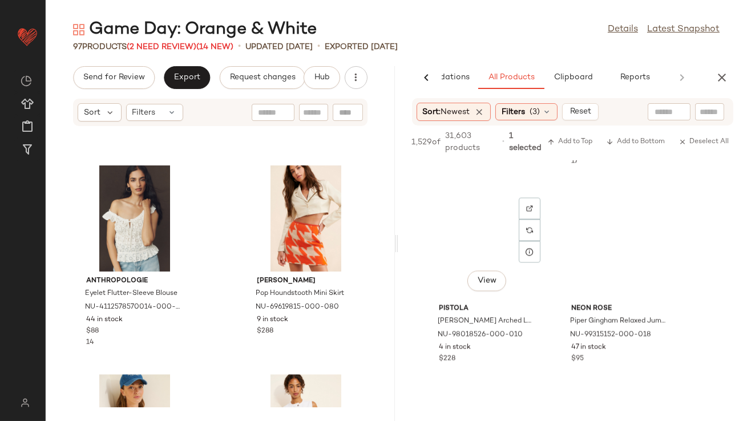
scroll to position [13003, 0]
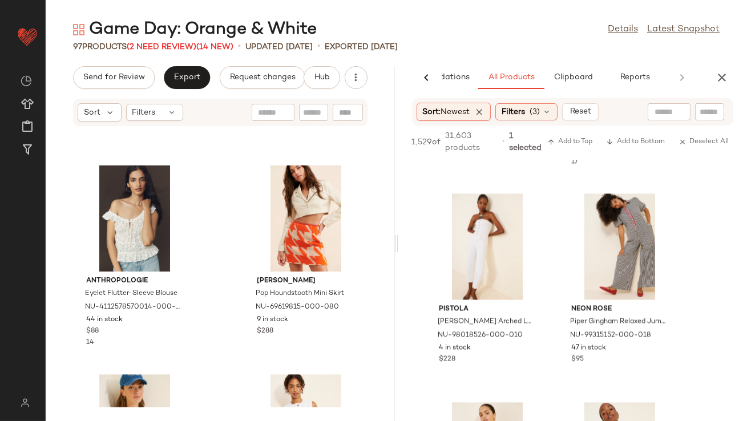
click at [726, 88] on div "AI Recommendations All Products Clipboard Reports" at bounding box center [572, 77] width 349 height 23
click at [722, 84] on button "button" at bounding box center [721, 77] width 23 height 23
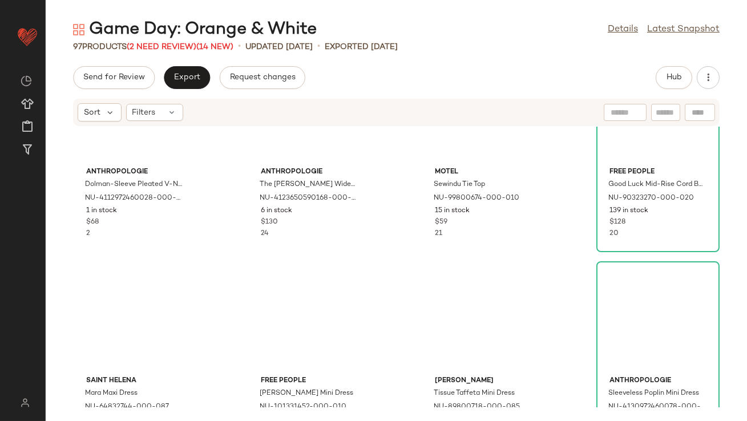
scroll to position [0, 0]
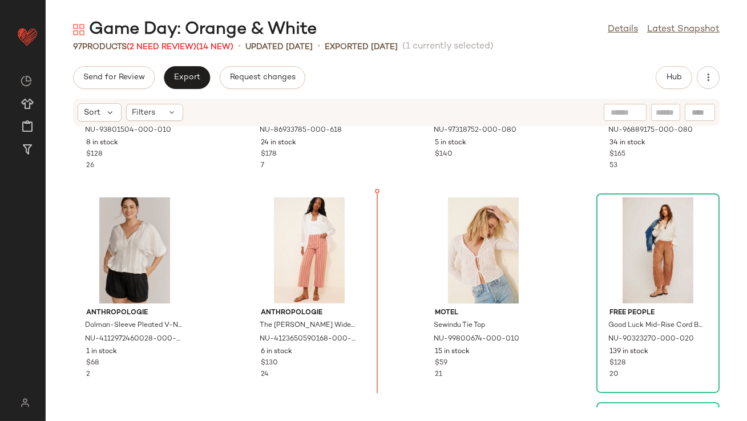
scroll to position [1064, 0]
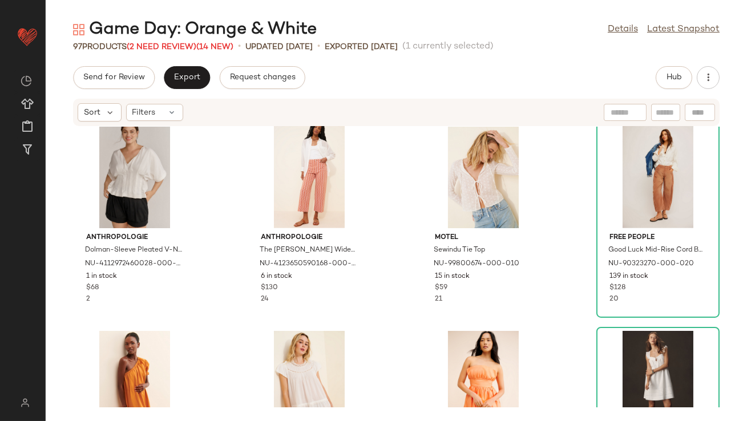
scroll to position [855, 0]
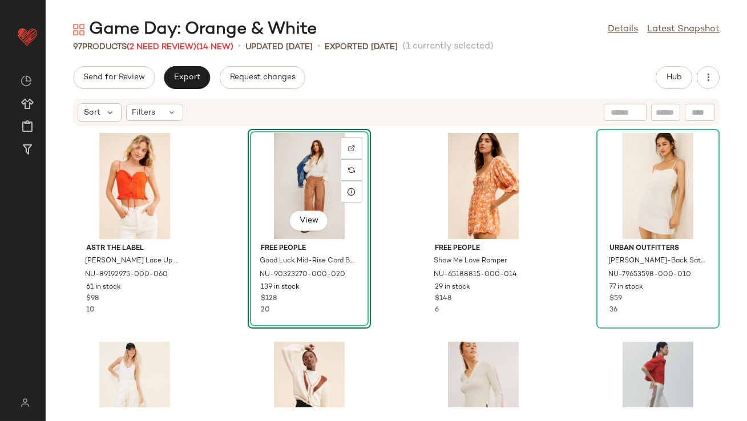
click at [393, 245] on div "ASTR The Label [PERSON_NAME] Lace Up Sleeveless Top NU-89192975-000-060 61 in s…" at bounding box center [396, 267] width 701 height 281
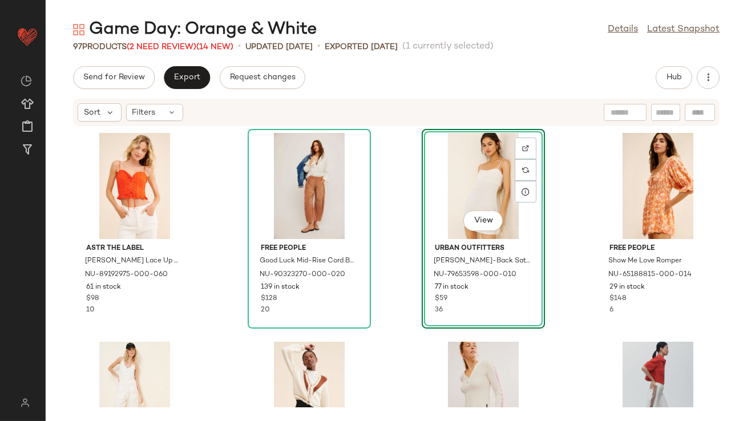
click at [399, 183] on div "ASTR The Label [PERSON_NAME] Lace Up Sleeveless Top NU-89192975-000-060 61 in s…" at bounding box center [396, 267] width 701 height 281
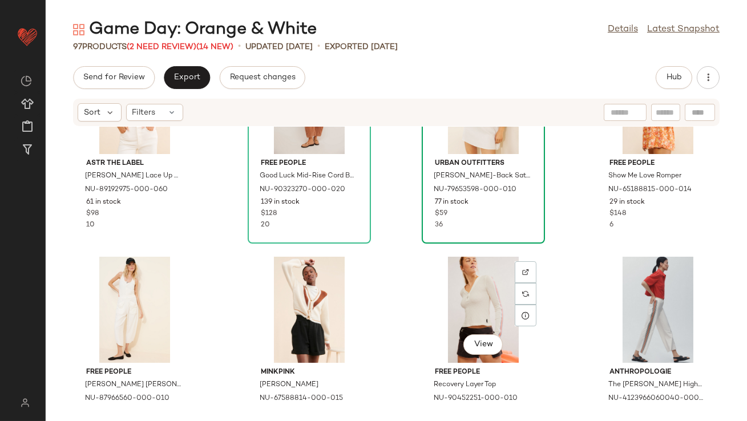
scroll to position [19, 0]
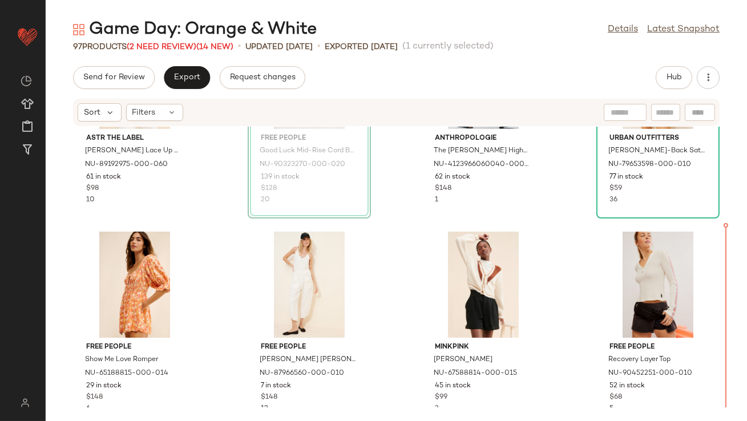
scroll to position [123, 0]
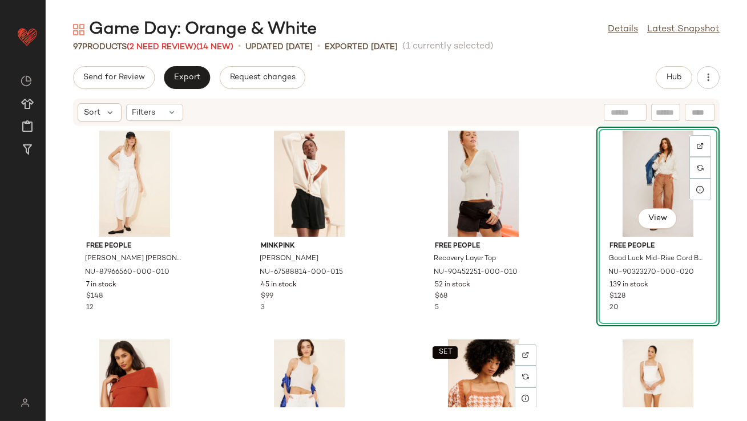
scroll to position [138, 0]
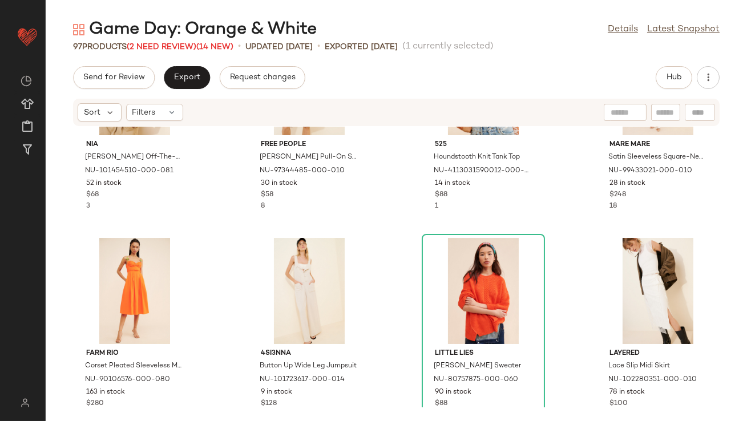
scroll to position [777, 0]
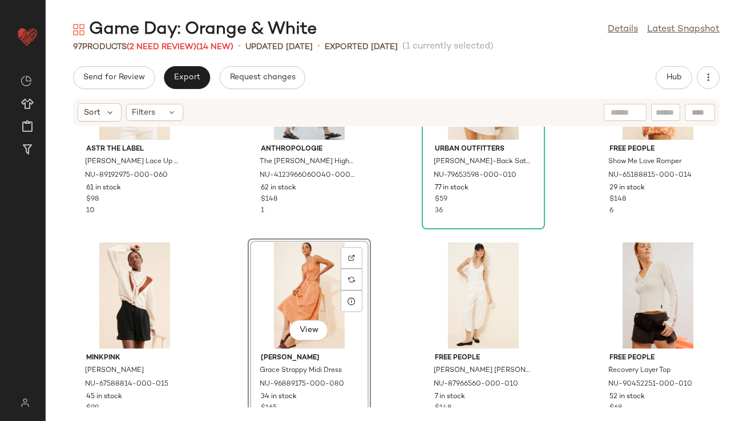
scroll to position [295, 0]
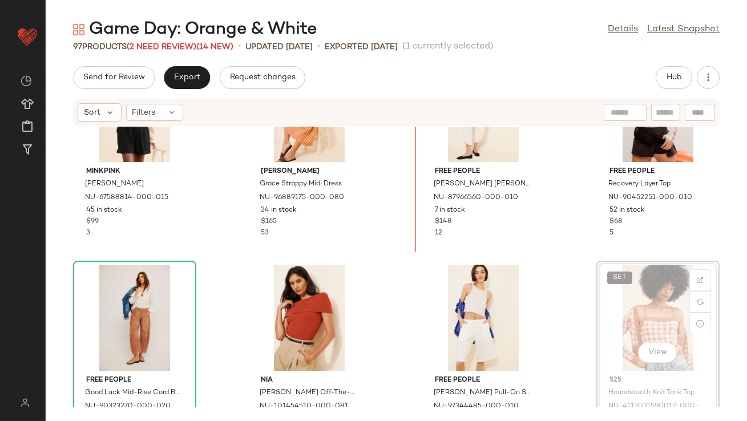
drag, startPoint x: 637, startPoint y: 293, endPoint x: 632, endPoint y: 292, distance: 5.8
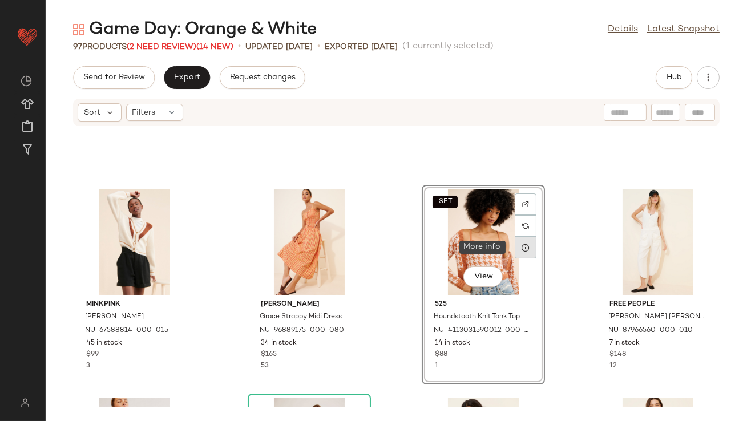
click at [521, 247] on icon at bounding box center [525, 247] width 9 height 9
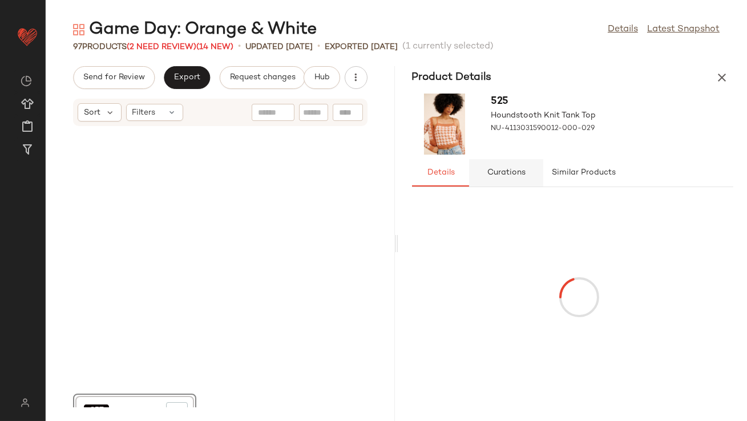
scroll to position [627, 0]
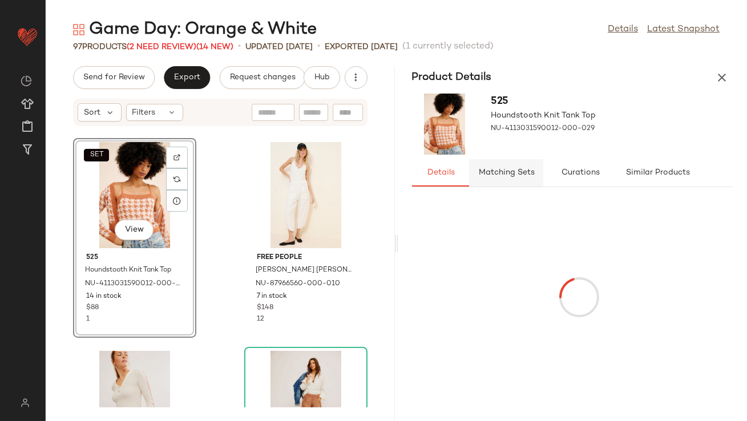
click at [514, 165] on button "Matching Sets" at bounding box center [506, 172] width 74 height 27
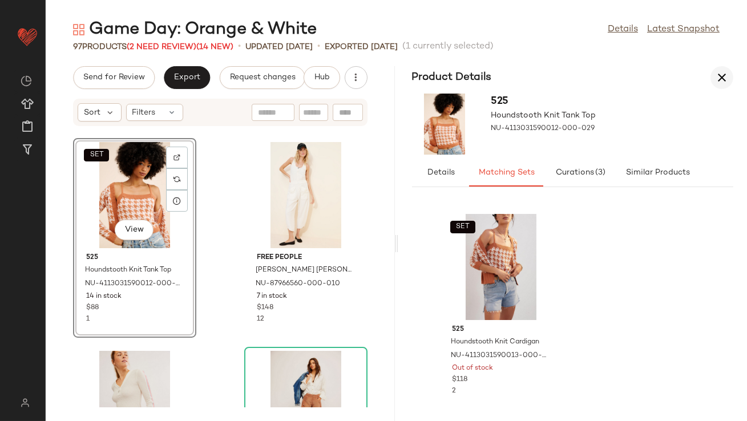
click at [726, 82] on icon "button" at bounding box center [722, 78] width 14 height 14
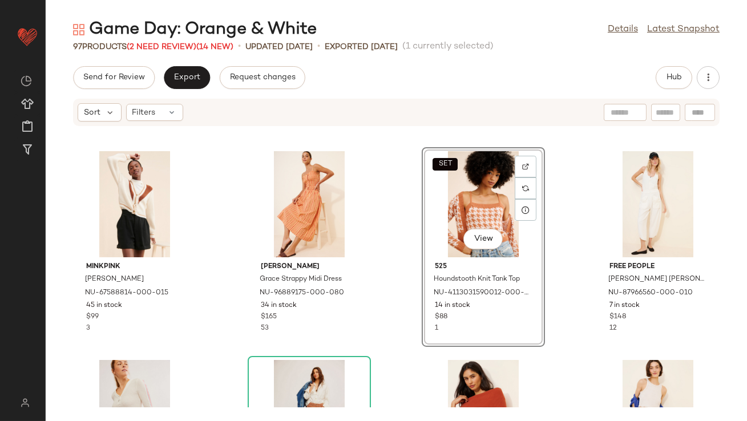
scroll to position [217, 0]
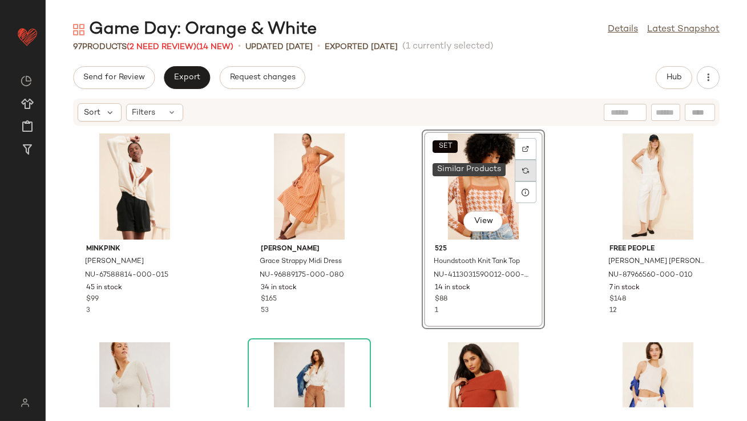
click at [520, 162] on div at bounding box center [526, 171] width 22 height 22
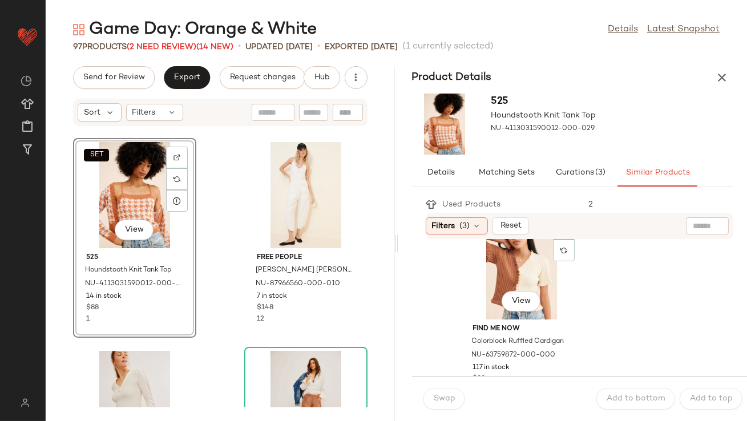
scroll to position [2513, 0]
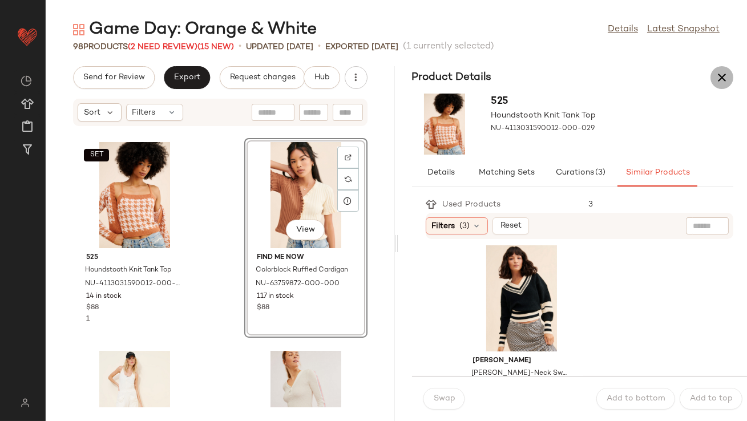
click at [714, 75] on button "button" at bounding box center [721, 77] width 23 height 23
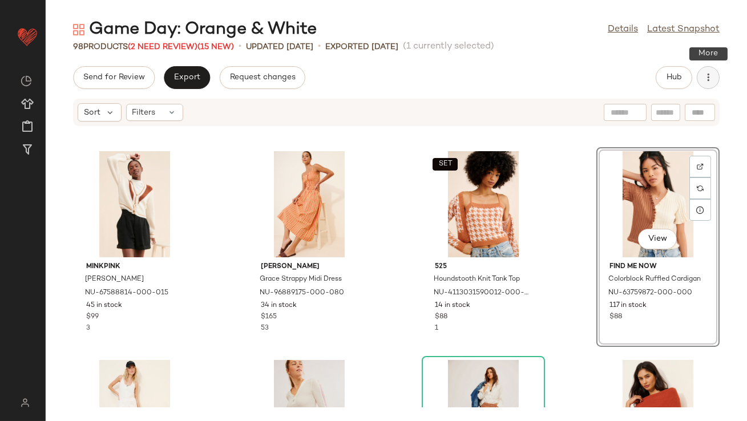
scroll to position [217, 0]
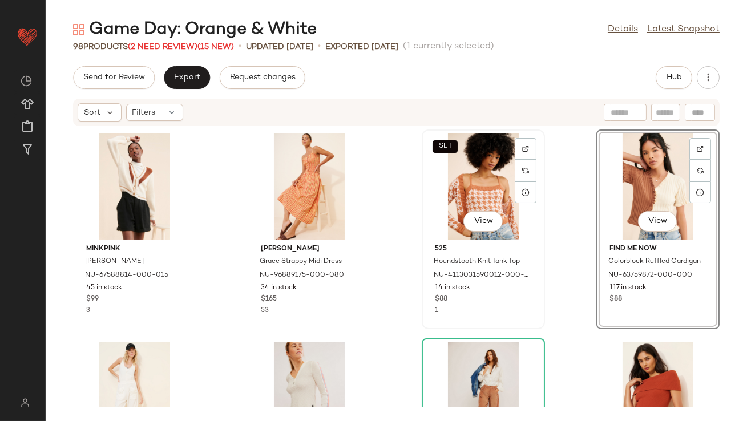
click at [471, 187] on div "SET View" at bounding box center [483, 187] width 115 height 106
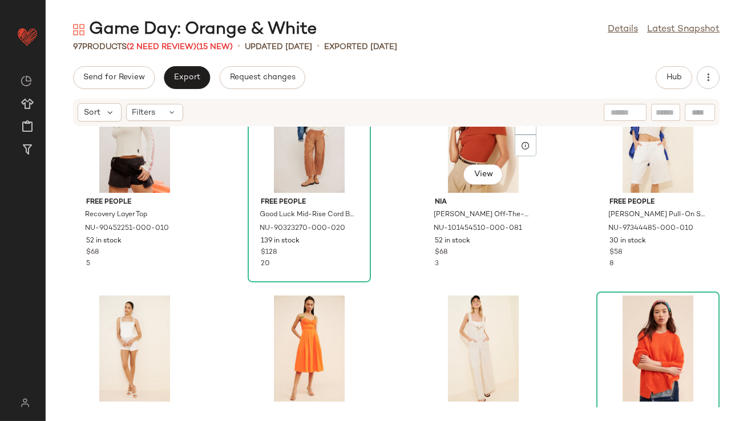
scroll to position [516, 0]
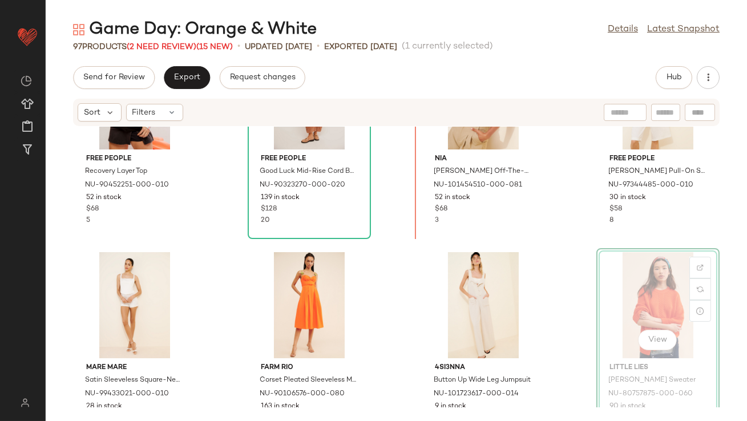
scroll to position [510, 0]
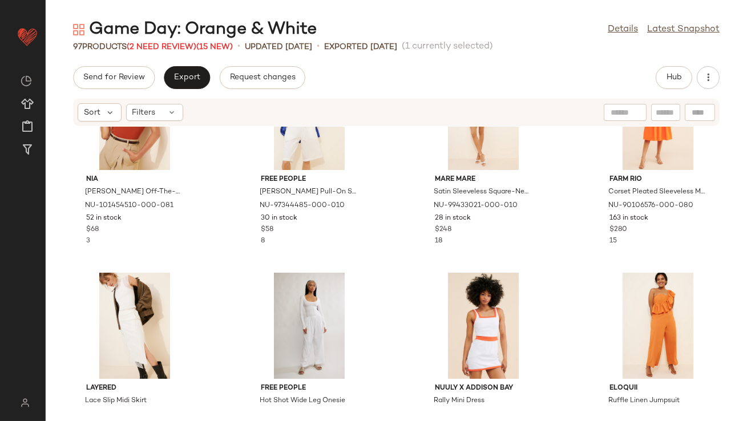
scroll to position [707, 0]
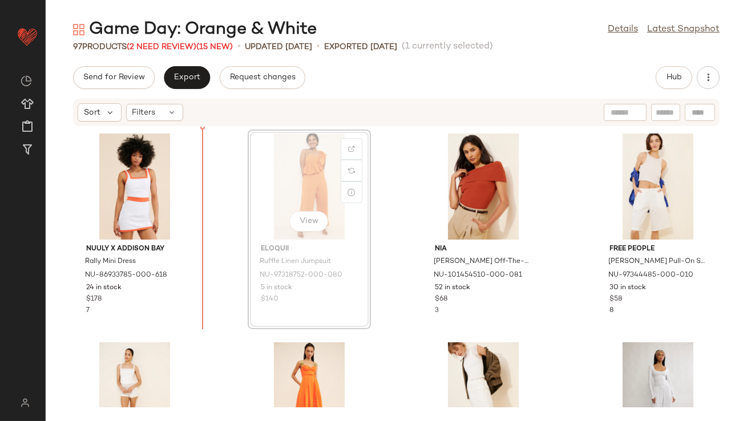
scroll to position [603, 0]
